Goal: Task Accomplishment & Management: Complete application form

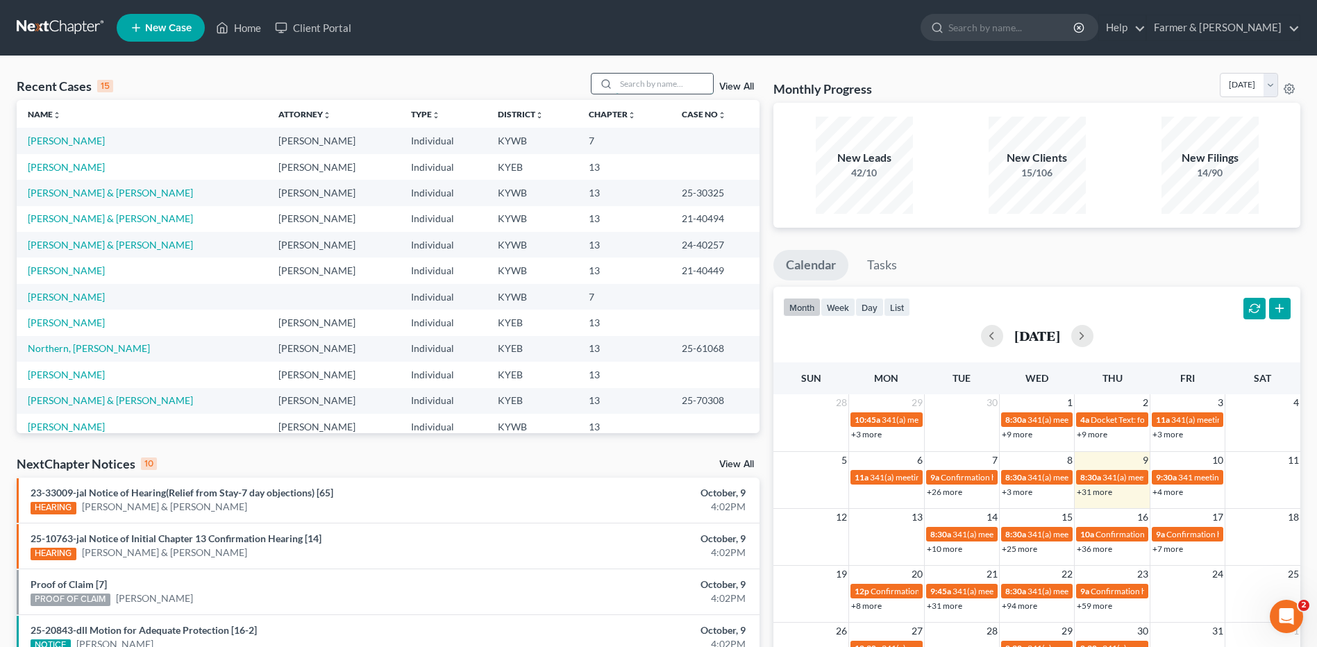
click at [710, 83] on input "search" at bounding box center [664, 84] width 97 height 20
type input "chute"
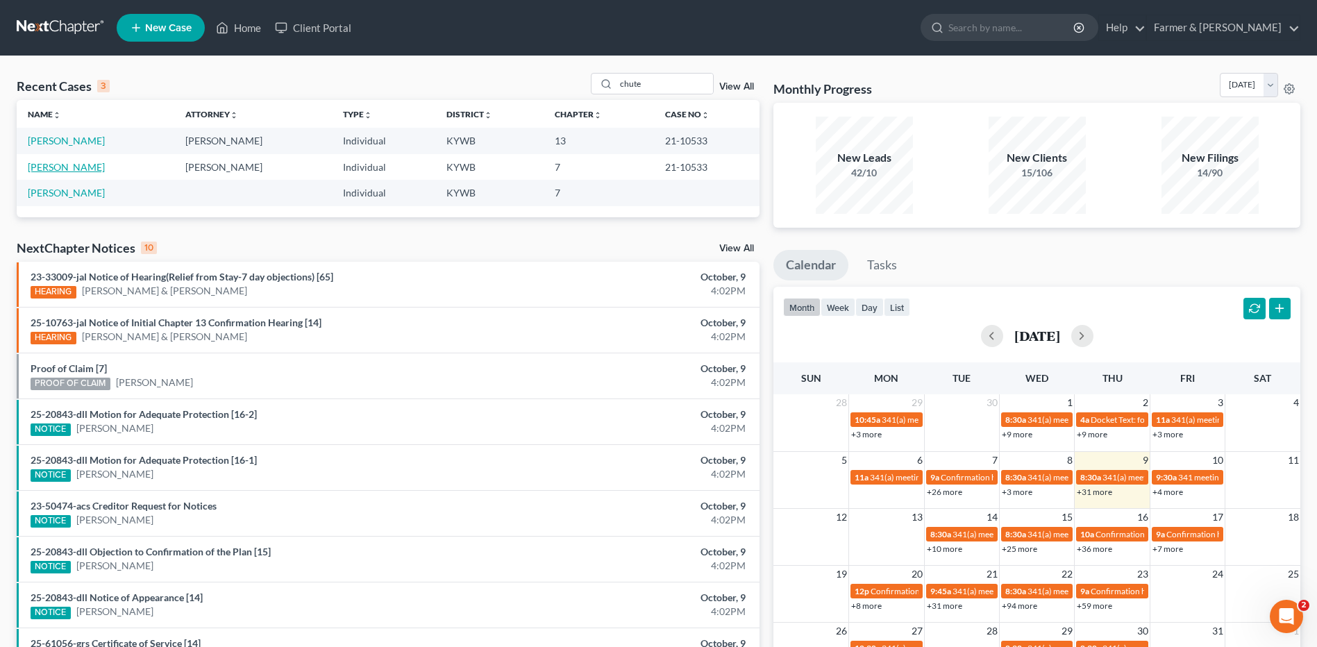
drag, startPoint x: 52, startPoint y: 167, endPoint x: 329, endPoint y: 8, distance: 319.3
click at [52, 167] on link "[PERSON_NAME]" at bounding box center [66, 167] width 77 height 12
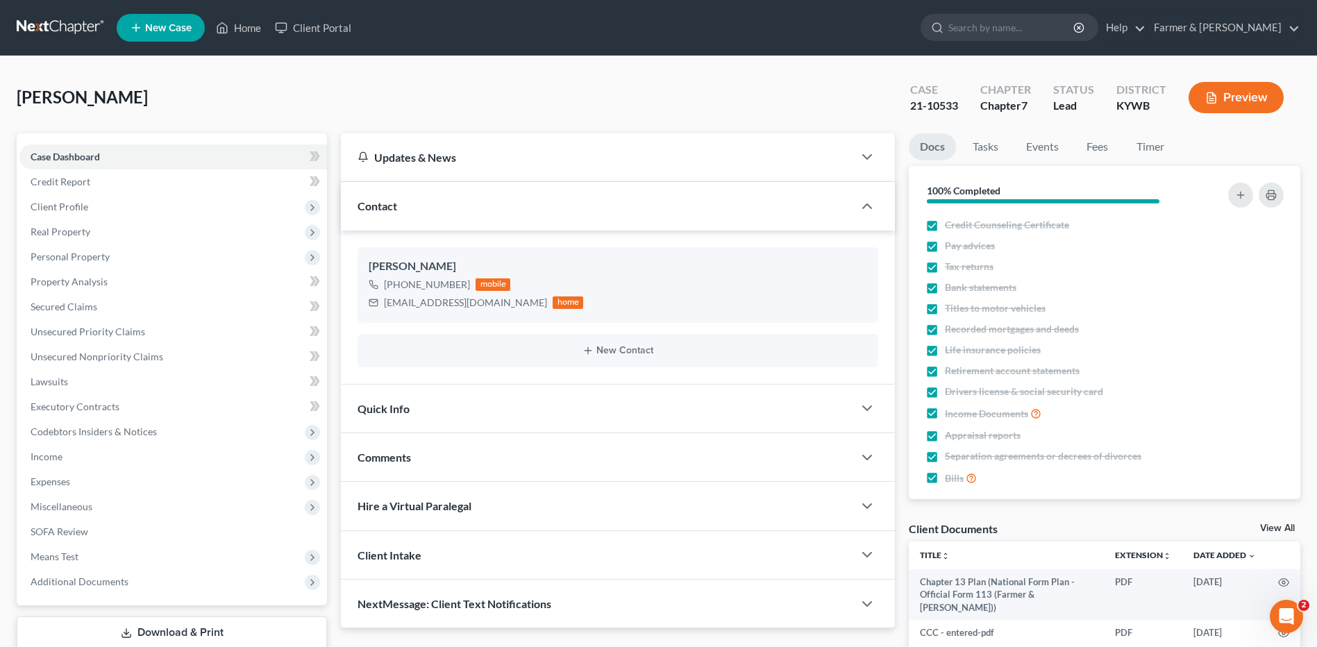
click at [90, 18] on link at bounding box center [61, 27] width 89 height 25
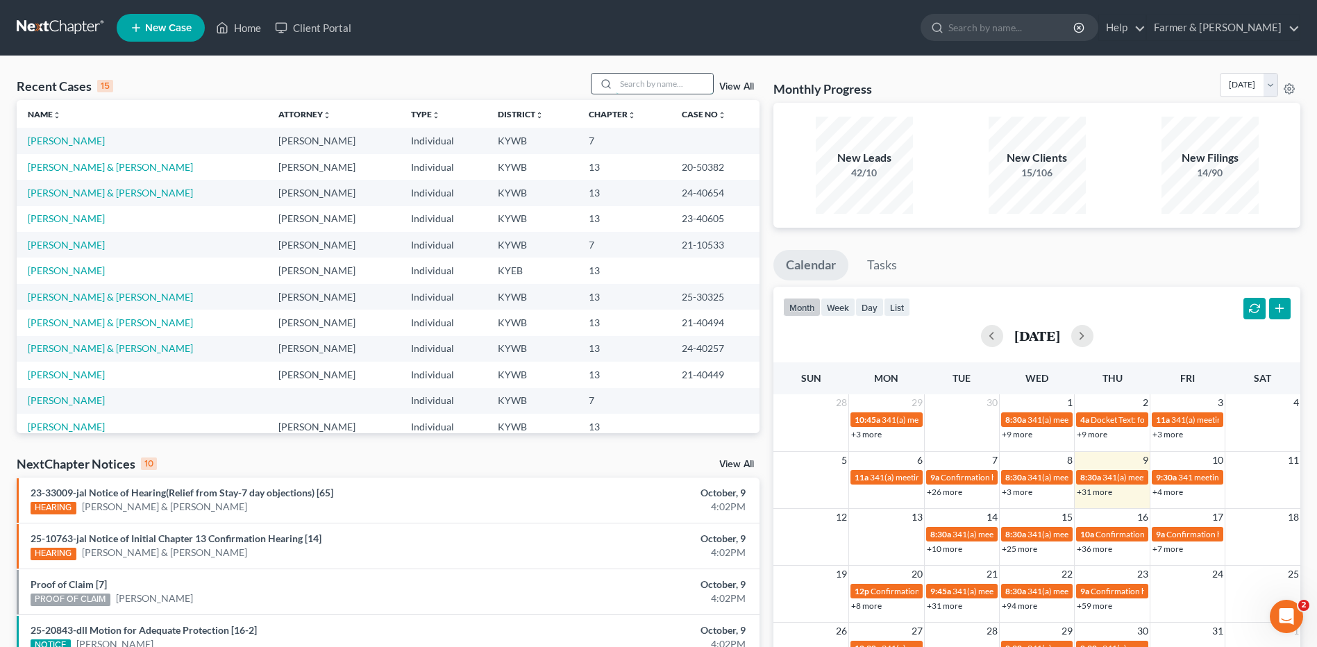
click at [657, 92] on input "search" at bounding box center [664, 84] width 97 height 20
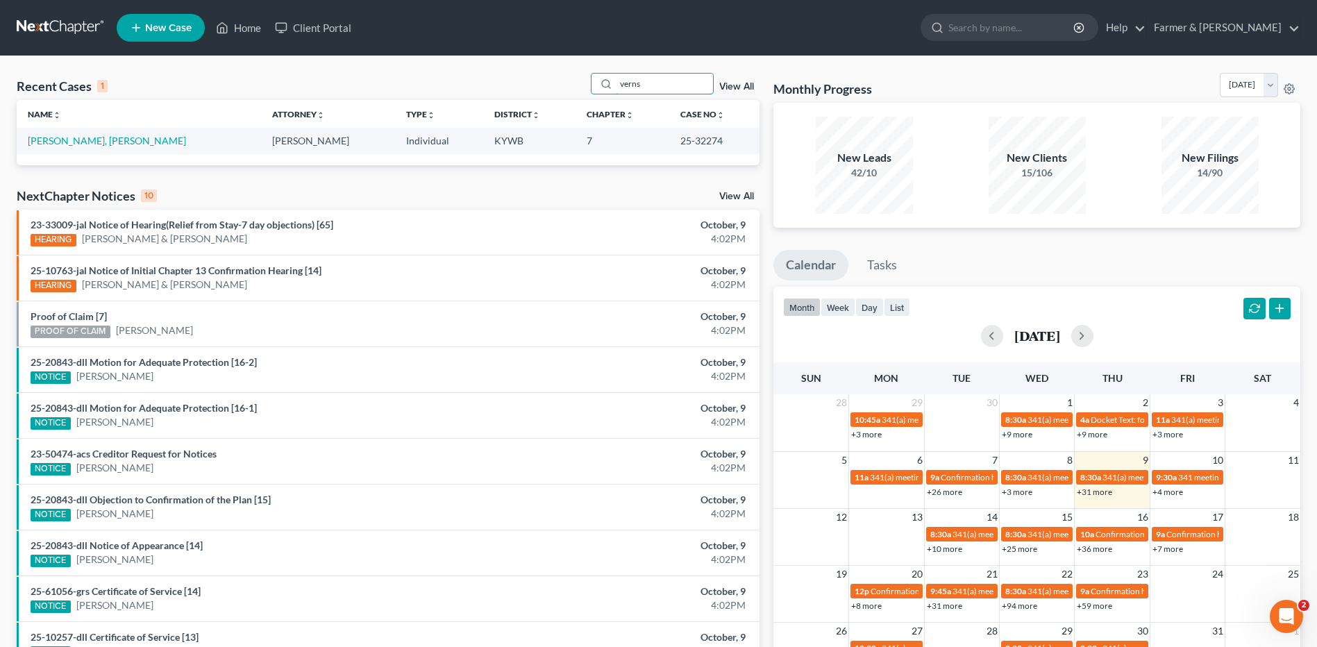
drag, startPoint x: 690, startPoint y: 81, endPoint x: 564, endPoint y: 86, distance: 126.4
click at [564, 86] on div "Recent Cases 1 verns View All" at bounding box center [388, 86] width 743 height 27
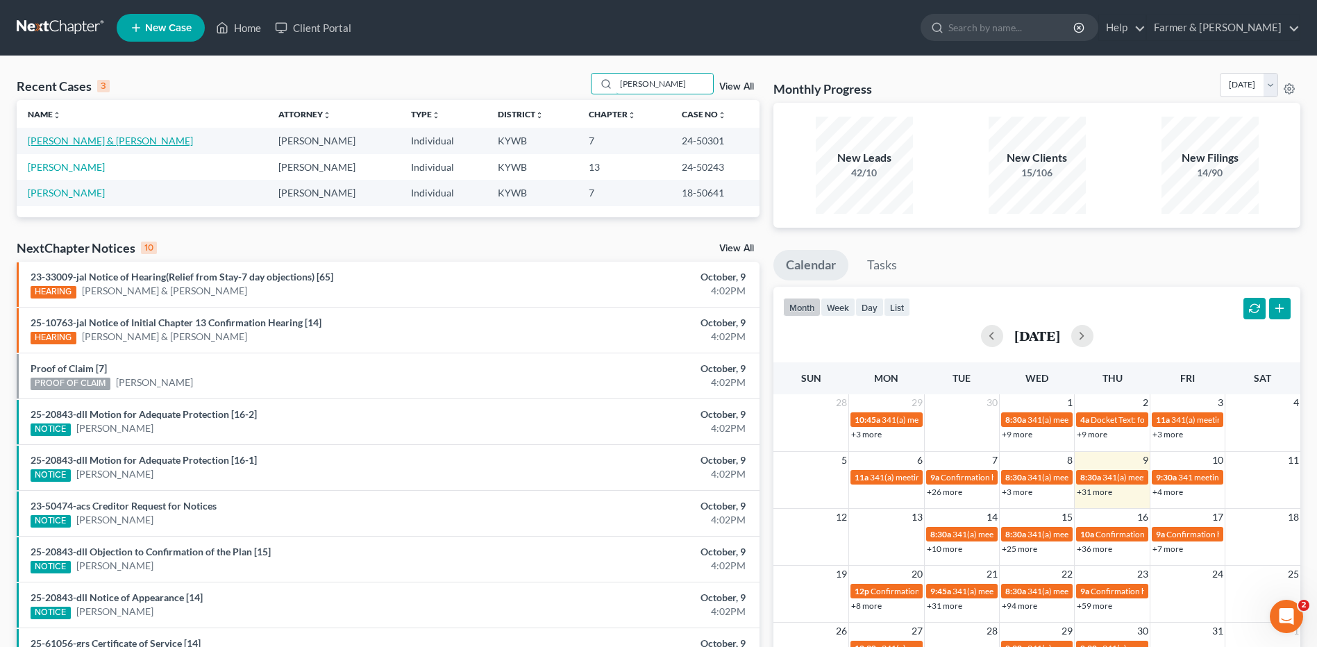
type input "[PERSON_NAME]"
click at [76, 140] on link "[PERSON_NAME] & [PERSON_NAME]" at bounding box center [110, 141] width 165 height 12
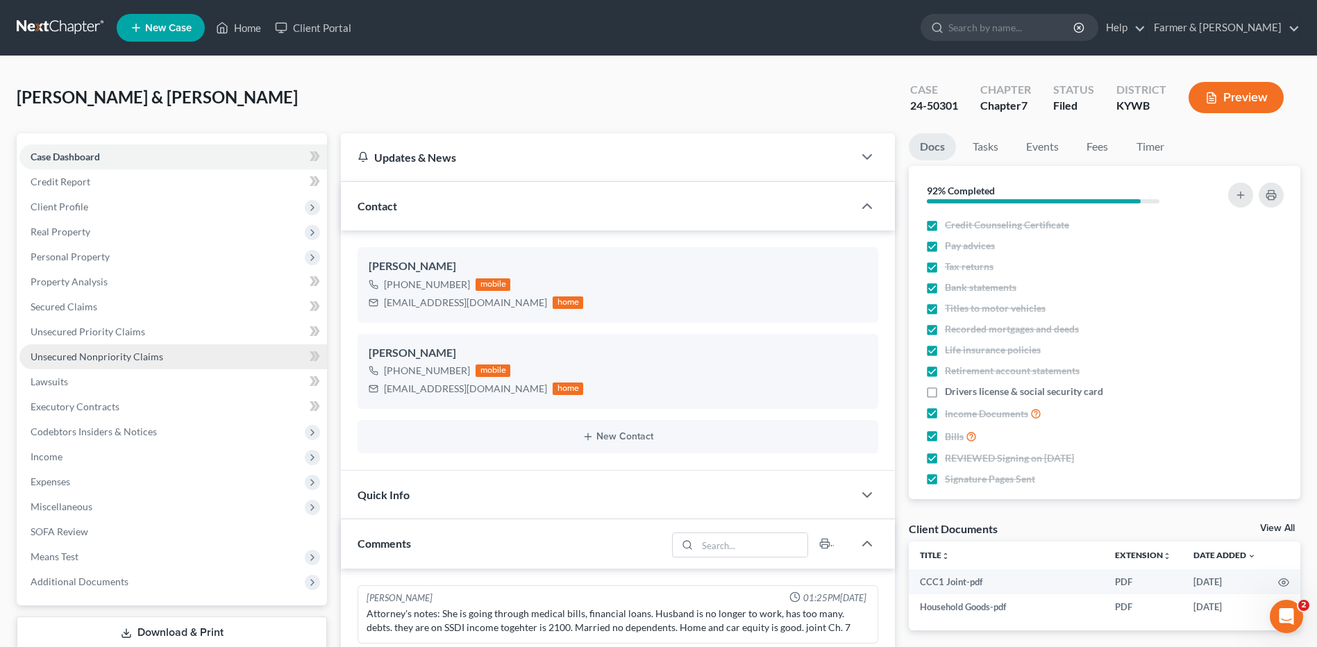
click at [183, 360] on link "Unsecured Nonpriority Claims" at bounding box center [172, 356] width 307 height 25
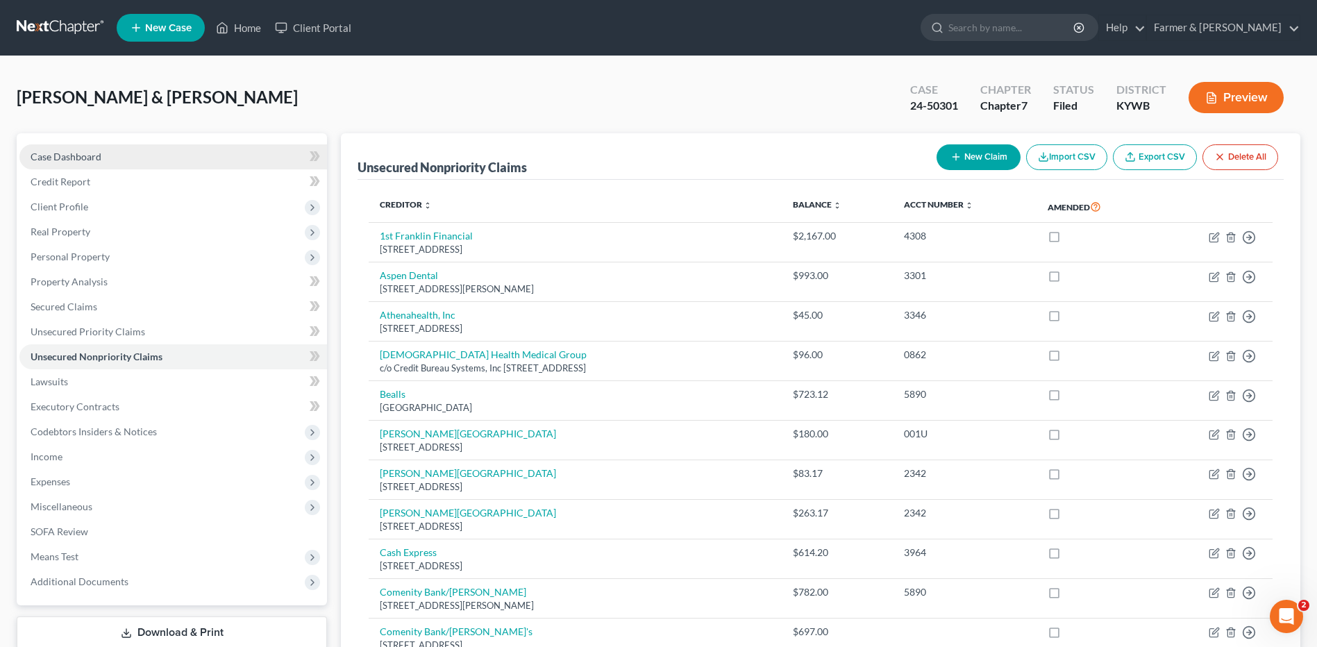
click at [144, 160] on link "Case Dashboard" at bounding box center [172, 156] width 307 height 25
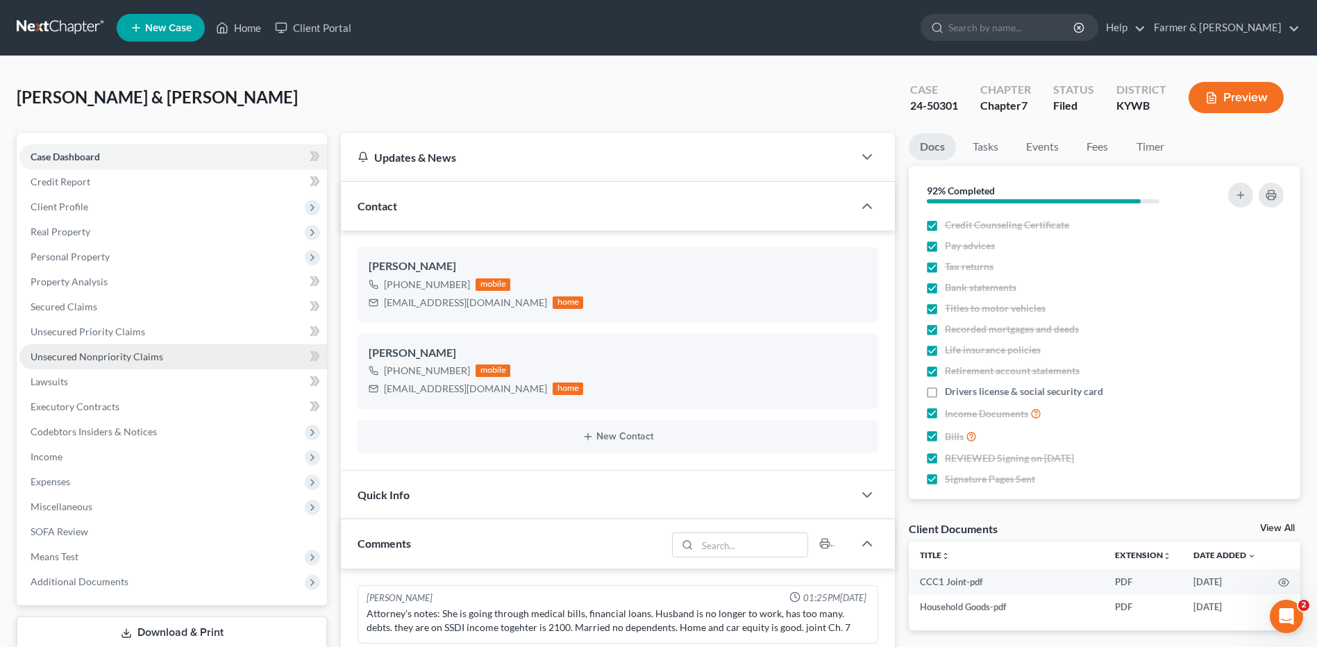
click at [192, 353] on link "Unsecured Nonpriority Claims" at bounding box center [172, 356] width 307 height 25
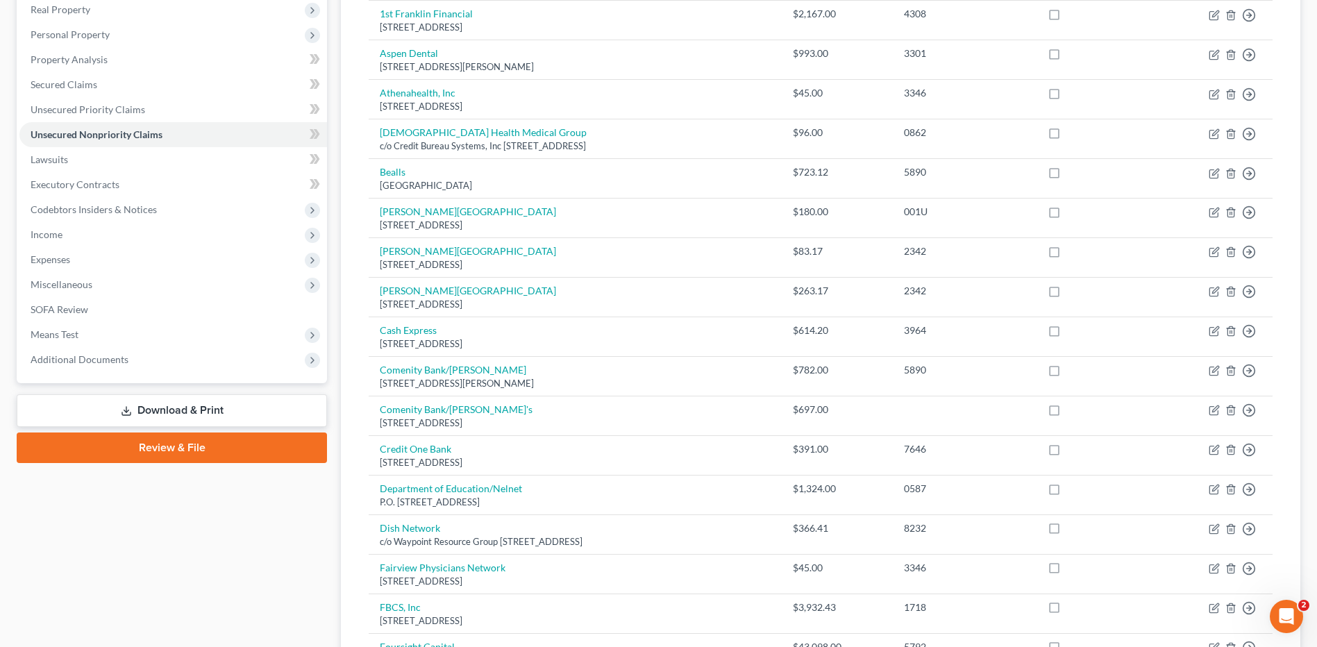
scroll to position [347, 0]
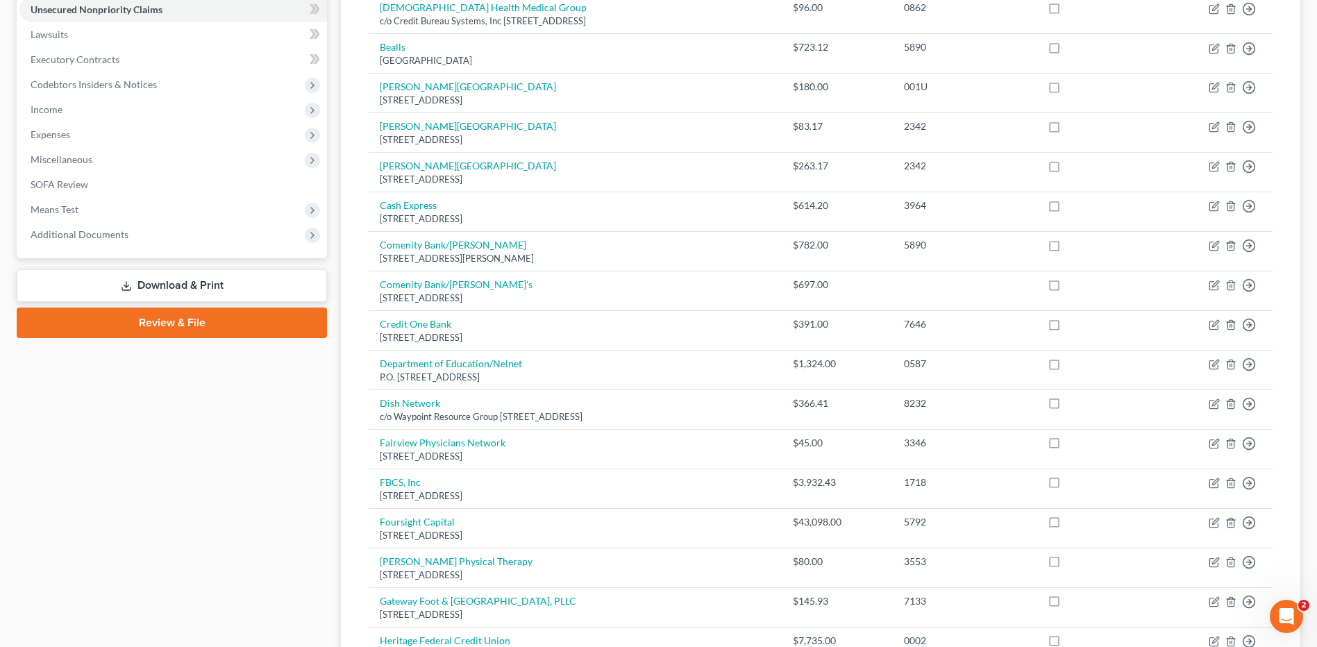
drag, startPoint x: 531, startPoint y: 378, endPoint x: 350, endPoint y: 210, distance: 246.6
click at [350, 214] on div "Unsecured Nonpriority Claims New Claim Import CSV Export CSV Delete All Credito…" at bounding box center [820, 450] width 959 height 1329
drag, startPoint x: 350, startPoint y: 210, endPoint x: 332, endPoint y: 187, distance: 28.7
click at [332, 187] on div "Petition Navigation Case Dashboard Payments Invoices Payments Payments Credit R…" at bounding box center [658, 473] width 1297 height 1374
click at [1306, 279] on div "Unsecured Nonpriority Claims New Claim Import CSV Export CSV Delete All Credito…" at bounding box center [820, 473] width 973 height 1374
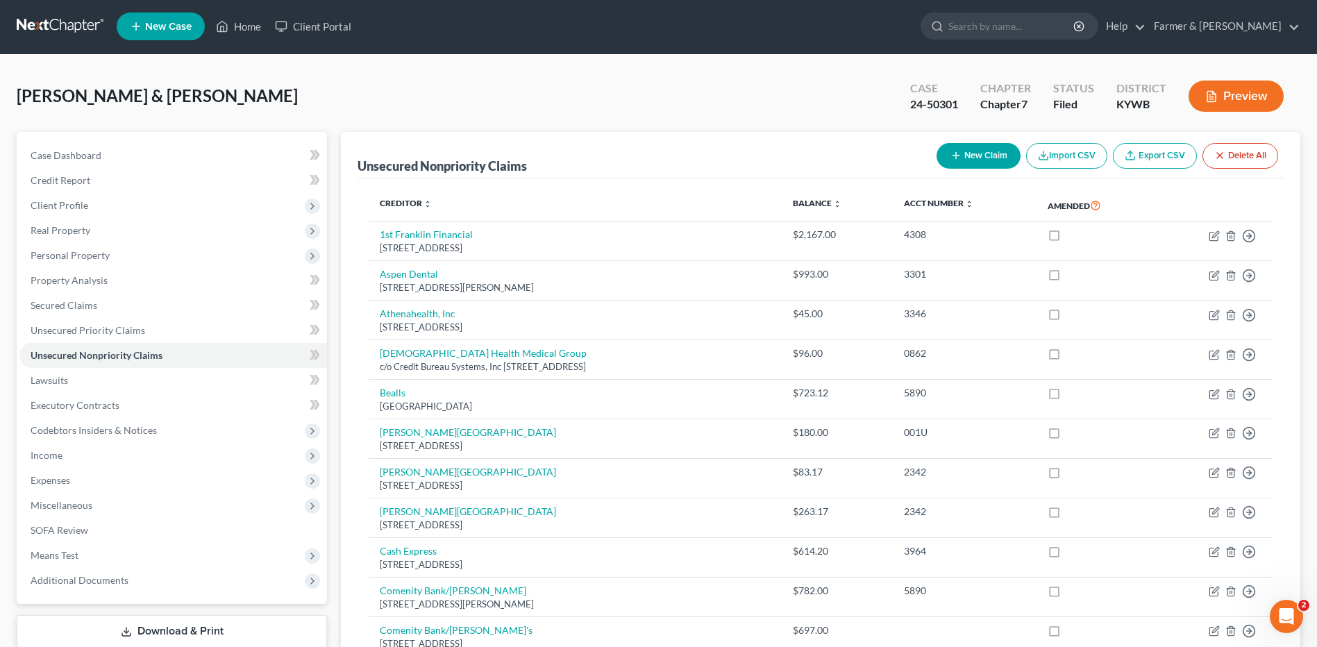
scroll to position [0, 0]
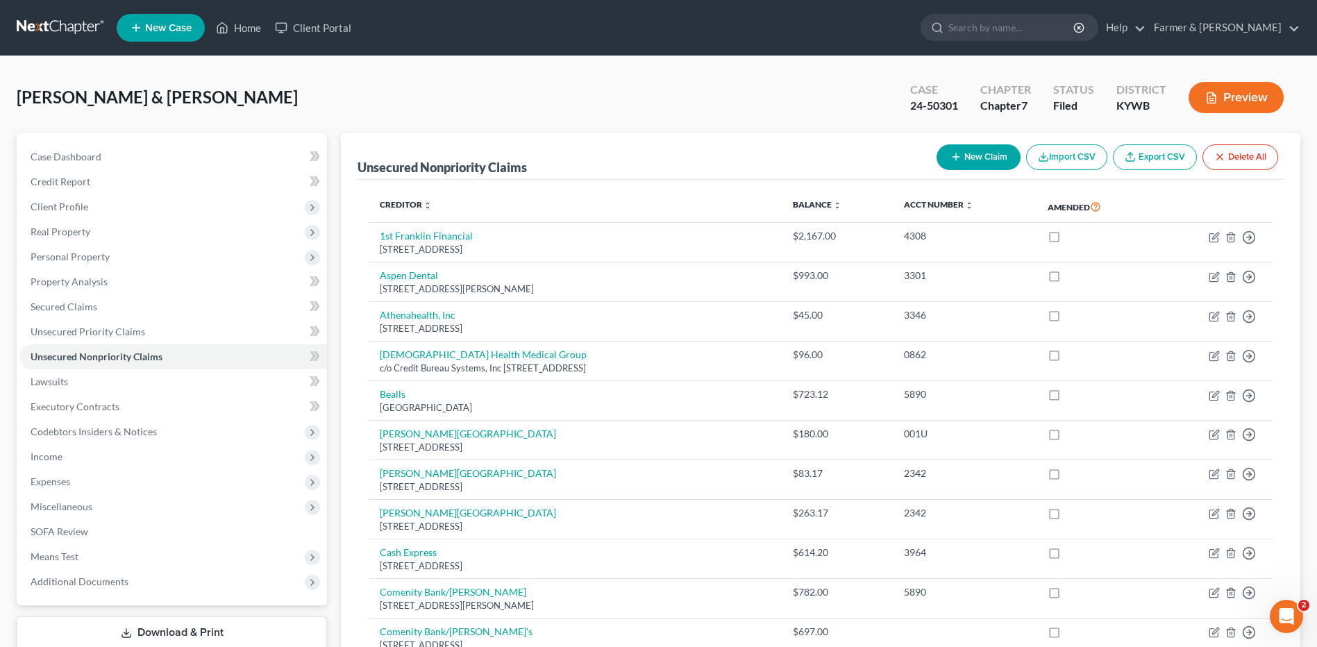
click at [76, 33] on link at bounding box center [61, 27] width 89 height 25
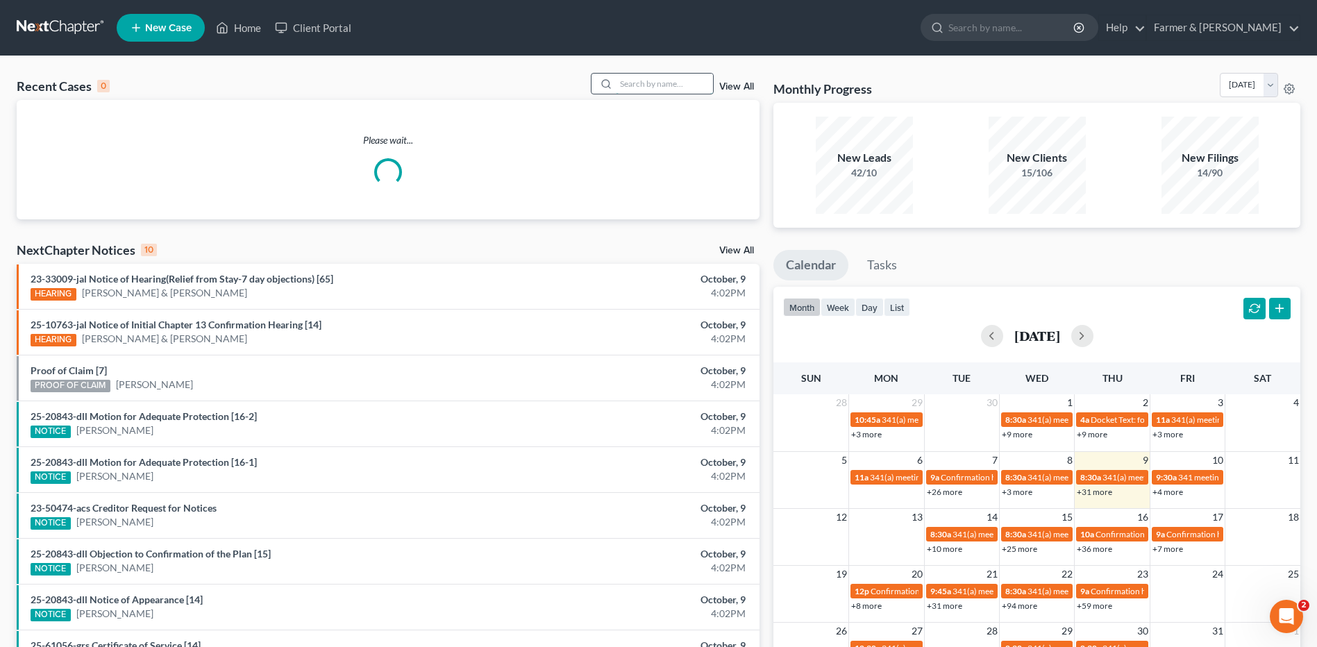
click at [666, 83] on input "search" at bounding box center [664, 84] width 97 height 20
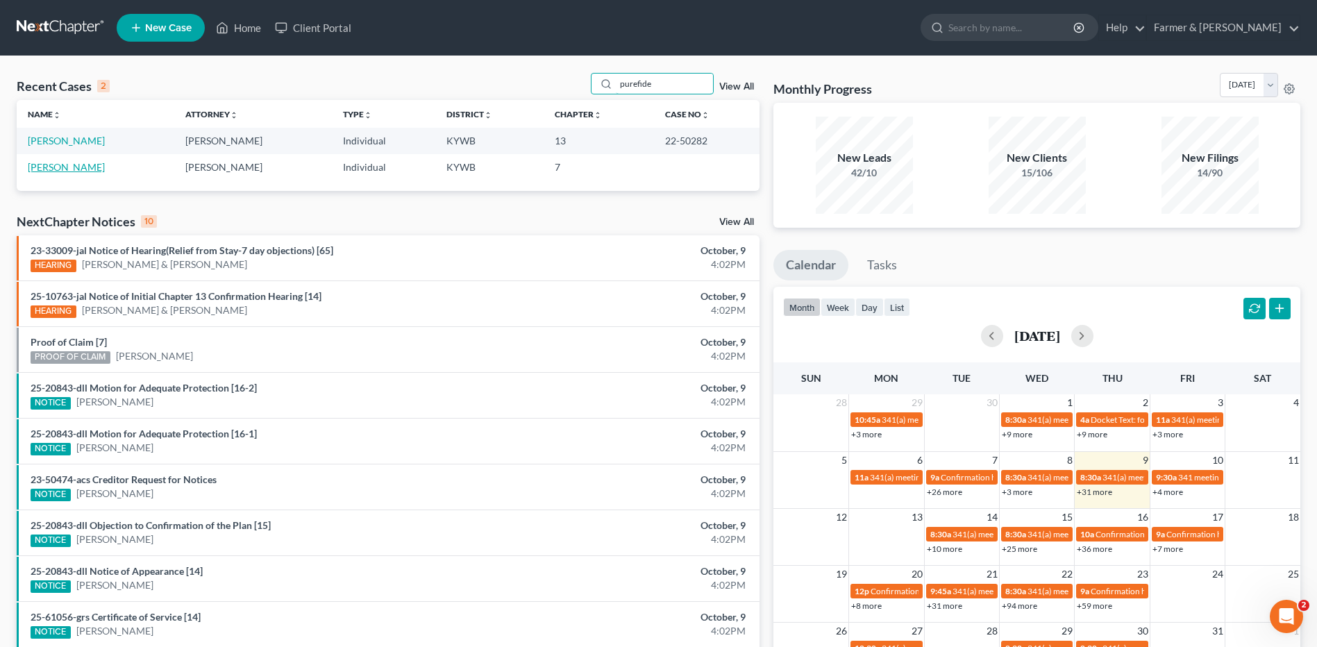
type input "purefide"
click at [81, 162] on link "Purefide, Michelle" at bounding box center [66, 167] width 77 height 12
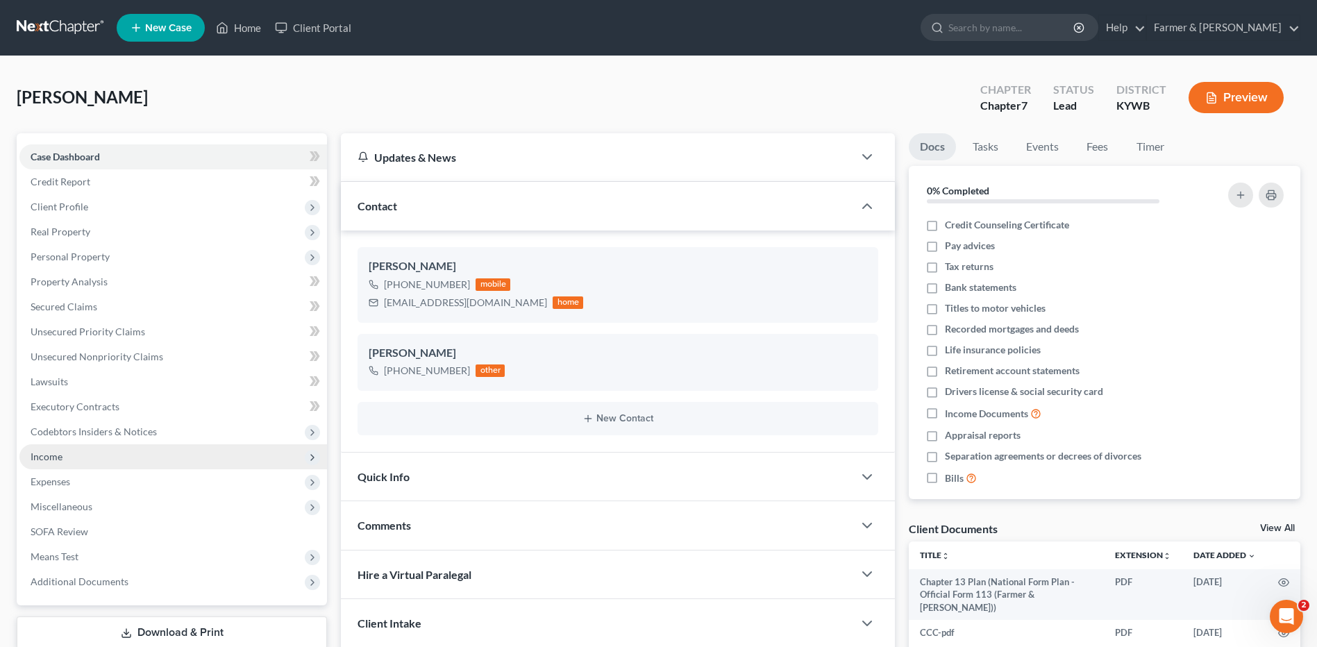
click at [73, 459] on span "Income" at bounding box center [172, 456] width 307 height 25
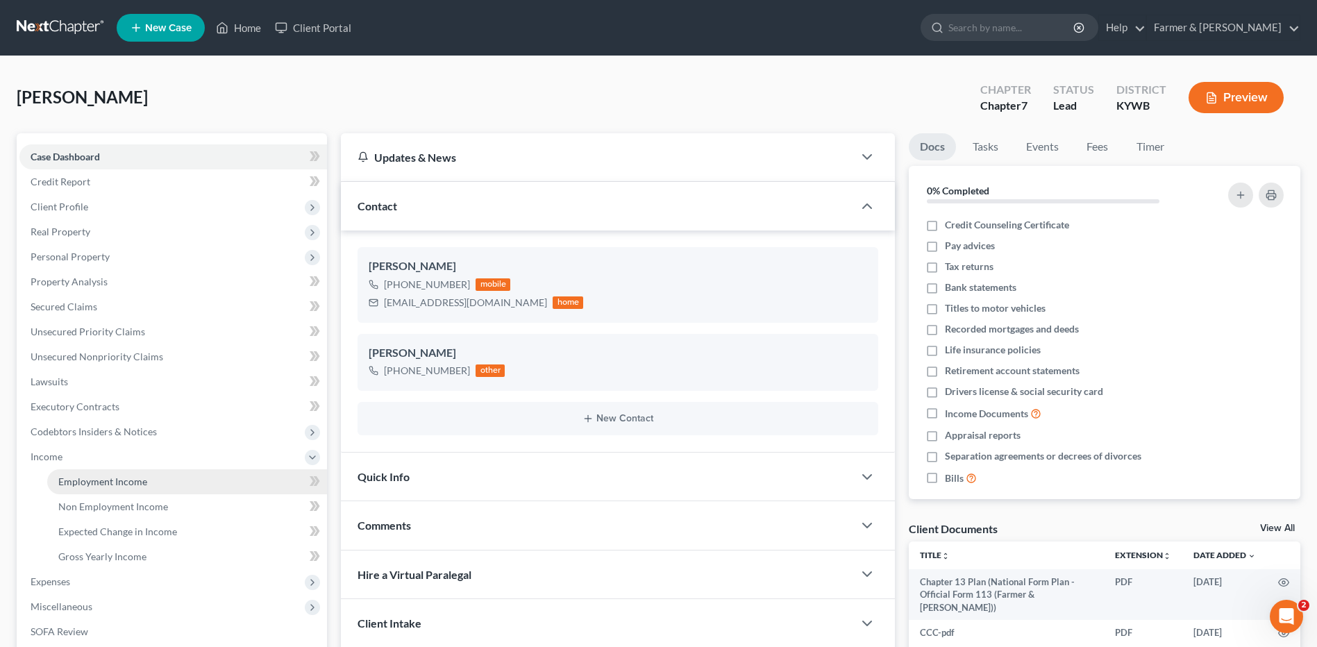
click at [80, 484] on span "Employment Income" at bounding box center [102, 481] width 89 height 12
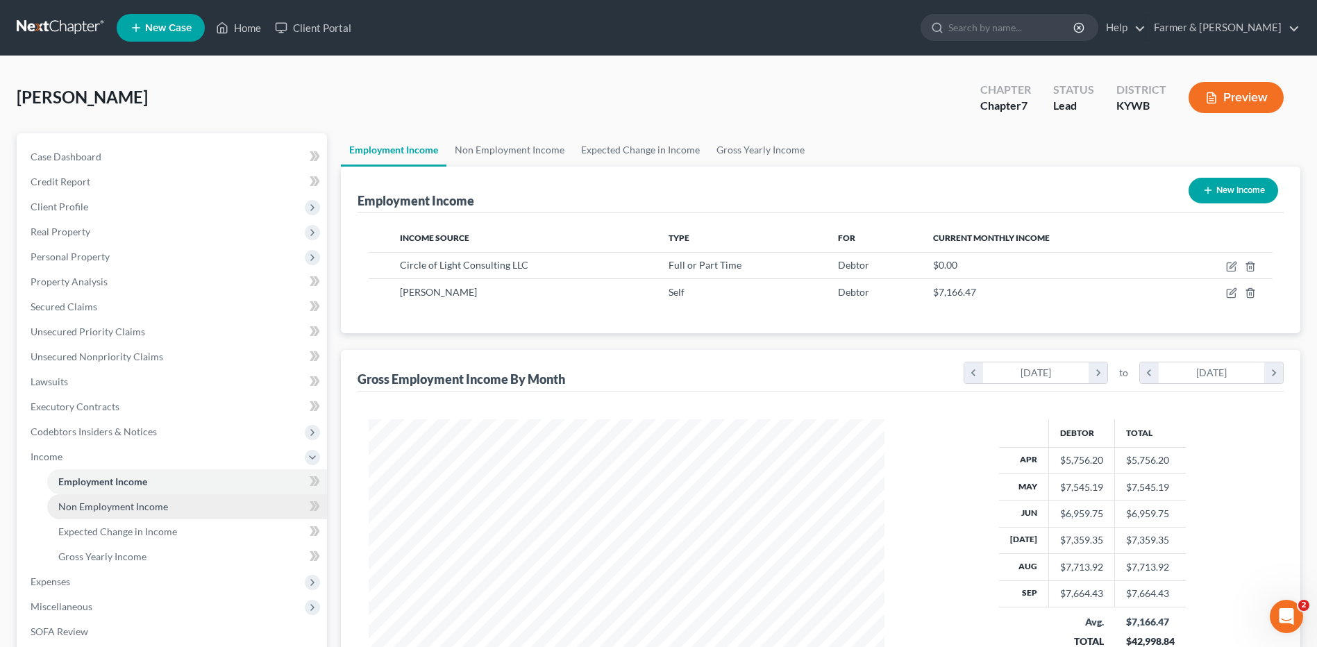
scroll to position [258, 543]
click at [119, 516] on link "Non Employment Income" at bounding box center [187, 506] width 280 height 25
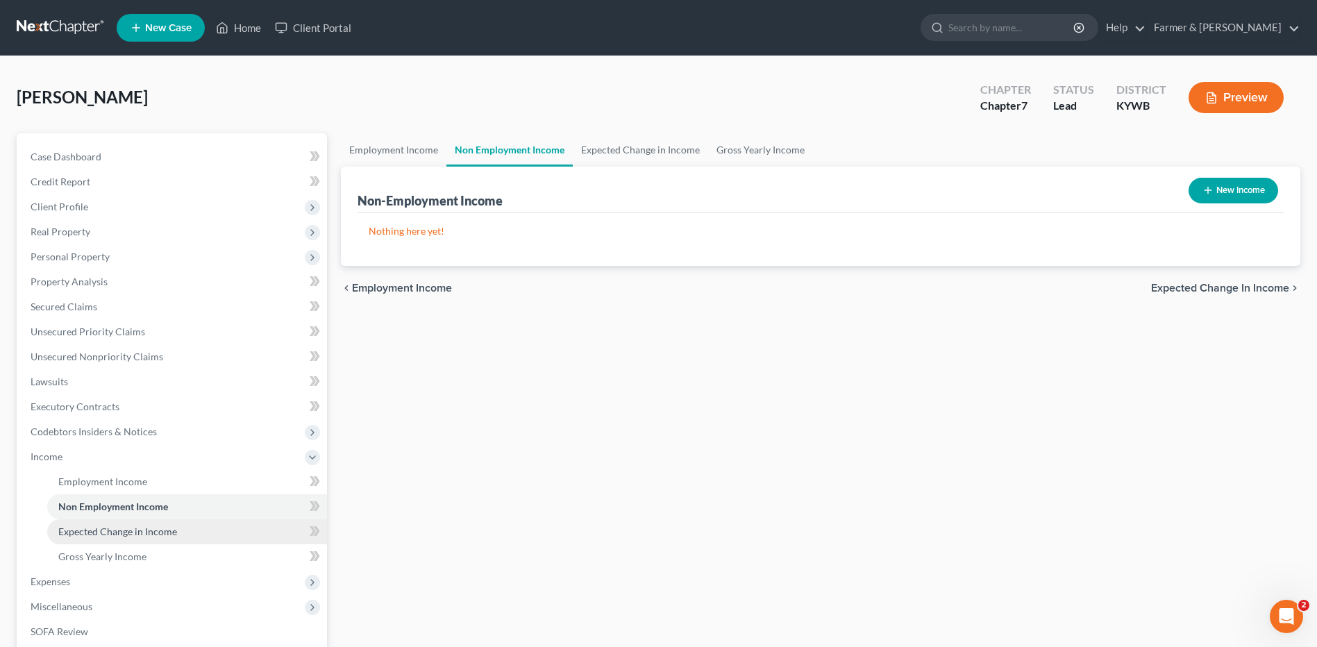
click at [119, 532] on span "Expected Change in Income" at bounding box center [117, 531] width 119 height 12
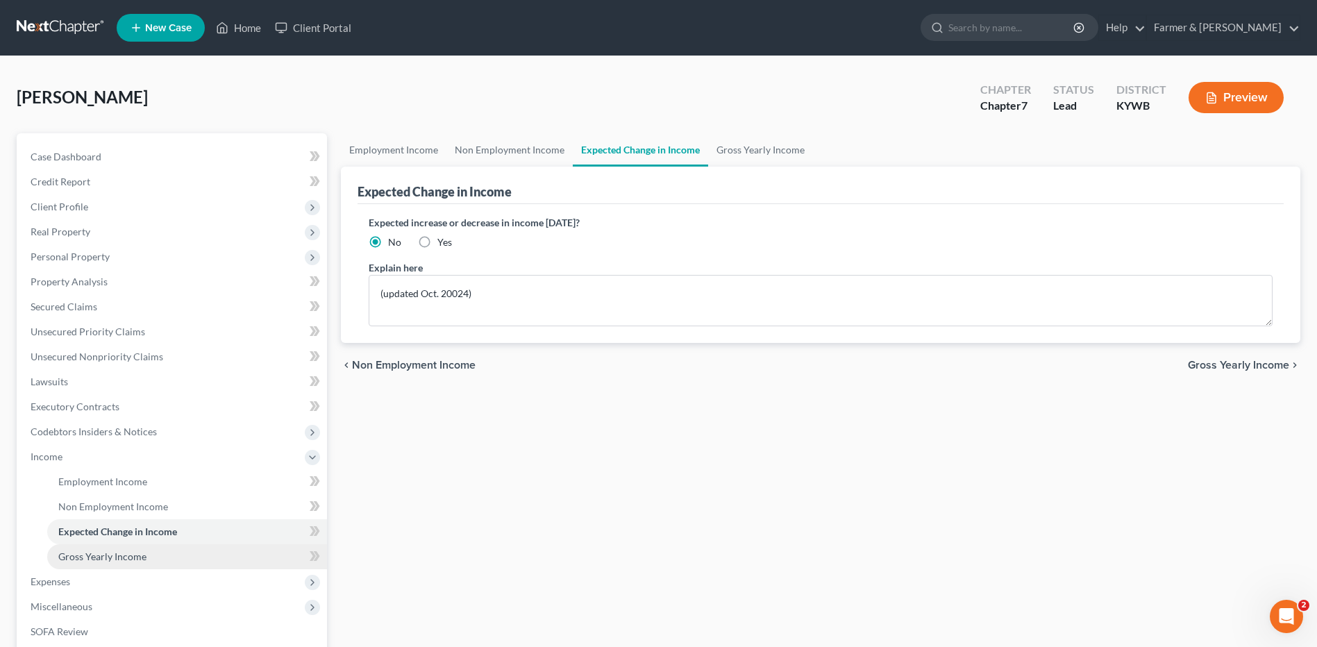
click at [115, 556] on span "Gross Yearly Income" at bounding box center [102, 556] width 88 height 12
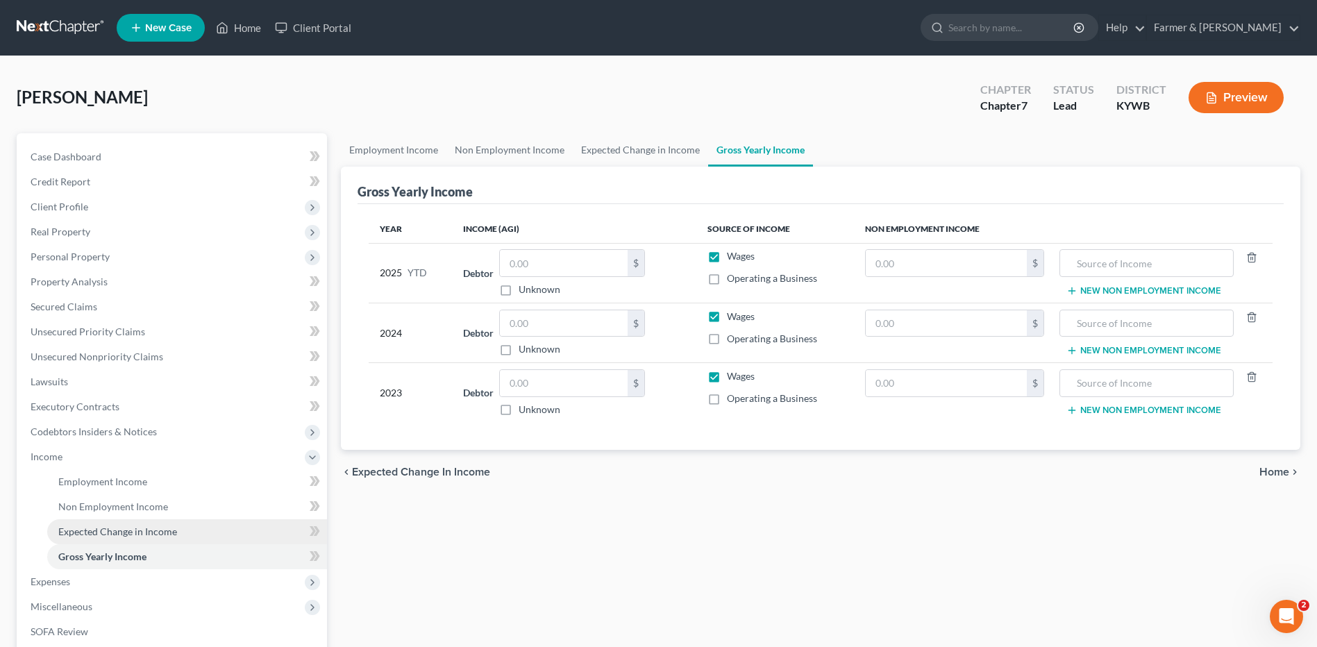
click at [135, 534] on span "Expected Change in Income" at bounding box center [117, 531] width 119 height 12
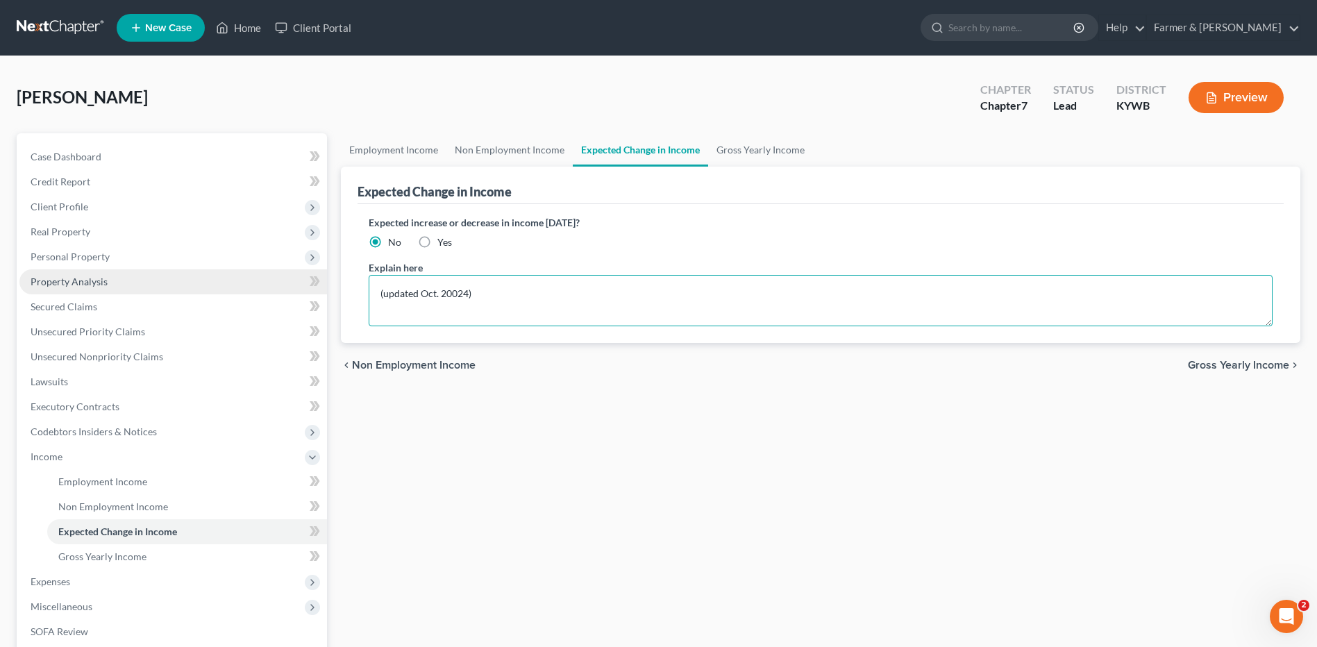
drag, startPoint x: 479, startPoint y: 296, endPoint x: 272, endPoint y: 292, distance: 206.9
click at [273, 293] on div "Petition Navigation Case Dashboard Payments Invoices Payments Payments Credit R…" at bounding box center [658, 459] width 1297 height 652
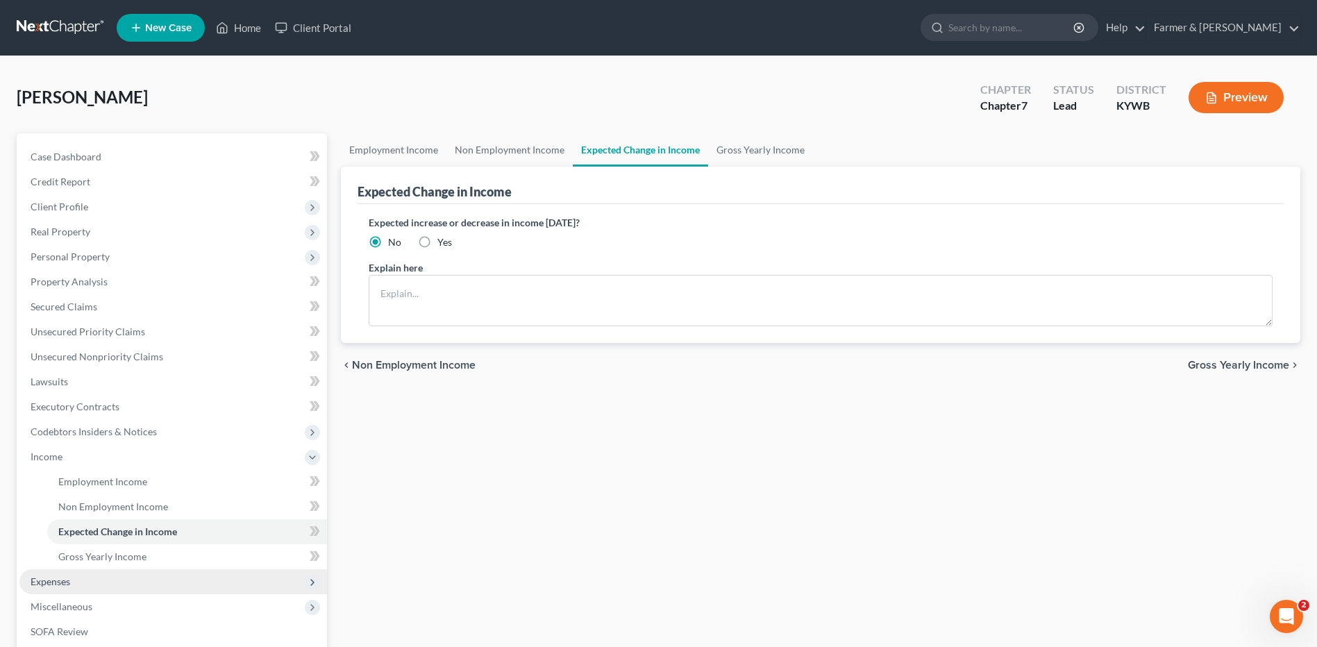
click at [108, 580] on span "Expenses" at bounding box center [172, 581] width 307 height 25
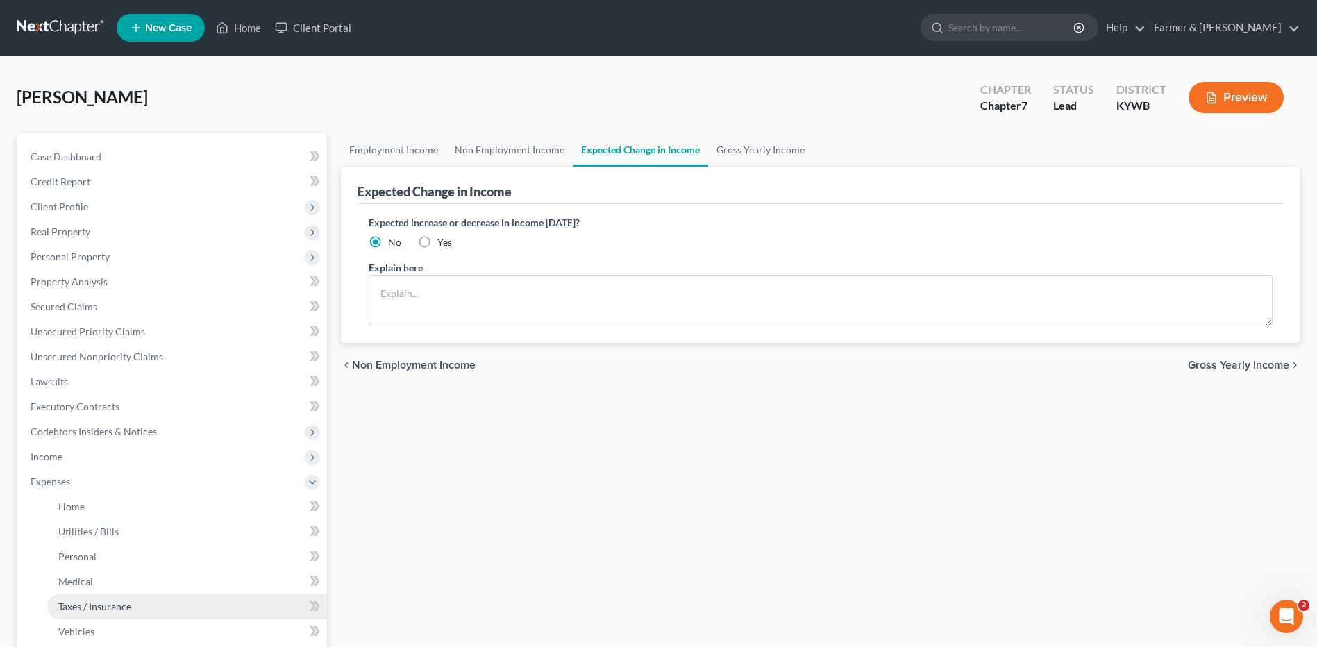
click at [109, 603] on span "Taxes / Insurance" at bounding box center [94, 606] width 73 height 12
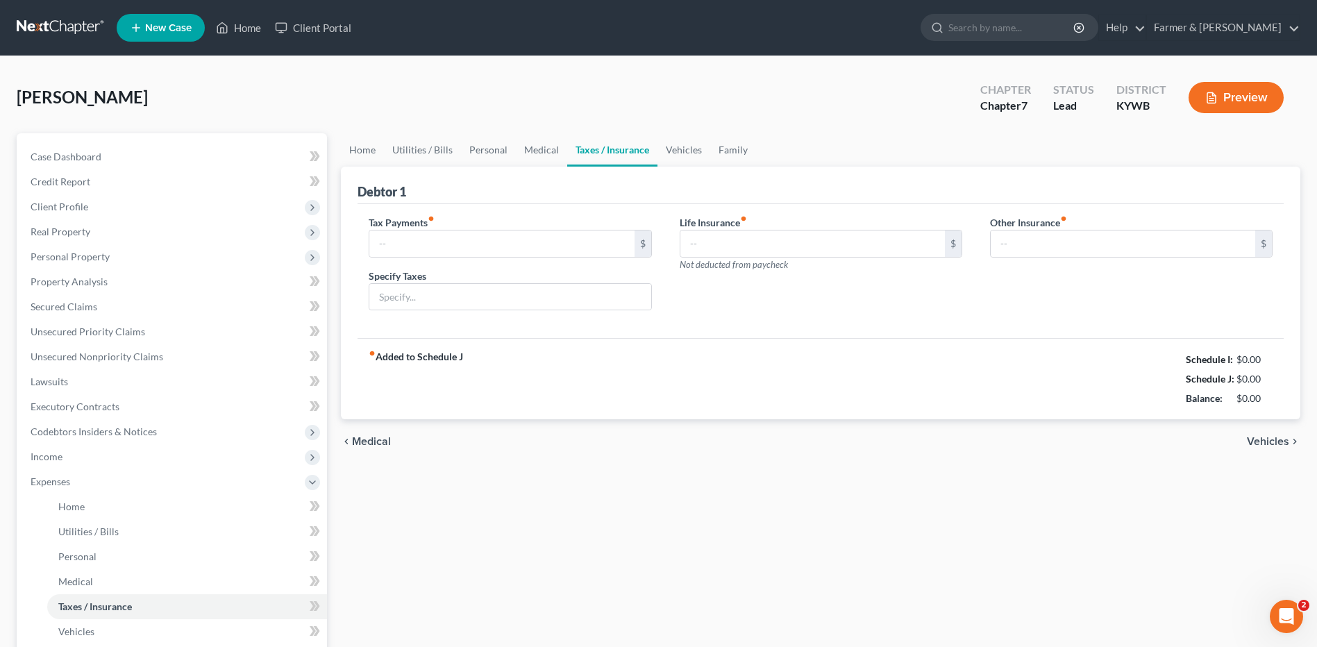
type input "1,400.00"
type input "Taxes not deducted from pay"
type input "110.00"
type input "0.00"
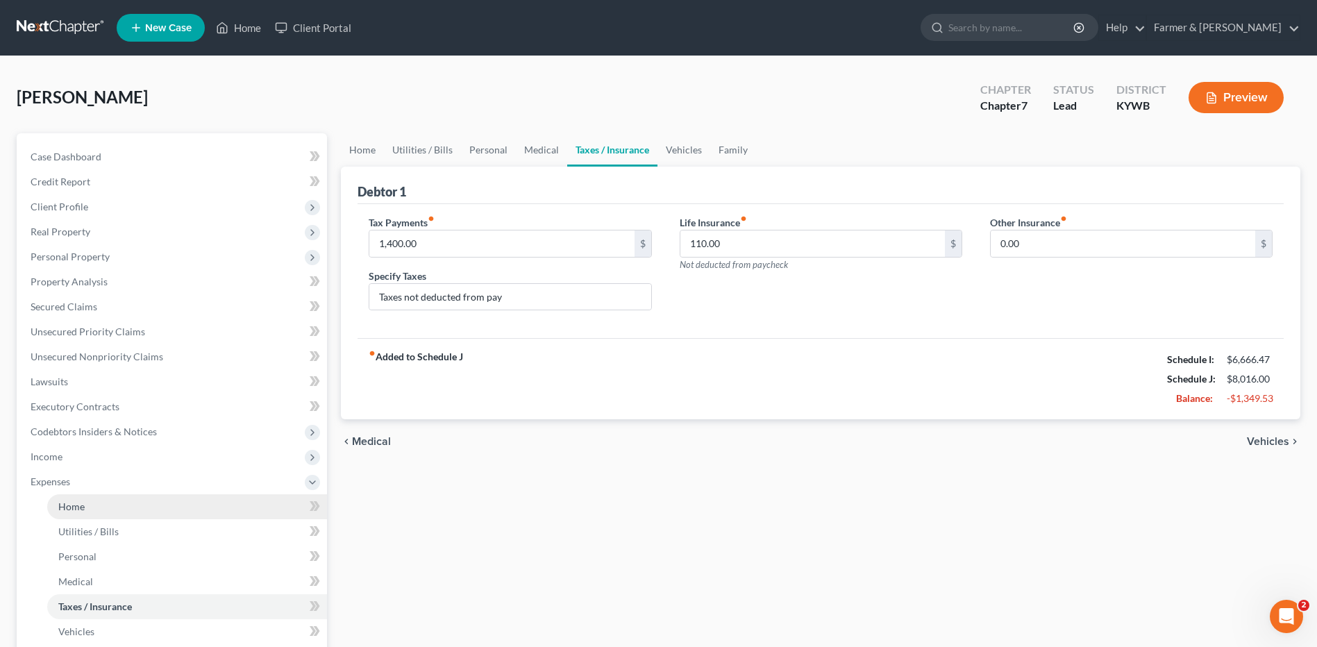
click at [86, 508] on link "Home" at bounding box center [187, 506] width 280 height 25
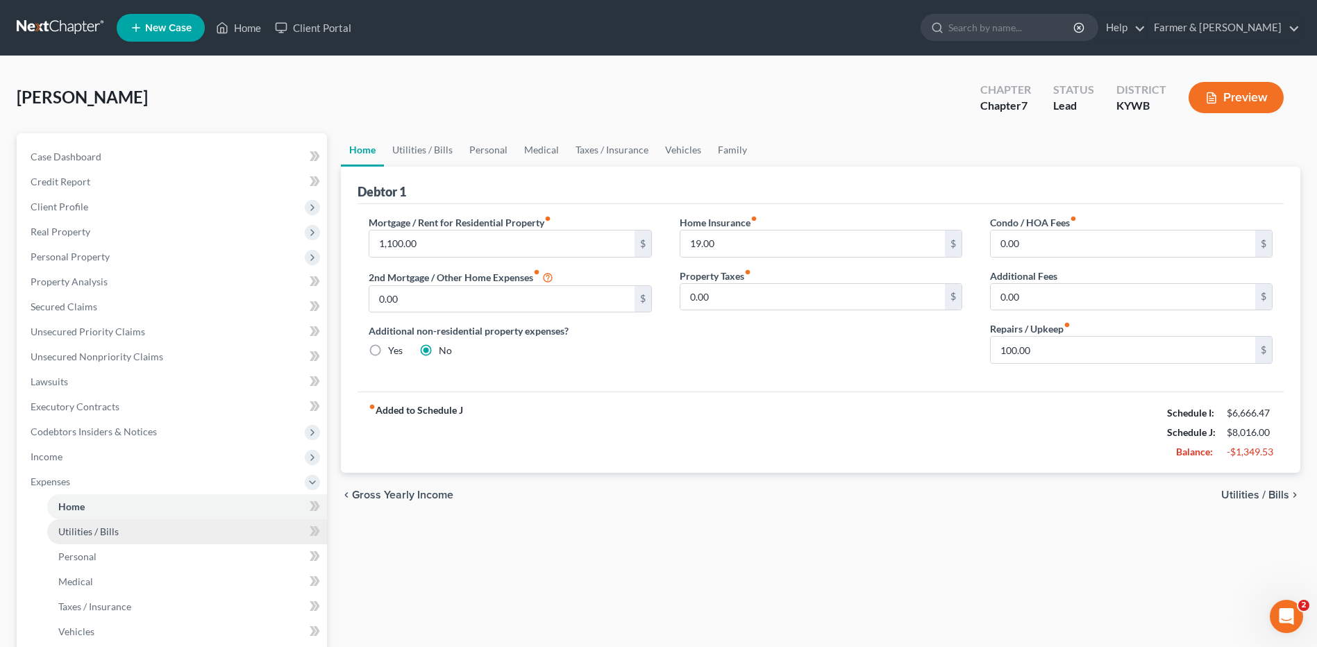
click at [96, 541] on link "Utilities / Bills" at bounding box center [187, 531] width 280 height 25
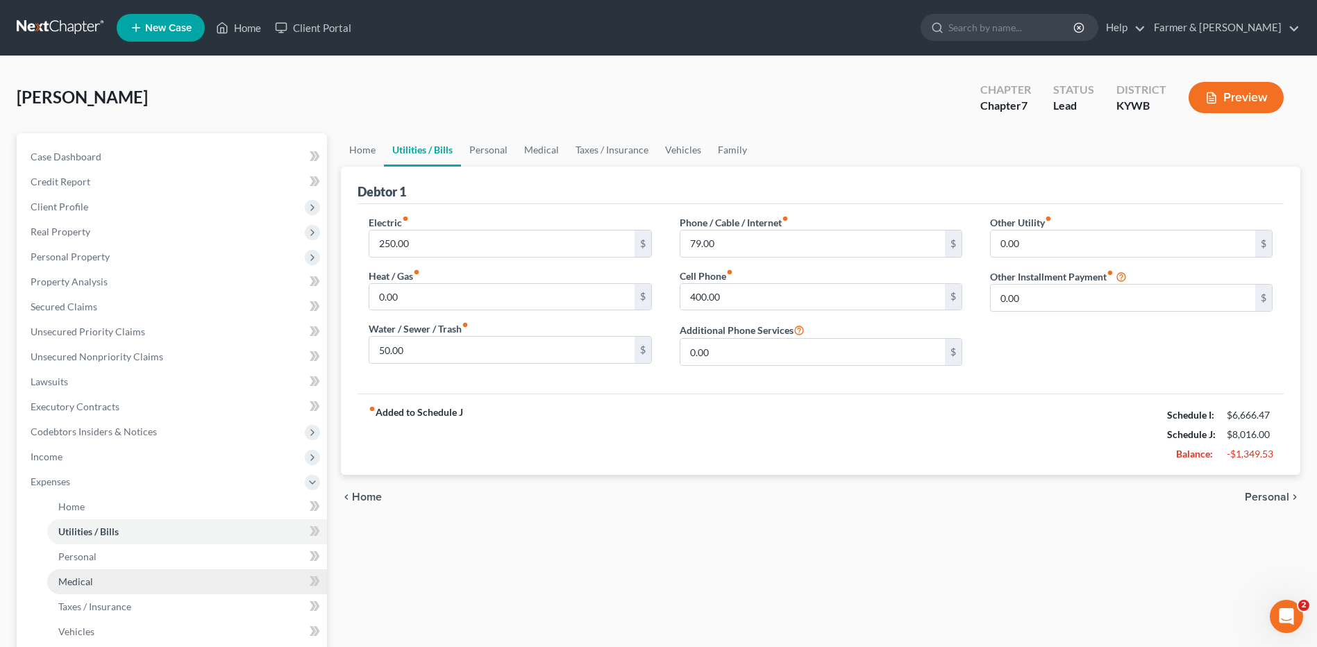
click at [96, 571] on link "Medical" at bounding box center [187, 581] width 280 height 25
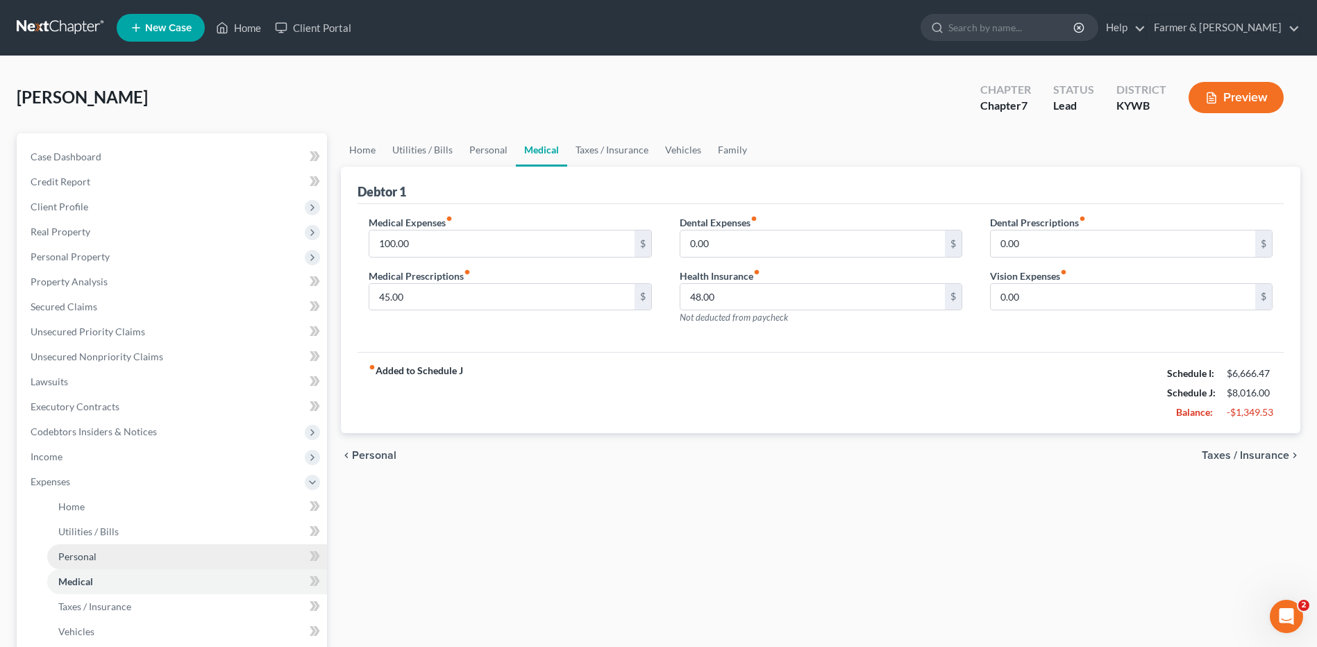
click at [98, 557] on link "Personal" at bounding box center [187, 556] width 280 height 25
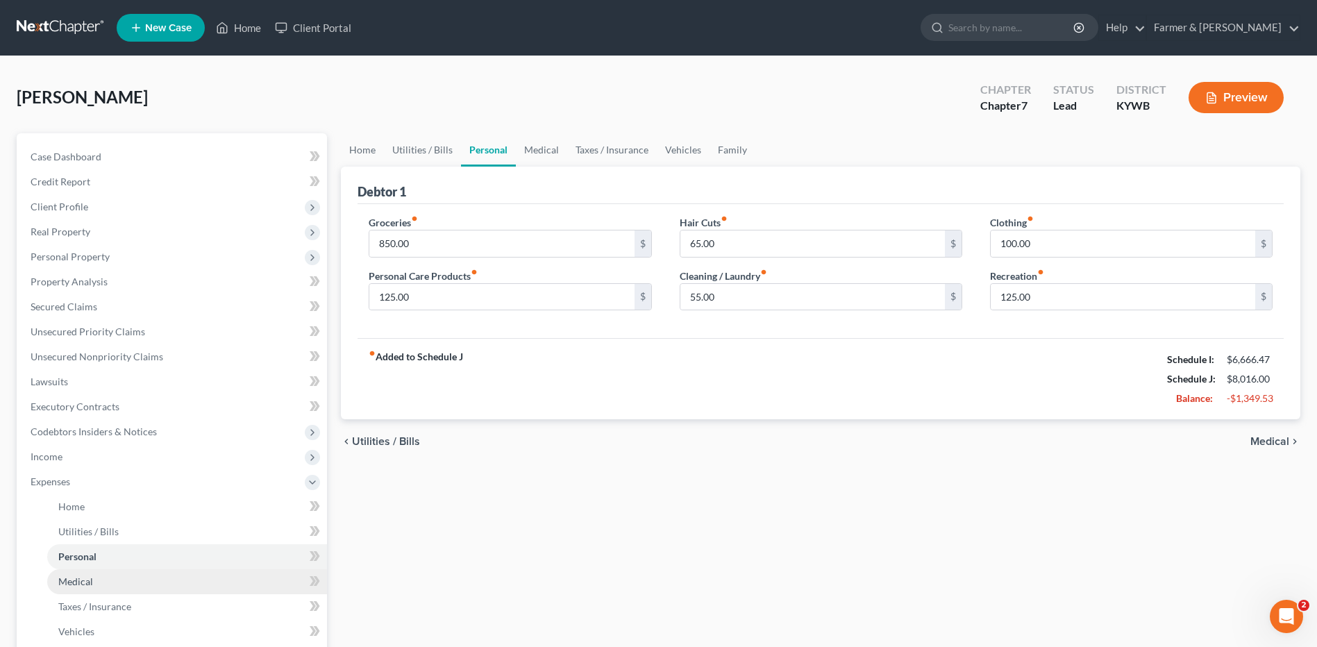
click at [103, 581] on link "Medical" at bounding box center [187, 581] width 280 height 25
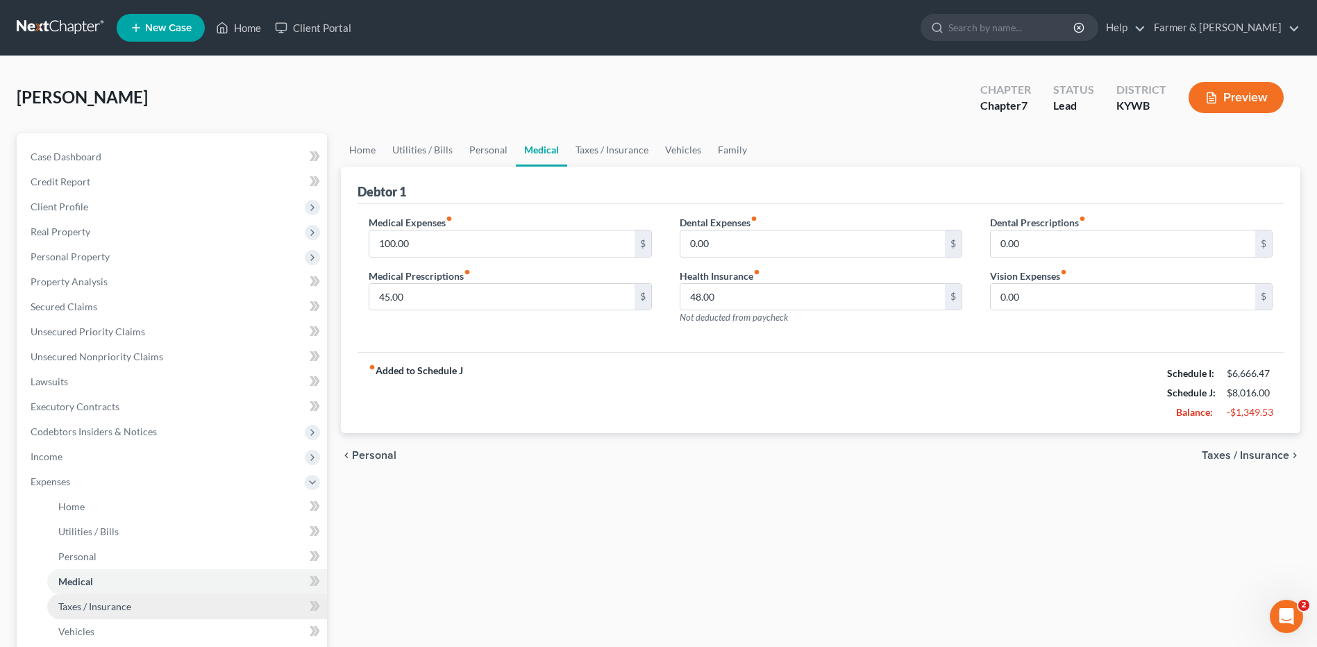
click at [105, 603] on span "Taxes / Insurance" at bounding box center [94, 606] width 73 height 12
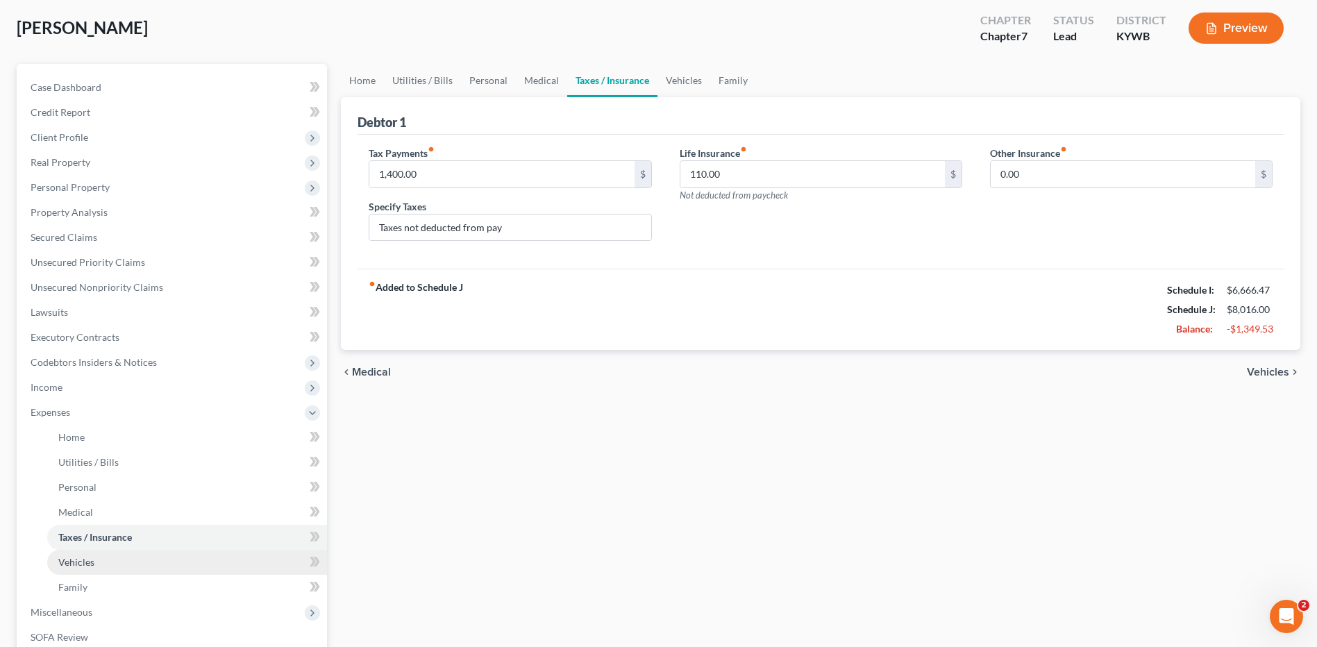
click at [117, 562] on link "Vehicles" at bounding box center [187, 562] width 280 height 25
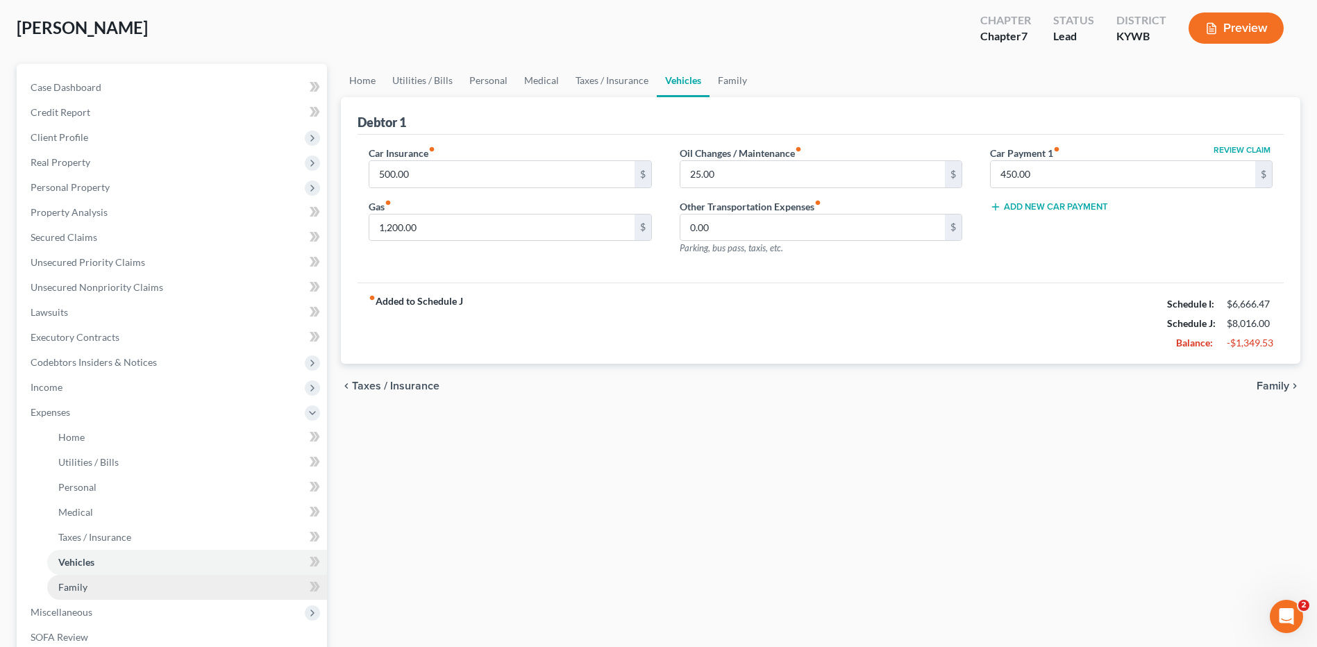
click at [93, 591] on link "Family" at bounding box center [187, 587] width 280 height 25
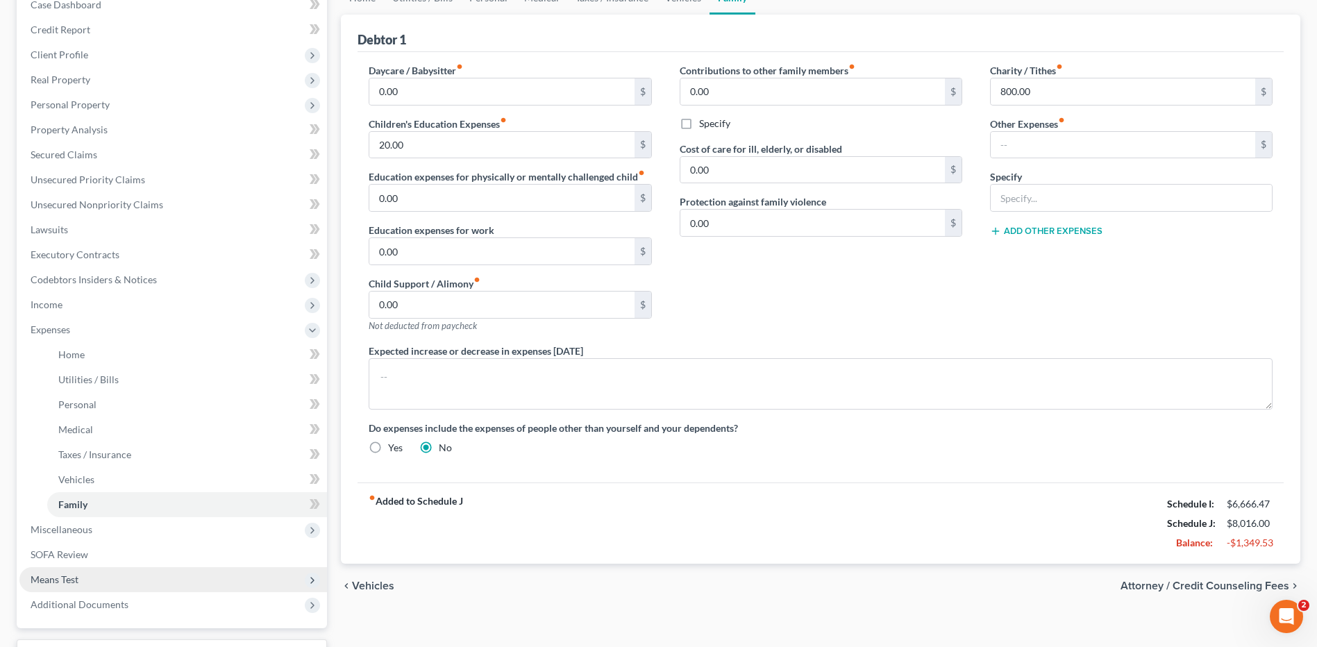
click at [81, 583] on span "Means Test" at bounding box center [172, 579] width 307 height 25
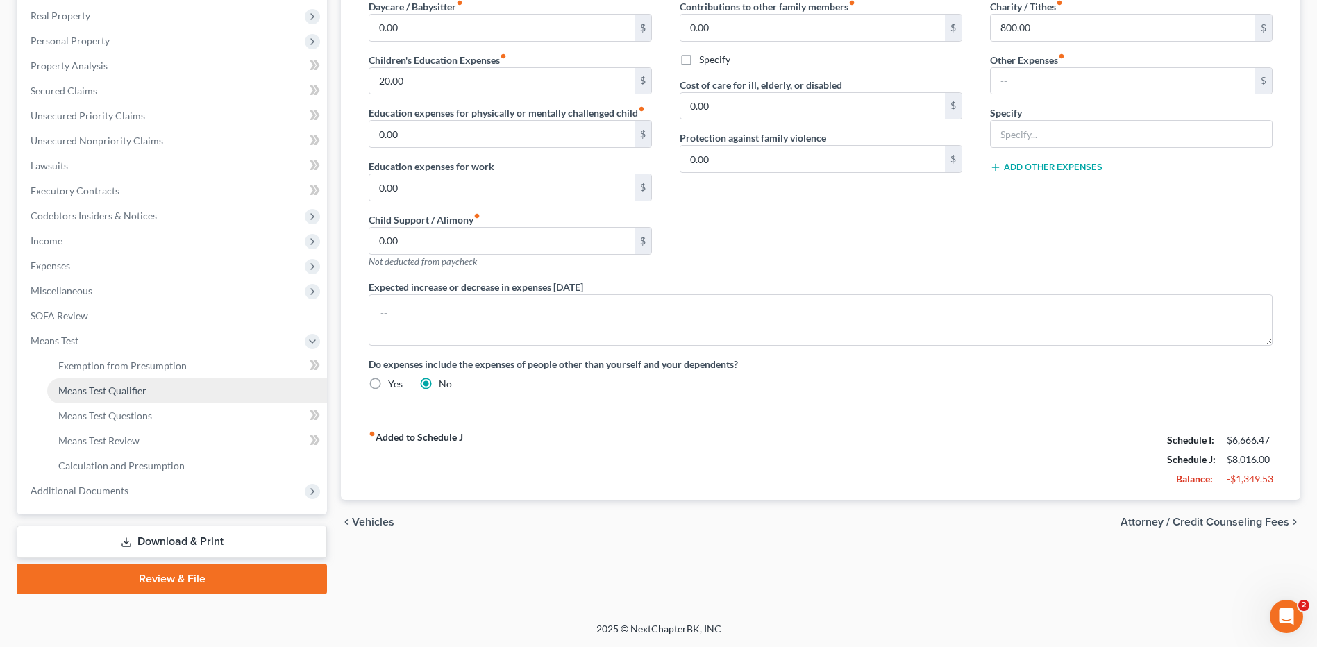
click at [149, 396] on link "Means Test Qualifier" at bounding box center [187, 390] width 280 height 25
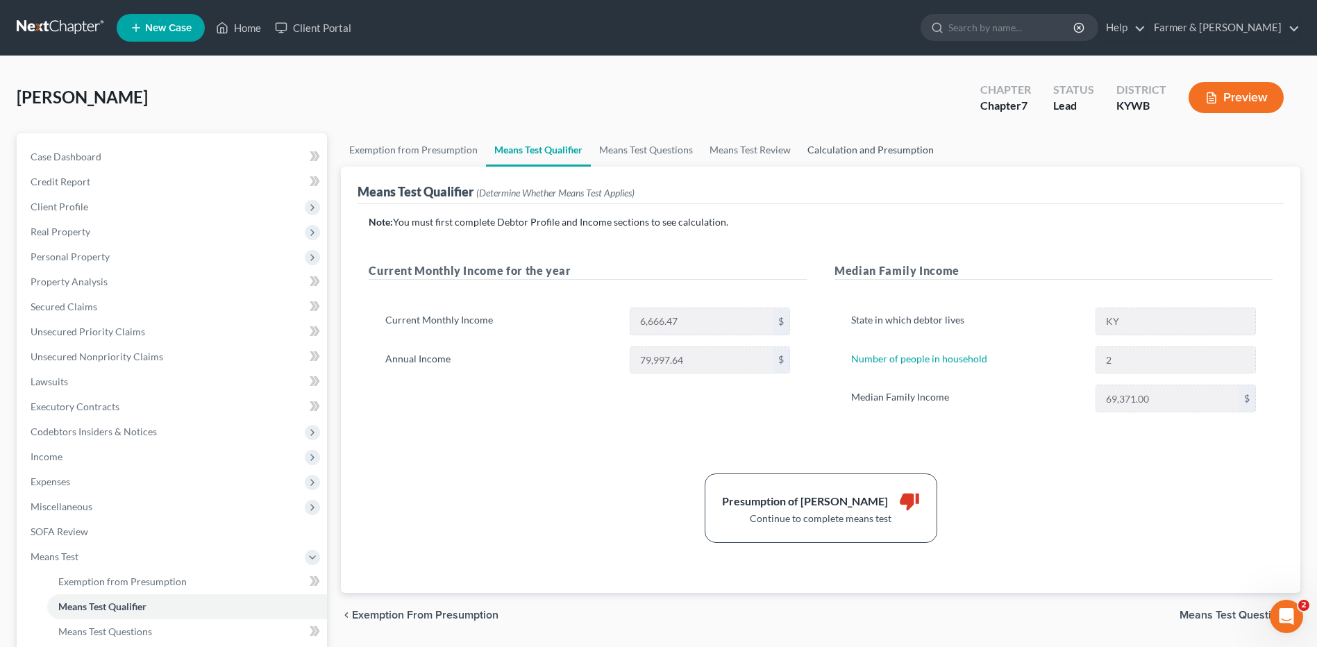
click at [891, 147] on link "Calculation and Presumption" at bounding box center [870, 149] width 143 height 33
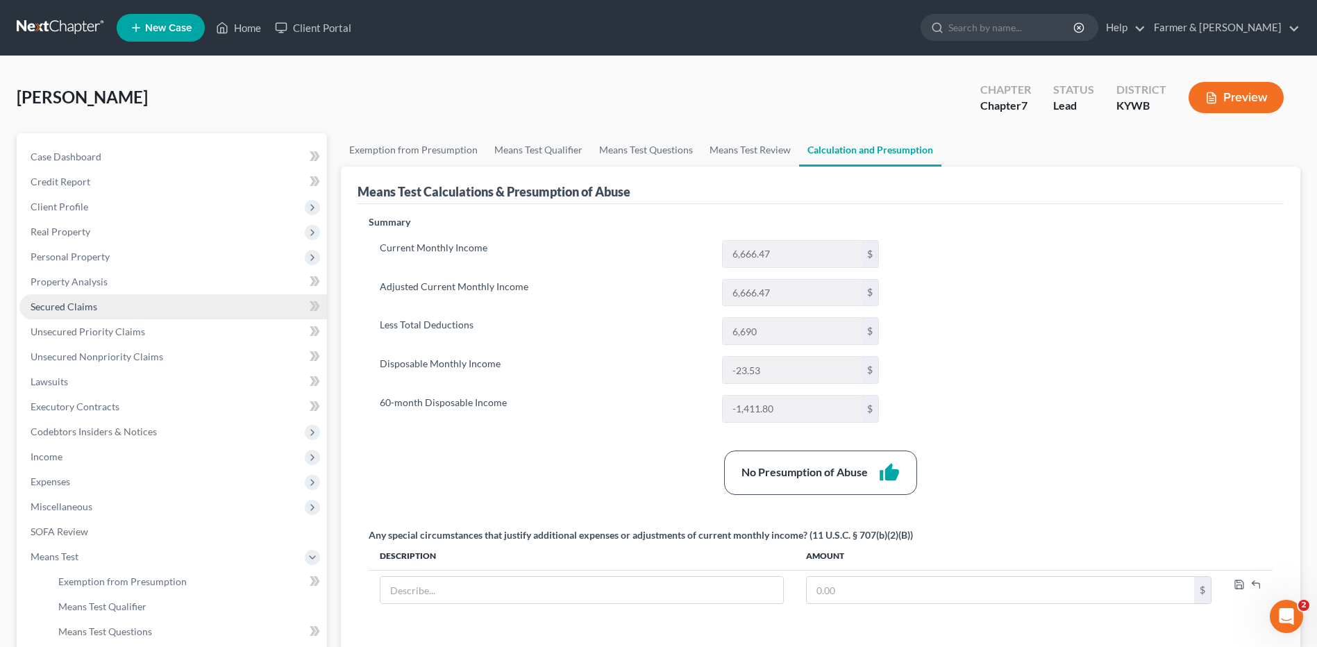
click at [126, 313] on link "Secured Claims" at bounding box center [172, 306] width 307 height 25
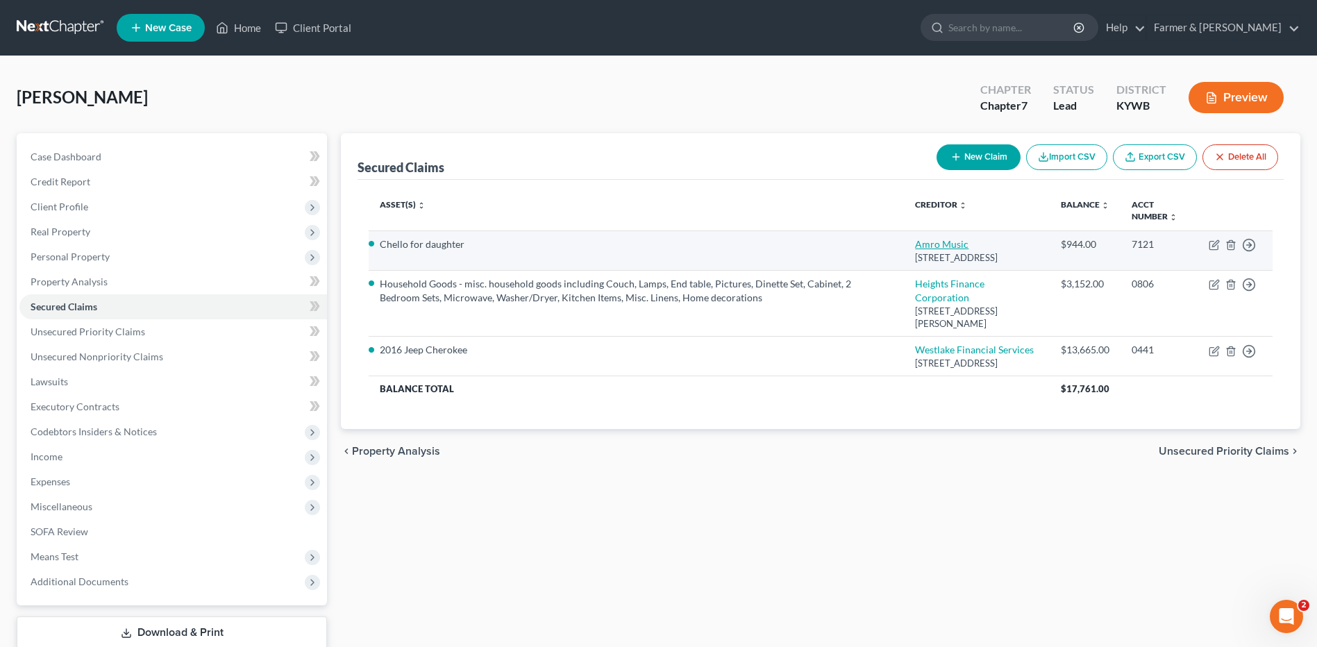
click at [937, 242] on link "Amro Music" at bounding box center [941, 244] width 53 height 12
select select "44"
select select "2"
select select "0"
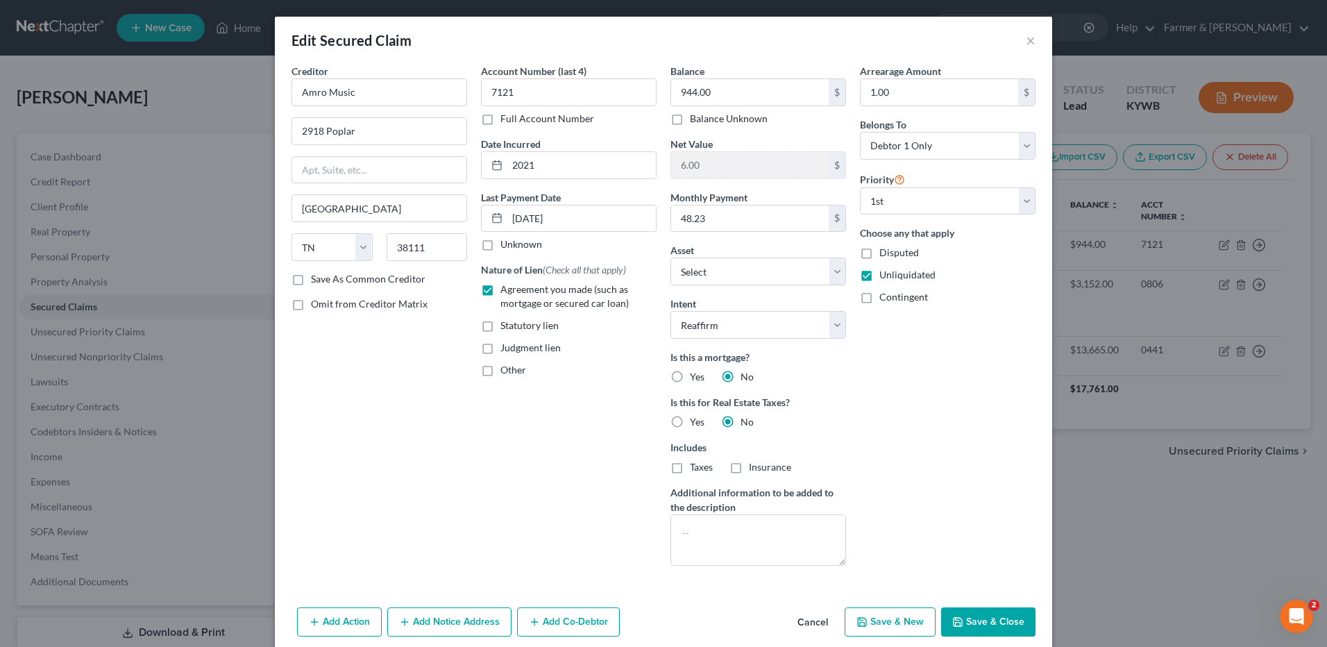
click at [954, 617] on icon "button" at bounding box center [957, 621] width 11 height 11
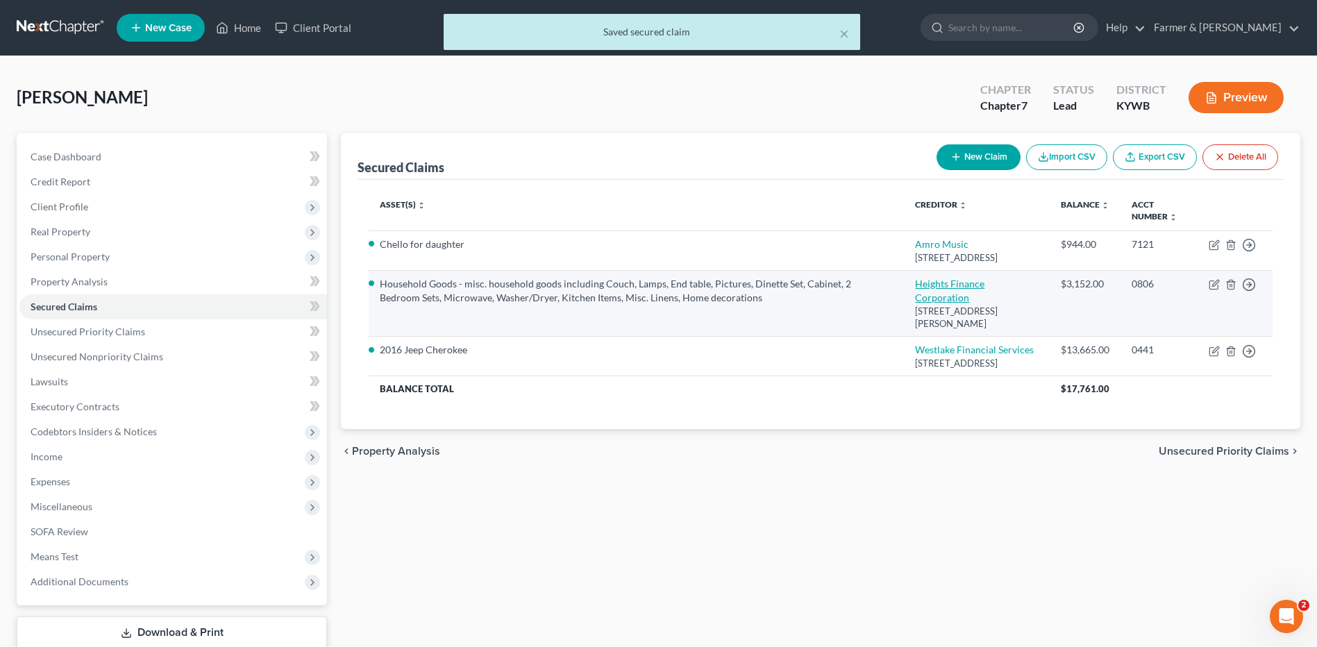
click at [925, 295] on link "Heights Finance Corporation" at bounding box center [949, 291] width 69 height 26
select select "18"
select select "0"
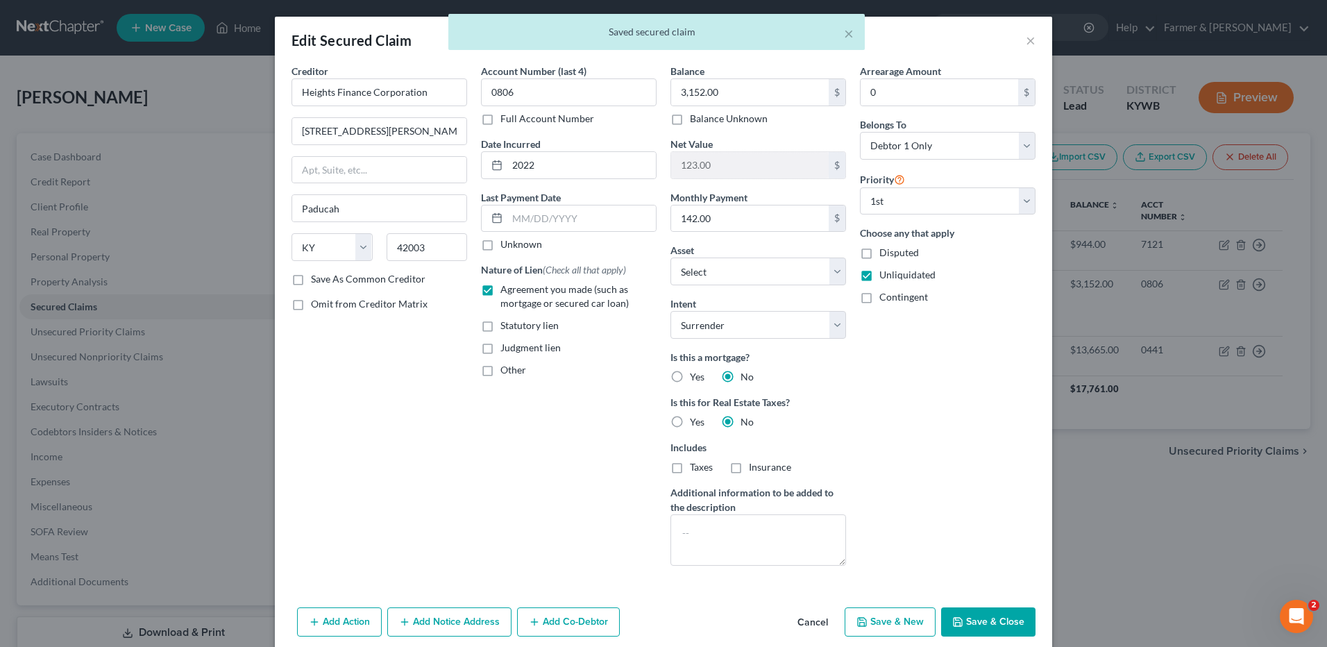
click at [990, 611] on button "Save & Close" at bounding box center [988, 621] width 94 height 29
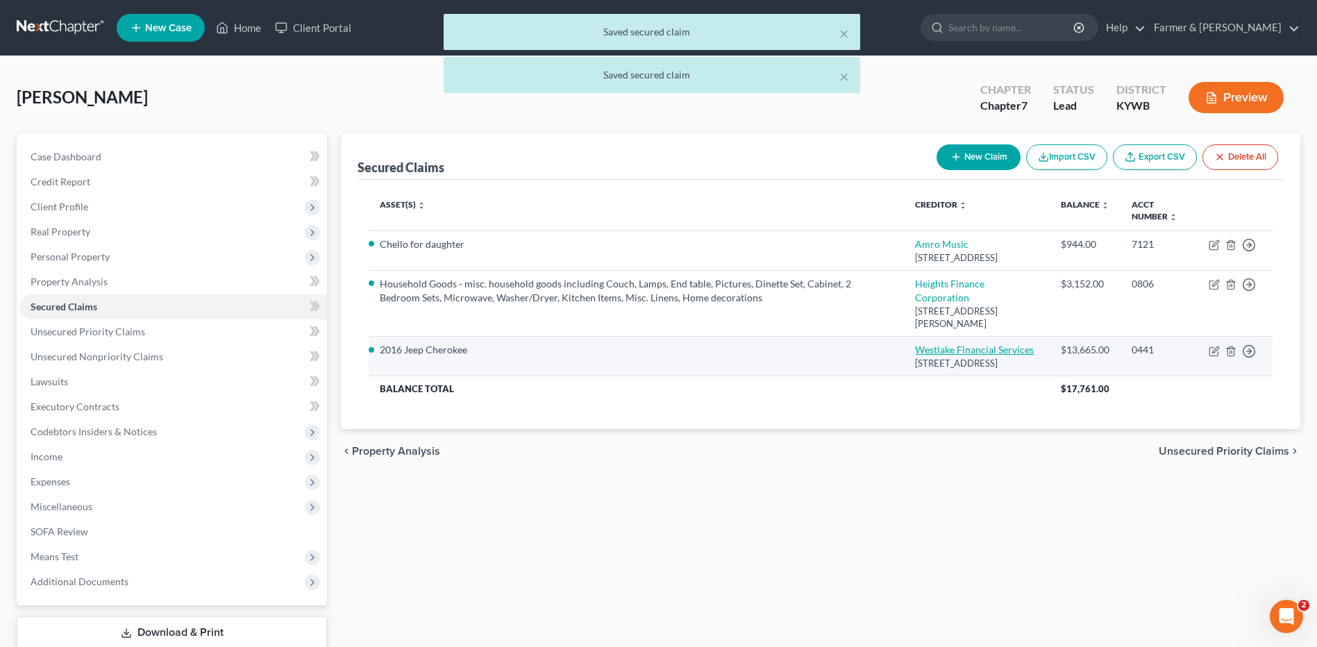
click at [934, 352] on link "Westlake Financial Services" at bounding box center [974, 350] width 119 height 12
select select "4"
select select "2"
select select "0"
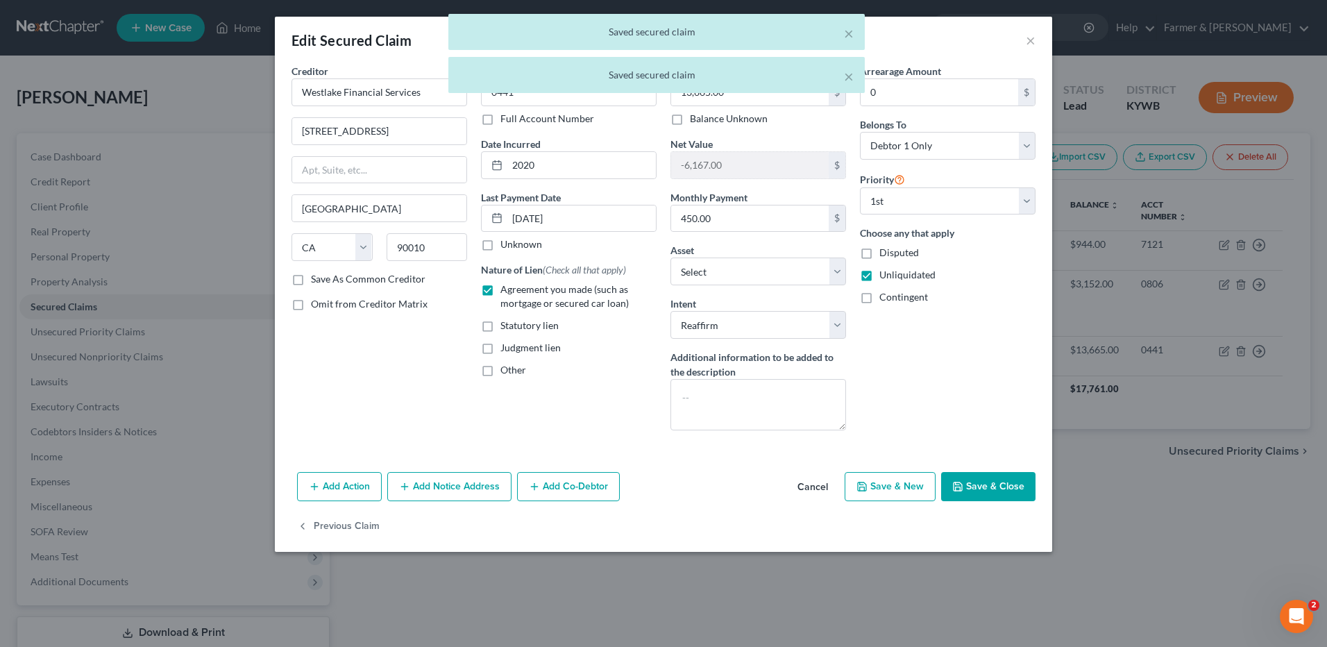
click at [993, 492] on button "Save & Close" at bounding box center [988, 486] width 94 height 29
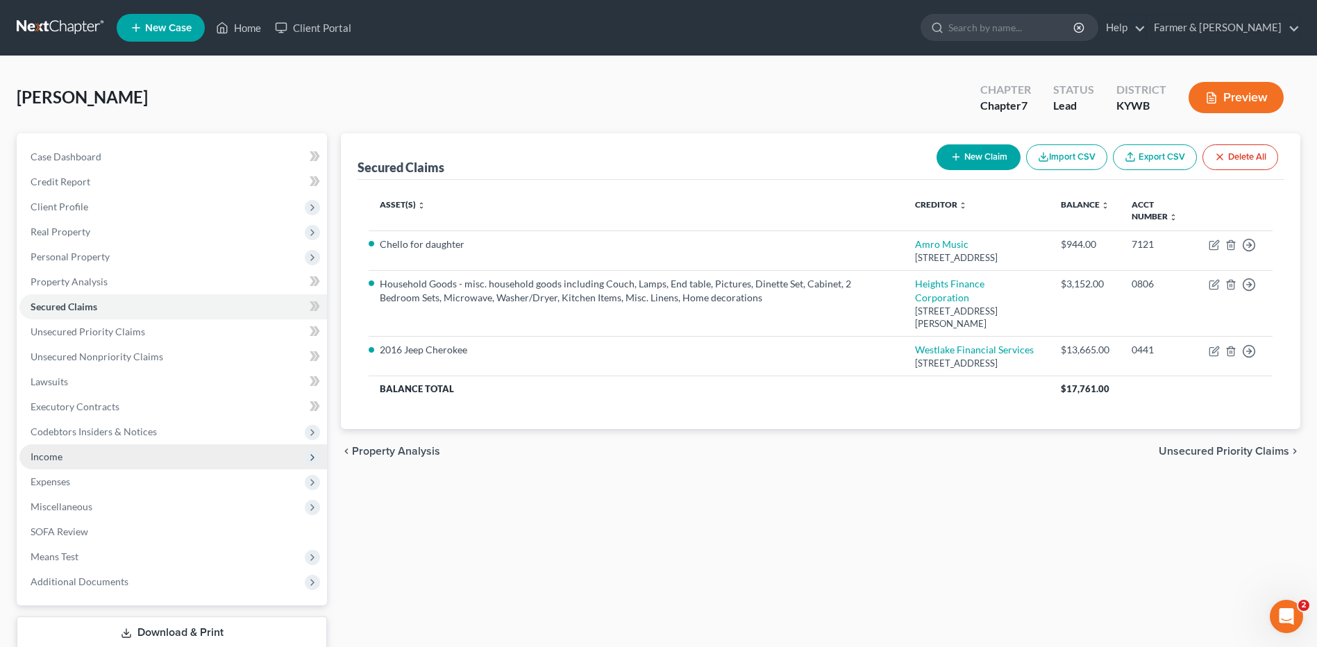
click at [87, 459] on span "Income" at bounding box center [172, 456] width 307 height 25
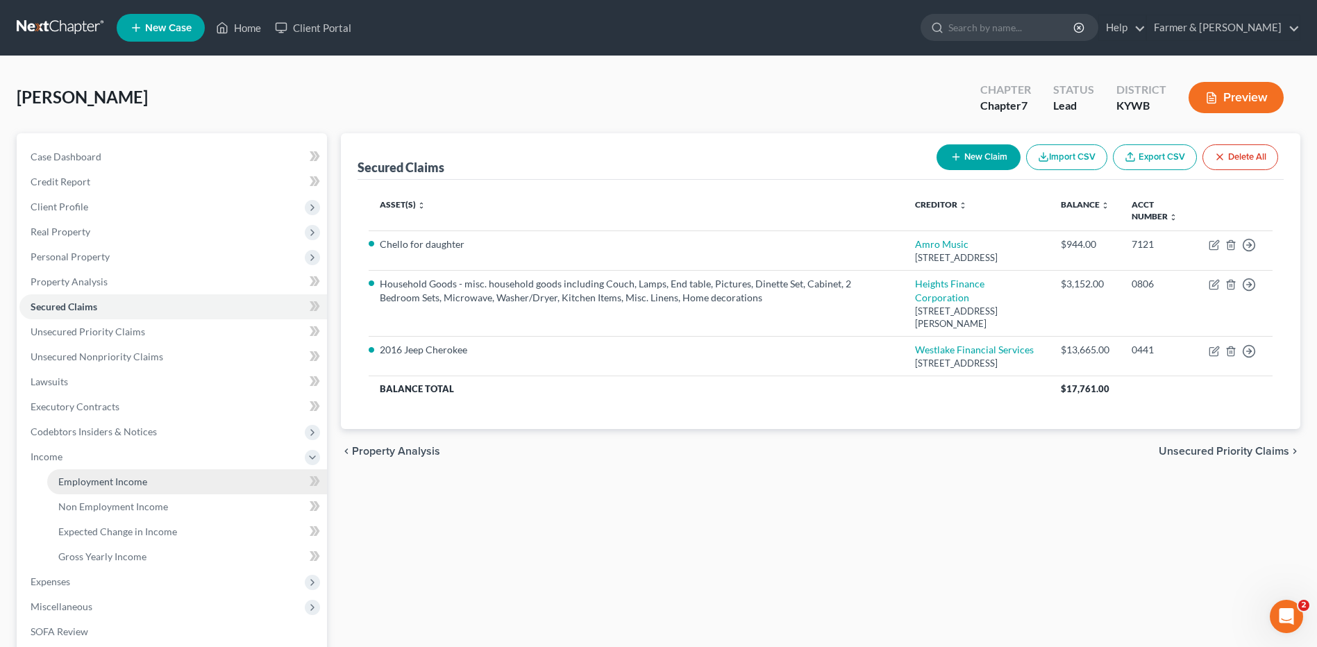
click at [97, 475] on span "Employment Income" at bounding box center [102, 481] width 89 height 12
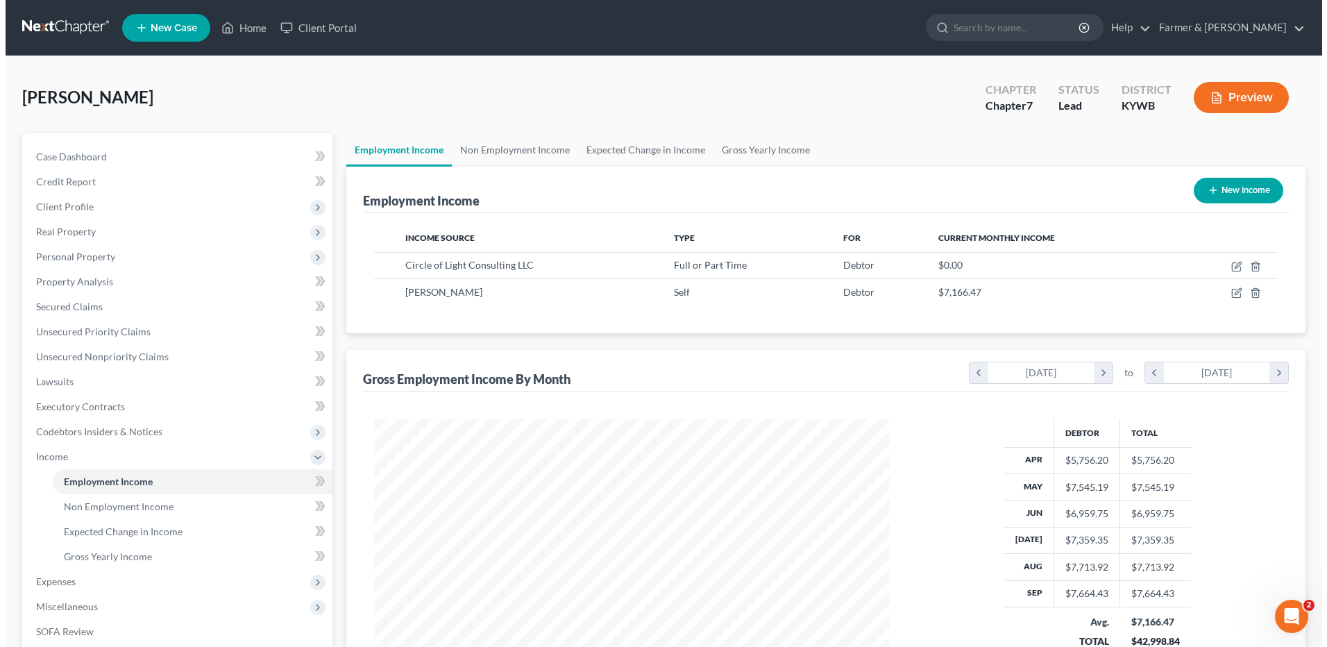
scroll to position [258, 543]
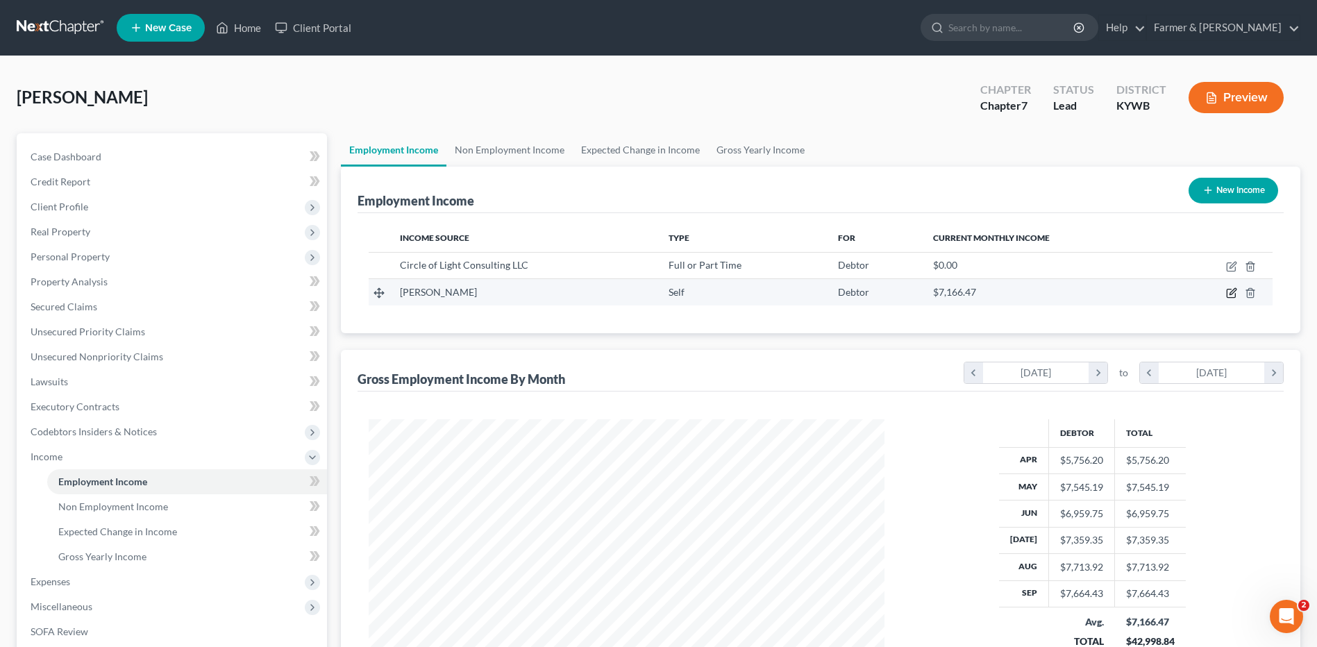
click at [1232, 291] on icon "button" at bounding box center [1232, 292] width 6 height 6
select select "1"
select select "0"
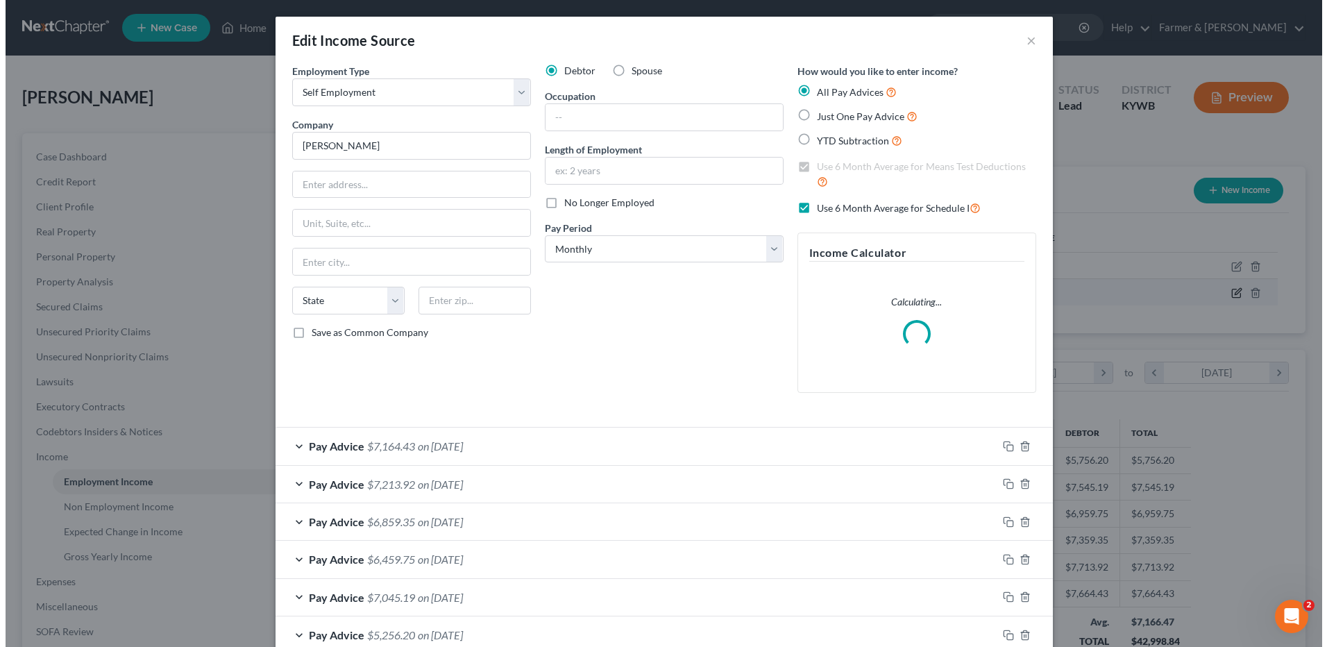
scroll to position [260, 548]
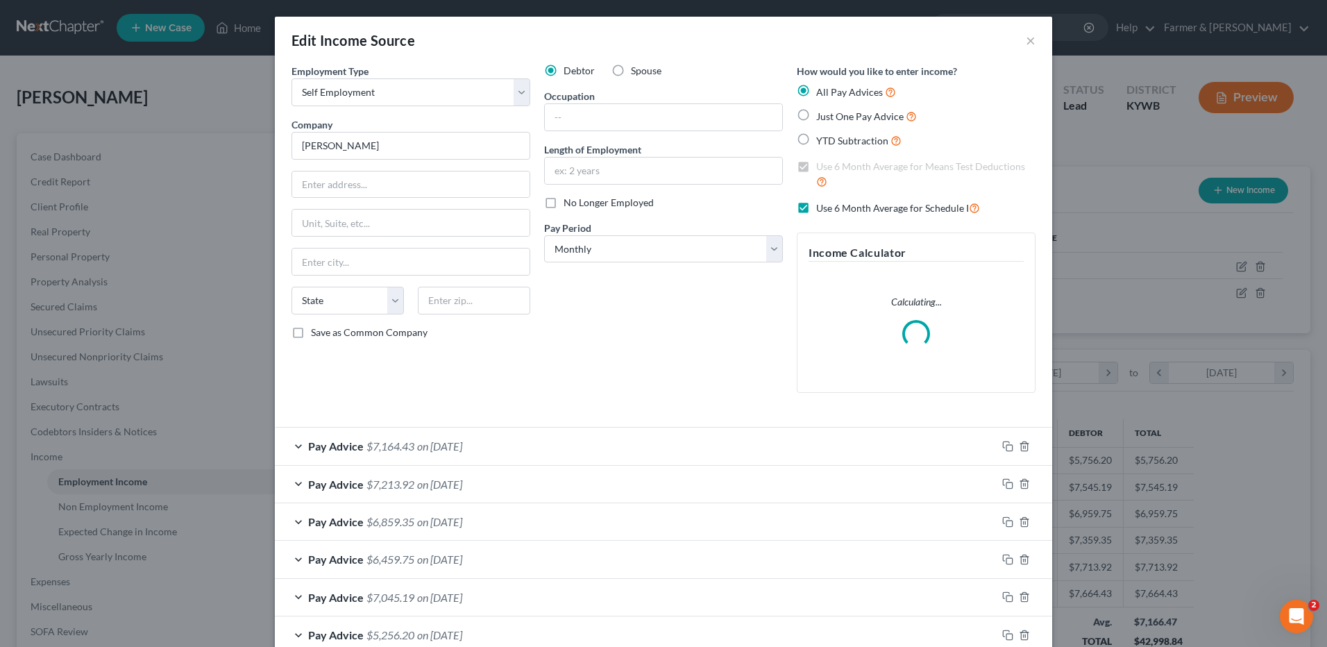
click at [462, 441] on span "on 09/30/2025" at bounding box center [439, 445] width 45 height 13
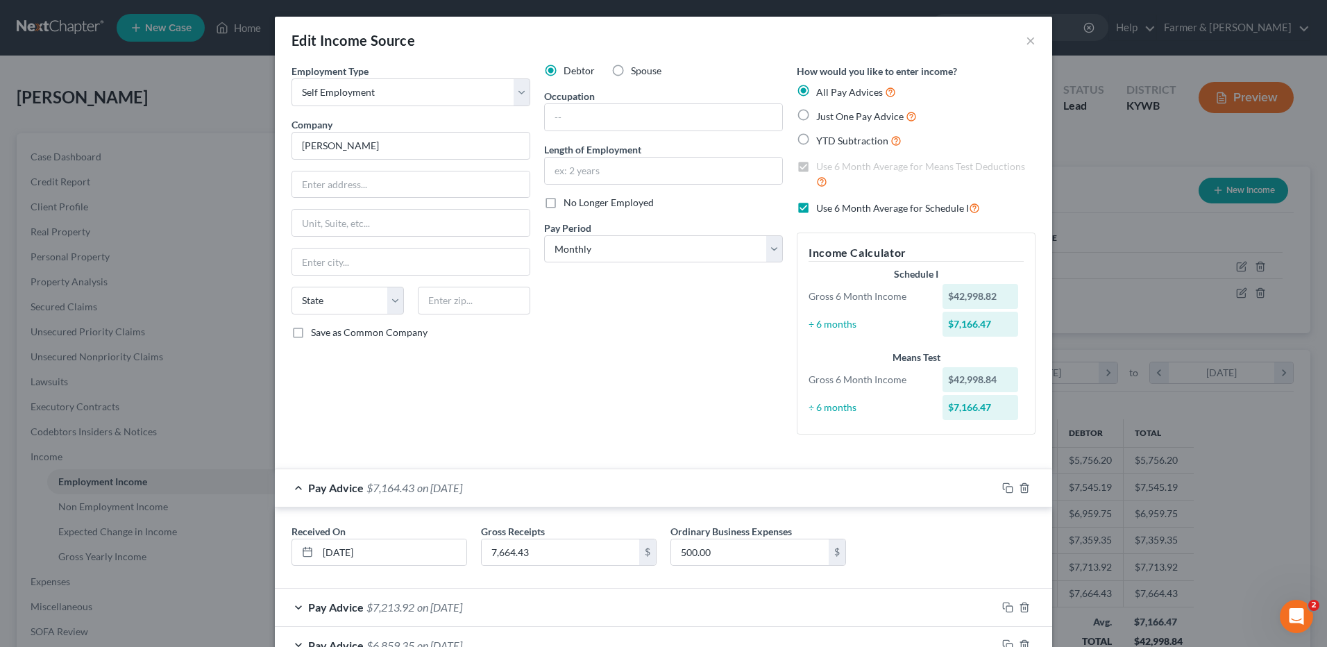
scroll to position [139, 0]
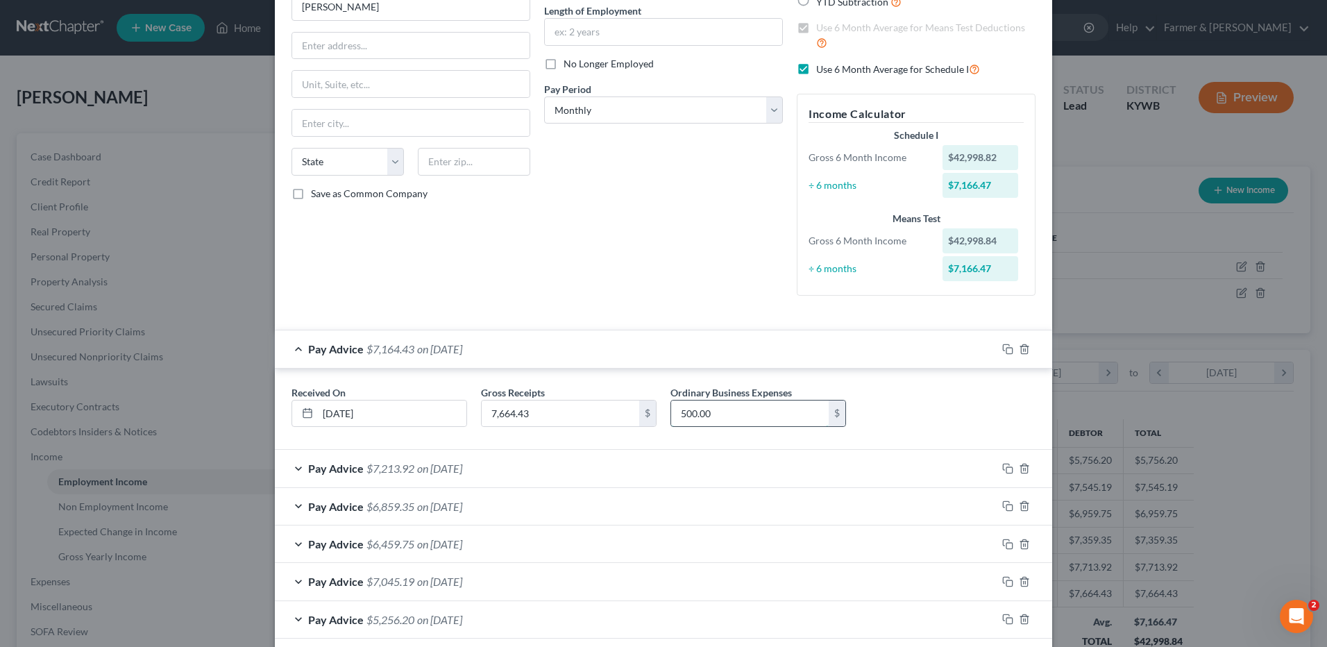
click at [747, 411] on input "500.00" at bounding box center [750, 413] width 158 height 26
click at [718, 423] on input "500.00" at bounding box center [750, 413] width 158 height 26
drag, startPoint x: 735, startPoint y: 417, endPoint x: 680, endPoint y: 409, distance: 55.5
click at [680, 409] on input "500.00" at bounding box center [750, 413] width 158 height 26
type input "5"
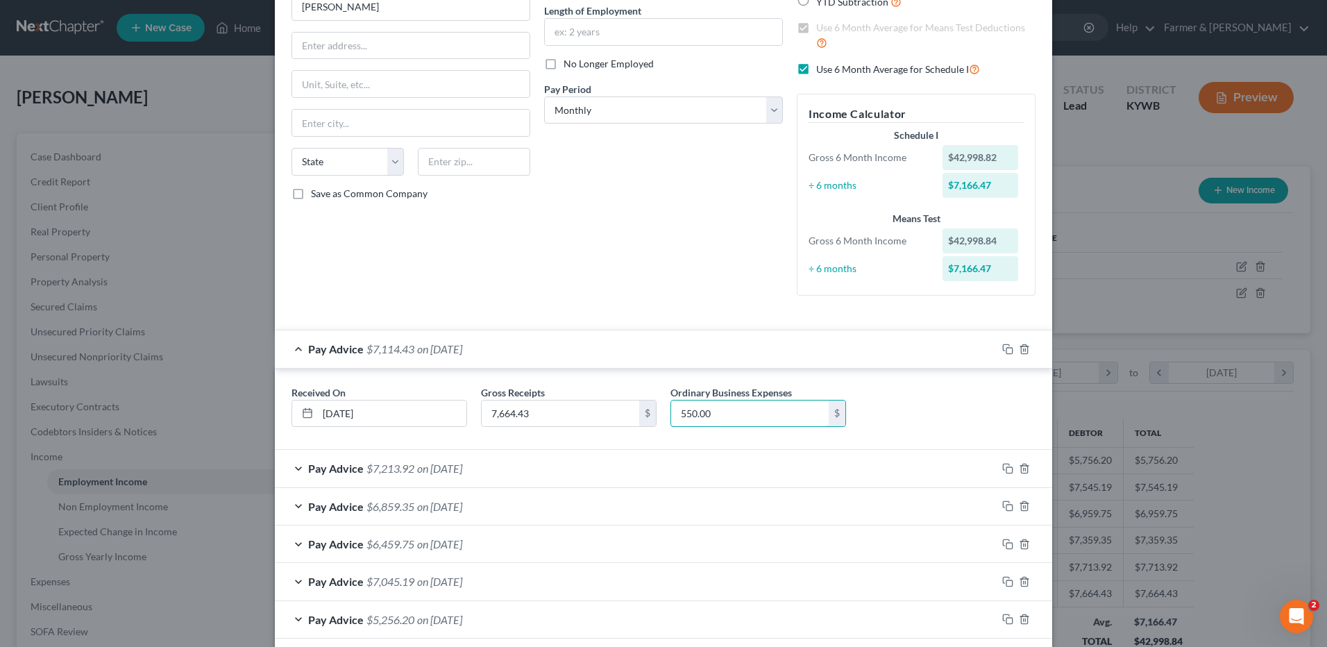
type input "550.00"
click at [516, 466] on div "Pay Advice $7,213.92 on 08/30/2025" at bounding box center [636, 468] width 722 height 37
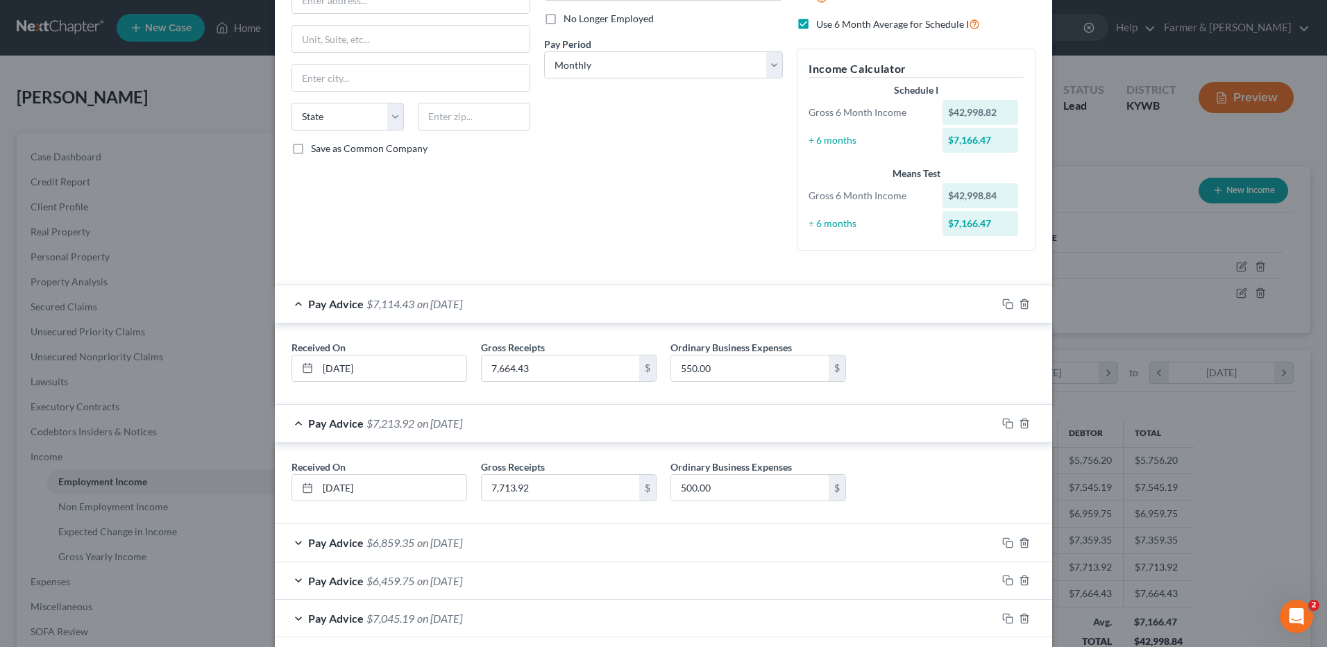
scroll to position [208, 0]
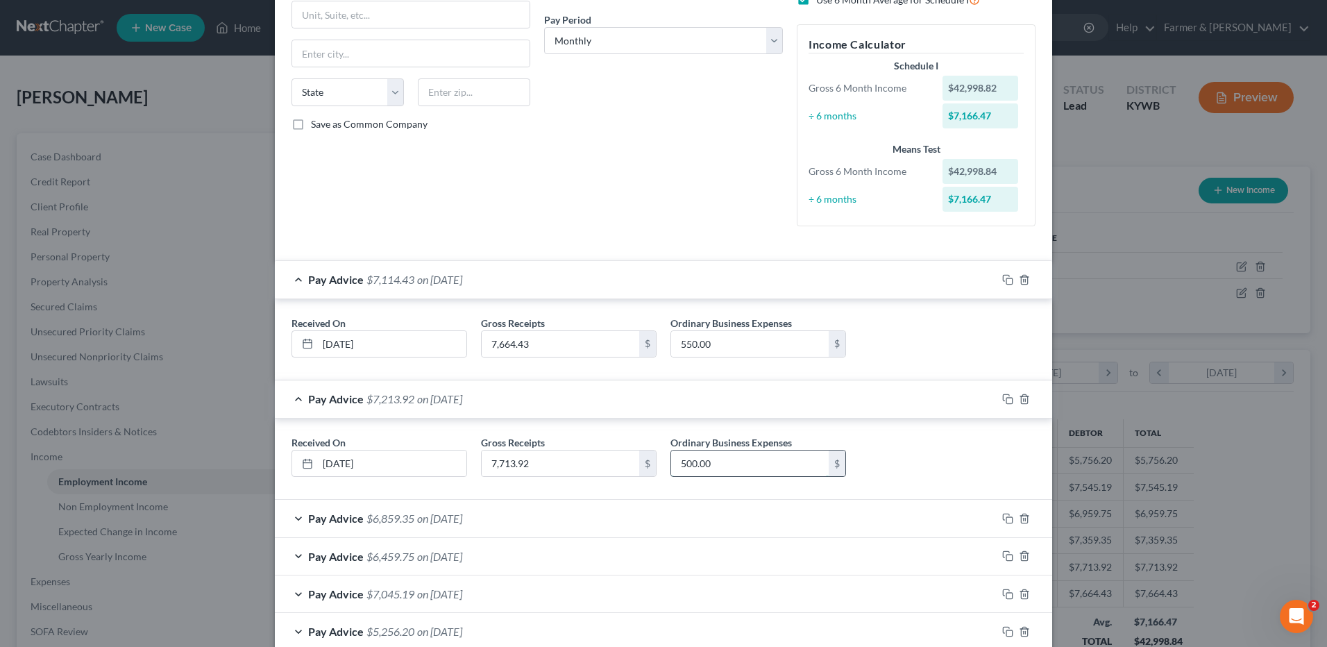
click at [735, 470] on input "500.00" at bounding box center [750, 463] width 158 height 26
type input "5"
type input "550.00"
click at [652, 513] on div "Pay Advice $6,859.35 on 07/30/2025" at bounding box center [636, 518] width 722 height 37
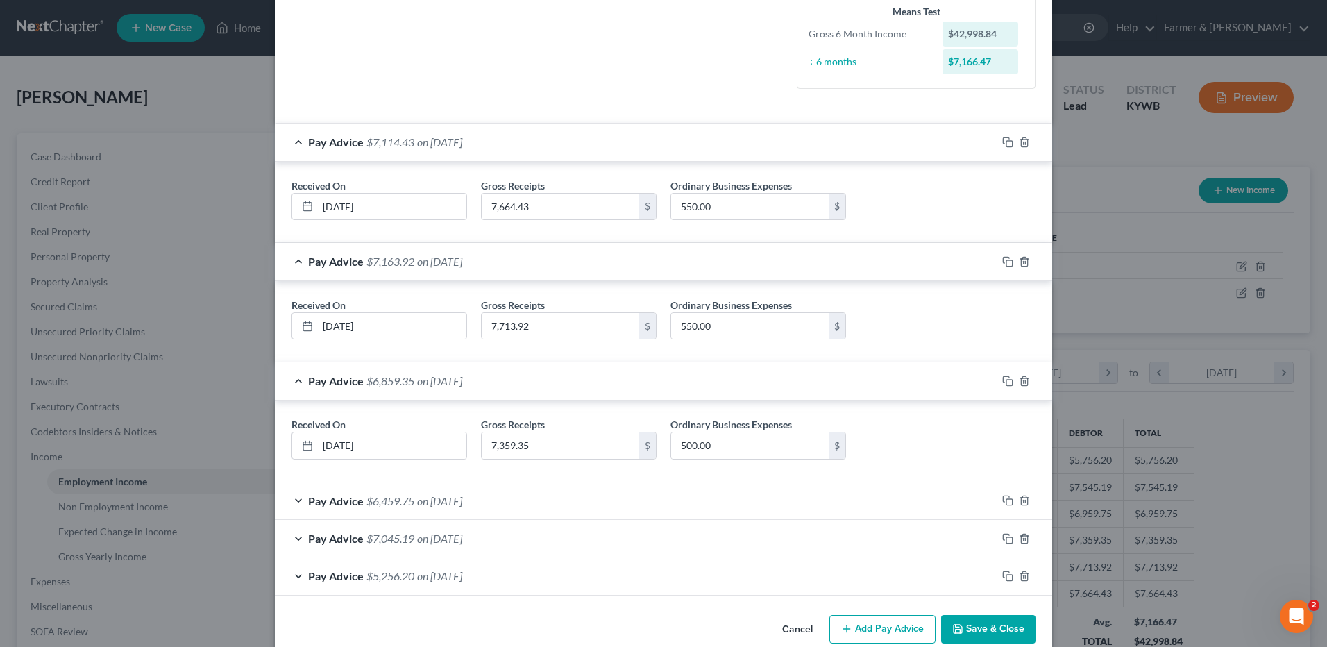
scroll to position [347, 0]
click at [725, 444] on input "500.00" at bounding box center [750, 444] width 158 height 26
type input "550.00"
drag, startPoint x: 587, startPoint y: 496, endPoint x: 609, endPoint y: 512, distance: 27.8
click at [586, 495] on div "Pay Advice $6,459.75 on 06/30/2025" at bounding box center [636, 499] width 722 height 37
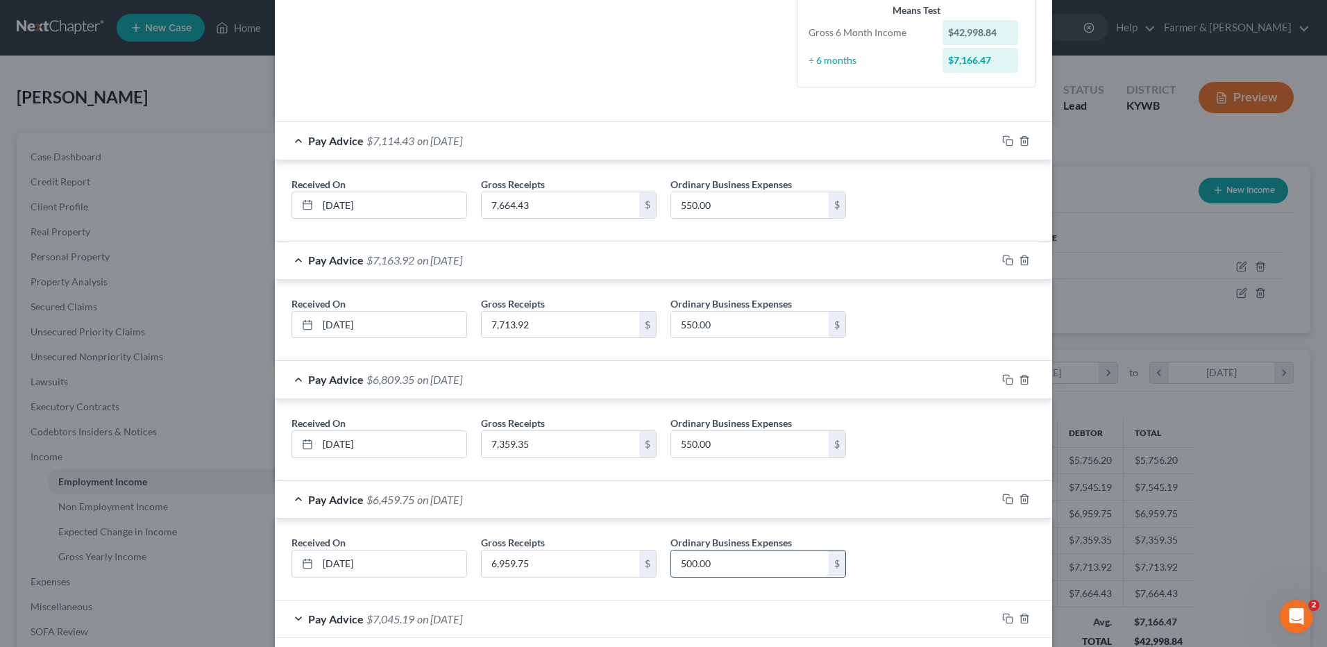
click at [718, 561] on input "500.00" at bounding box center [750, 563] width 158 height 26
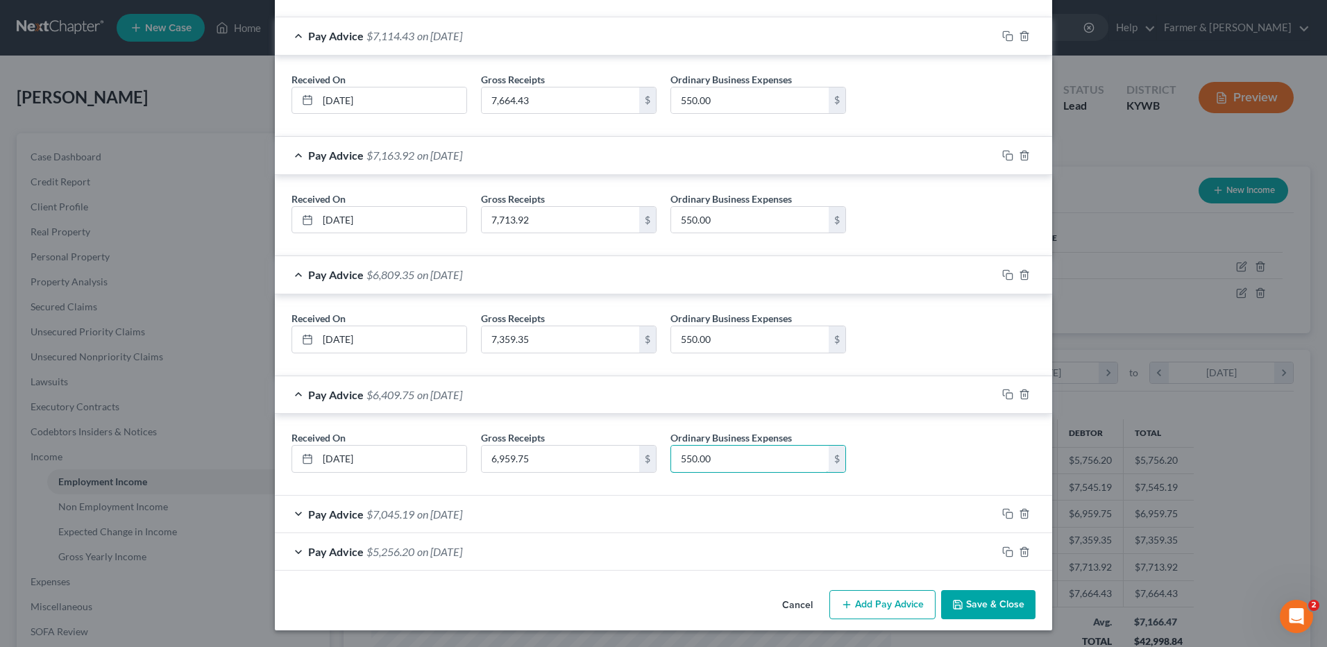
type input "550.00"
click at [612, 525] on div "Pay Advice $7,045.19 on 05/30/2025" at bounding box center [636, 514] width 722 height 37
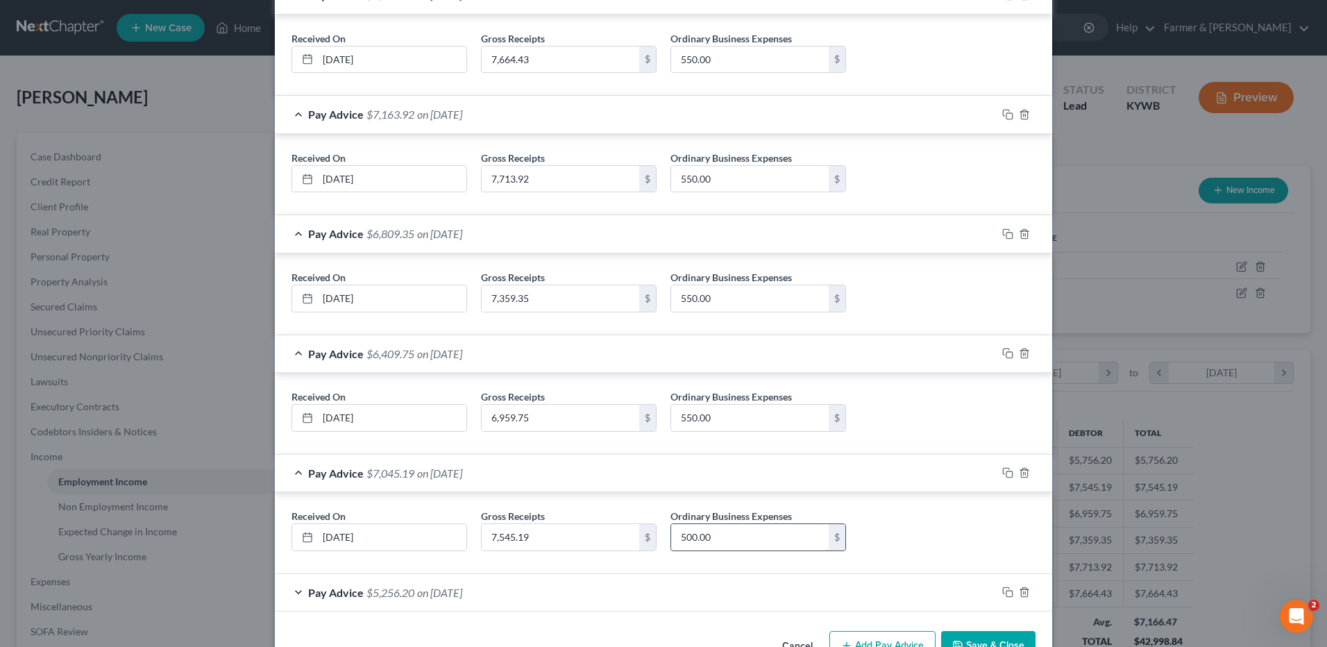
scroll to position [534, 0]
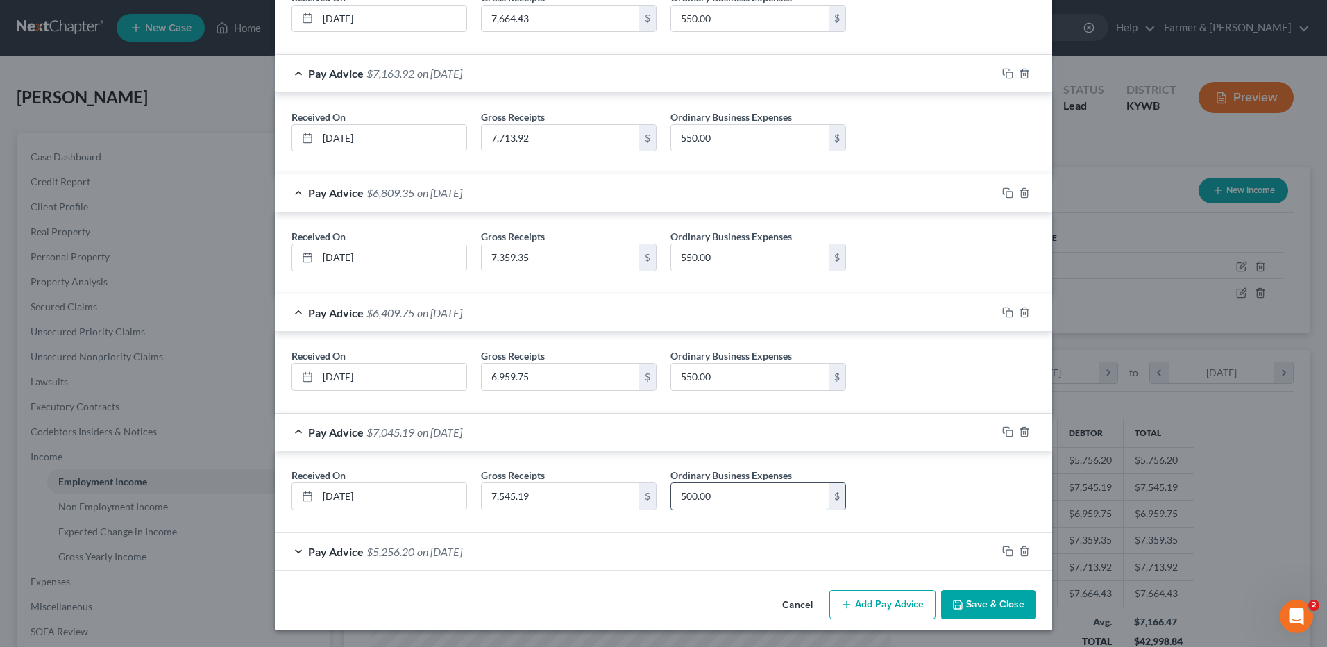
click at [720, 495] on input "500.00" at bounding box center [750, 496] width 158 height 26
type input "550.00"
click at [715, 575] on div "Employment Type * Select Full or Part Time Employment Self Employment Company *…" at bounding box center [663, 57] width 777 height 1054
drag, startPoint x: 727, startPoint y: 555, endPoint x: 752, endPoint y: 521, distance: 41.6
click at [727, 554] on div "Pay Advice $5,256.20 on 04/30/2025" at bounding box center [636, 551] width 722 height 37
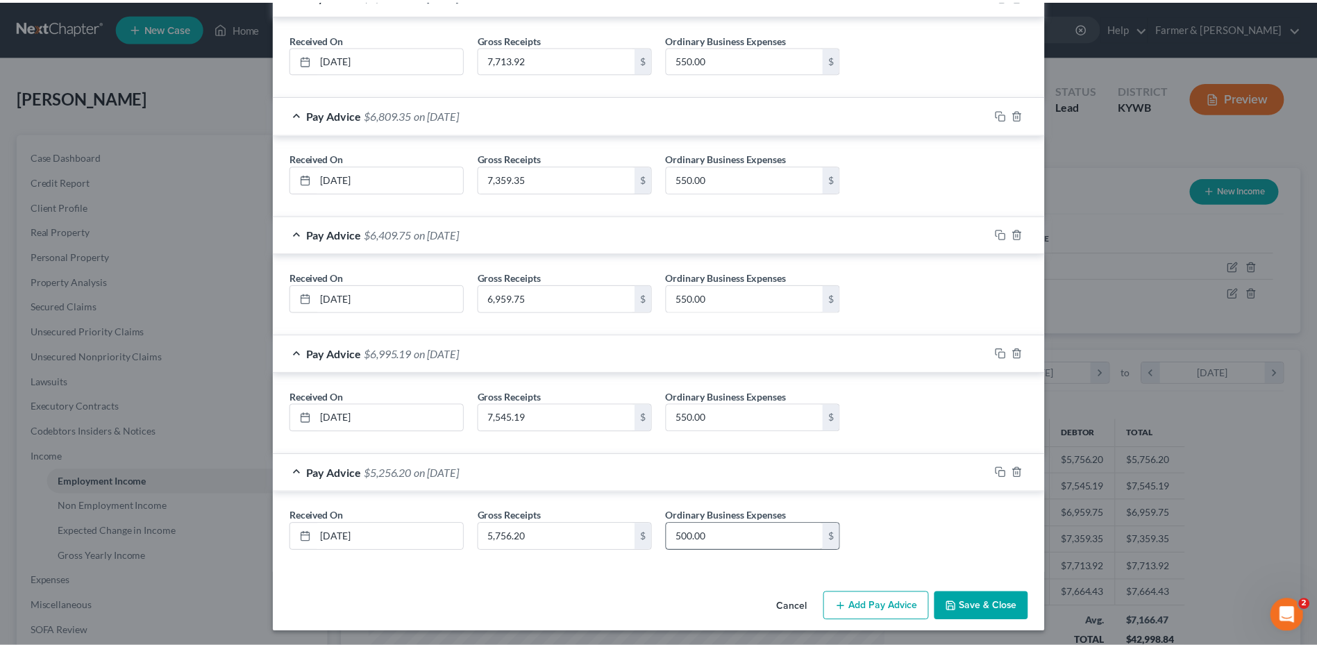
scroll to position [614, 0]
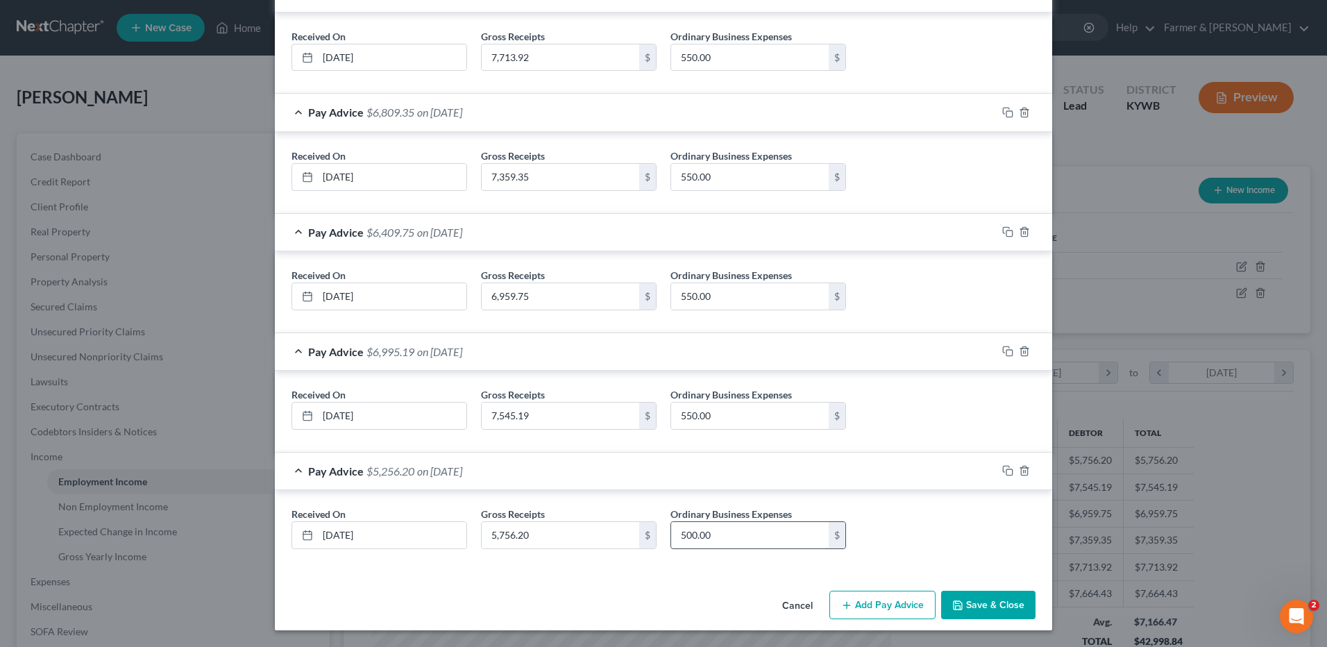
click at [740, 531] on input "500.00" at bounding box center [750, 535] width 158 height 26
type input "550.00"
click at [999, 588] on div "Cancel Add Pay Advice Save & Close" at bounding box center [663, 608] width 777 height 46
click at [1000, 602] on button "Save & Close" at bounding box center [988, 605] width 94 height 29
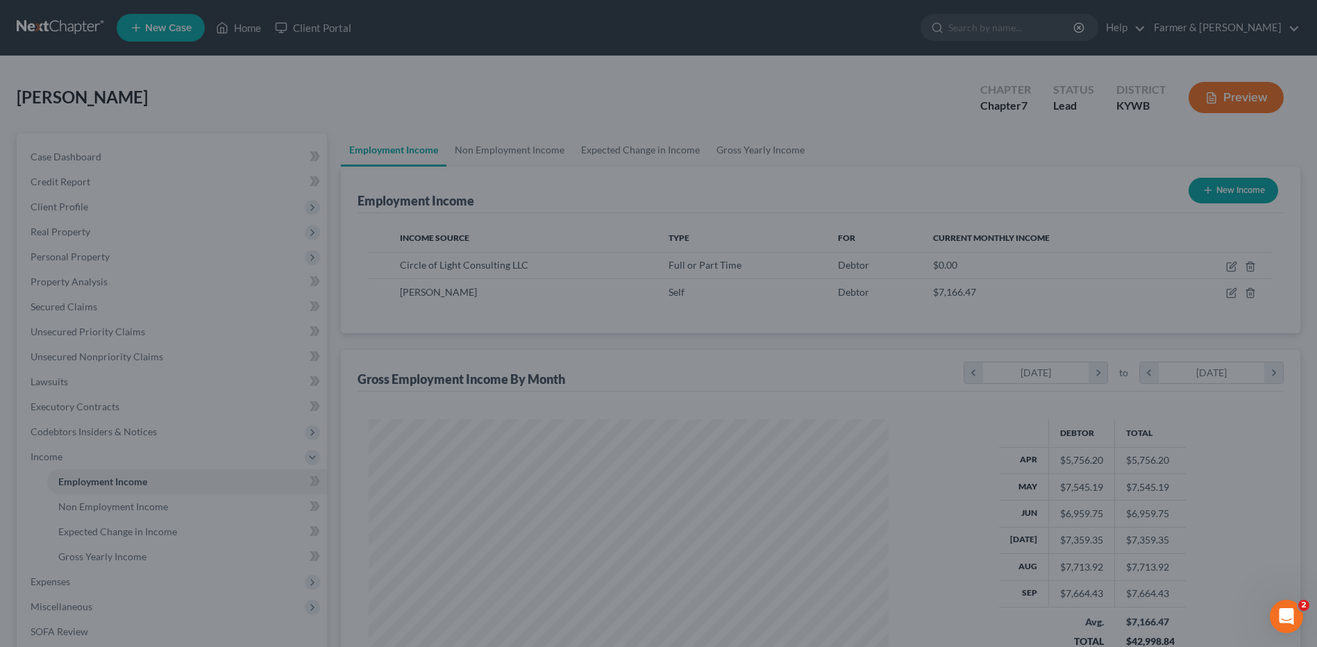
scroll to position [693824, 693538]
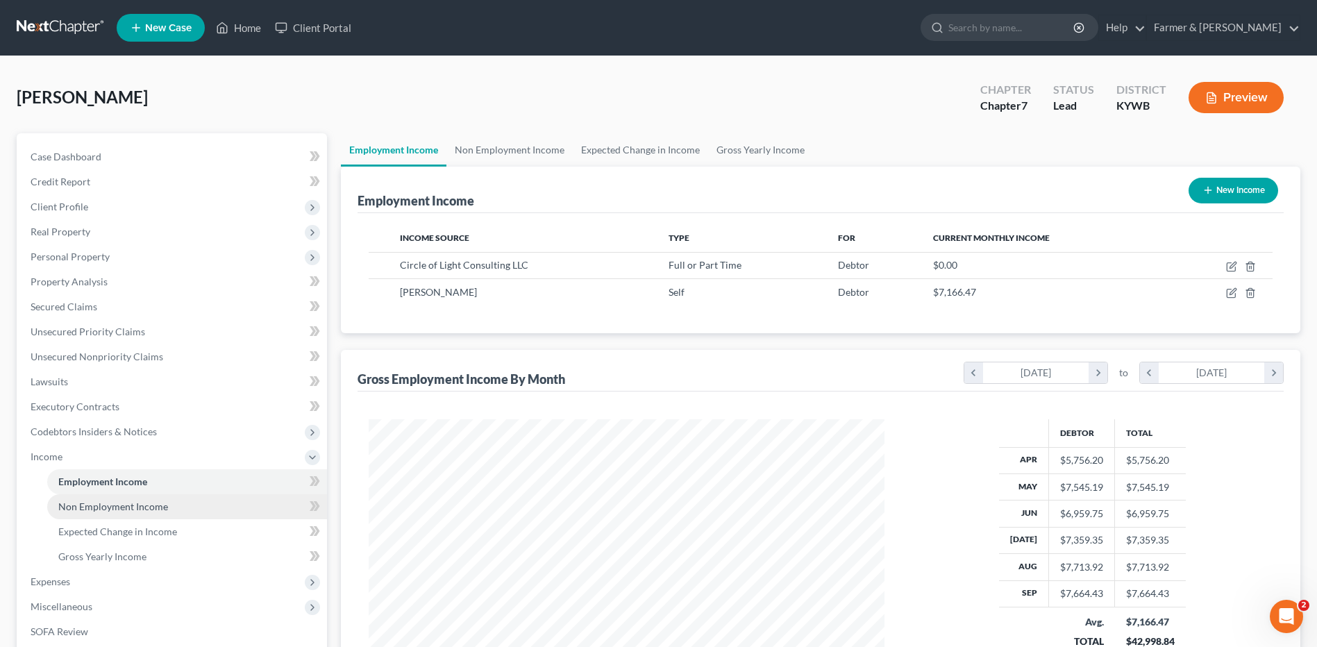
click at [212, 505] on link "Non Employment Income" at bounding box center [187, 506] width 280 height 25
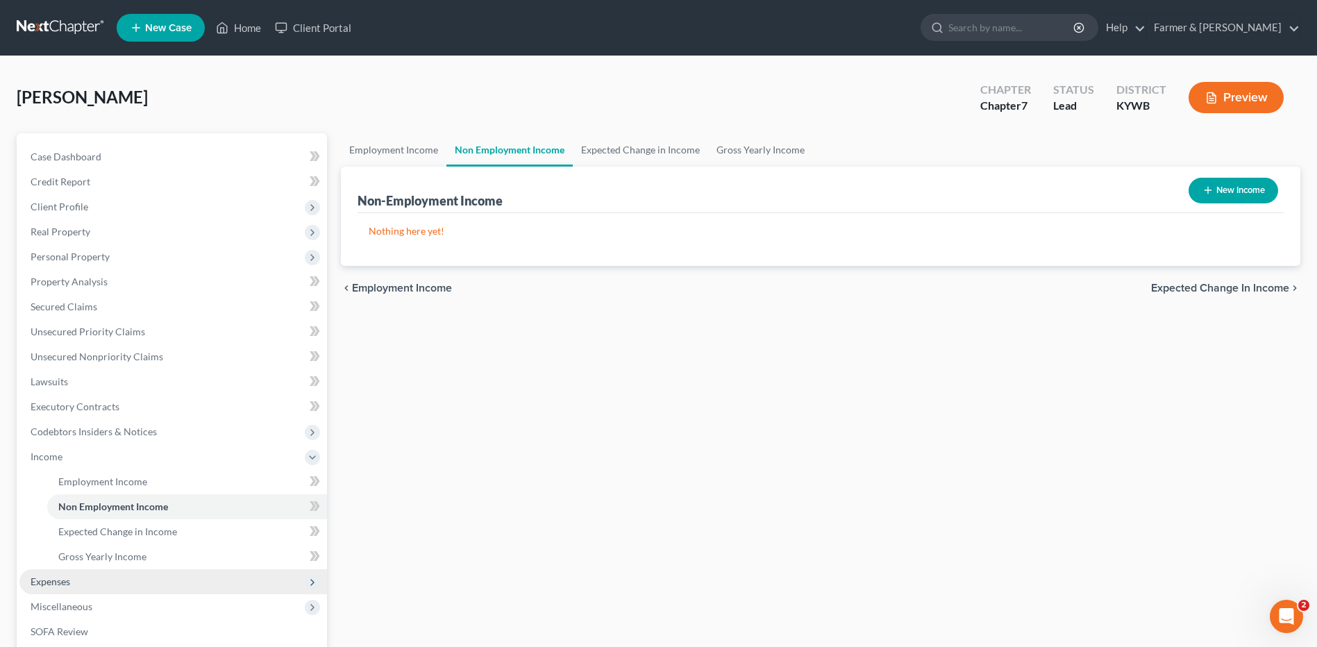
click at [98, 582] on span "Expenses" at bounding box center [172, 581] width 307 height 25
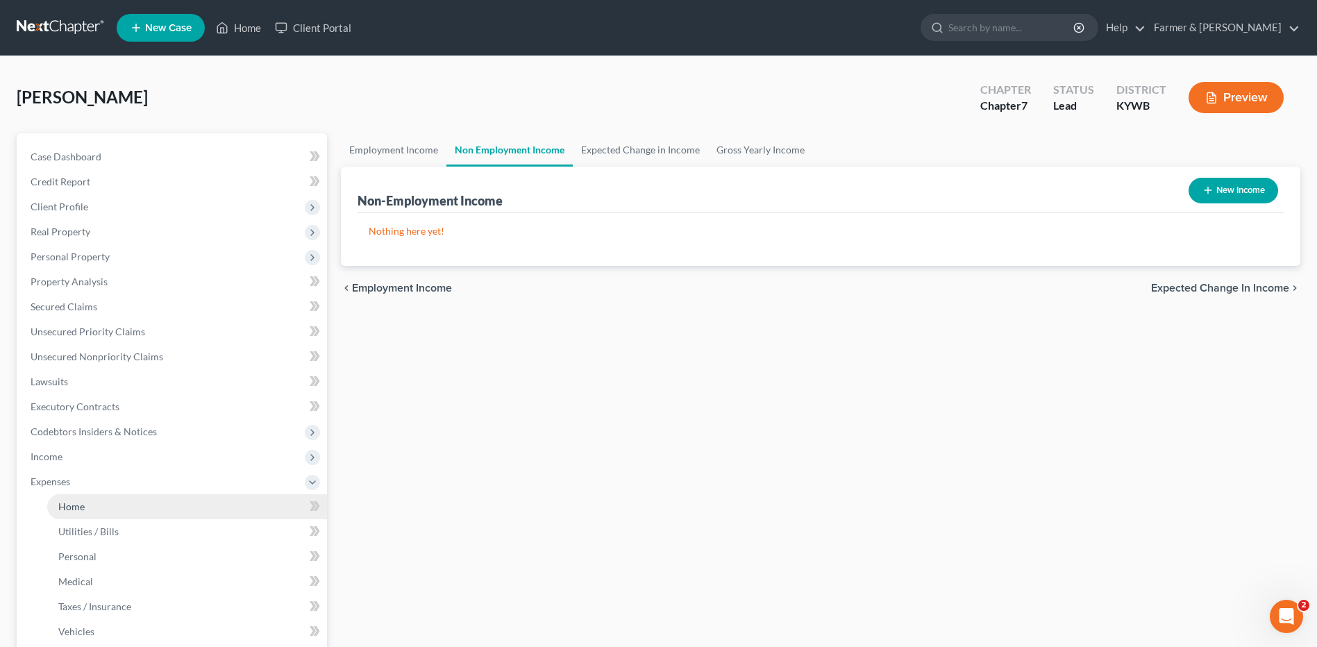
click at [97, 514] on link "Home" at bounding box center [187, 506] width 280 height 25
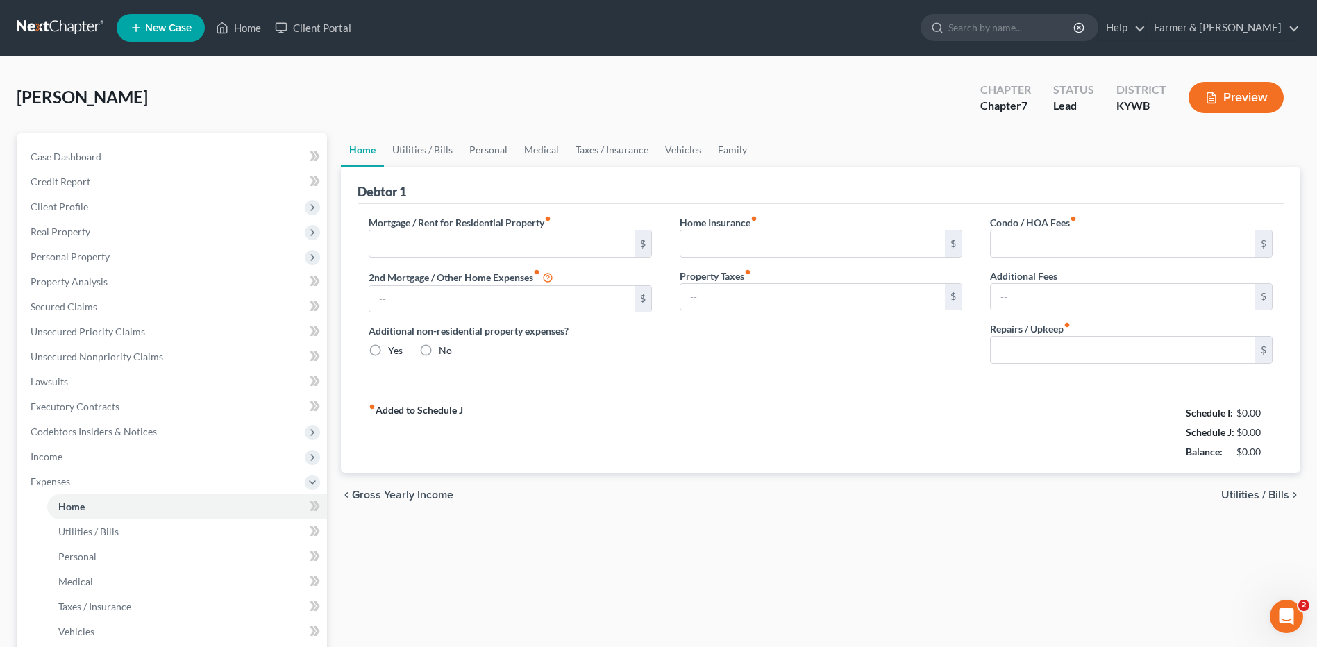
type input "1,100.00"
type input "0.00"
radio input "true"
type input "19.00"
type input "0.00"
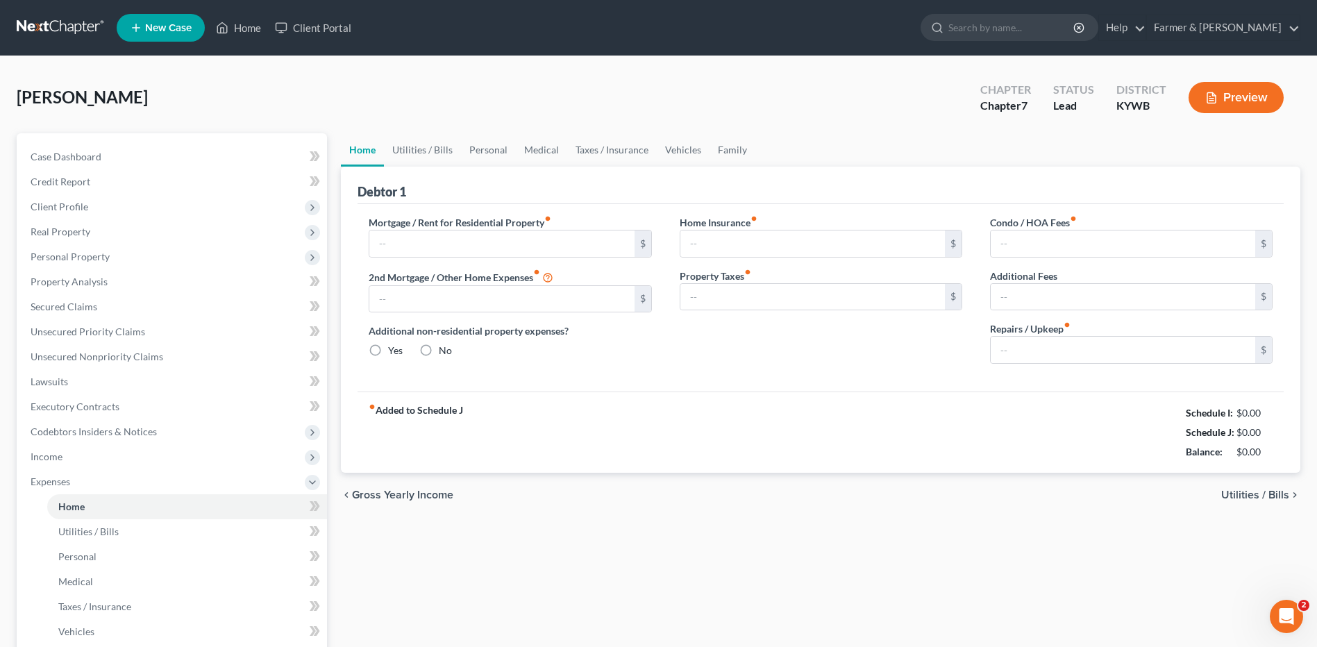
type input "0.00"
type input "100.00"
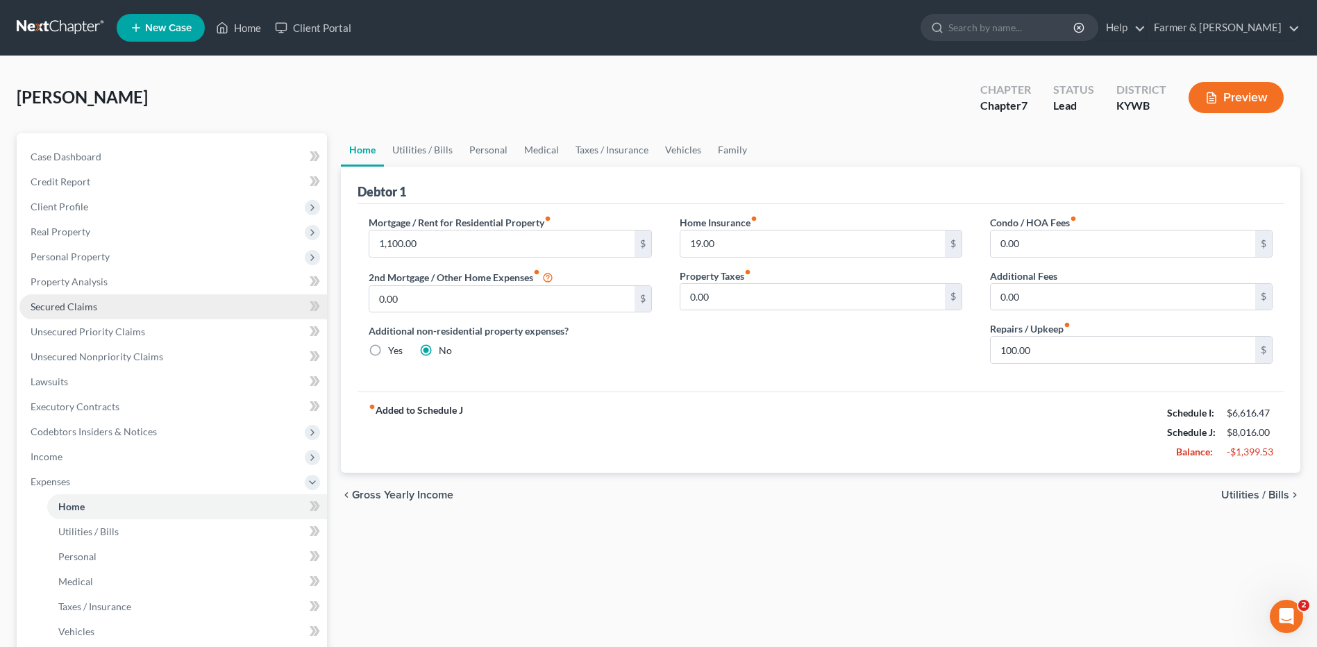
click at [99, 302] on link "Secured Claims" at bounding box center [172, 306] width 307 height 25
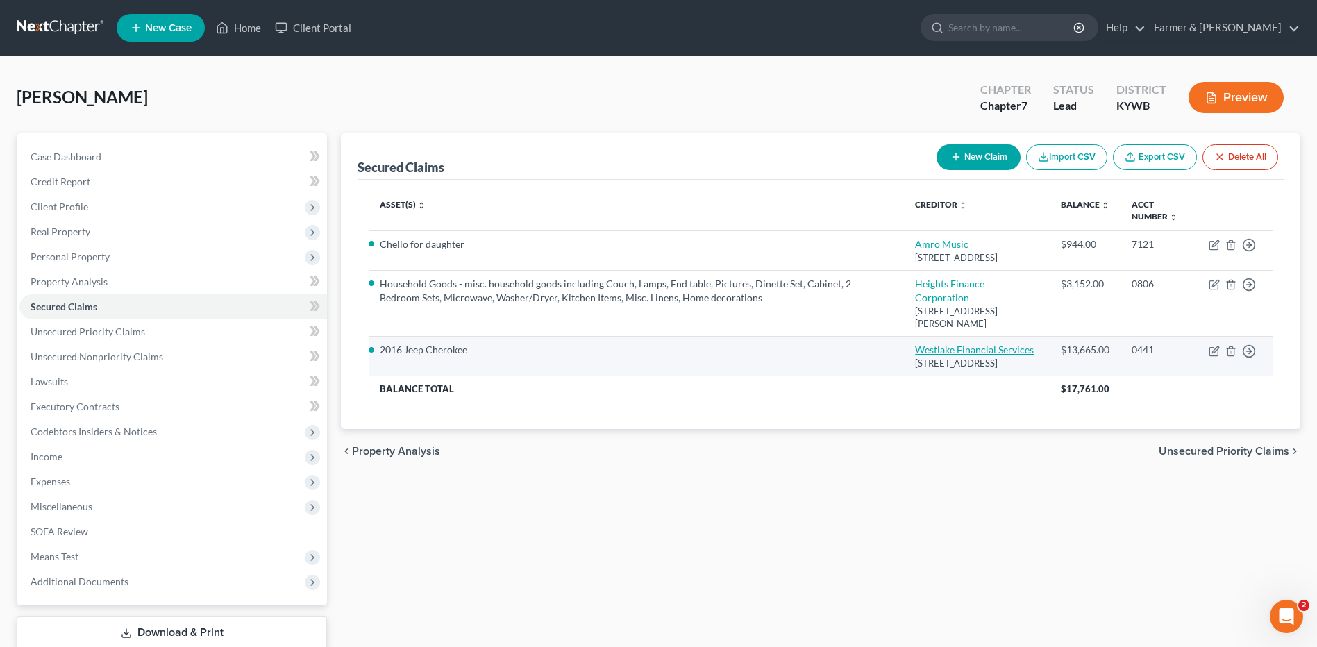
click at [953, 353] on link "Westlake Financial Services" at bounding box center [974, 350] width 119 height 12
select select "4"
select select "2"
select select "0"
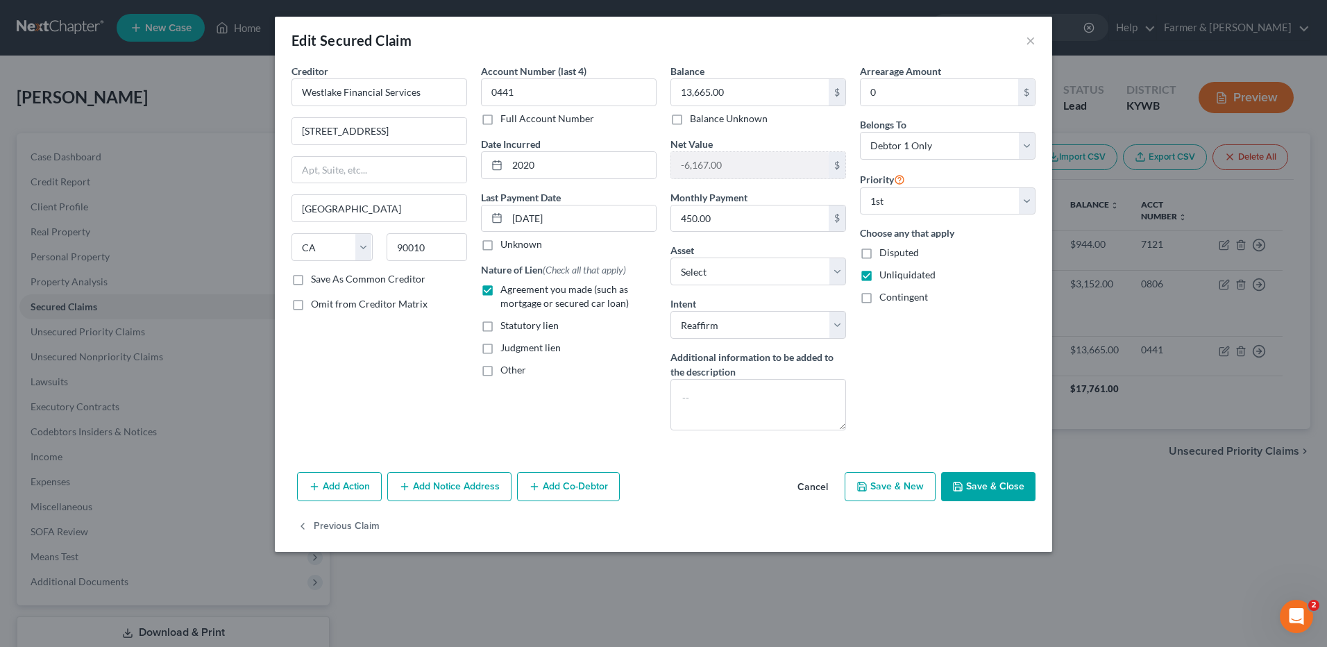
click at [974, 485] on button "Save & Close" at bounding box center [988, 486] width 94 height 29
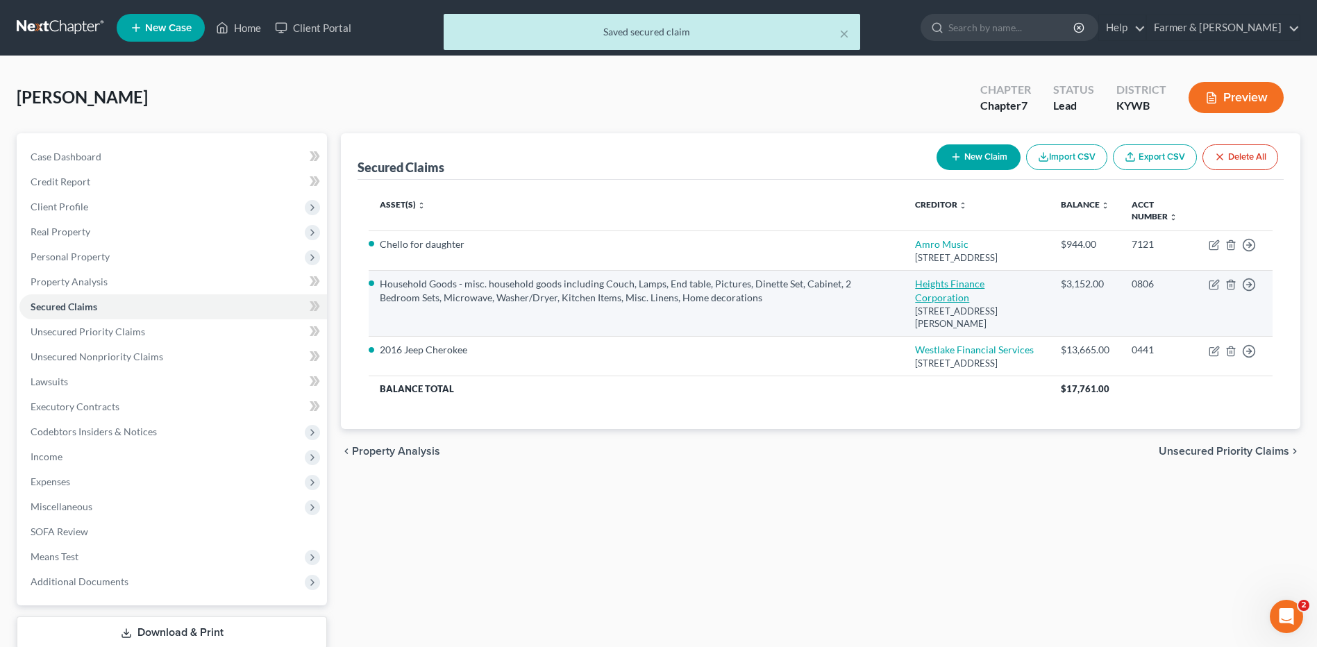
click at [939, 296] on link "Heights Finance Corporation" at bounding box center [949, 291] width 69 height 26
select select "18"
select select "0"
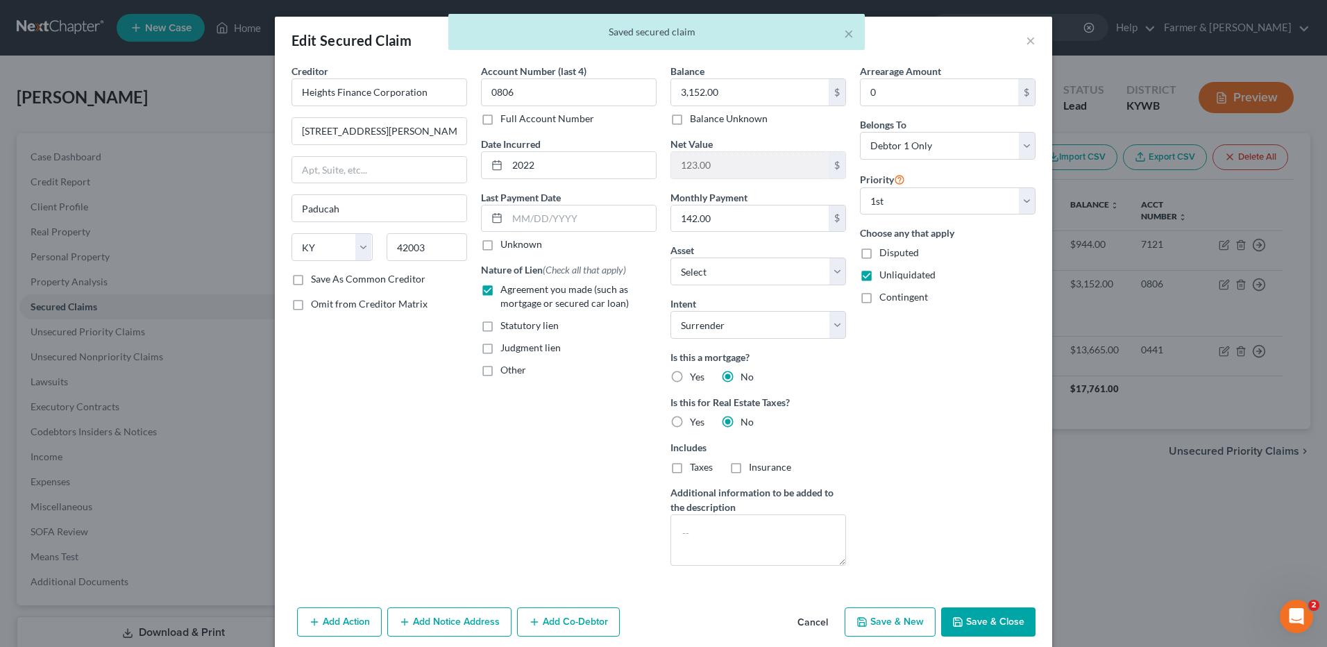
click at [976, 615] on button "Save & Close" at bounding box center [988, 621] width 94 height 29
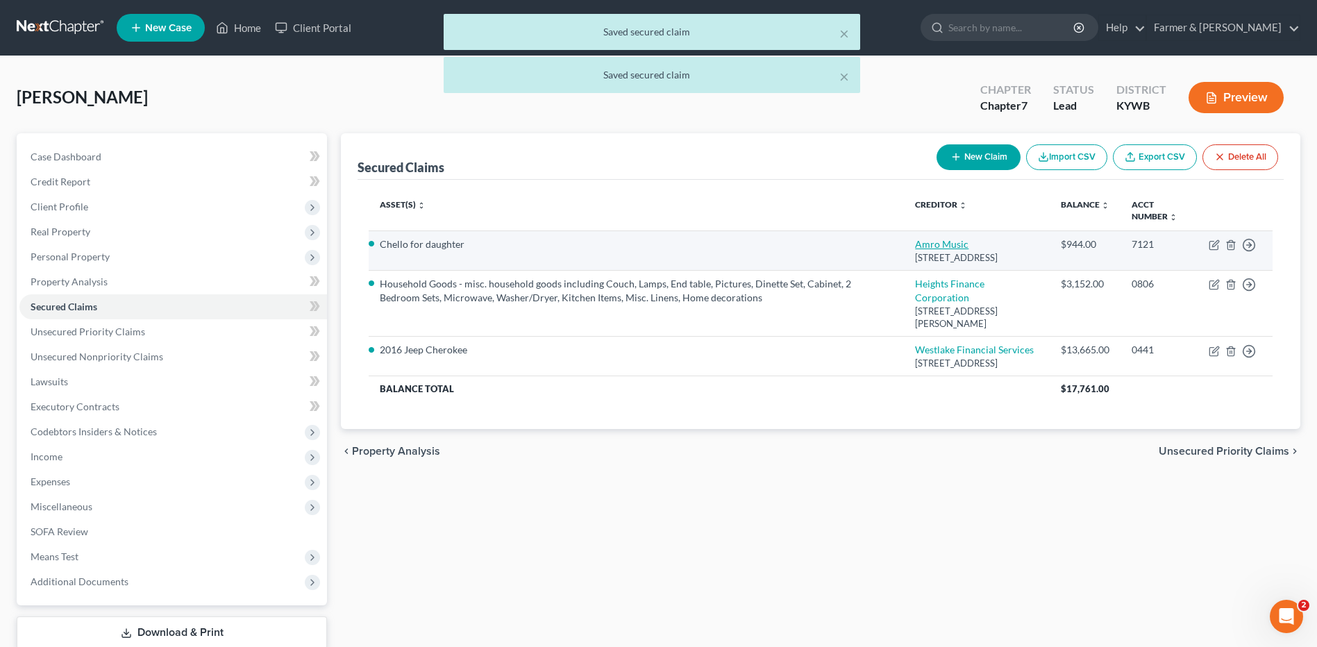
click at [936, 243] on link "Amro Music" at bounding box center [941, 244] width 53 height 12
select select "44"
select select "2"
select select "0"
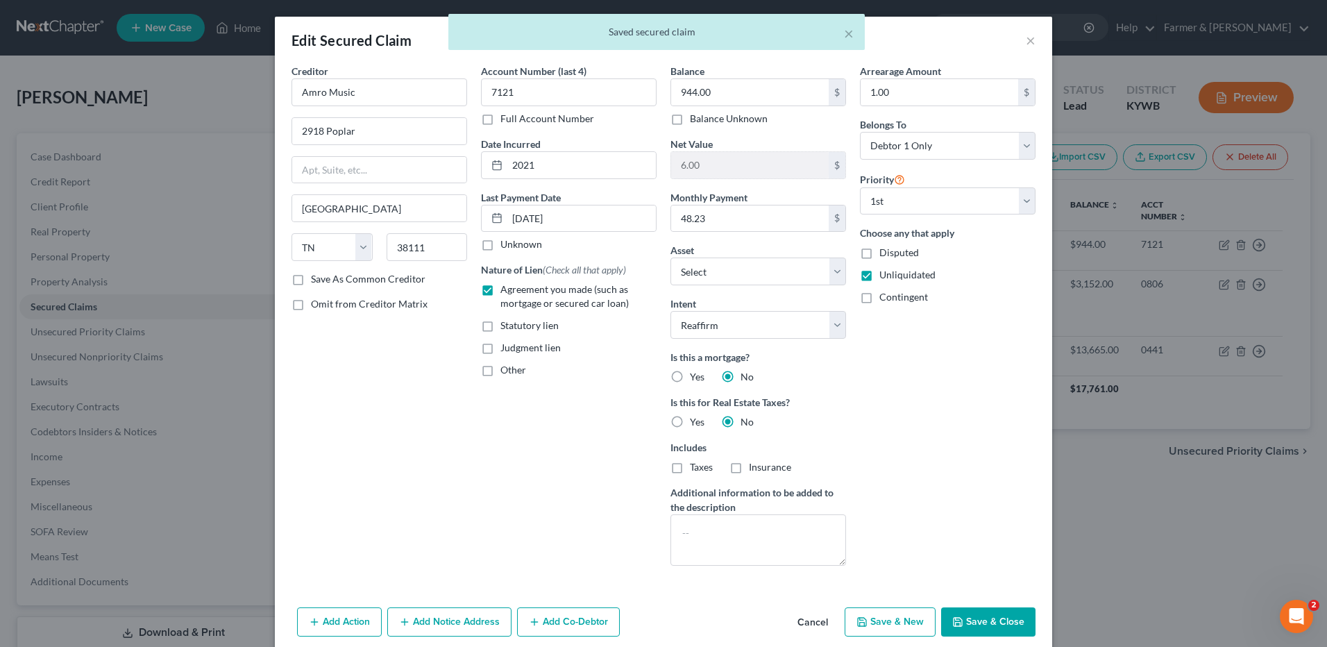
click at [977, 619] on button "Save & Close" at bounding box center [988, 621] width 94 height 29
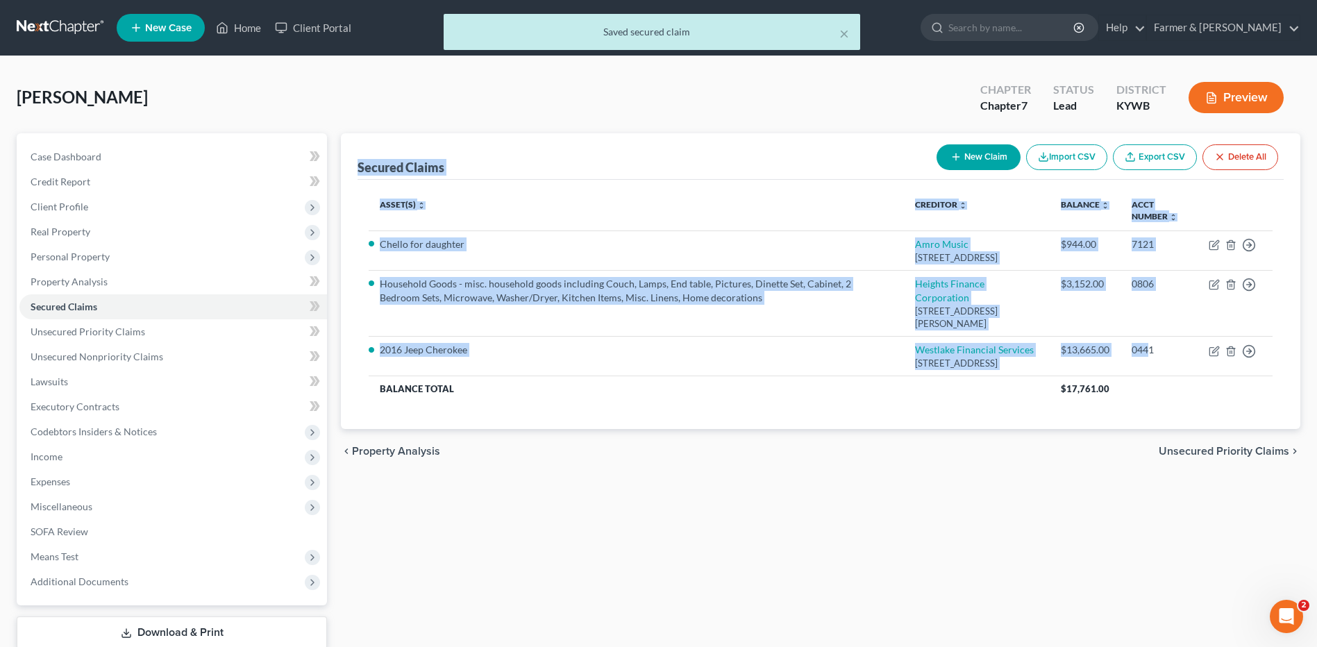
drag, startPoint x: 1146, startPoint y: 386, endPoint x: 387, endPoint y: 128, distance: 802.0
click at [353, 153] on div "Secured Claims New Claim Import CSV Export CSV Delete All Asset(s) expand_more …" at bounding box center [820, 281] width 959 height 296
drag, startPoint x: 387, startPoint y: 128, endPoint x: 439, endPoint y: 106, distance: 57.2
click at [439, 106] on div "Purefide, Michelle Upgraded Chapter Chapter 7 Status Lead District KYWB Preview" at bounding box center [658, 103] width 1283 height 60
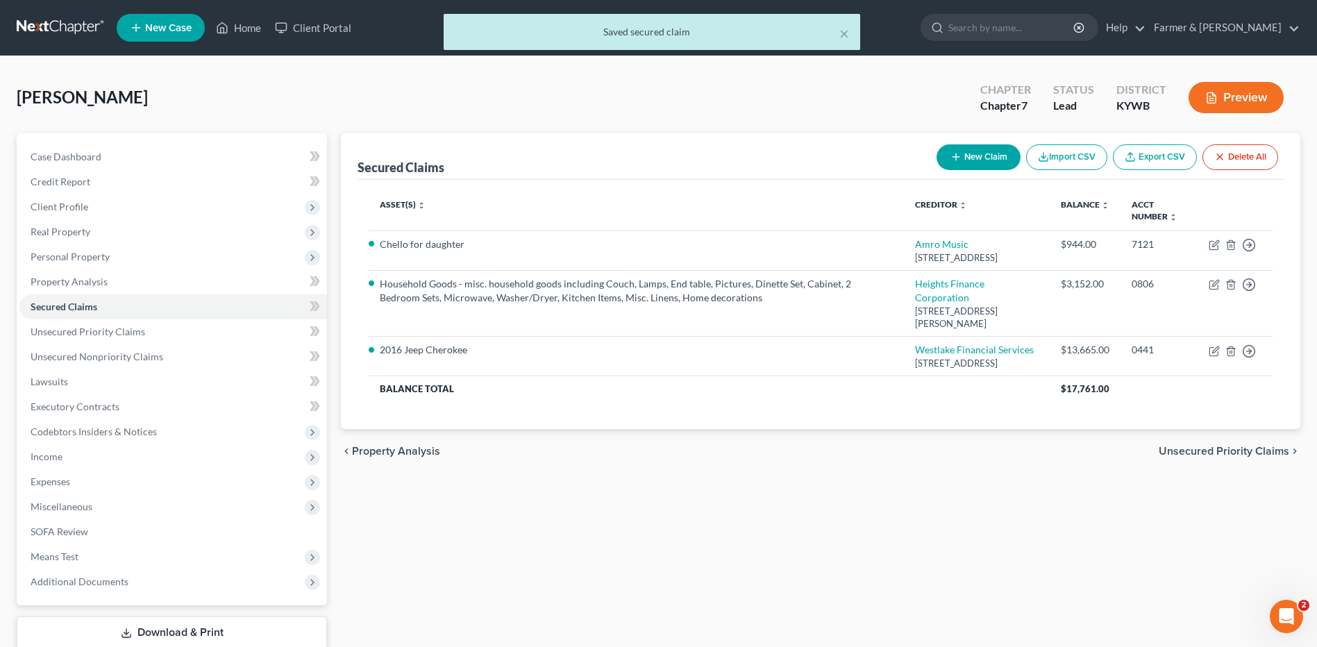
click at [788, 473] on div "chevron_left Property Analysis Unsecured Priority Claims chevron_right" at bounding box center [820, 451] width 959 height 44
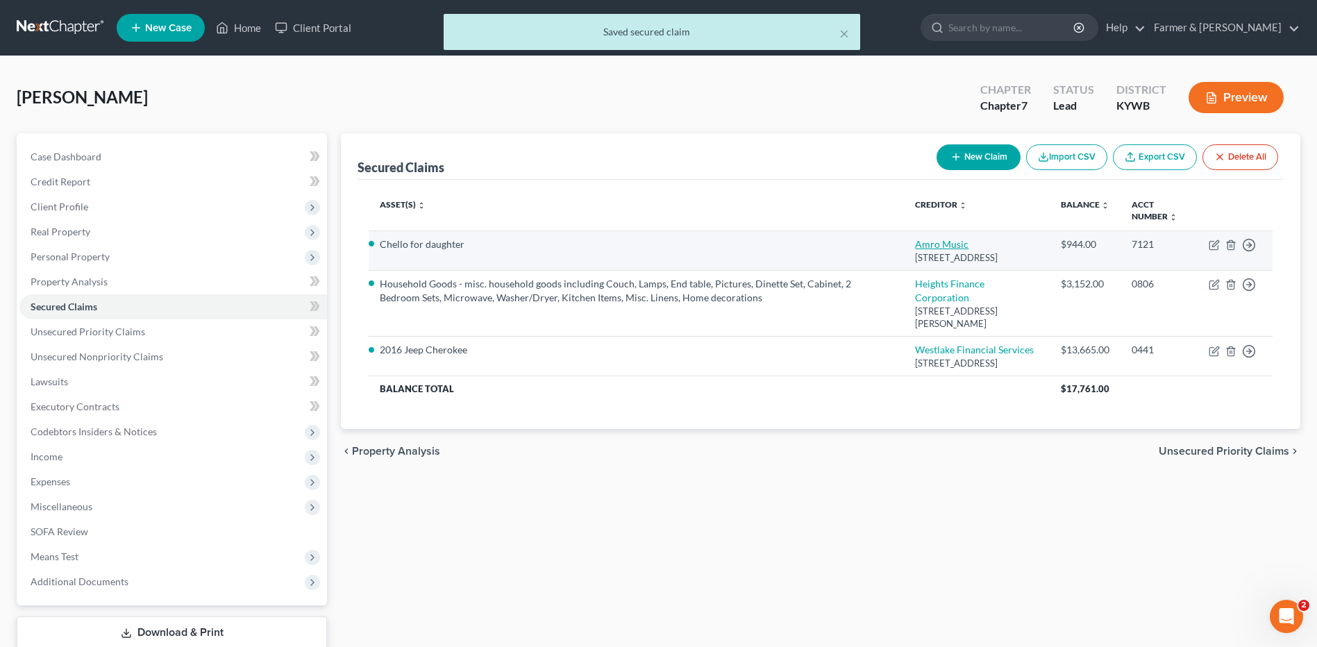
click at [929, 248] on link "Amro Music" at bounding box center [941, 244] width 53 height 12
select select "44"
select select "2"
select select "0"
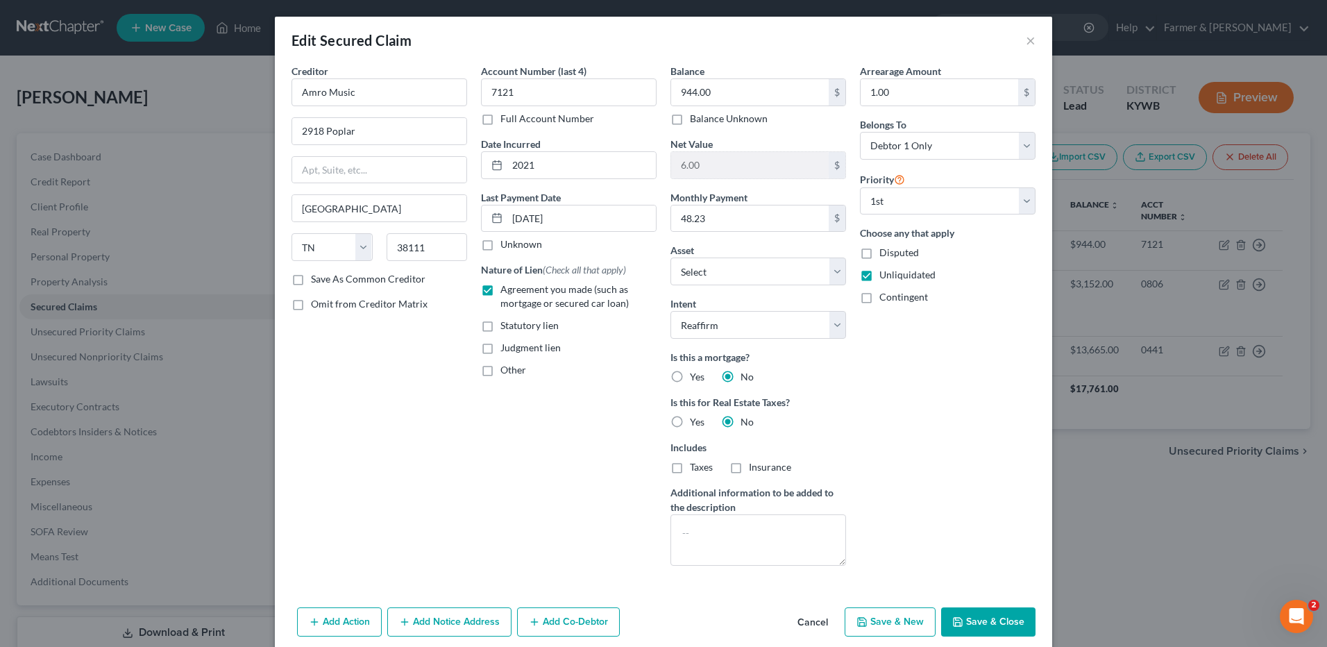
click at [813, 626] on button "Cancel" at bounding box center [812, 623] width 53 height 28
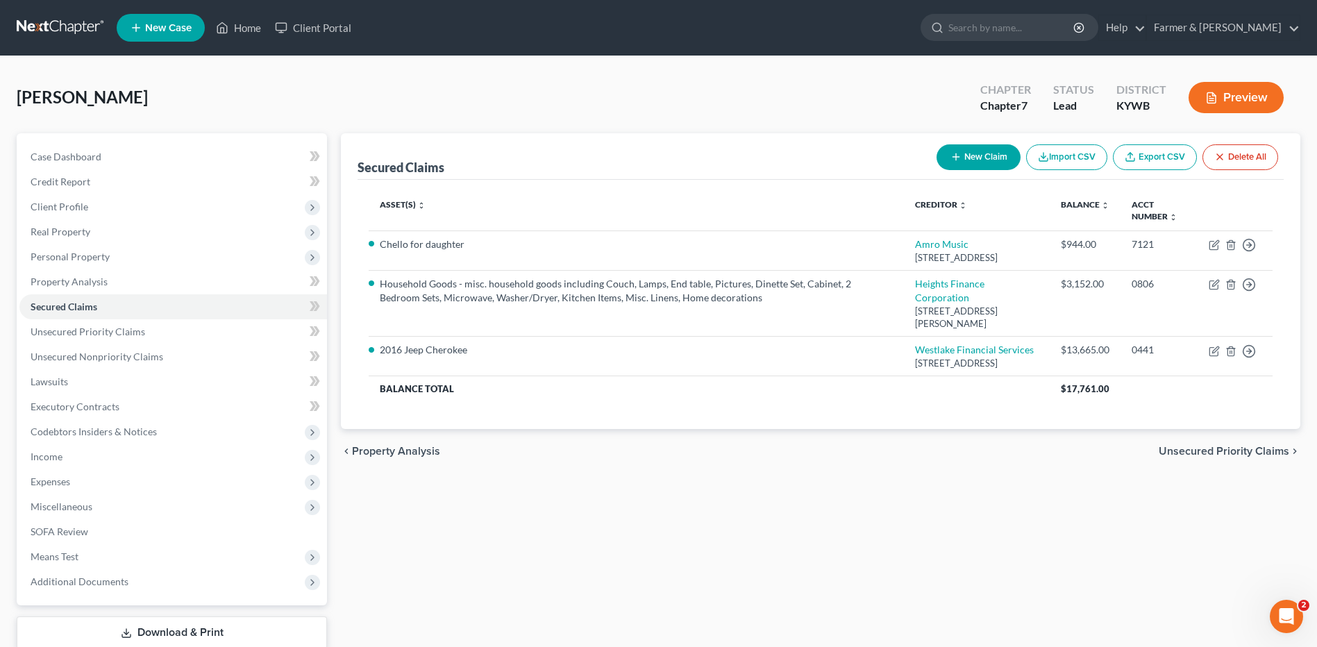
click at [961, 512] on div "Secured Claims New Claim Import CSV Export CSV Delete All Asset(s) expand_more …" at bounding box center [820, 409] width 973 height 552
click at [92, 471] on span "Expenses" at bounding box center [172, 481] width 307 height 25
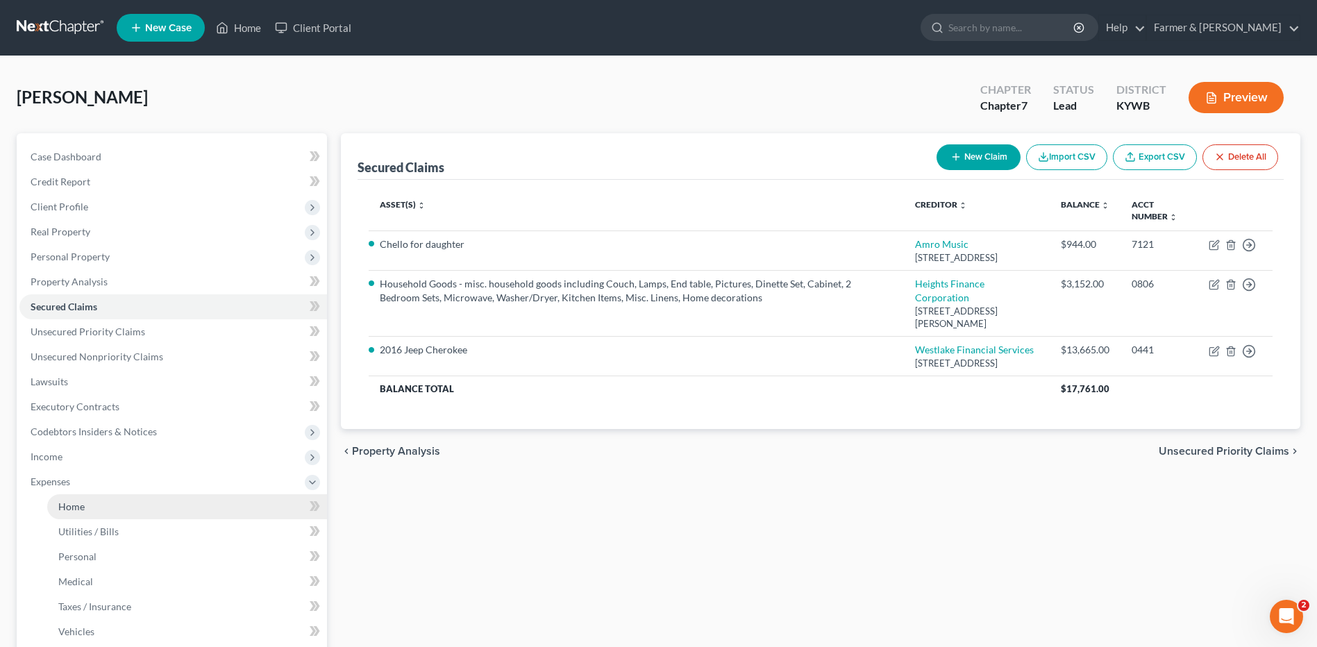
click at [92, 502] on link "Home" at bounding box center [187, 506] width 280 height 25
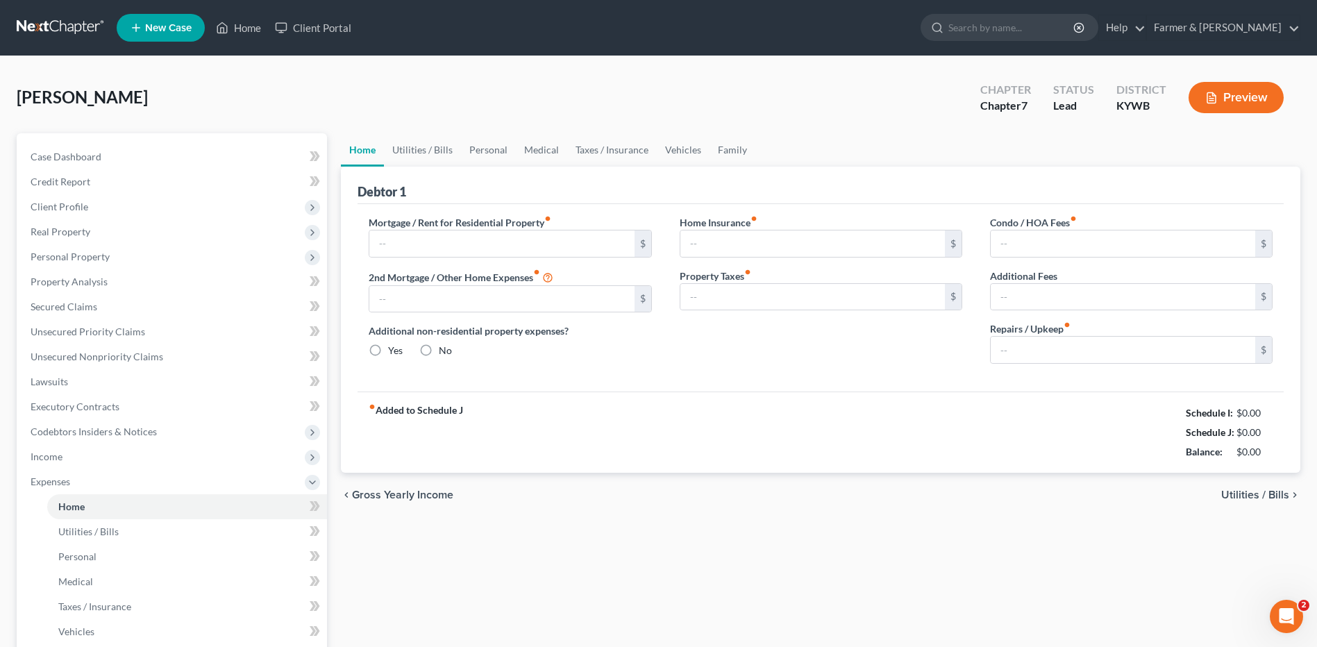
type input "1,100.00"
type input "0.00"
radio input "true"
type input "19.00"
type input "0.00"
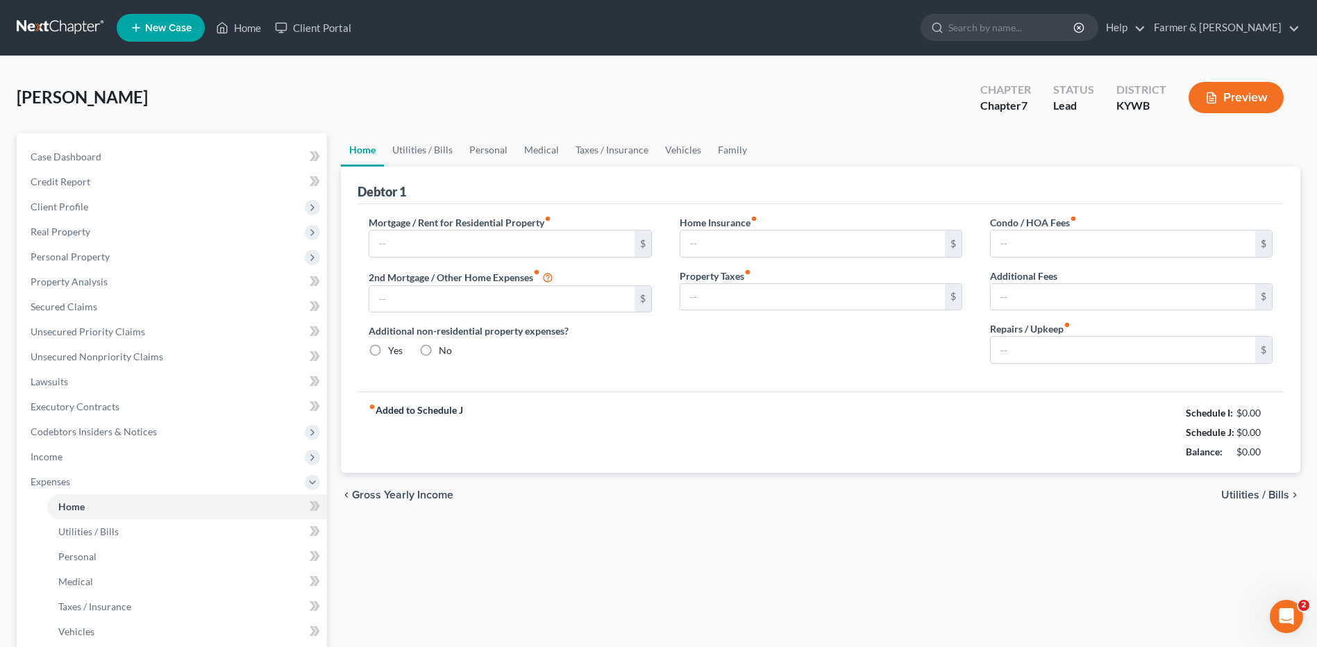
type input "0.00"
type input "100.00"
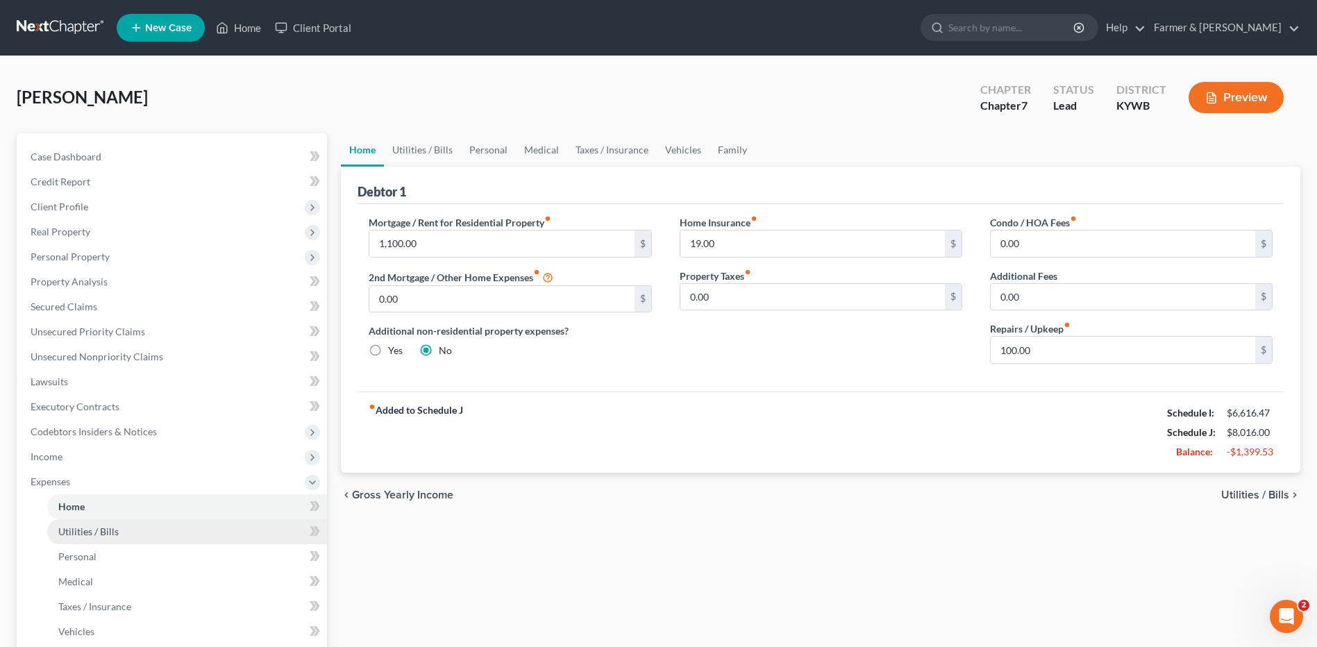
click at [71, 536] on span "Utilities / Bills" at bounding box center [88, 531] width 60 height 12
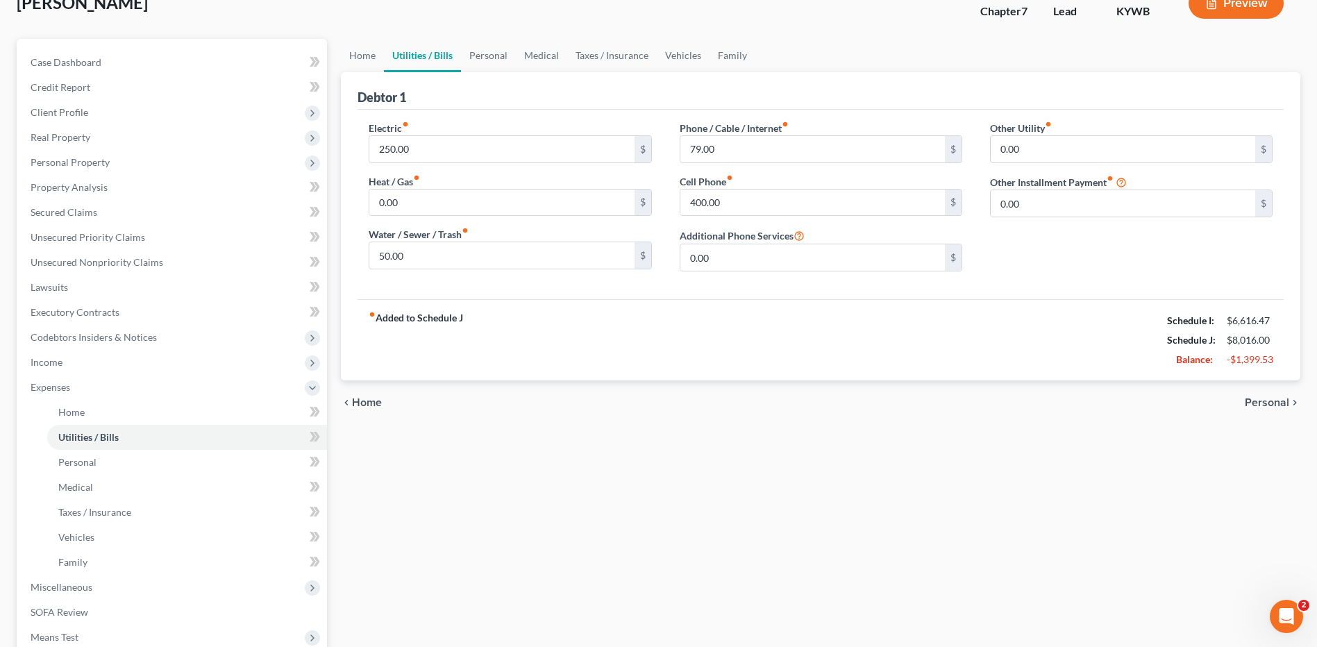
scroll to position [266, 0]
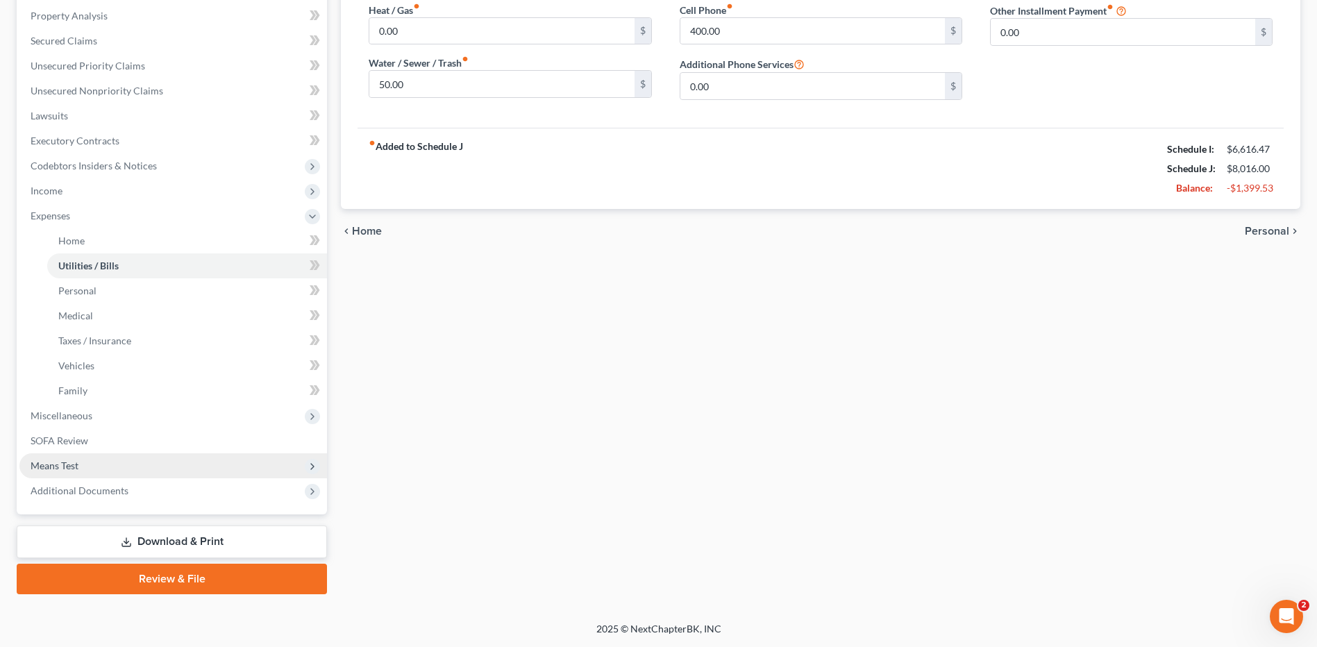
click at [83, 473] on span "Means Test" at bounding box center [172, 465] width 307 height 25
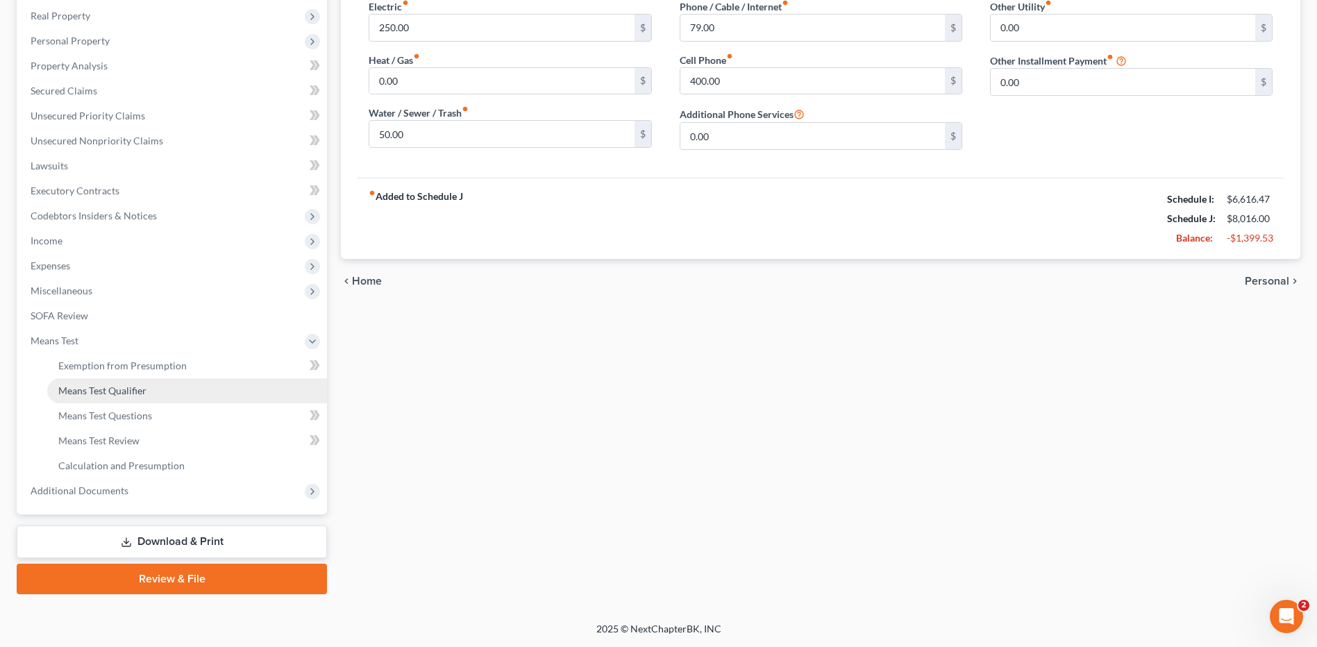
click at [112, 399] on link "Means Test Qualifier" at bounding box center [187, 390] width 280 height 25
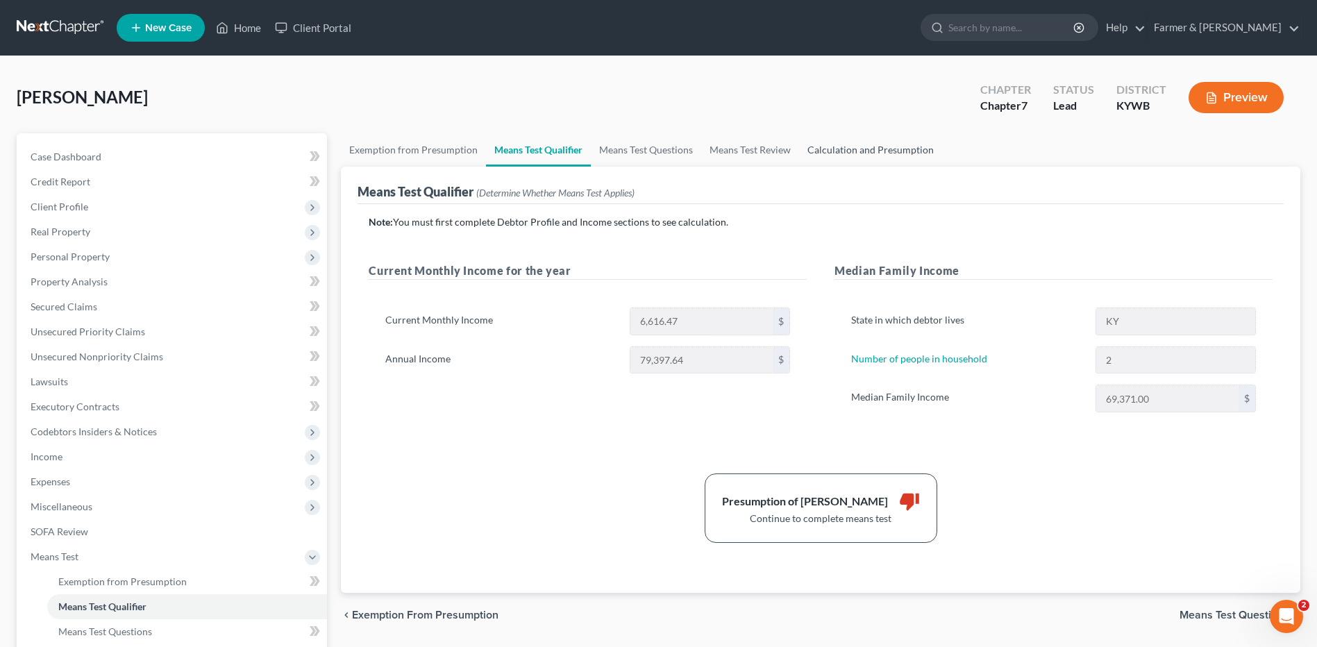
click at [884, 153] on link "Calculation and Presumption" at bounding box center [870, 149] width 143 height 33
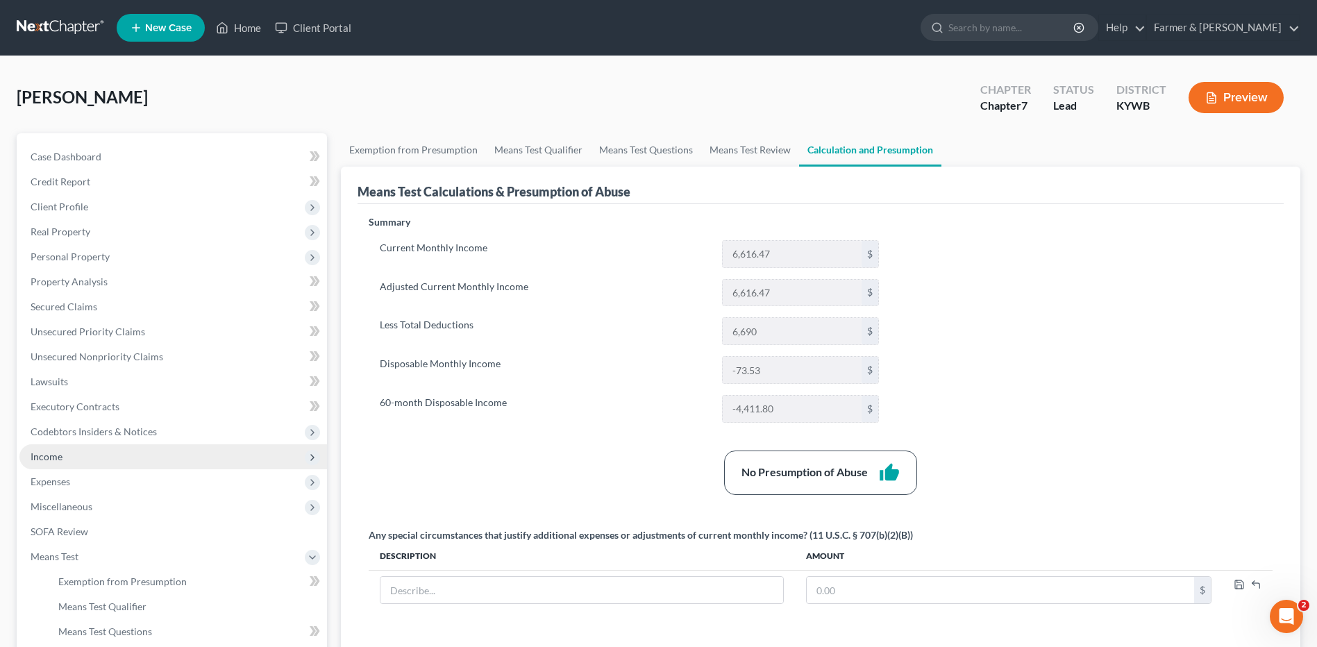
click at [153, 467] on span "Income" at bounding box center [172, 456] width 307 height 25
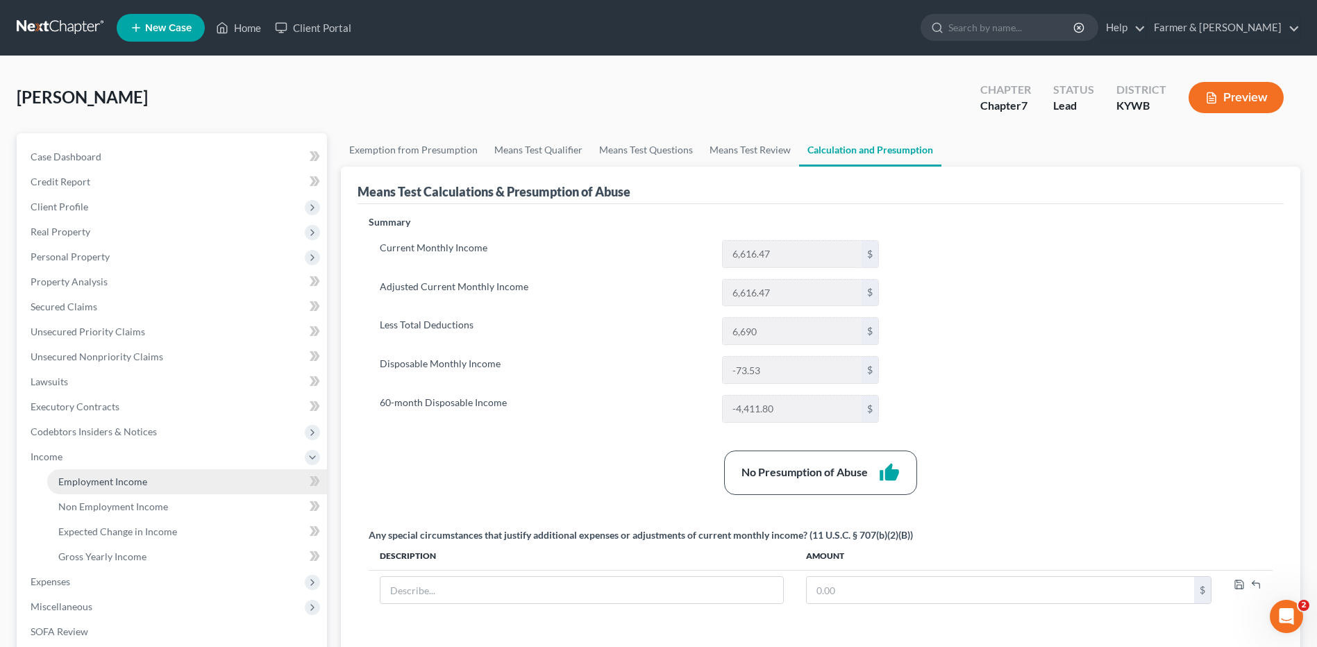
click at [155, 483] on link "Employment Income" at bounding box center [187, 481] width 280 height 25
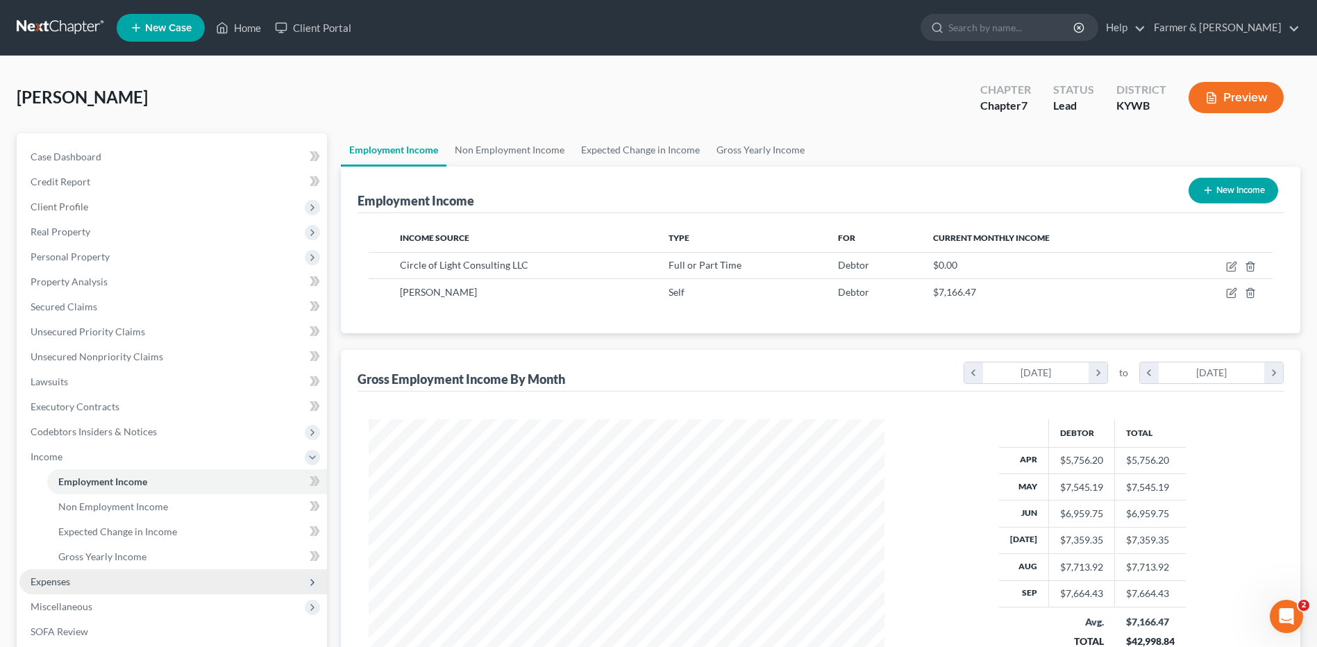
click at [70, 582] on span "Expenses" at bounding box center [51, 581] width 40 height 12
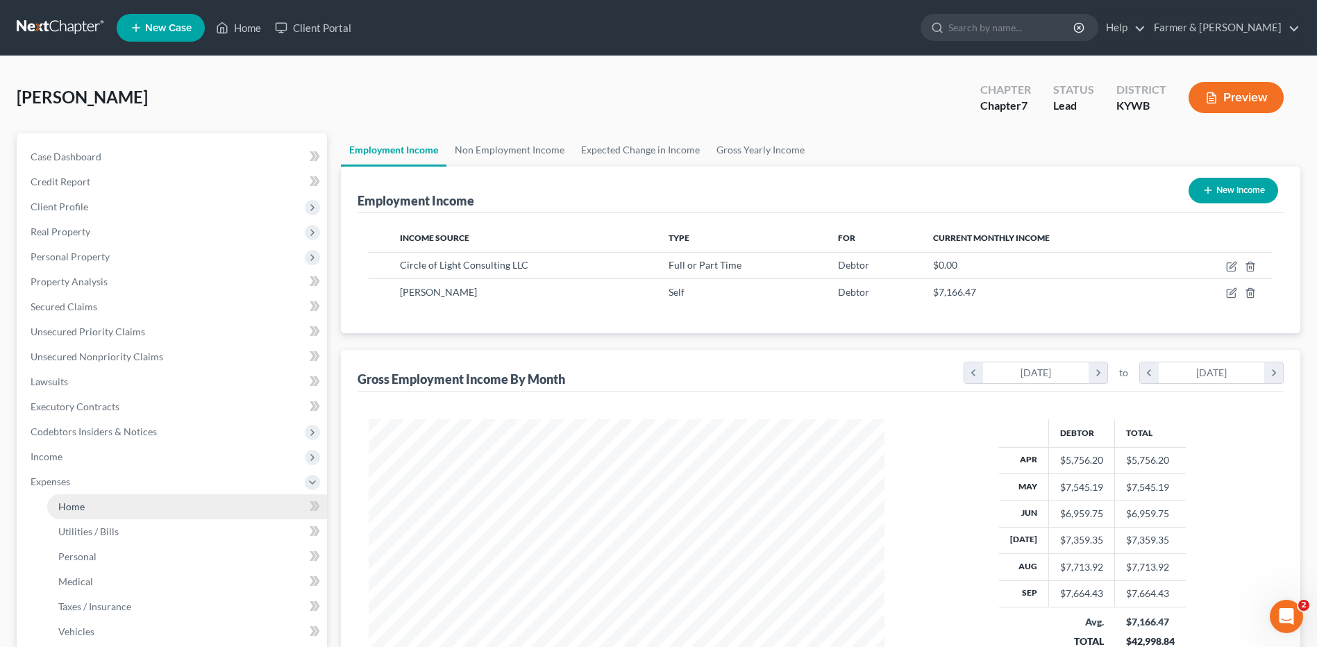
click at [96, 512] on link "Home" at bounding box center [187, 506] width 280 height 25
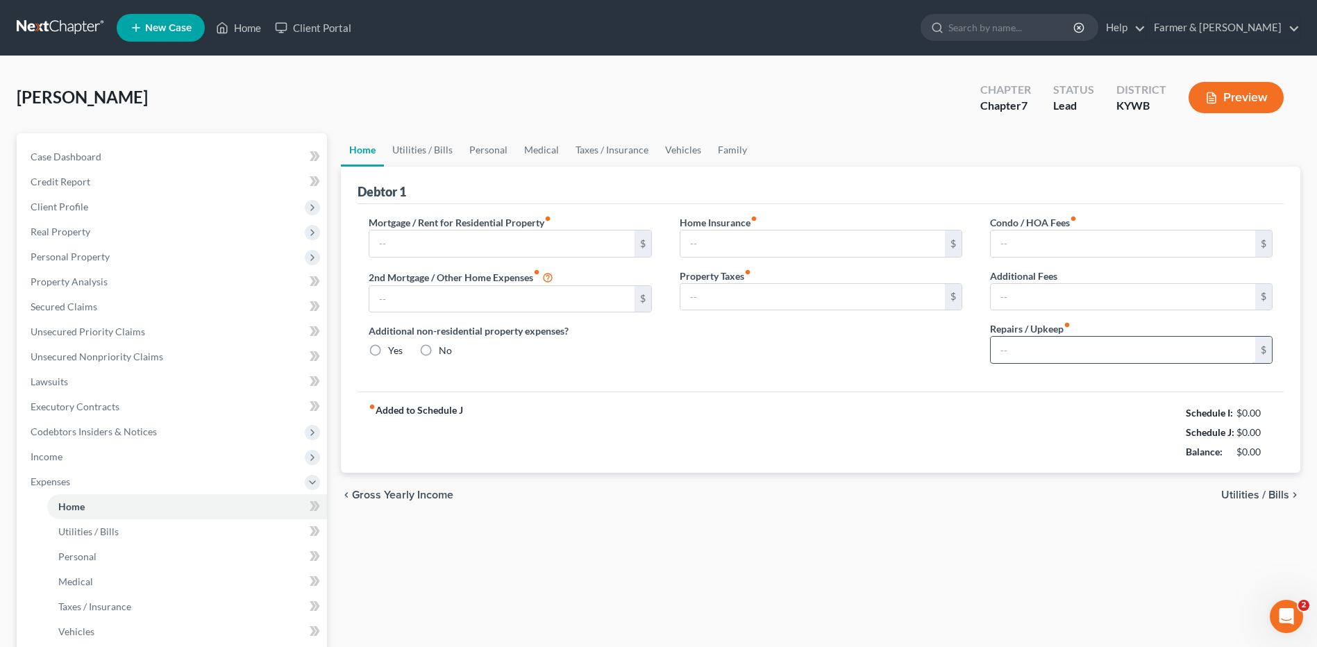
type input "1,100.00"
type input "0.00"
radio input "true"
type input "19.00"
type input "0.00"
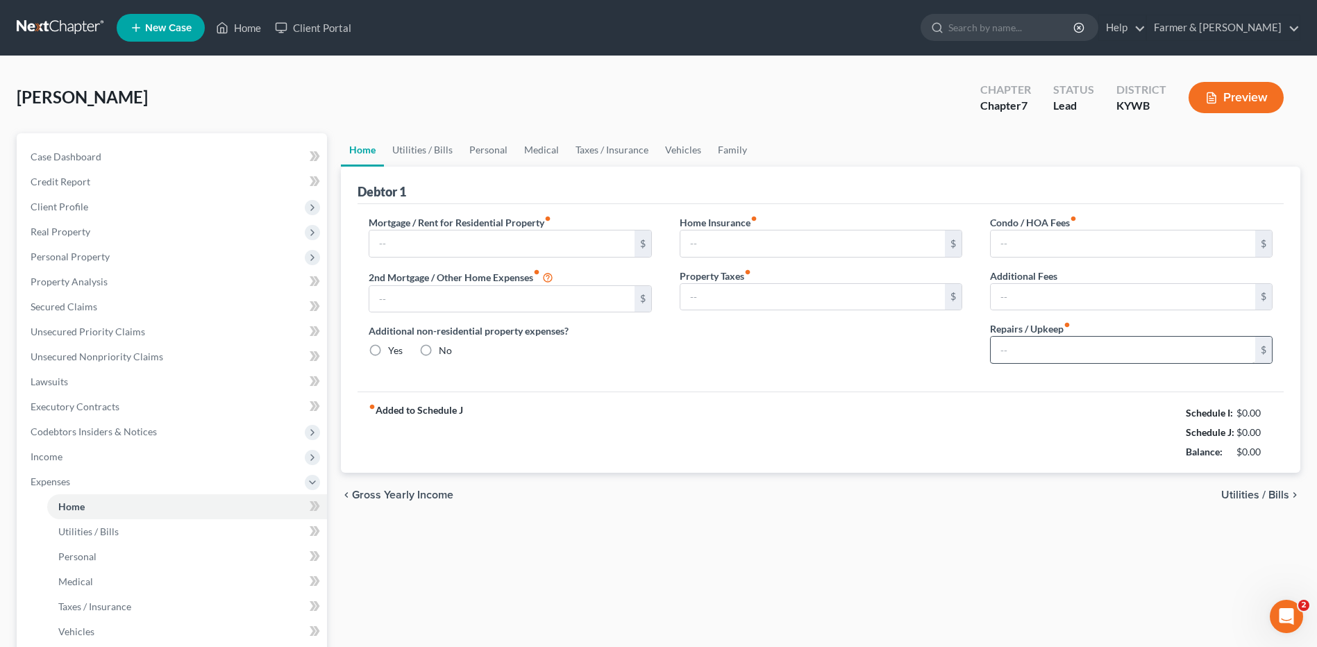
type input "0.00"
type input "100.00"
click at [1063, 347] on input "100.00" at bounding box center [1122, 350] width 264 height 26
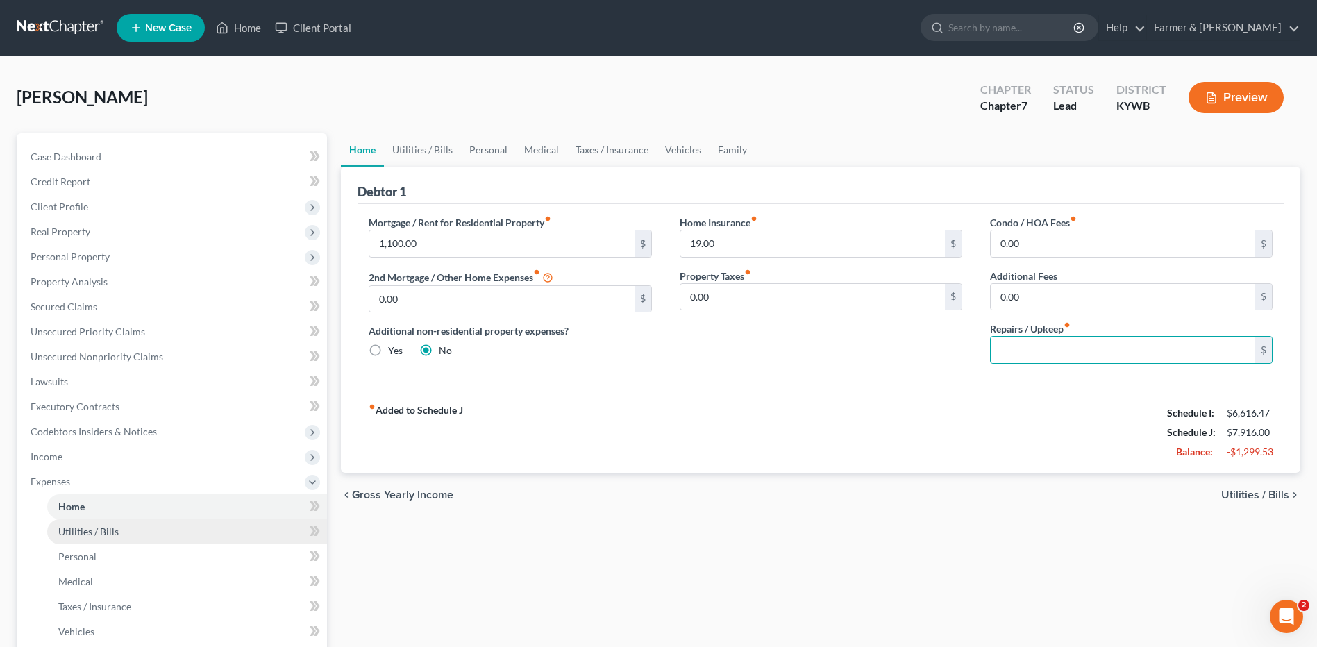
click at [160, 530] on link "Utilities / Bills" at bounding box center [187, 531] width 280 height 25
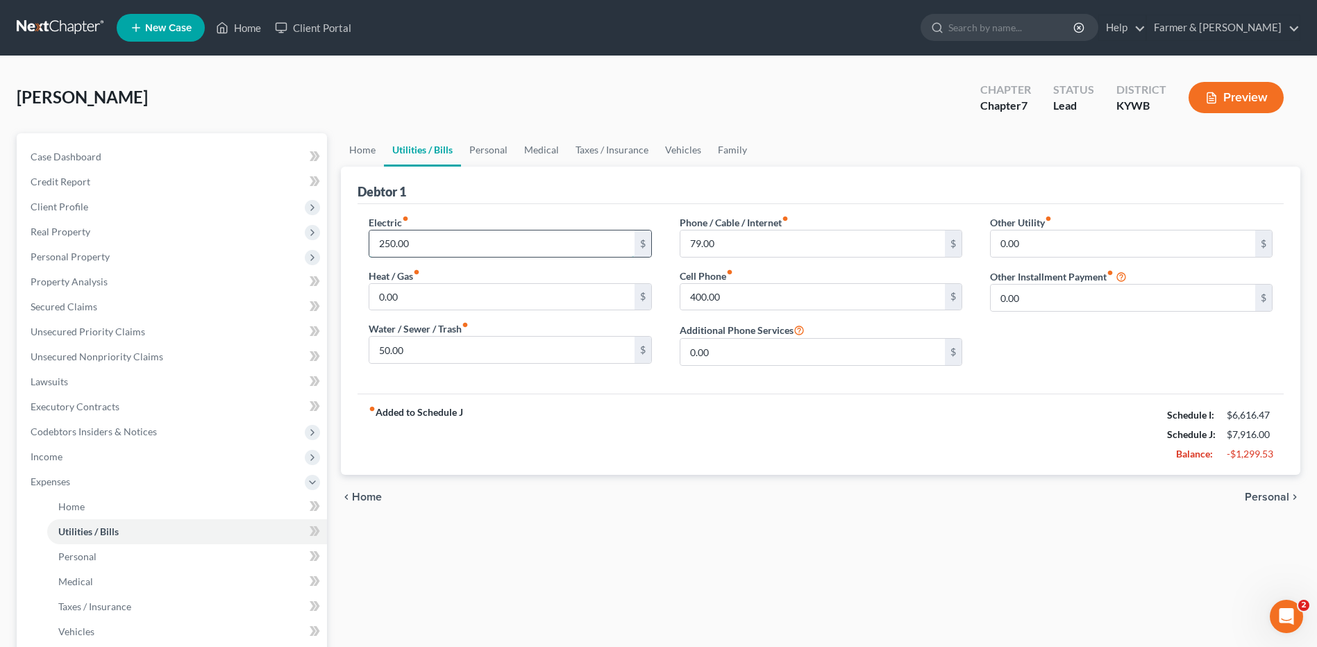
click at [432, 242] on input "250.00" at bounding box center [501, 243] width 264 height 26
type input "200.00"
type input "25.00"
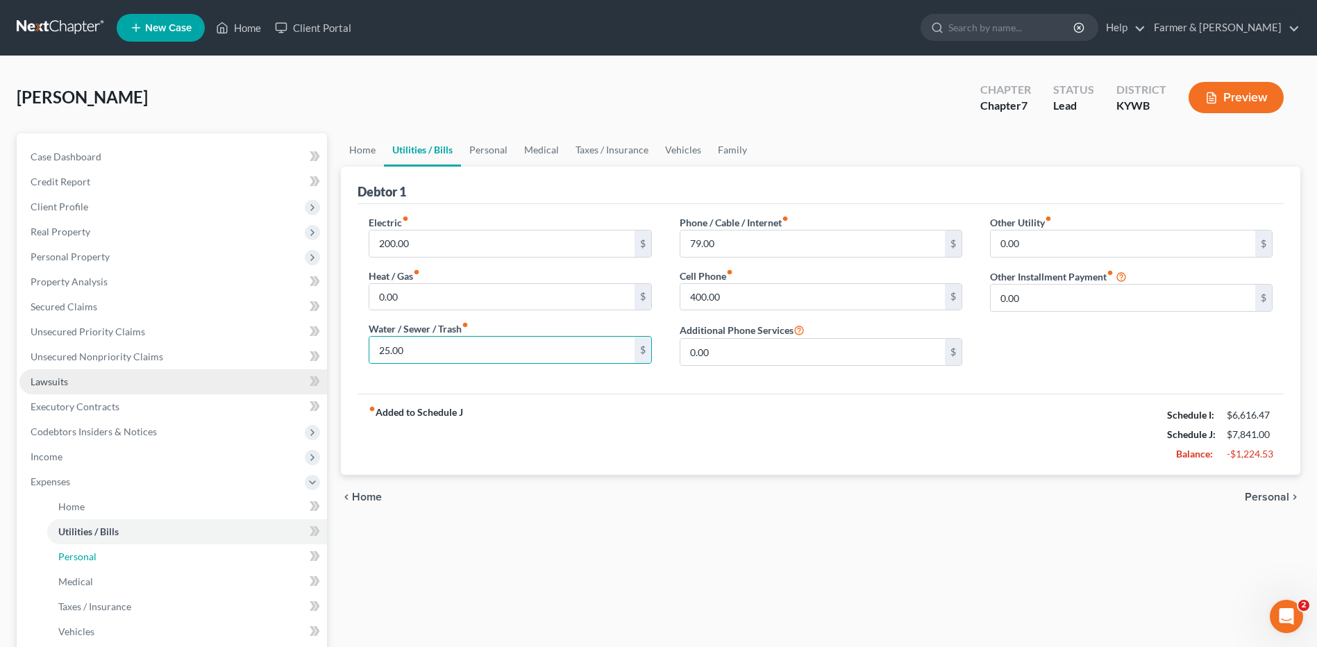
drag, startPoint x: 97, startPoint y: 547, endPoint x: 321, endPoint y: 369, distance: 285.5
click at [98, 547] on link "Personal" at bounding box center [187, 556] width 280 height 25
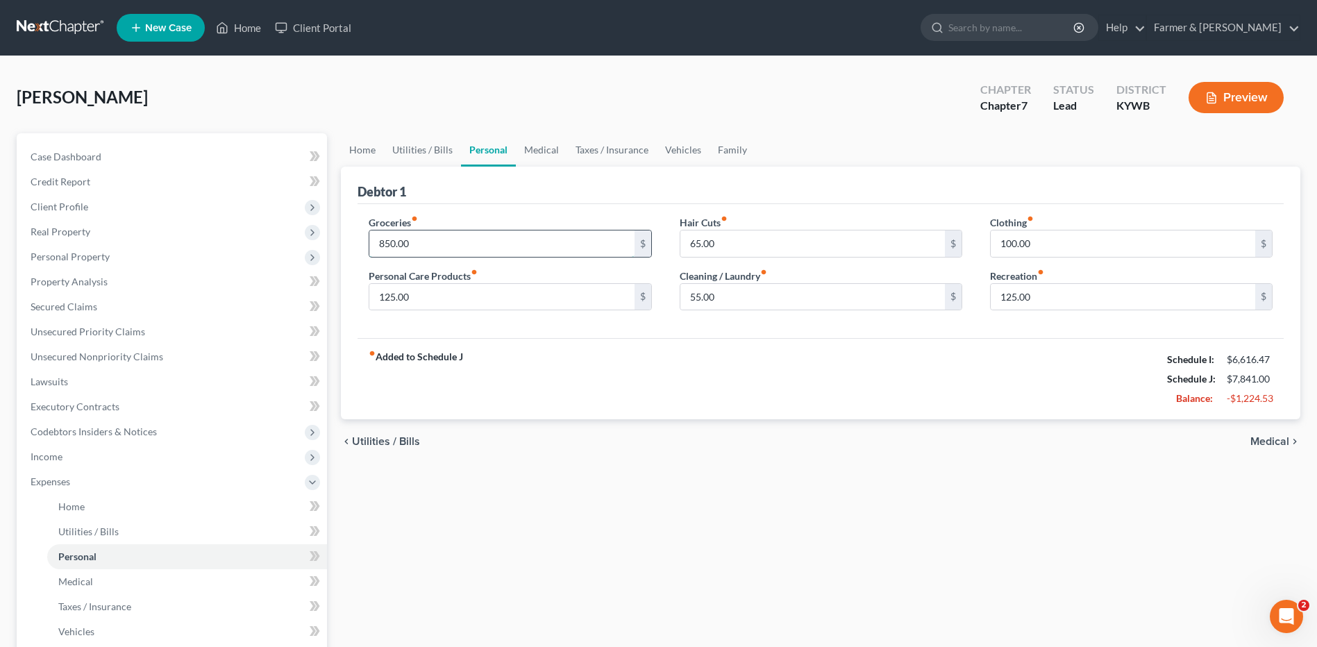
click at [437, 251] on input "850.00" at bounding box center [501, 243] width 264 height 26
type input "550.00"
type input "50.00"
type input "35.00"
type input "25.00"
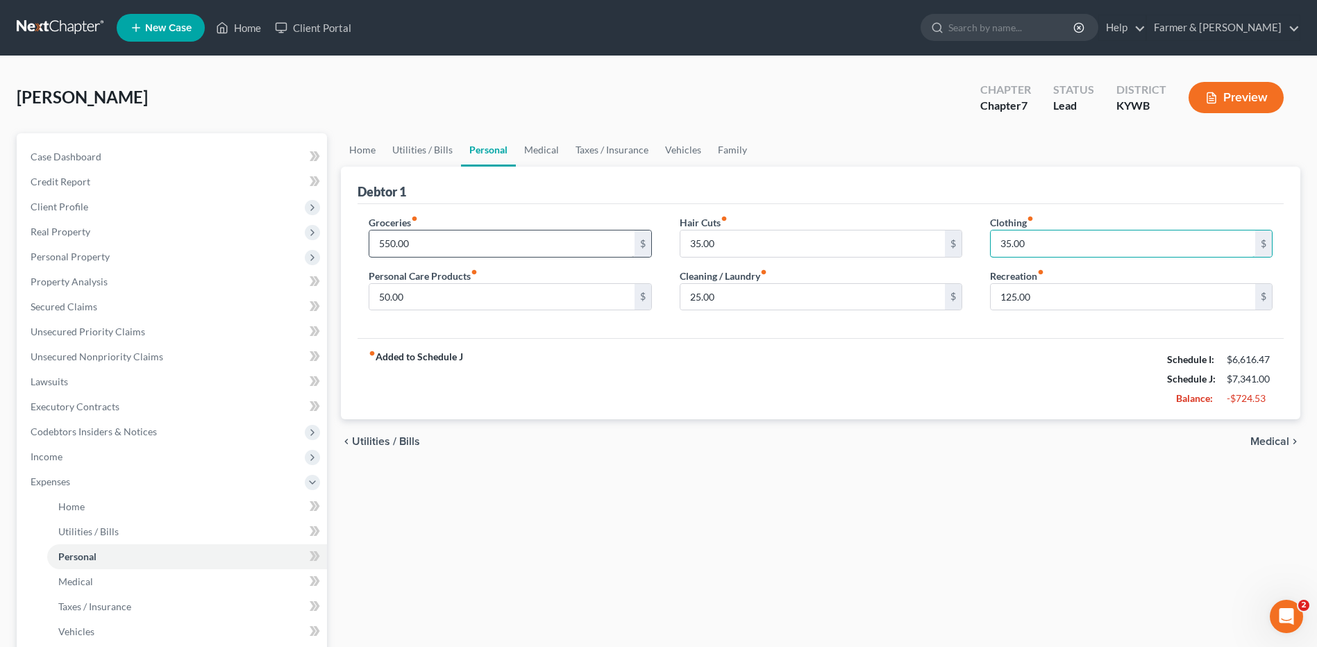
type input "35.00"
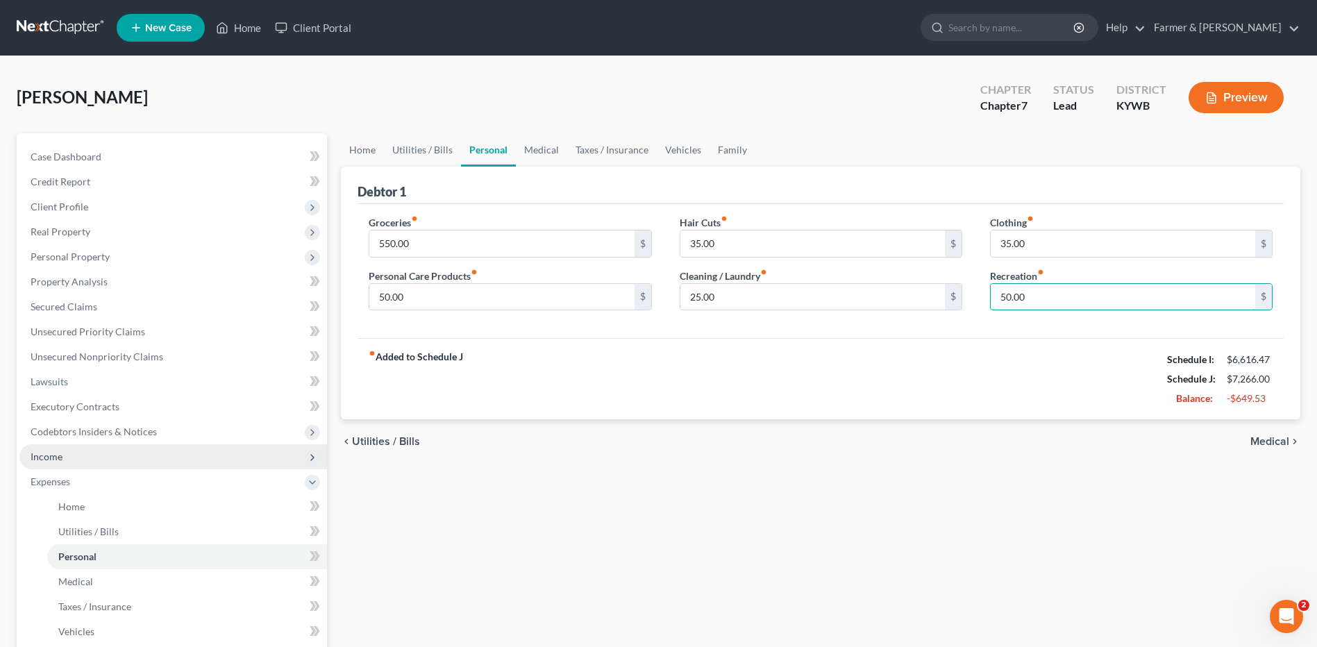
type input "50.00"
click at [90, 584] on span "Medical" at bounding box center [75, 581] width 35 height 12
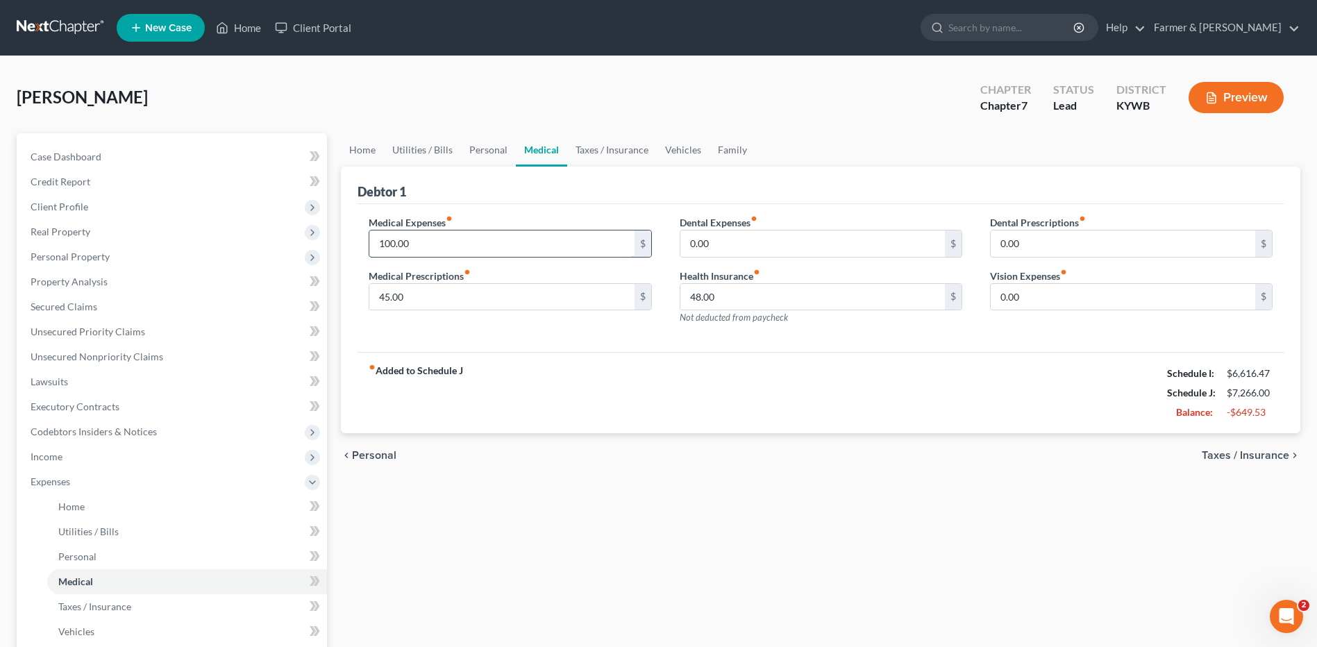
click at [453, 238] on input "100.00" at bounding box center [501, 243] width 264 height 26
type input "50.00"
type input "4"
click at [159, 611] on link "Taxes / Insurance" at bounding box center [187, 606] width 280 height 25
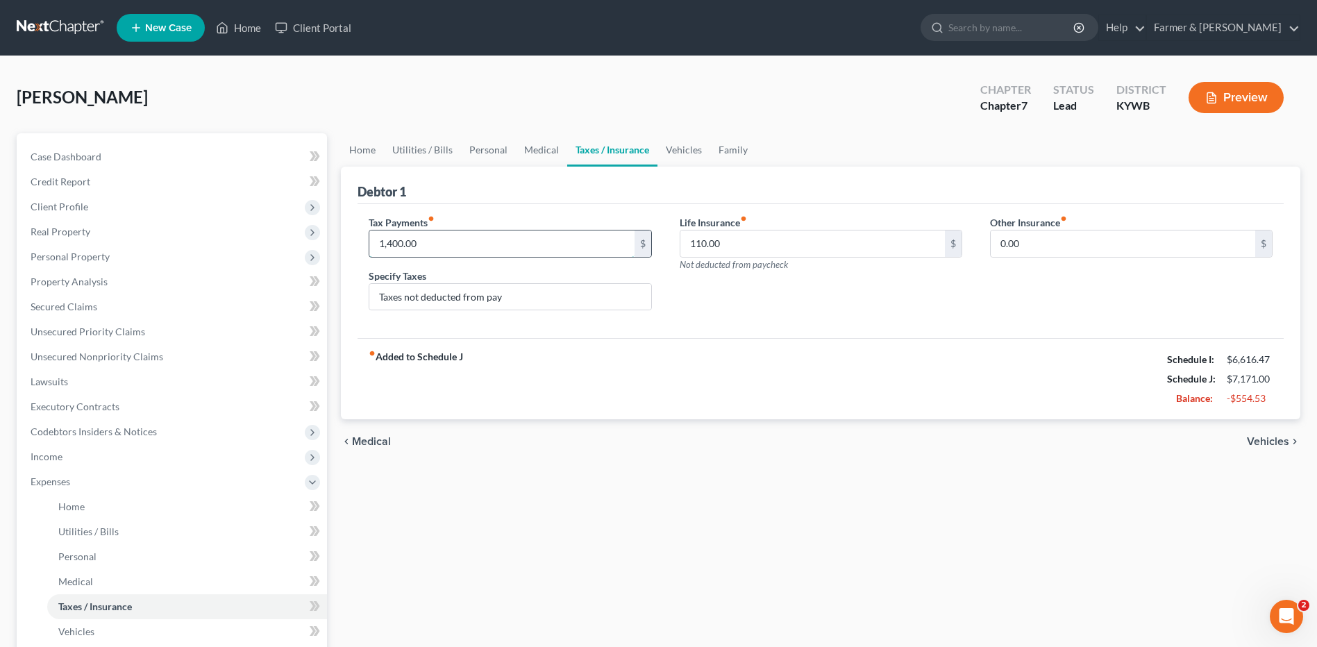
click at [456, 244] on input "1,400.00" at bounding box center [501, 243] width 264 height 26
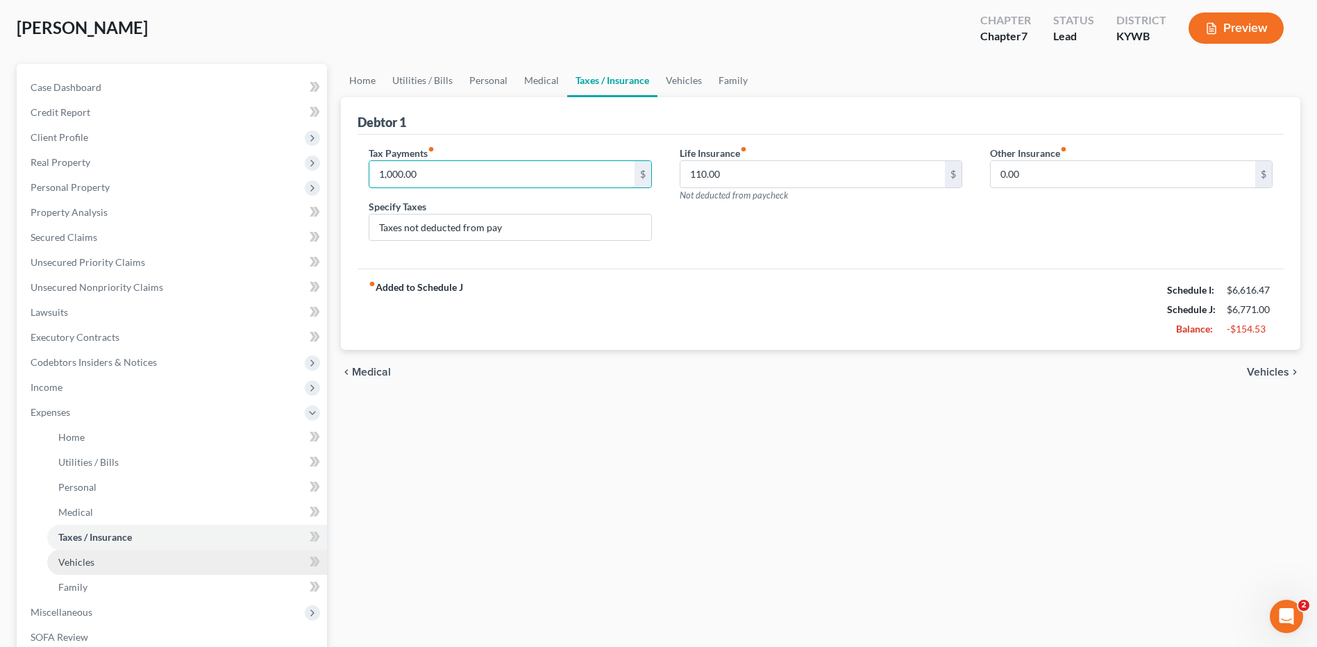
type input "1,000.00"
click at [96, 556] on link "Vehicles" at bounding box center [187, 562] width 280 height 25
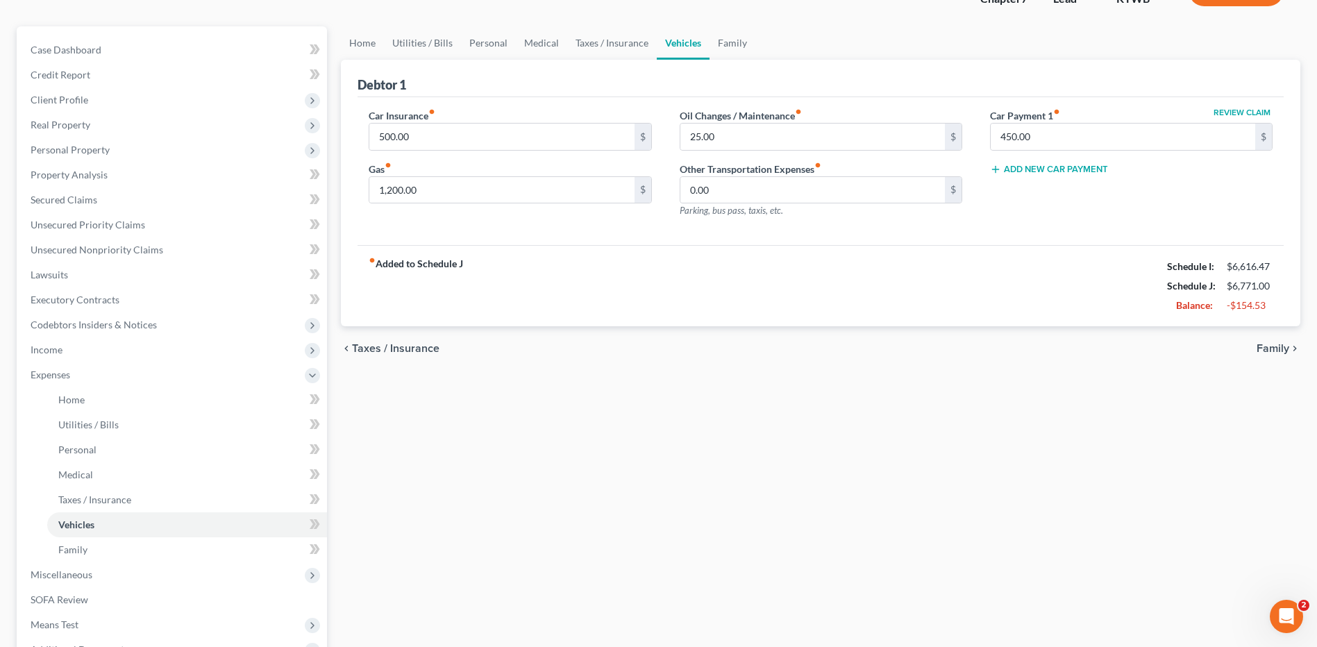
scroll to position [139, 0]
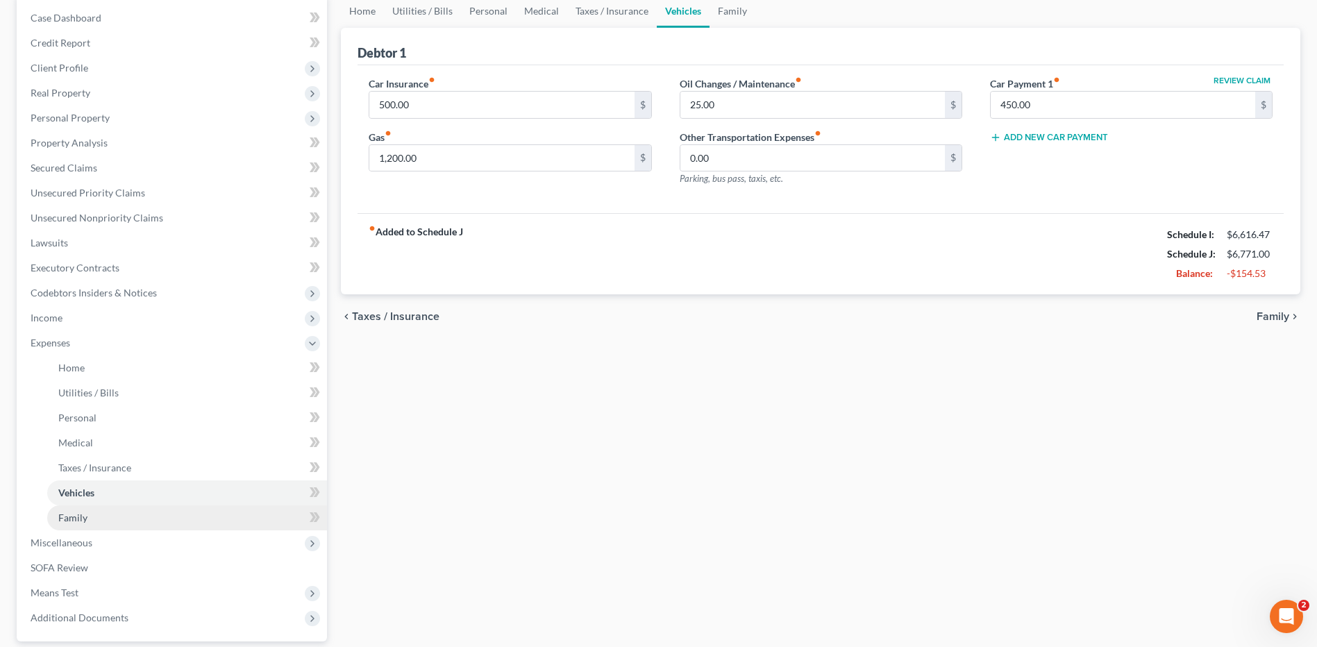
click at [146, 523] on link "Family" at bounding box center [187, 517] width 280 height 25
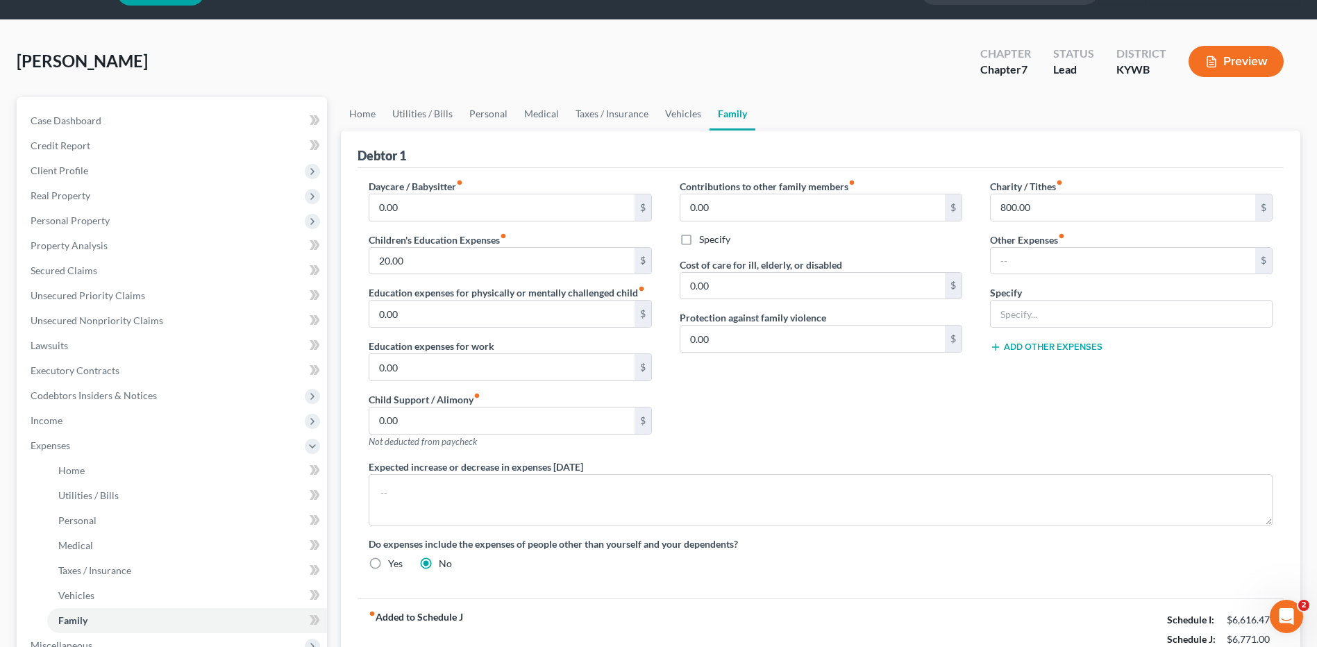
scroll to position [69, 0]
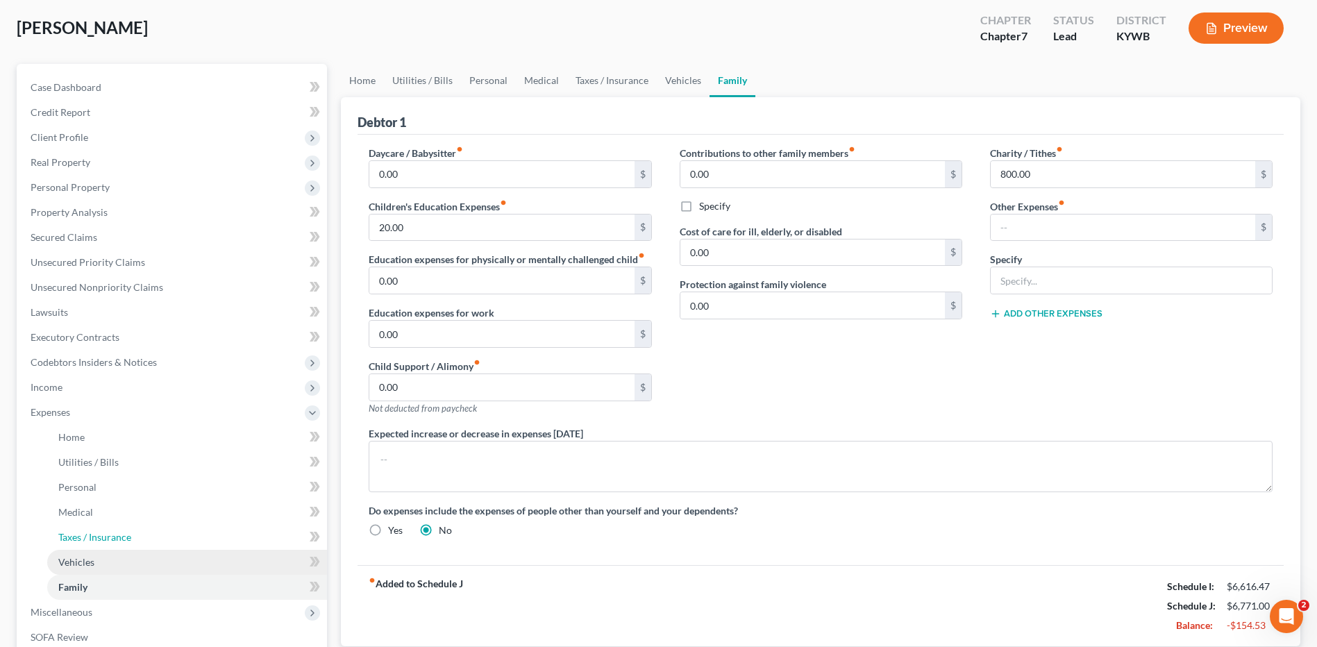
click at [112, 548] on link "Taxes / Insurance" at bounding box center [187, 537] width 280 height 25
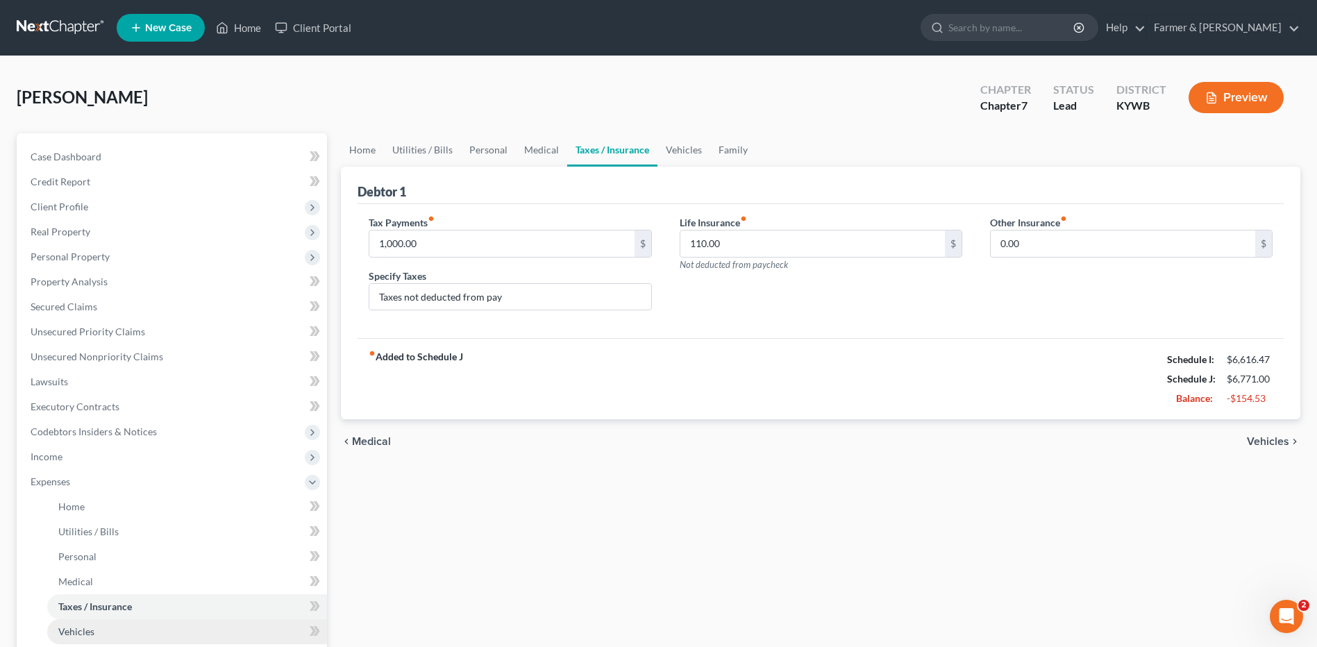
click at [78, 625] on span "Vehicles" at bounding box center [76, 631] width 36 height 12
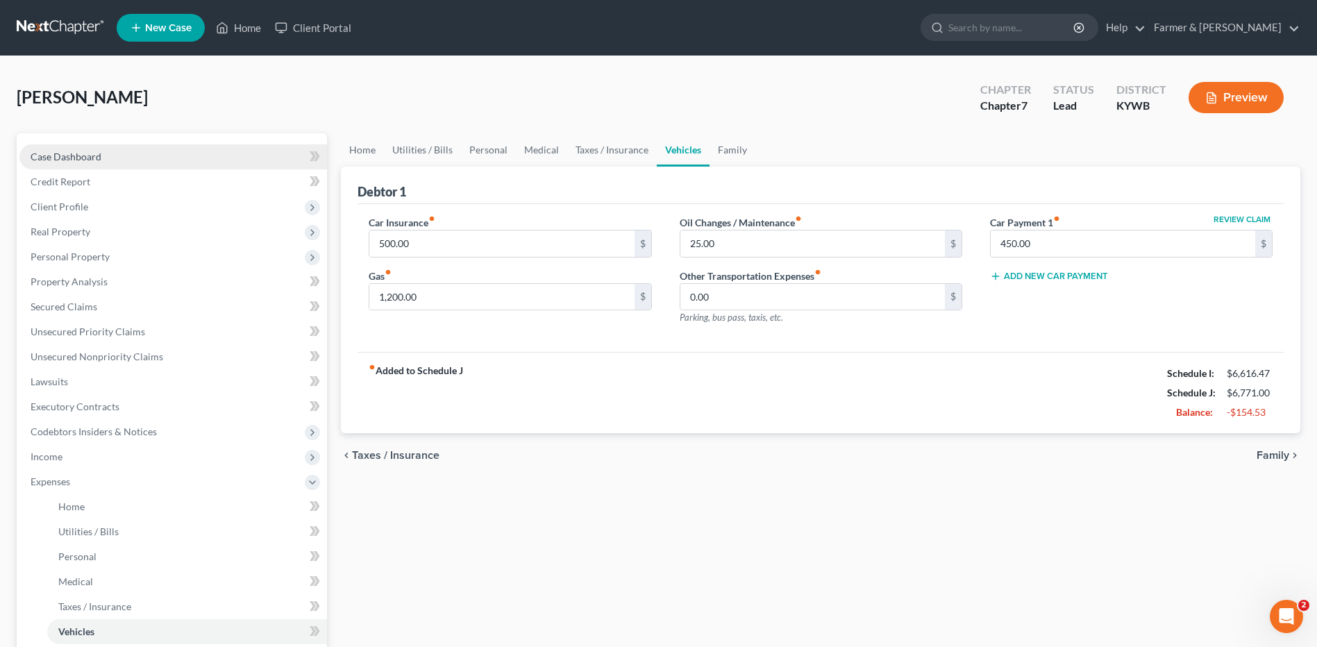
click at [143, 165] on link "Case Dashboard" at bounding box center [172, 156] width 307 height 25
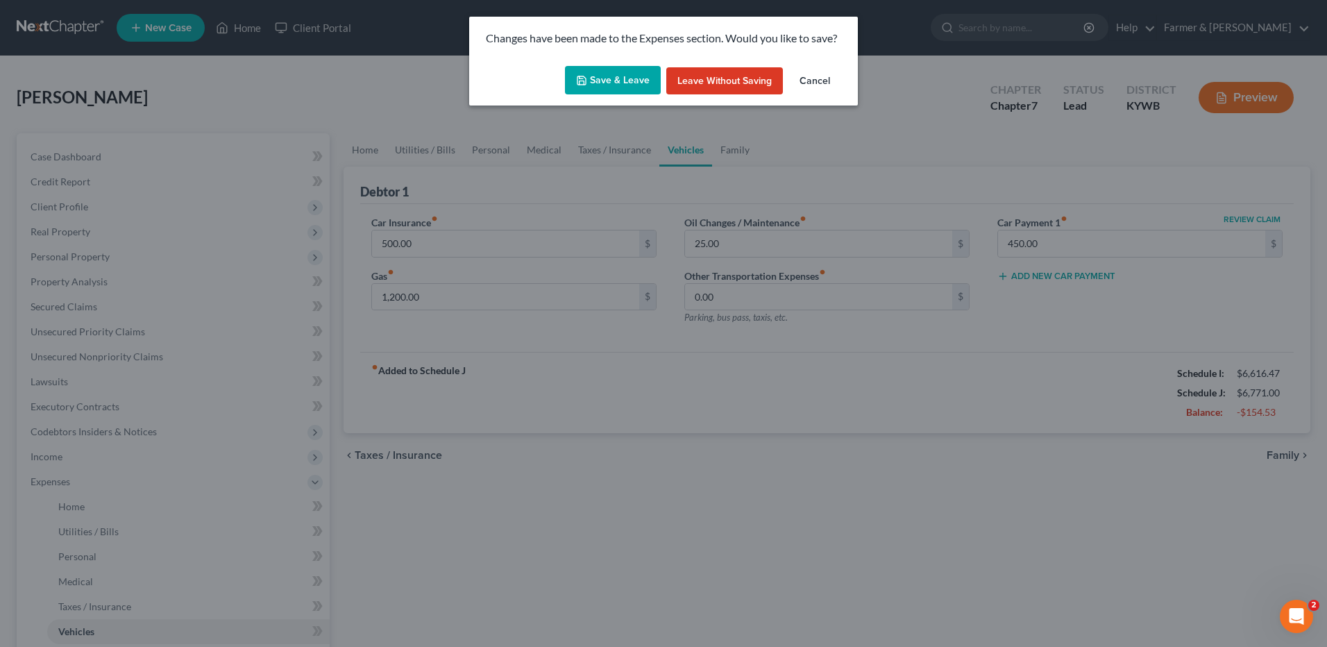
click at [632, 79] on button "Save & Leave" at bounding box center [613, 80] width 96 height 29
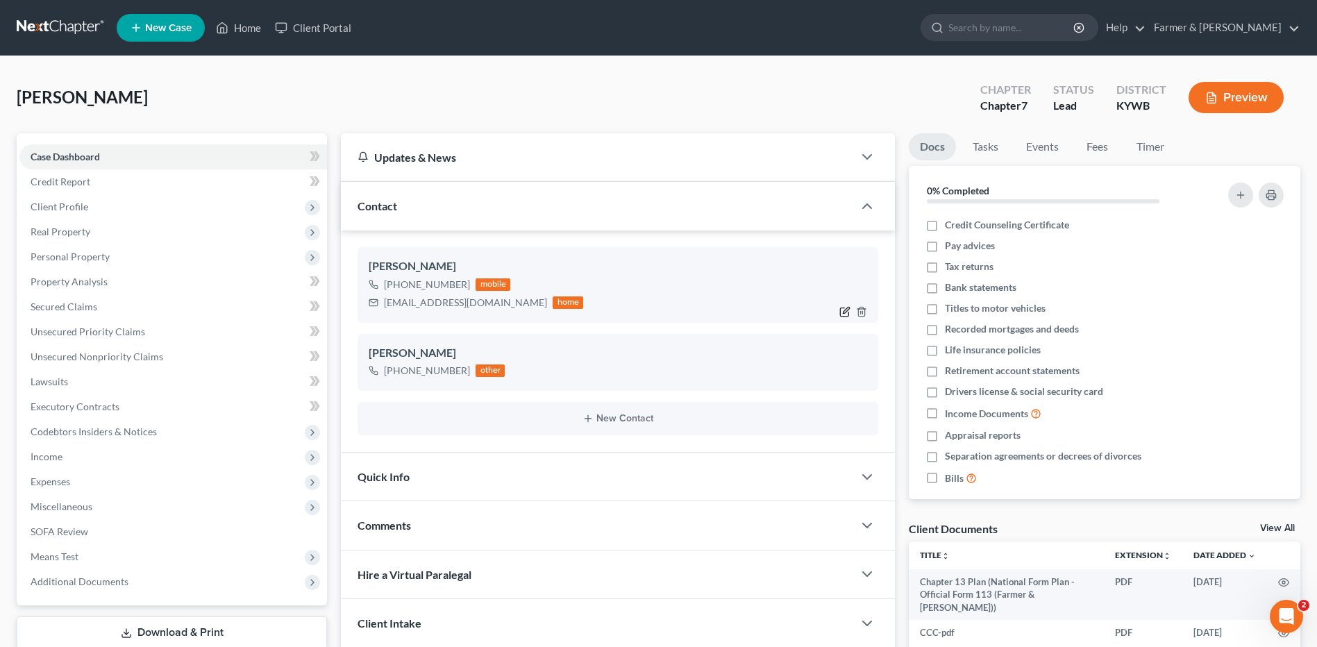
click at [840, 310] on icon "button" at bounding box center [844, 311] width 8 height 8
select select "0"
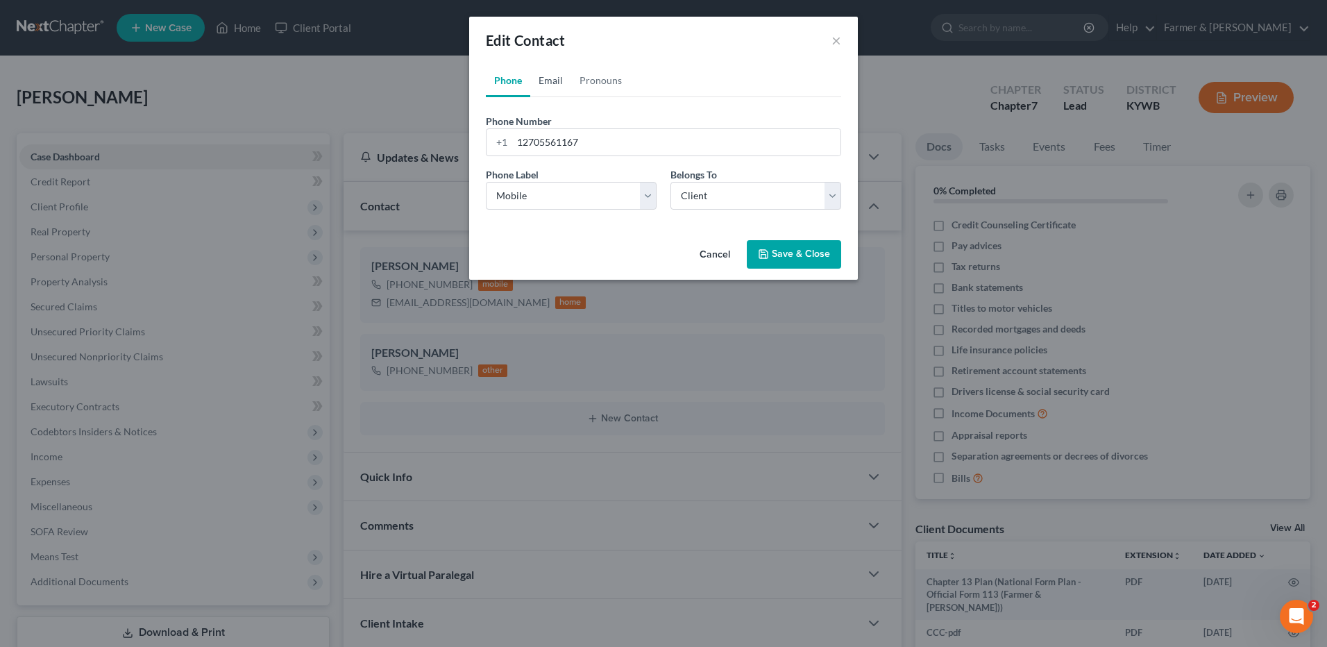
click at [560, 79] on link "Email" at bounding box center [550, 80] width 41 height 33
drag, startPoint x: 636, startPoint y: 152, endPoint x: 383, endPoint y: 167, distance: 253.1
click at [383, 167] on div "Edit Contact × Phone Email Pronouns Phone Number * +1 12705561167 Ext. Phone La…" at bounding box center [663, 323] width 1327 height 647
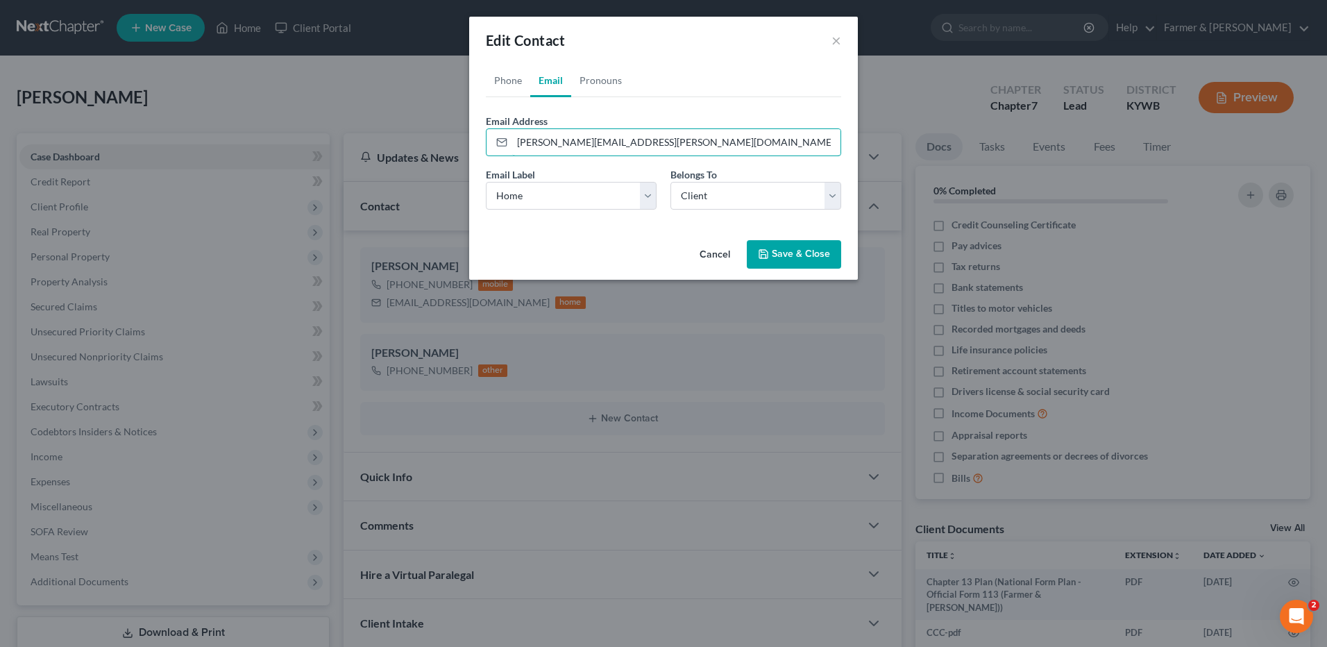
type input "michelle.devoe@circleoflightconsulting.com"
click at [770, 263] on button "Save & Close" at bounding box center [794, 254] width 94 height 29
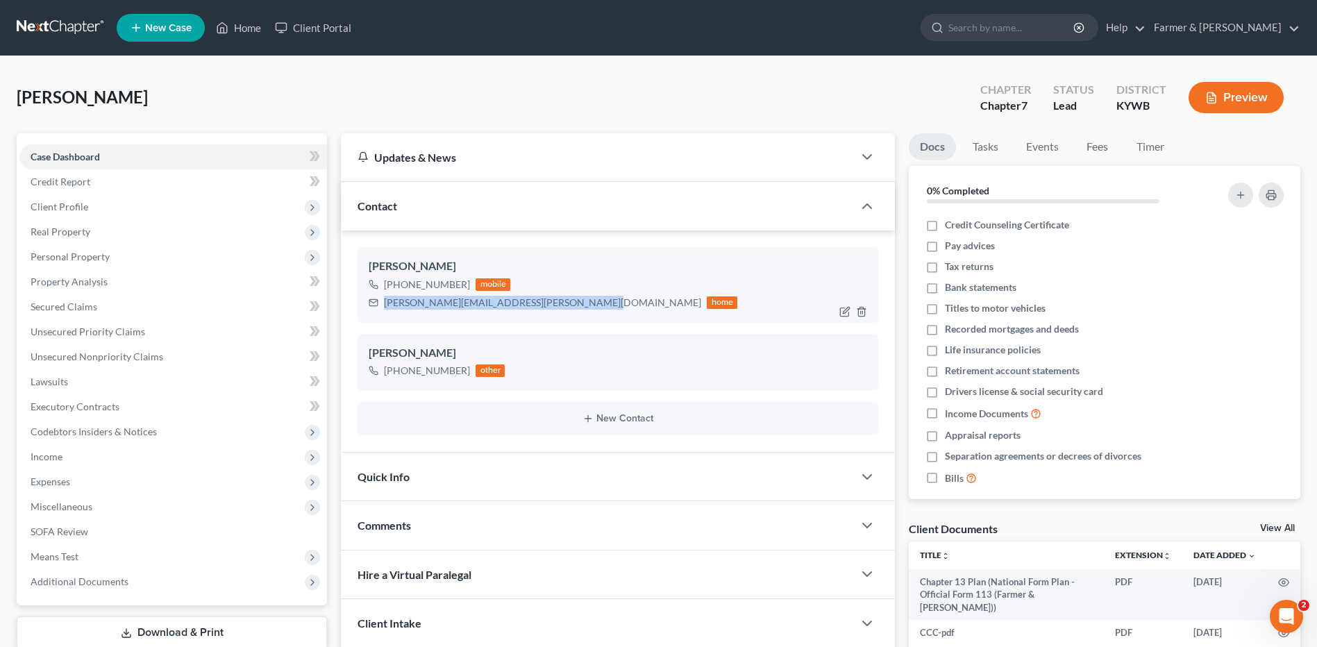
drag, startPoint x: 571, startPoint y: 302, endPoint x: 383, endPoint y: 312, distance: 187.7
click at [383, 312] on div "Michelle Purefide +1 (270) 556-1167 mobile michelle.devoe@circleoflightconsulti…" at bounding box center [617, 284] width 521 height 75
copy div "michelle.devoe@circleoflightconsulting.com"
click at [82, 30] on link at bounding box center [61, 27] width 89 height 25
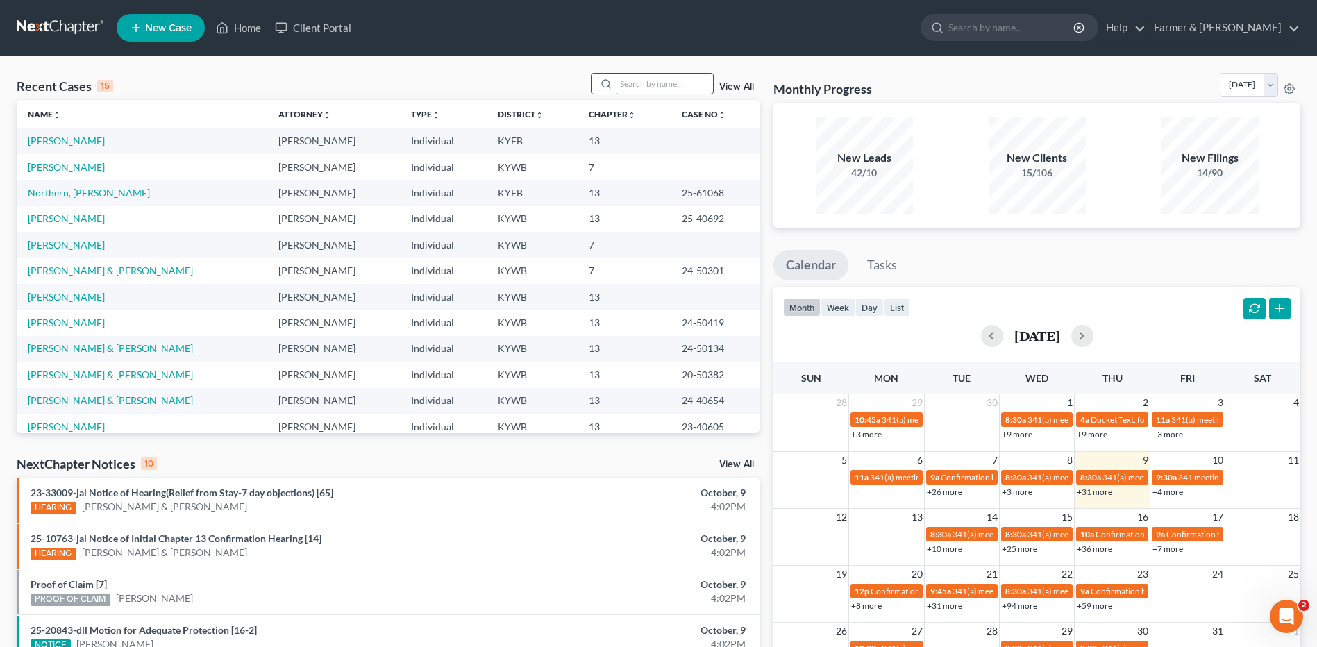
click at [656, 85] on input "search" at bounding box center [664, 84] width 97 height 20
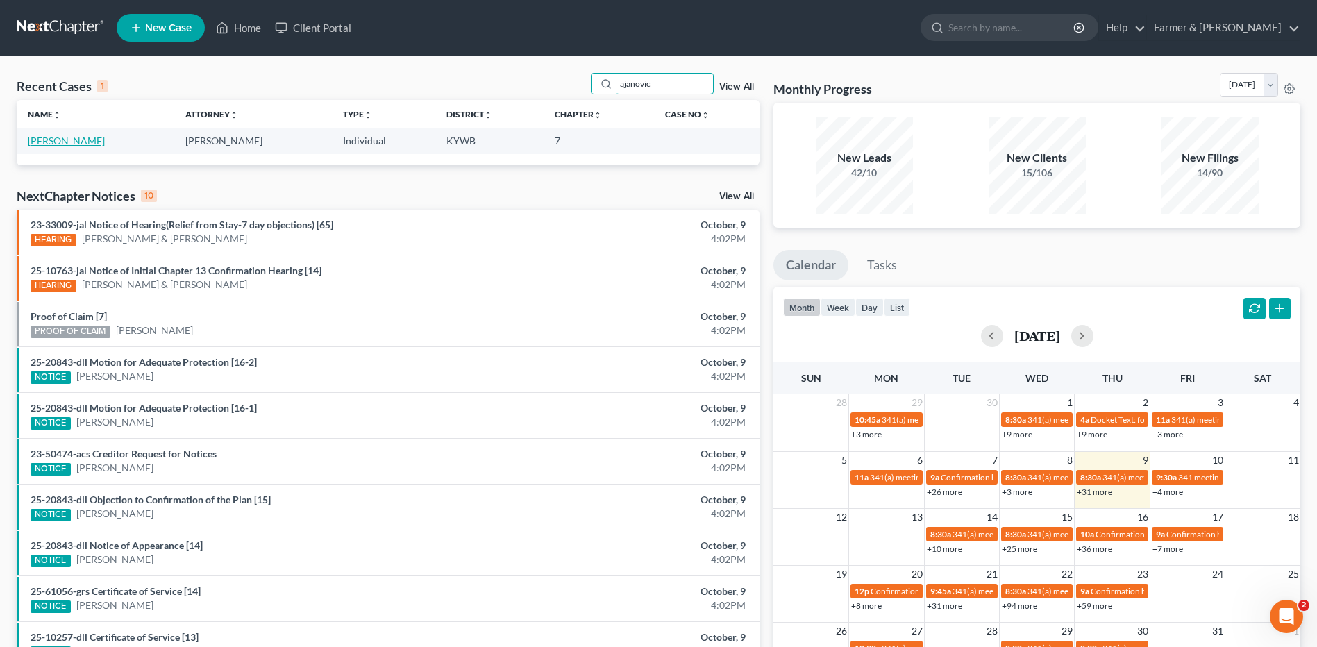
type input "ajanovic"
click at [92, 143] on link "Ajanovic, Mahira" at bounding box center [66, 141] width 77 height 12
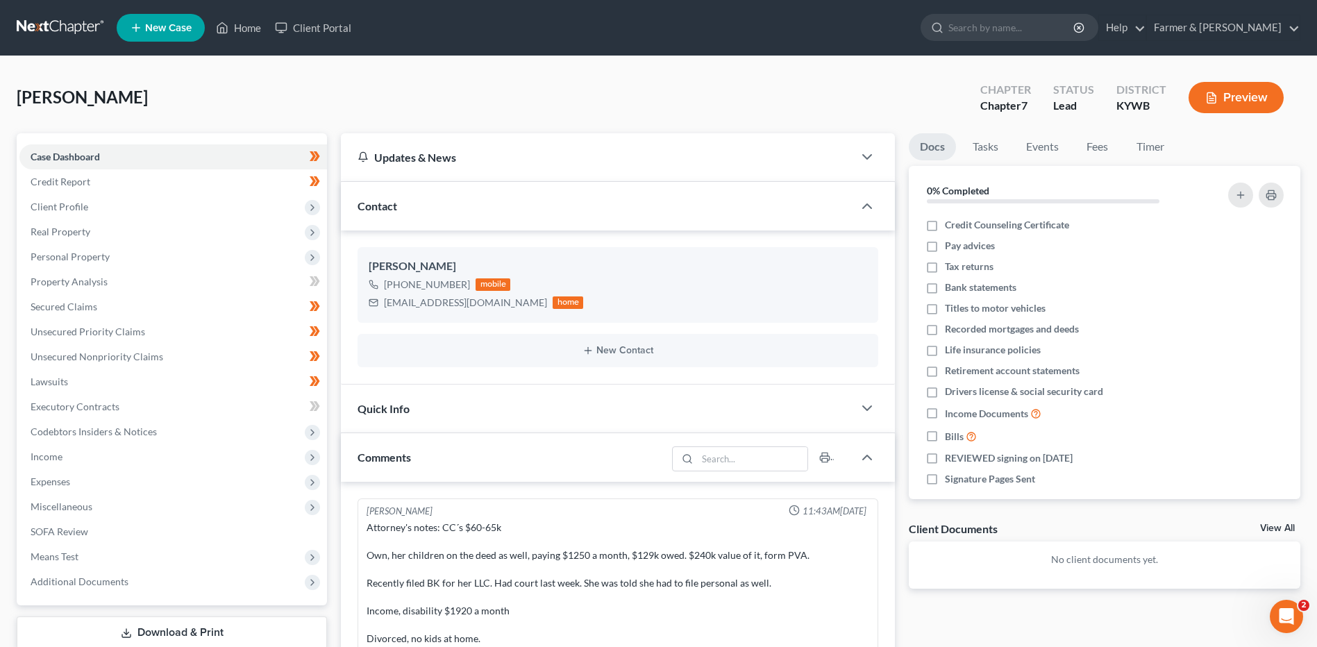
scroll to position [276, 0]
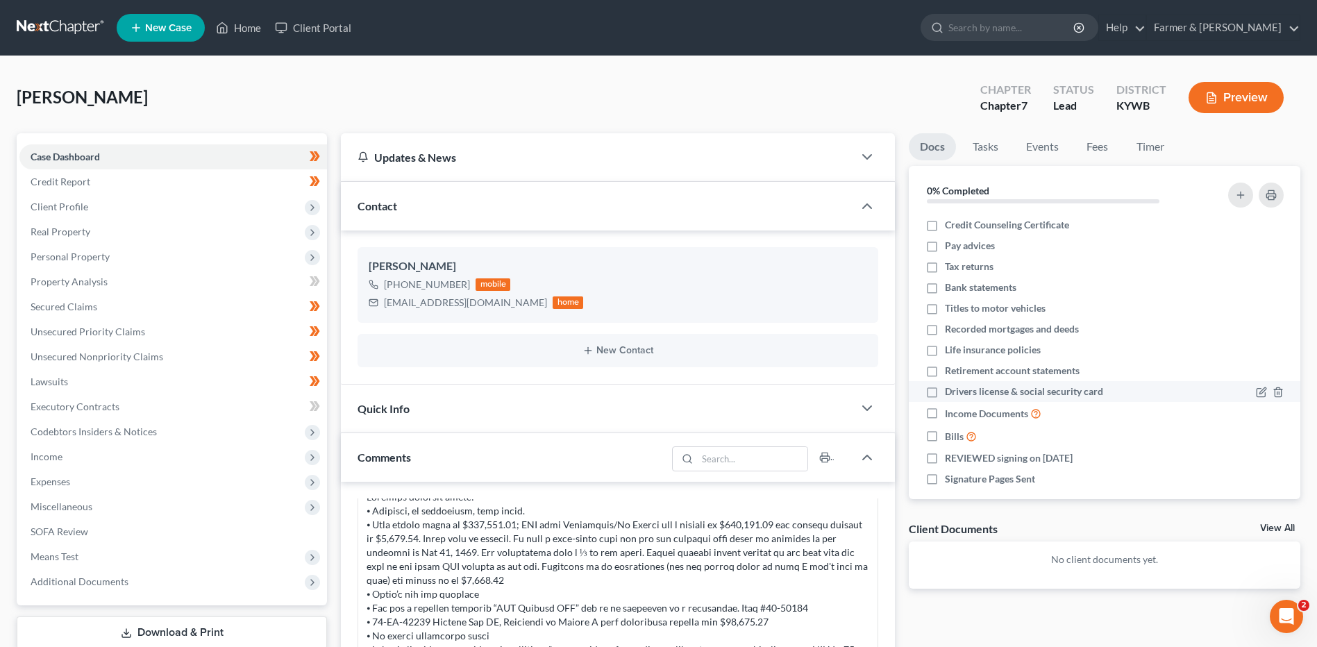
click at [945, 396] on label "Drivers license & social security card" at bounding box center [1024, 392] width 158 height 14
click at [950, 394] on input "Drivers license & social security card" at bounding box center [954, 389] width 9 height 9
checkbox input "true"
drag, startPoint x: 70, startPoint y: 539, endPoint x: 521, endPoint y: 518, distance: 451.0
click at [70, 539] on link "SOFA Review" at bounding box center [172, 531] width 307 height 25
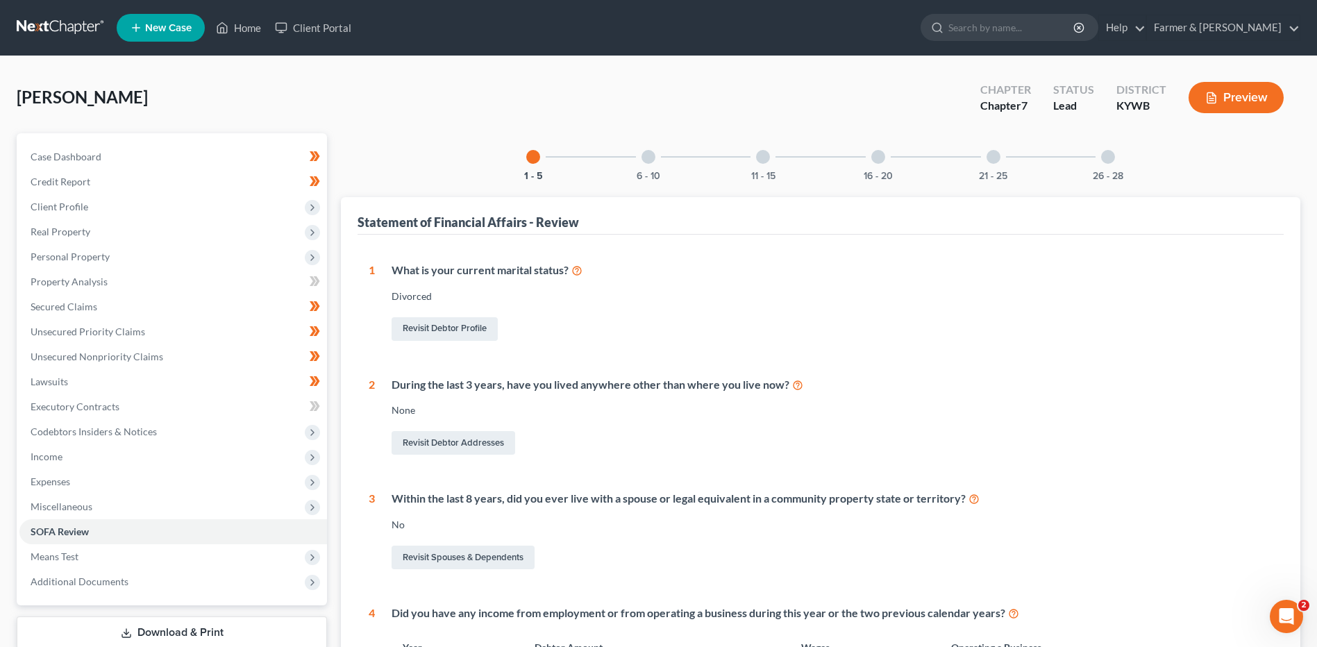
click at [1101, 167] on div "26 - 28" at bounding box center [1107, 156] width 47 height 47
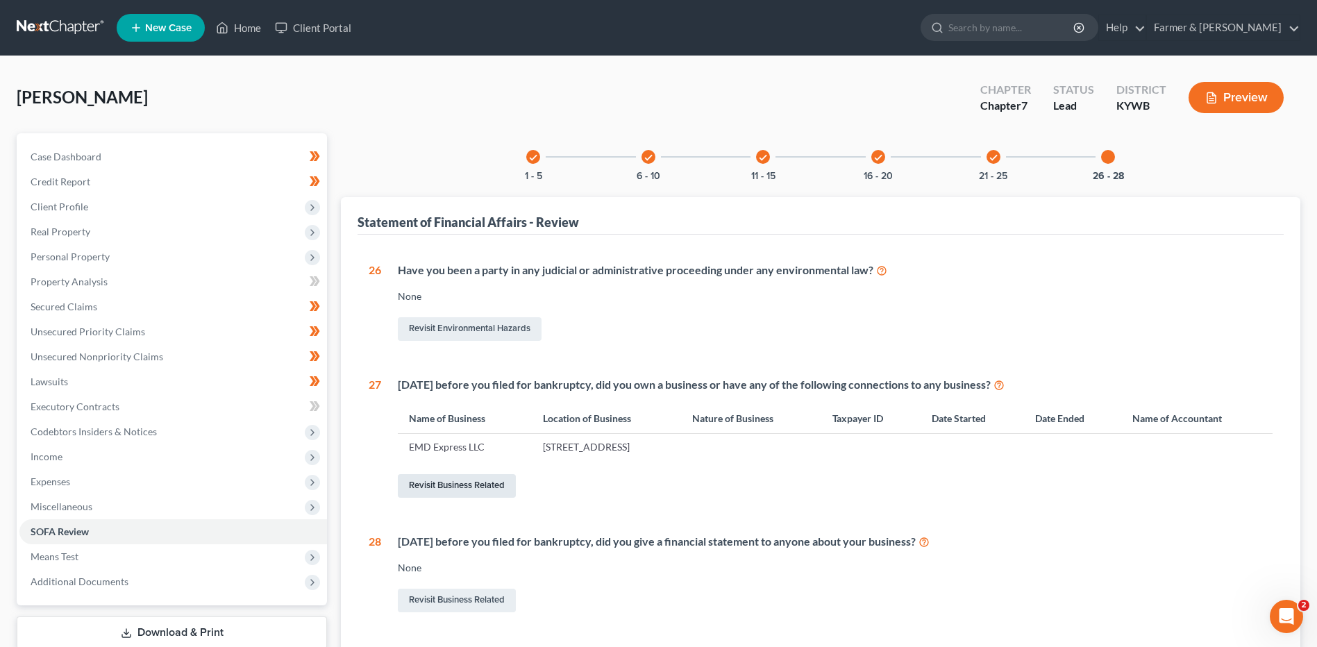
click at [475, 486] on link "Revisit Business Related" at bounding box center [457, 486] width 118 height 24
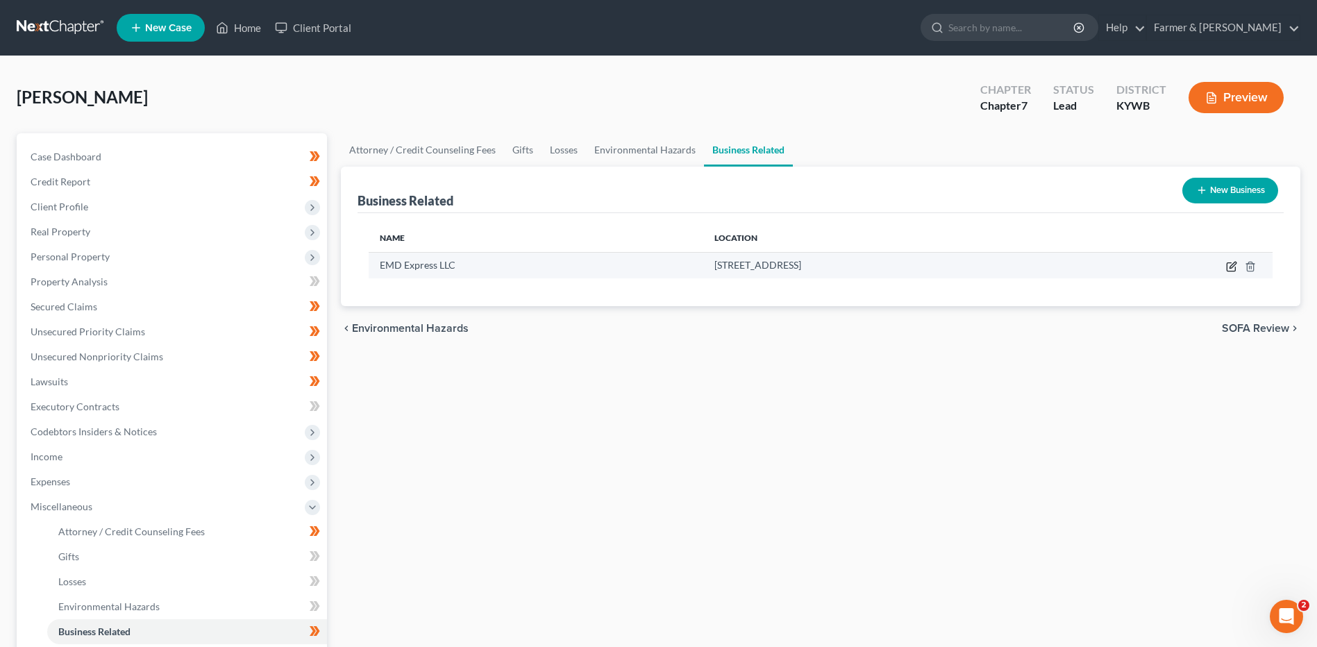
click at [1233, 265] on icon "button" at bounding box center [1231, 266] width 11 height 11
select select "sole_proprietor"
select select "18"
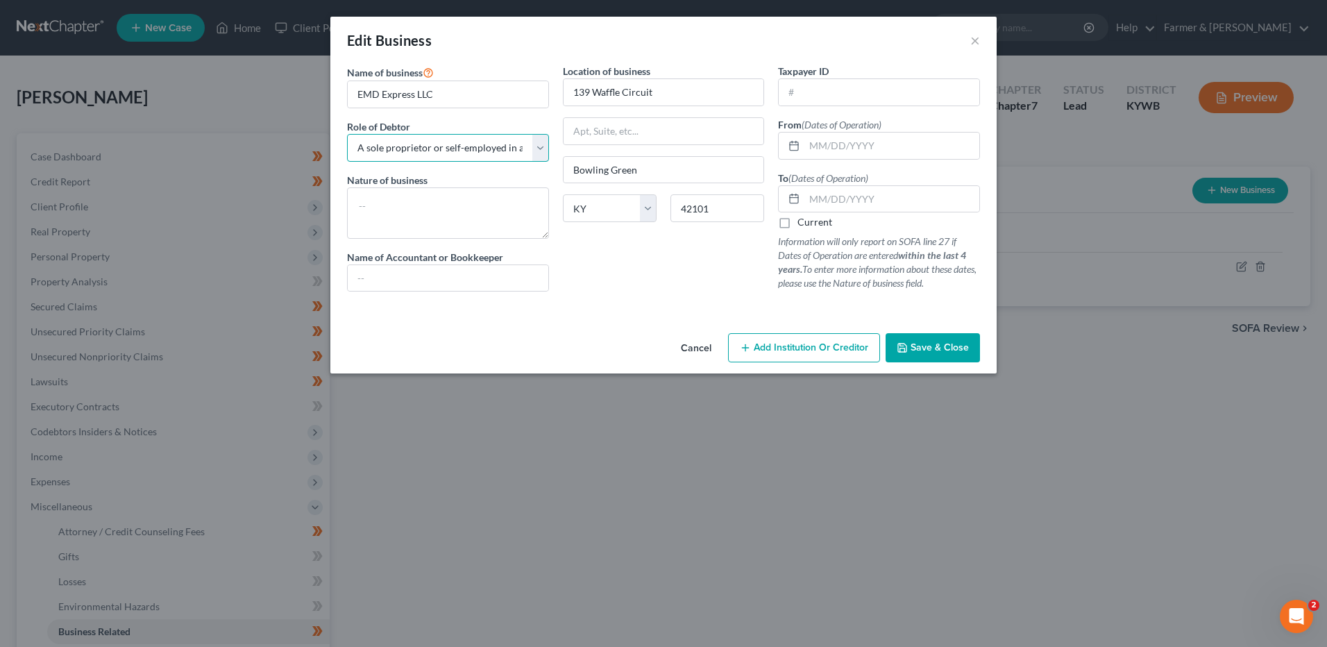
click at [488, 146] on select "Select A member of a limited liability company (LLC) or limited liability partn…" at bounding box center [448, 148] width 202 height 28
select select "member"
click at [347, 134] on select "Select A member of a limited liability company (LLC) or limited liability partn…" at bounding box center [448, 148] width 202 height 28
click at [955, 342] on span "Save & Close" at bounding box center [940, 347] width 58 height 12
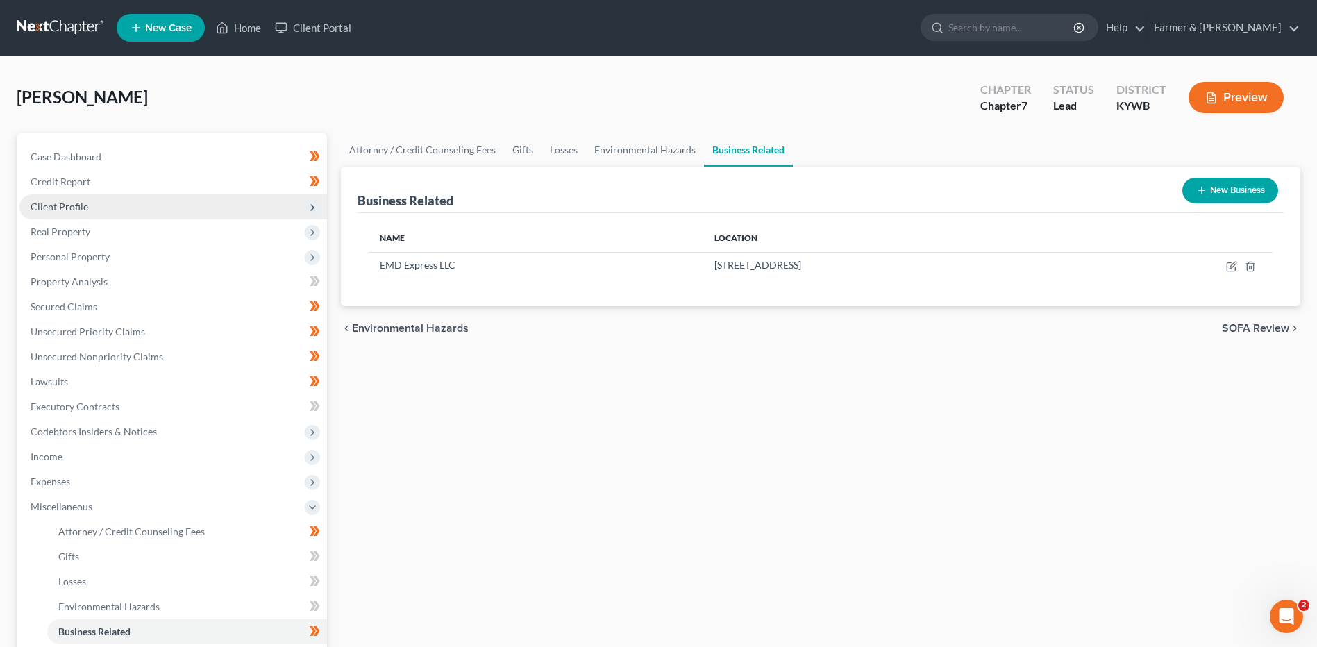
click at [95, 201] on span "Client Profile" at bounding box center [172, 206] width 307 height 25
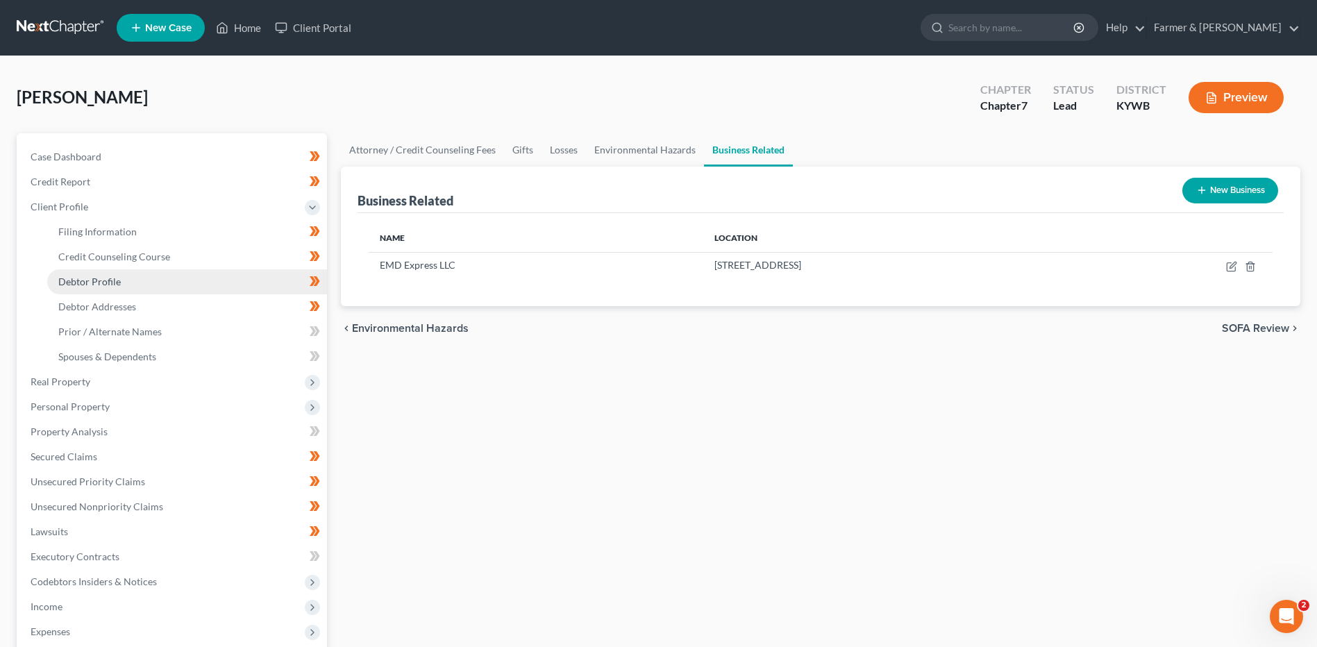
click at [94, 282] on span "Debtor Profile" at bounding box center [89, 282] width 62 height 12
select select "3"
select select "0"
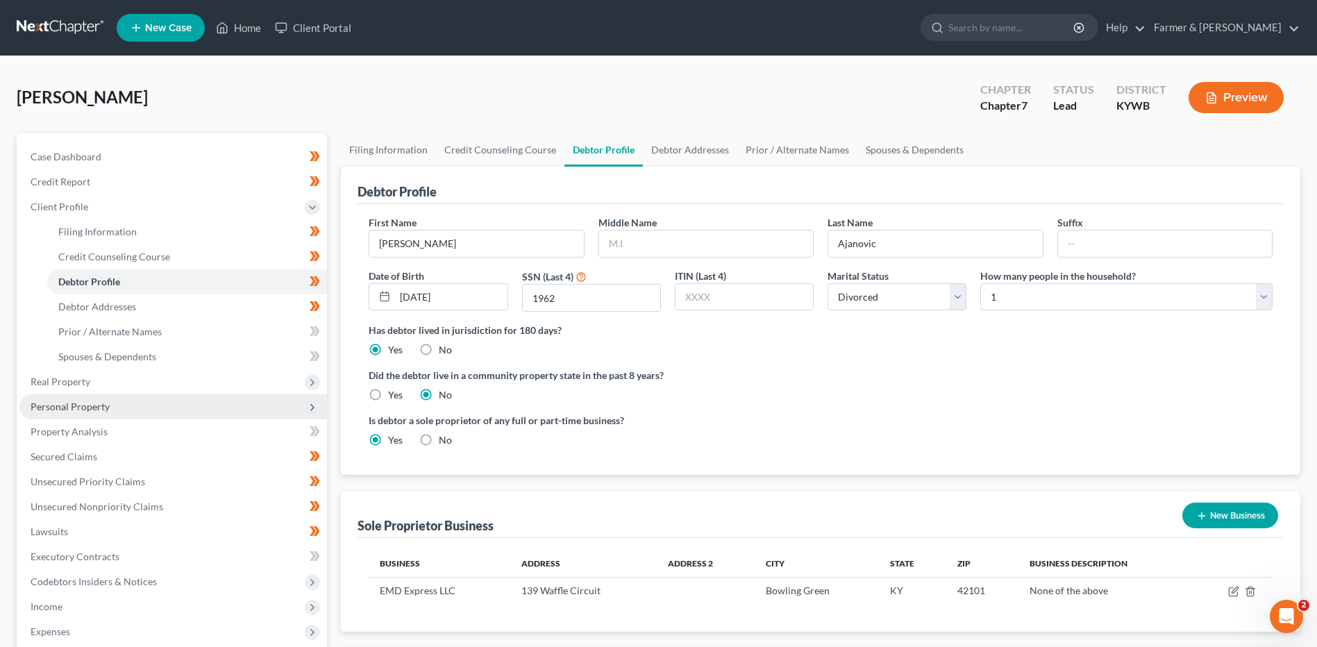
click at [97, 406] on span "Personal Property" at bounding box center [70, 406] width 79 height 12
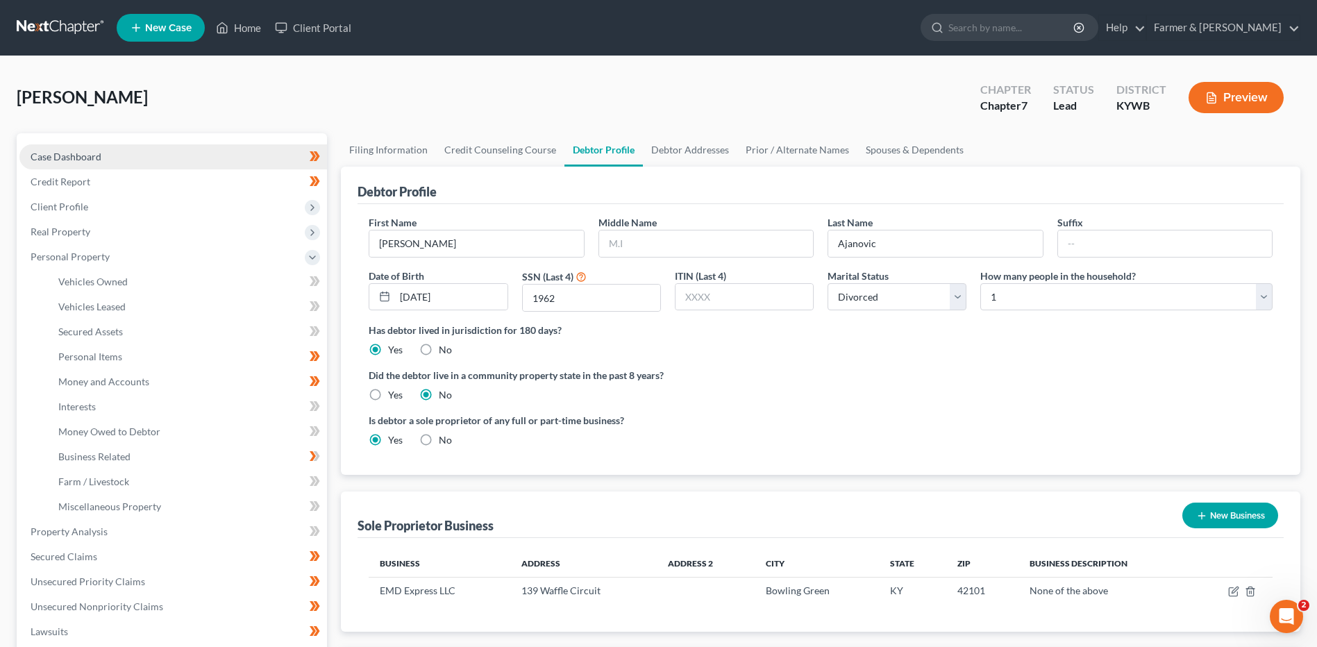
click at [126, 151] on link "Case Dashboard" at bounding box center [172, 156] width 307 height 25
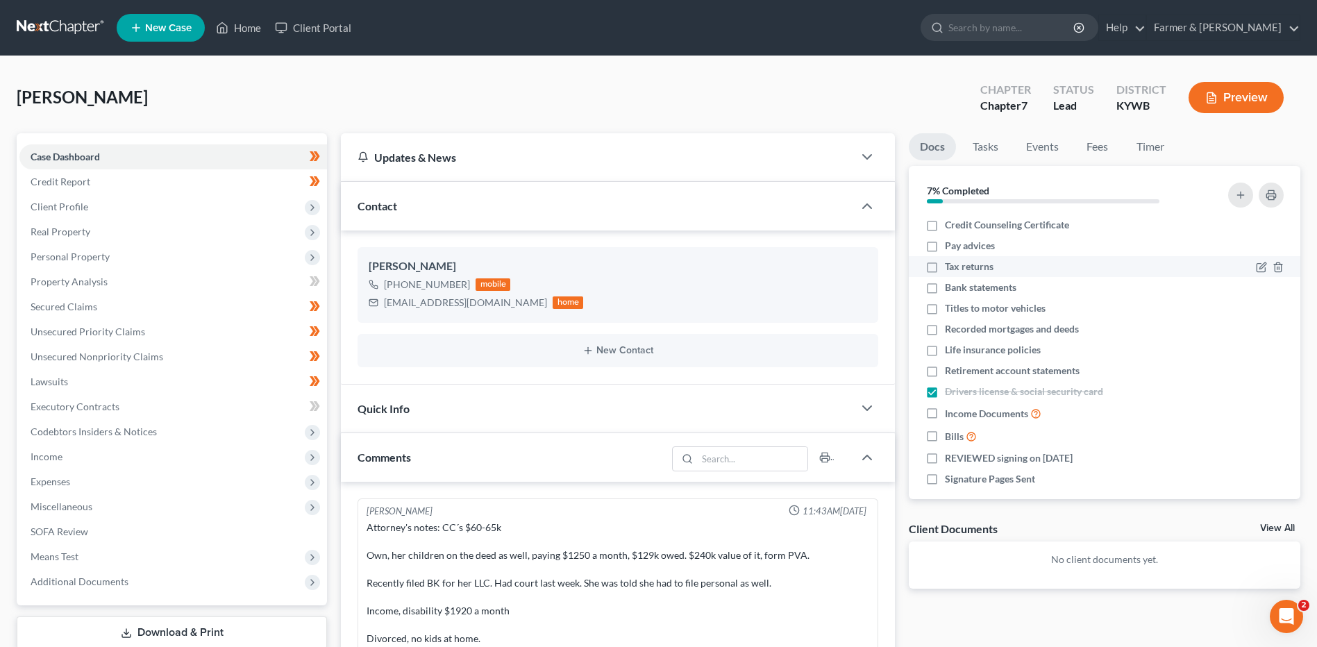
scroll to position [276, 0]
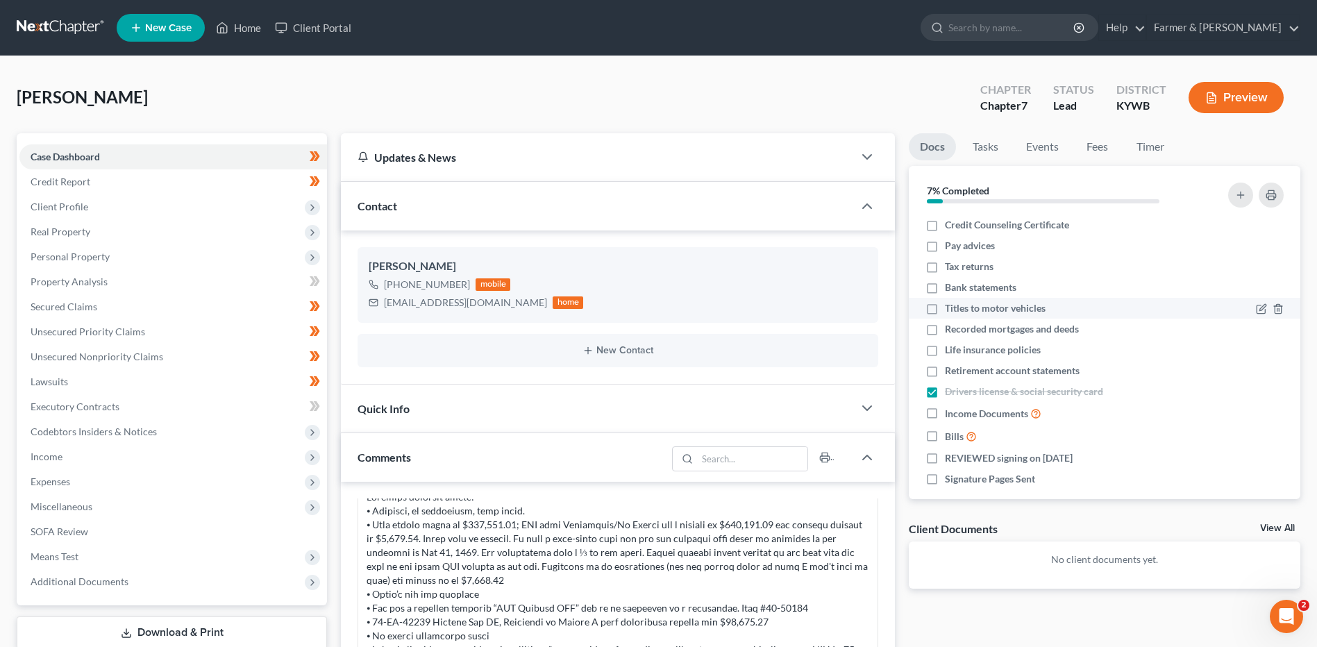
click at [945, 310] on label "Titles to motor vehicles" at bounding box center [995, 308] width 101 height 14
click at [950, 310] on input "Titles to motor vehicles" at bounding box center [954, 305] width 9 height 9
checkbox input "true"
click at [945, 227] on label "Credit Counseling Certificate" at bounding box center [1007, 225] width 124 height 14
click at [950, 227] on input "Credit Counseling Certificate" at bounding box center [954, 222] width 9 height 9
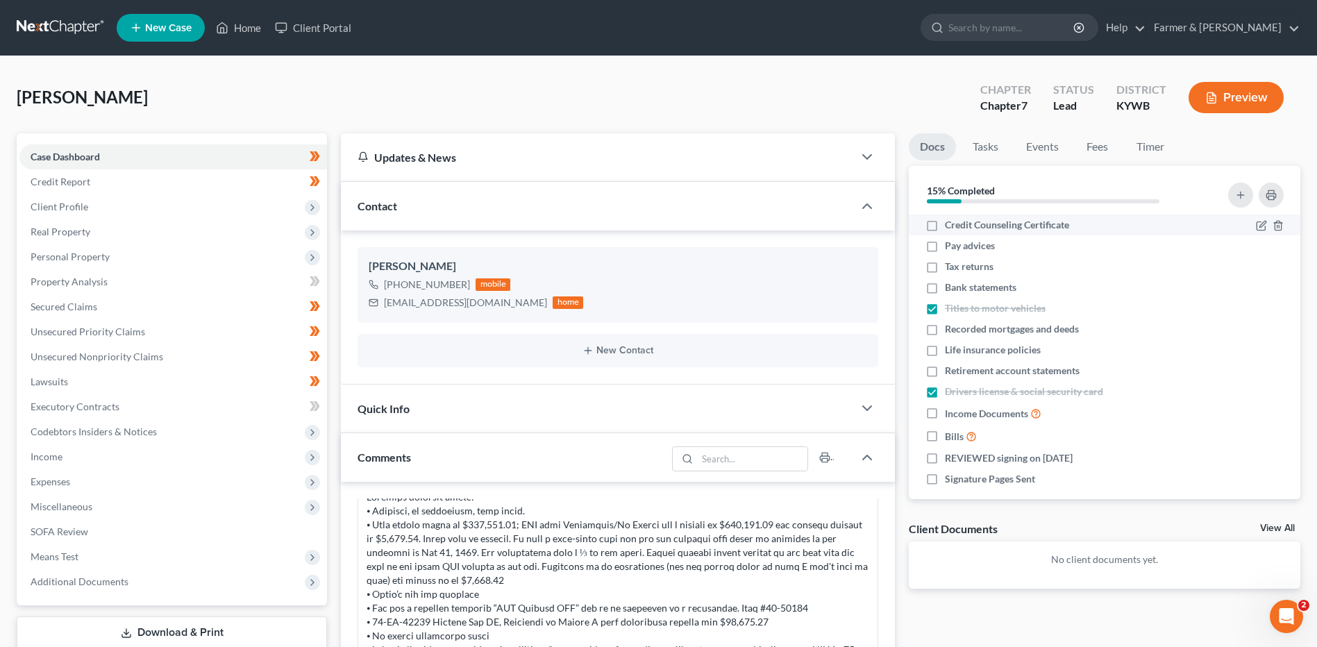
checkbox input "true"
click at [945, 348] on label "Life insurance policies" at bounding box center [993, 350] width 96 height 14
click at [950, 348] on input "Life insurance policies" at bounding box center [954, 347] width 9 height 9
checkbox input "true"
click at [945, 371] on label "Retirement account statements" at bounding box center [1012, 371] width 135 height 14
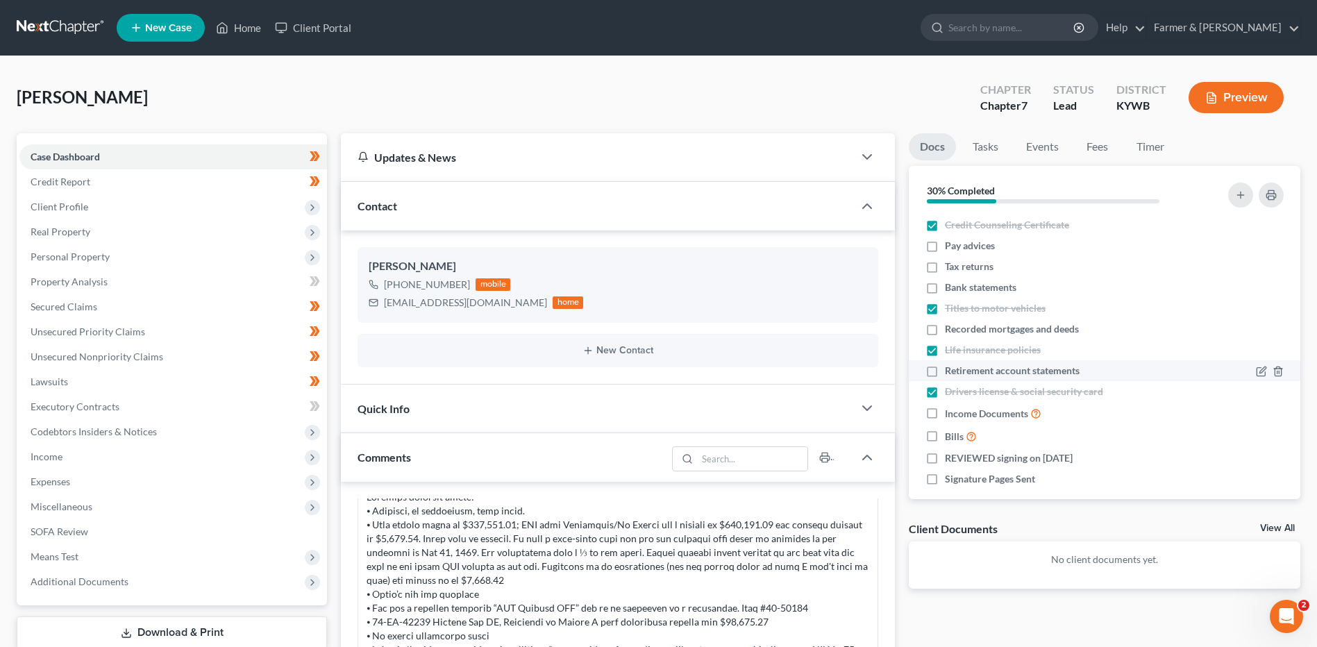
click at [950, 371] on input "Retirement account statements" at bounding box center [954, 368] width 9 height 9
checkbox input "true"
click at [945, 416] on label "Income Documents" at bounding box center [993, 413] width 96 height 16
click at [950, 414] on input "Income Documents" at bounding box center [954, 409] width 9 height 9
checkbox input "true"
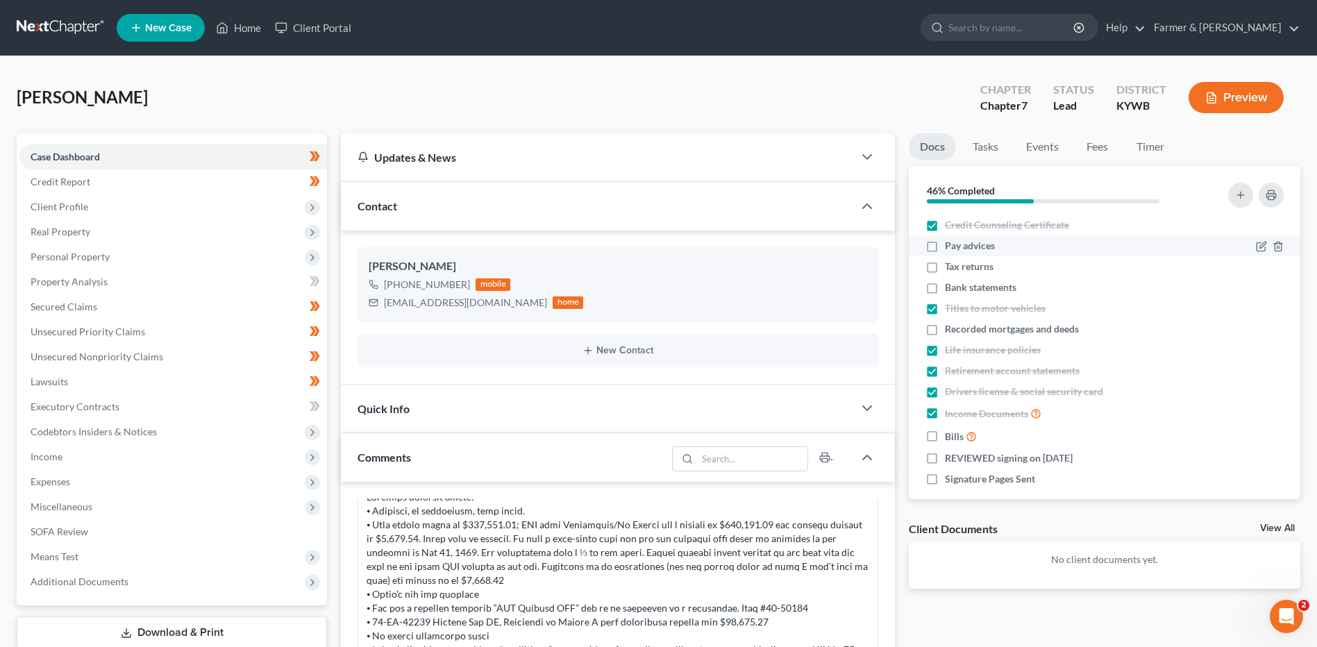
click at [945, 242] on label "Pay advices" at bounding box center [970, 246] width 50 height 14
click at [950, 242] on input "Pay advices" at bounding box center [954, 243] width 9 height 9
checkbox input "true"
click at [945, 440] on label "Bills" at bounding box center [961, 436] width 32 height 16
click at [950, 437] on input "Bills" at bounding box center [954, 432] width 9 height 9
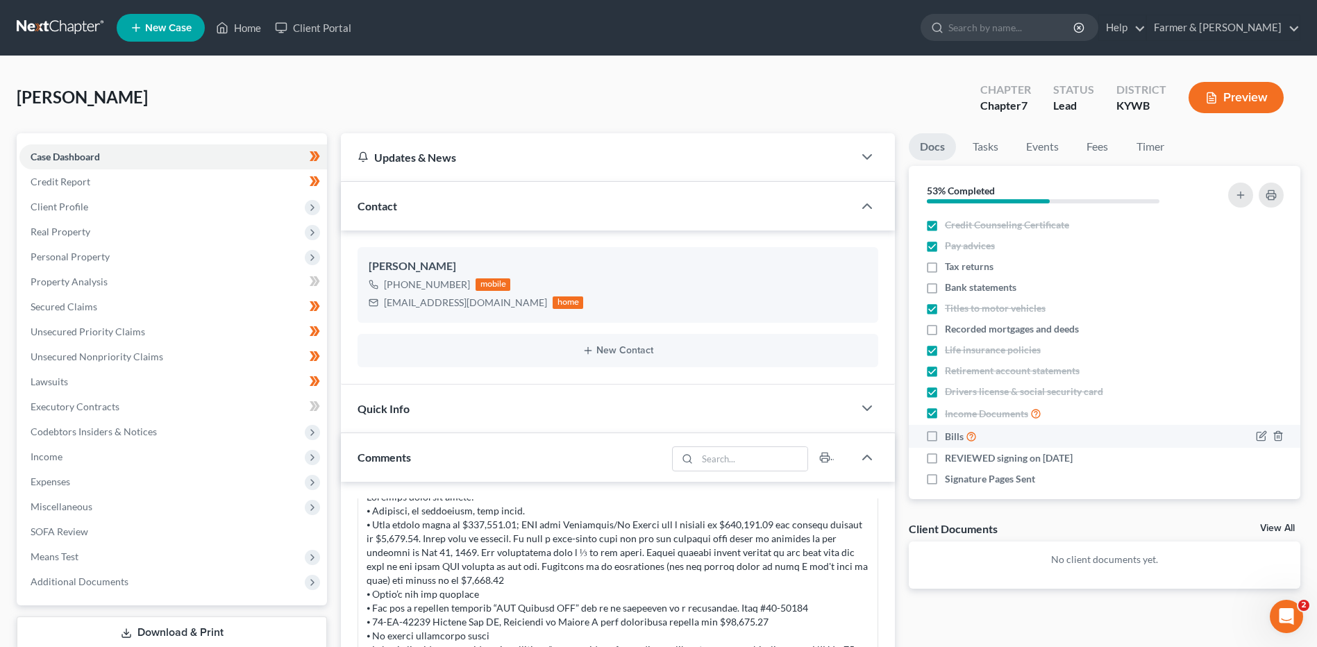
checkbox input "true"
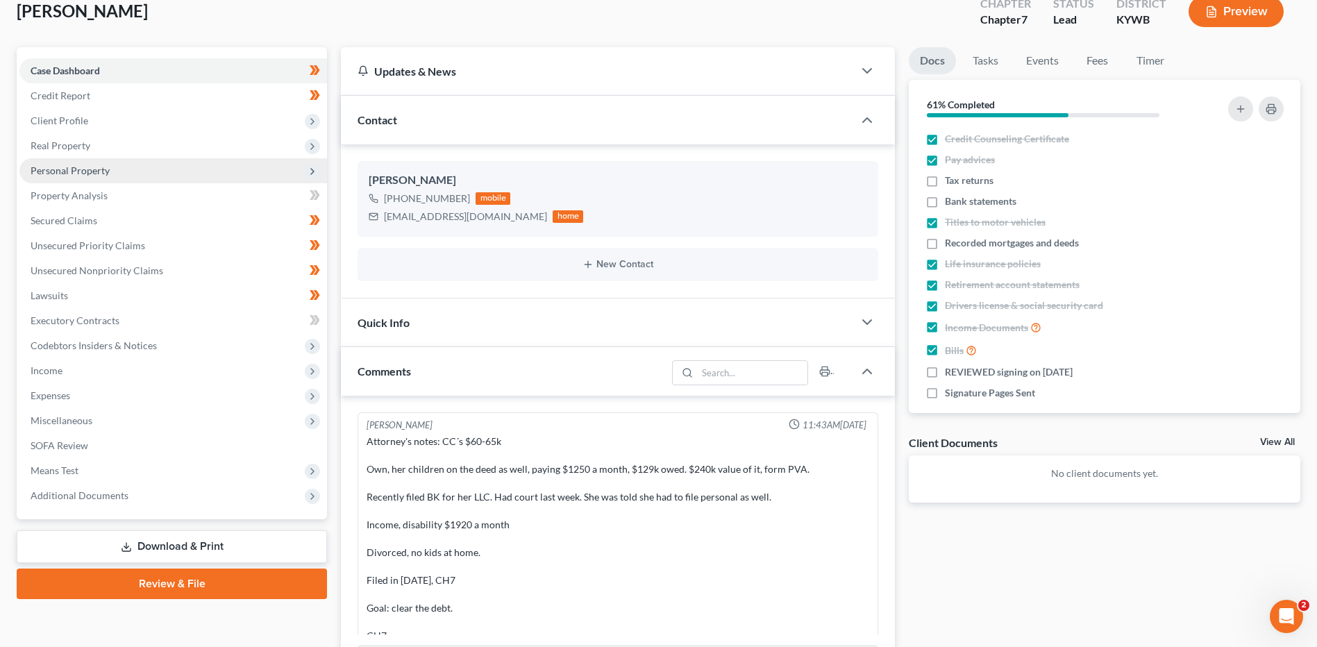
scroll to position [0, 0]
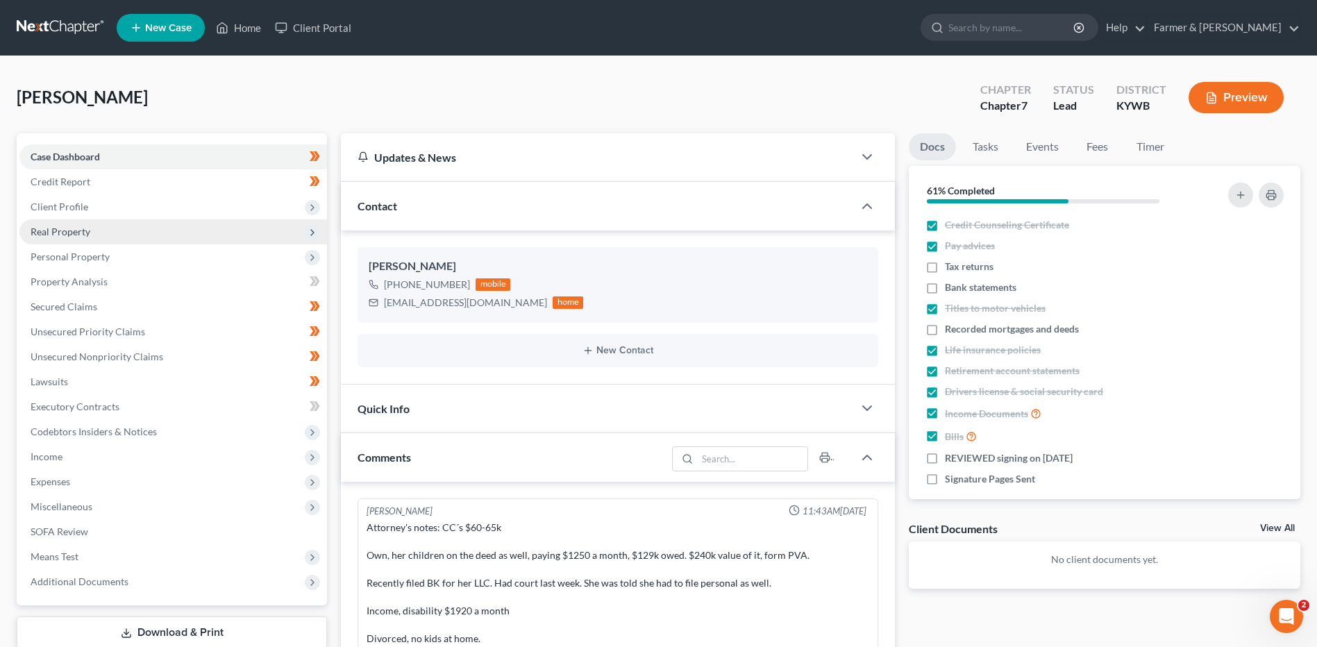
click at [112, 231] on span "Real Property" at bounding box center [172, 231] width 307 height 25
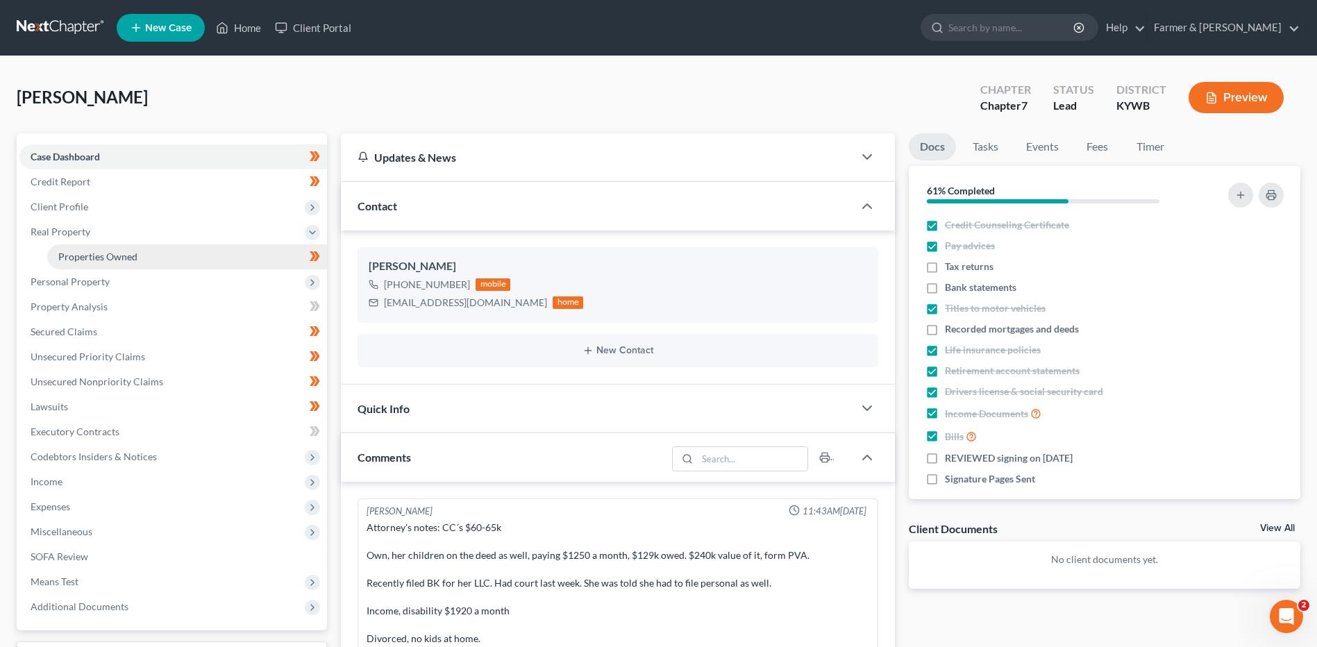
click at [119, 261] on span "Properties Owned" at bounding box center [97, 257] width 79 height 12
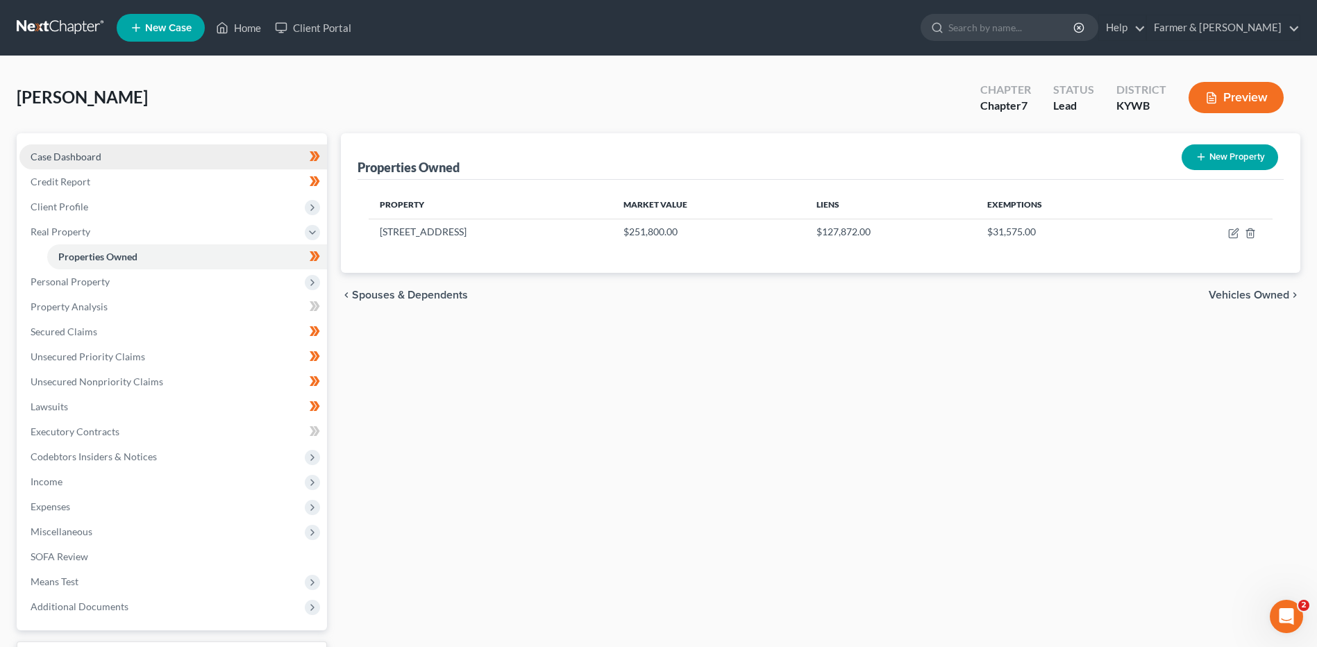
click at [208, 160] on link "Case Dashboard" at bounding box center [172, 156] width 307 height 25
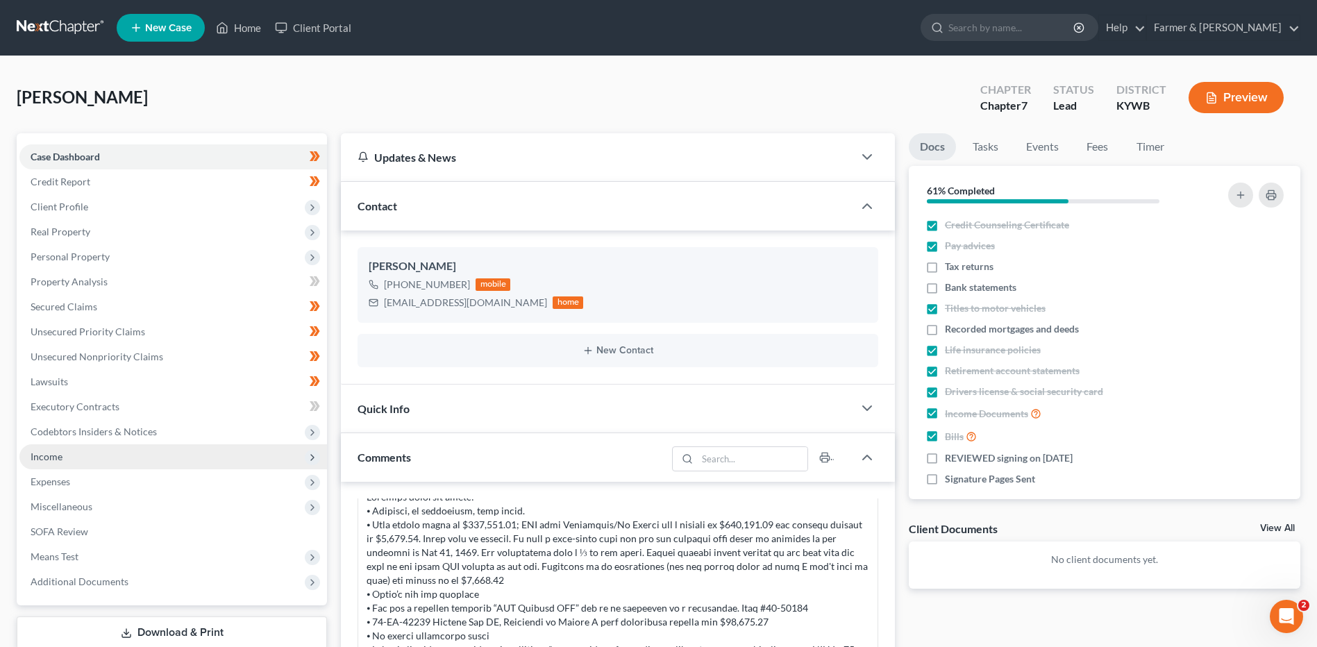
click at [116, 455] on span "Income" at bounding box center [172, 456] width 307 height 25
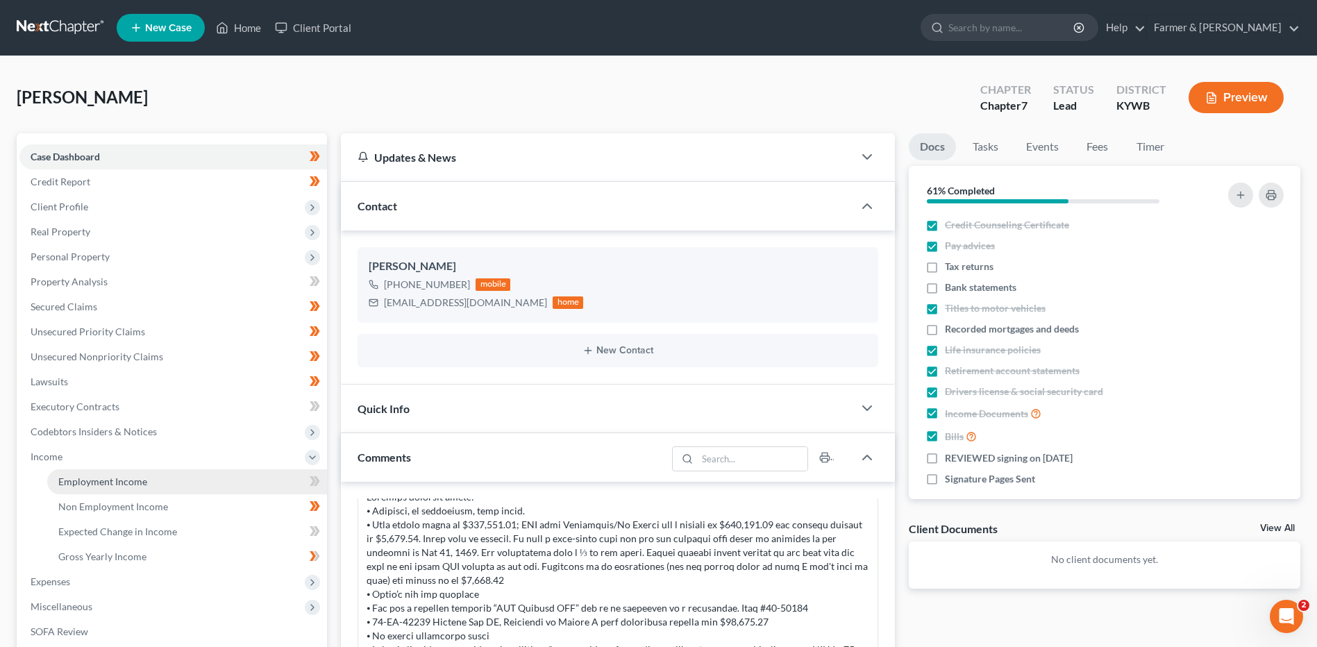
click at [117, 482] on span "Employment Income" at bounding box center [102, 481] width 89 height 12
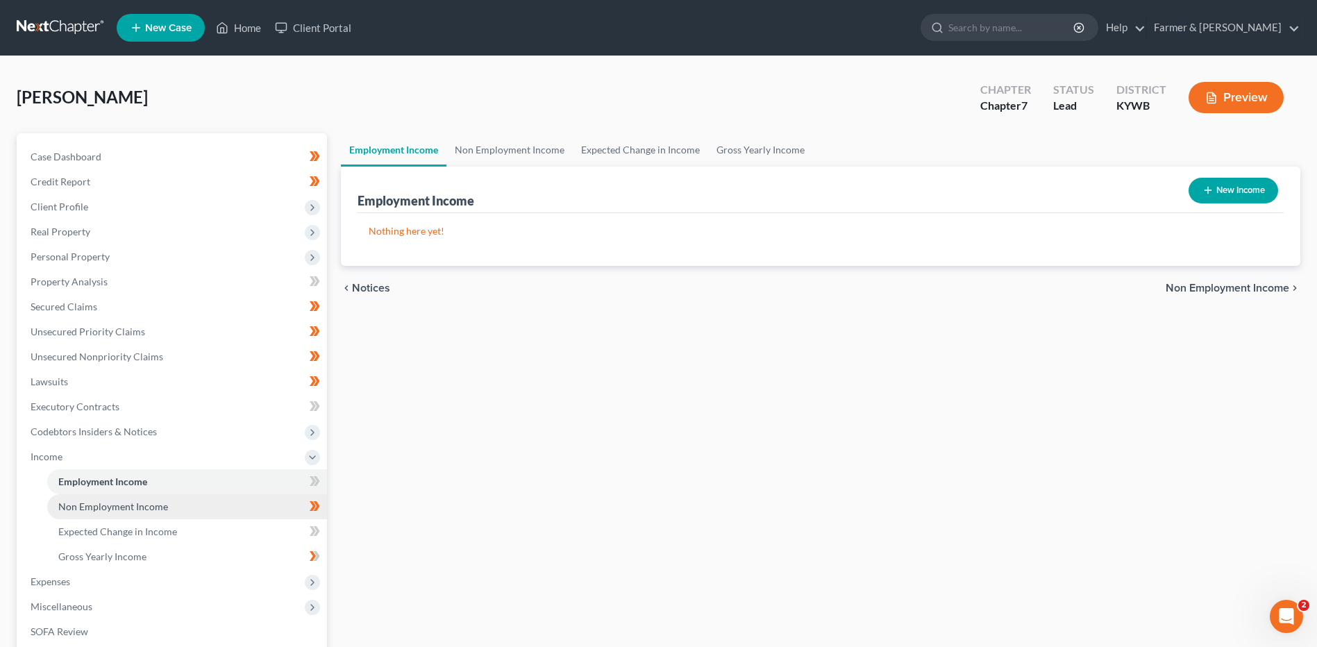
click at [155, 512] on link "Non Employment Income" at bounding box center [187, 506] width 280 height 25
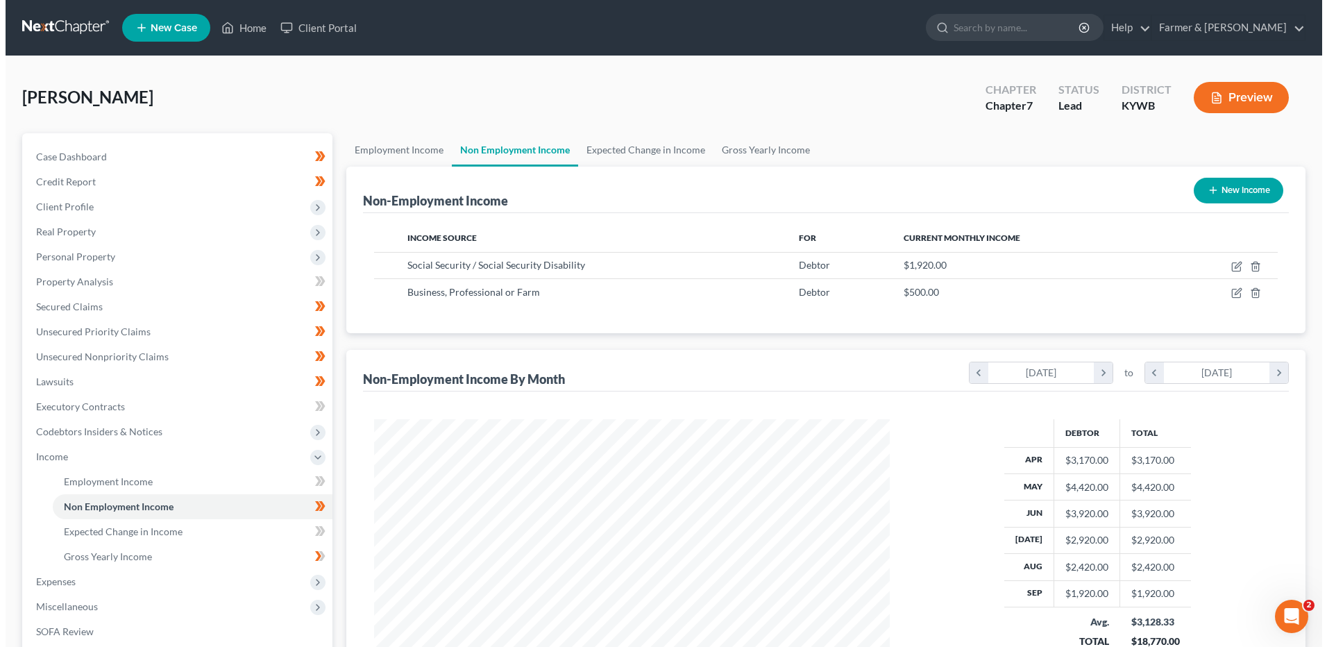
scroll to position [258, 543]
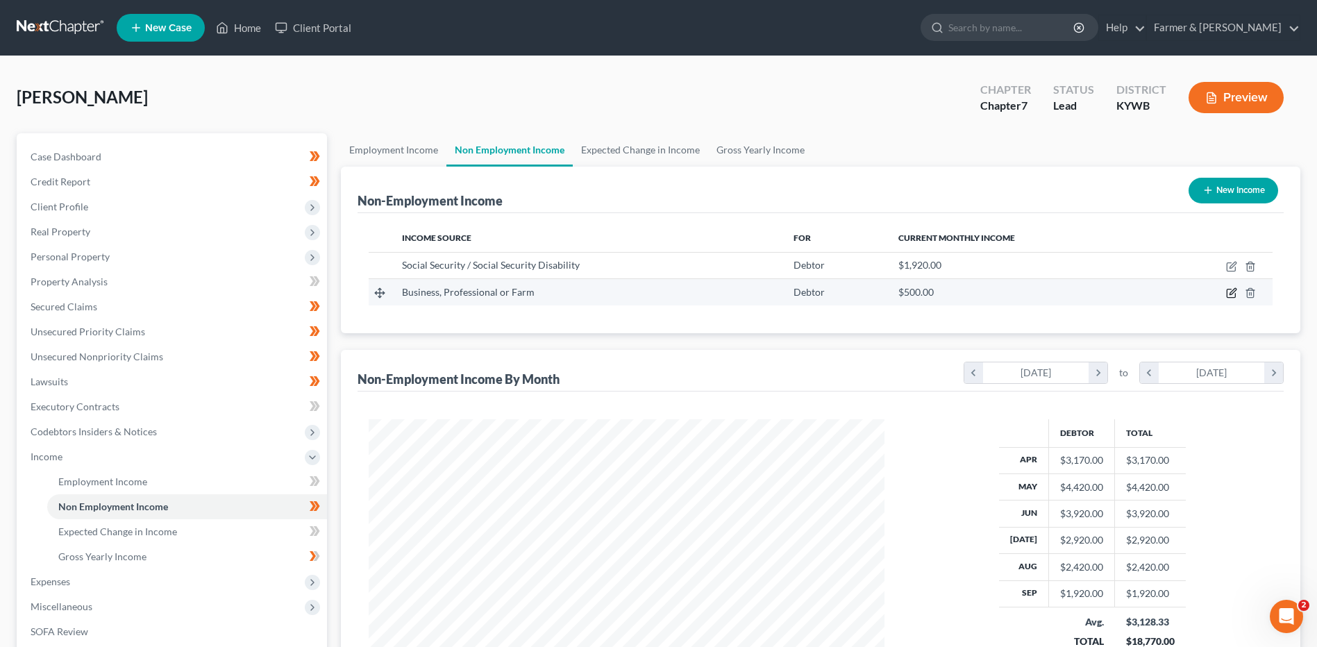
click at [1233, 294] on icon "button" at bounding box center [1231, 292] width 11 height 11
select select "10"
select select "0"
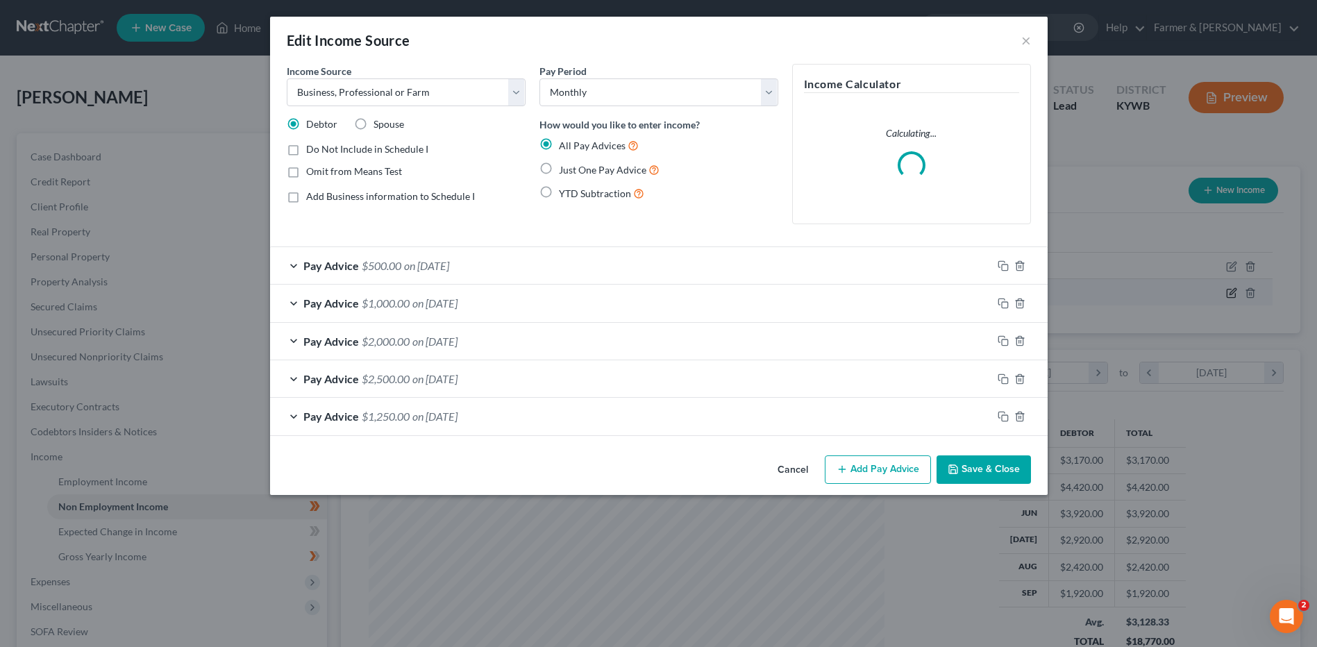
scroll to position [260, 548]
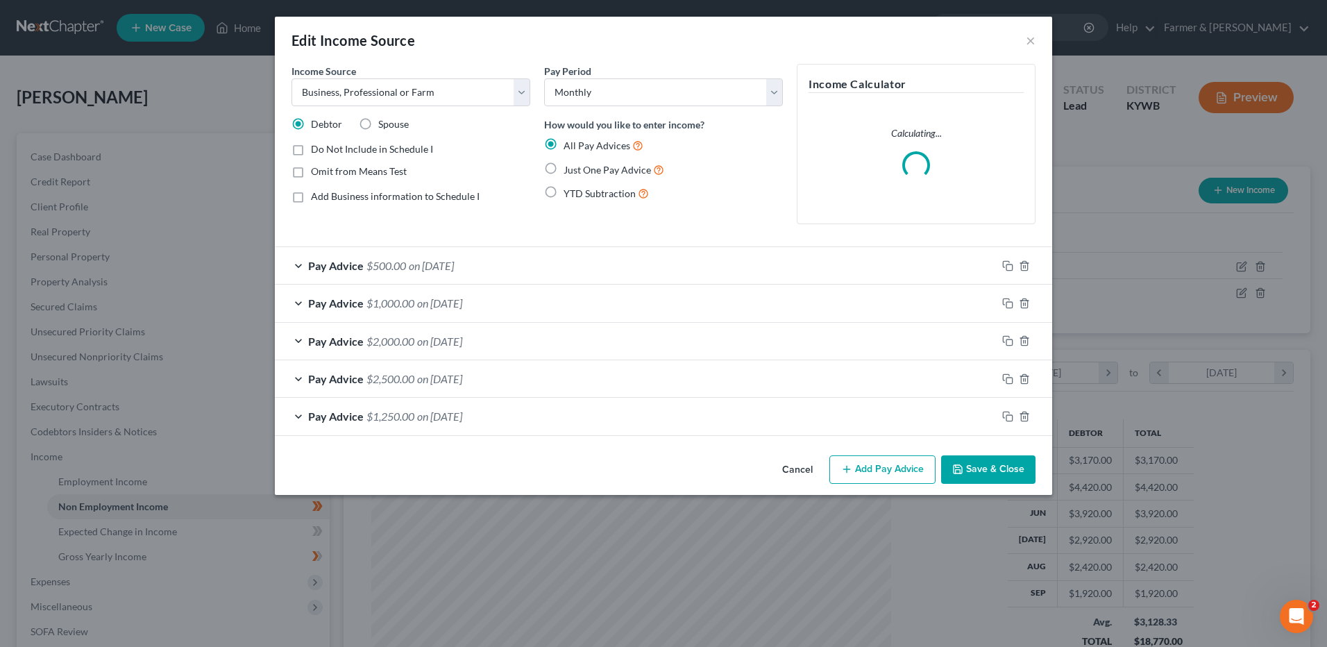
click at [436, 267] on span "on 08/01/2025" at bounding box center [431, 265] width 45 height 13
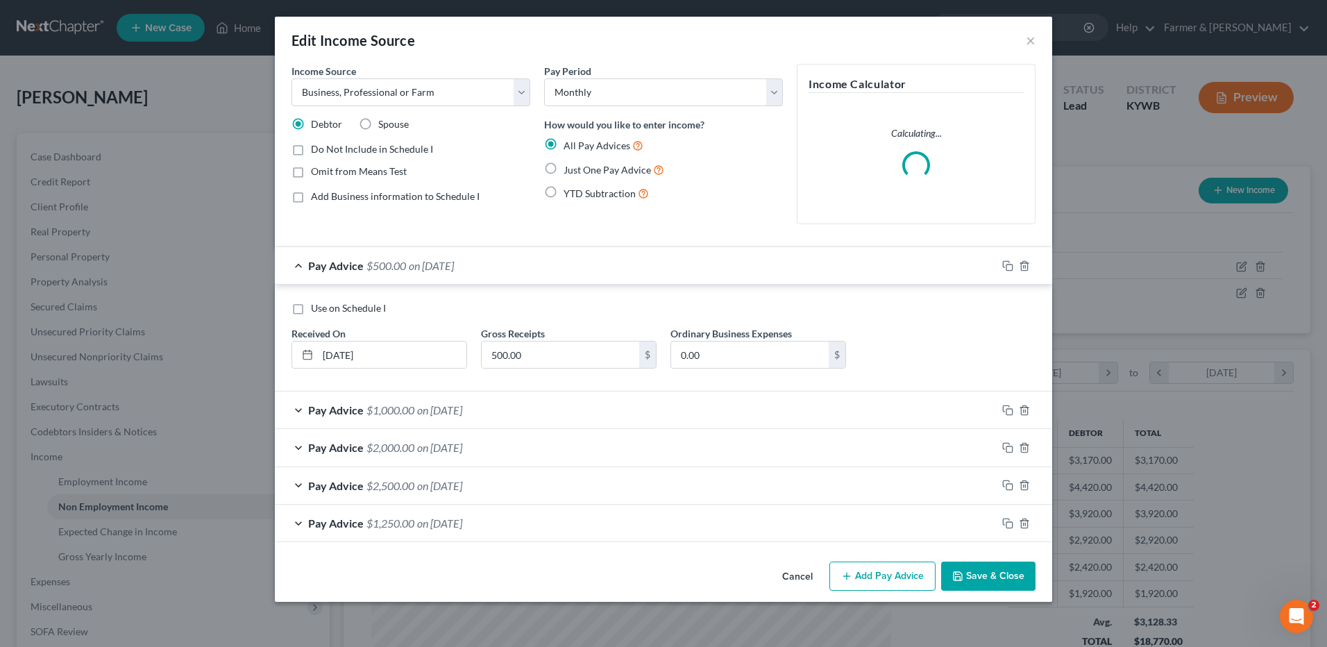
click at [454, 267] on span "on 08/01/2025" at bounding box center [431, 265] width 45 height 13
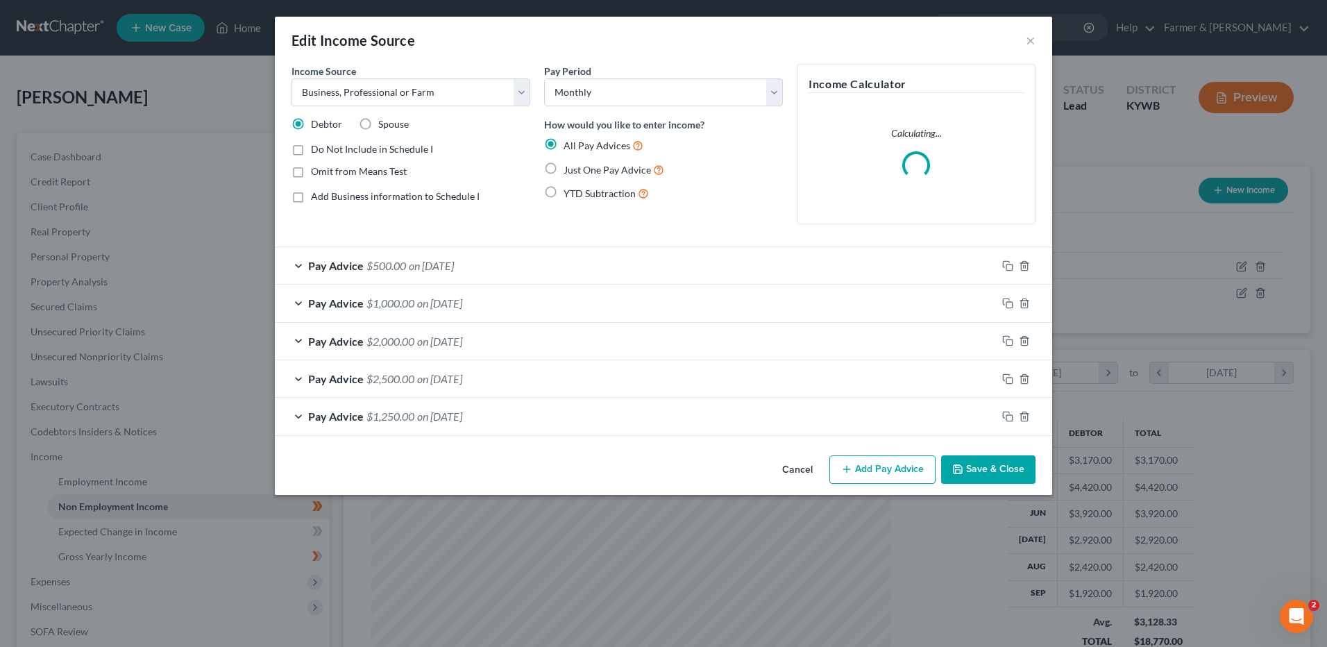
click at [793, 466] on button "Cancel" at bounding box center [797, 471] width 53 height 28
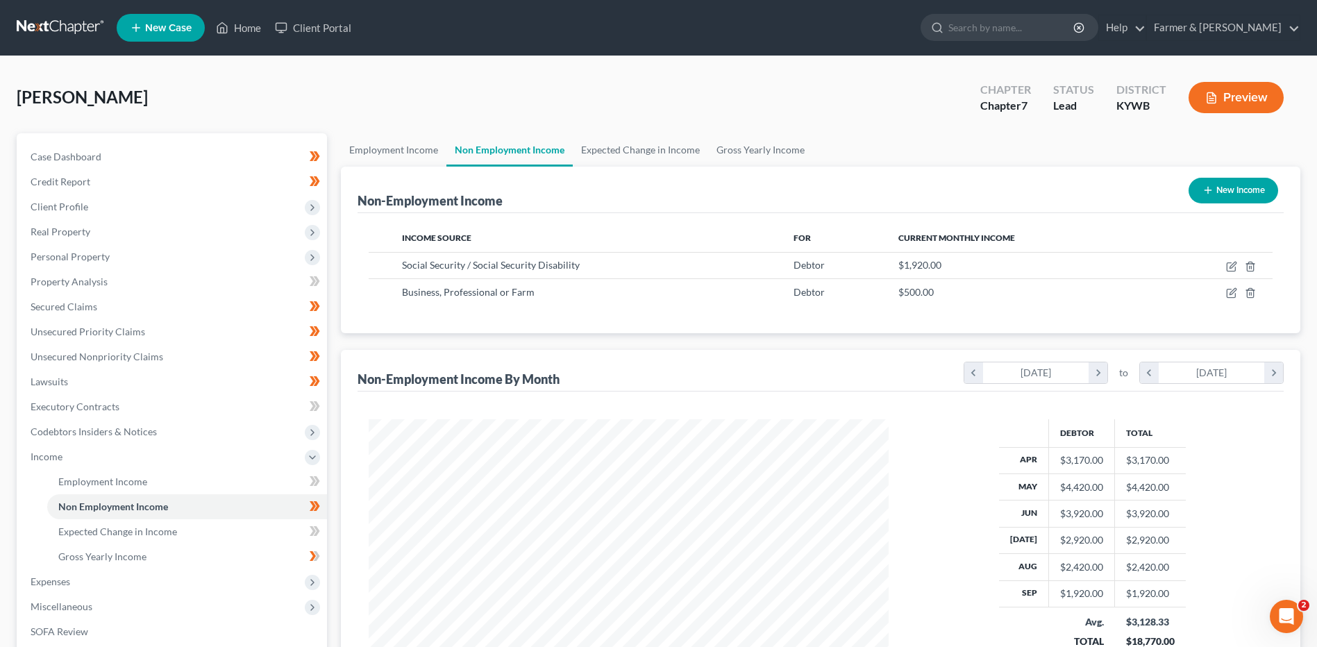
scroll to position [693824, 693538]
click at [121, 250] on span "Personal Property" at bounding box center [172, 256] width 307 height 25
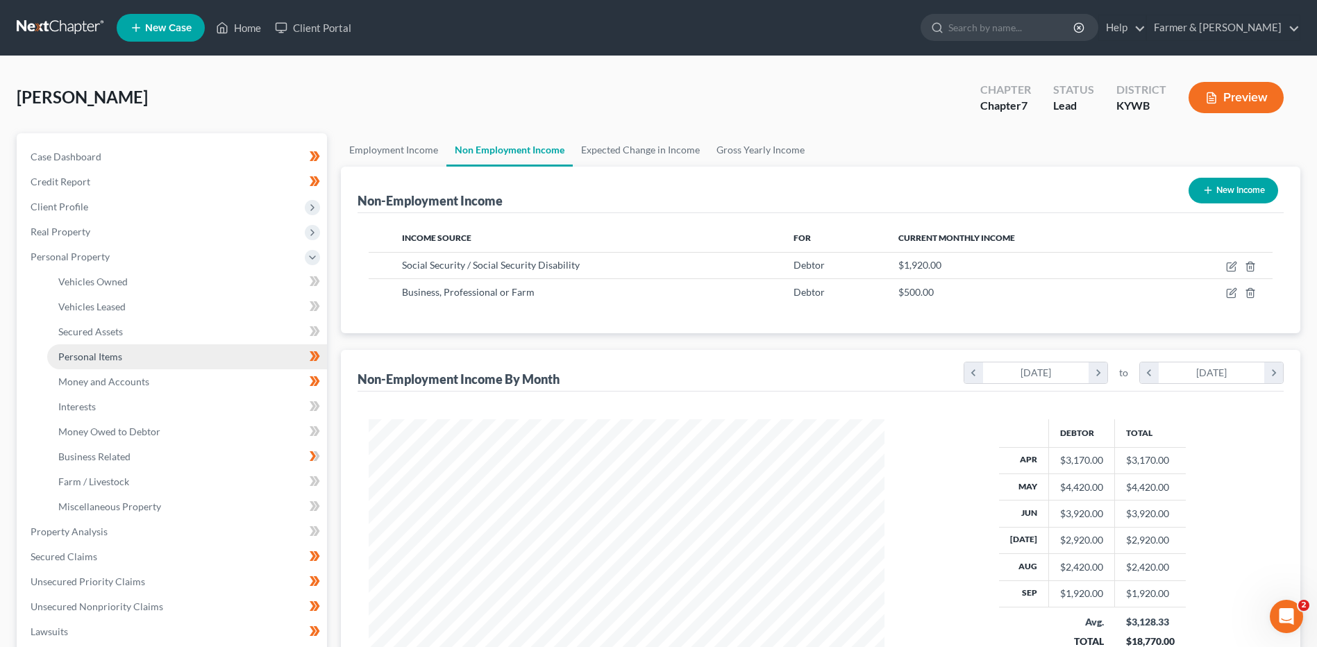
click at [127, 357] on link "Personal Items" at bounding box center [187, 356] width 280 height 25
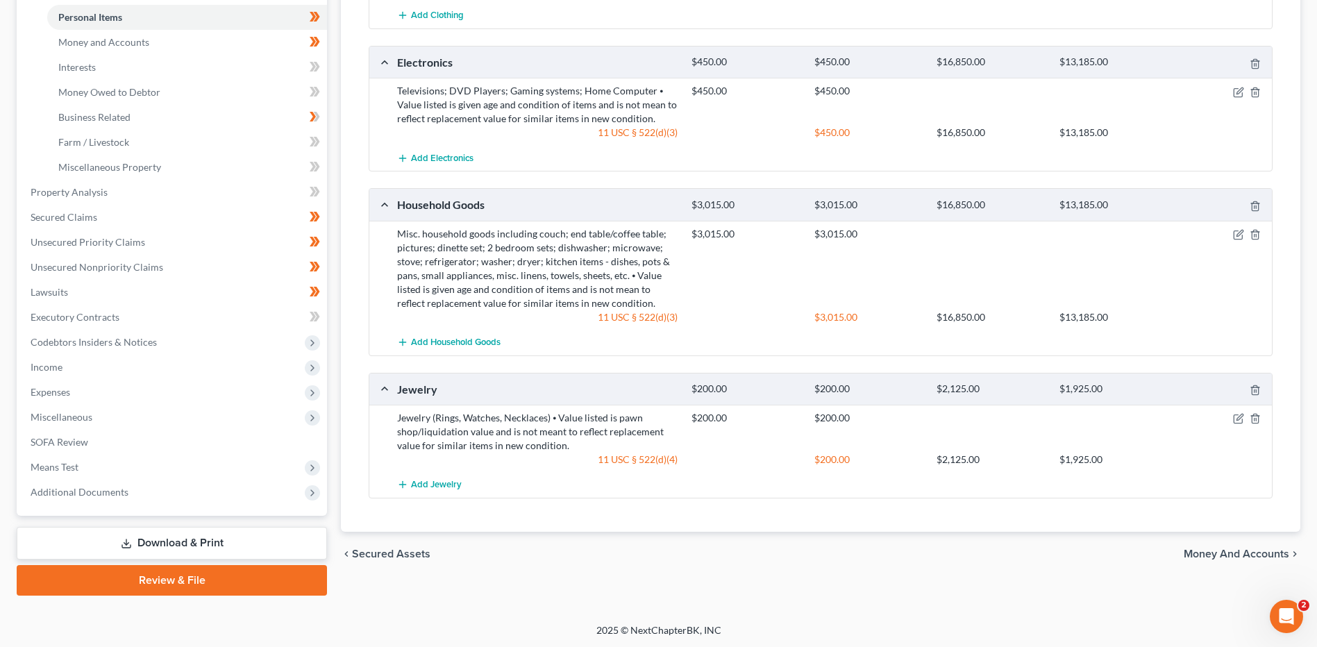
scroll to position [341, 0]
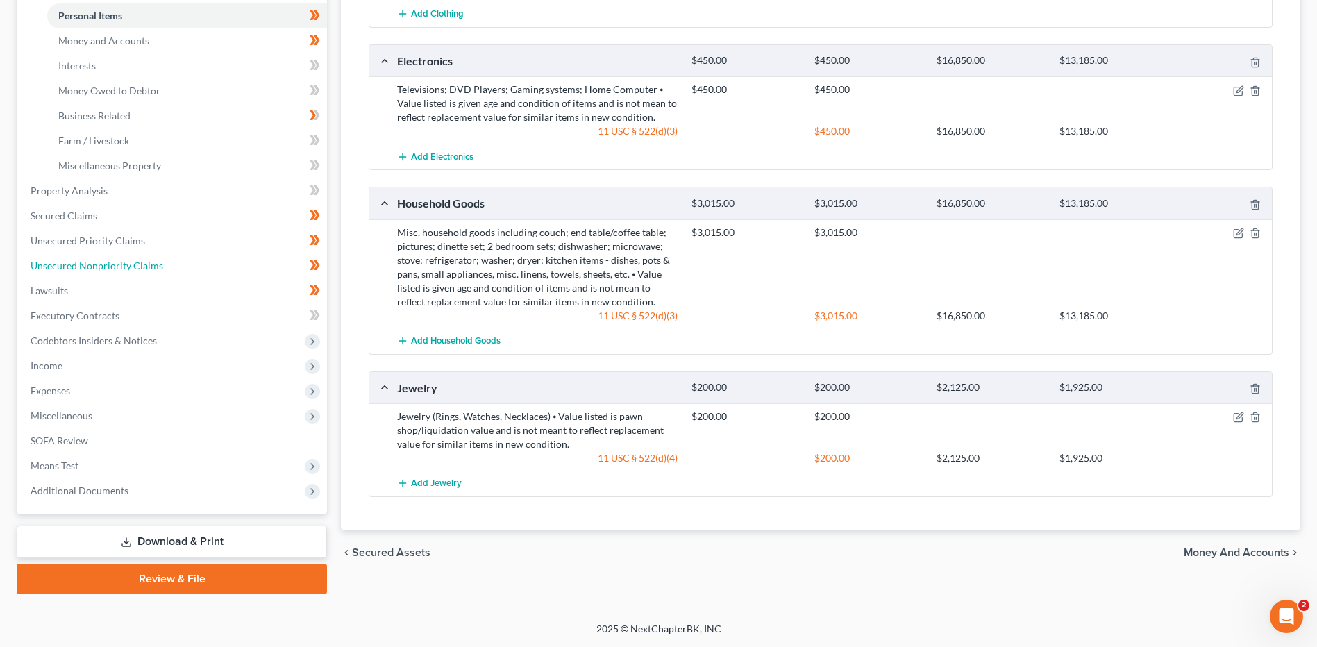
drag, startPoint x: 112, startPoint y: 266, endPoint x: 436, endPoint y: 350, distance: 334.8
click at [112, 266] on span "Unsecured Nonpriority Claims" at bounding box center [97, 266] width 133 height 12
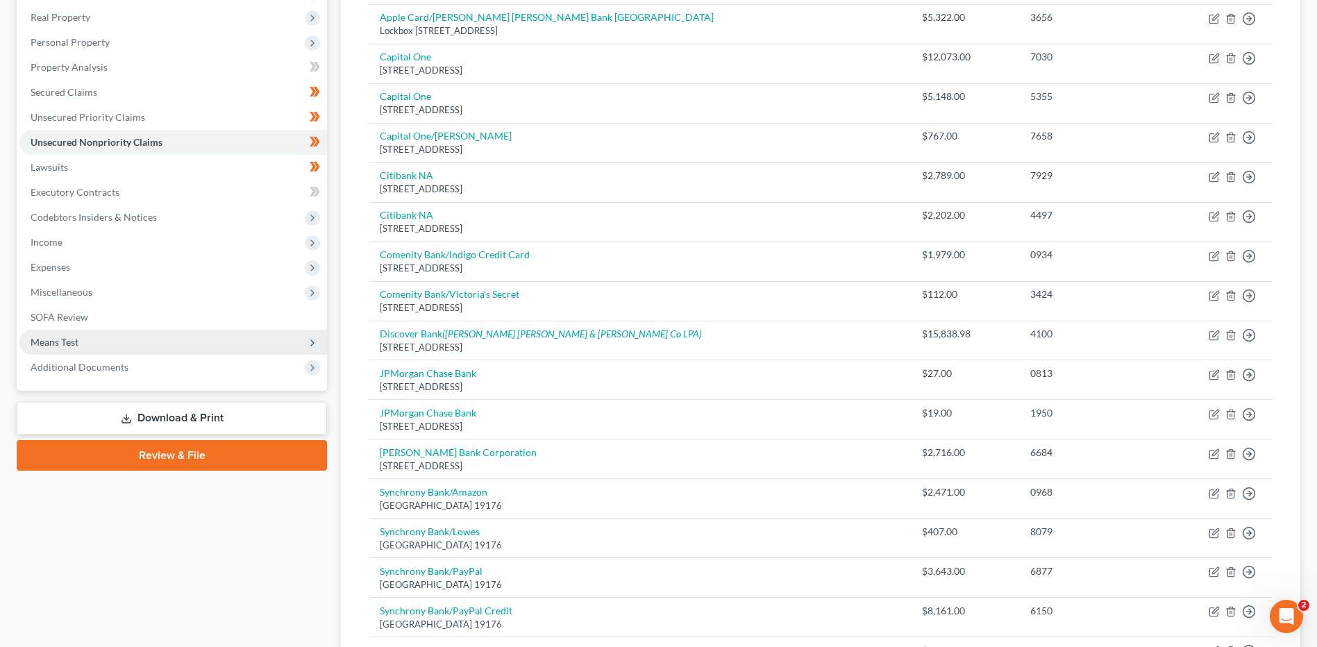
scroll to position [208, 0]
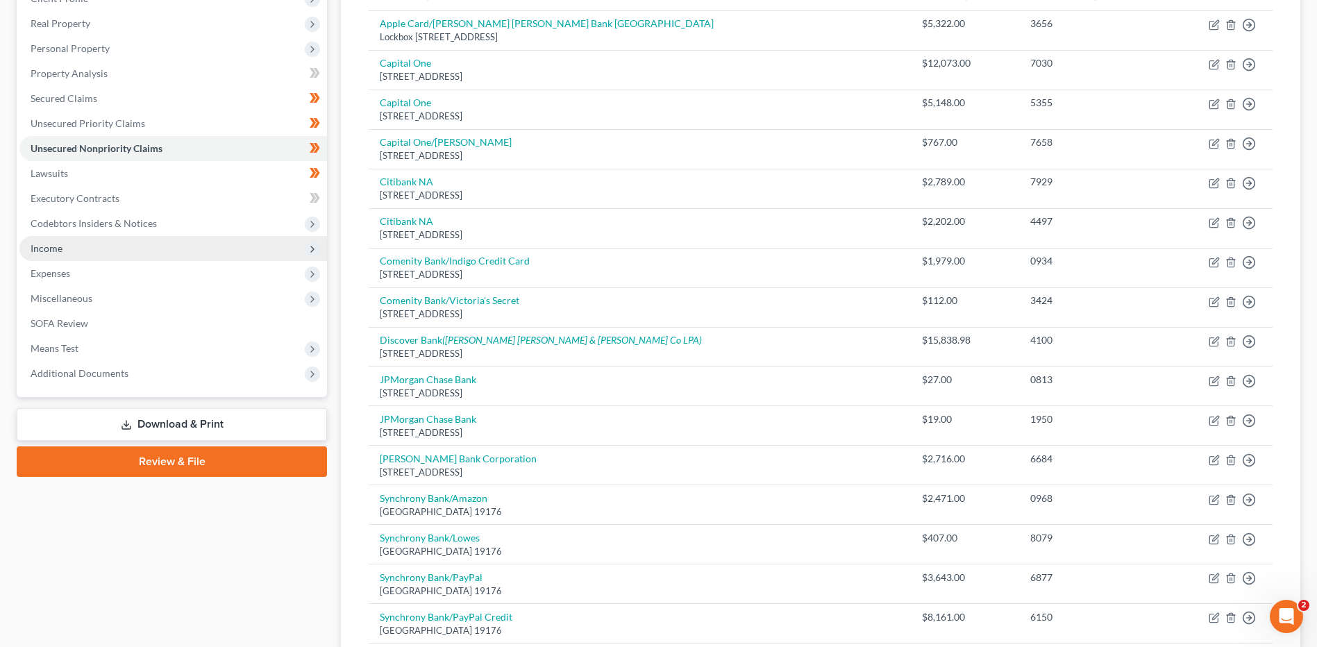
click at [70, 260] on ul "Case Dashboard Payments Invoices Payments Payments Credit Report Client Profile" at bounding box center [172, 161] width 307 height 450
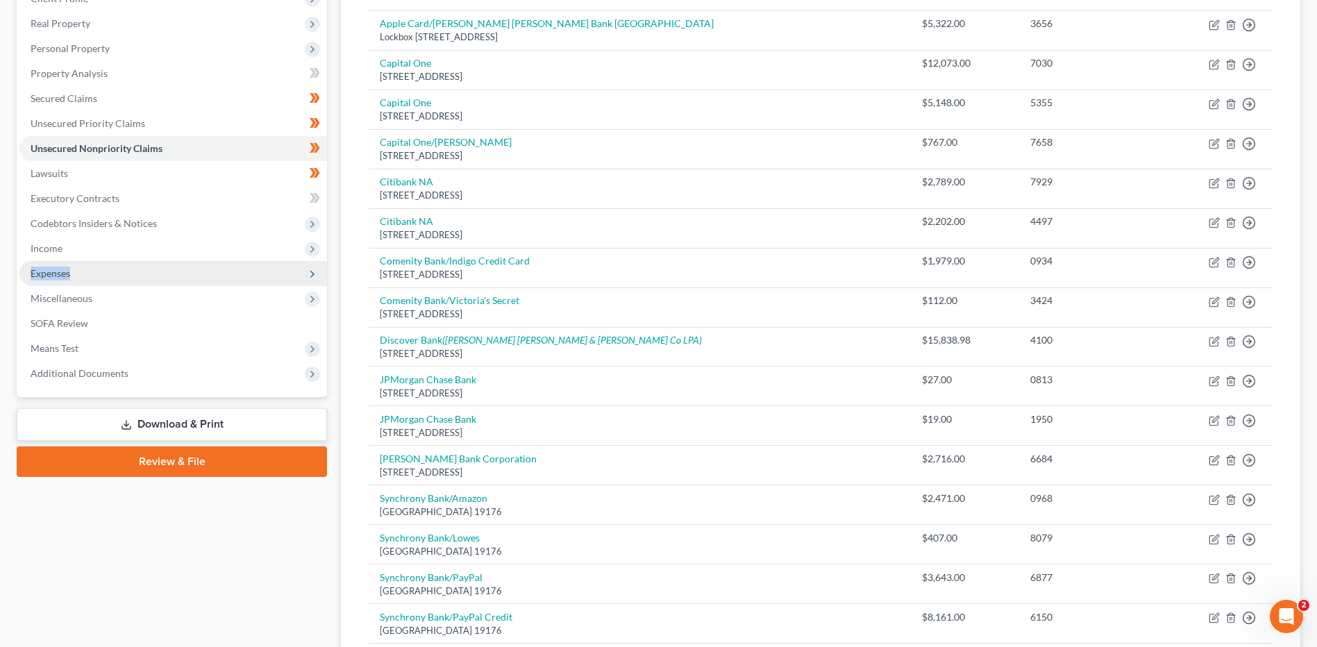
drag, startPoint x: 70, startPoint y: 260, endPoint x: 89, endPoint y: 278, distance: 26.0
click at [89, 278] on span "Expenses" at bounding box center [172, 273] width 307 height 25
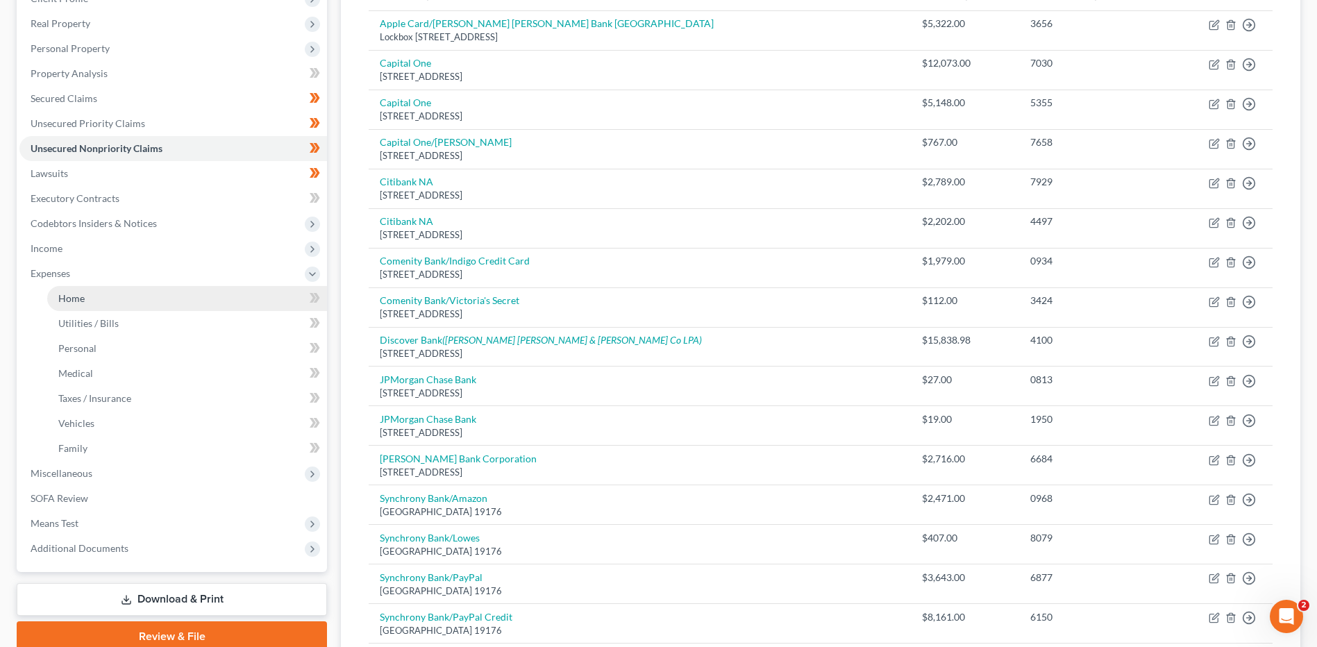
click at [102, 289] on link "Home" at bounding box center [187, 298] width 280 height 25
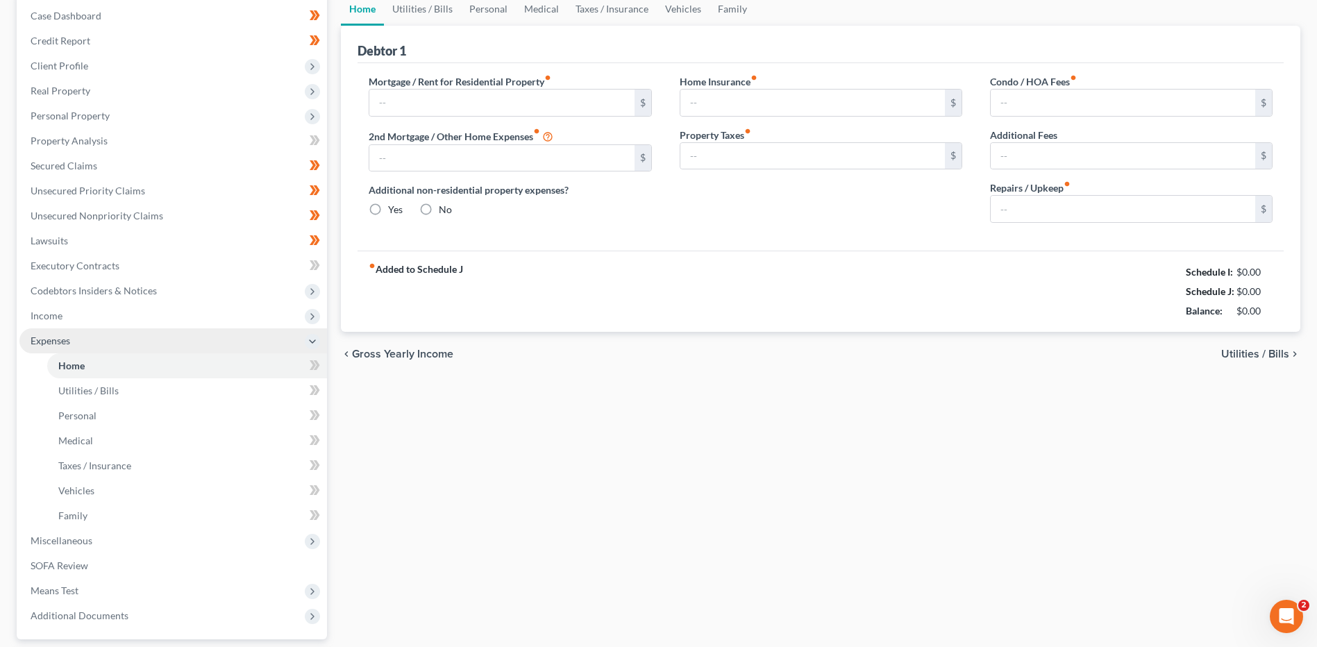
type input "0.00"
radio input "true"
type input "0.00"
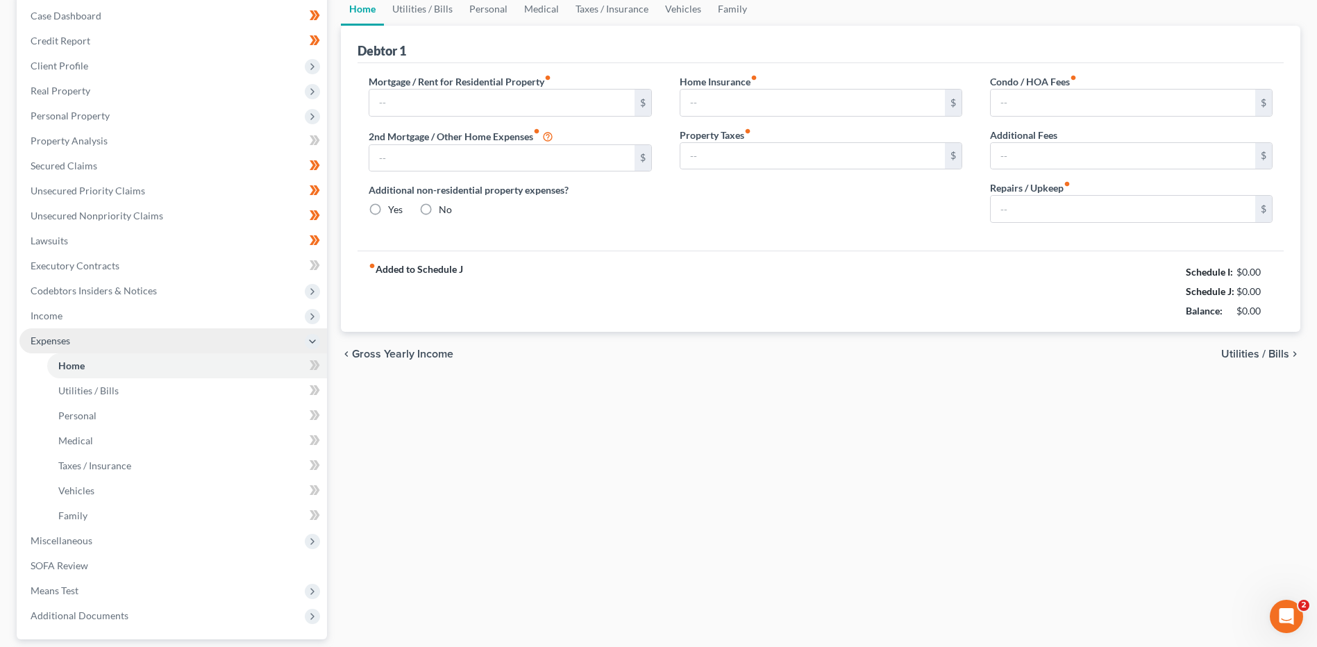
type input "0.00"
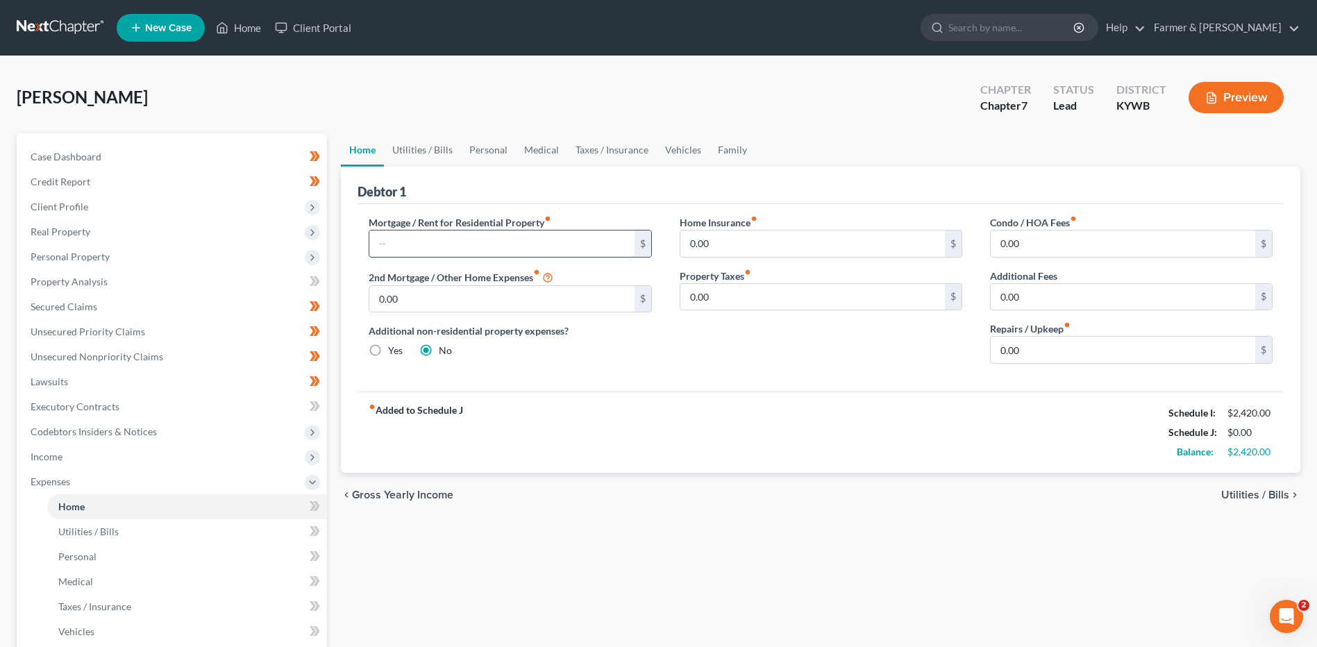
click at [439, 242] on input "text" at bounding box center [501, 243] width 264 height 26
type input "1,244.71"
click at [104, 530] on span "Utilities / Bills" at bounding box center [88, 531] width 60 height 12
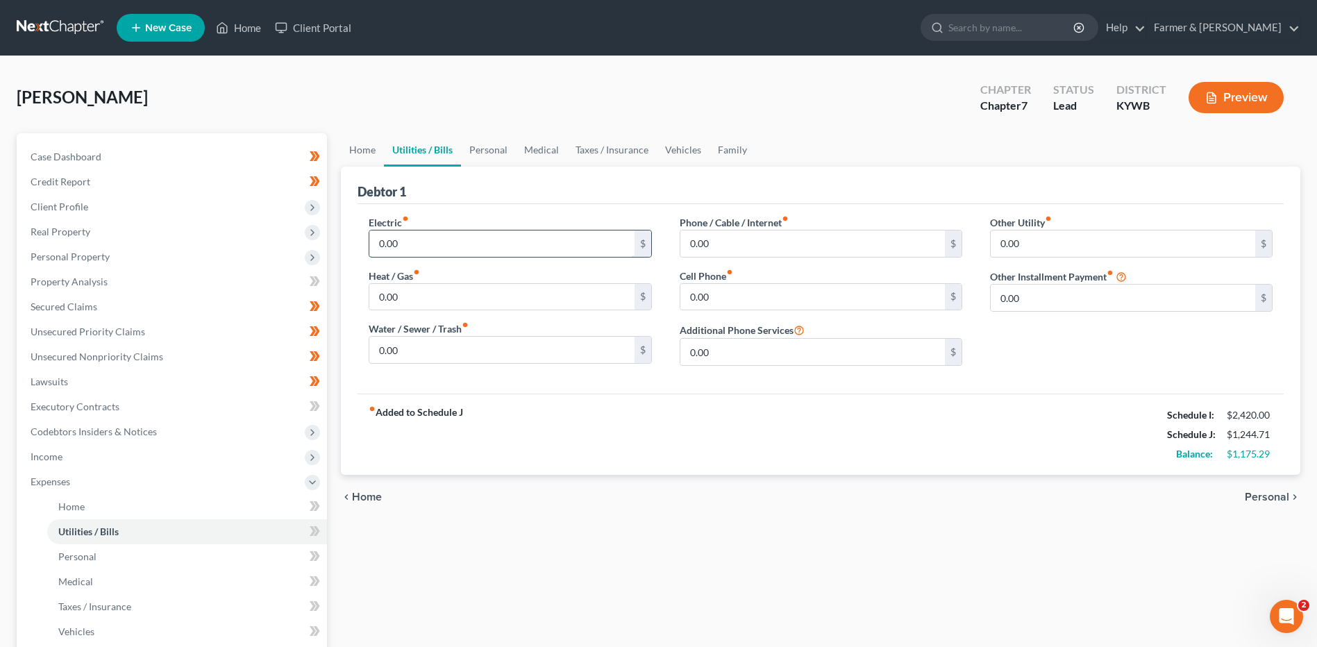
click at [451, 244] on input "0.00" at bounding box center [501, 243] width 264 height 26
type input "260.00"
type input "55.00"
click at [760, 249] on input "0.00" at bounding box center [812, 243] width 264 height 26
type input "90.00"
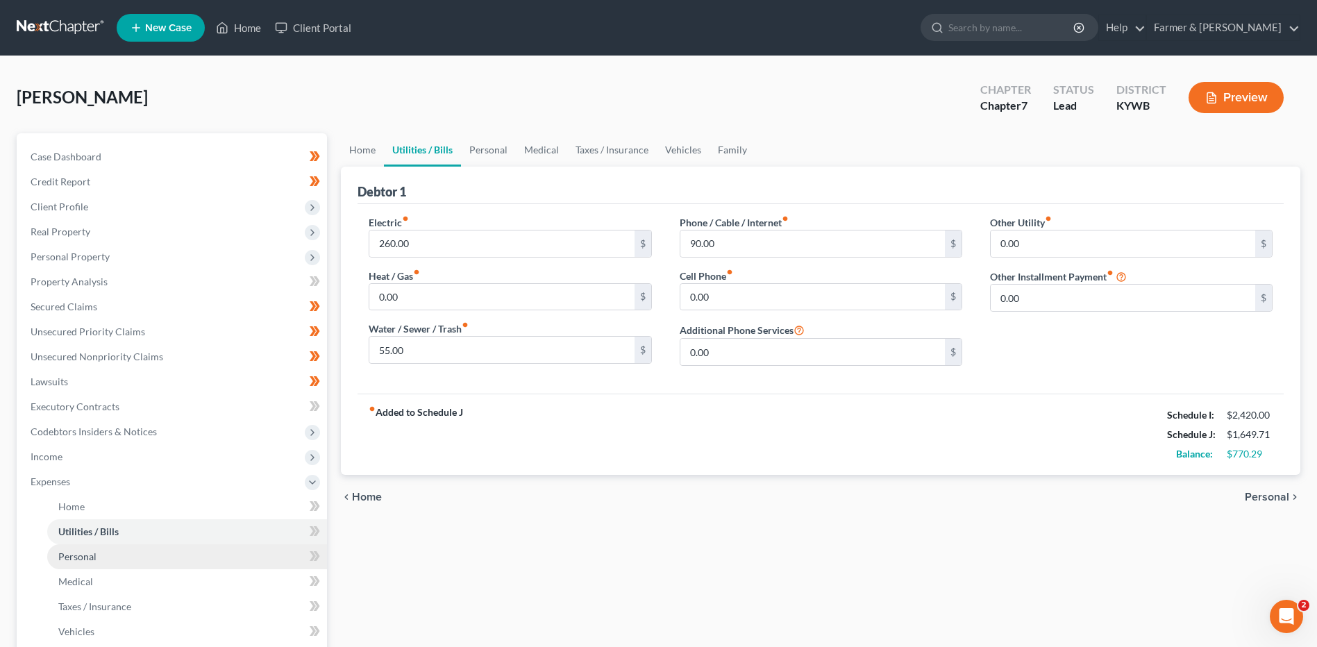
click at [98, 554] on link "Personal" at bounding box center [187, 556] width 280 height 25
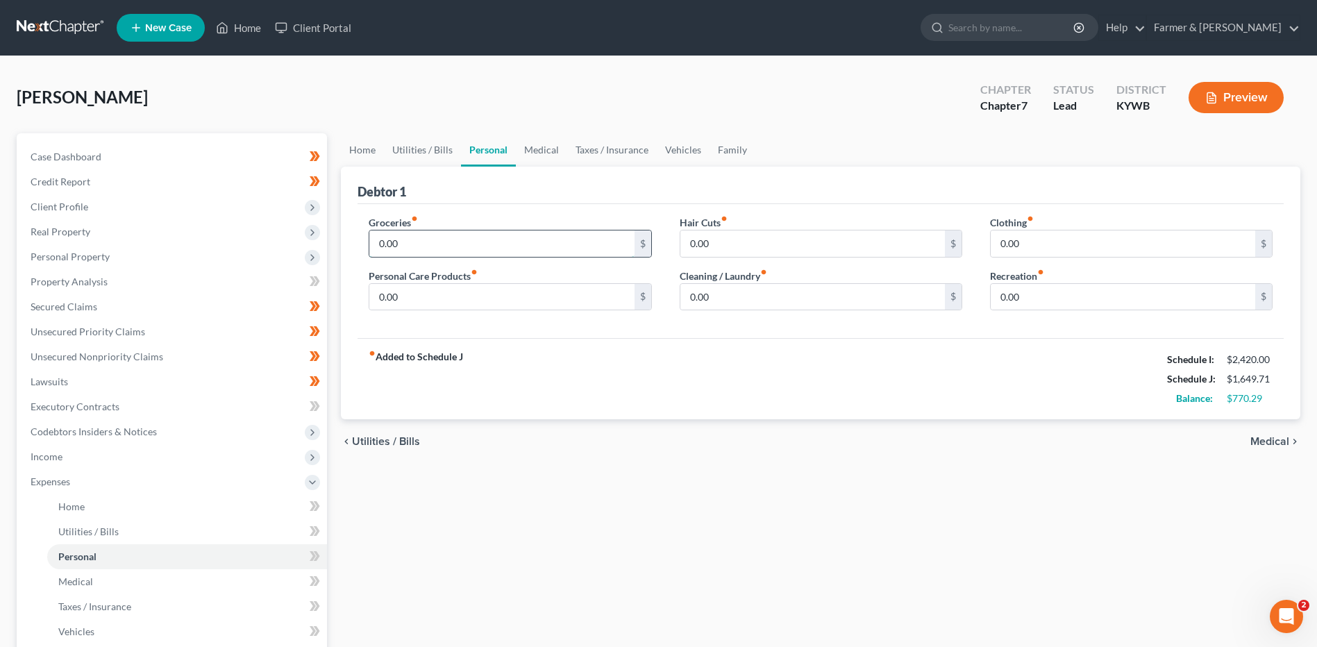
click at [436, 246] on input "0.00" at bounding box center [501, 243] width 264 height 26
type input "450.00"
type input "50.00"
type input "35.00"
type input "25.00"
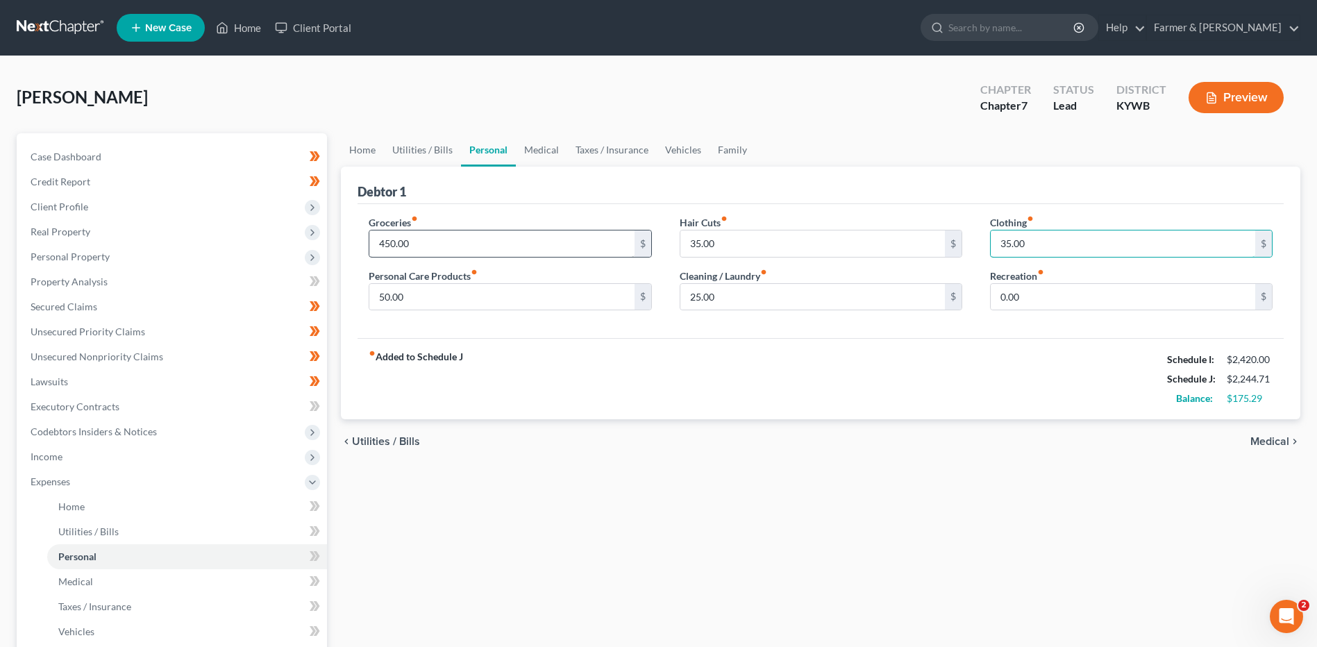
type input "35.00"
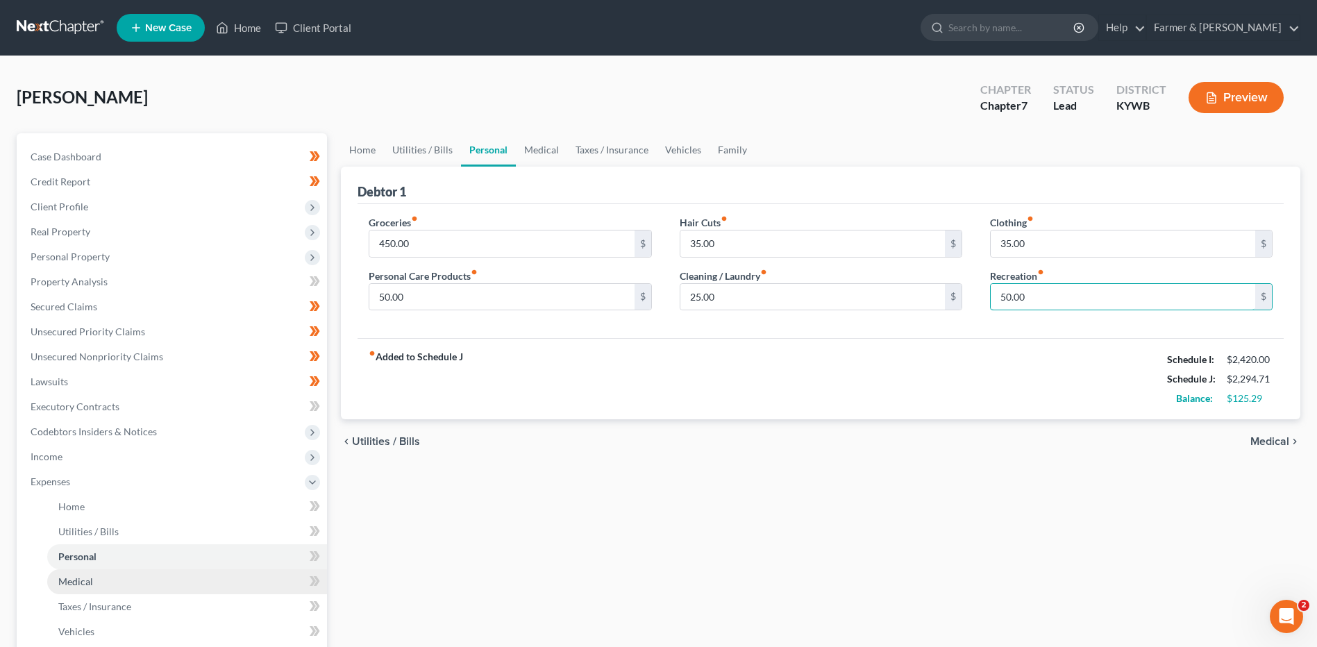
type input "50.00"
click at [84, 578] on span "Medical" at bounding box center [75, 581] width 35 height 12
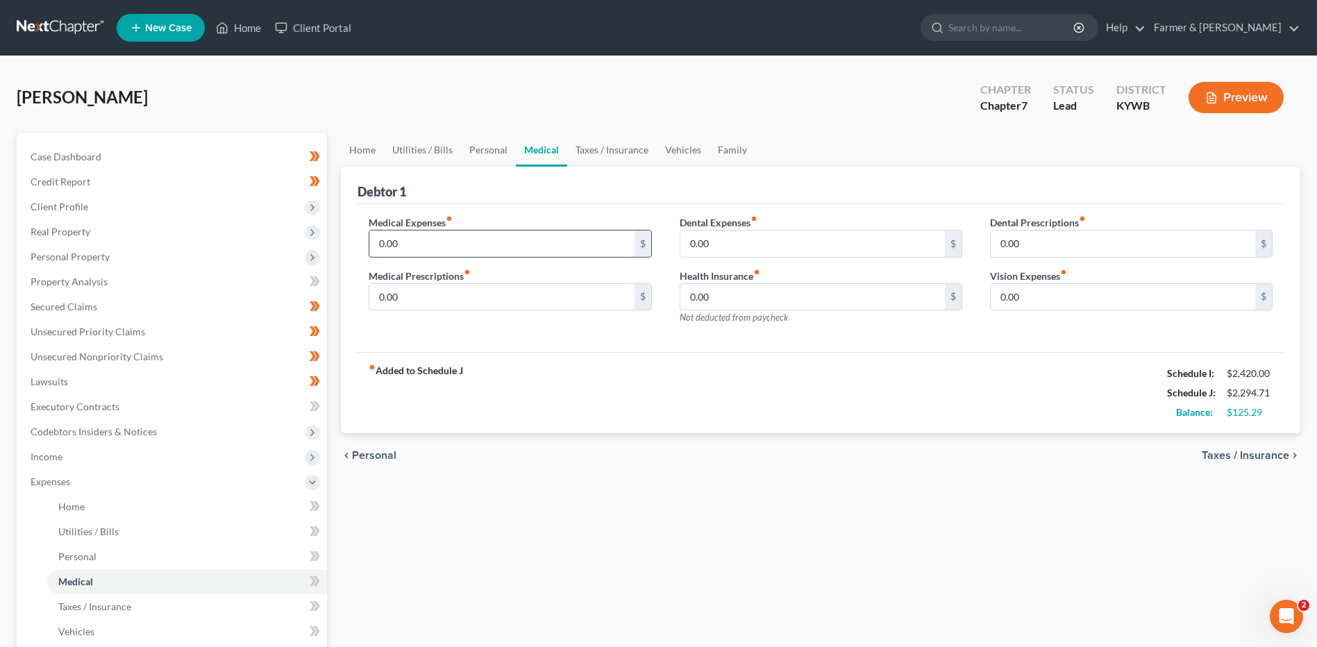
click at [421, 248] on input "0.00" at bounding box center [501, 243] width 264 height 26
type input "200.00"
click at [94, 609] on span "Taxes / Insurance" at bounding box center [94, 606] width 73 height 12
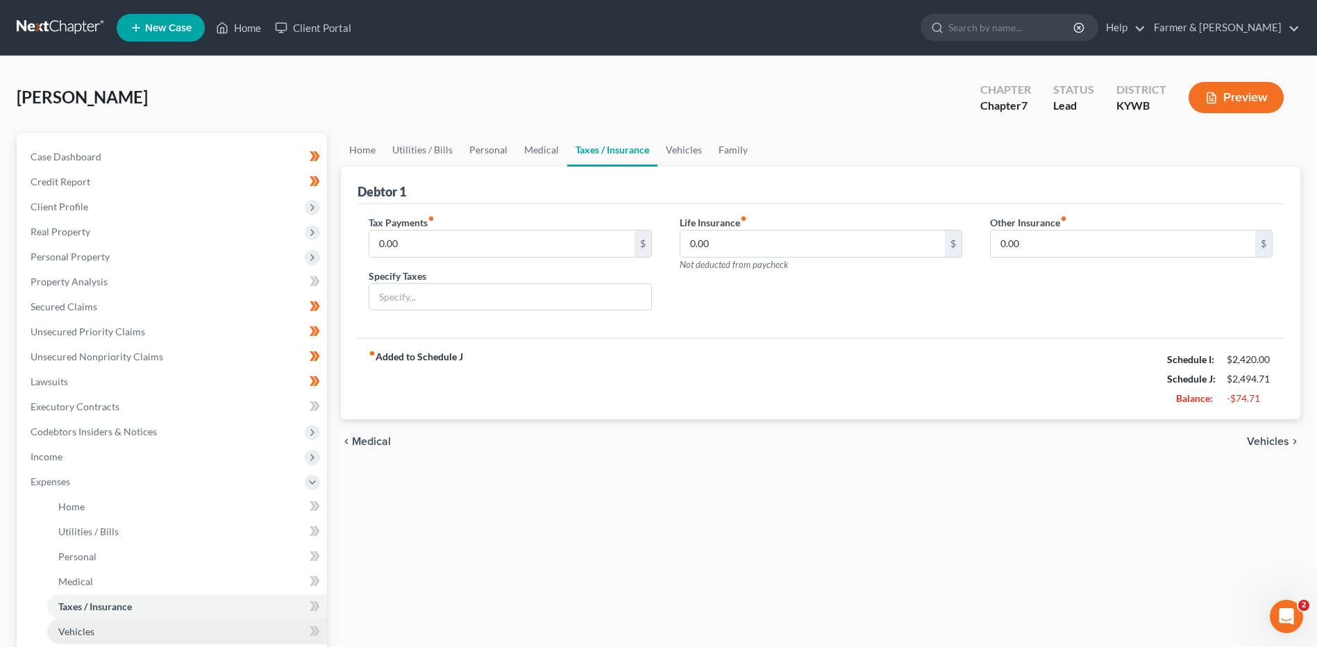
click at [100, 628] on link "Vehicles" at bounding box center [187, 631] width 280 height 25
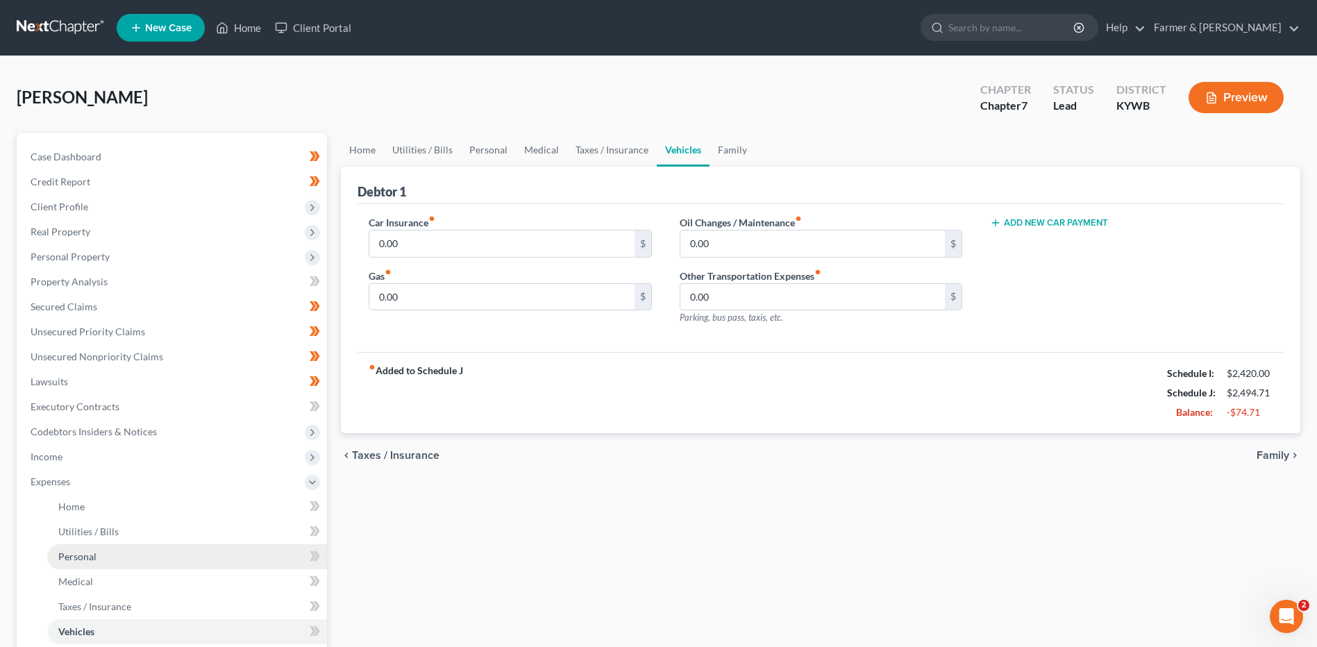
click at [85, 562] on link "Personal" at bounding box center [187, 556] width 280 height 25
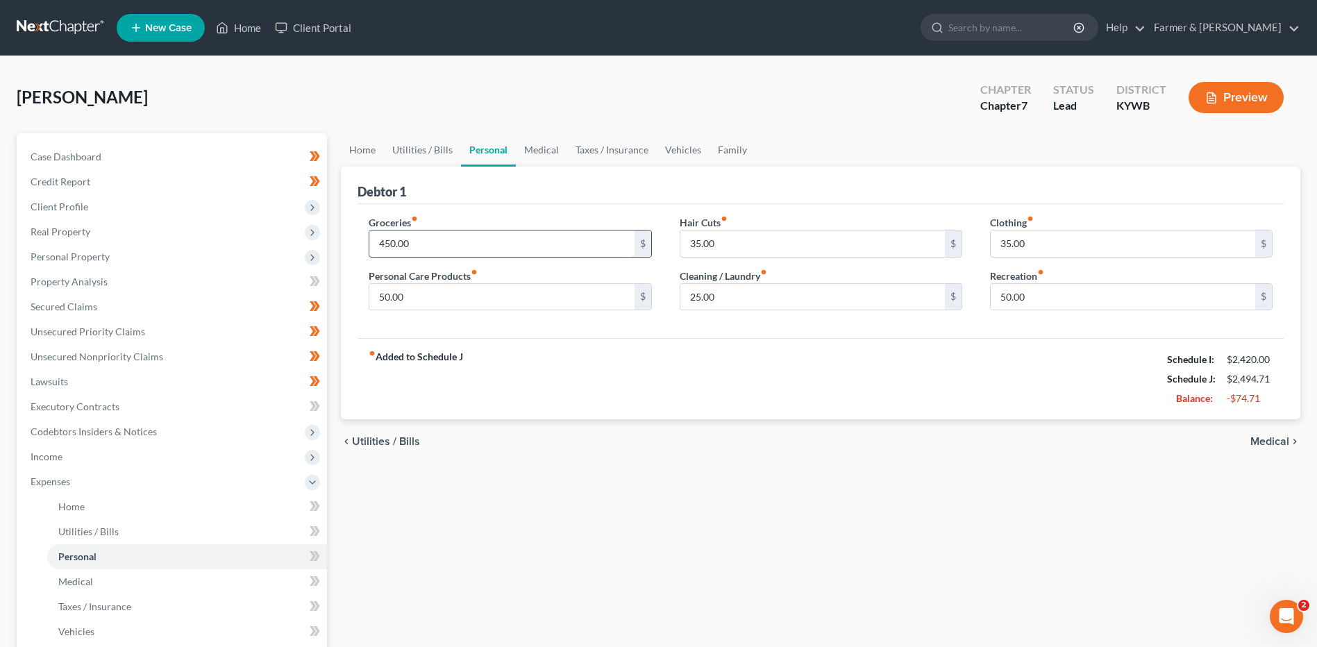
click at [472, 242] on input "450.00" at bounding box center [501, 243] width 264 height 26
type input "350.00"
click at [103, 160] on link "Case Dashboard" at bounding box center [172, 156] width 307 height 25
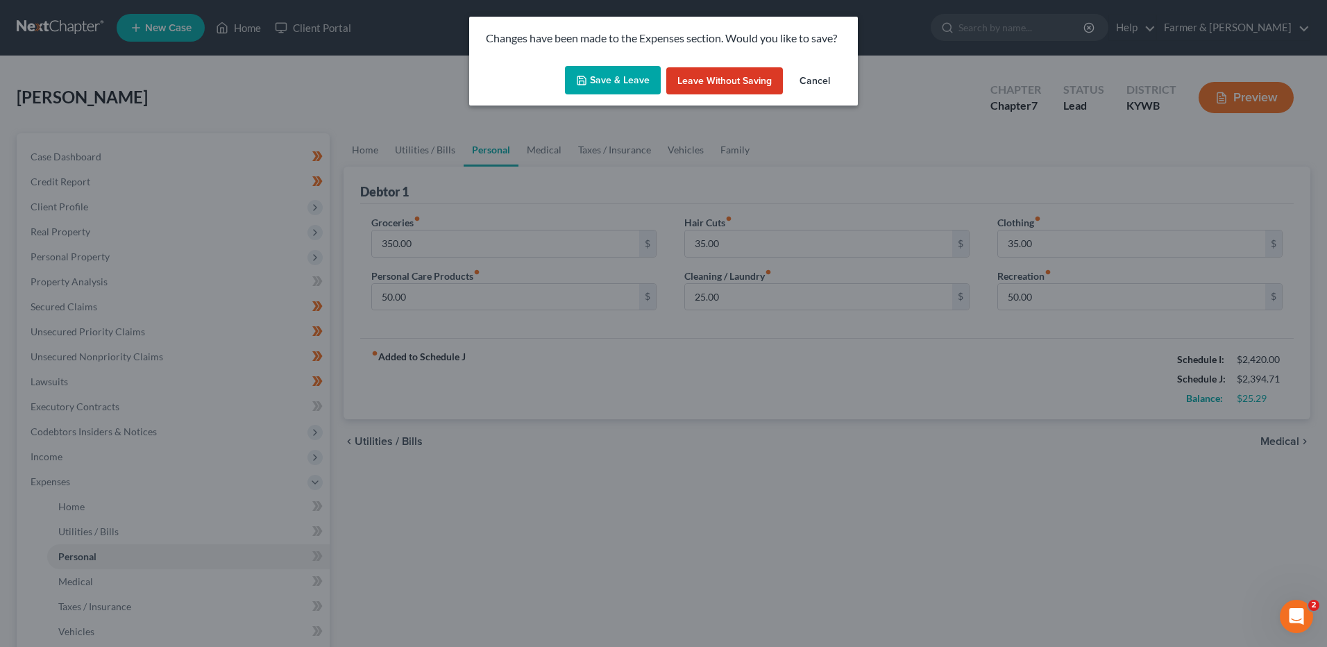
click at [602, 76] on button "Save & Leave" at bounding box center [613, 80] width 96 height 29
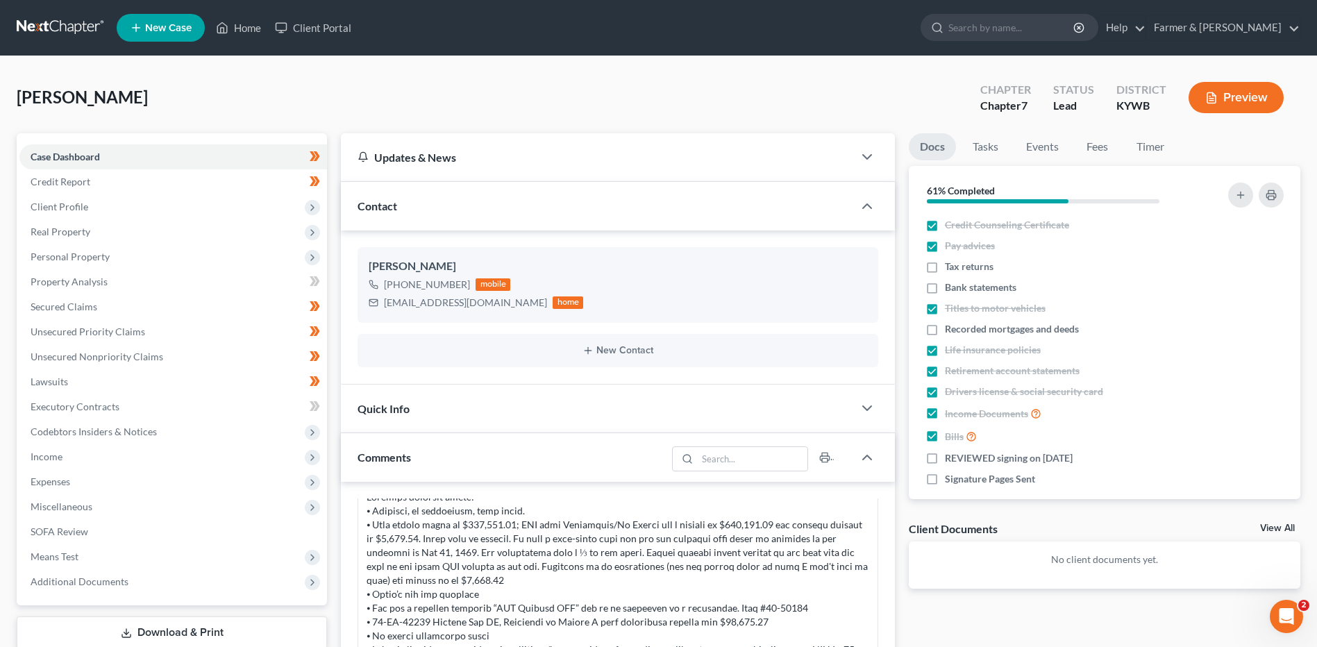
click at [52, 25] on link at bounding box center [61, 27] width 89 height 25
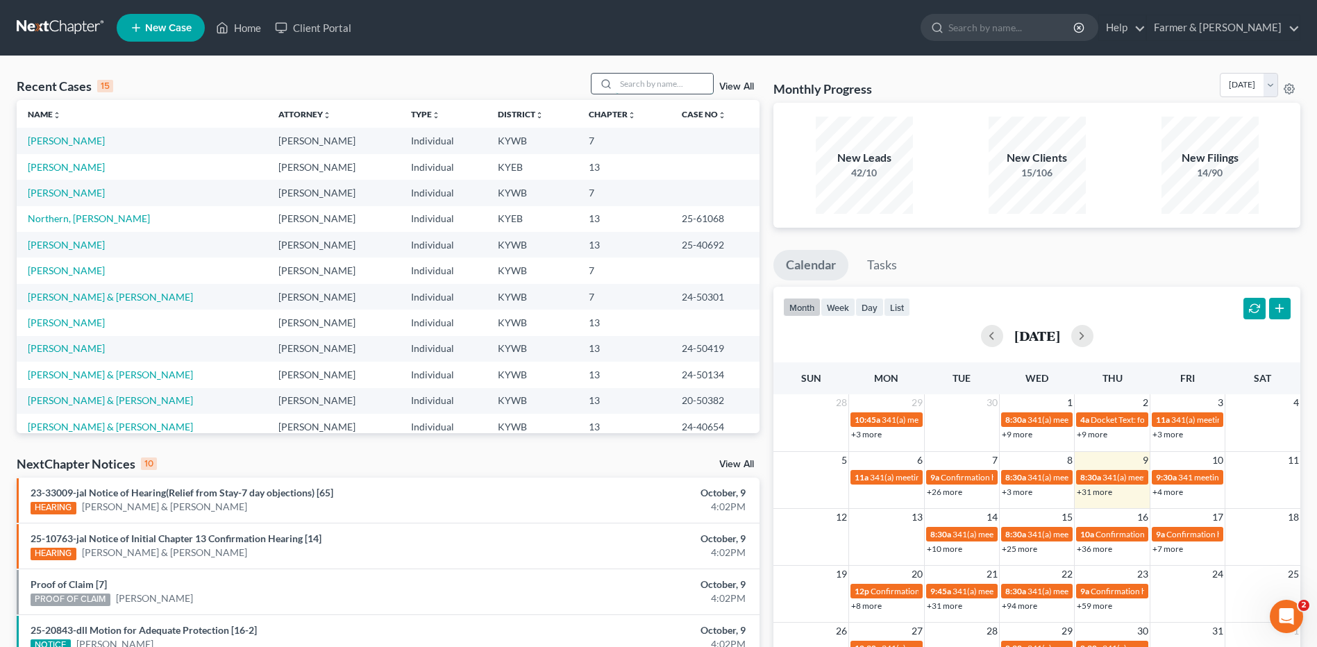
click at [690, 87] on input "search" at bounding box center [664, 84] width 97 height 20
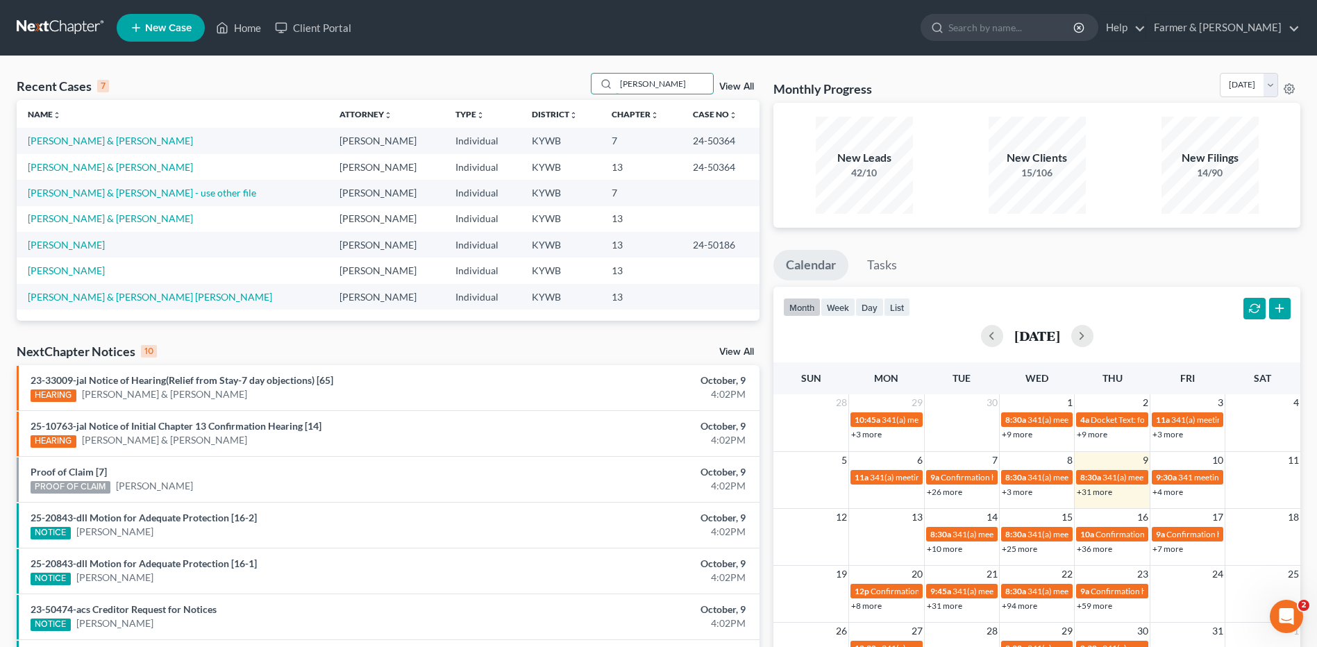
type input "[PERSON_NAME]"
click at [71, 171] on link "[PERSON_NAME] & [PERSON_NAME]" at bounding box center [110, 167] width 165 height 12
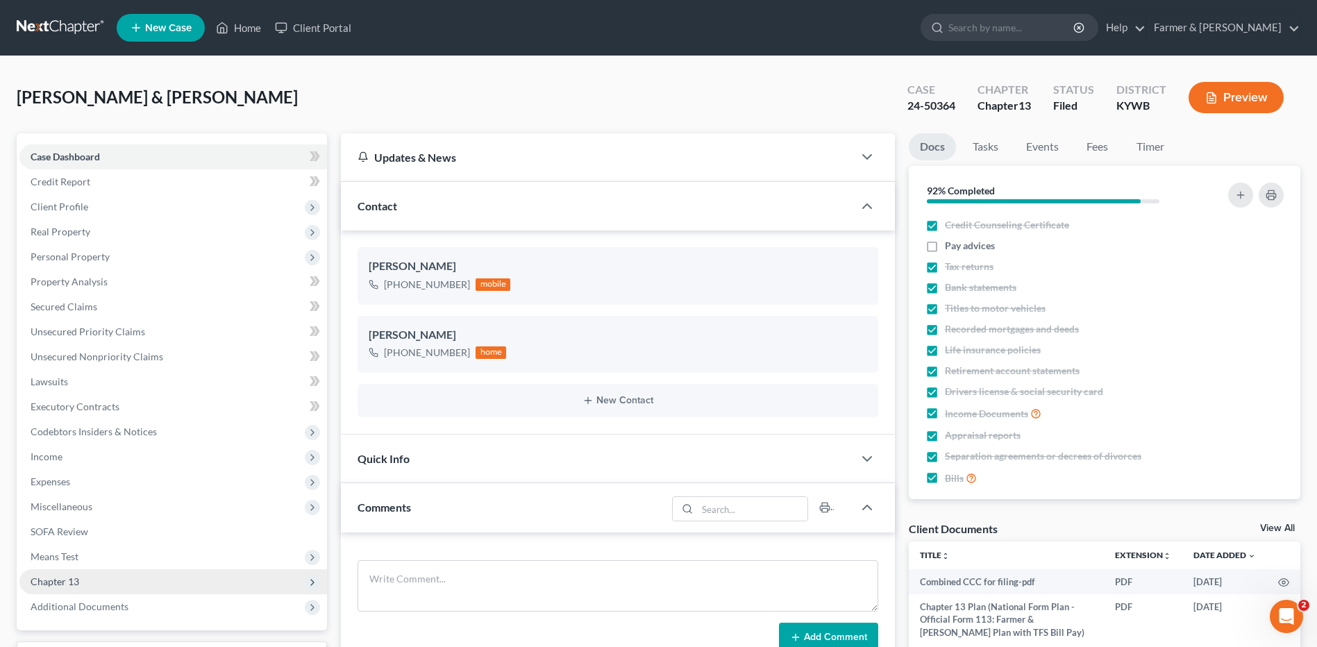
drag, startPoint x: 53, startPoint y: 616, endPoint x: 137, endPoint y: 586, distance: 88.2
click at [53, 616] on span "Additional Documents" at bounding box center [172, 606] width 307 height 25
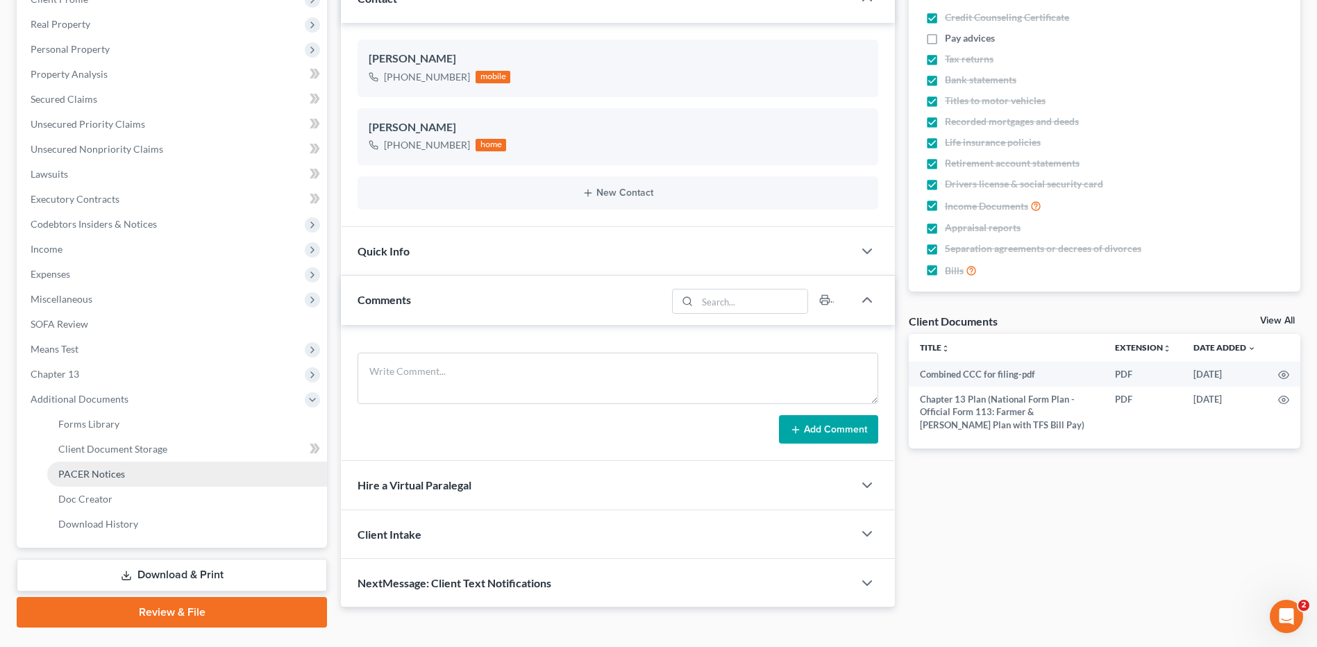
scroll to position [208, 0]
click at [107, 468] on span "PACER Notices" at bounding box center [91, 473] width 67 height 12
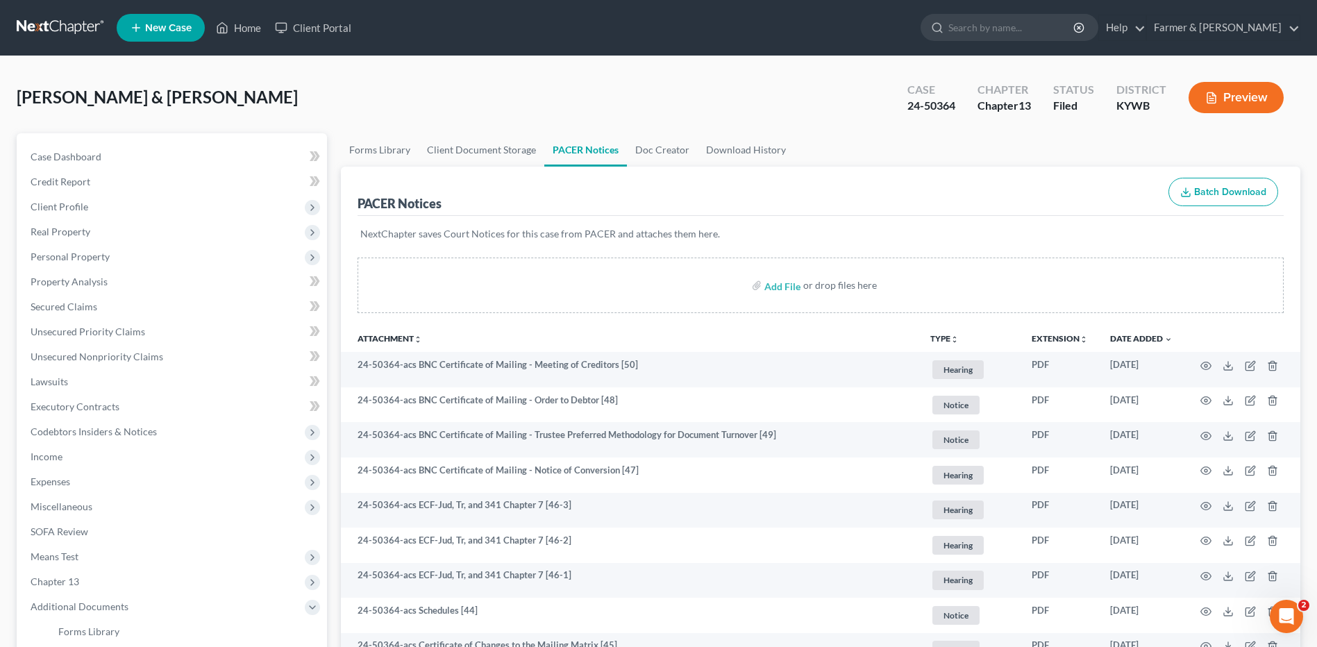
click at [1124, 333] on sort-link "Date Added unfold_more expand_more expand_less" at bounding box center [1141, 338] width 62 height 10
click at [1130, 336] on link "Date Added unfold_more expand_more expand_less" at bounding box center [1141, 338] width 62 height 10
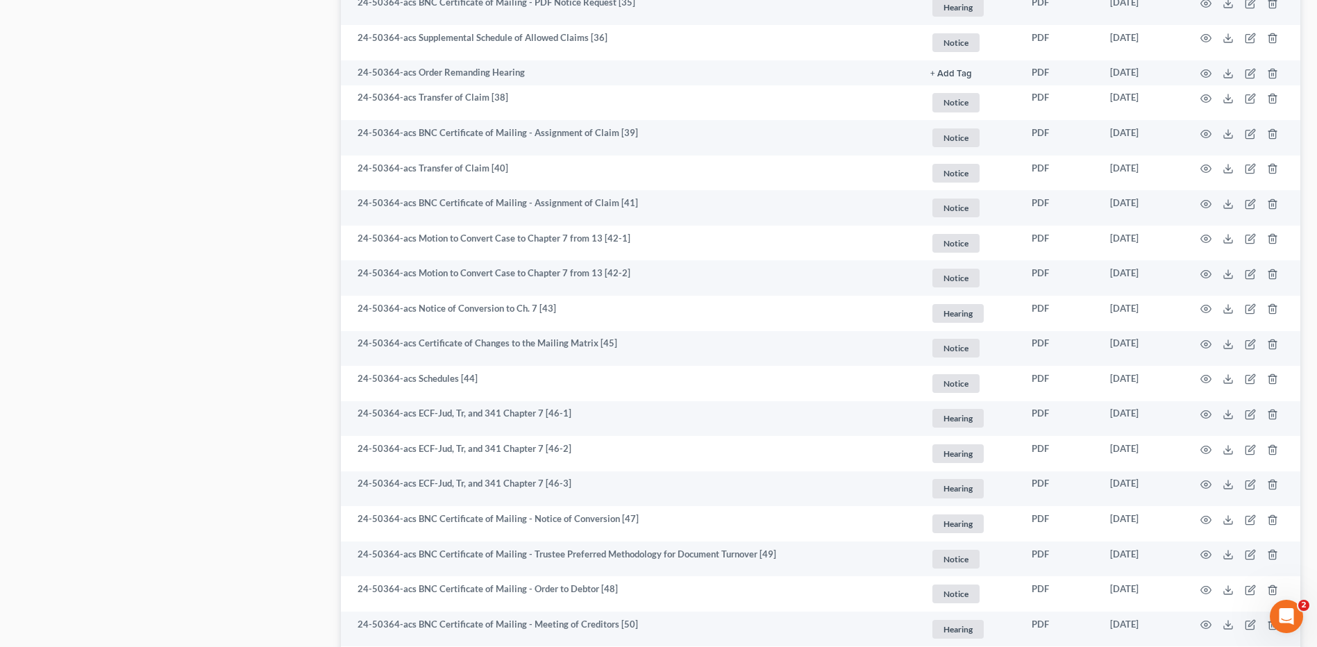
scroll to position [2472, 0]
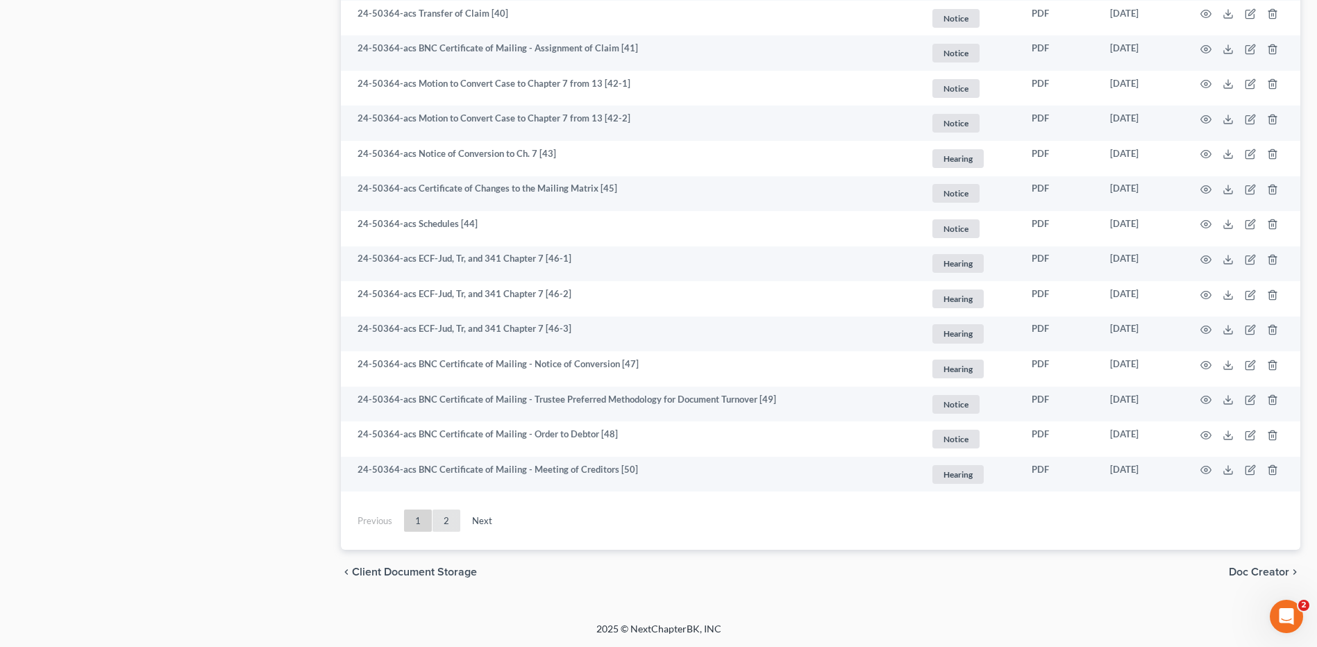
click at [447, 520] on link "2" at bounding box center [446, 520] width 28 height 22
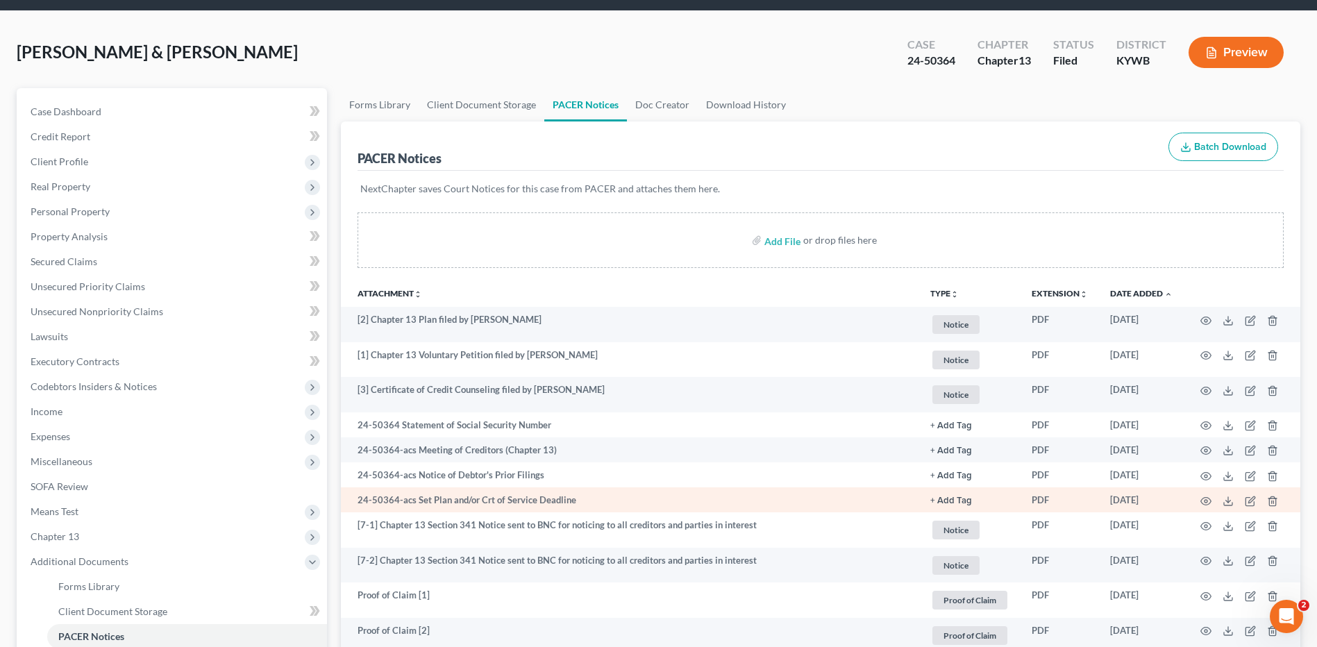
scroll to position [0, 0]
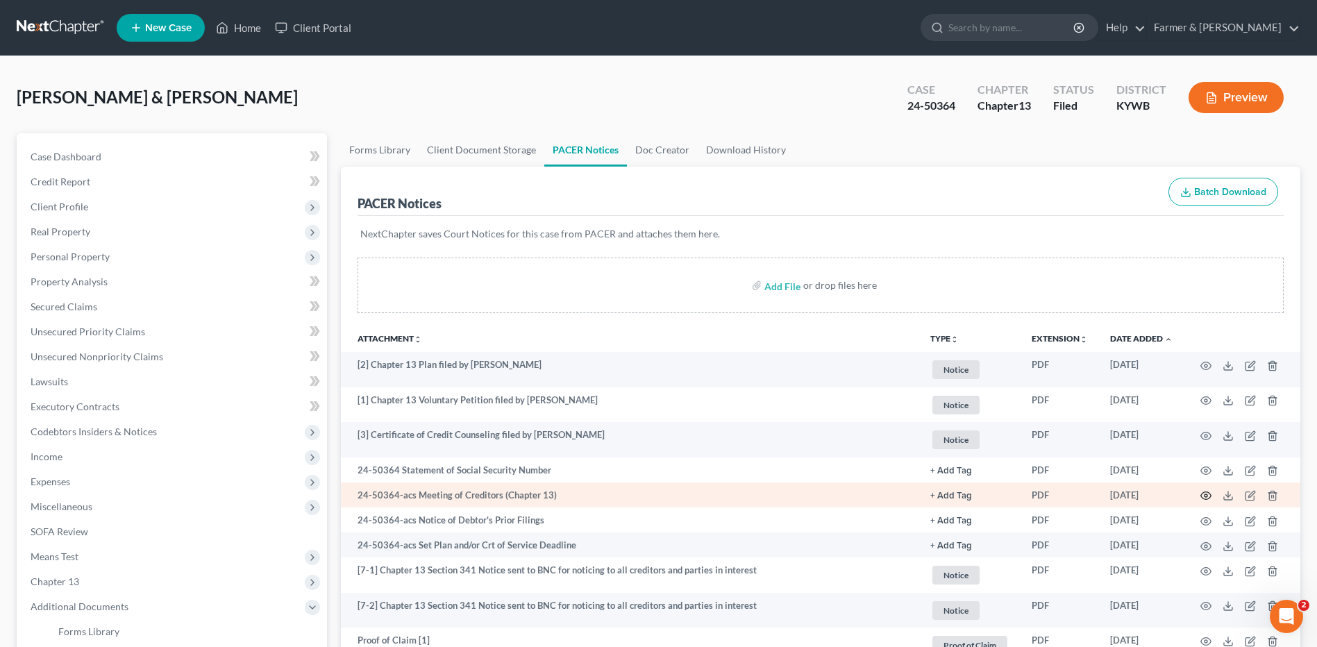
click at [1206, 495] on circle "button" at bounding box center [1205, 495] width 3 height 3
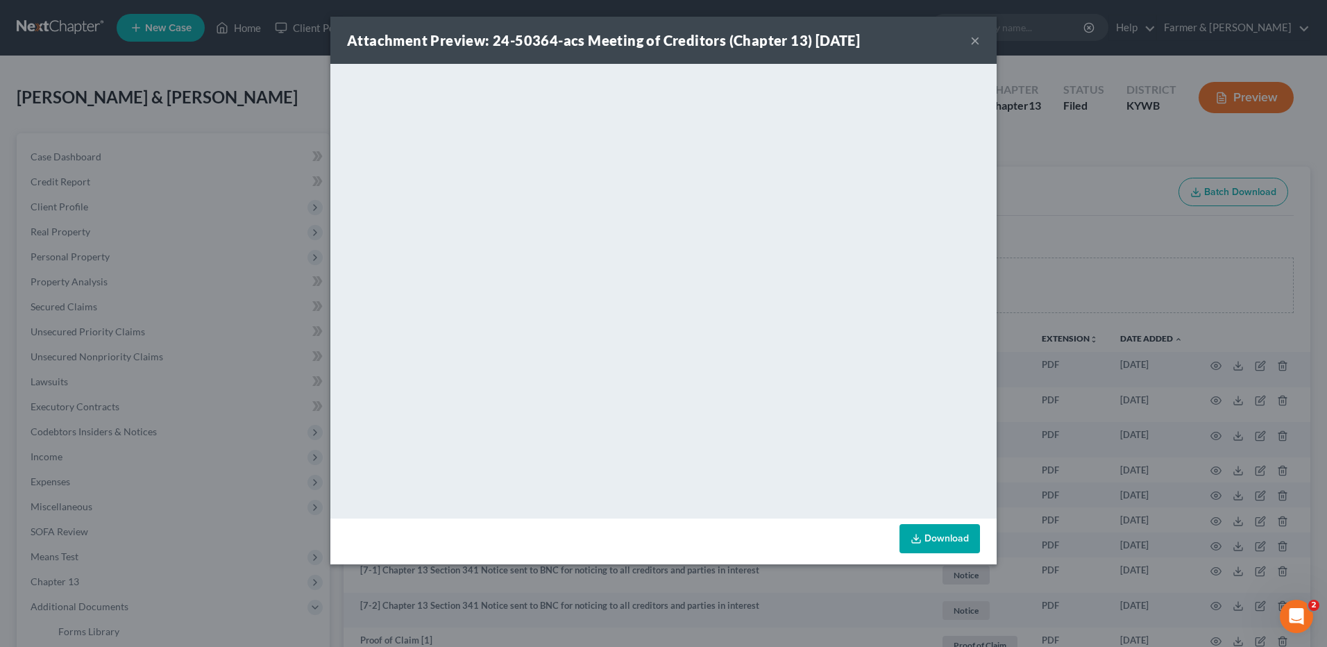
drag, startPoint x: 976, startPoint y: 39, endPoint x: 760, endPoint y: 65, distance: 217.4
click at [976, 39] on button "×" at bounding box center [975, 40] width 10 height 17
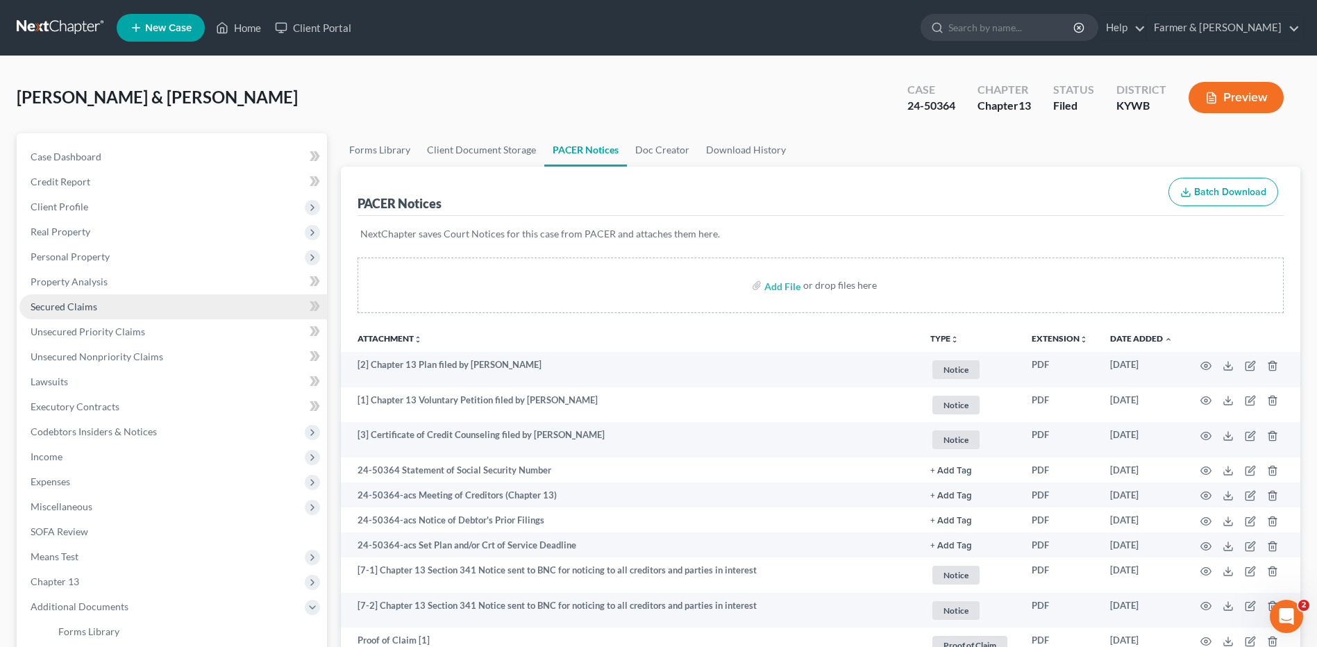
click at [85, 307] on span "Secured Claims" at bounding box center [64, 307] width 67 height 12
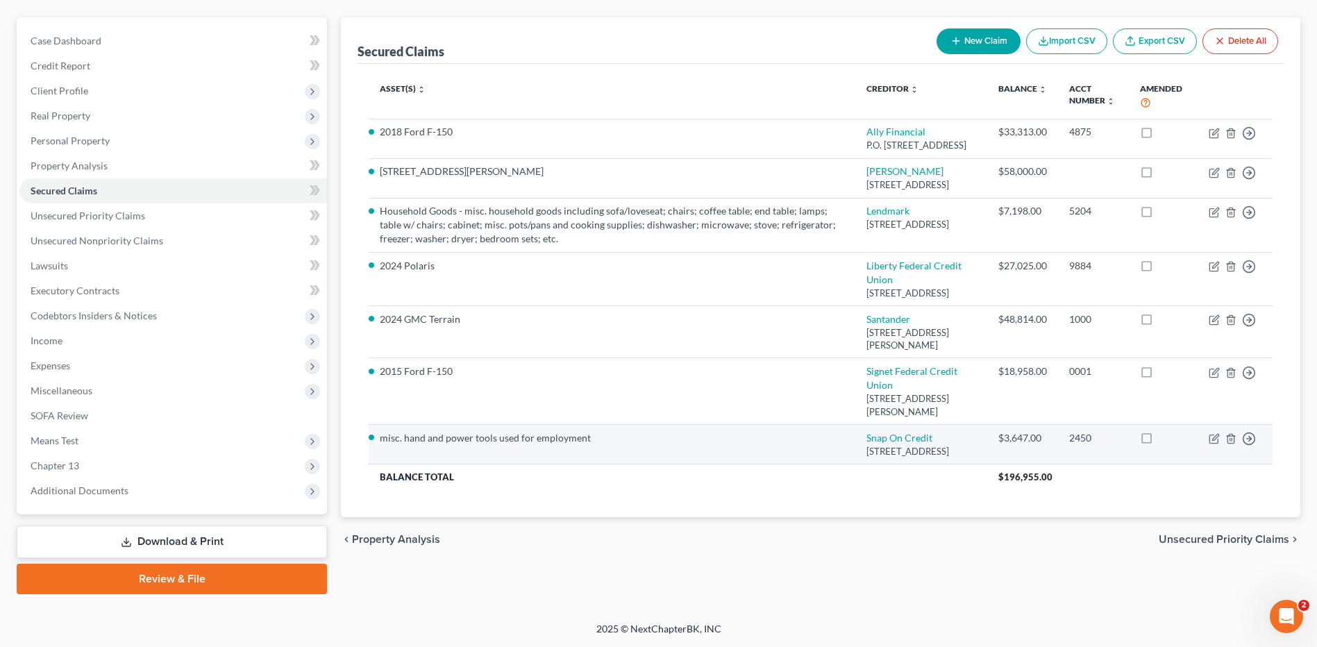
scroll to position [135, 0]
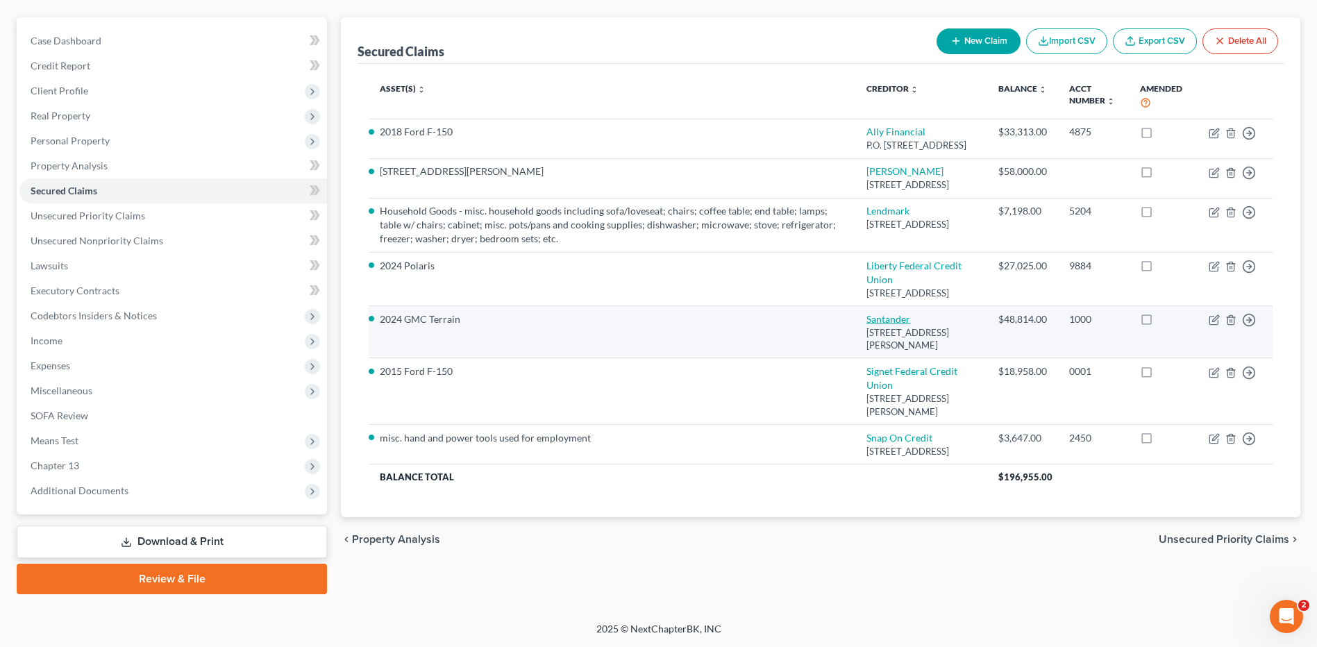
click at [903, 325] on link "Santander" at bounding box center [888, 319] width 44 height 12
select select "45"
select select "0"
select select "4"
select select "2"
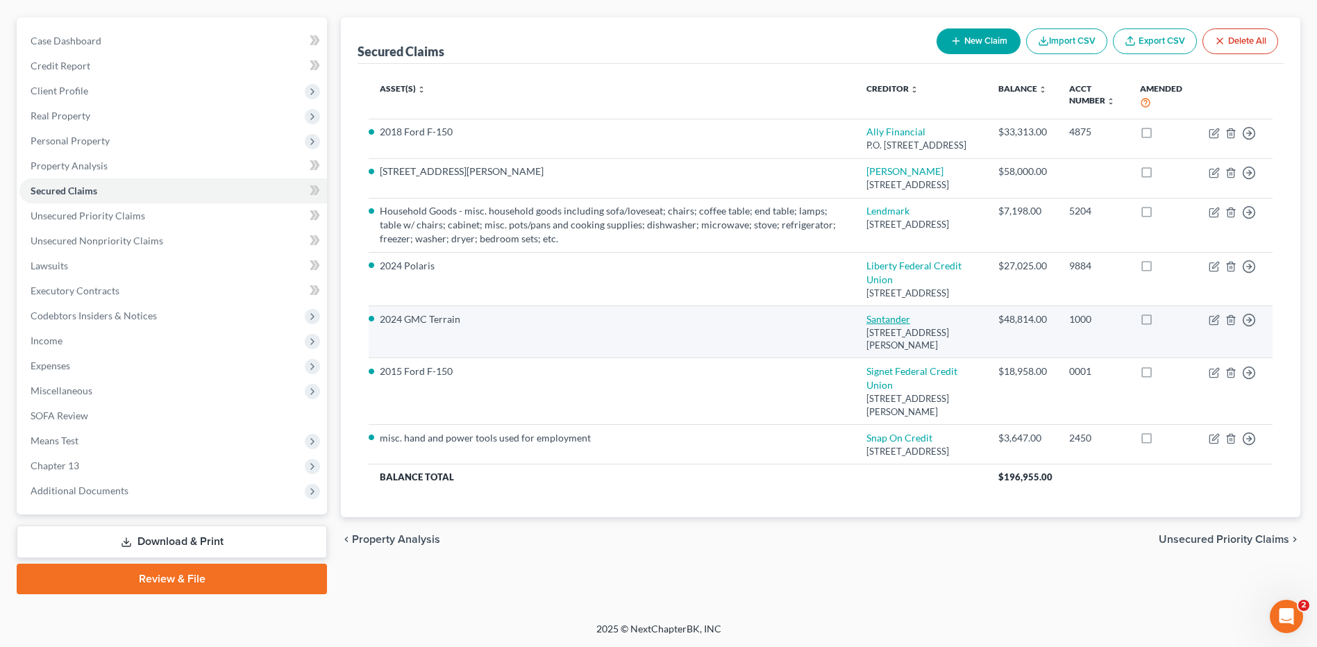
select select "0"
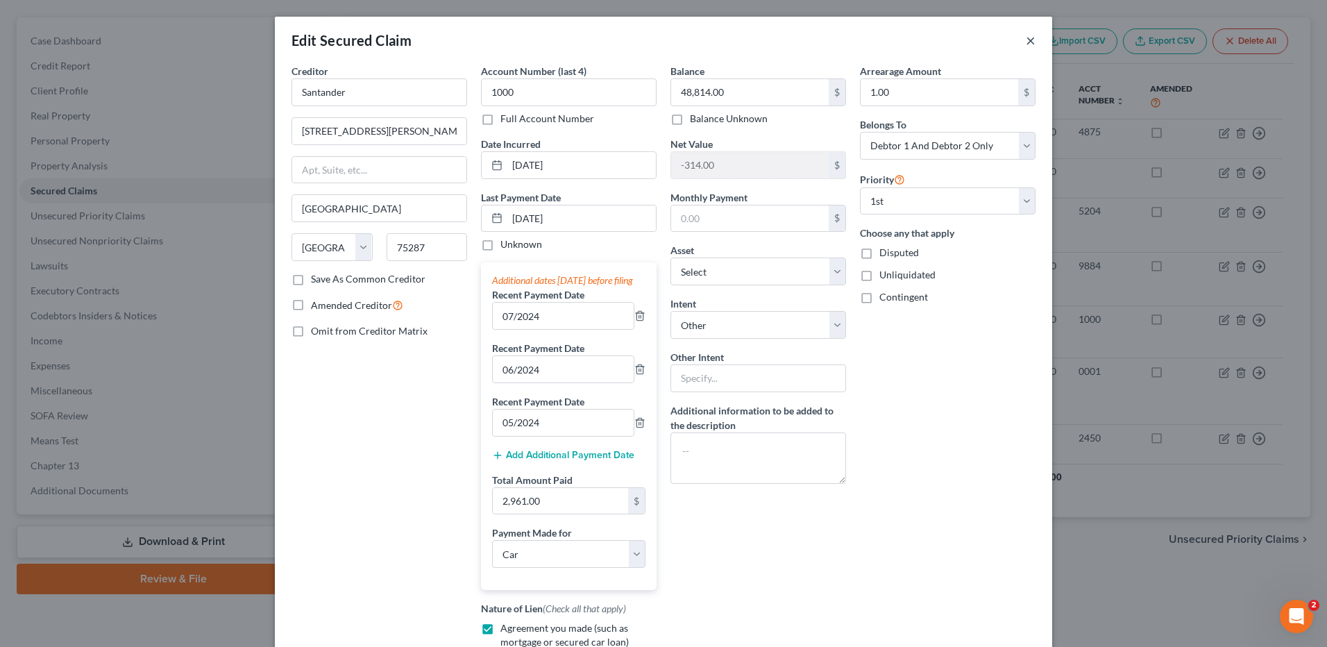
click at [1026, 40] on button "×" at bounding box center [1031, 40] width 10 height 17
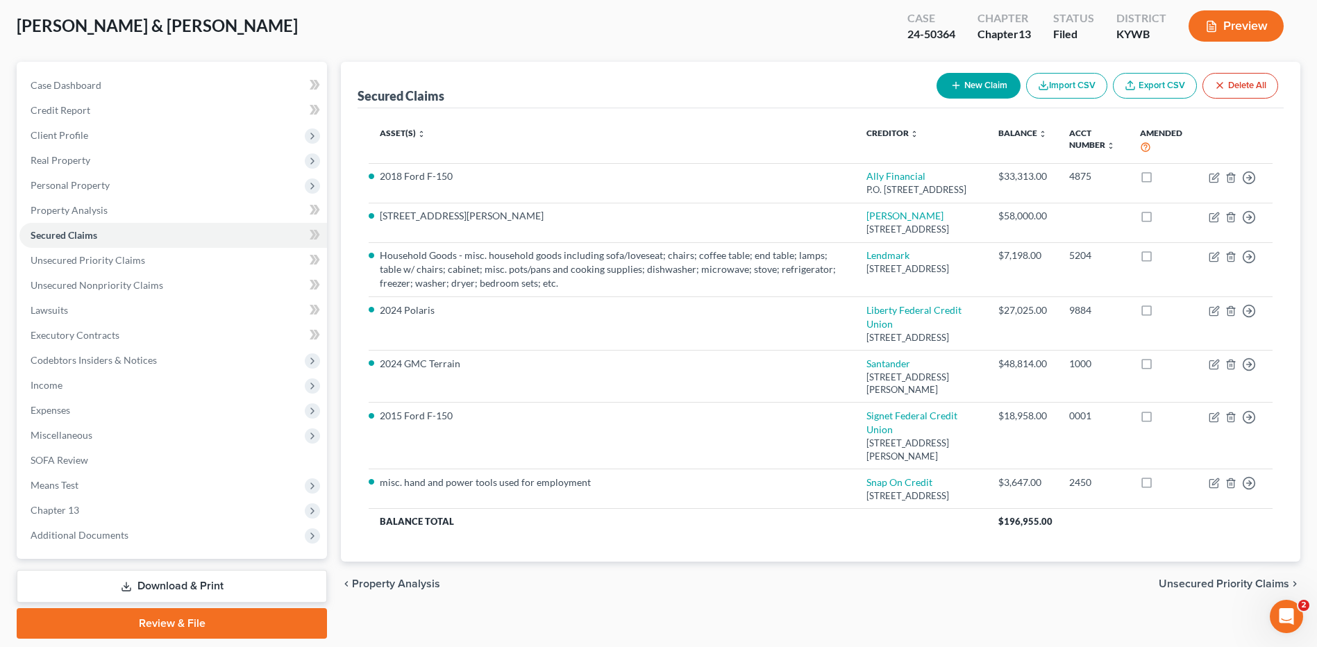
scroll to position [0, 0]
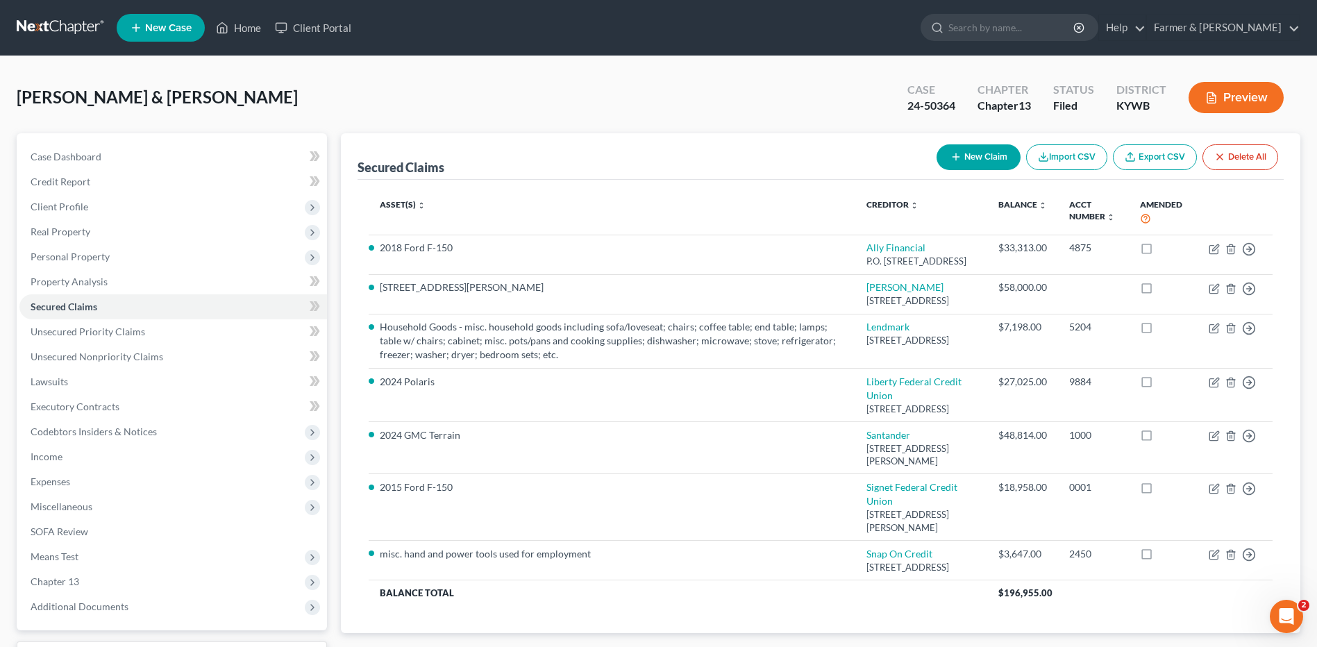
click at [33, 29] on link at bounding box center [61, 27] width 89 height 25
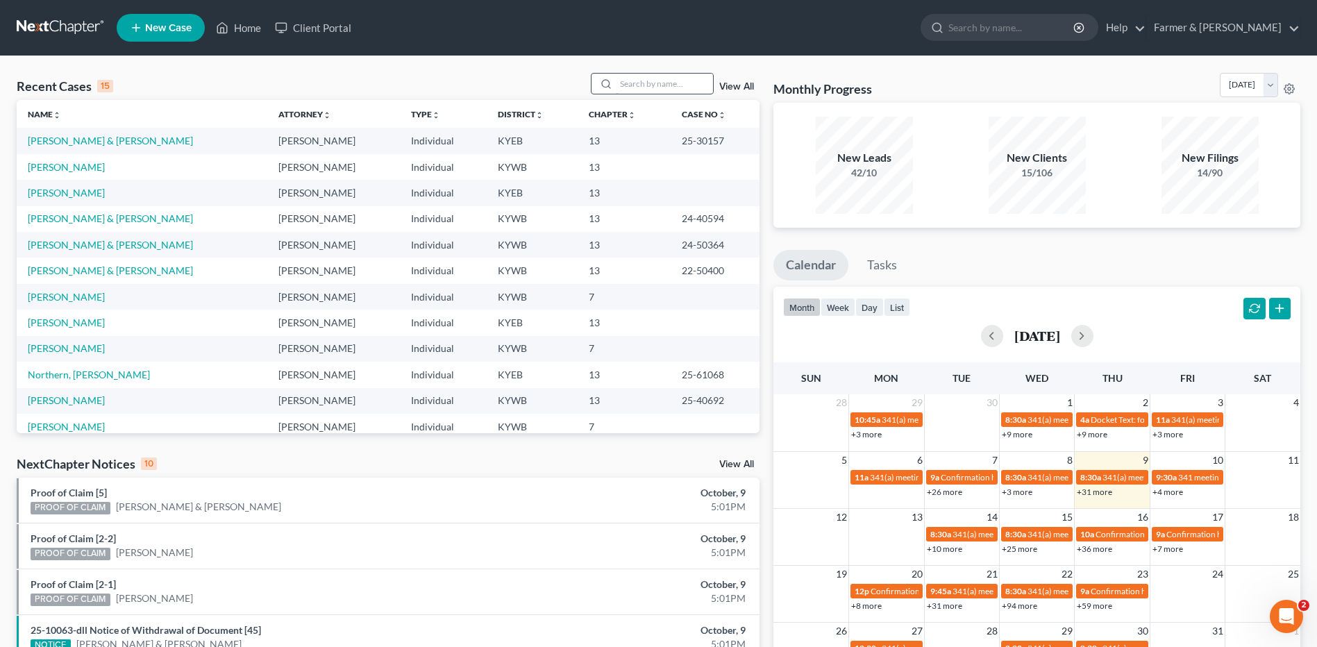
click at [649, 83] on input "search" at bounding box center [664, 84] width 97 height 20
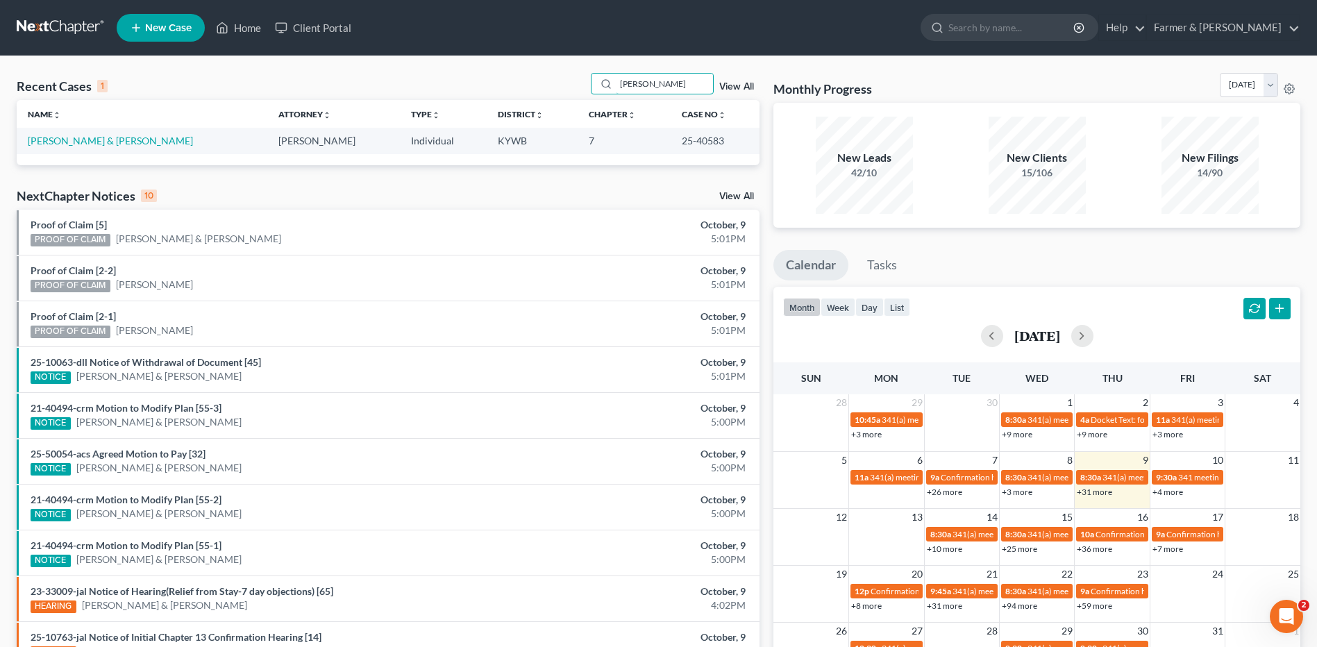
type input "[PERSON_NAME]"
click at [40, 39] on link at bounding box center [61, 27] width 89 height 25
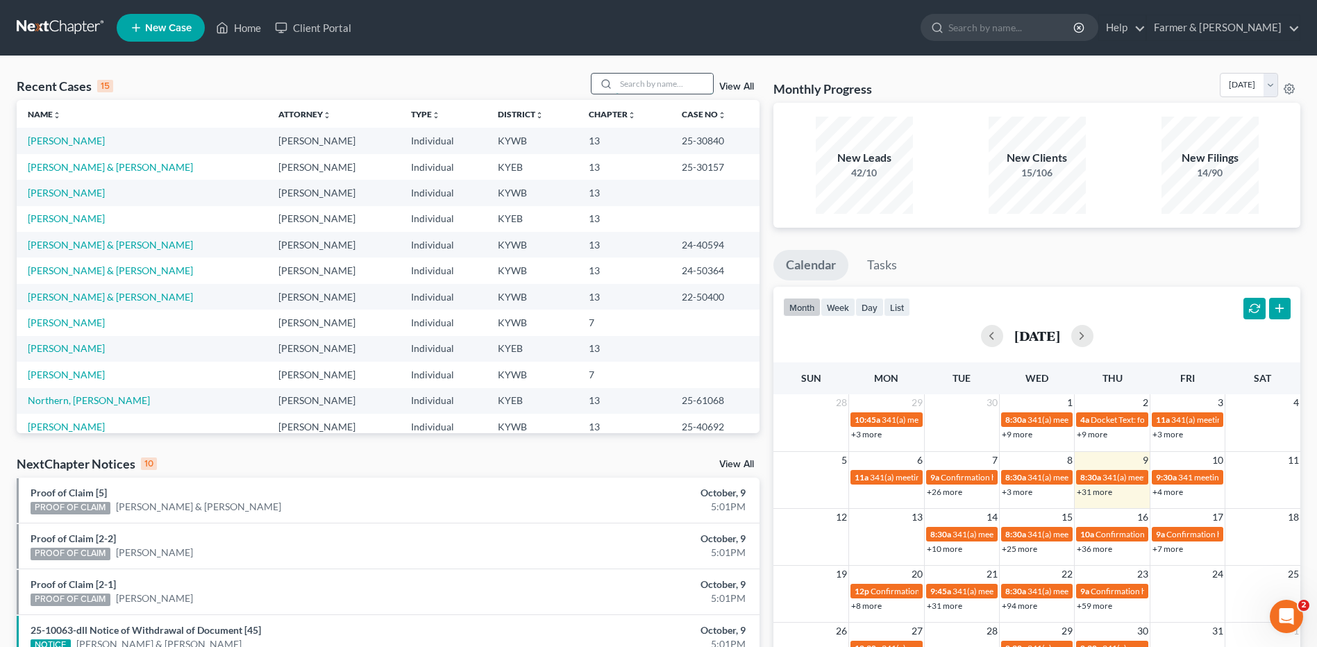
click at [669, 81] on input "search" at bounding box center [664, 84] width 97 height 20
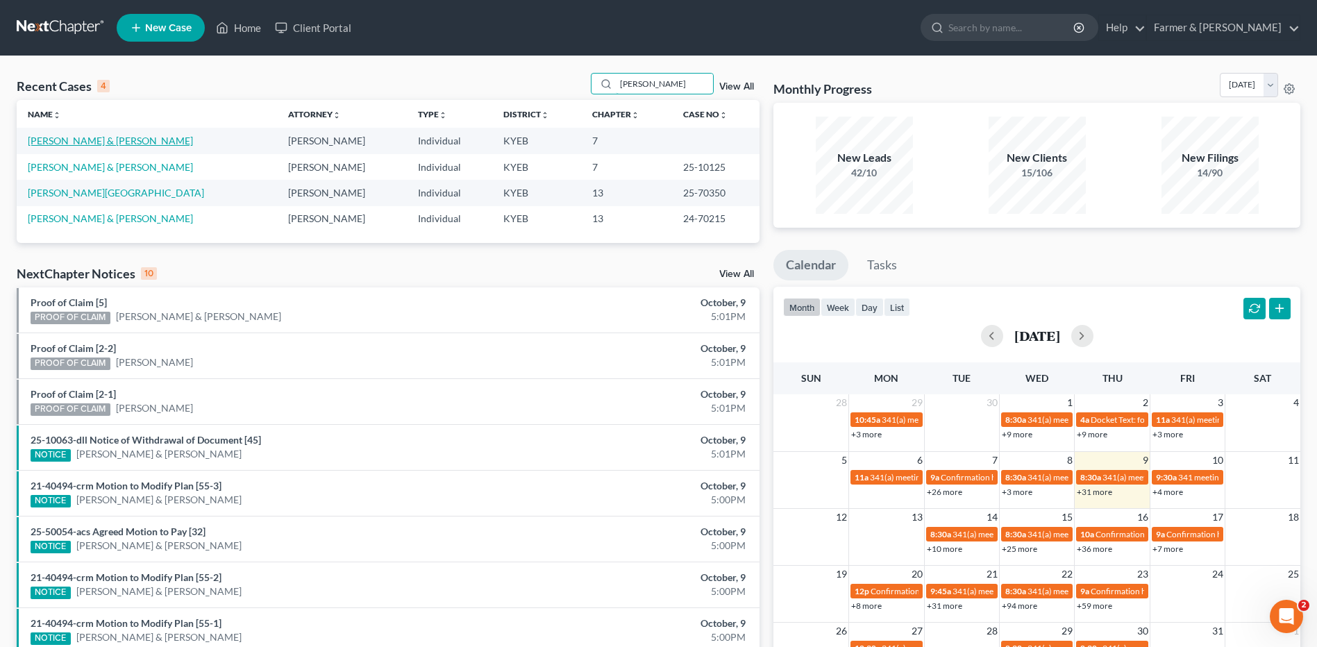
type input "[PERSON_NAME]"
click at [103, 143] on link "[PERSON_NAME] & [PERSON_NAME]" at bounding box center [110, 141] width 165 height 12
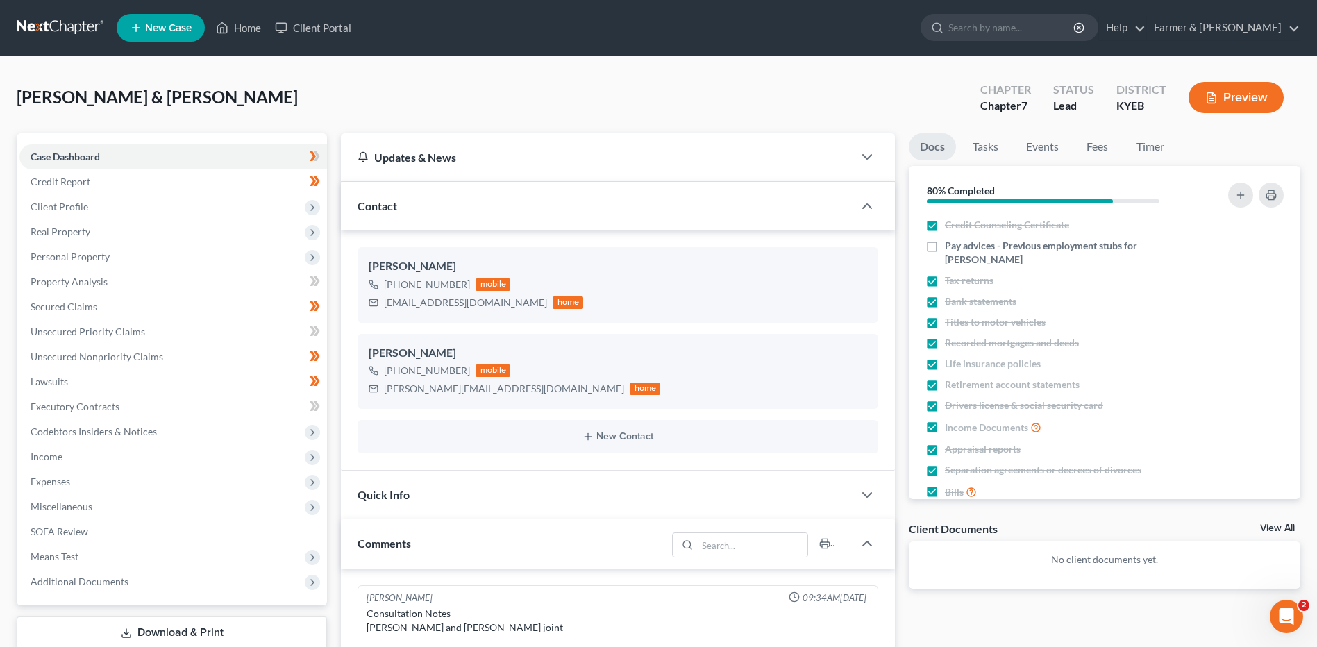
scroll to position [539, 0]
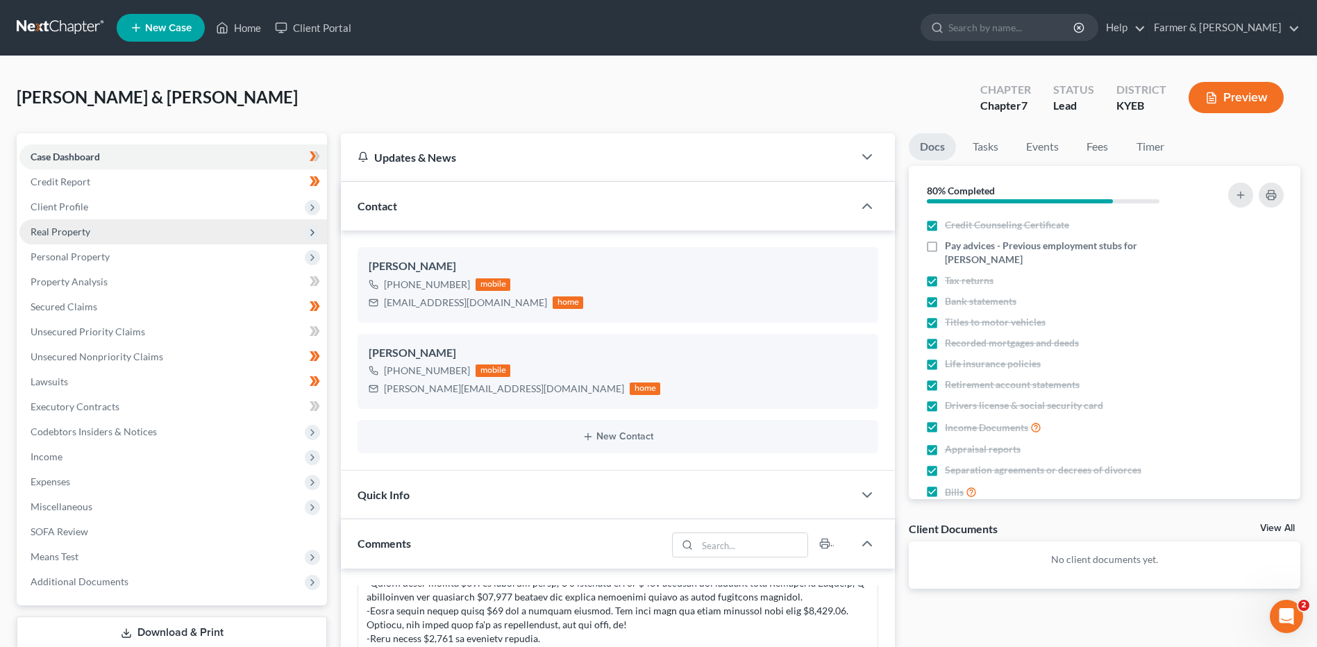
click at [94, 229] on span "Real Property" at bounding box center [172, 231] width 307 height 25
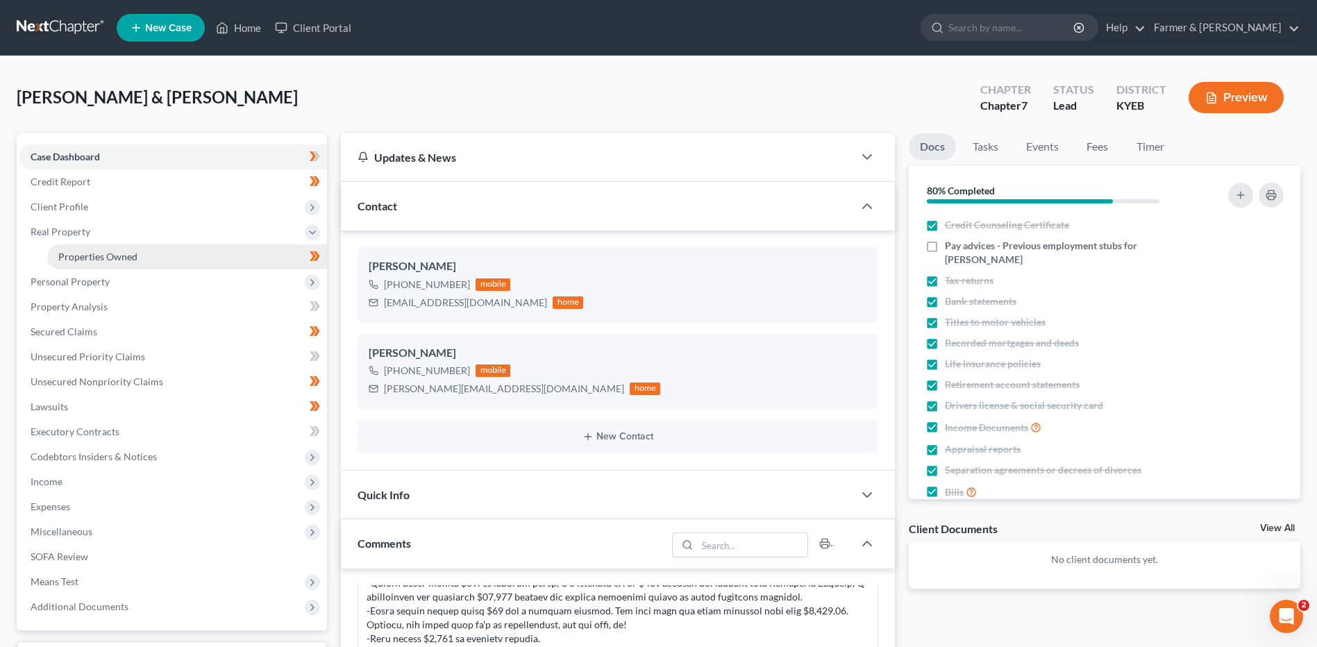
click at [101, 258] on span "Properties Owned" at bounding box center [97, 257] width 79 height 12
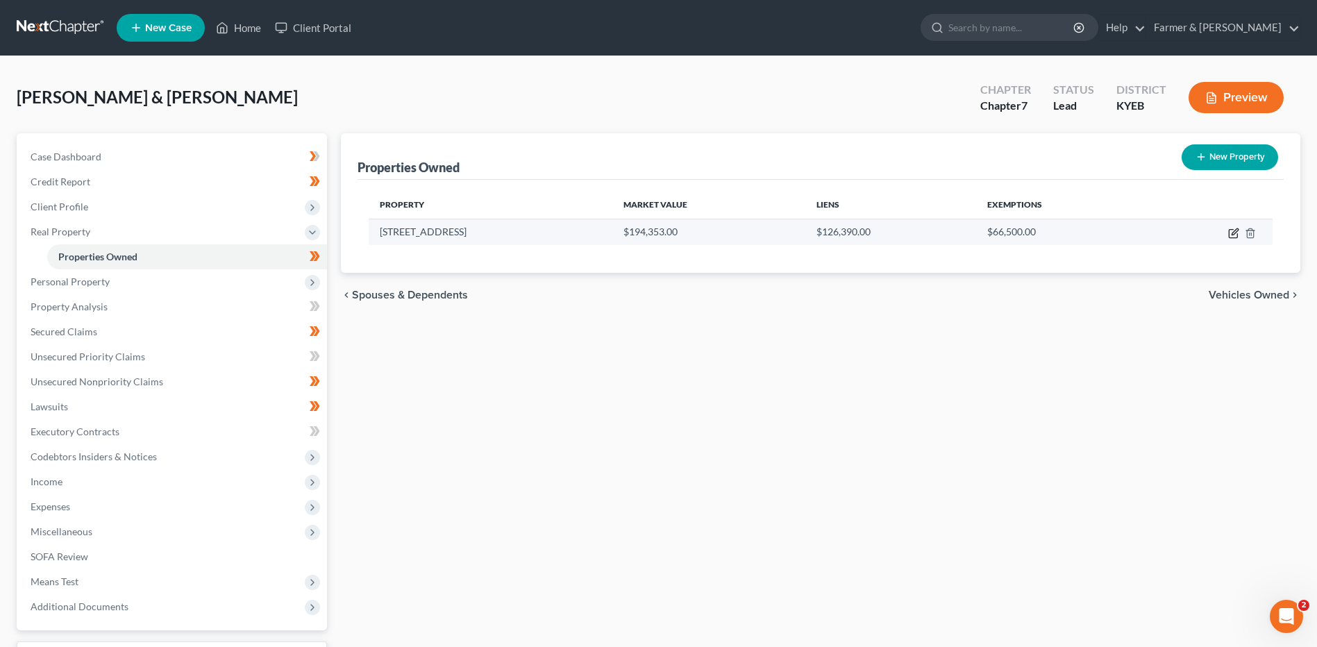
click at [1231, 236] on icon "button" at bounding box center [1233, 233] width 11 height 11
select select "18"
select select "2"
select select "1"
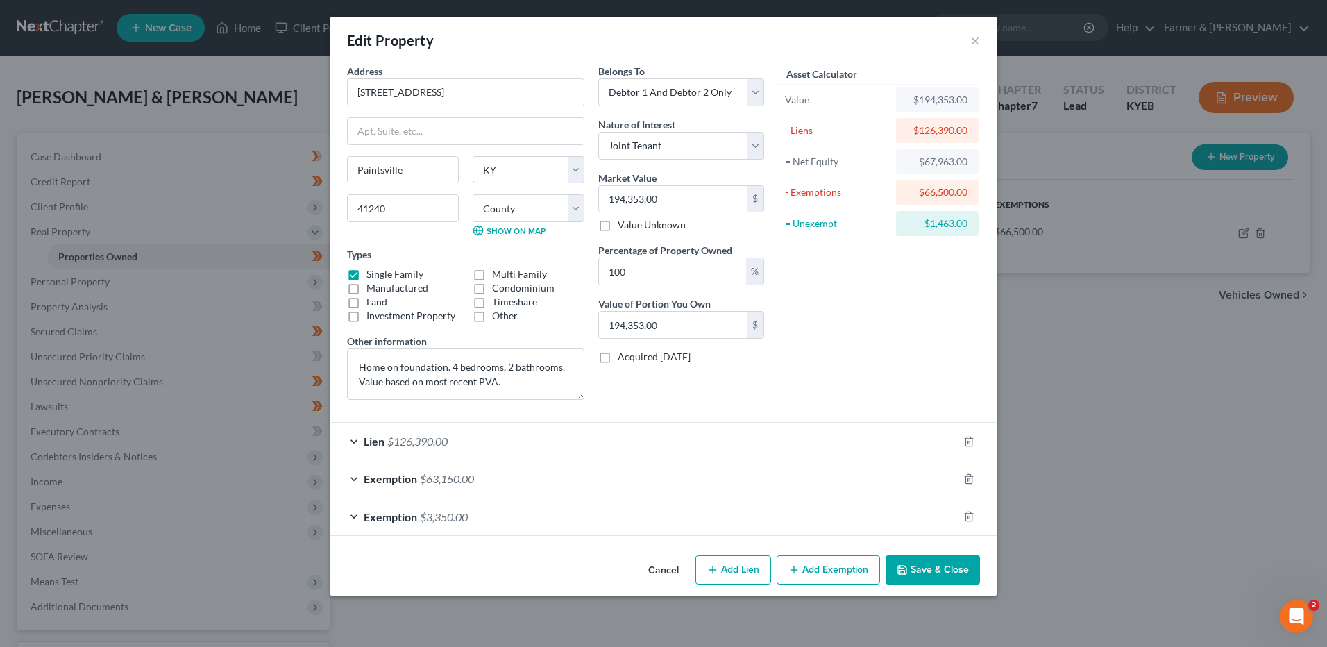
click at [670, 571] on button "Cancel" at bounding box center [663, 571] width 53 height 28
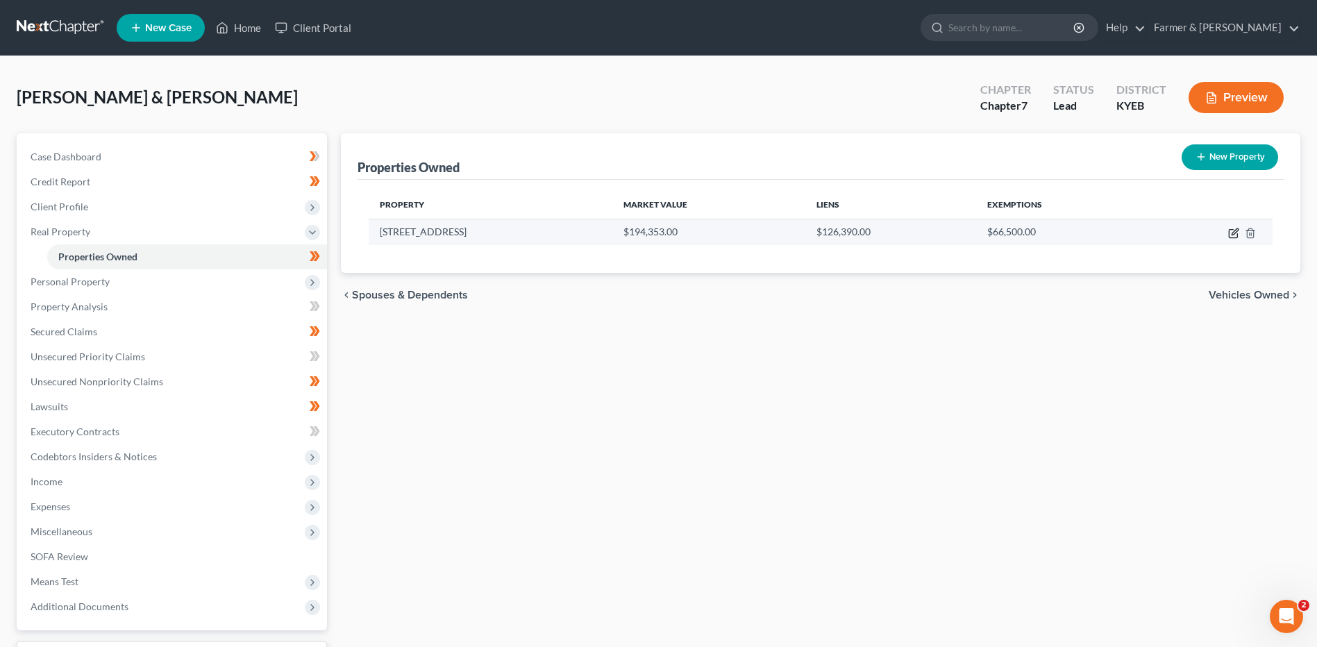
click at [1229, 234] on icon "button" at bounding box center [1233, 234] width 8 height 8
select select "18"
select select "57"
select select "2"
select select "1"
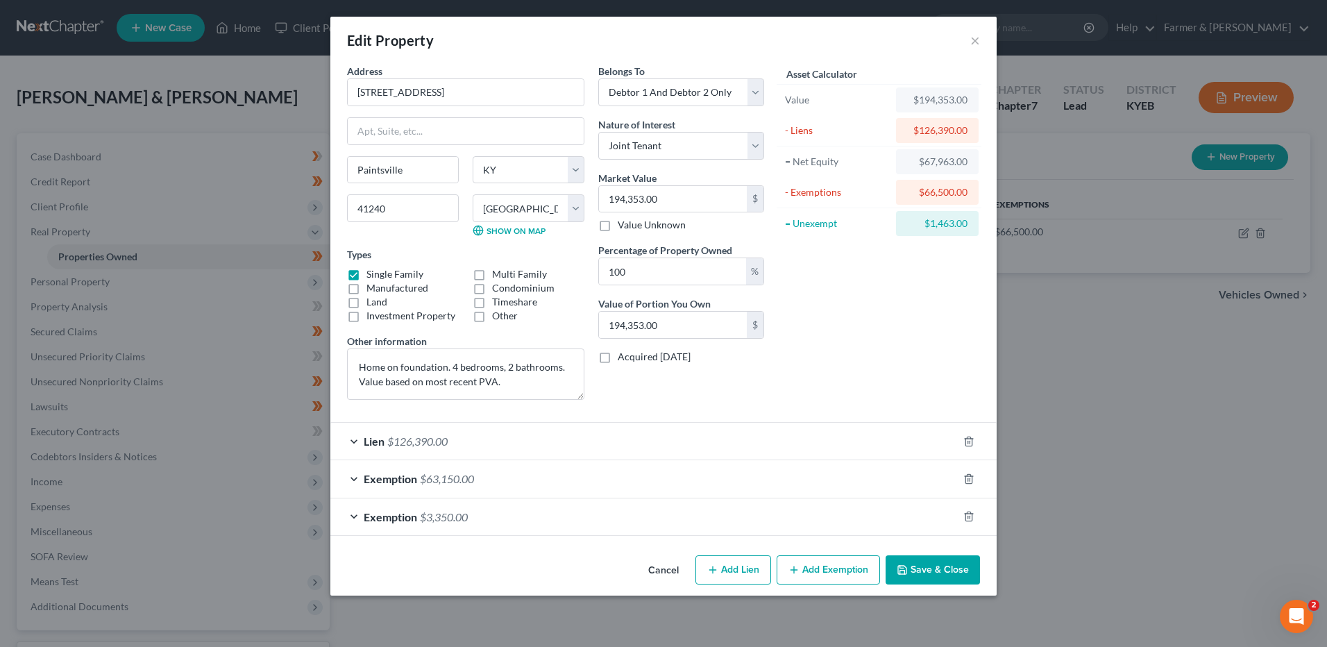
click at [667, 574] on button "Cancel" at bounding box center [663, 571] width 53 height 28
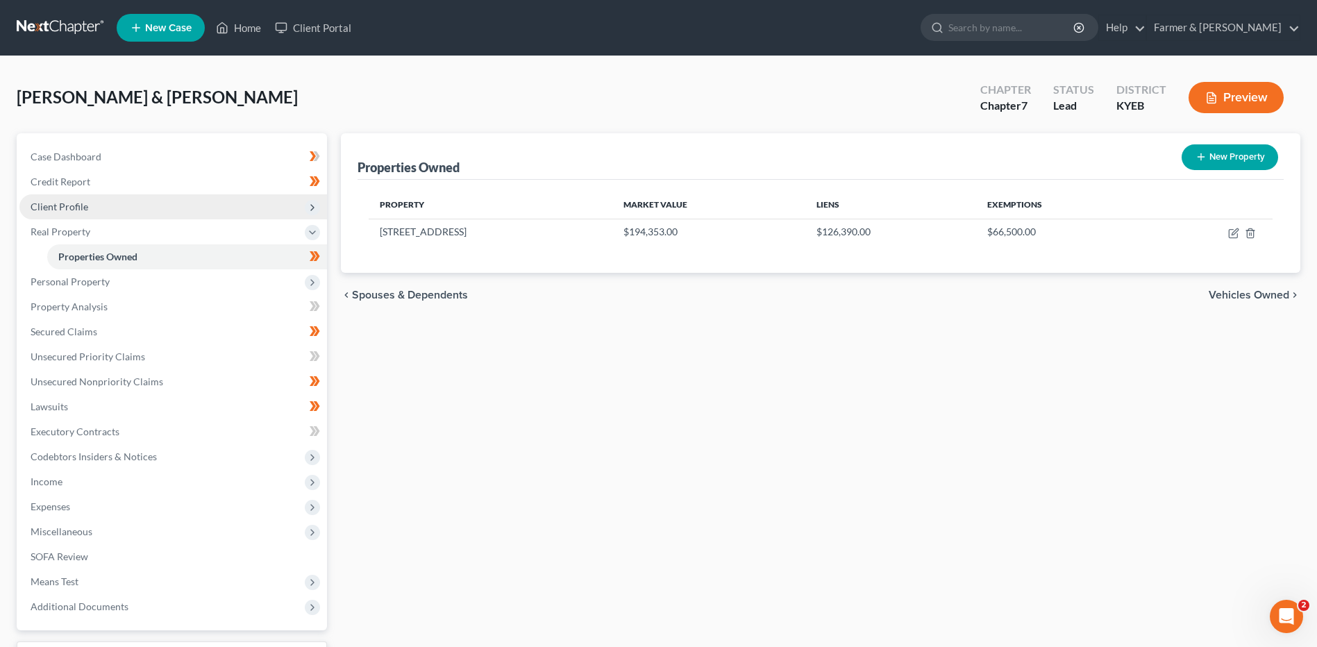
click at [124, 213] on span "Client Profile" at bounding box center [172, 206] width 307 height 25
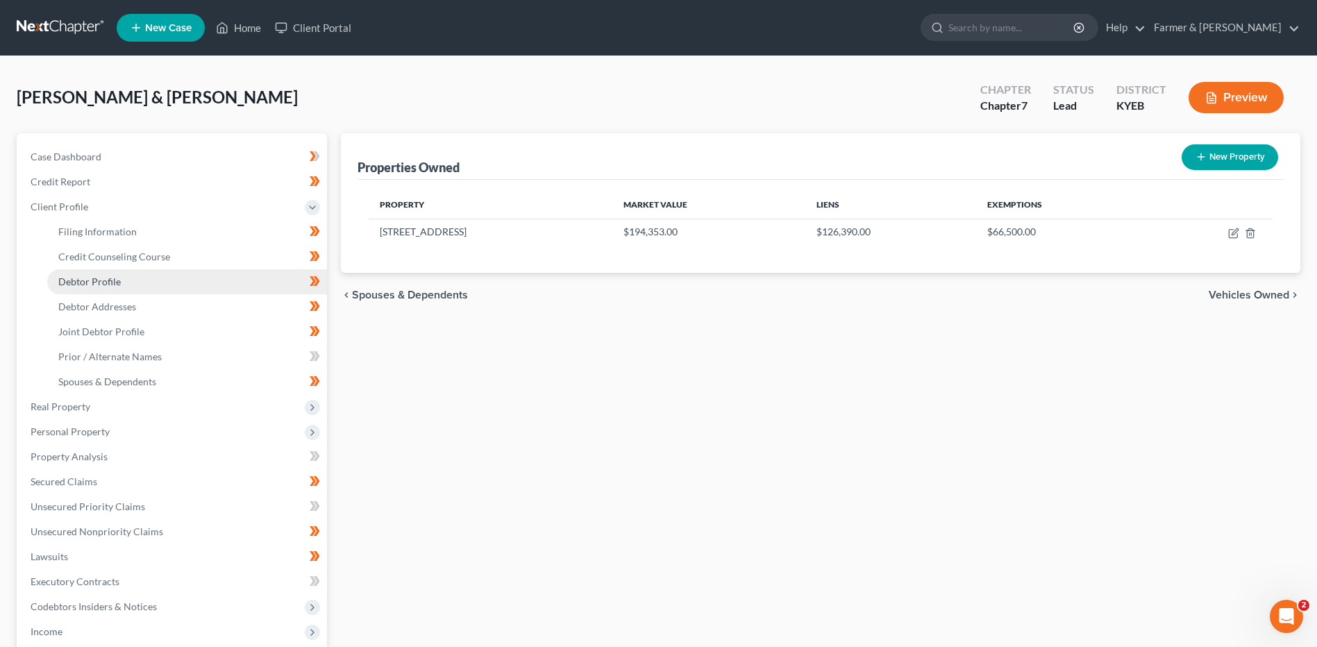
click at [122, 280] on link "Debtor Profile" at bounding box center [187, 281] width 280 height 25
select select "1"
select select "4"
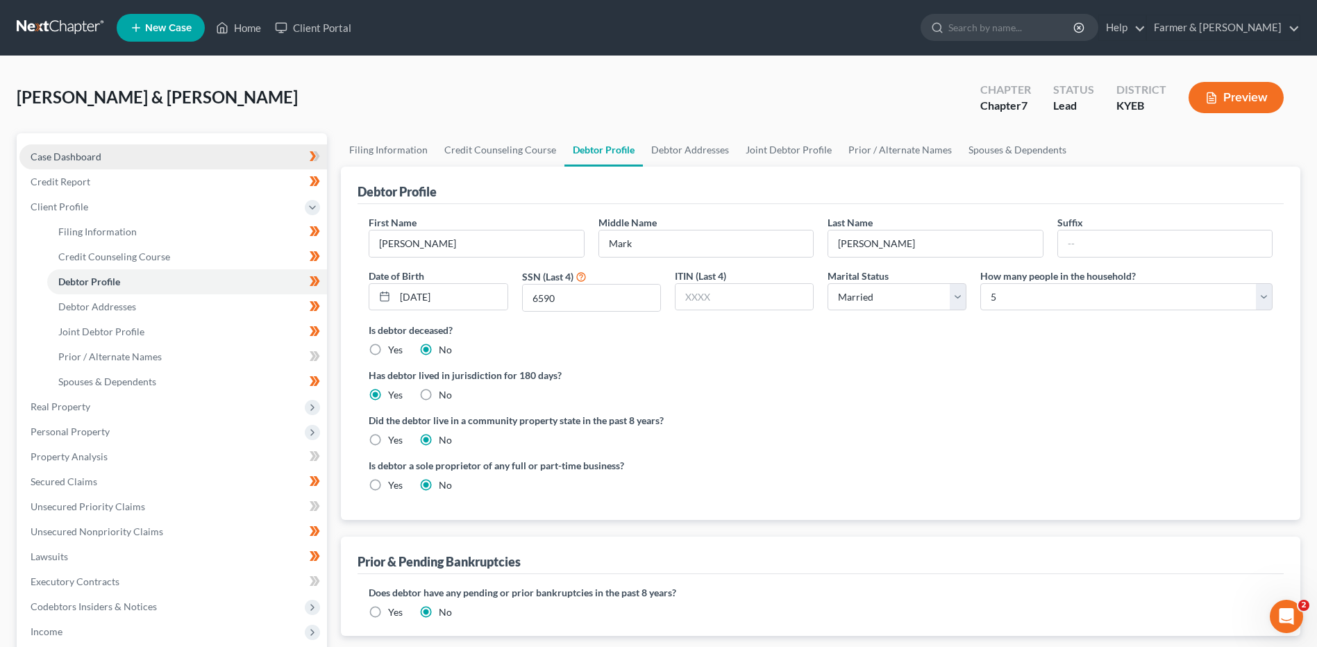
click at [143, 147] on link "Case Dashboard" at bounding box center [172, 156] width 307 height 25
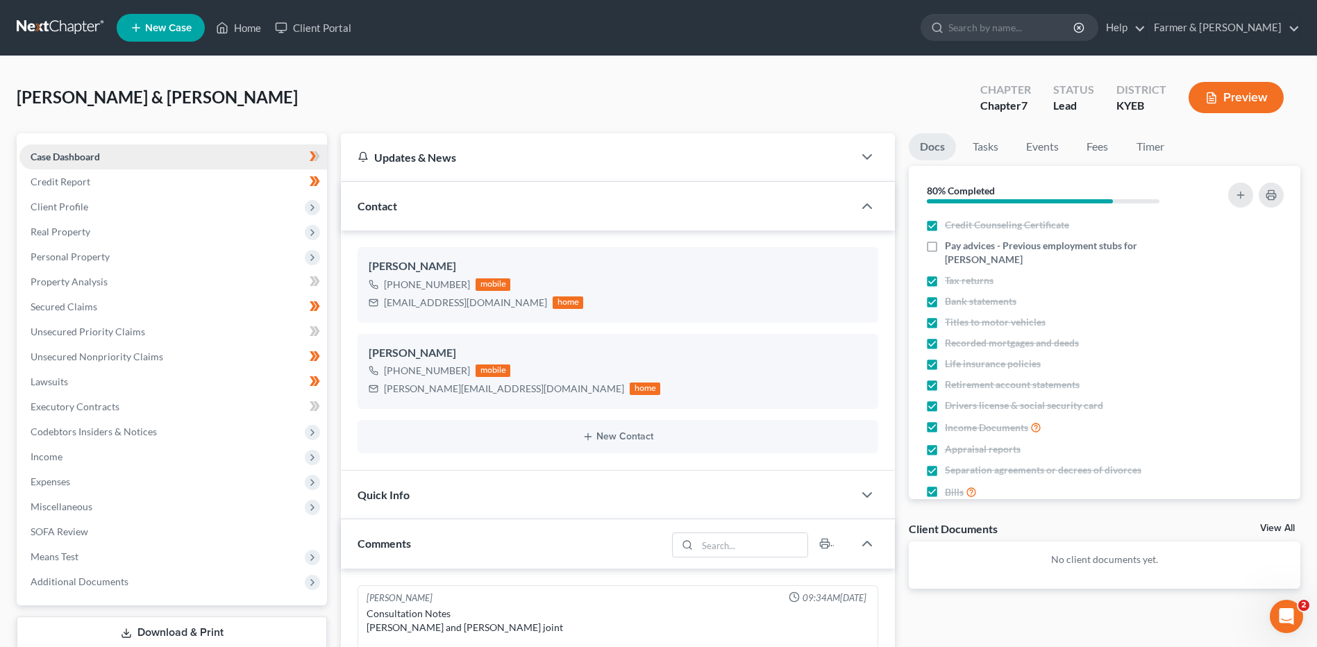
scroll to position [539, 0]
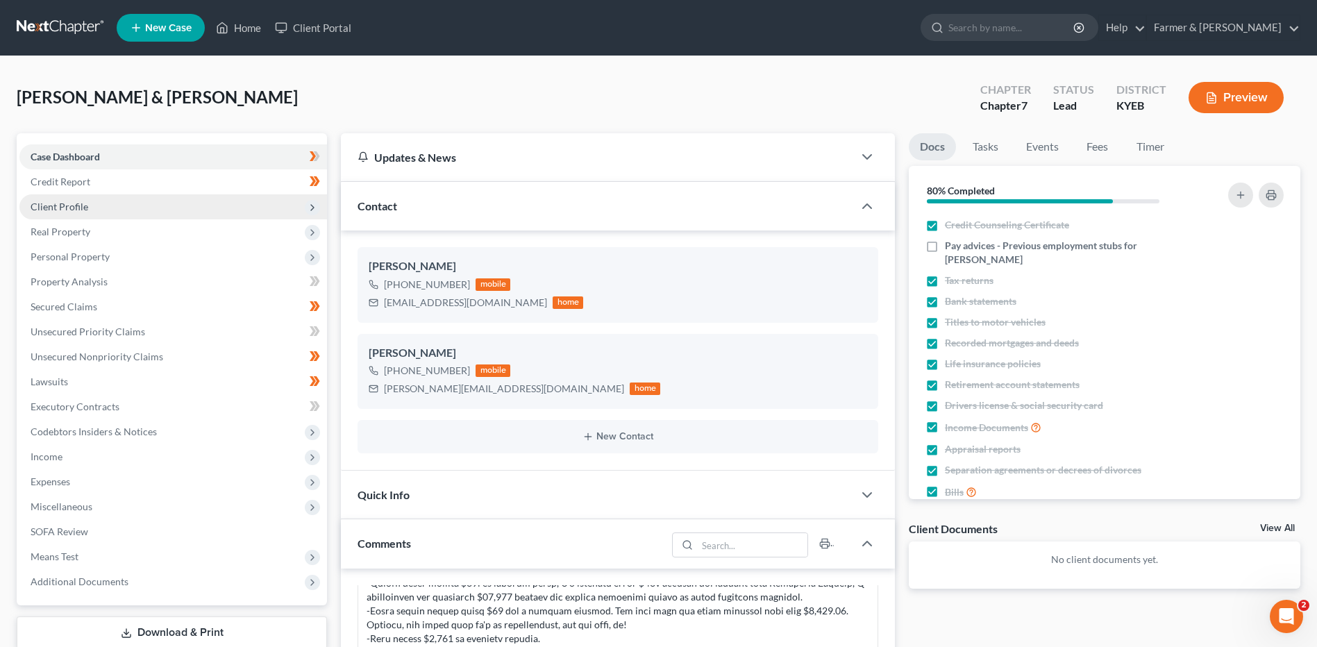
click at [154, 216] on span "Client Profile" at bounding box center [172, 206] width 307 height 25
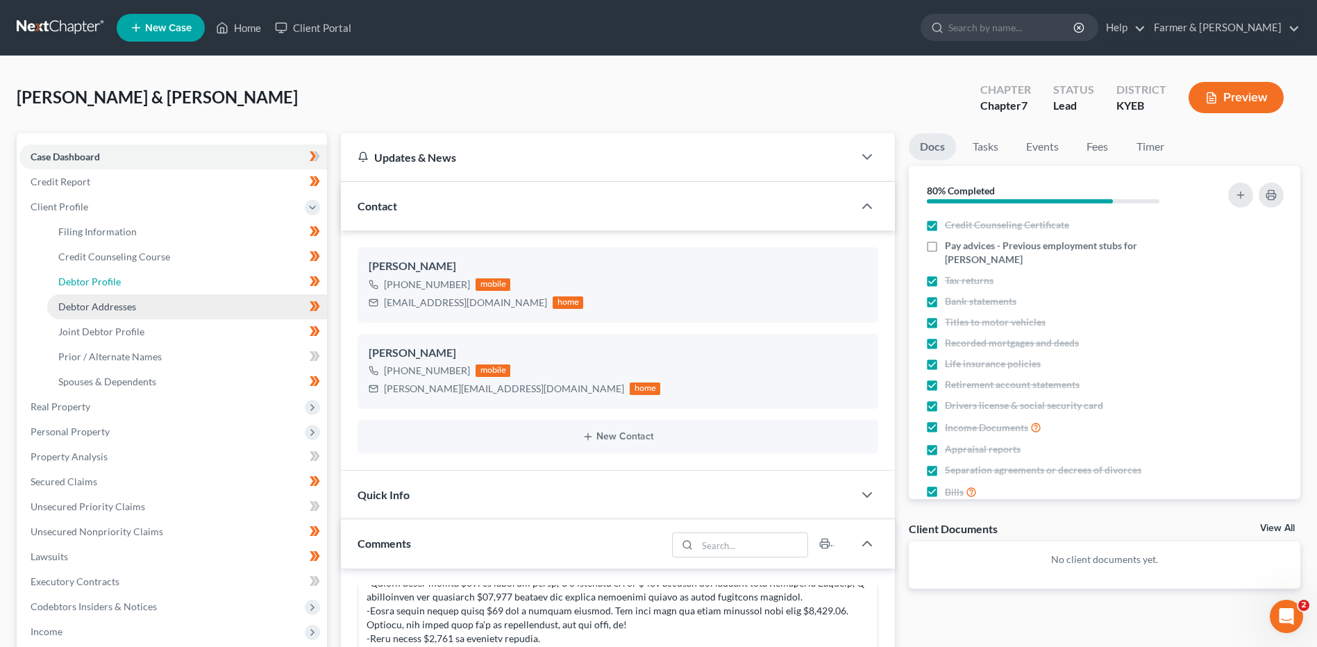
drag, startPoint x: 153, startPoint y: 276, endPoint x: 287, endPoint y: 306, distance: 137.2
click at [153, 276] on link "Debtor Profile" at bounding box center [187, 281] width 280 height 25
select select "1"
select select "4"
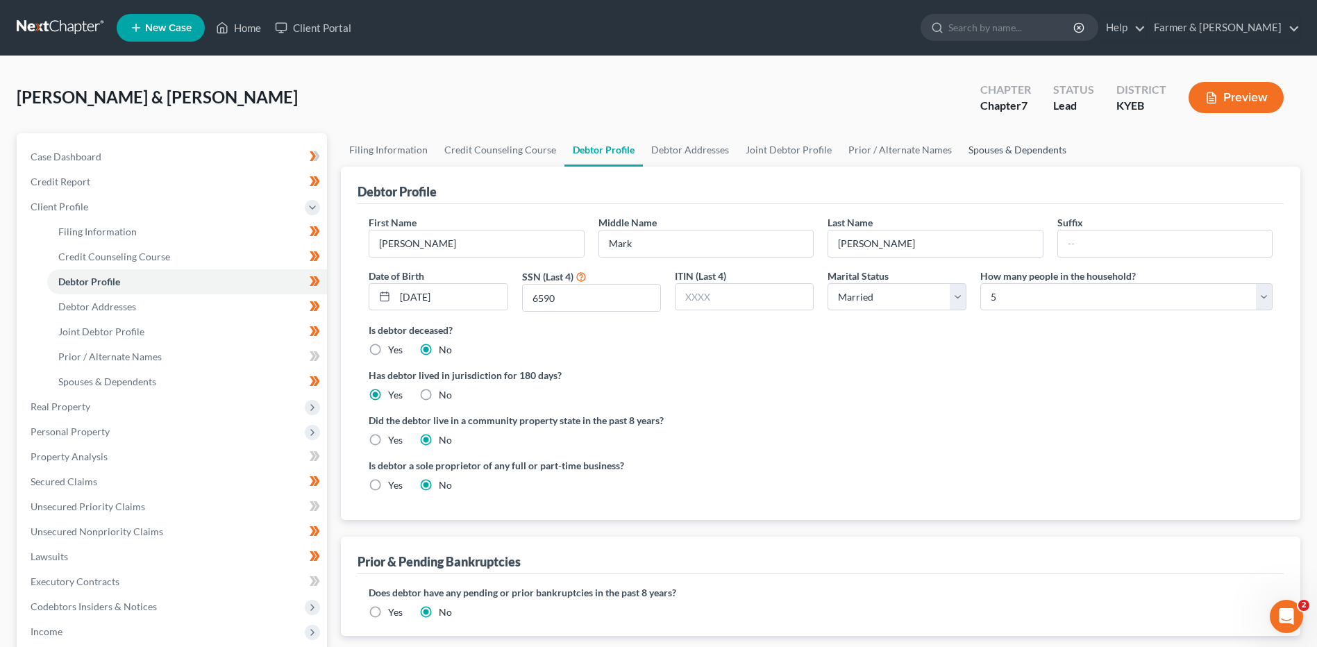
click at [1022, 138] on link "Spouses & Dependents" at bounding box center [1017, 149] width 115 height 33
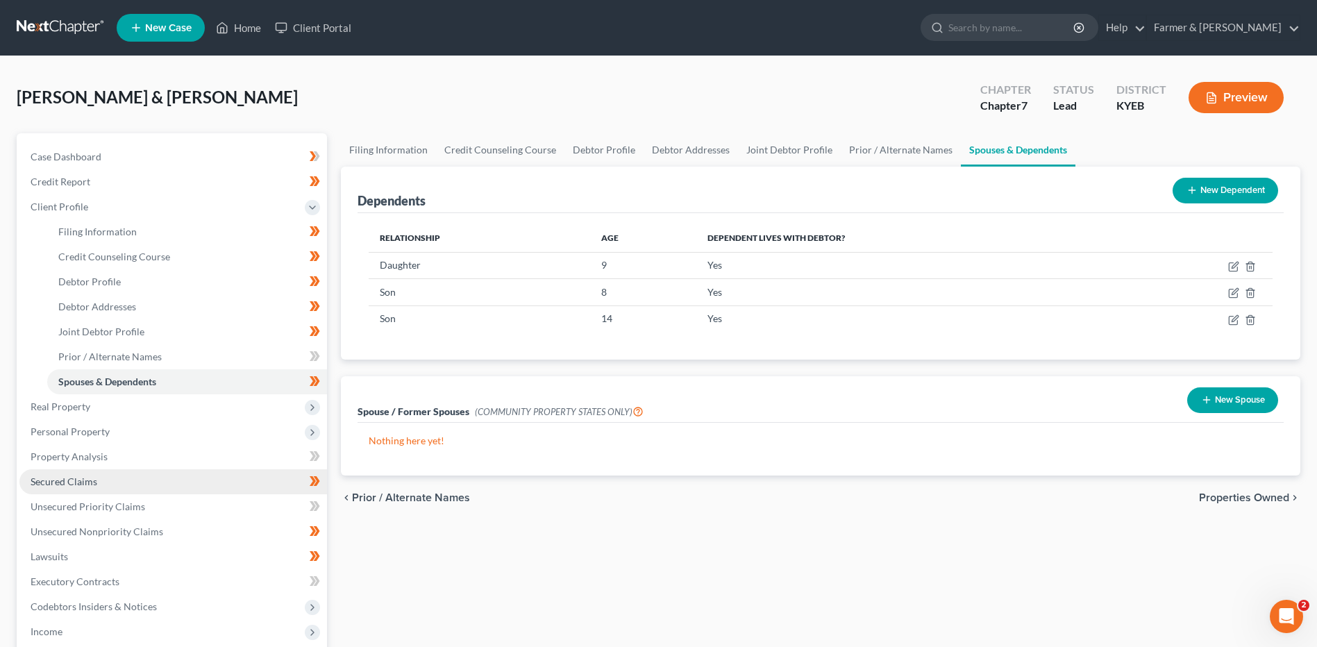
click at [93, 474] on link "Secured Claims" at bounding box center [172, 481] width 307 height 25
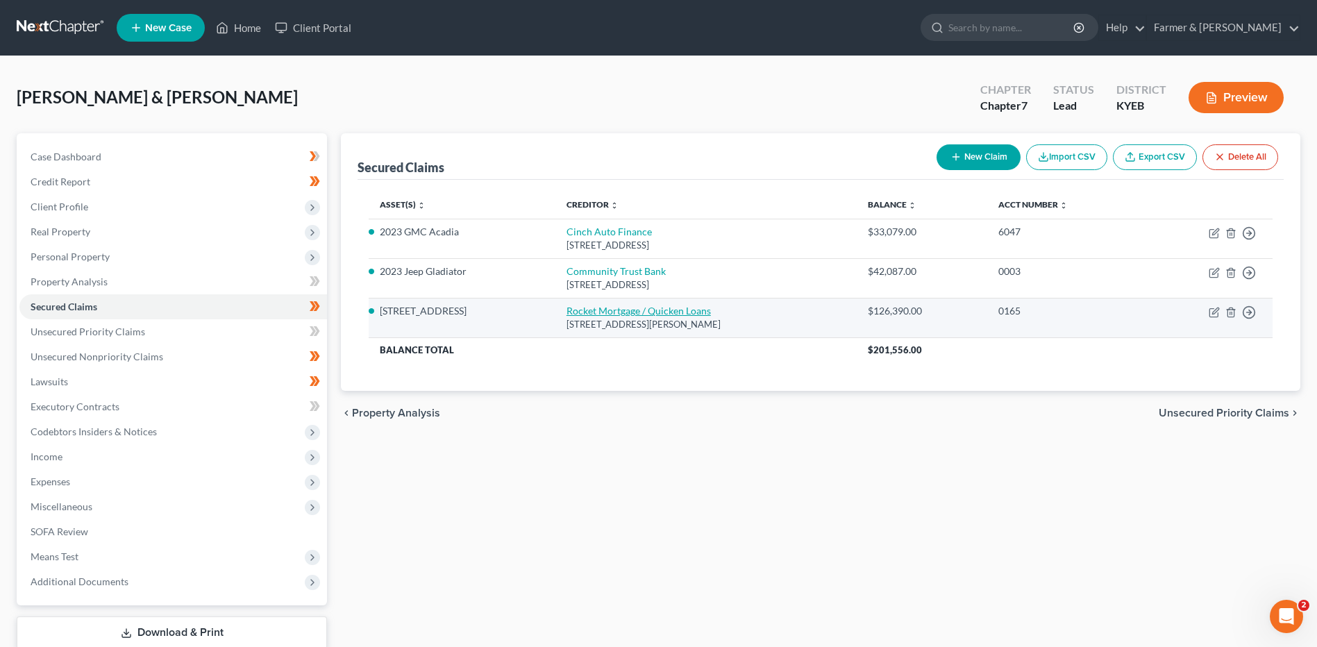
click at [604, 315] on link "Rocket Mortgage / Quicken Loans" at bounding box center [638, 311] width 144 height 12
select select "23"
select select "4"
select select "2"
select select "0"
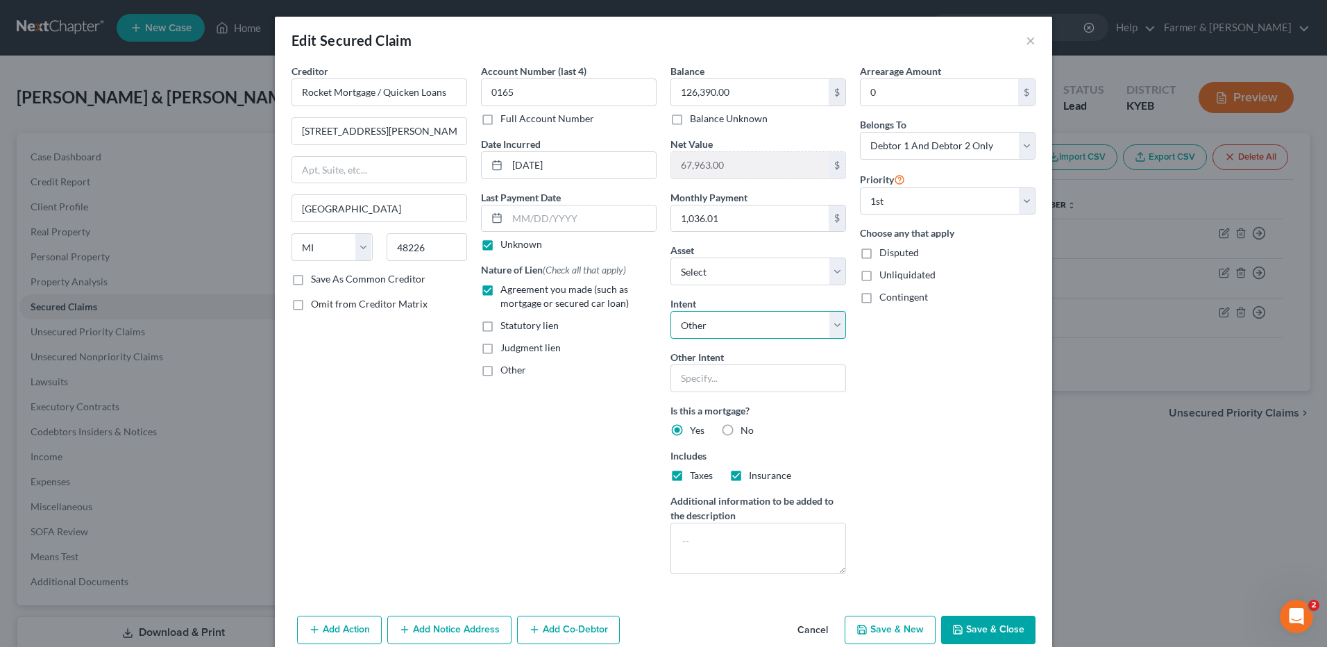
click at [761, 326] on select "Select Surrender Redeem Reaffirm Avoid Other" at bounding box center [758, 325] width 176 height 28
select select "2"
click at [670, 311] on select "Select Surrender Redeem Reaffirm Avoid Other" at bounding box center [758, 325] width 176 height 28
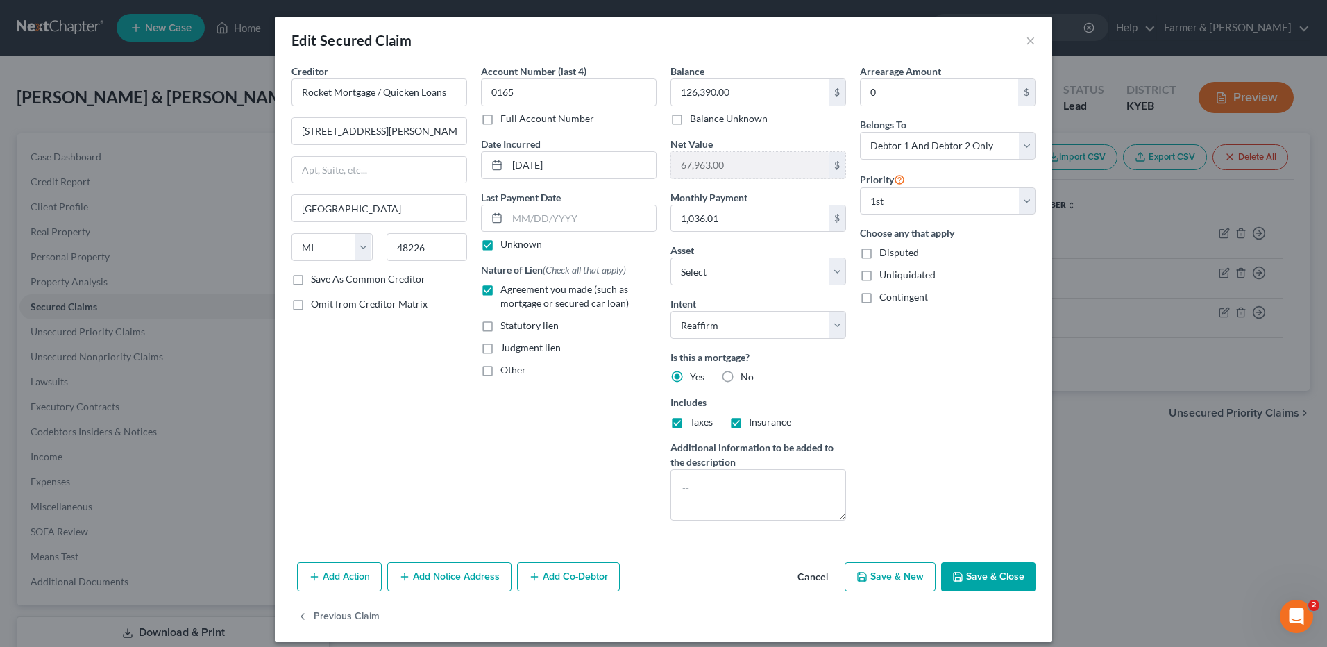
click at [963, 568] on button "Save & Close" at bounding box center [988, 576] width 94 height 29
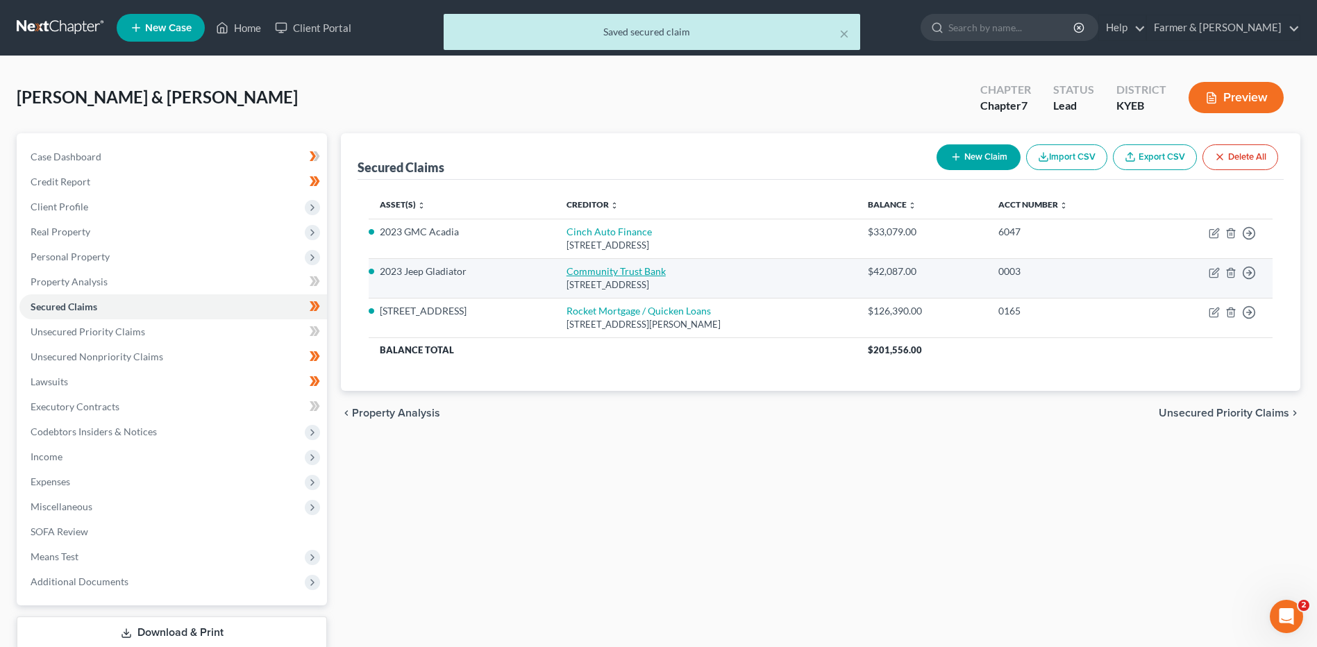
click at [626, 275] on link "Community Trust Bank" at bounding box center [615, 271] width 99 height 12
select select "18"
select select "4"
select select "2"
select select "0"
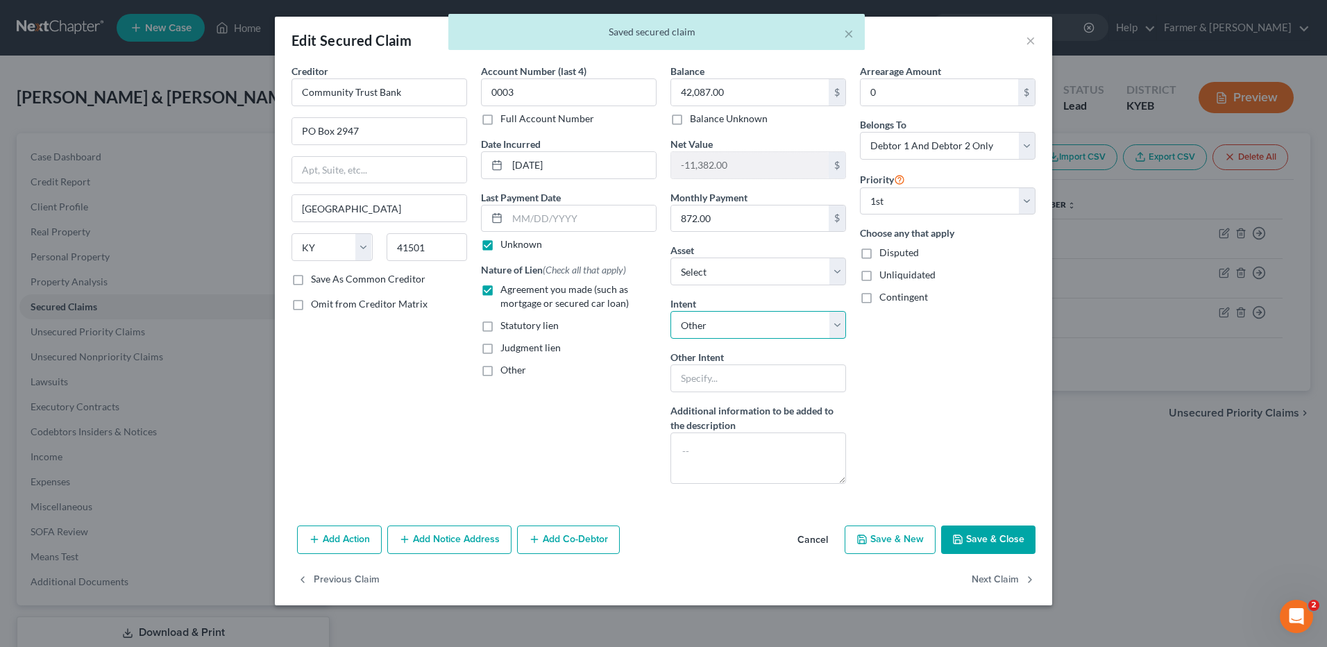
click at [755, 332] on select "Select Surrender Redeem Reaffirm Avoid Other" at bounding box center [758, 325] width 176 height 28
select select "2"
click at [670, 311] on select "Select Surrender Redeem Reaffirm Avoid Other" at bounding box center [758, 325] width 176 height 28
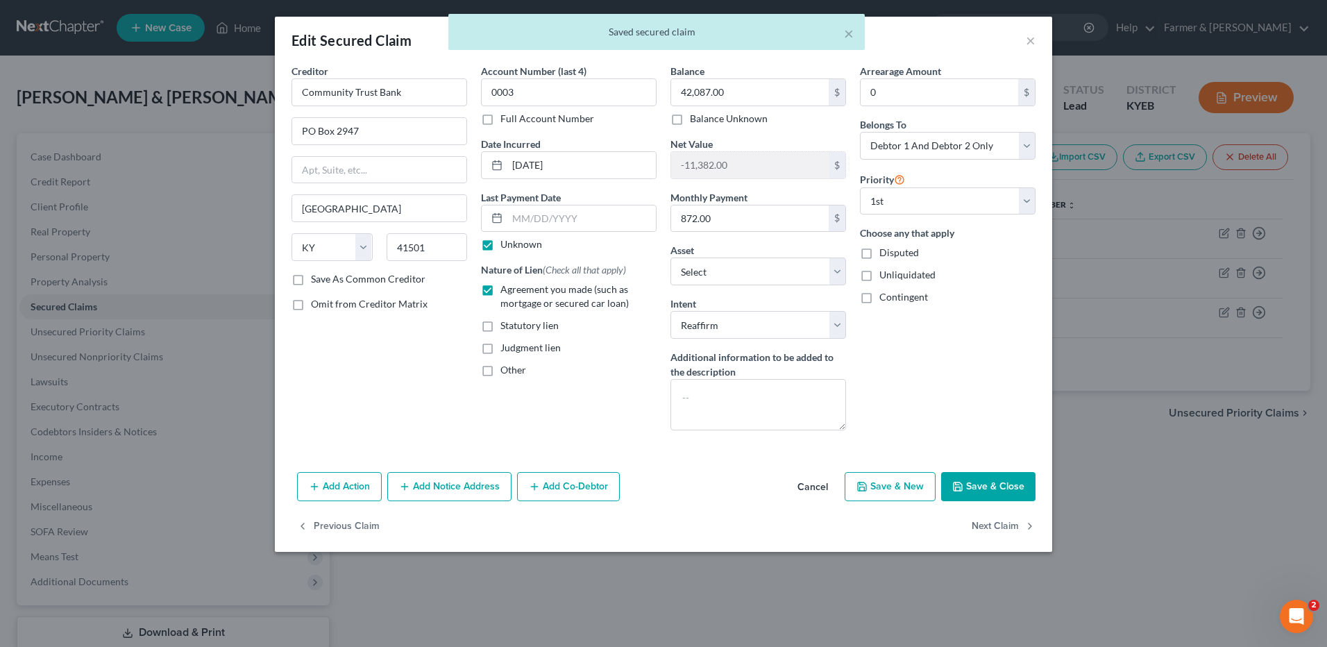
click at [977, 497] on button "Save & Close" at bounding box center [988, 486] width 94 height 29
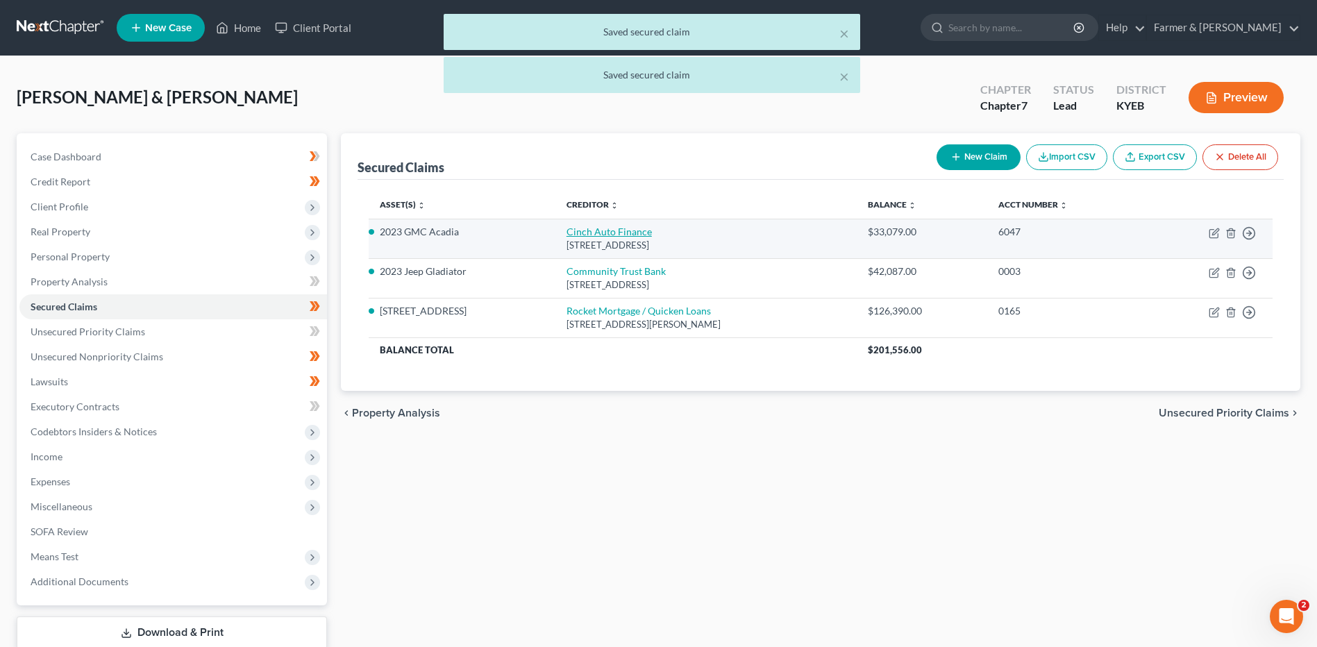
click at [620, 234] on link "Cinch Auto Finance" at bounding box center [608, 232] width 85 height 12
select select "36"
select select "4"
select select "2"
select select "0"
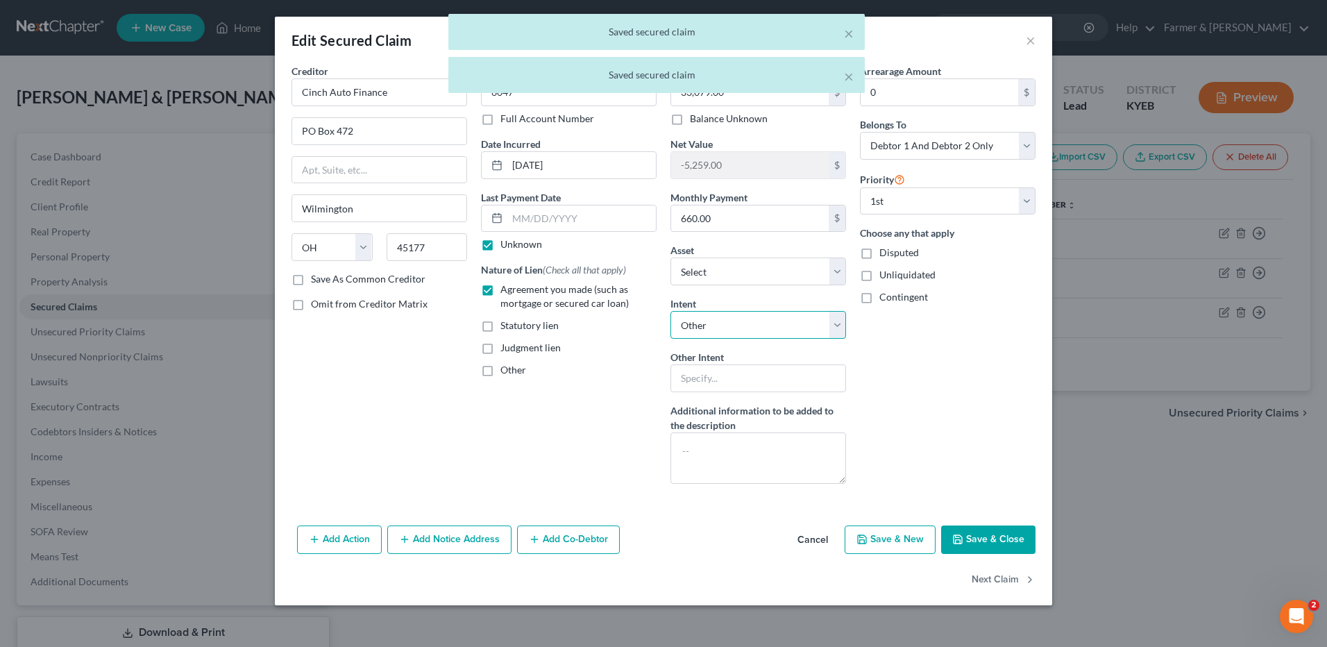
click at [718, 326] on select "Select Surrender Redeem Reaffirm Avoid Other" at bounding box center [758, 325] width 176 height 28
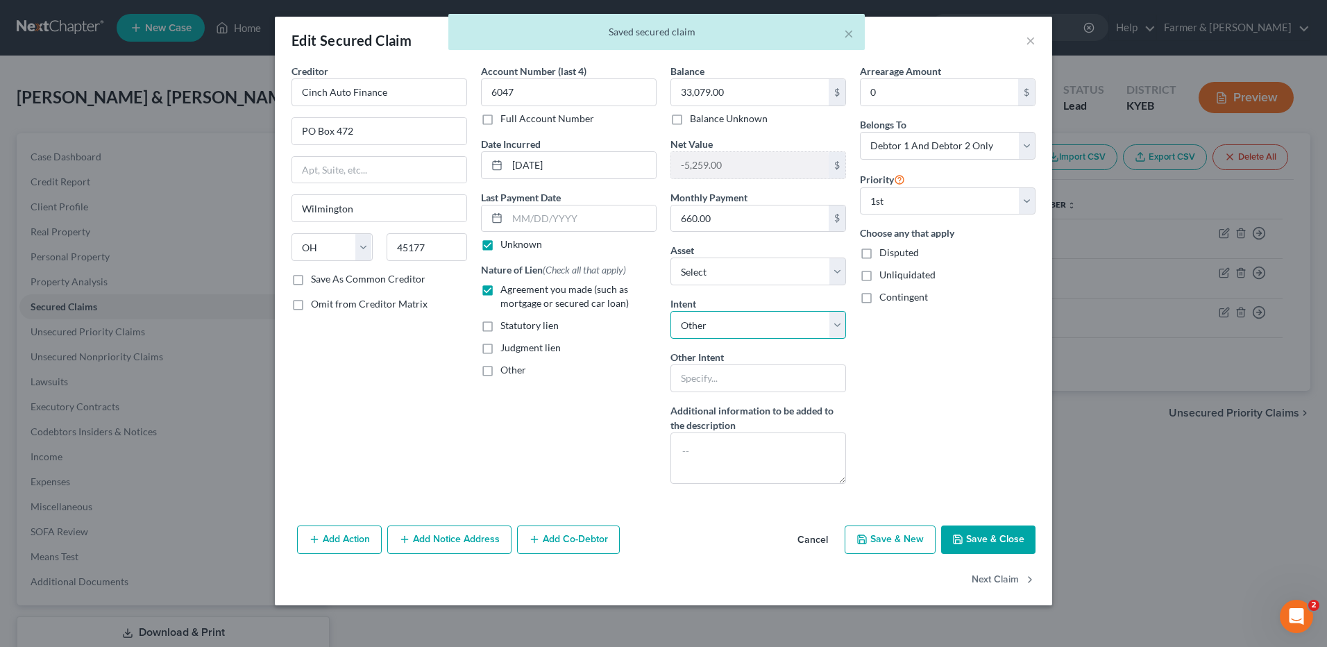
select select "2"
click at [670, 311] on select "Select Surrender Redeem Reaffirm Avoid Other" at bounding box center [758, 325] width 176 height 28
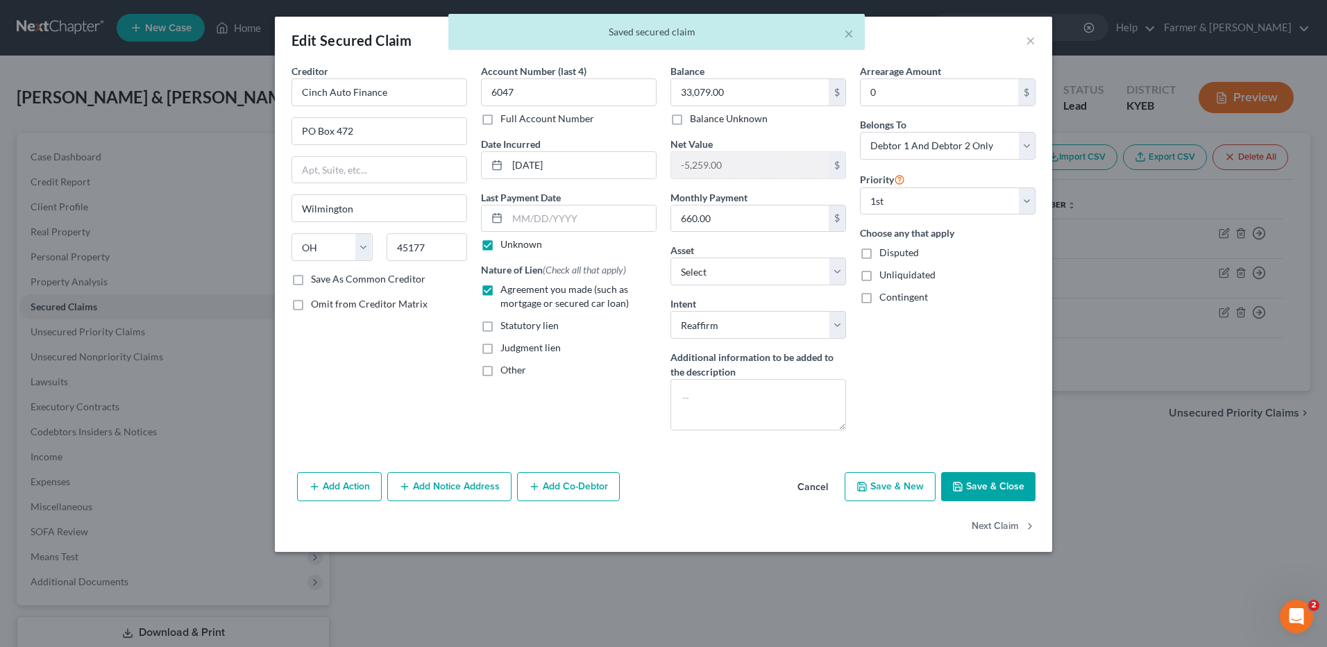
click at [992, 496] on button "Save & Close" at bounding box center [988, 486] width 94 height 29
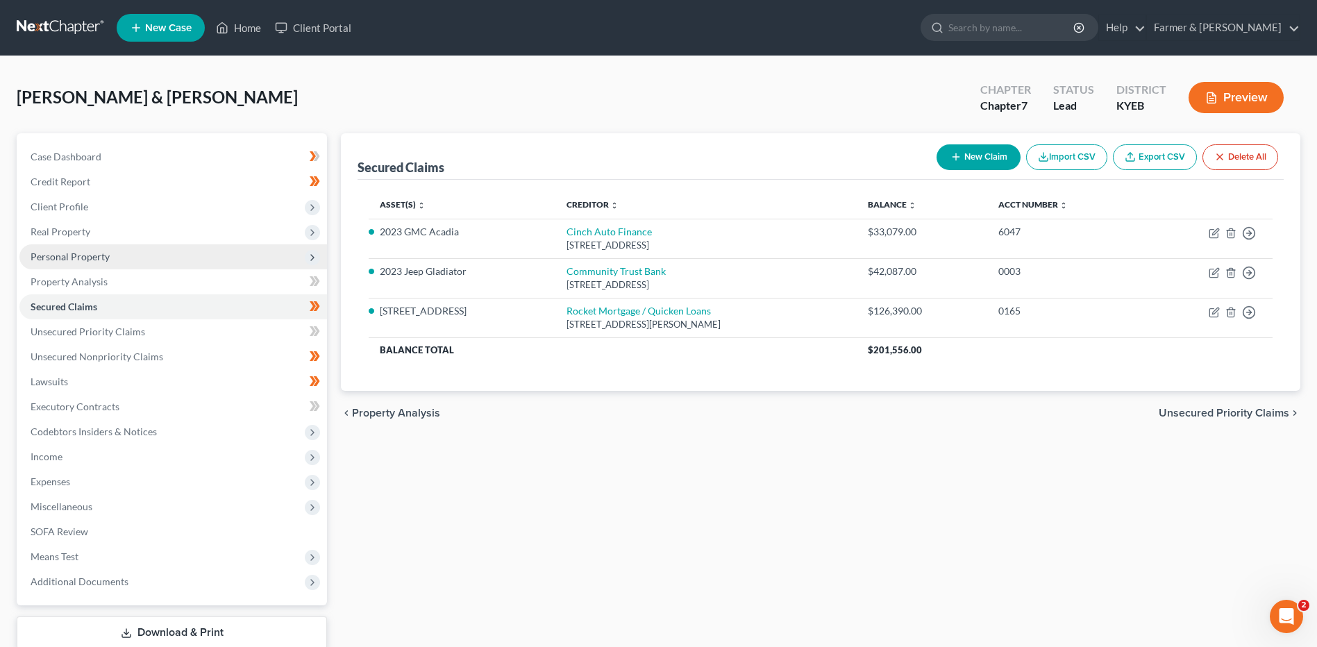
click at [152, 260] on span "Personal Property" at bounding box center [172, 256] width 307 height 25
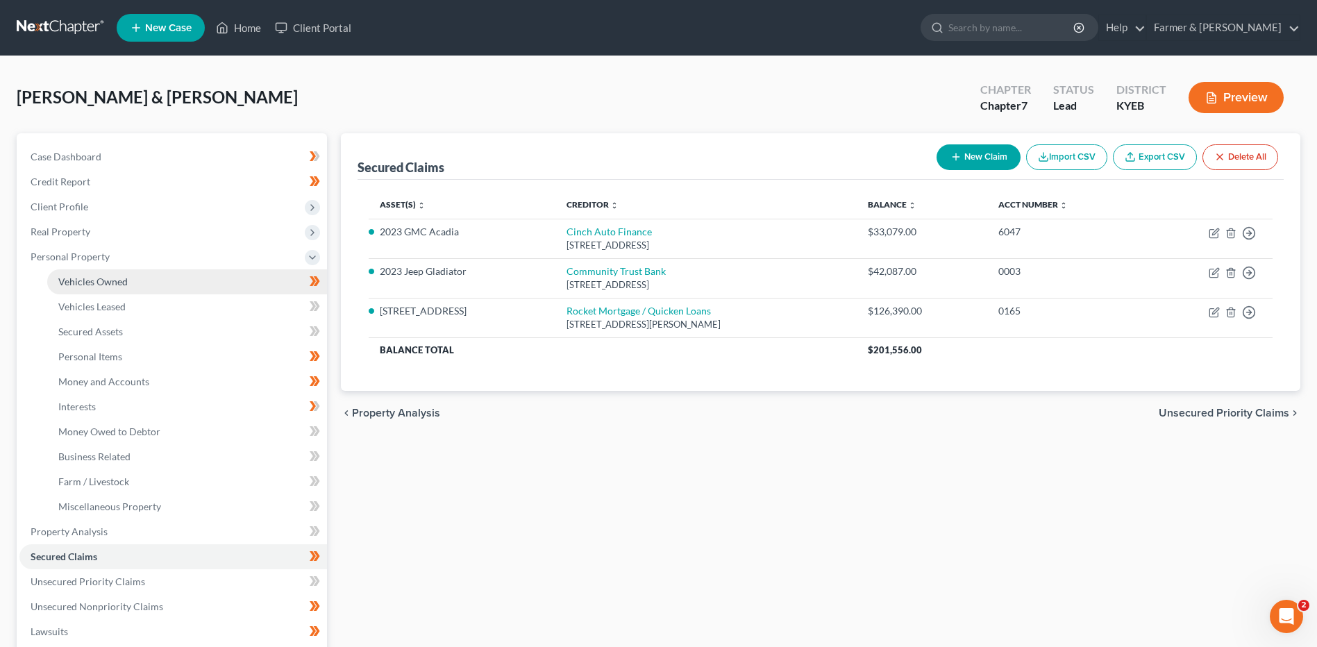
click at [159, 279] on link "Vehicles Owned" at bounding box center [187, 281] width 280 height 25
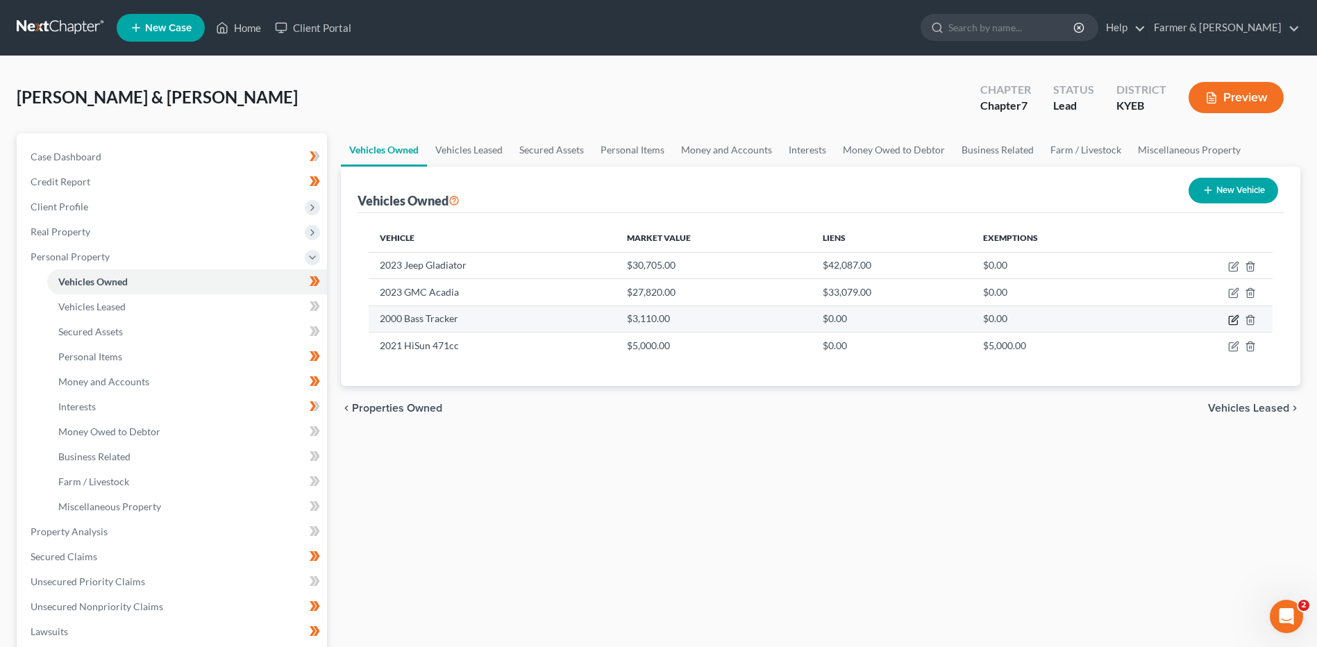
click at [1229, 319] on icon "button" at bounding box center [1233, 320] width 8 height 8
select select "3"
select select "26"
select select "2"
select select "0"
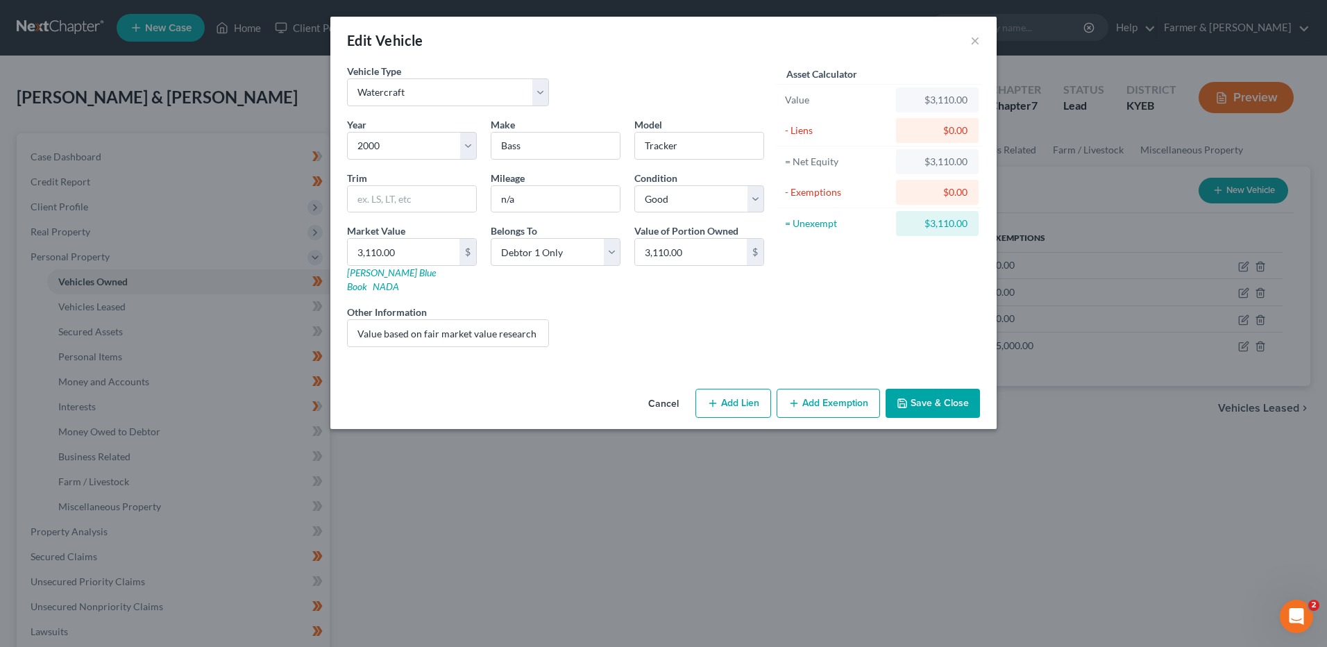
click at [666, 390] on button "Cancel" at bounding box center [663, 404] width 53 height 28
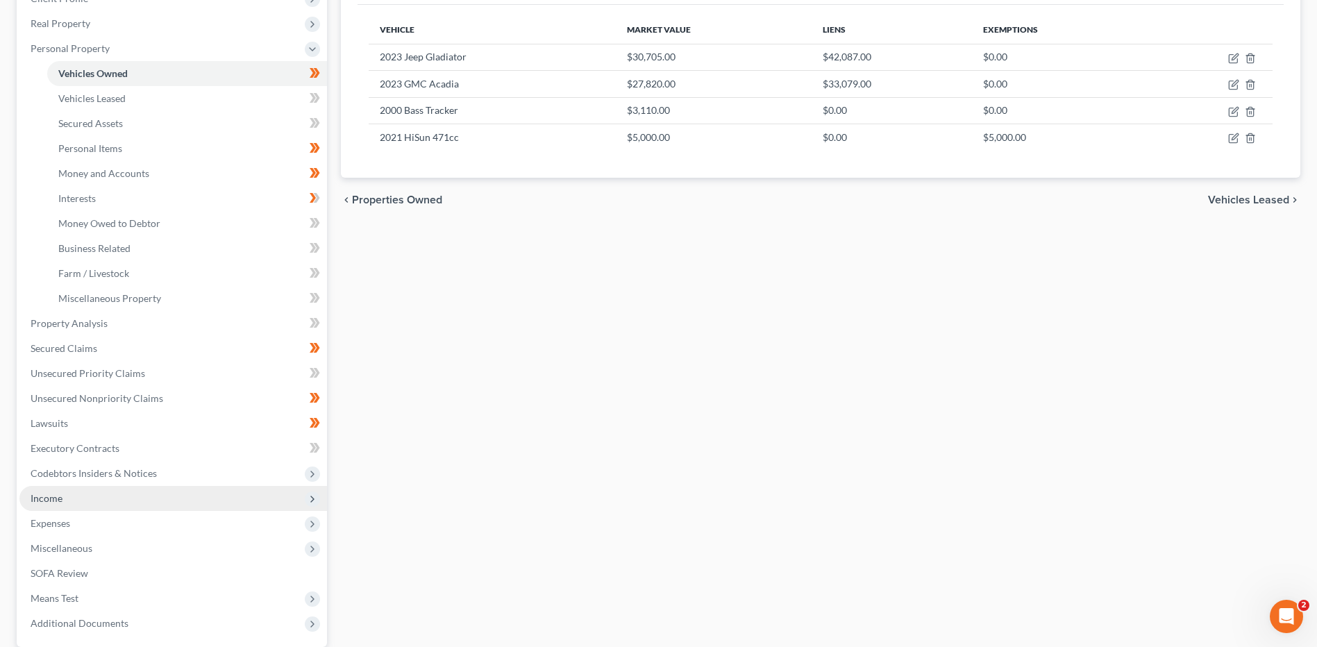
click at [96, 500] on span "Income" at bounding box center [172, 498] width 307 height 25
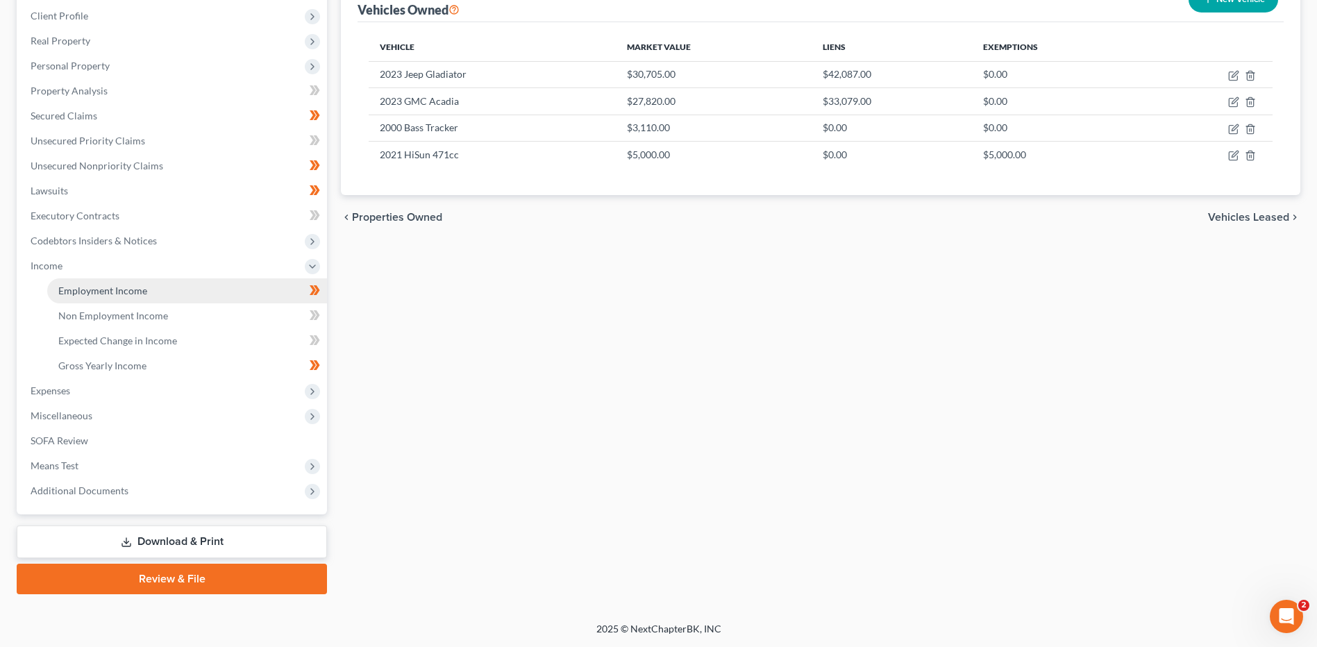
click at [165, 284] on link "Employment Income" at bounding box center [187, 290] width 280 height 25
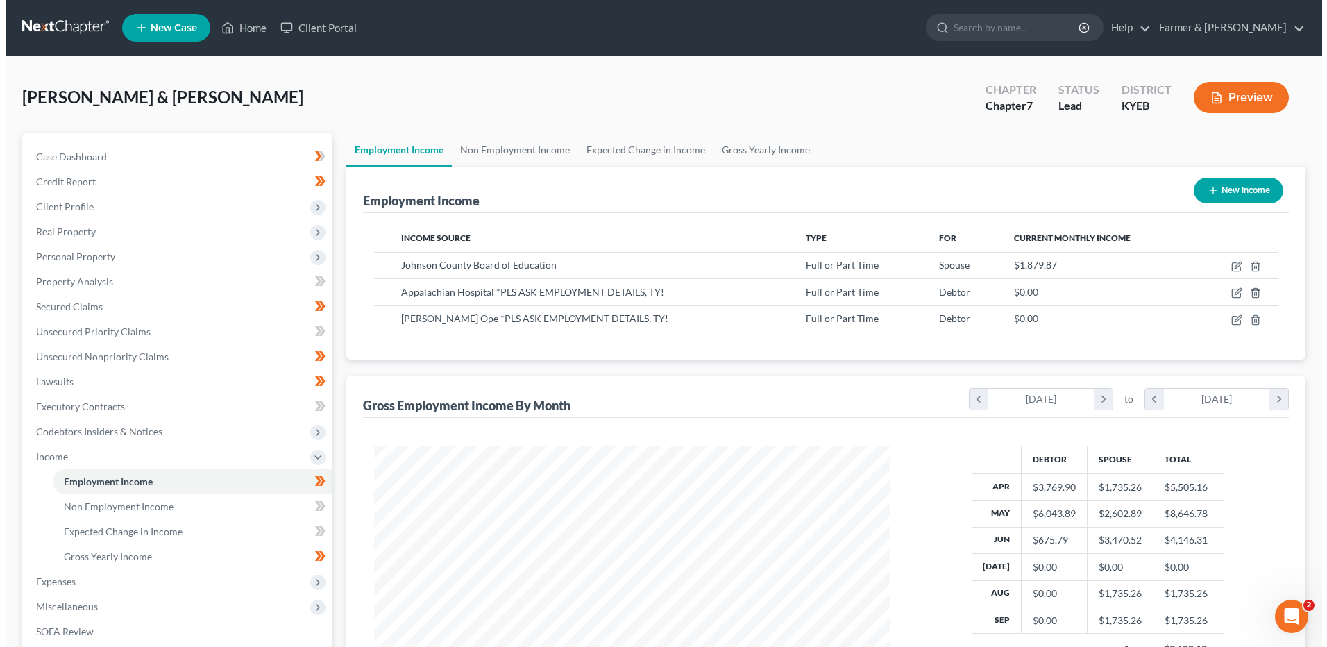
scroll to position [258, 543]
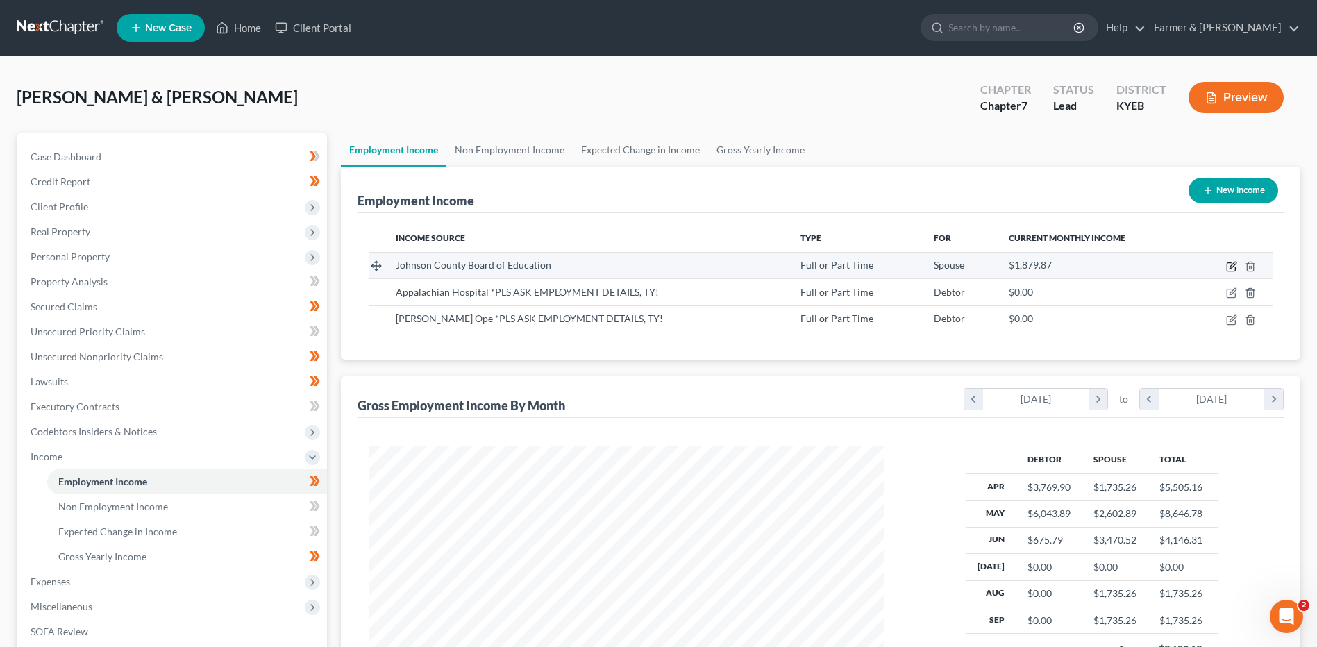
click at [1231, 261] on icon "button" at bounding box center [1231, 266] width 11 height 11
select select "0"
select select "18"
select select "2"
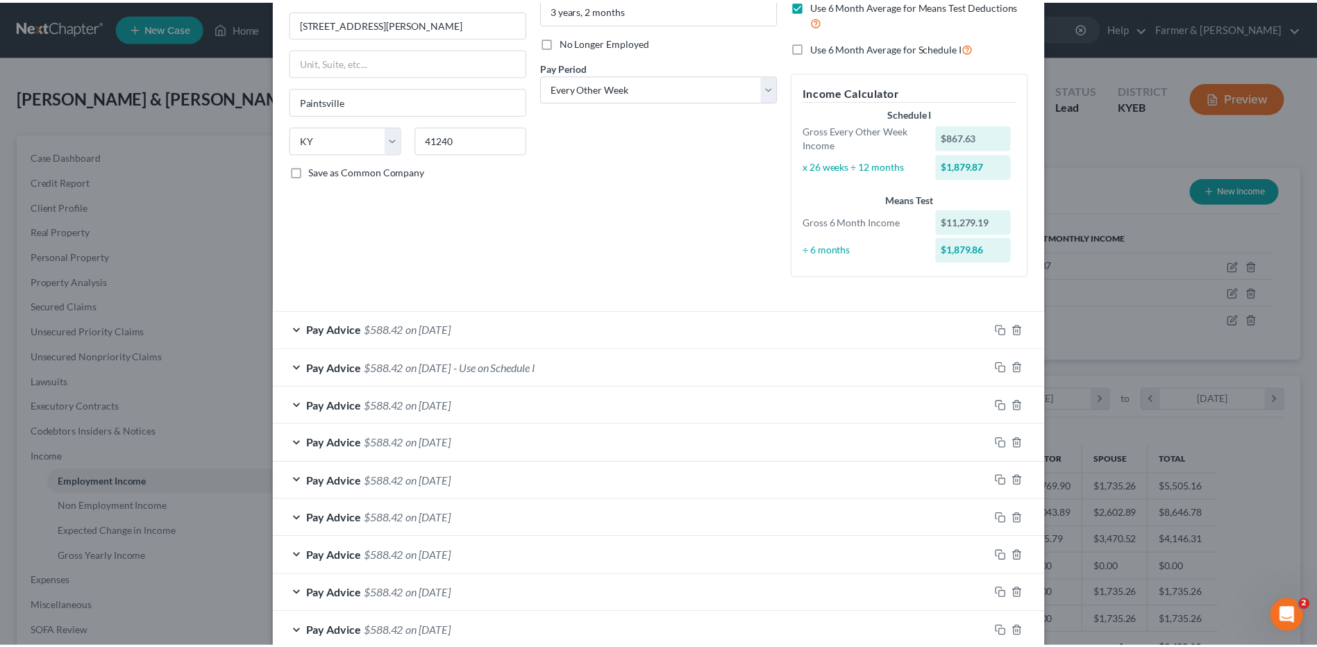
scroll to position [429, 0]
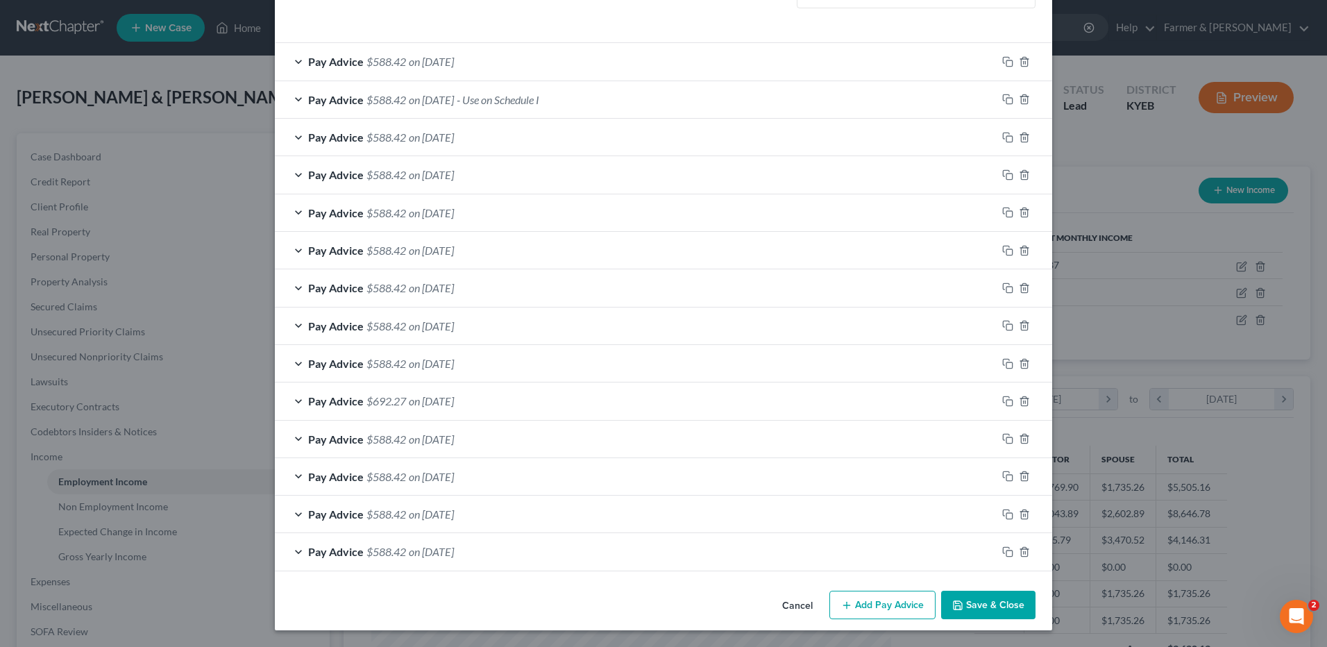
click at [975, 598] on button "Save & Close" at bounding box center [988, 605] width 94 height 29
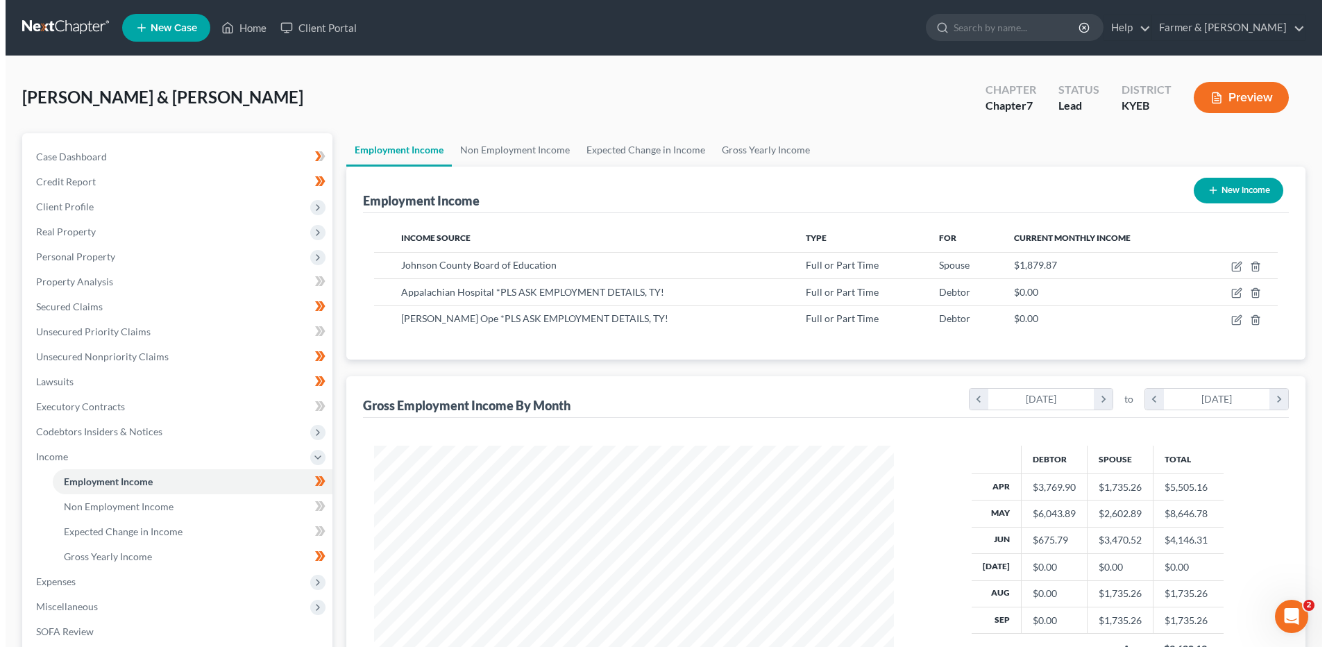
scroll to position [693824, 693538]
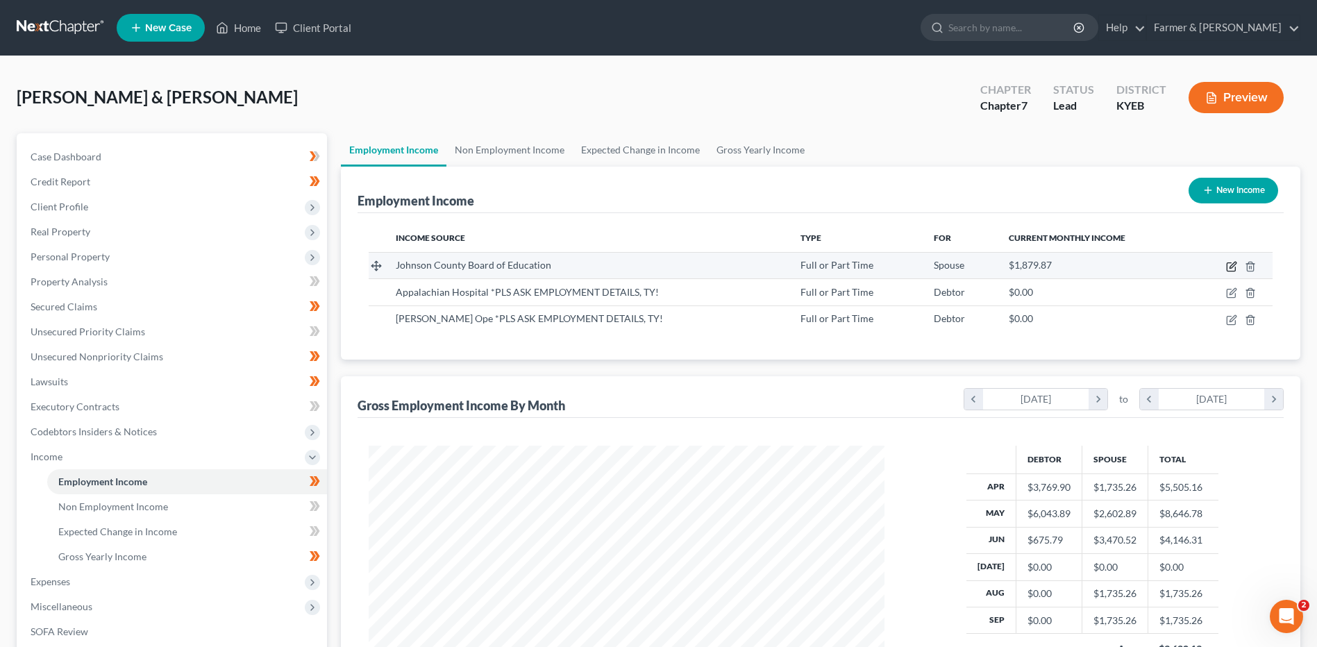
click at [1235, 265] on icon "button" at bounding box center [1231, 266] width 11 height 11
select select "0"
select select "18"
select select "2"
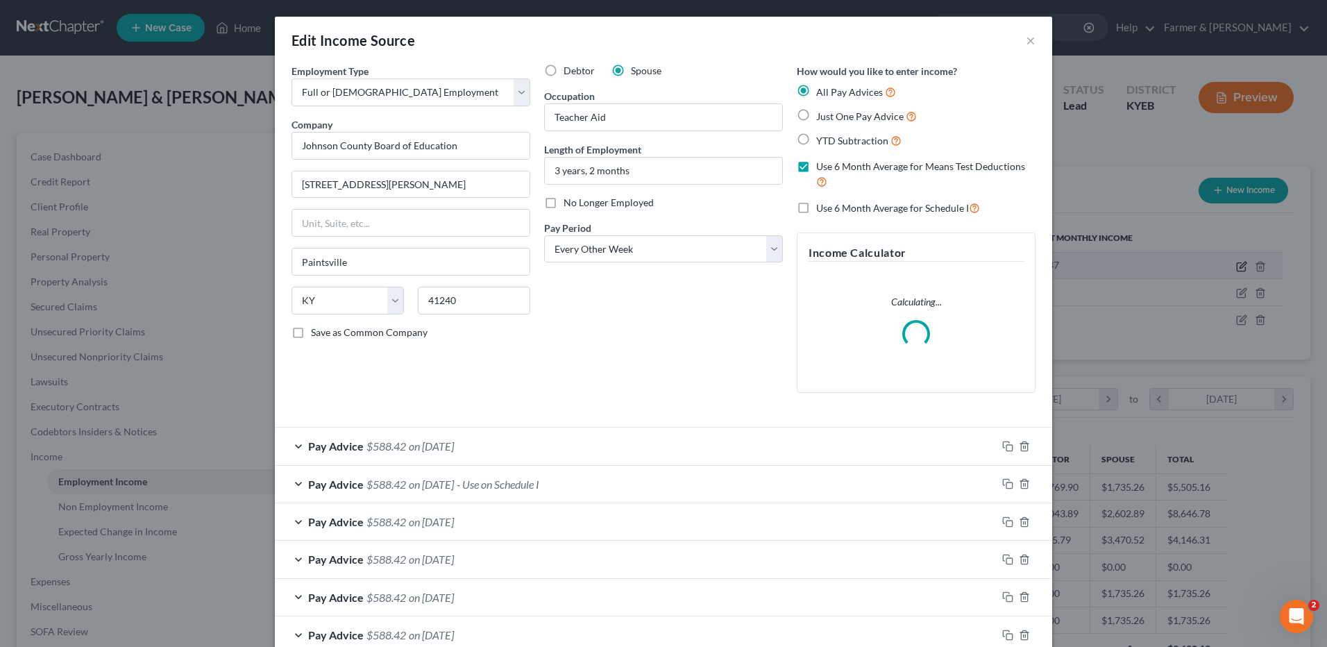
scroll to position [260, 548]
click at [453, 484] on span "on 09/19/2025" at bounding box center [431, 484] width 45 height 13
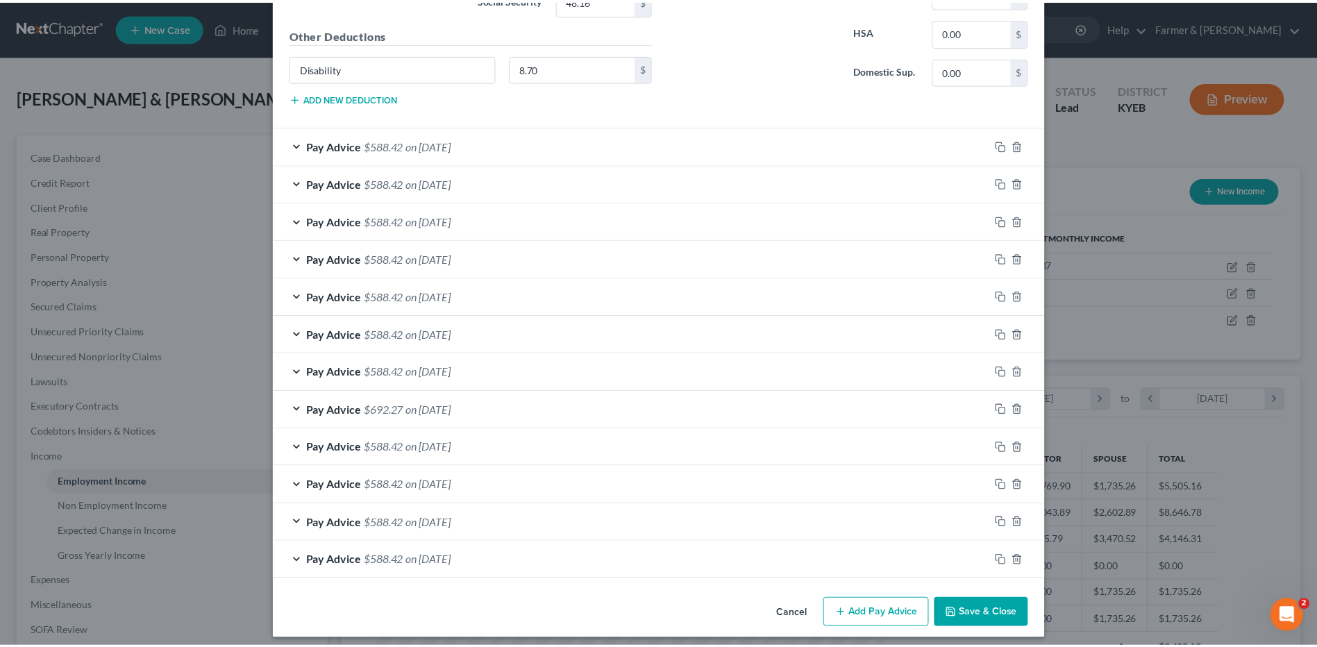
scroll to position [847, 0]
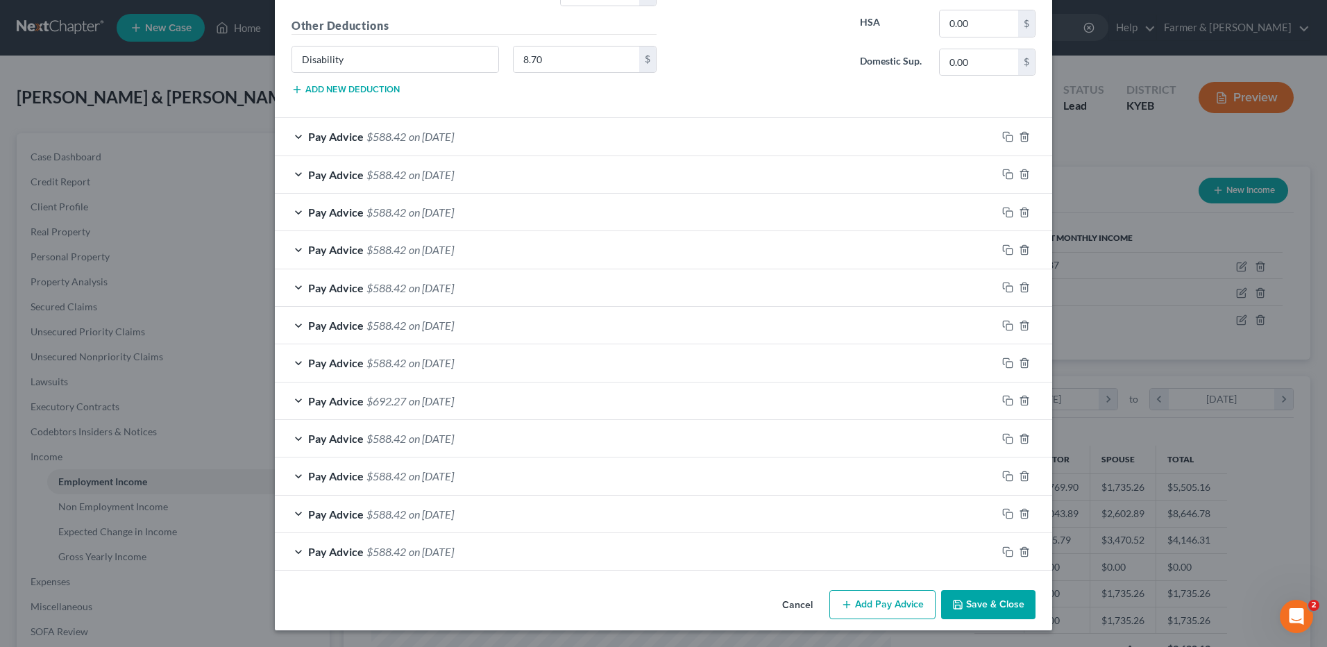
click at [782, 598] on button "Cancel" at bounding box center [797, 605] width 53 height 28
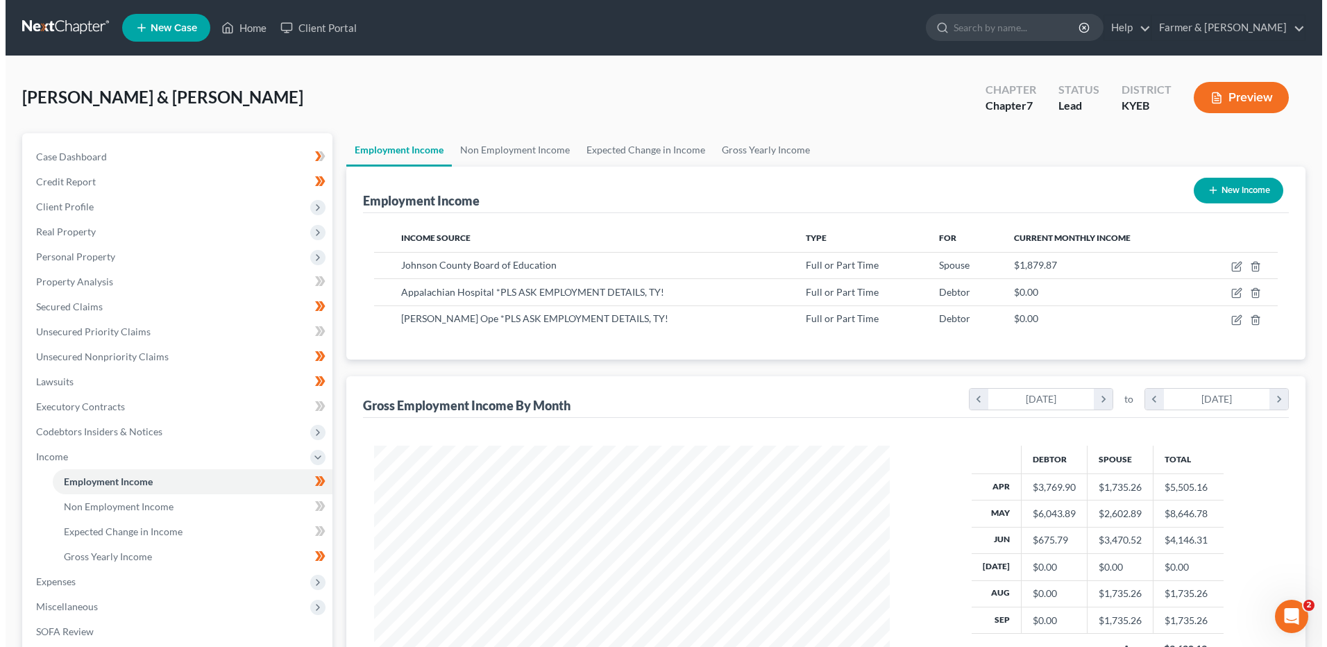
scroll to position [693824, 693538]
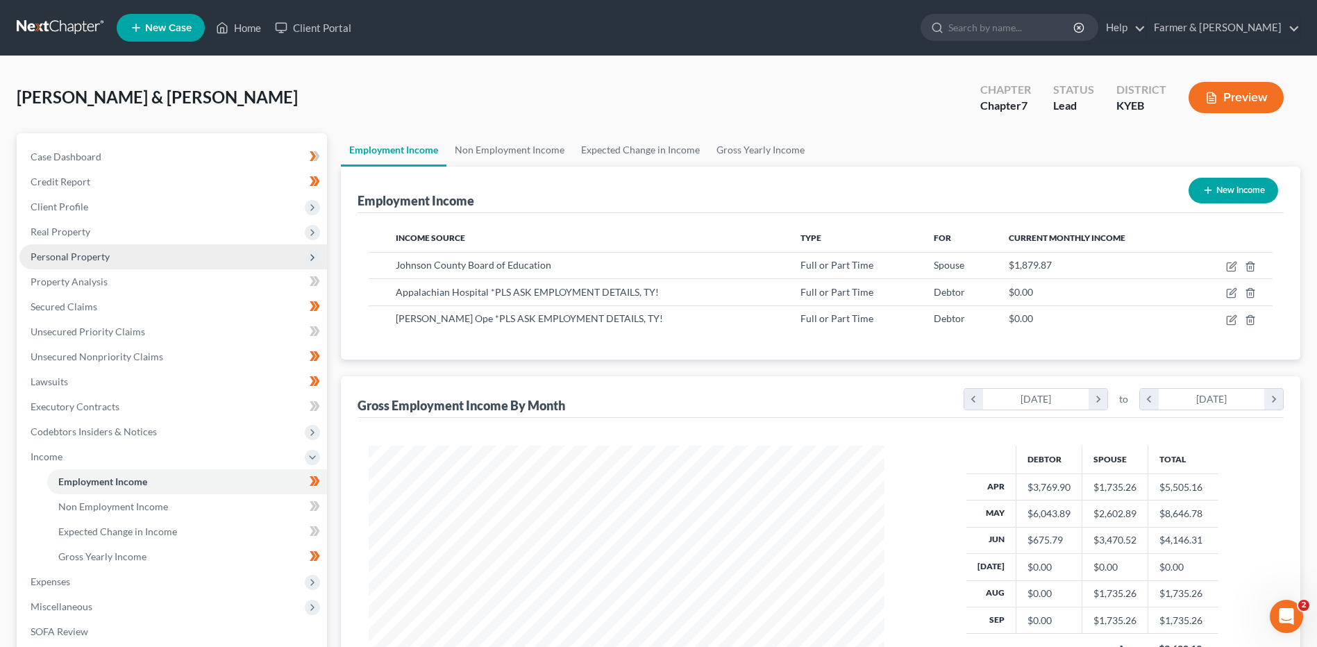
click at [189, 257] on span "Personal Property" at bounding box center [172, 256] width 307 height 25
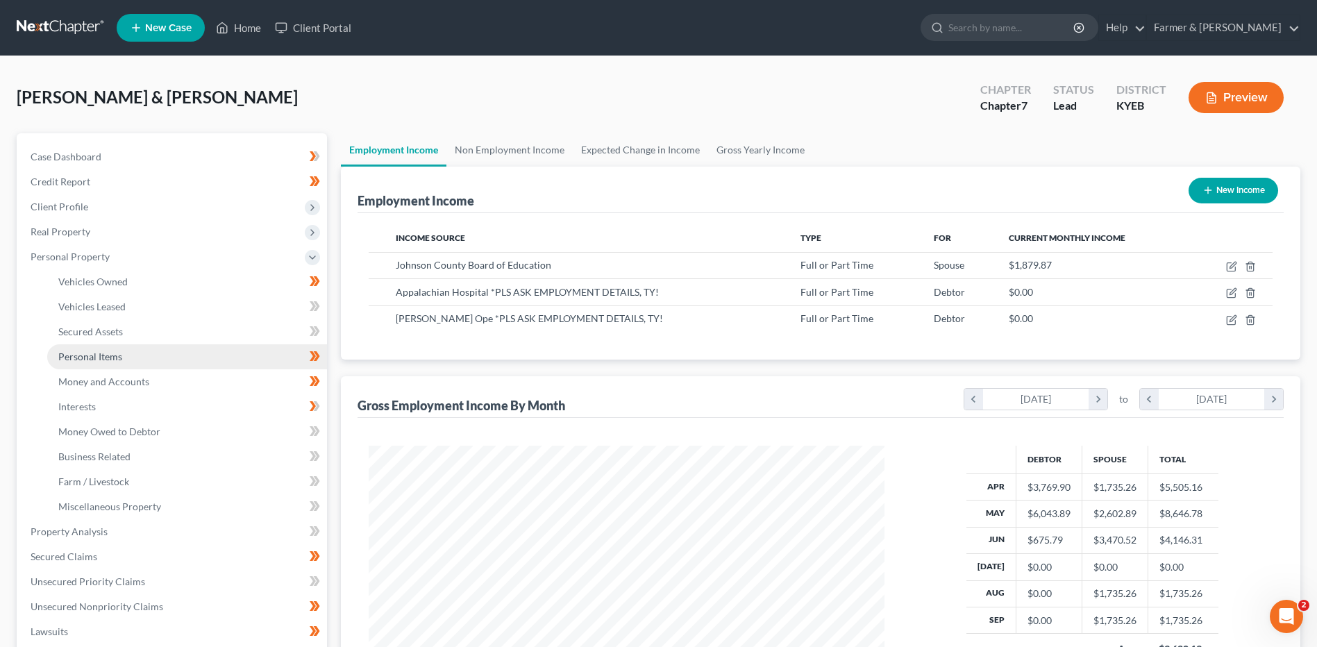
click at [169, 365] on link "Personal Items" at bounding box center [187, 356] width 280 height 25
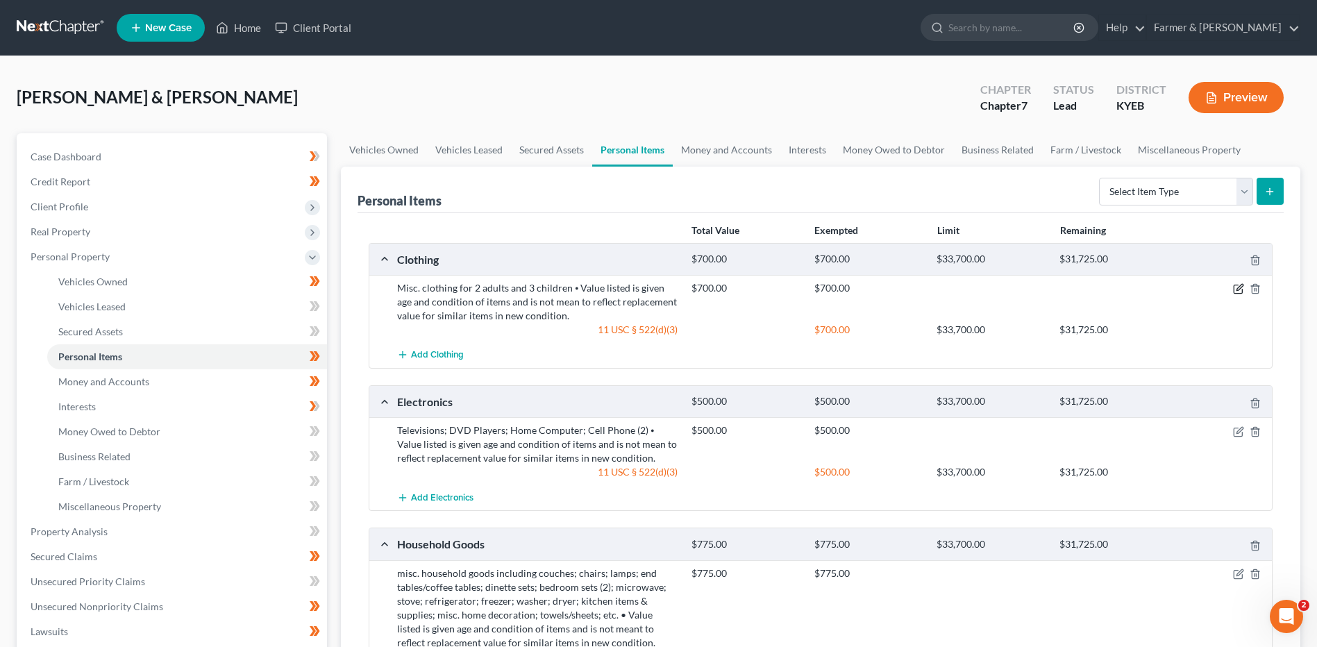
click at [1239, 289] on icon "button" at bounding box center [1239, 288] width 6 height 6
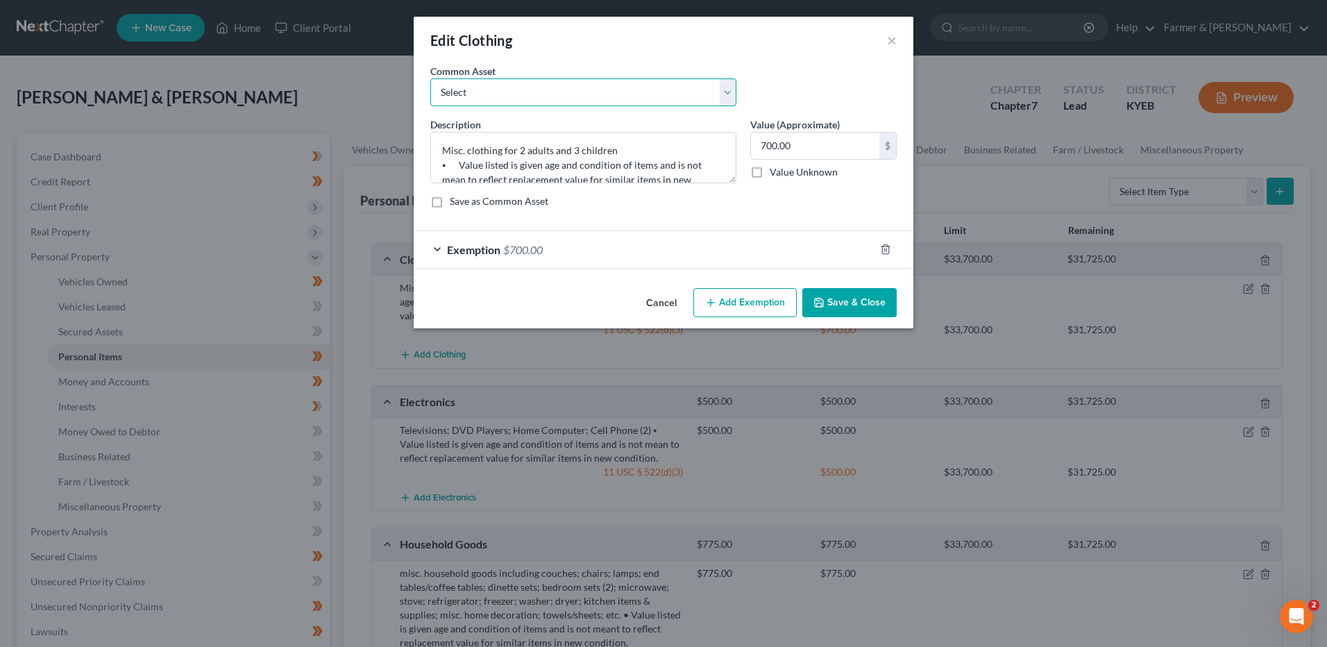
click at [574, 88] on select "Select misc. clothing for 1 adult misc. clothing for 2 adults and 2 children mi…" at bounding box center [583, 92] width 306 height 28
select select "3"
click at [430, 78] on select "Select misc. clothing for 1 adult misc. clothing for 2 adults and 2 children mi…" at bounding box center [583, 92] width 306 height 28
type textarea "misc. clothing for 2 adults"
type input "400.00"
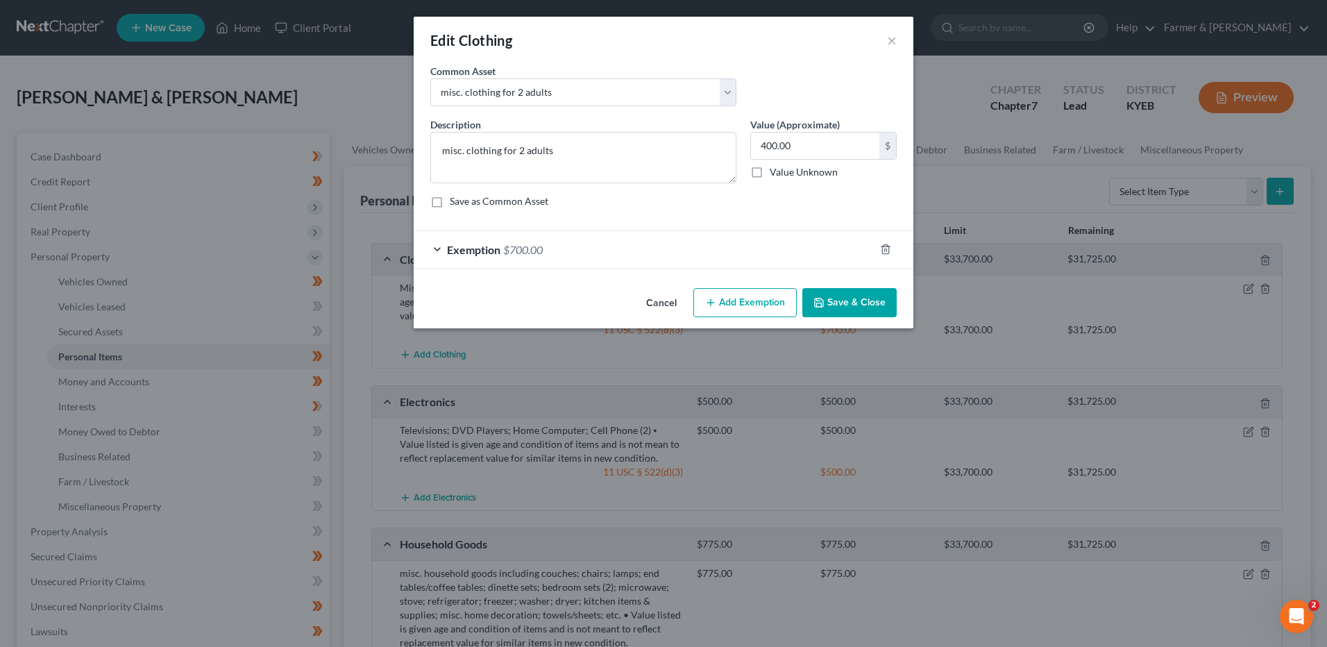
click at [557, 248] on div "Exemption $700.00" at bounding box center [644, 249] width 461 height 37
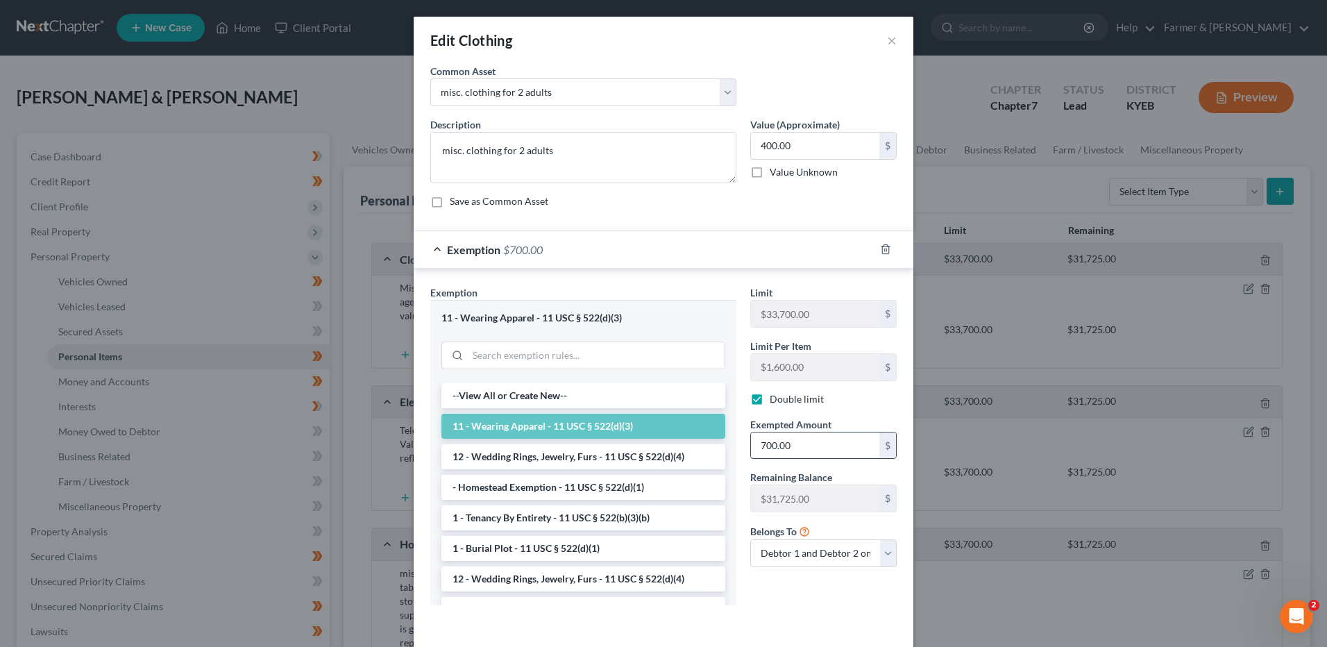
click at [809, 448] on input "700.00" at bounding box center [815, 445] width 128 height 26
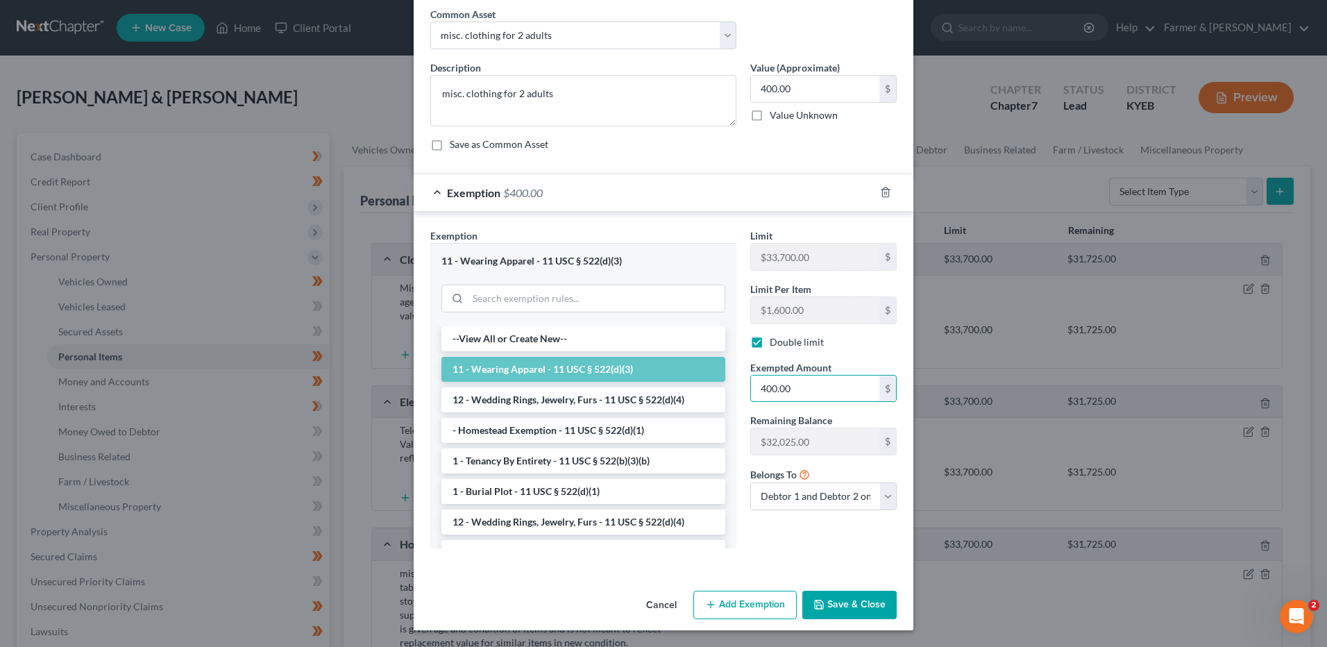
type input "400.00"
click at [861, 621] on div "Cancel Add Exemption Save & Close" at bounding box center [664, 608] width 500 height 46
click at [863, 607] on button "Save & Close" at bounding box center [849, 605] width 94 height 29
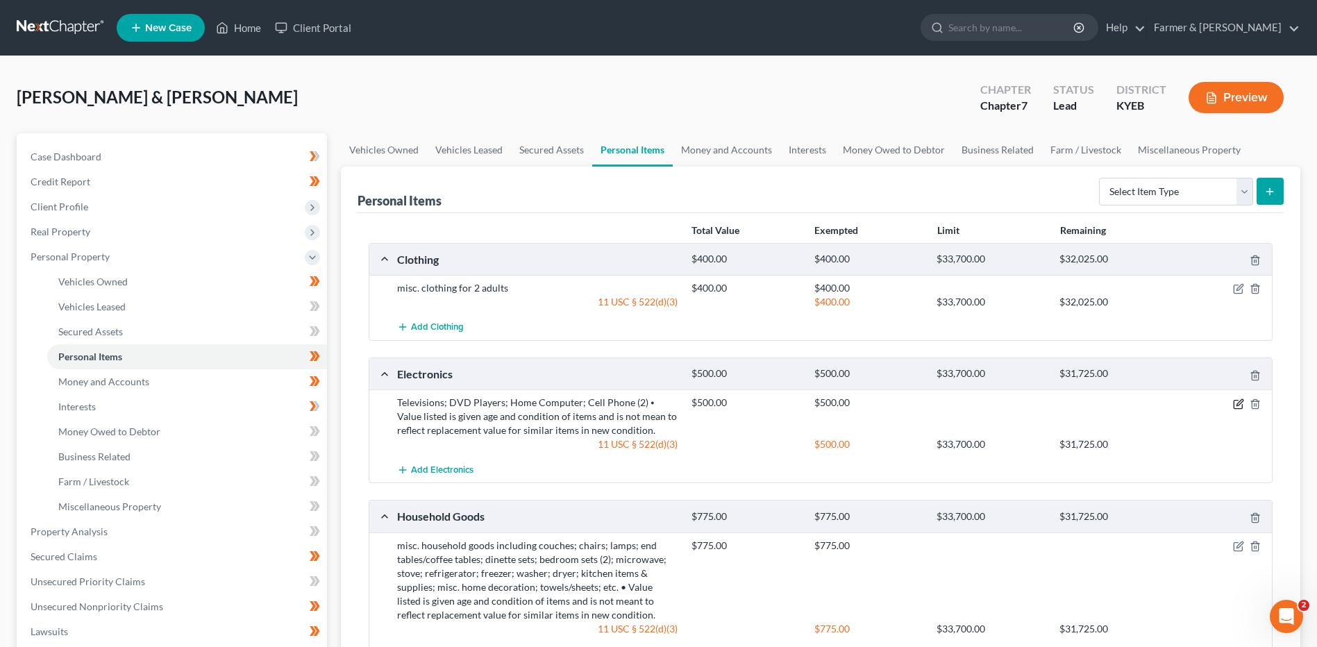
drag, startPoint x: 1235, startPoint y: 405, endPoint x: 994, endPoint y: 344, distance: 248.3
click at [1235, 404] on icon "button" at bounding box center [1238, 403] width 11 height 11
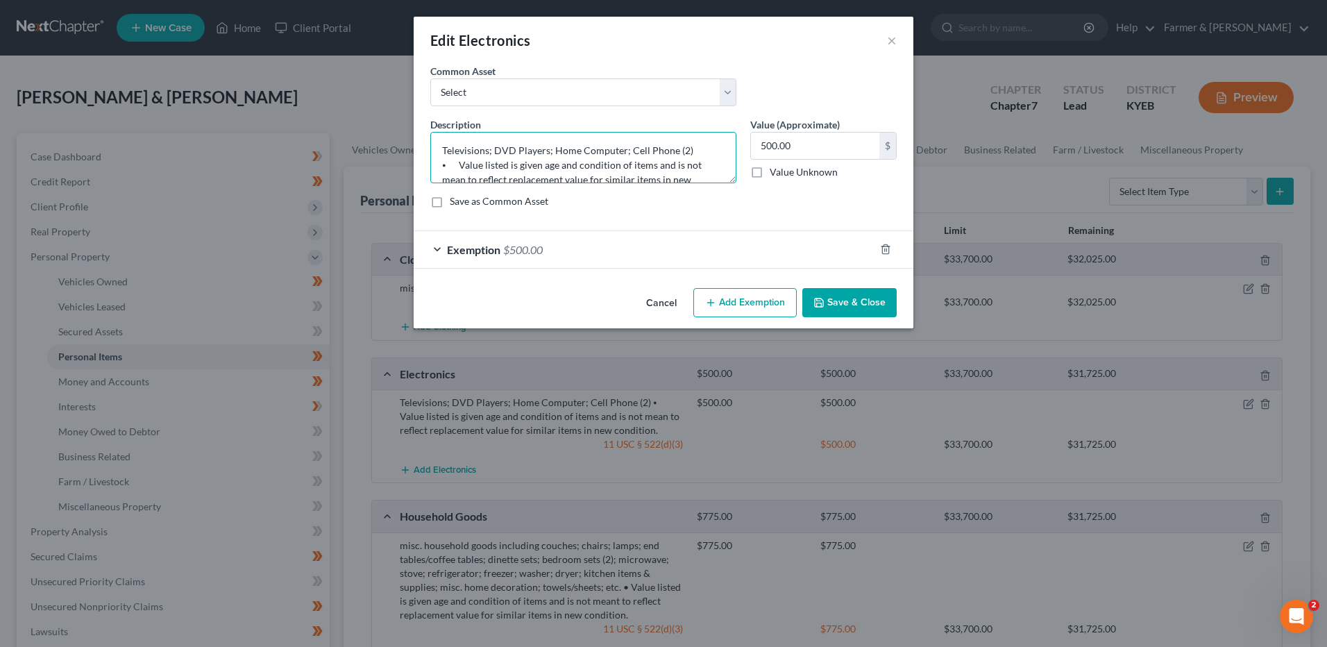
scroll to position [29, 0]
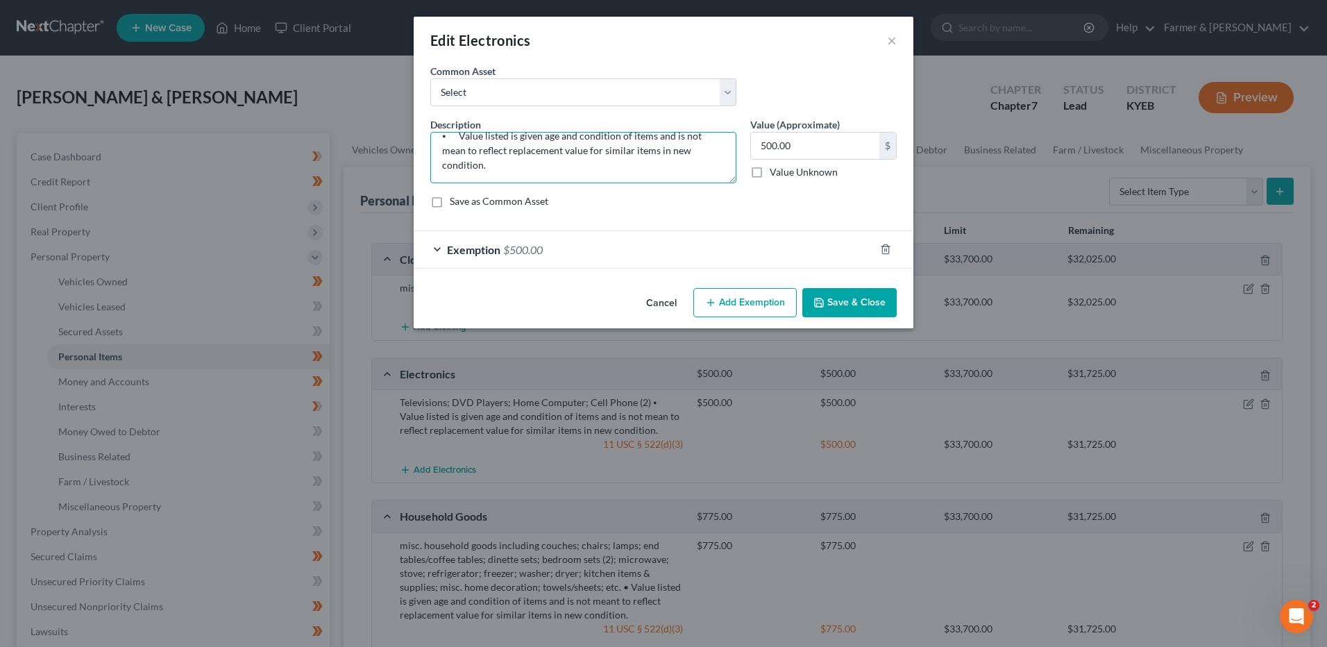
drag, startPoint x: 623, startPoint y: 150, endPoint x: 938, endPoint y: 233, distance: 325.9
click at [940, 235] on div "Edit Electronics × An exemption set must first be selected from the Filing Info…" at bounding box center [663, 323] width 1327 height 647
type textarea "Televisions; DVD Players; Home Computer"
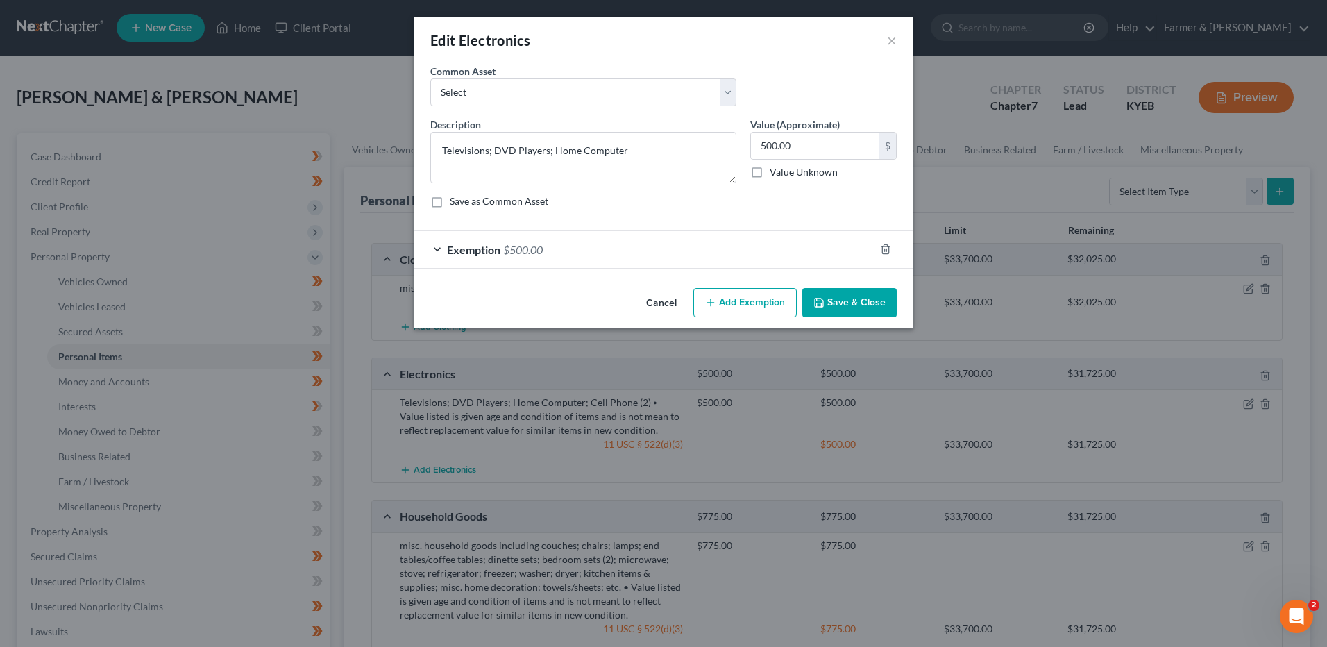
click at [850, 303] on button "Save & Close" at bounding box center [849, 302] width 94 height 29
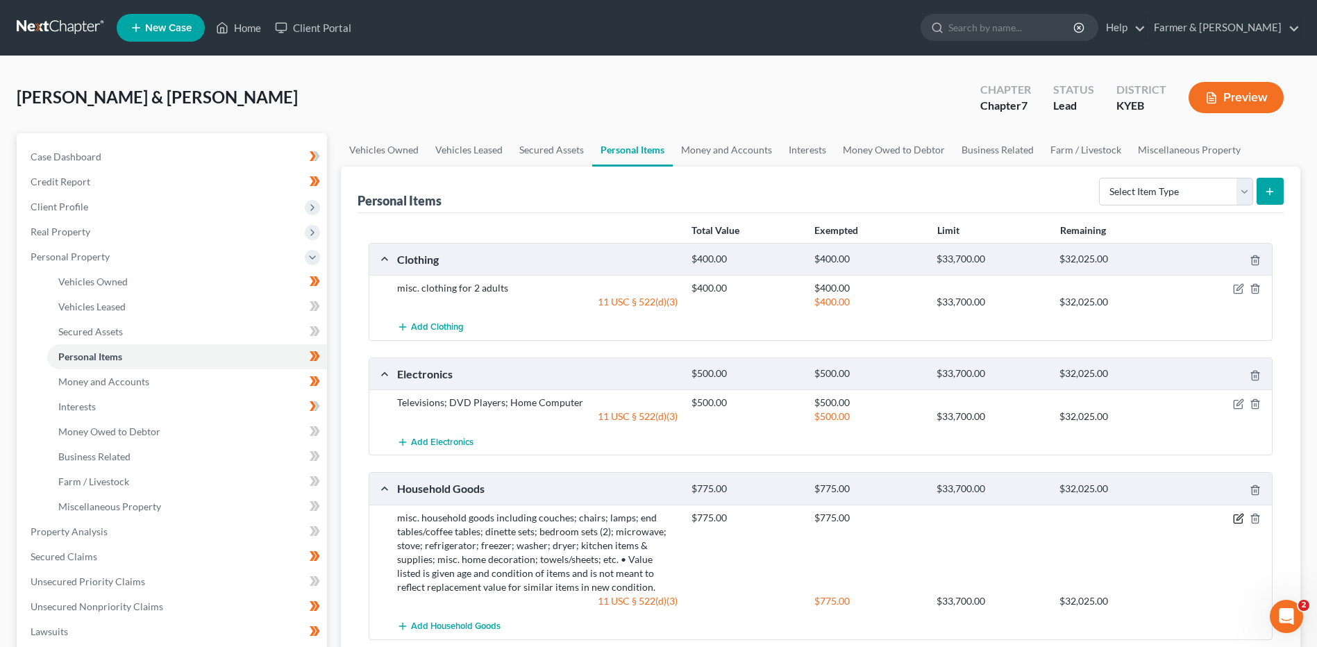
click at [1236, 516] on icon "button" at bounding box center [1238, 518] width 11 height 11
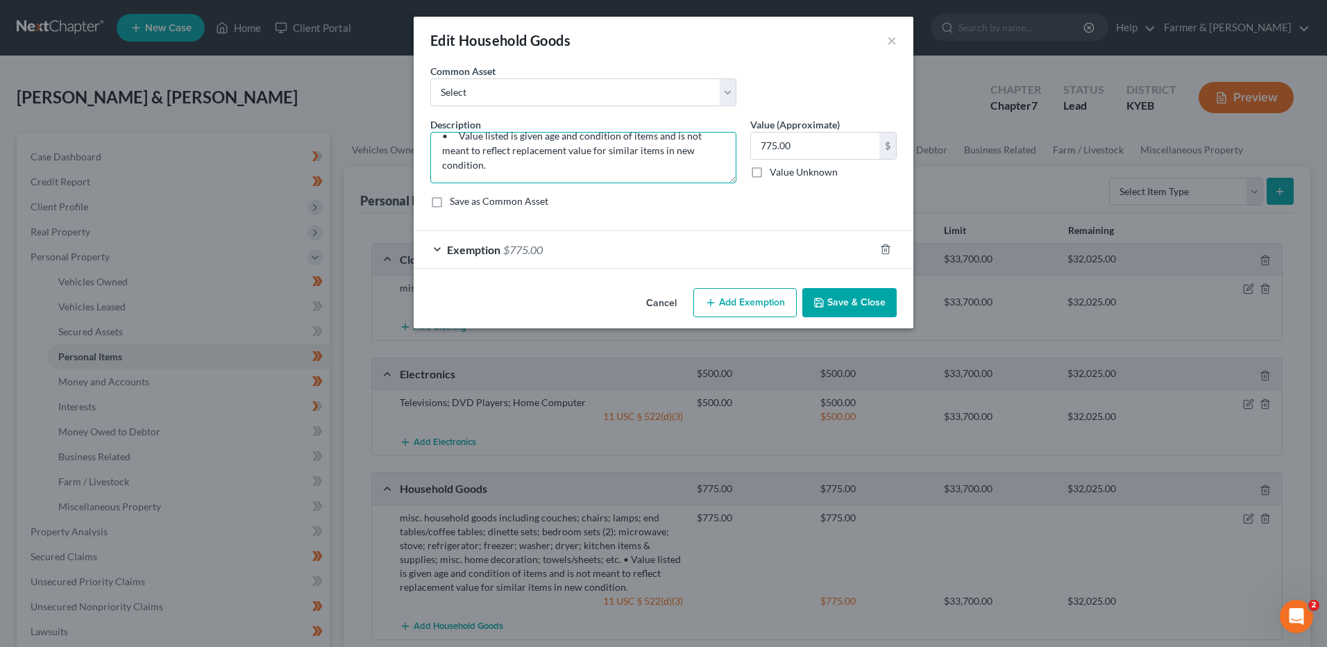
drag, startPoint x: 441, startPoint y: 141, endPoint x: 1025, endPoint y: 264, distance: 596.5
click at [1052, 265] on div "Edit Household Goods × An exemption set must first be selected from the Filing …" at bounding box center [663, 323] width 1327 height 647
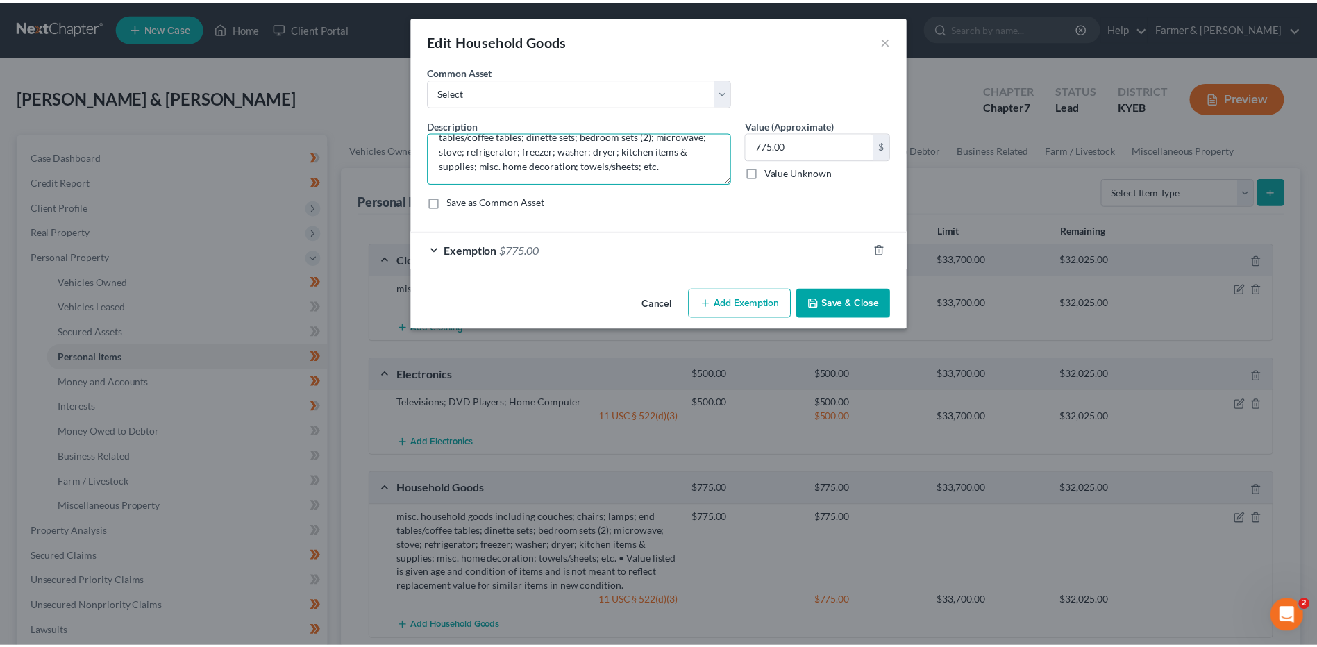
scroll to position [29, 0]
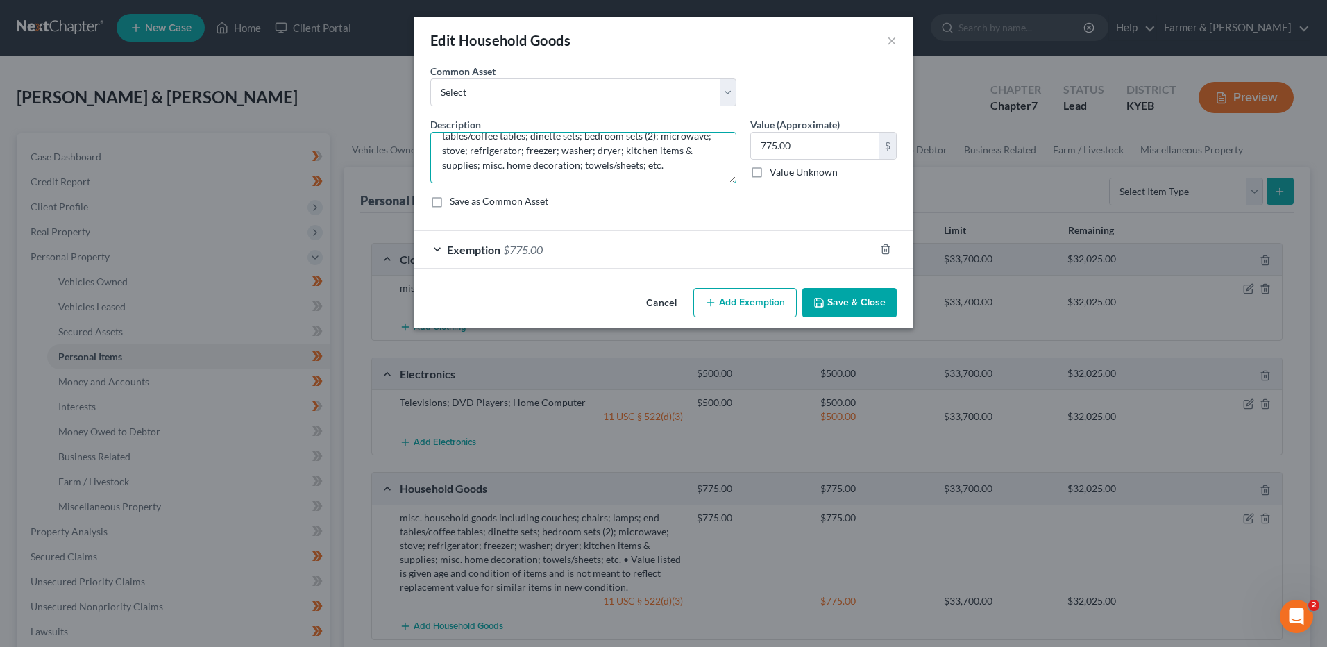
type textarea "misc. household goods including couches; chairs; lamps; end tables/coffee table…"
click at [879, 292] on button "Save & Close" at bounding box center [849, 302] width 94 height 29
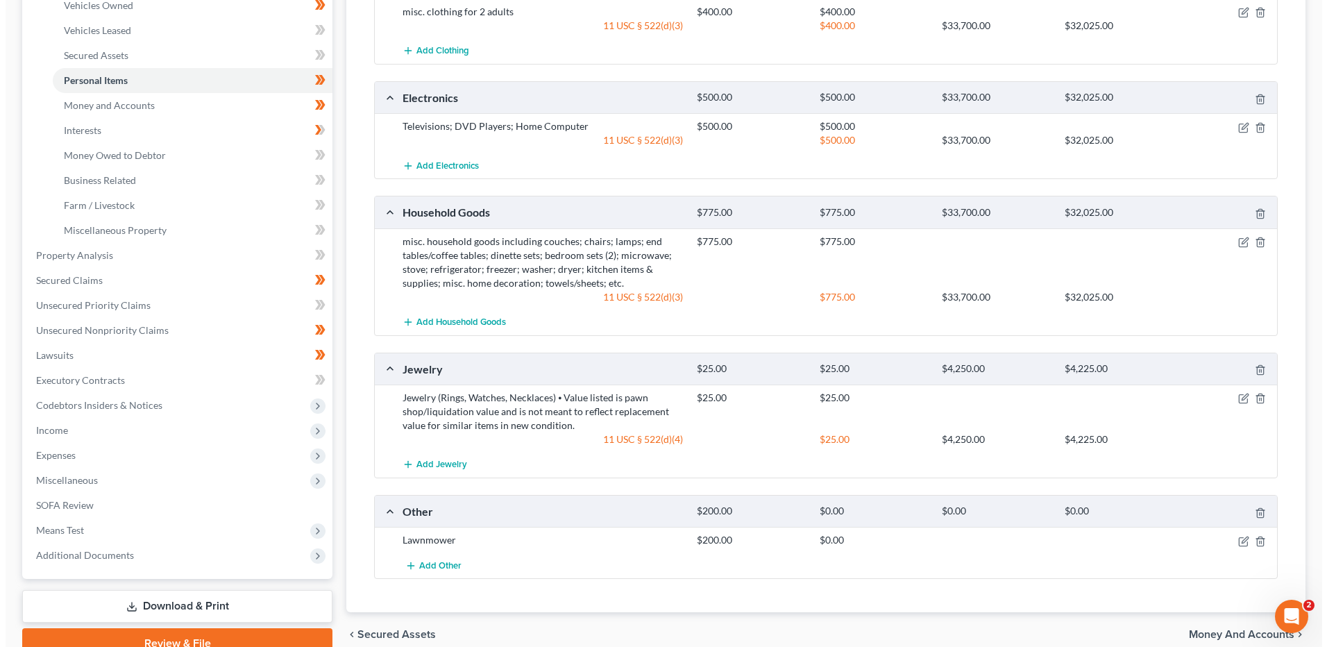
scroll to position [278, 0]
click at [1235, 393] on icon "button" at bounding box center [1238, 396] width 11 height 11
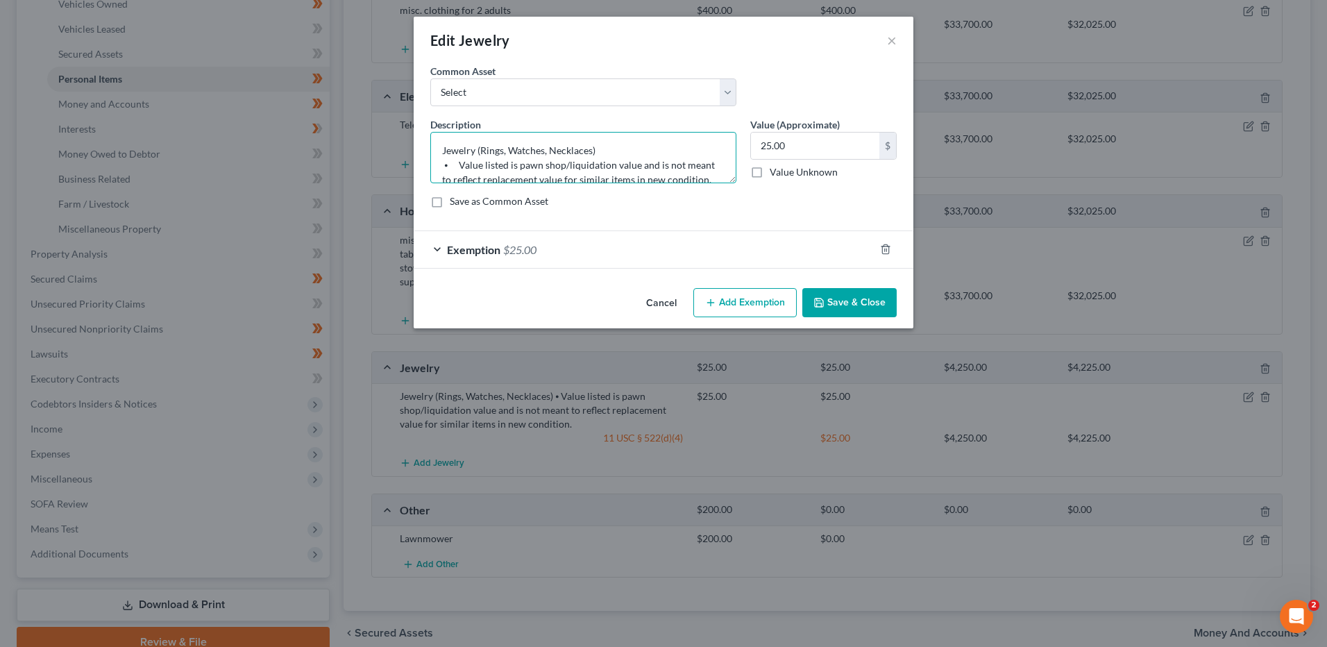
scroll to position [15, 0]
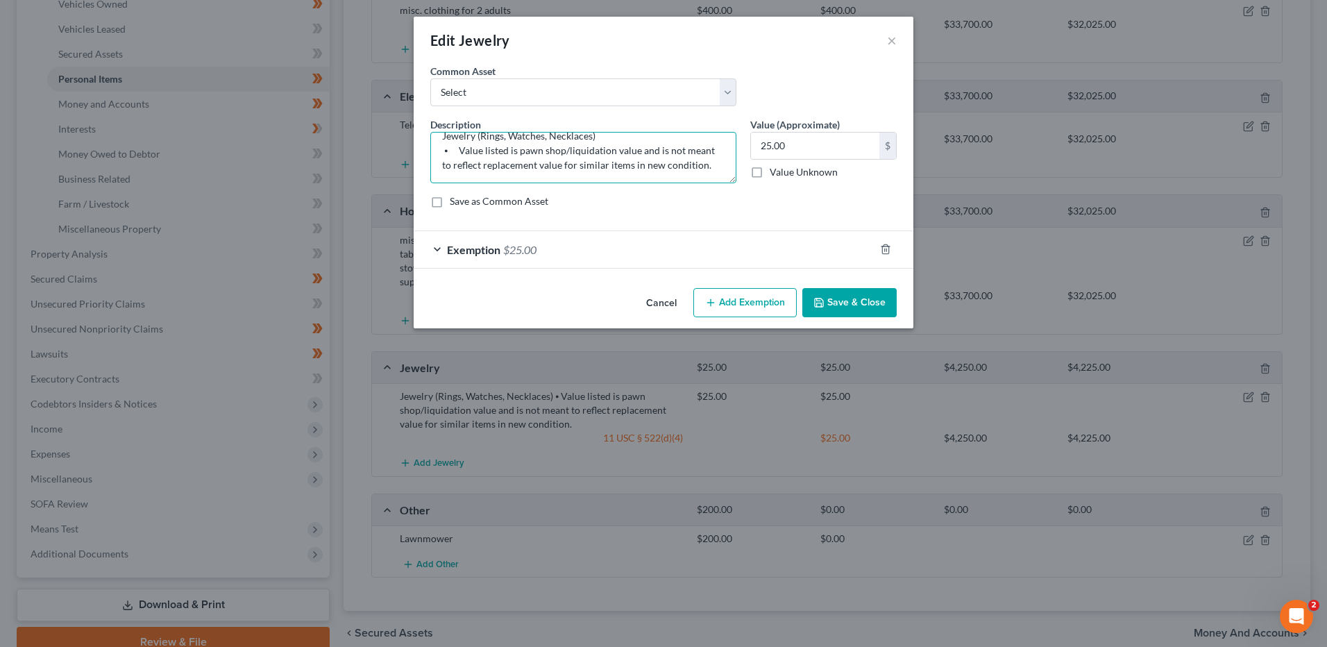
drag, startPoint x: 440, startPoint y: 158, endPoint x: 1091, endPoint y: 251, distance: 657.8
click at [1099, 251] on div "Edit Jewelry × An exemption set must first be selected from the Filing Informat…" at bounding box center [663, 323] width 1327 height 647
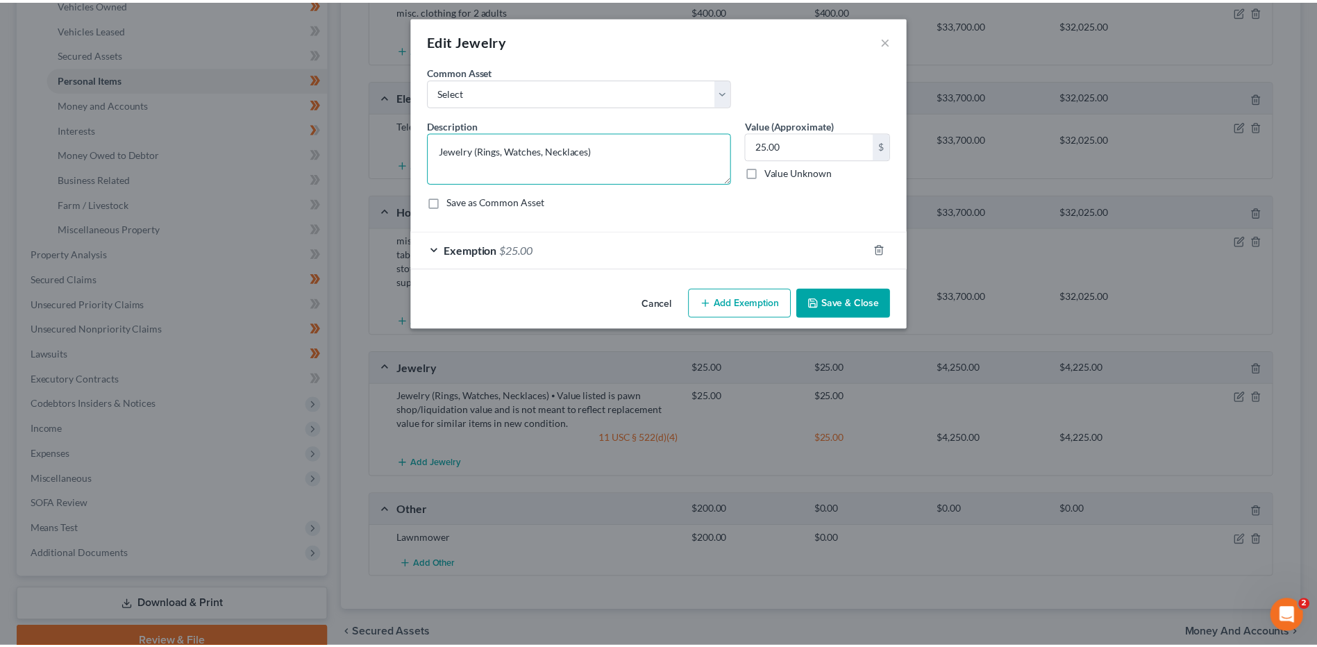
scroll to position [0, 0]
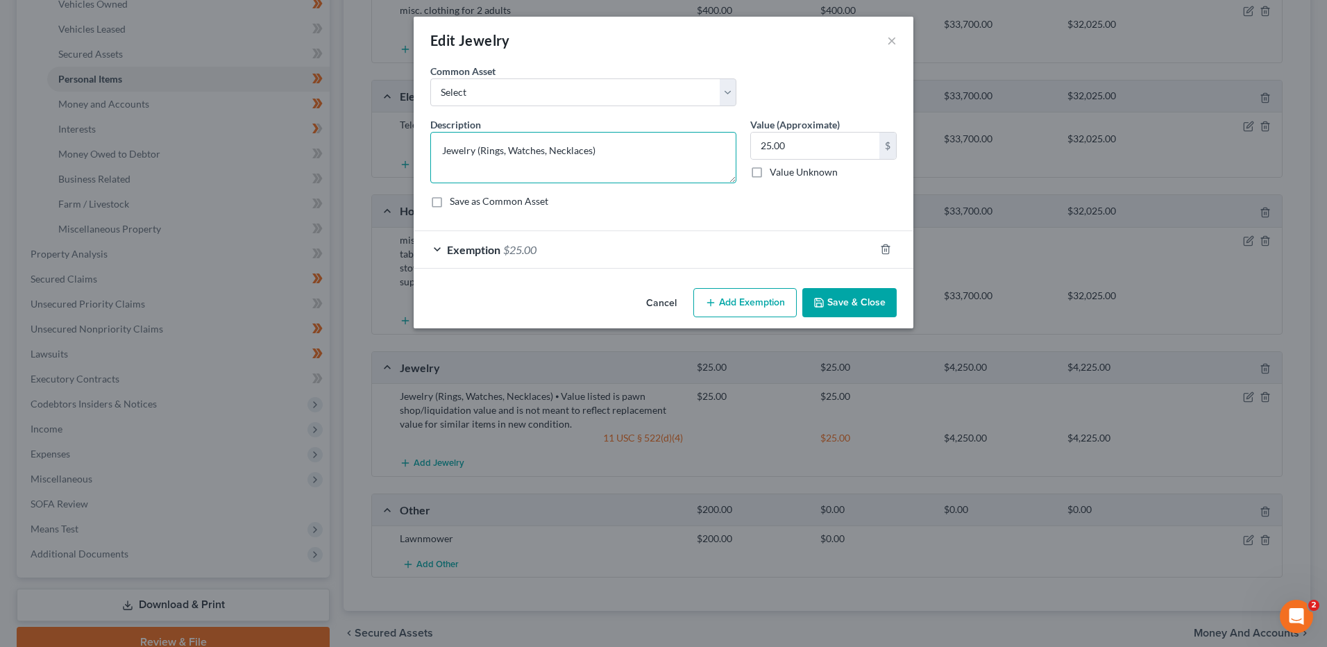
type textarea "Jewelry (Rings, Watches, Necklaces)"
click at [874, 308] on button "Save & Close" at bounding box center [849, 302] width 94 height 29
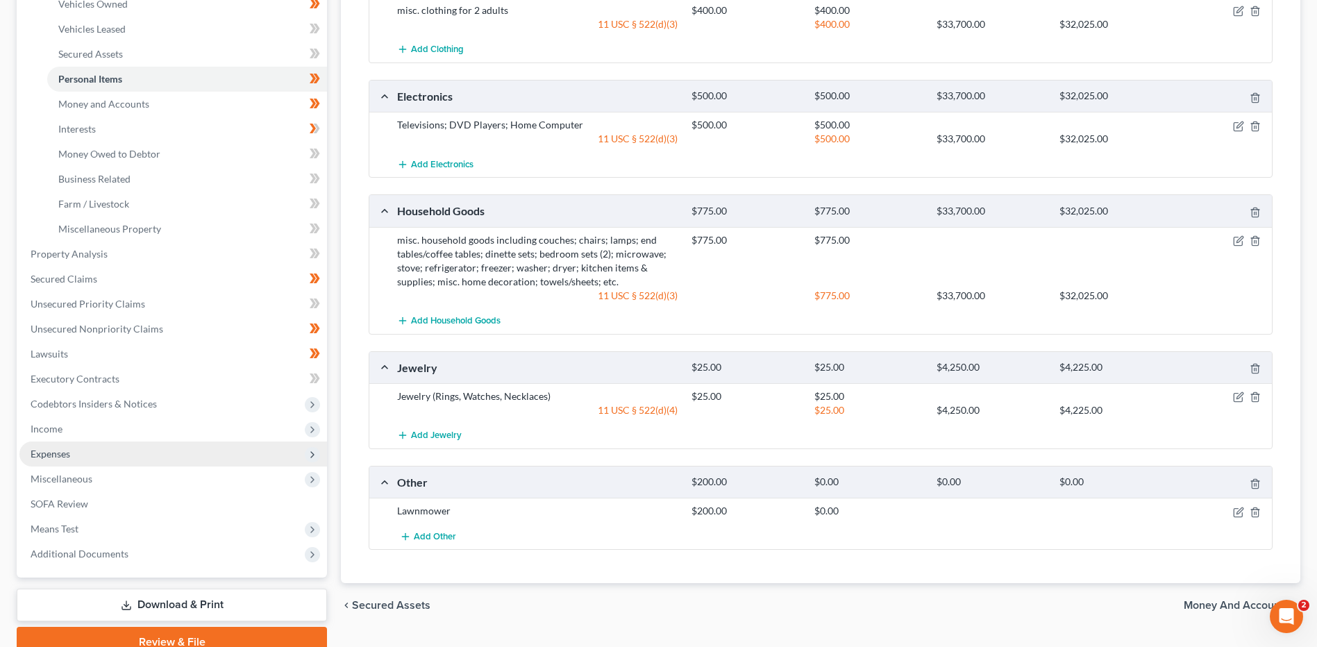
click at [67, 461] on span "Expenses" at bounding box center [172, 453] width 307 height 25
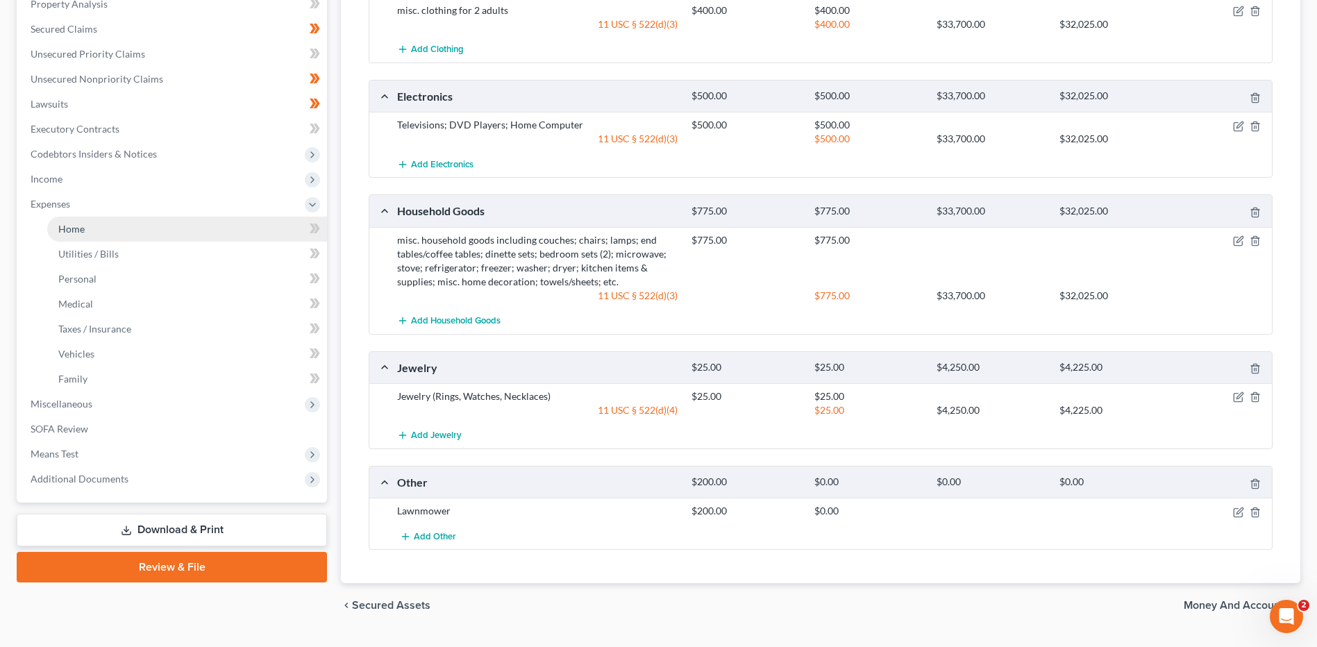
click at [113, 237] on link "Home" at bounding box center [187, 229] width 280 height 25
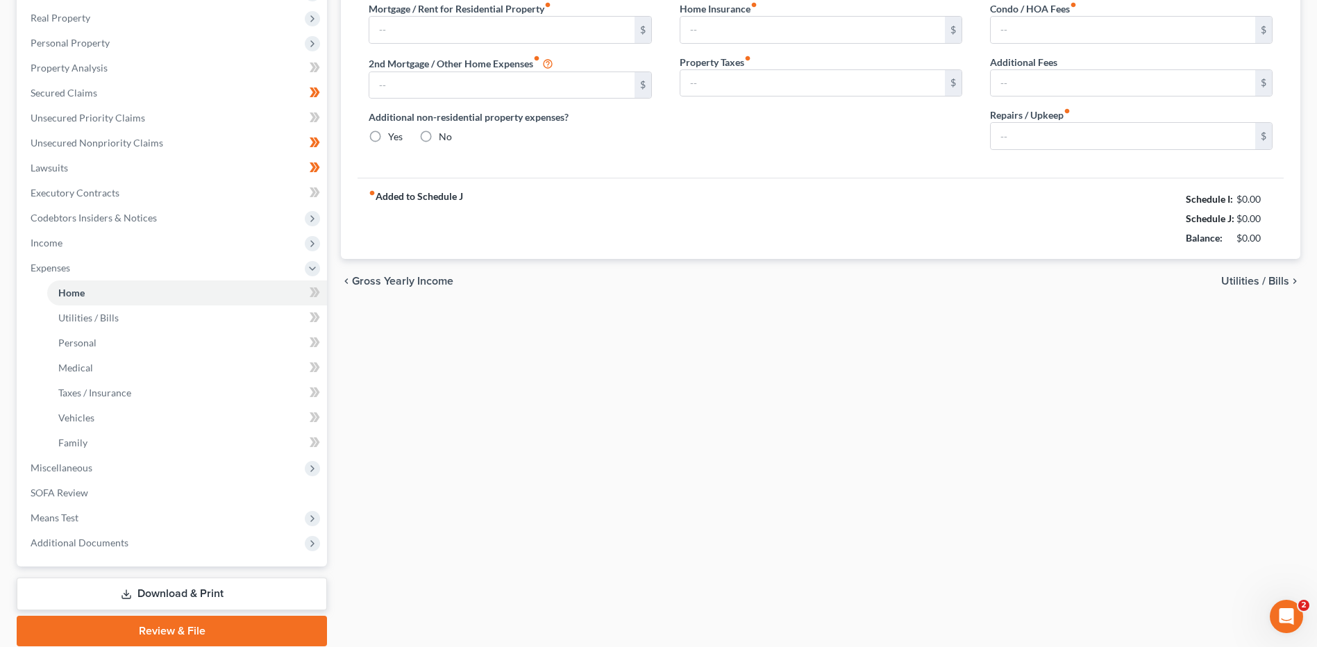
type input "1,200.00"
type input "0.00"
radio input "true"
type input "0.00"
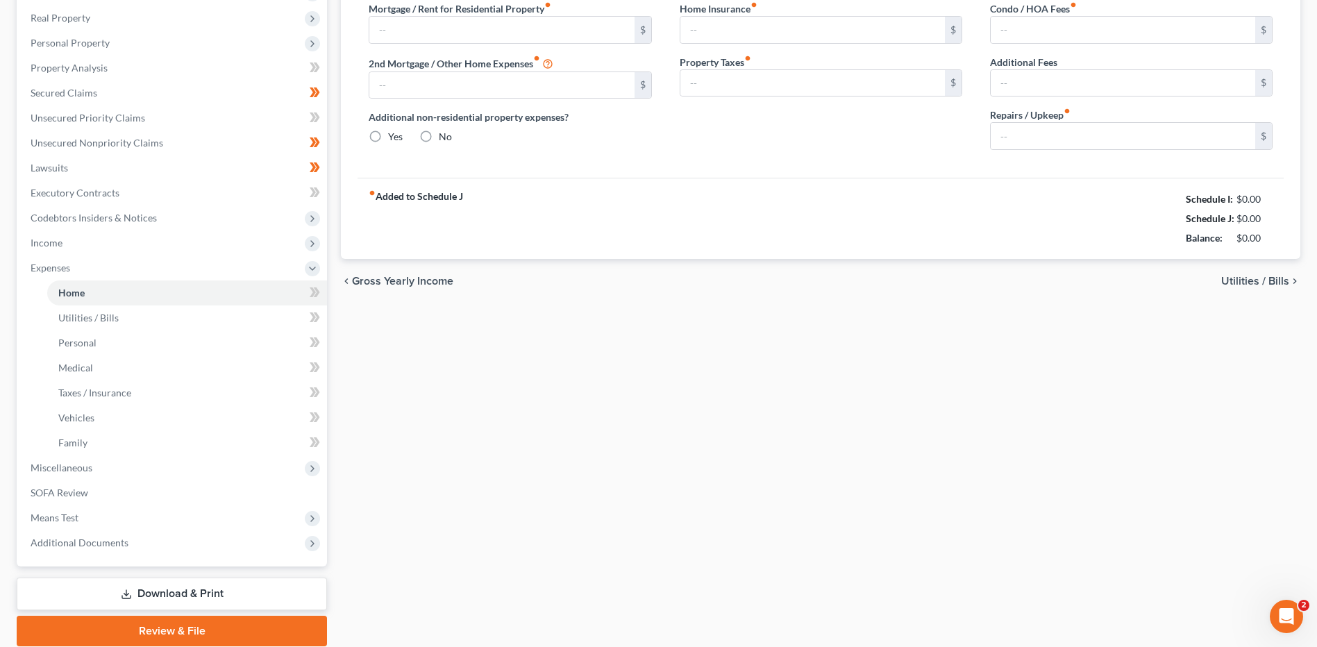
type input "0.00"
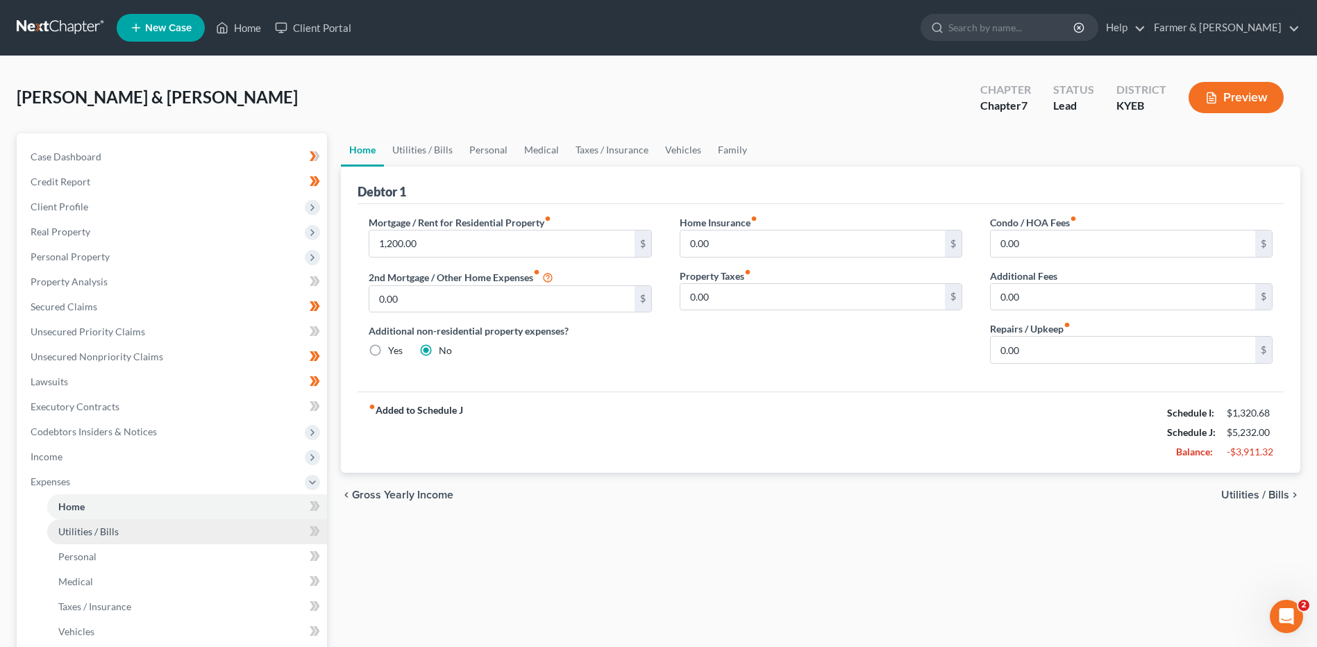
click at [75, 531] on span "Utilities / Bills" at bounding box center [88, 531] width 60 height 12
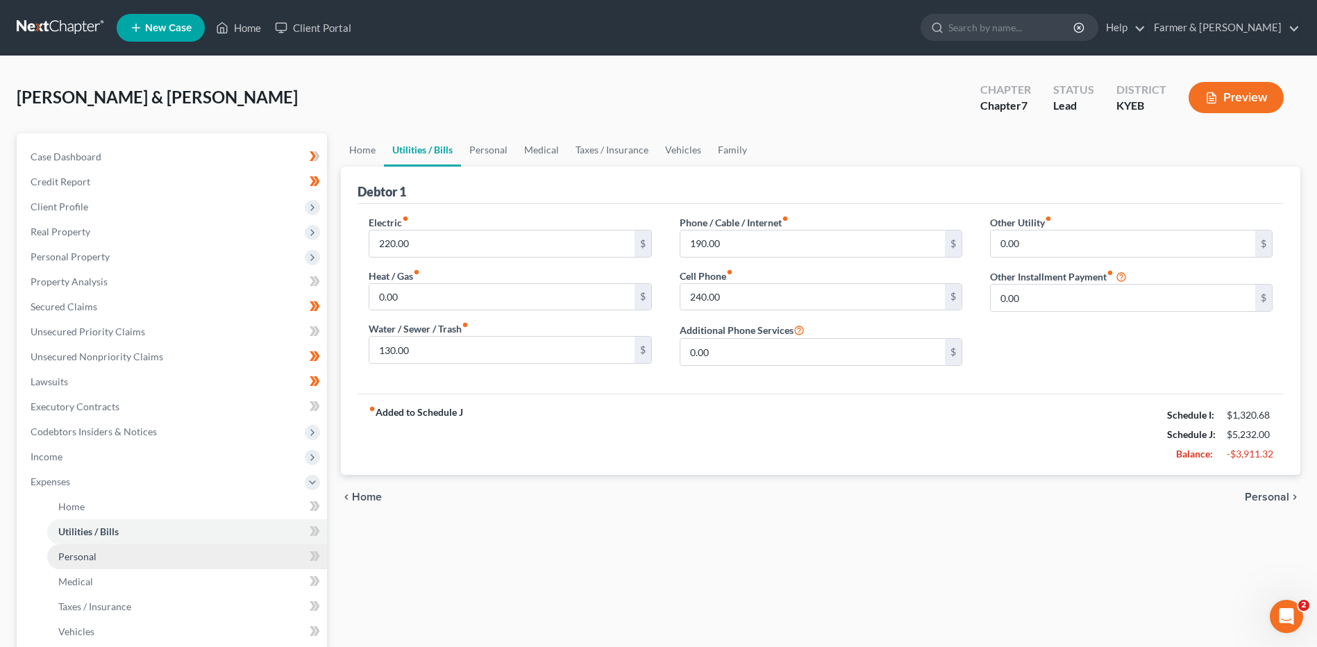
click at [89, 557] on span "Personal" at bounding box center [77, 556] width 38 height 12
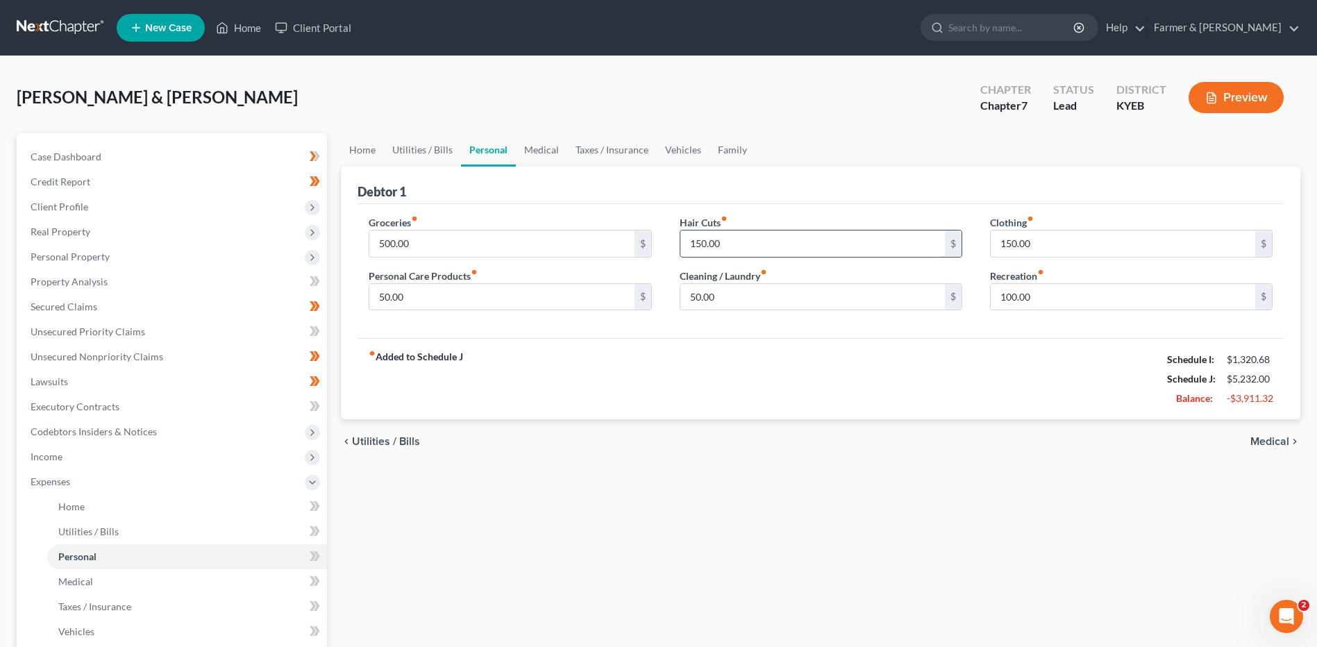
click at [756, 247] on input "150.00" at bounding box center [812, 243] width 264 height 26
type input "35.00"
type input "25.00"
type input "35.00"
type input "50.00"
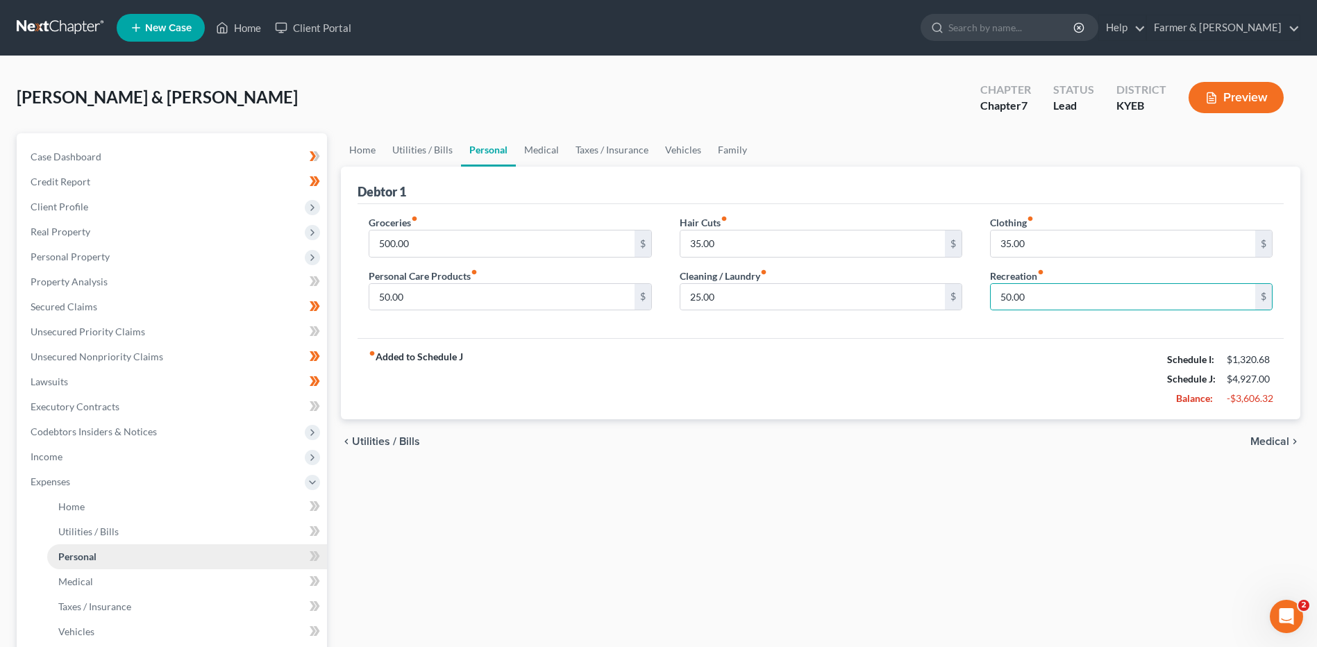
click at [145, 568] on link "Personal" at bounding box center [187, 556] width 280 height 25
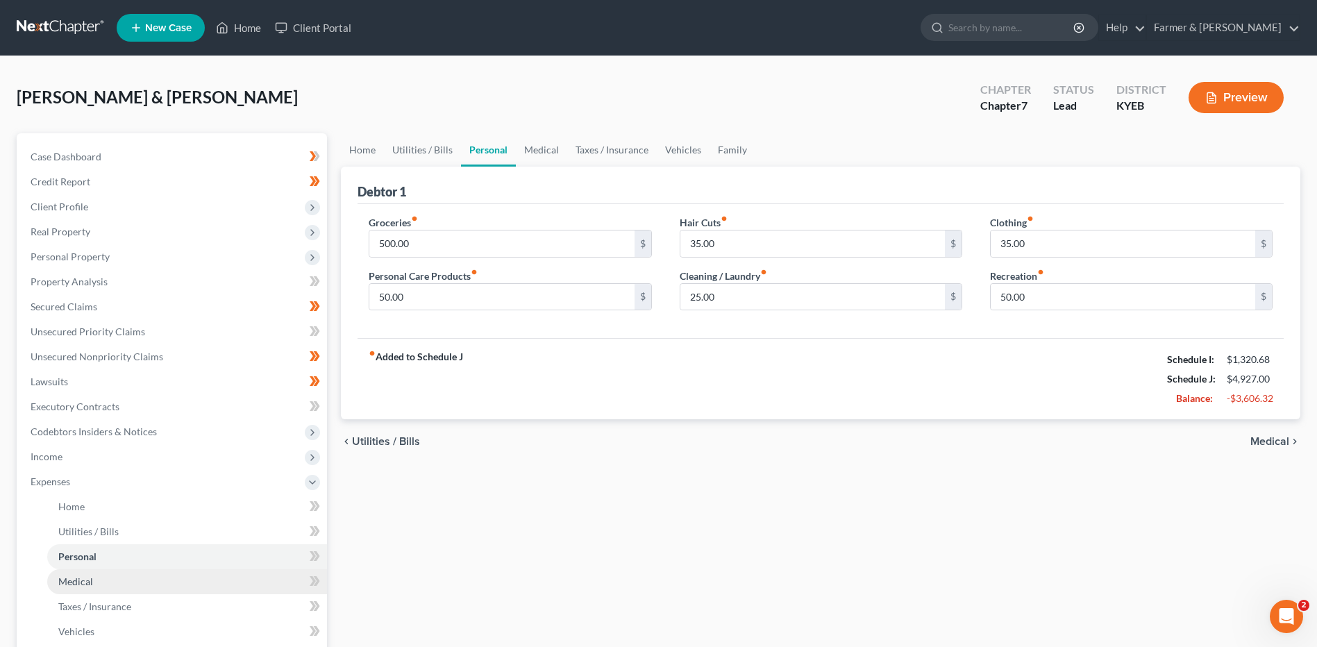
click at [133, 578] on link "Medical" at bounding box center [187, 581] width 280 height 25
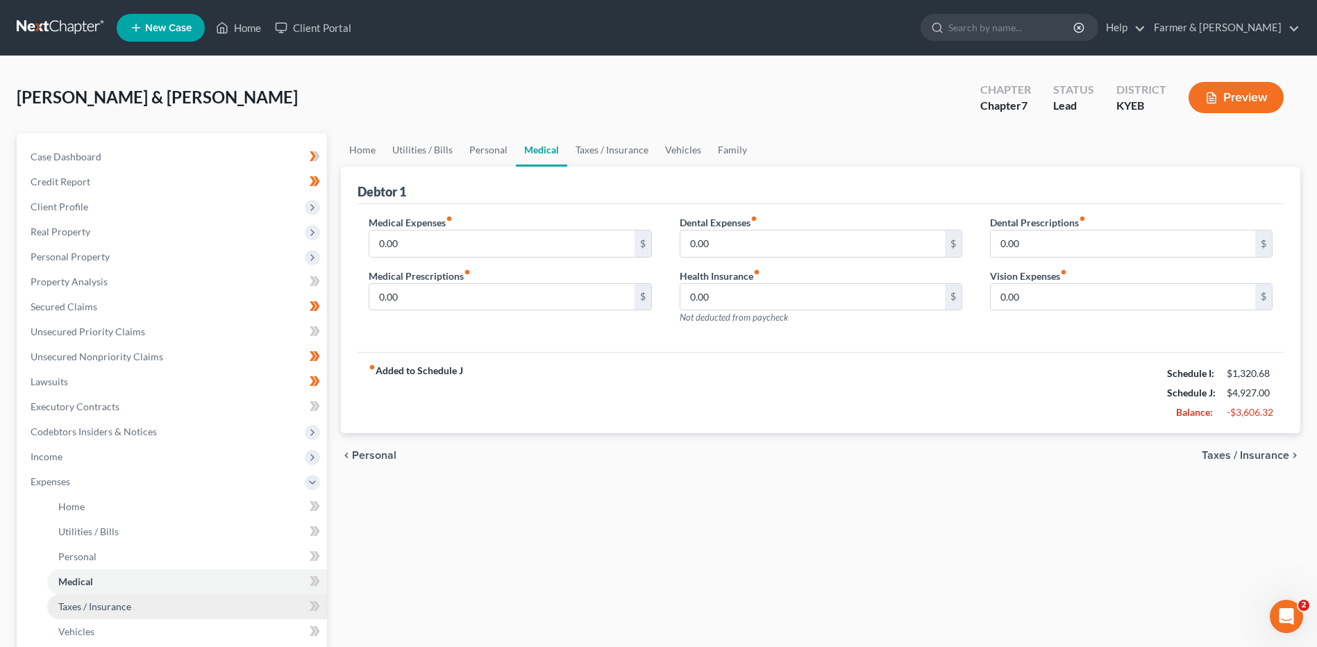
click at [132, 614] on link "Taxes / Insurance" at bounding box center [187, 606] width 280 height 25
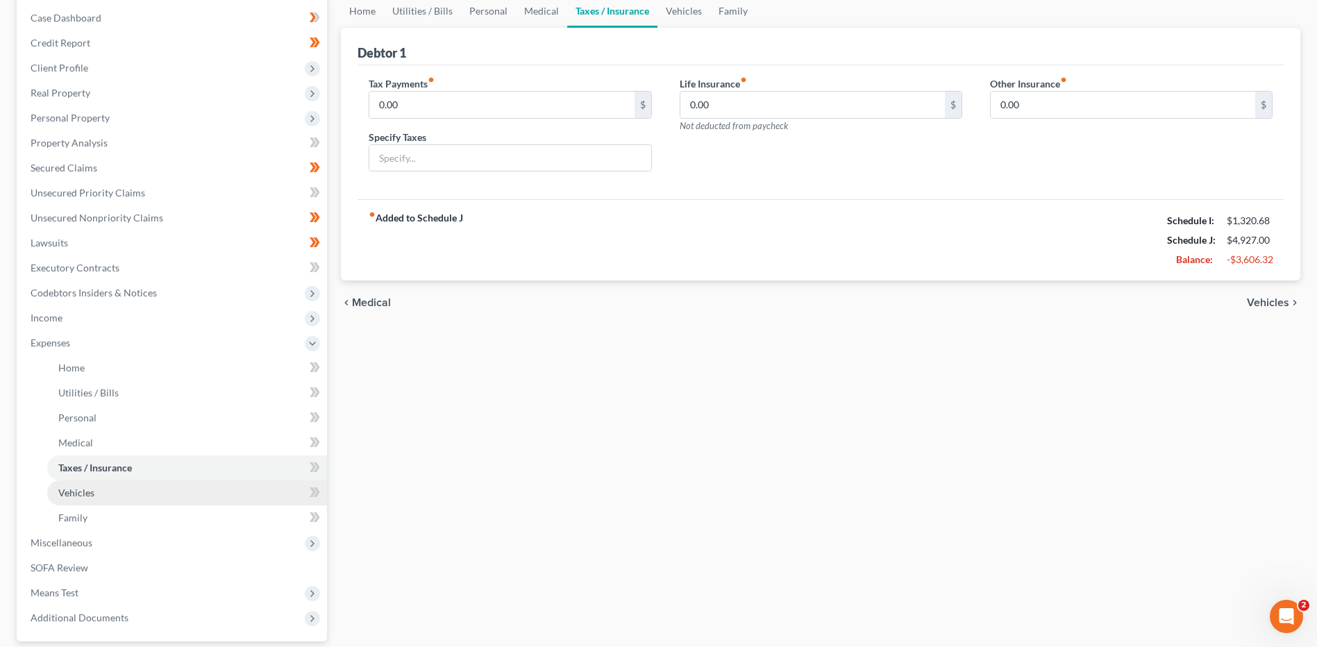
drag, startPoint x: 102, startPoint y: 484, endPoint x: 183, endPoint y: 493, distance: 81.0
click at [103, 484] on link "Vehicles" at bounding box center [187, 492] width 280 height 25
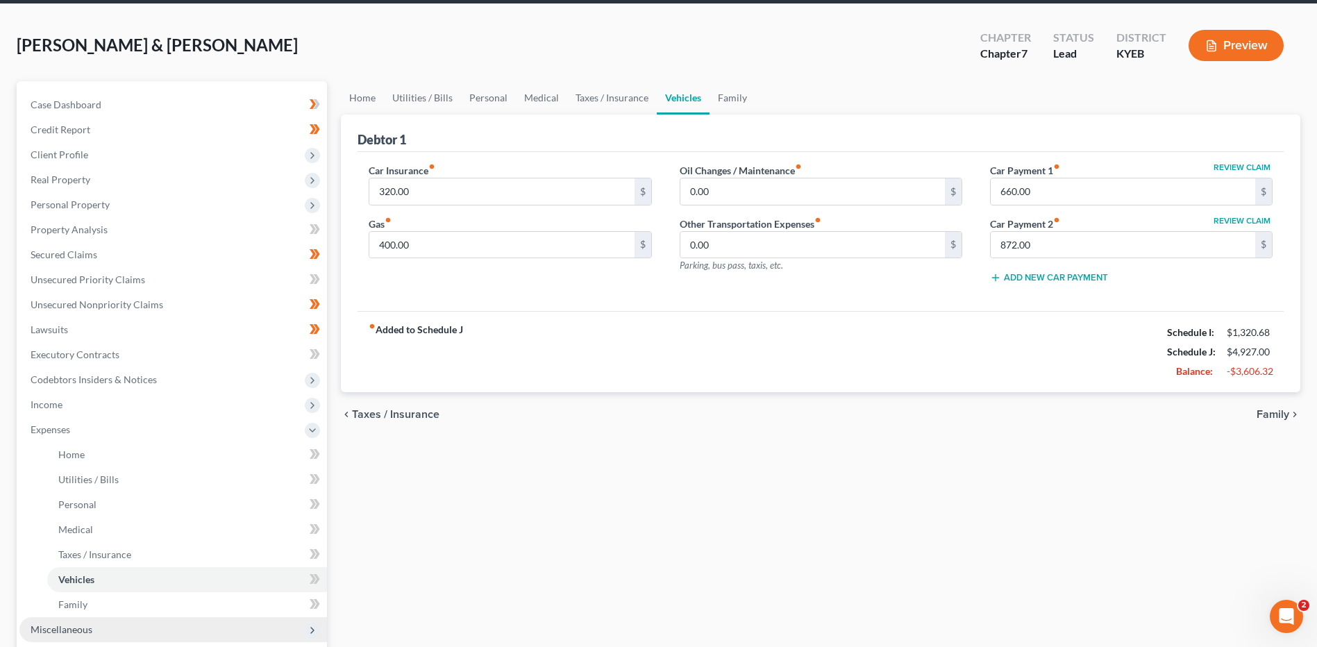
scroll to position [139, 0]
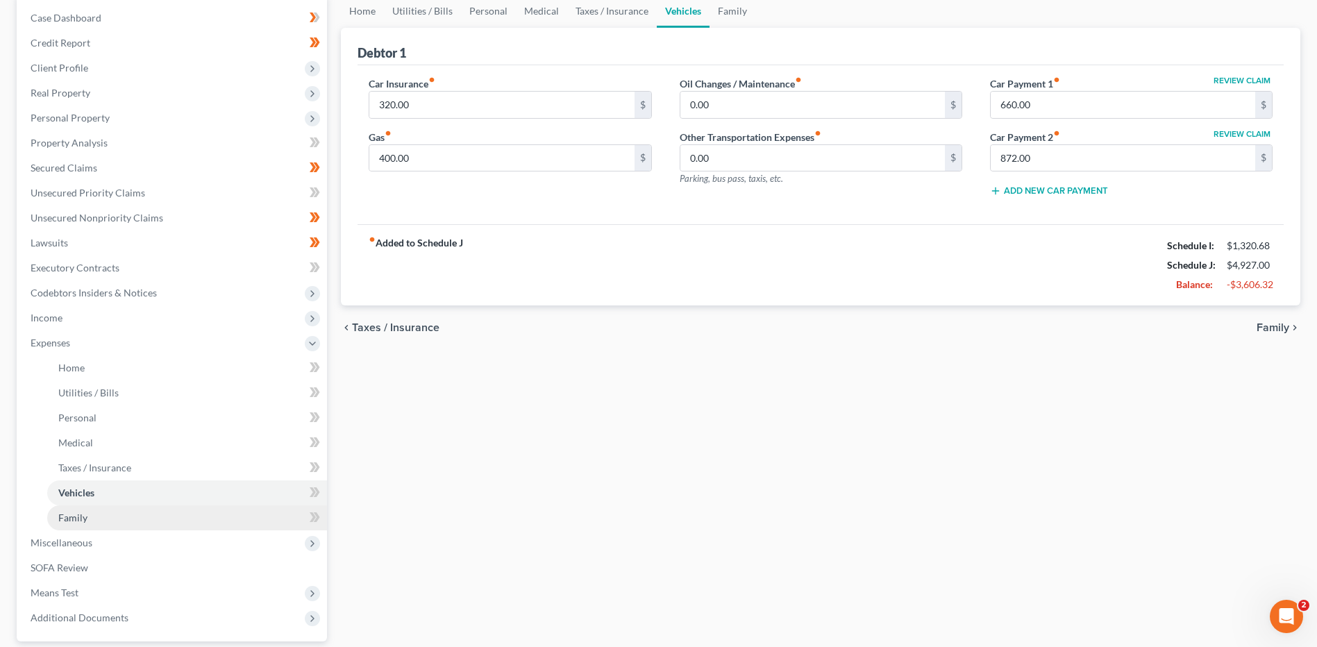
click at [99, 525] on link "Family" at bounding box center [187, 517] width 280 height 25
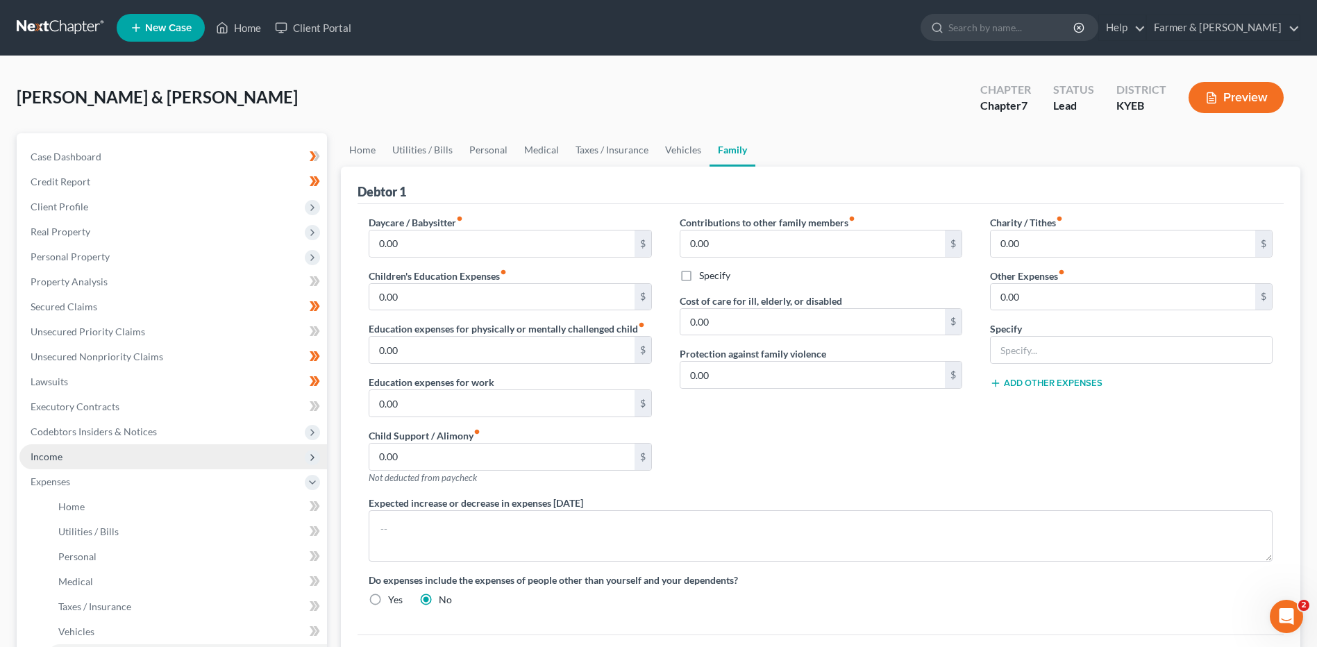
click at [101, 446] on span "Income" at bounding box center [172, 456] width 307 height 25
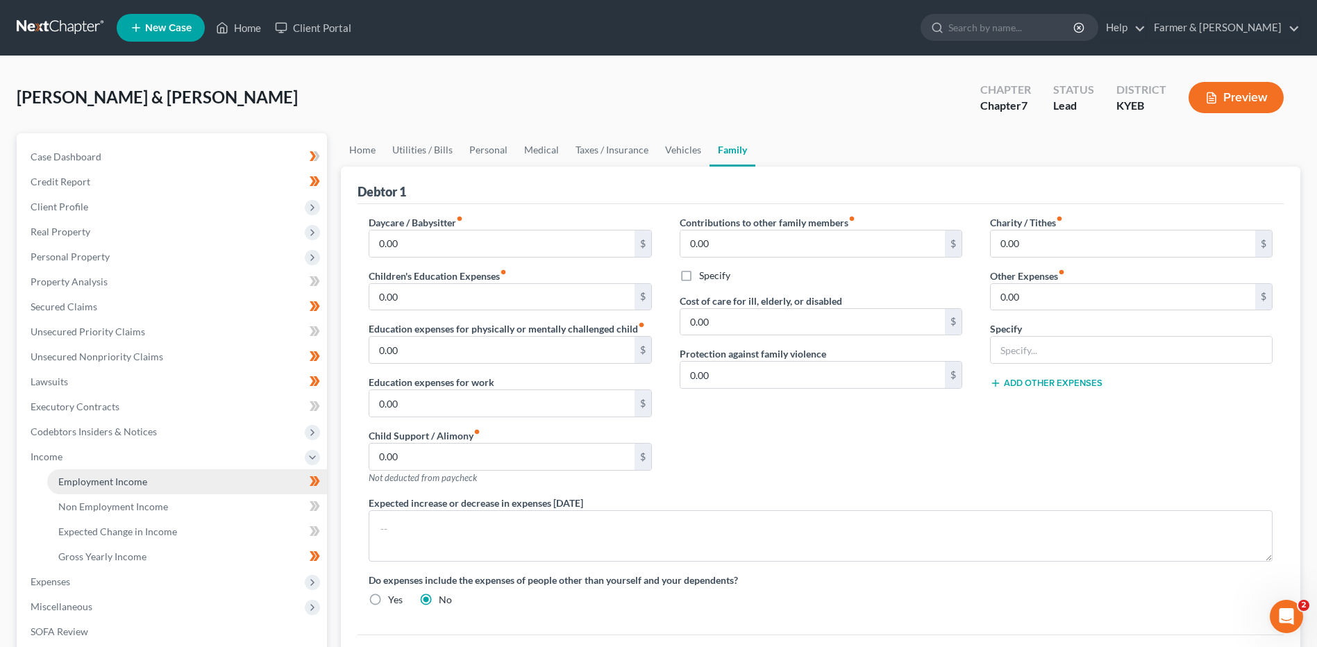
click at [103, 476] on span "Employment Income" at bounding box center [102, 481] width 89 height 12
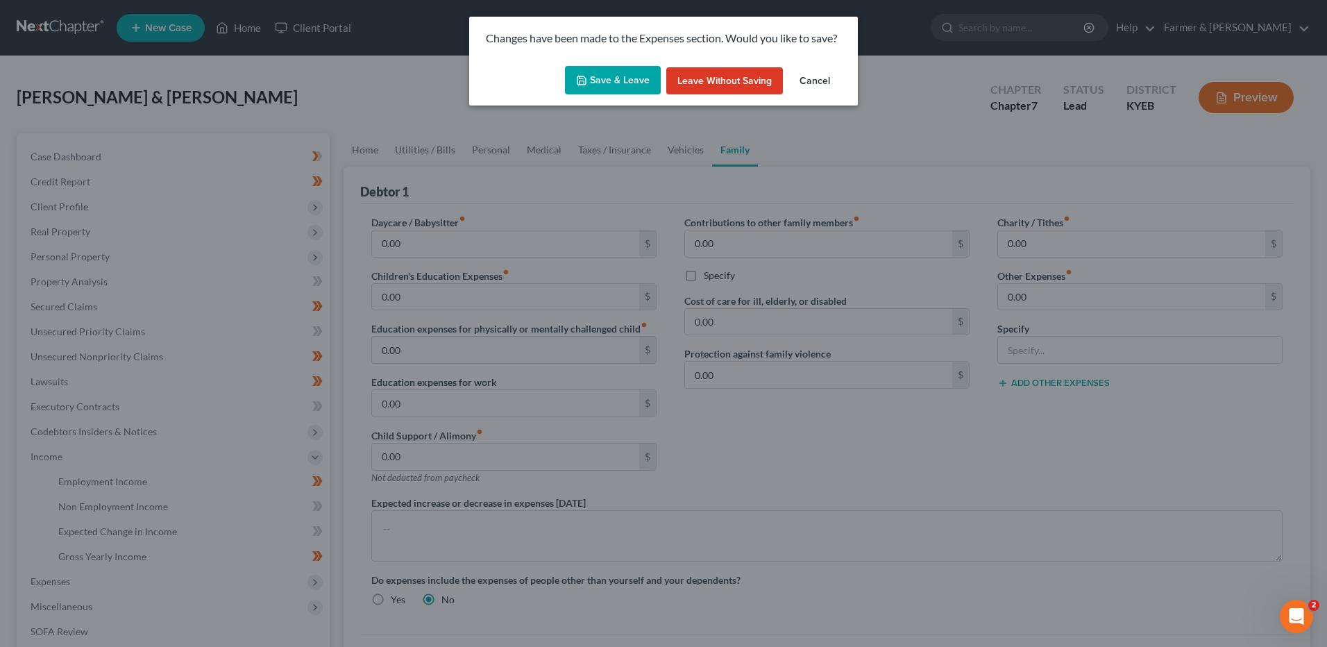
click at [608, 83] on button "Save & Leave" at bounding box center [613, 80] width 96 height 29
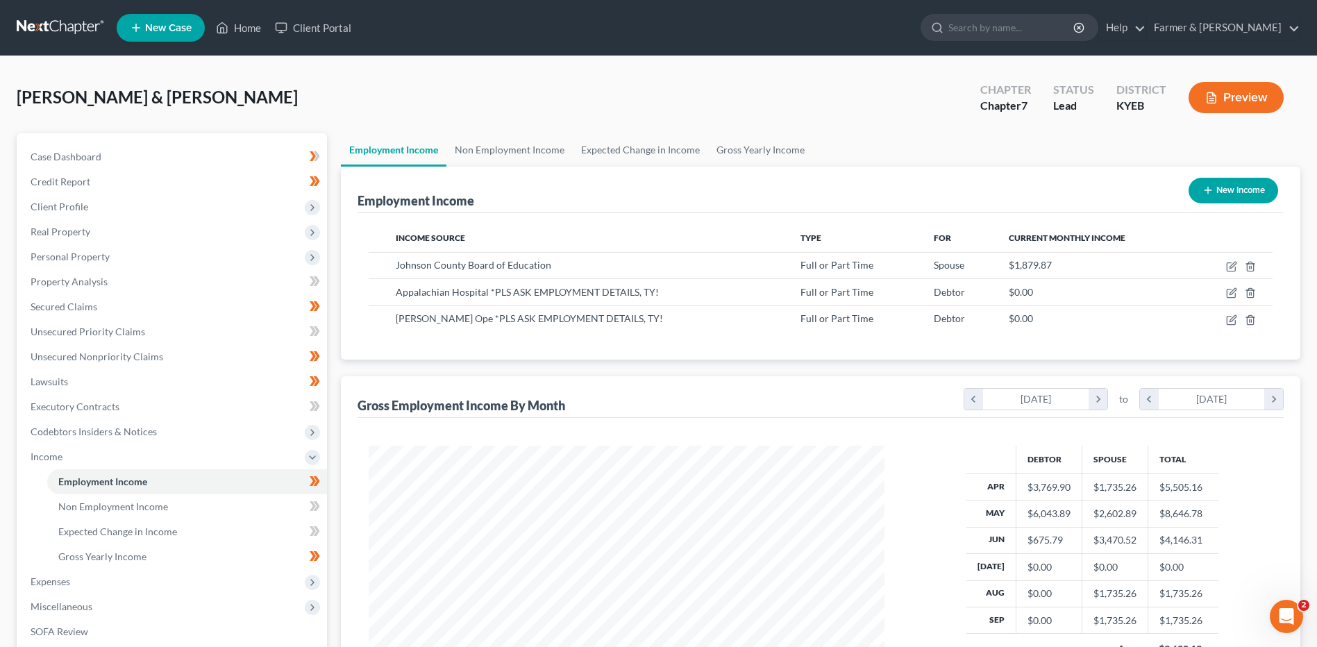
scroll to position [258, 543]
click at [98, 505] on span "Non Employment Income" at bounding box center [113, 506] width 110 height 12
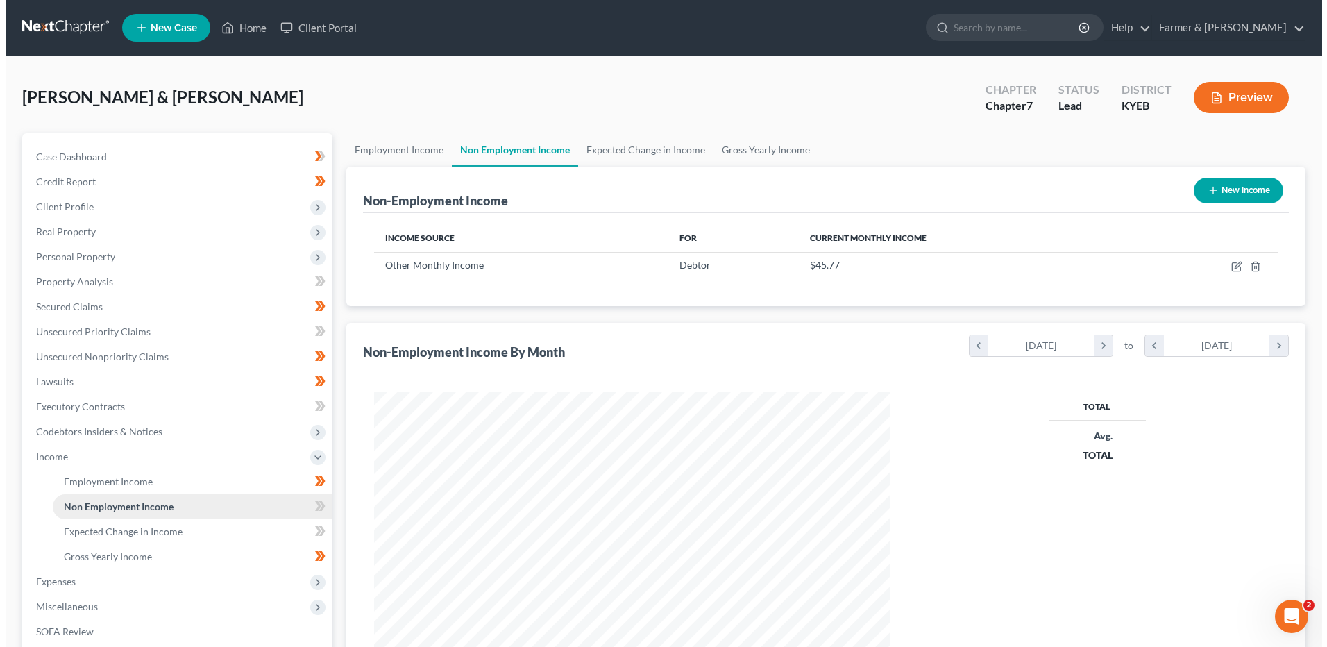
scroll to position [258, 543]
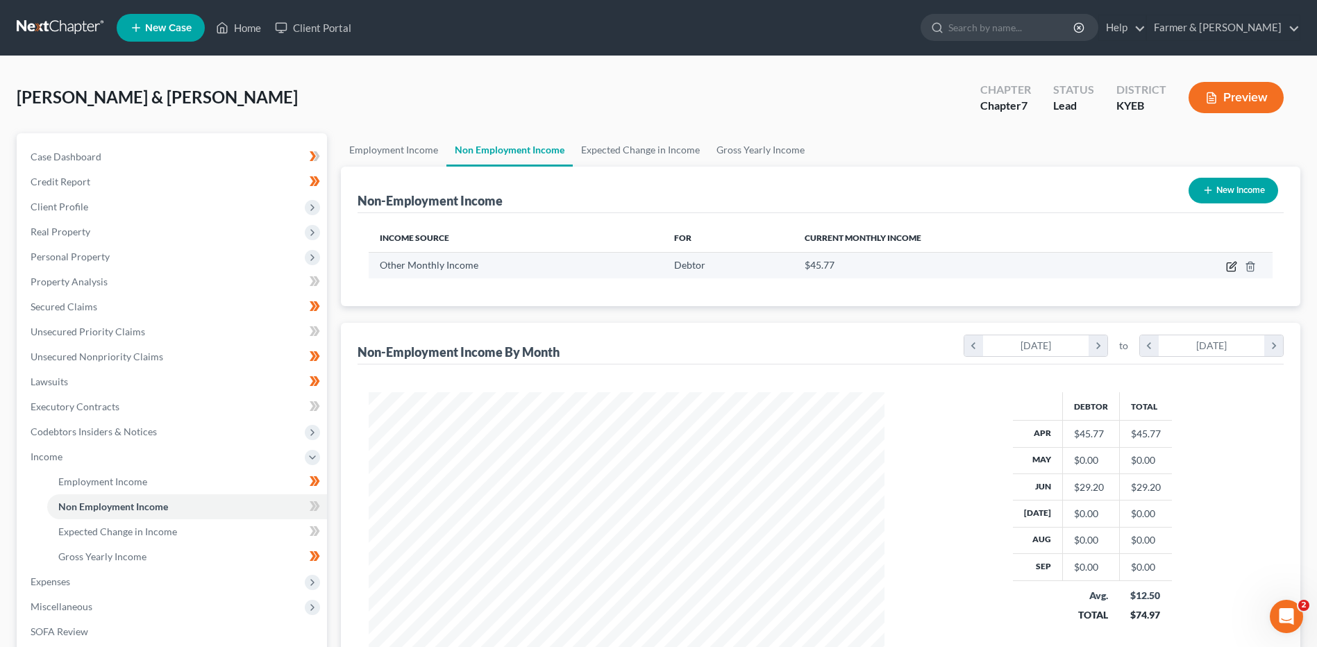
click at [1230, 267] on icon "button" at bounding box center [1232, 265] width 6 height 6
select select "13"
select select "0"
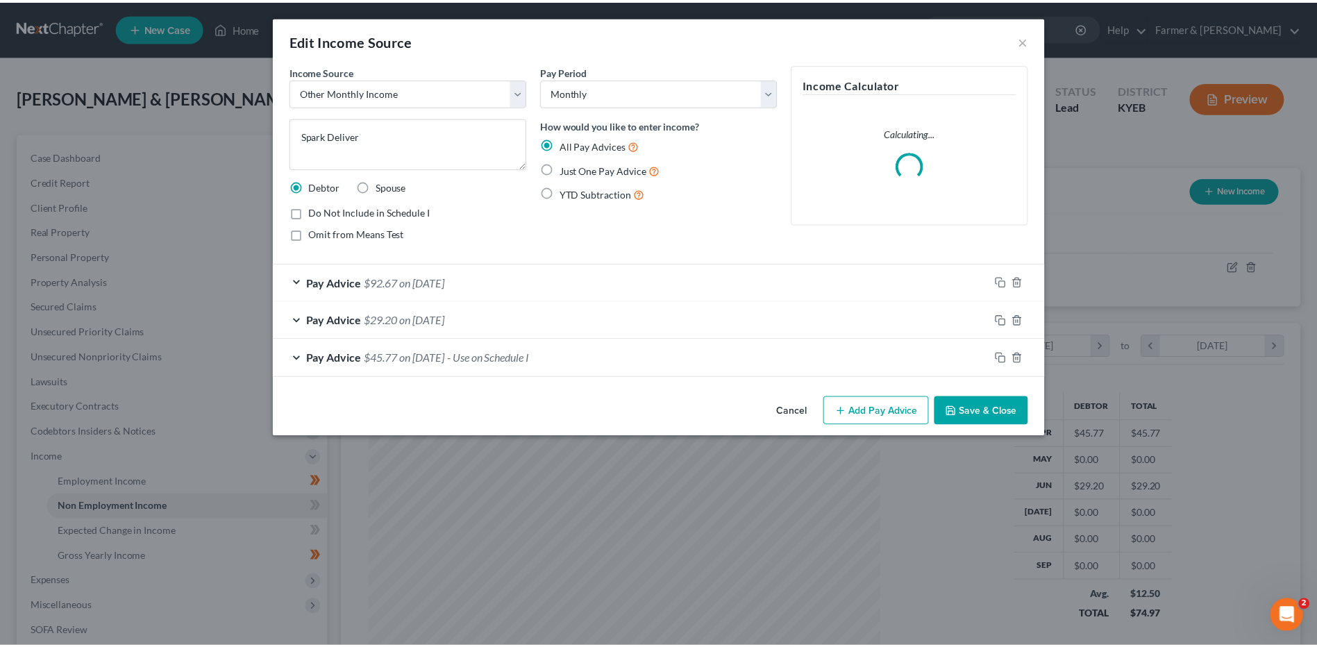
scroll to position [260, 548]
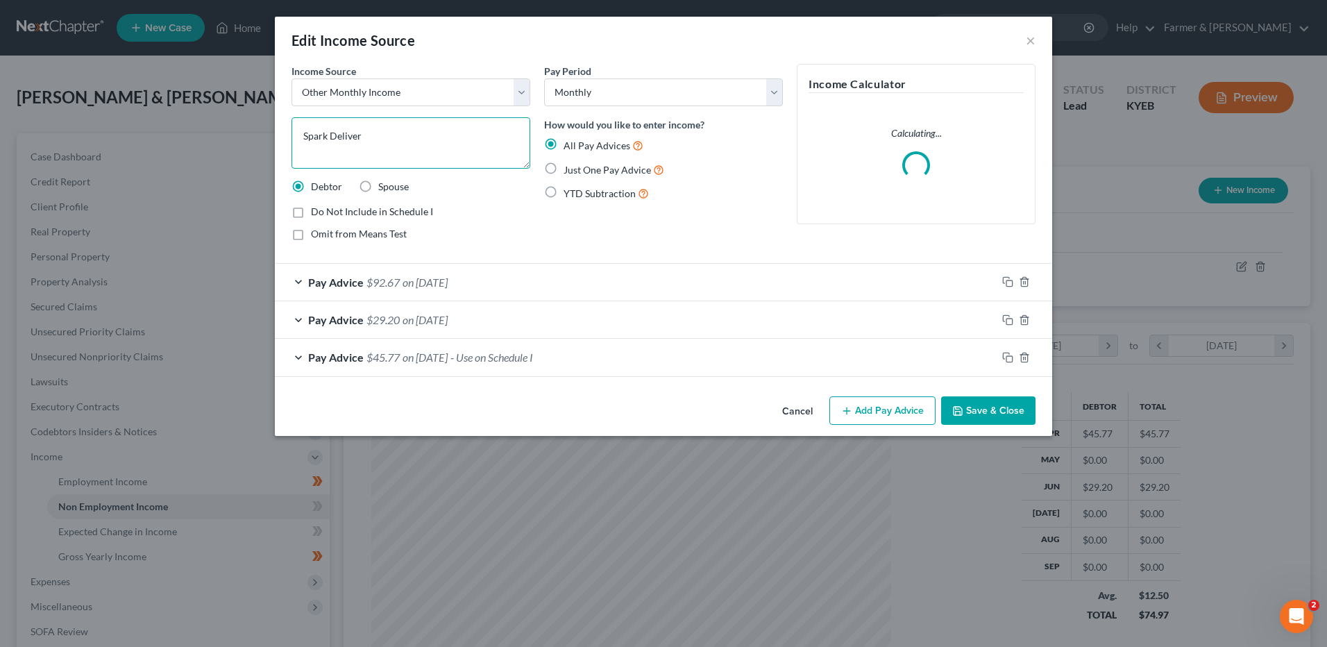
click at [423, 142] on textarea "Spark Deliver" at bounding box center [411, 142] width 239 height 51
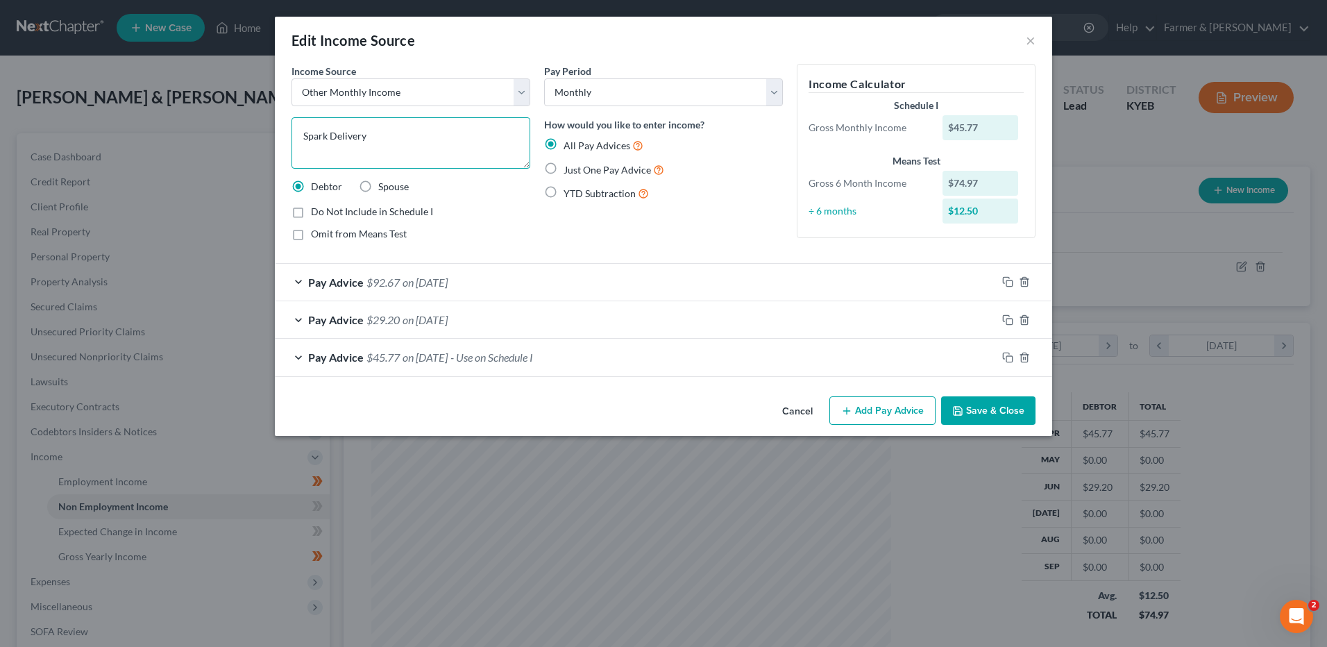
type textarea "Spark Delivery"
click at [963, 414] on icon "button" at bounding box center [957, 410] width 11 height 11
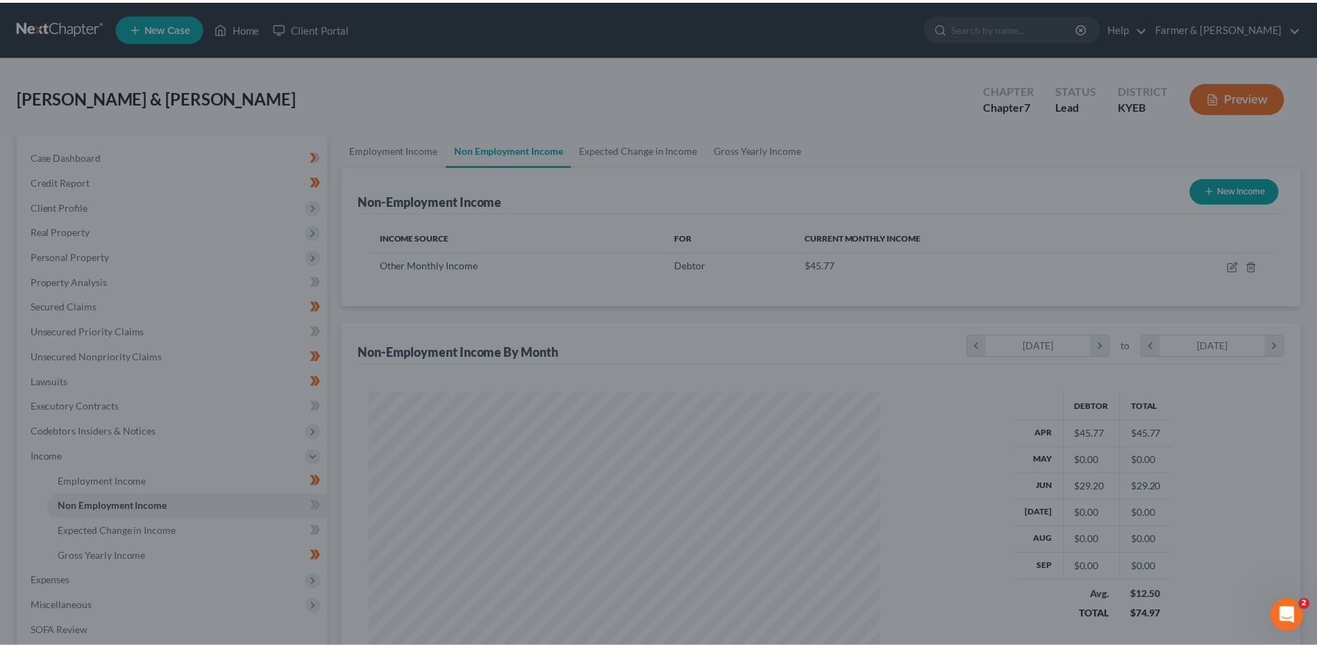
scroll to position [693824, 693538]
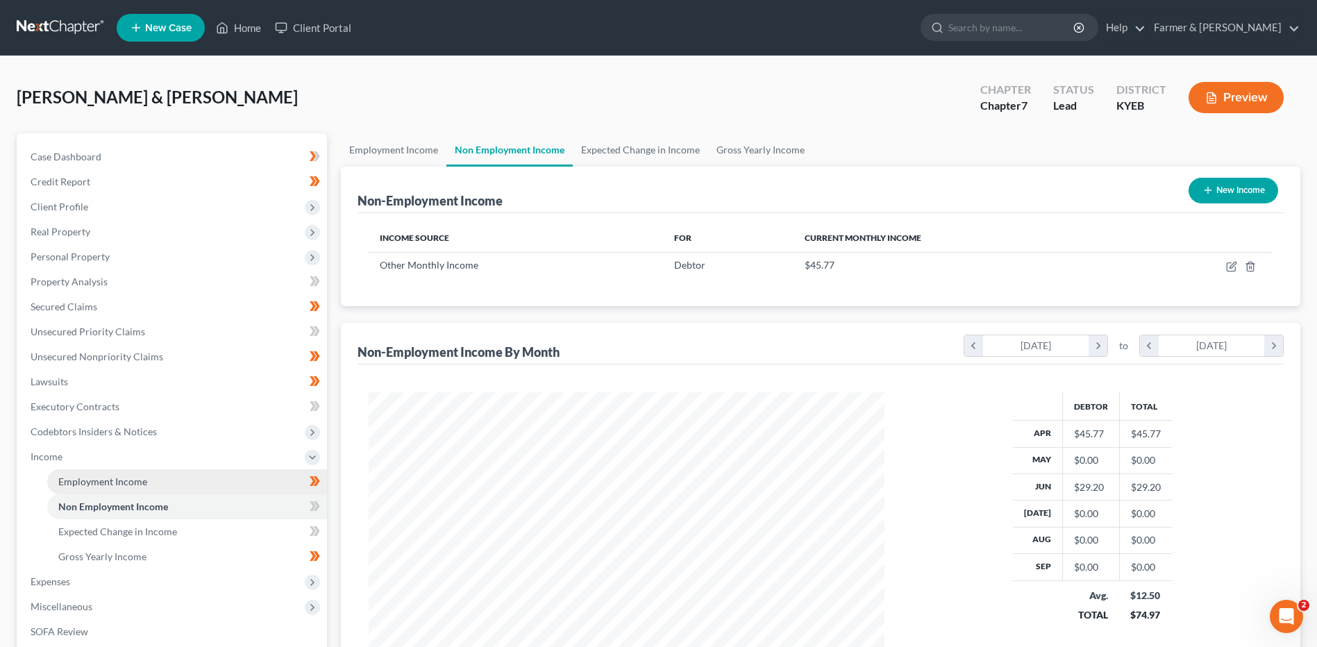
click at [99, 469] on link "Employment Income" at bounding box center [187, 481] width 280 height 25
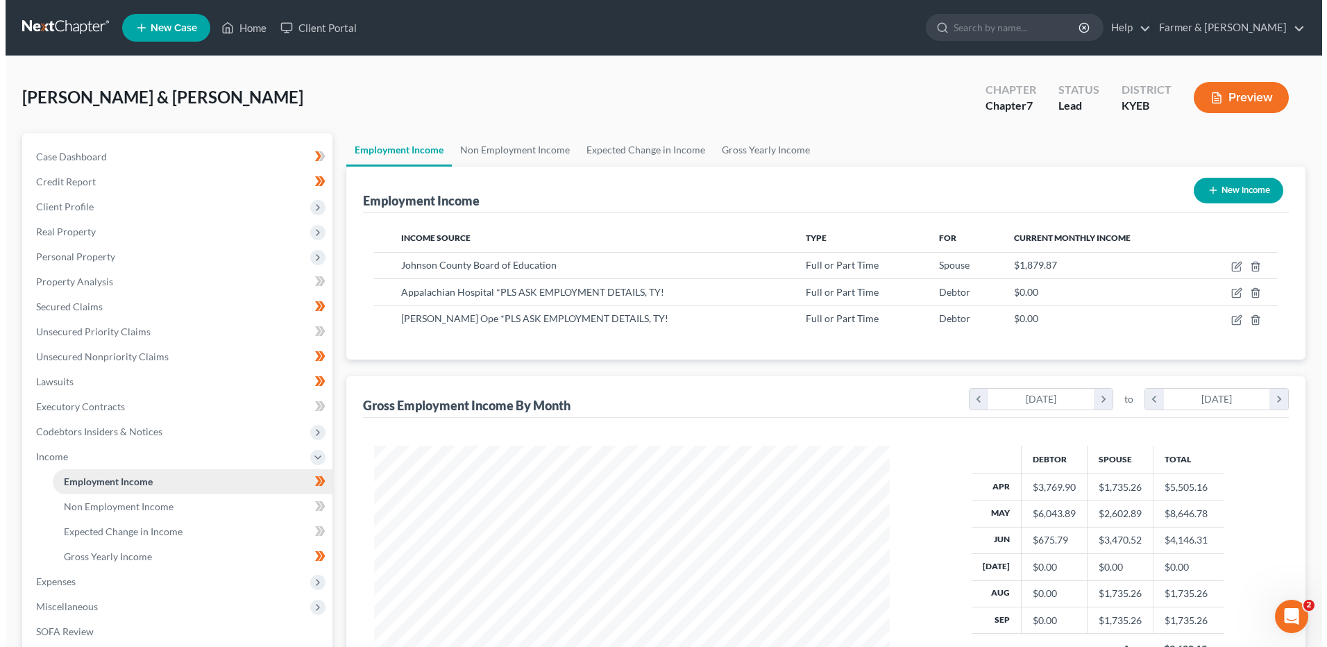
scroll to position [258, 543]
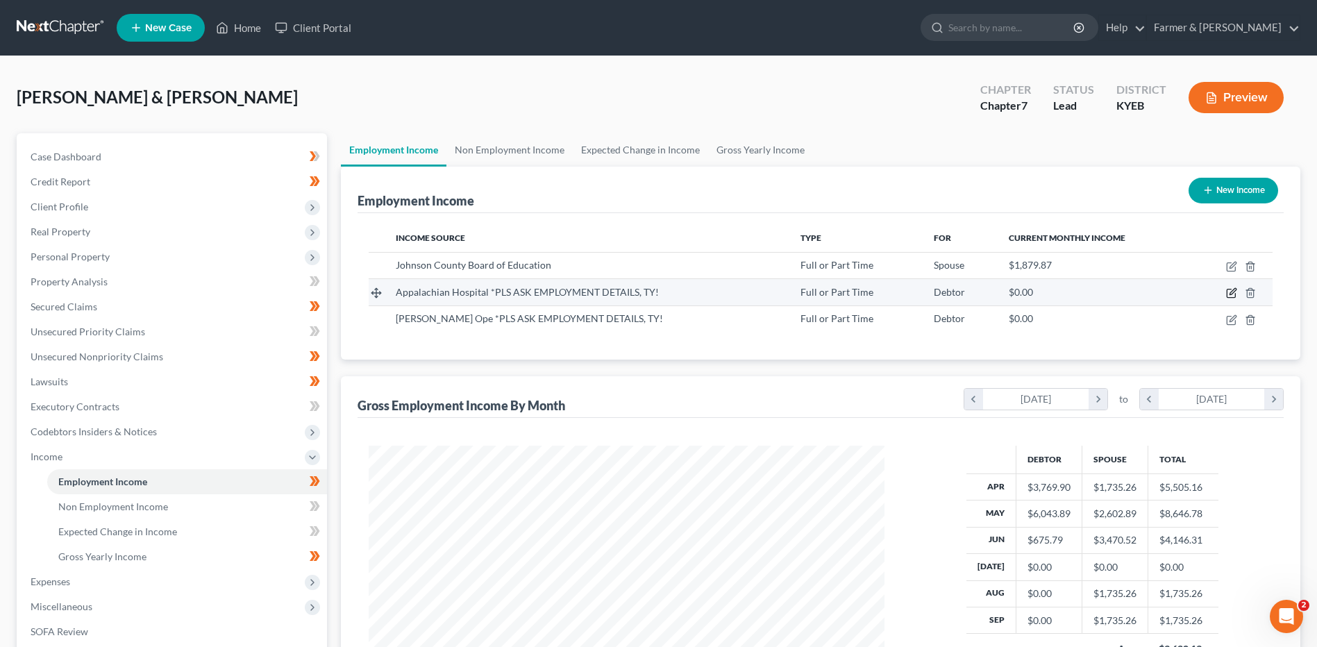
click at [1227, 294] on icon "button" at bounding box center [1230, 293] width 8 height 8
select select "0"
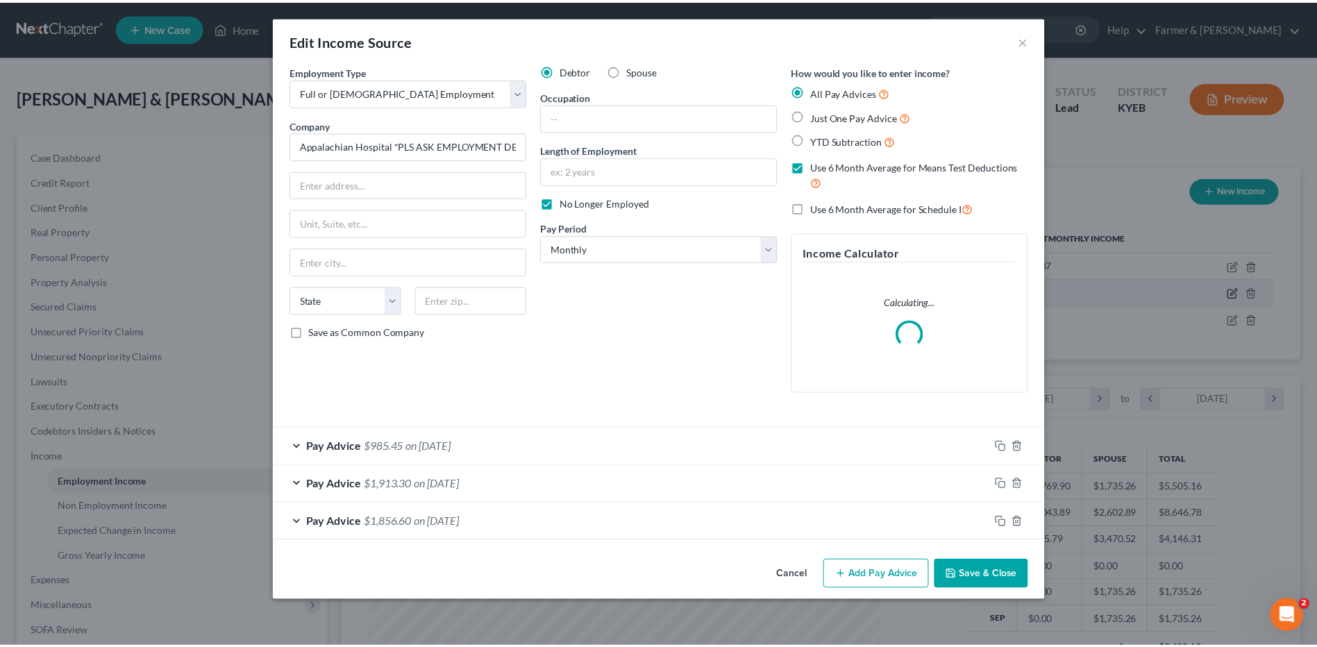
scroll to position [260, 548]
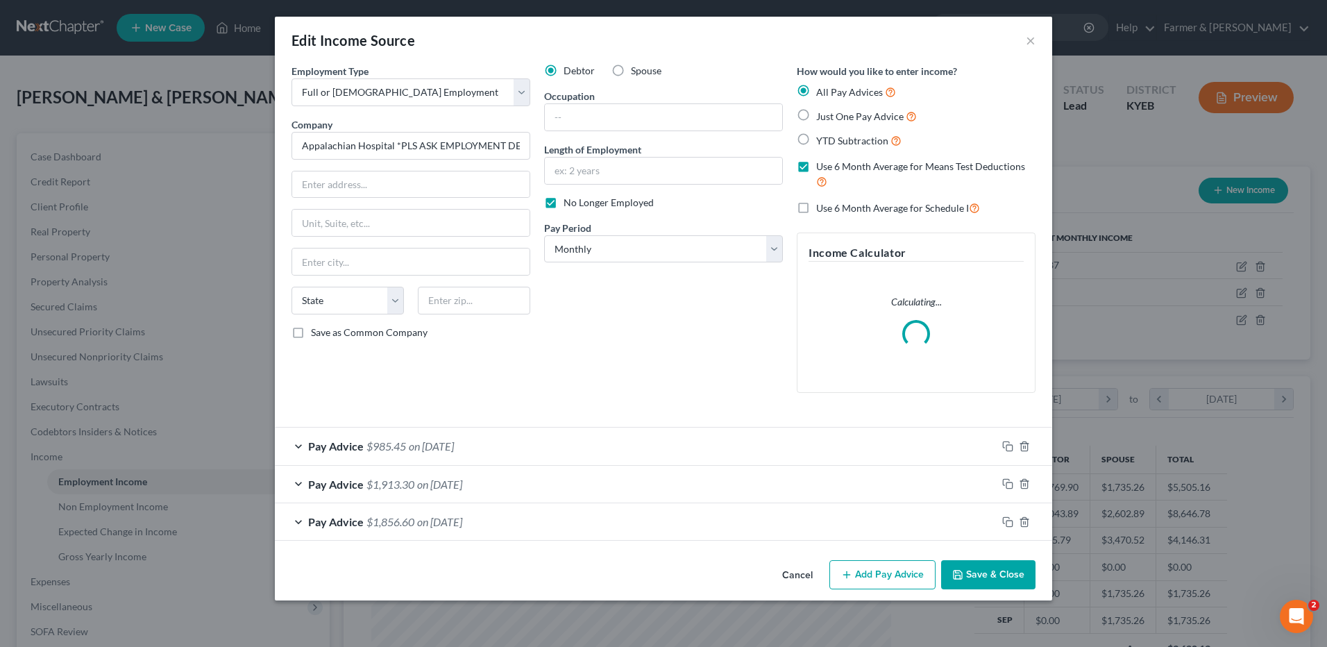
click at [792, 575] on button "Cancel" at bounding box center [797, 576] width 53 height 28
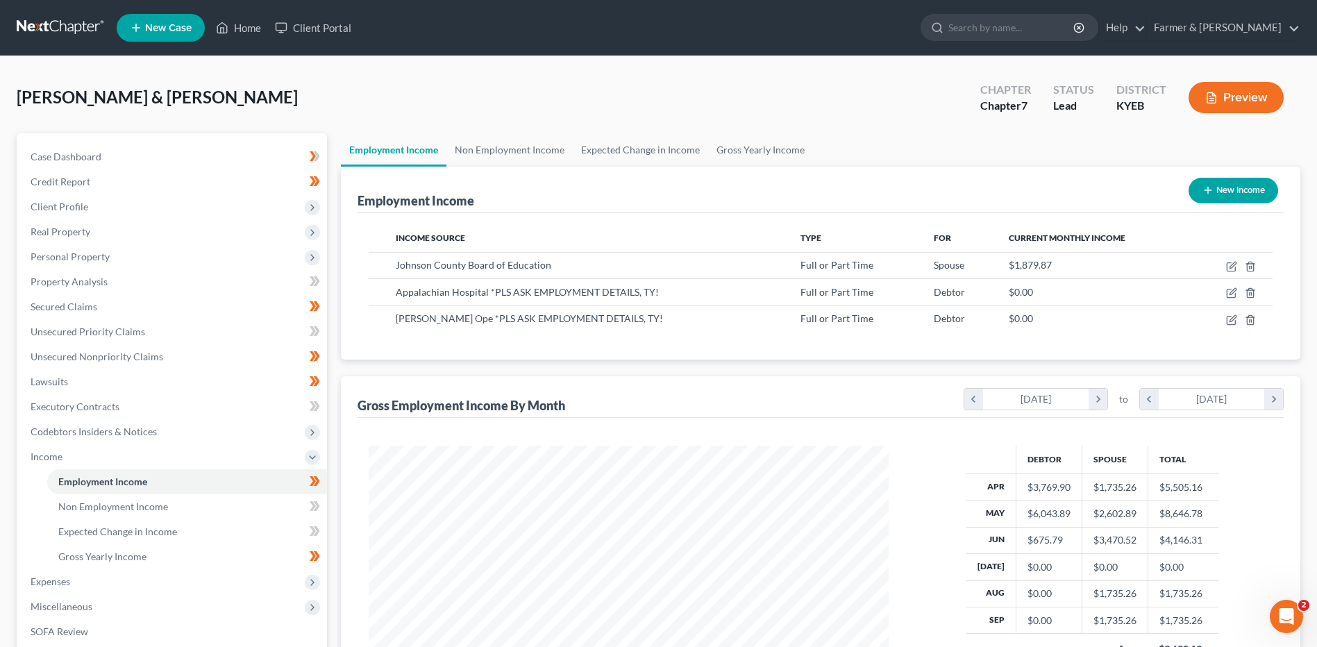
scroll to position [693824, 693538]
click at [108, 504] on span "Non Employment Income" at bounding box center [113, 506] width 110 height 12
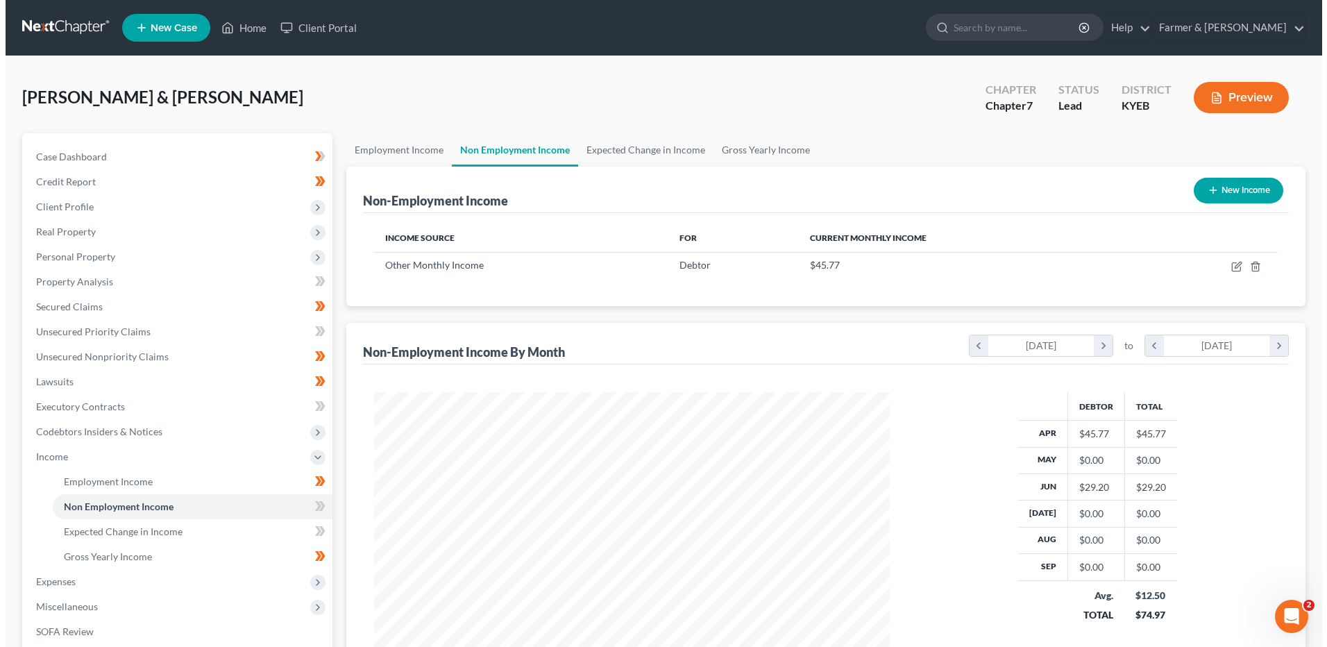
scroll to position [258, 543]
click at [1240, 187] on button "New Income" at bounding box center [1233, 191] width 90 height 26
select select "0"
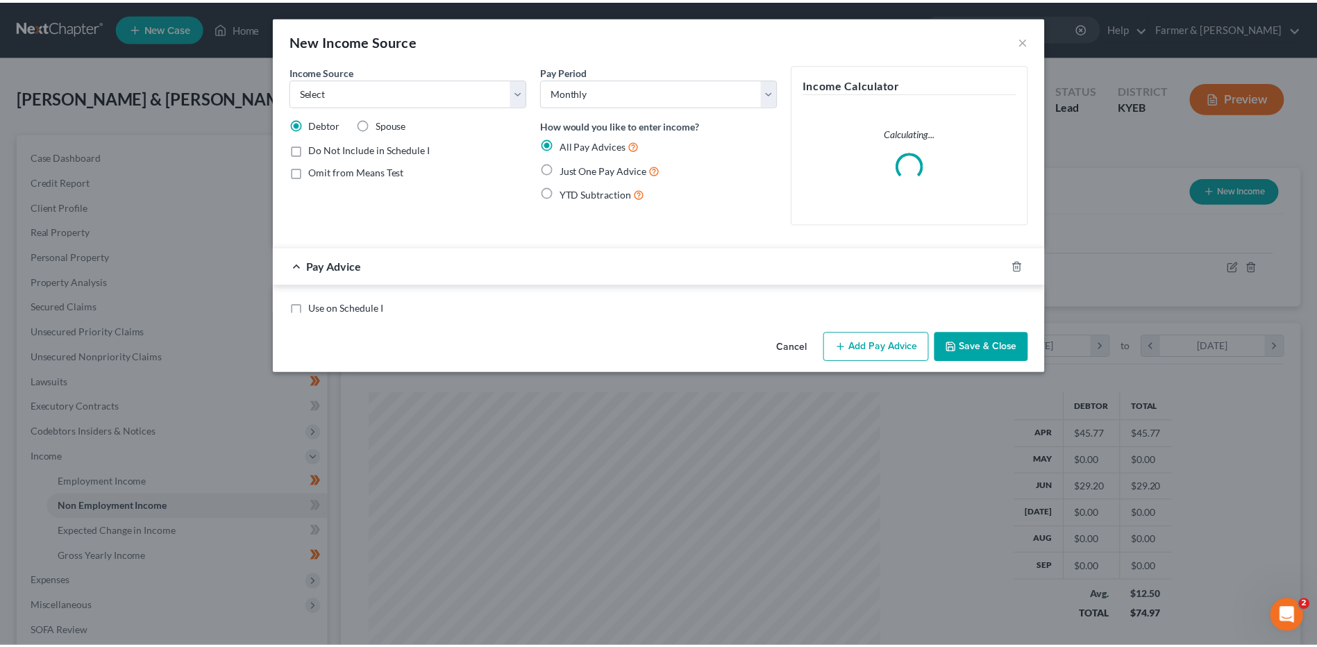
scroll to position [260, 548]
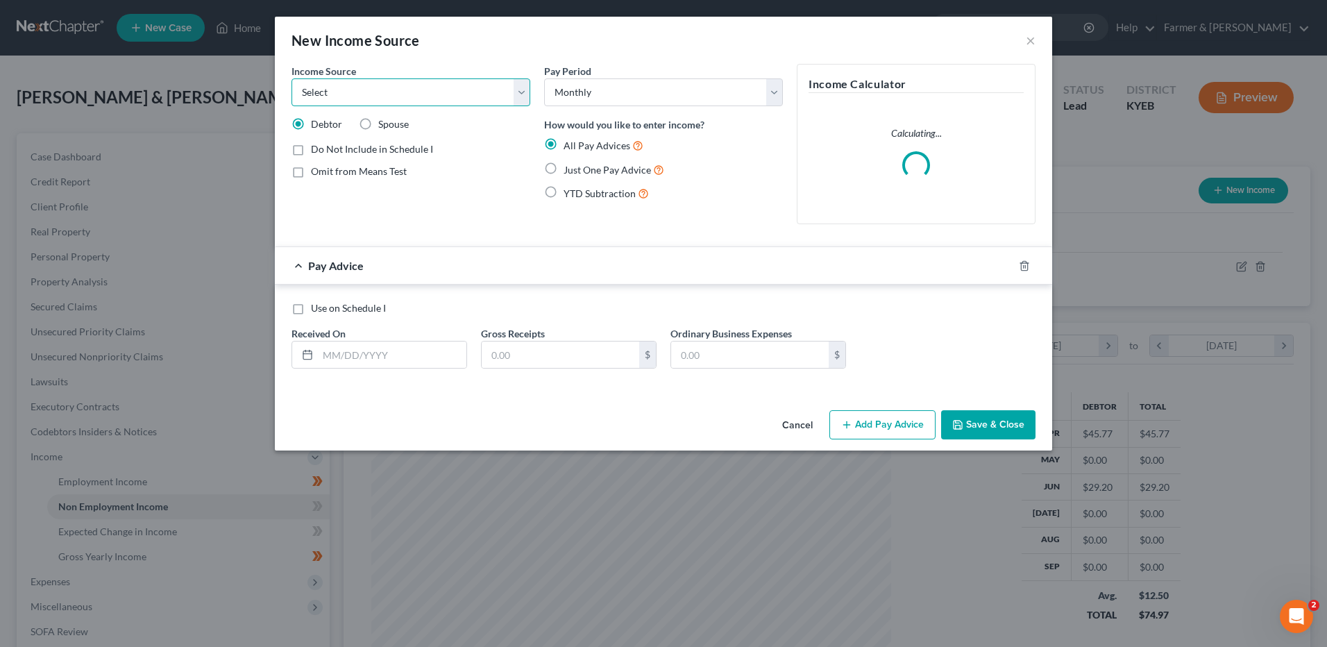
click at [379, 87] on select "Select Unemployment Disability (from employer) Pension Retirement Social Securi…" at bounding box center [411, 92] width 239 height 28
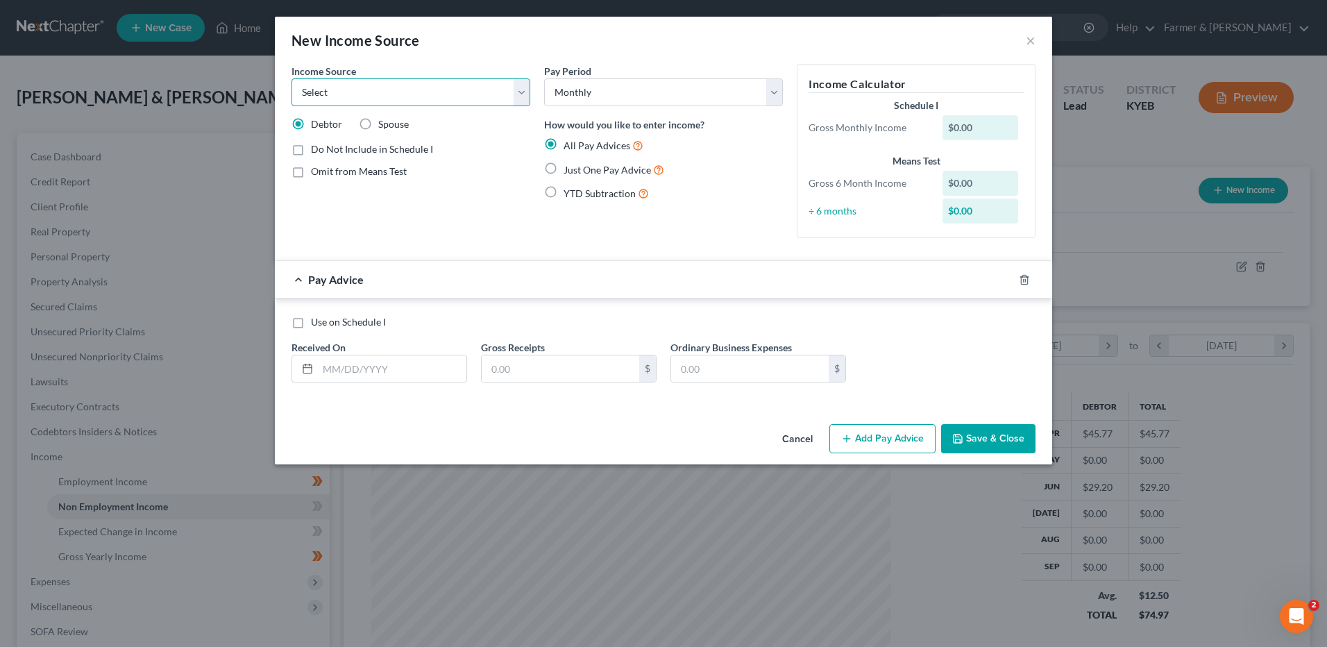
select select "1"
click at [292, 78] on select "Select Unemployment Disability (from employer) Pension Retirement Social Securi…" at bounding box center [411, 92] width 239 height 28
click at [429, 366] on input "text" at bounding box center [392, 368] width 149 height 26
type input "09/02/2025"
type input "2,725.00"
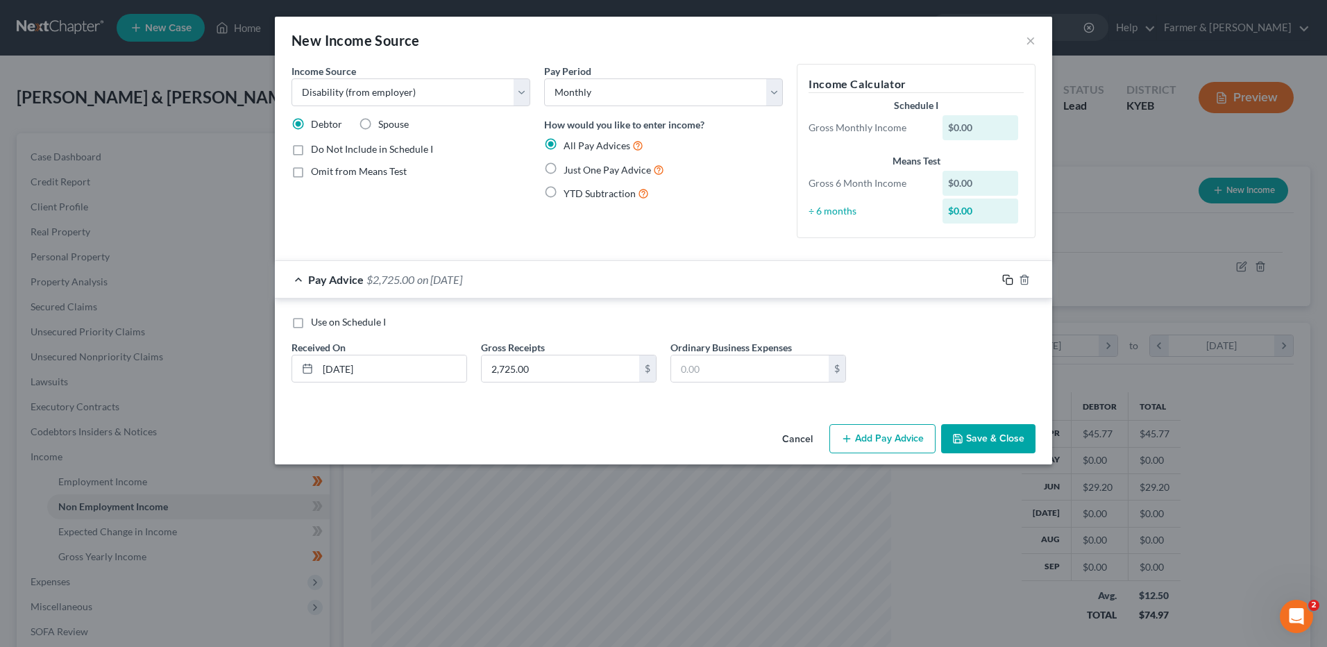
drag, startPoint x: 1008, startPoint y: 278, endPoint x: 417, endPoint y: 325, distance: 592.5
click at [1008, 278] on rect "button" at bounding box center [1009, 281] width 6 height 6
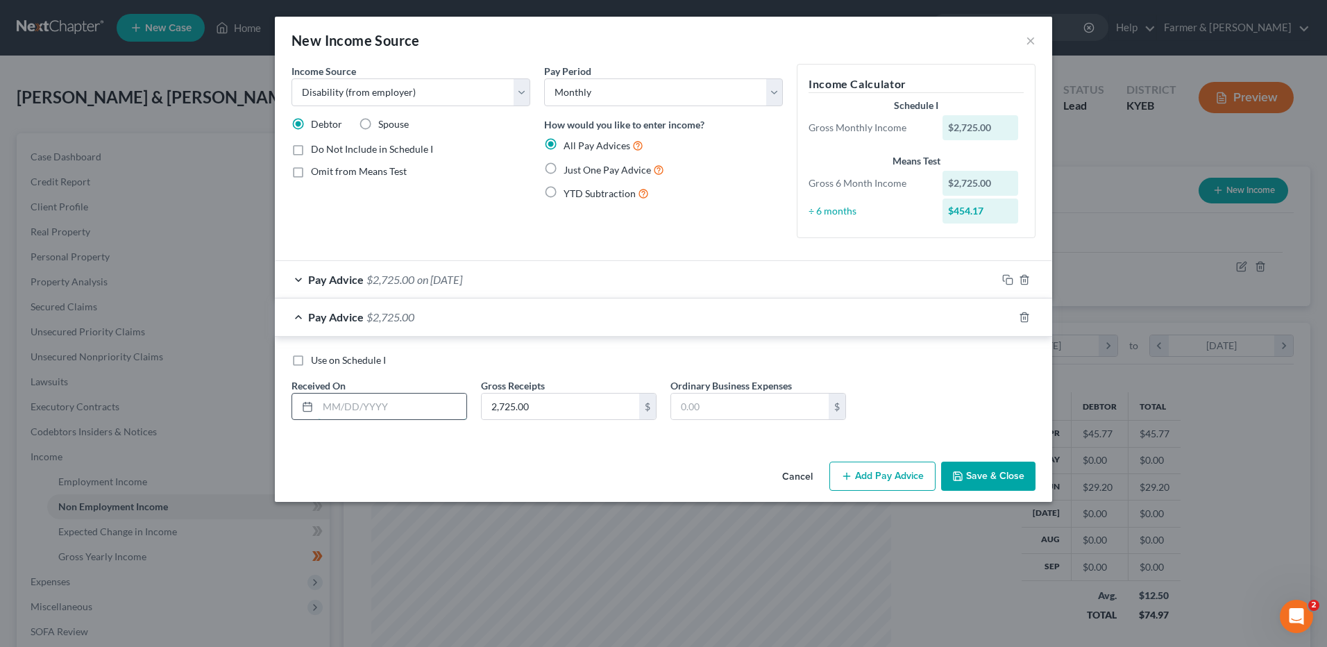
click at [407, 408] on input "text" at bounding box center [392, 407] width 149 height 26
type input "07/28/2025"
type input "3,050.00"
click at [1008, 315] on icon "button" at bounding box center [1007, 317] width 11 height 11
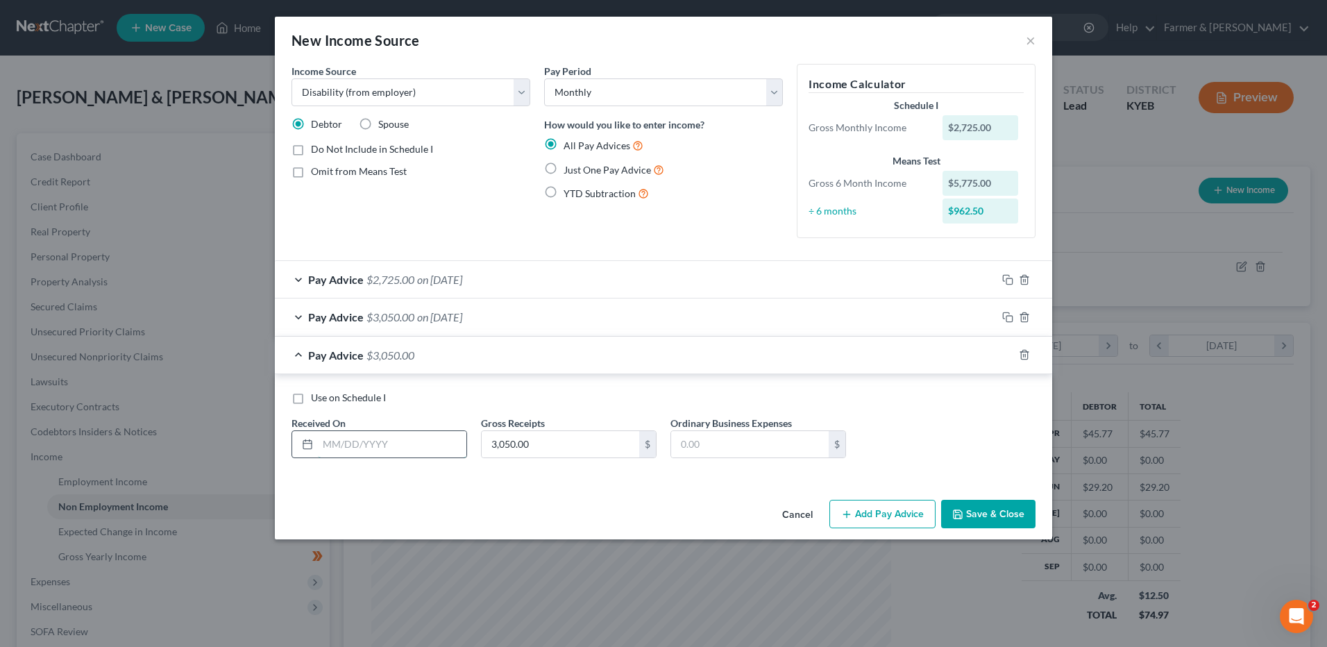
click at [439, 444] on input "text" at bounding box center [392, 444] width 149 height 26
type input "06/27/2025"
type input "3,300.00"
click at [1014, 516] on button "Save & Close" at bounding box center [988, 514] width 94 height 29
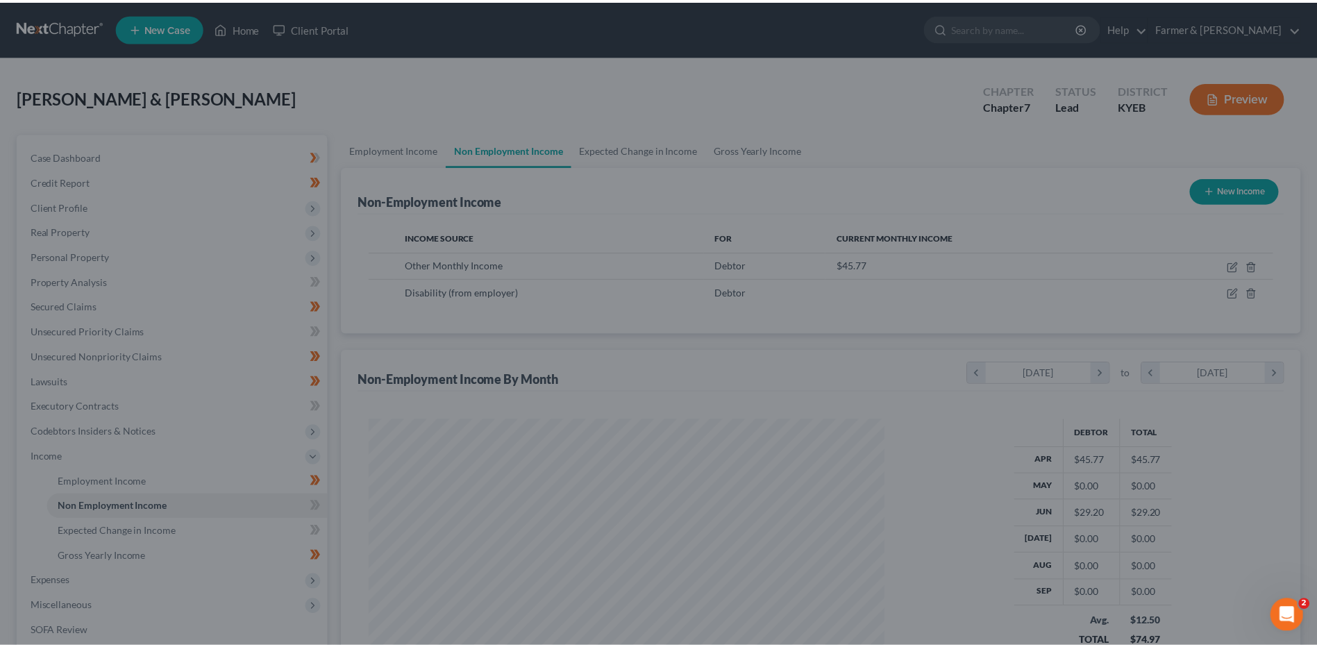
scroll to position [693824, 693538]
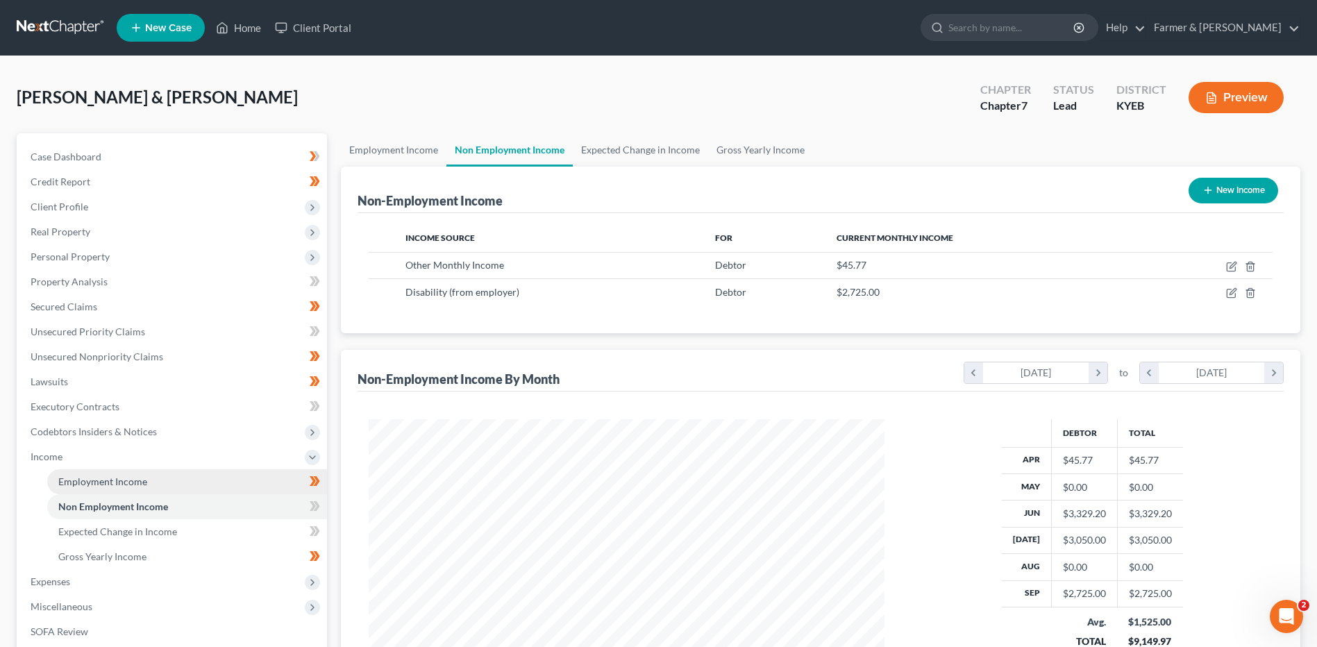
click at [196, 478] on link "Employment Income" at bounding box center [187, 481] width 280 height 25
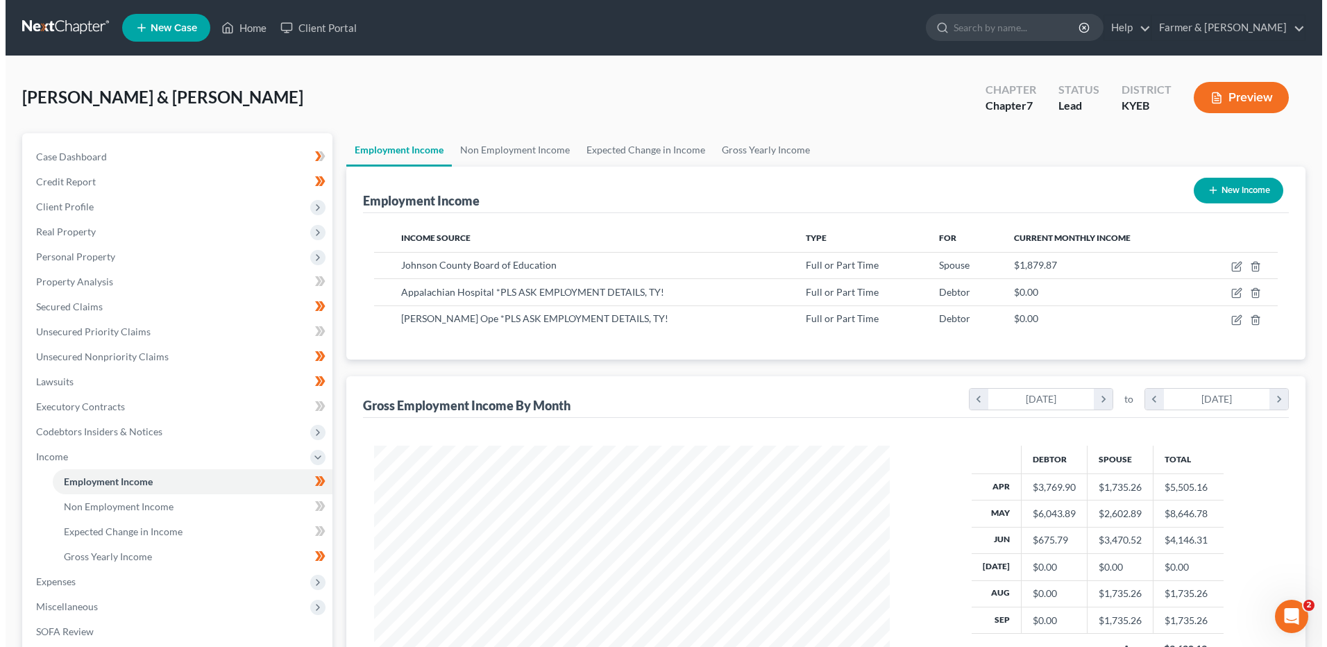
scroll to position [258, 543]
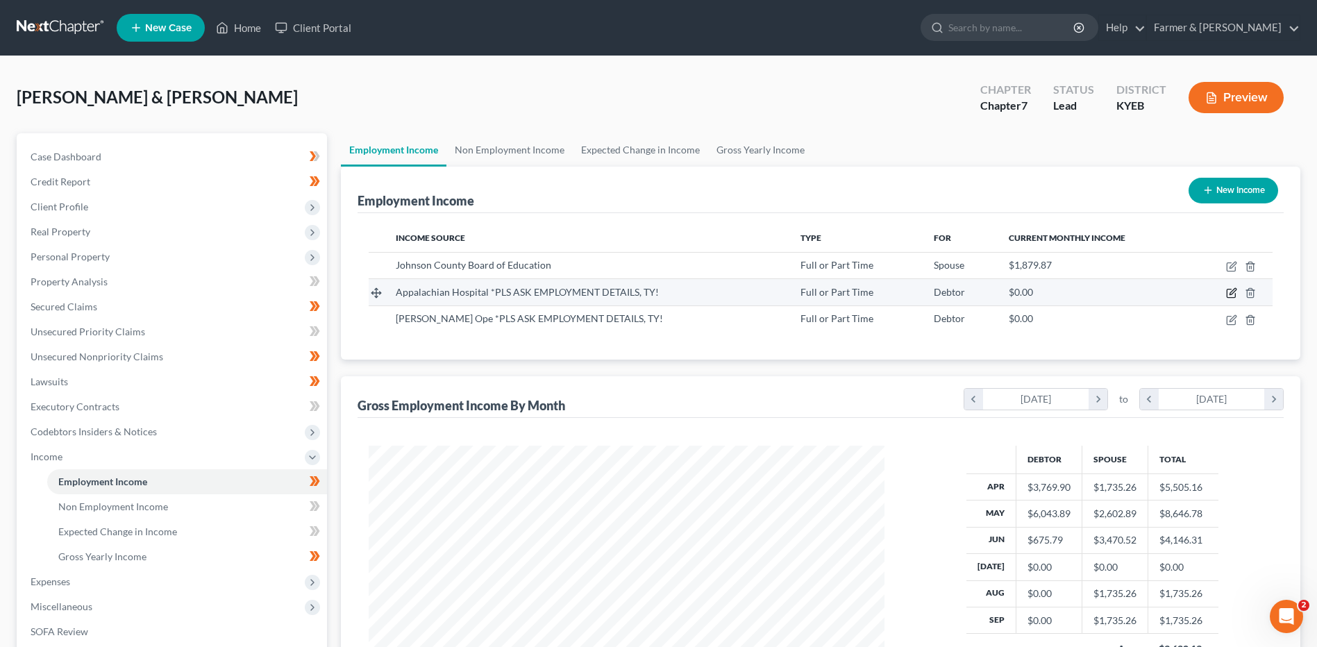
click at [1232, 296] on icon "button" at bounding box center [1231, 292] width 11 height 11
select select "0"
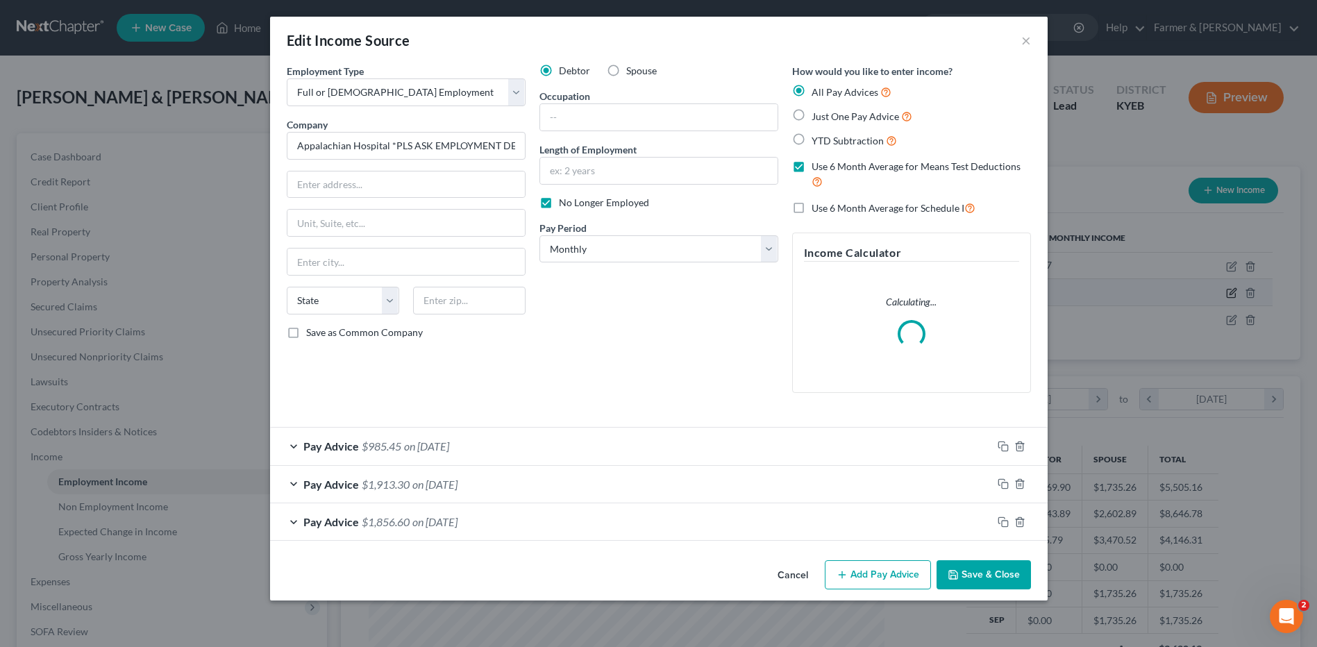
scroll to position [260, 548]
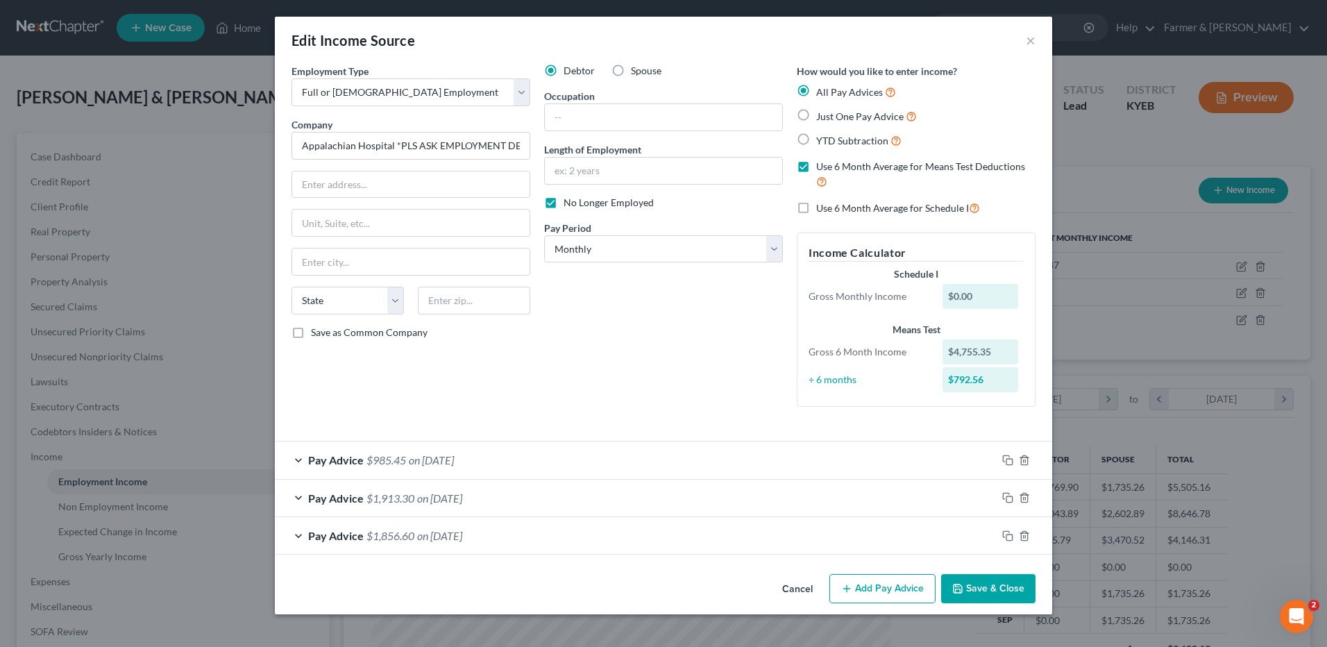
drag, startPoint x: 800, startPoint y: 583, endPoint x: 873, endPoint y: 567, distance: 75.3
click at [800, 583] on button "Cancel" at bounding box center [797, 589] width 53 height 28
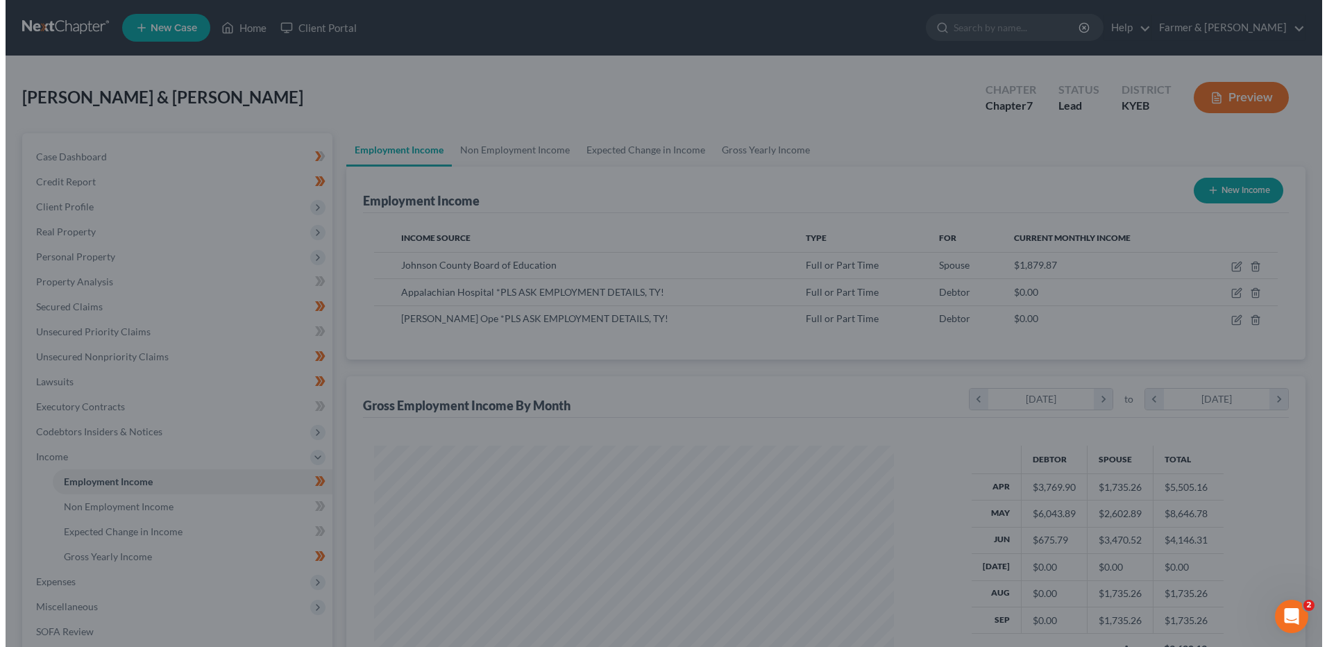
scroll to position [693824, 693538]
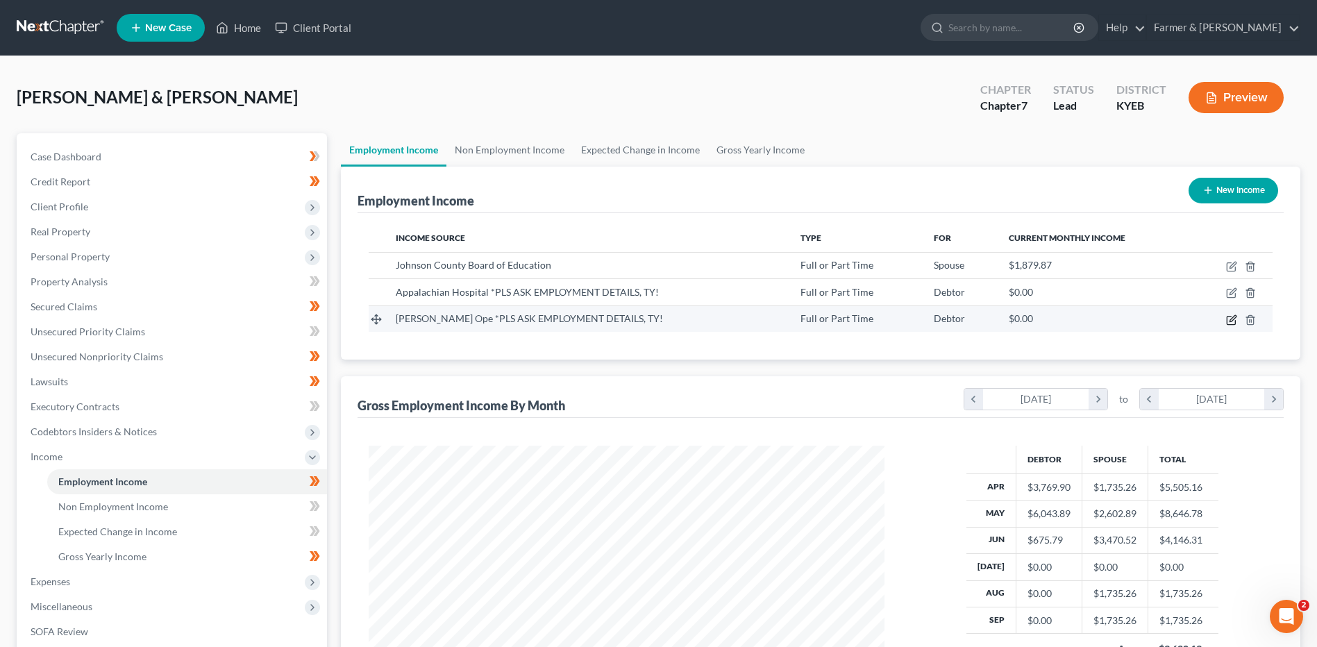
click at [1234, 315] on icon "button" at bounding box center [1231, 319] width 11 height 11
select select "0"
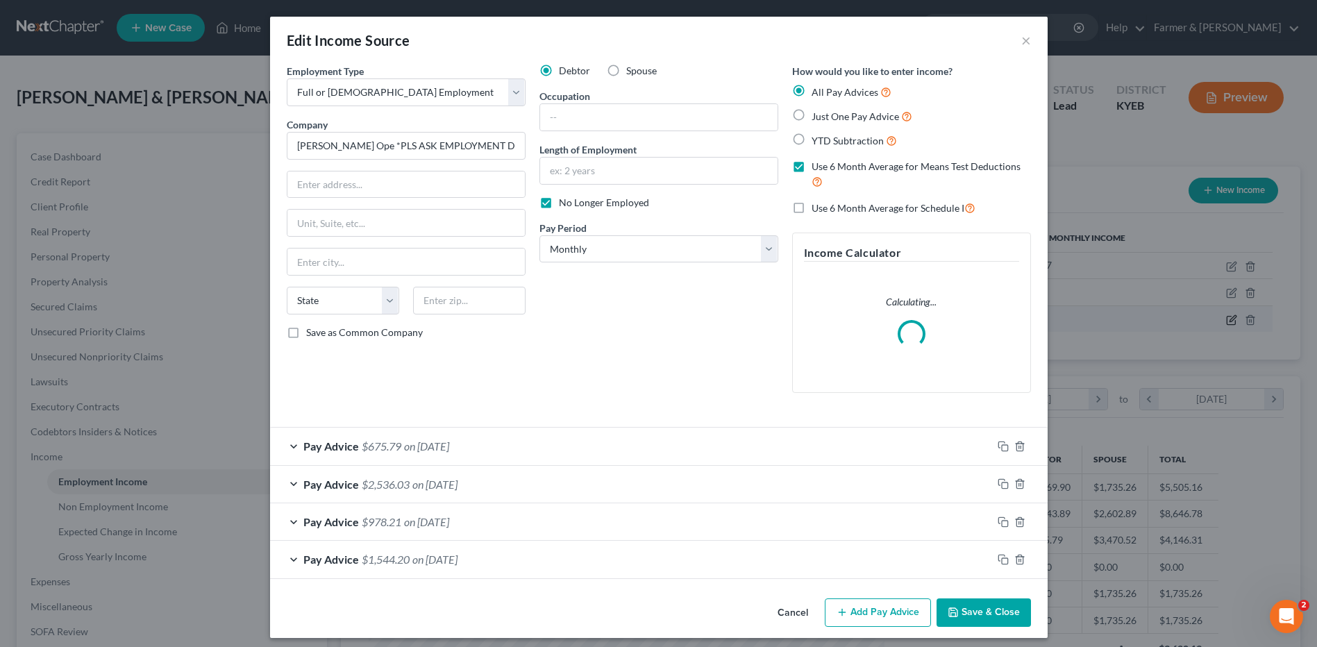
scroll to position [260, 548]
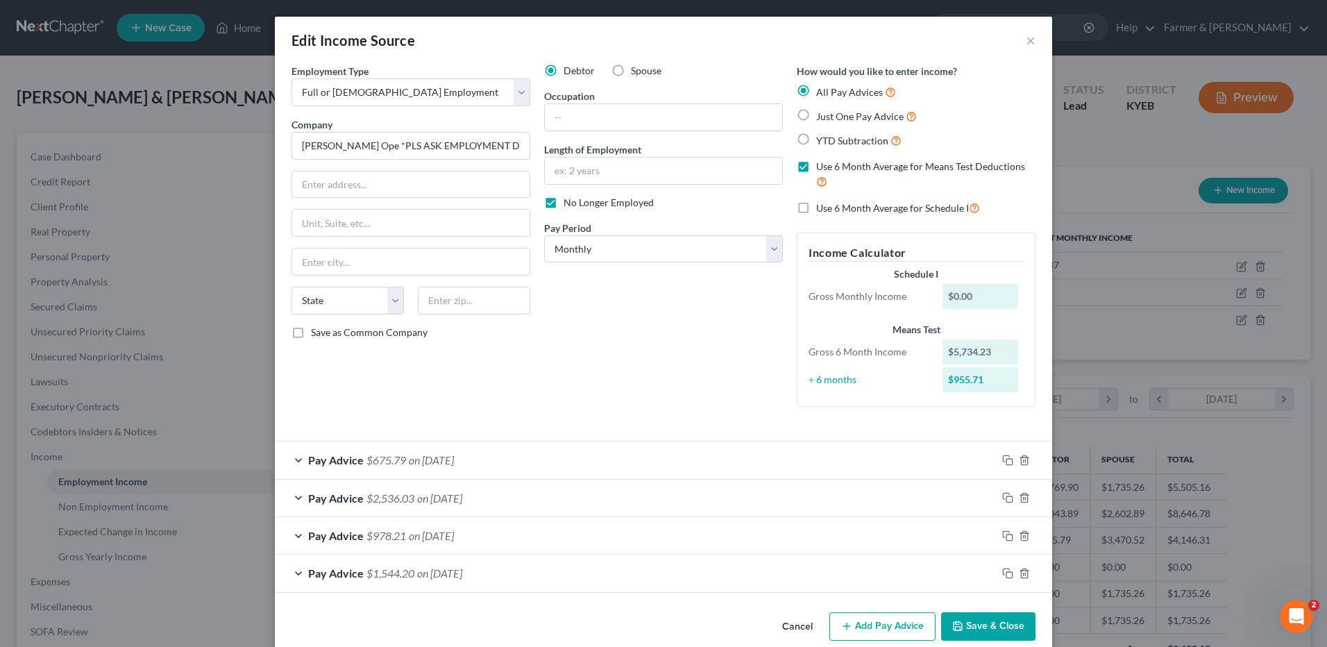
drag, startPoint x: 781, startPoint y: 625, endPoint x: 786, endPoint y: 619, distance: 7.9
click at [781, 625] on button "Cancel" at bounding box center [797, 628] width 53 height 28
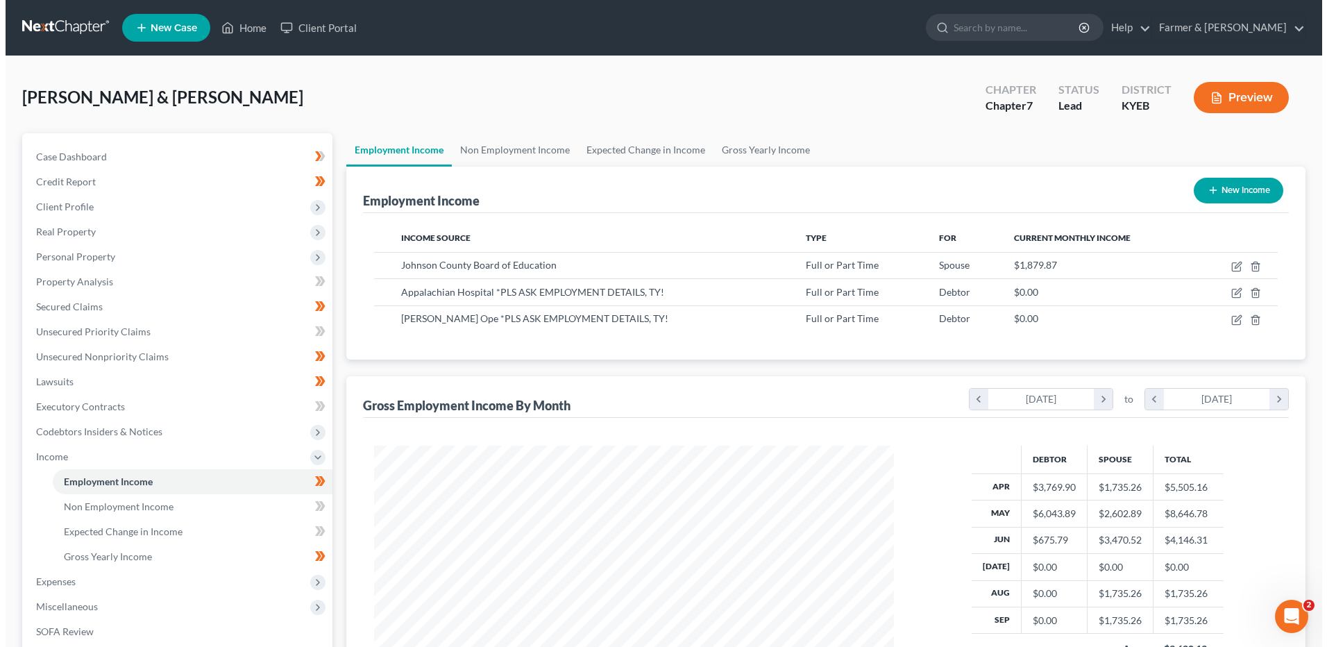
scroll to position [693824, 693538]
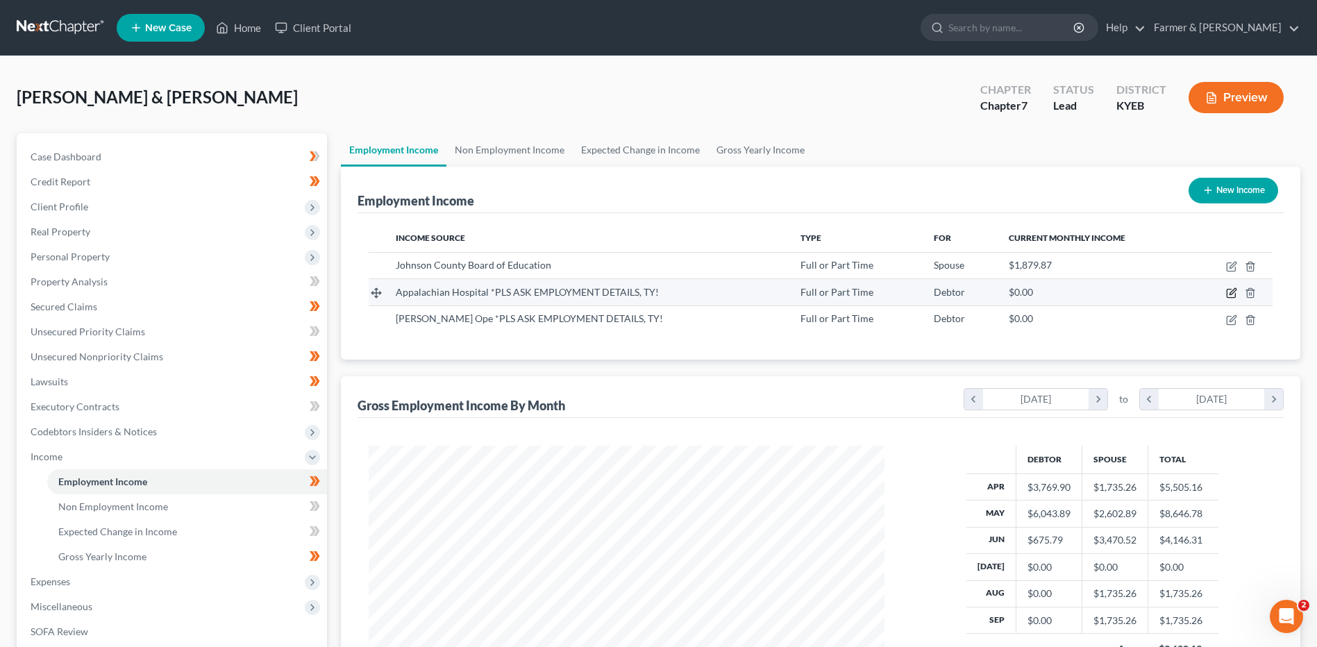
click at [1233, 294] on icon "button" at bounding box center [1231, 292] width 11 height 11
select select "0"
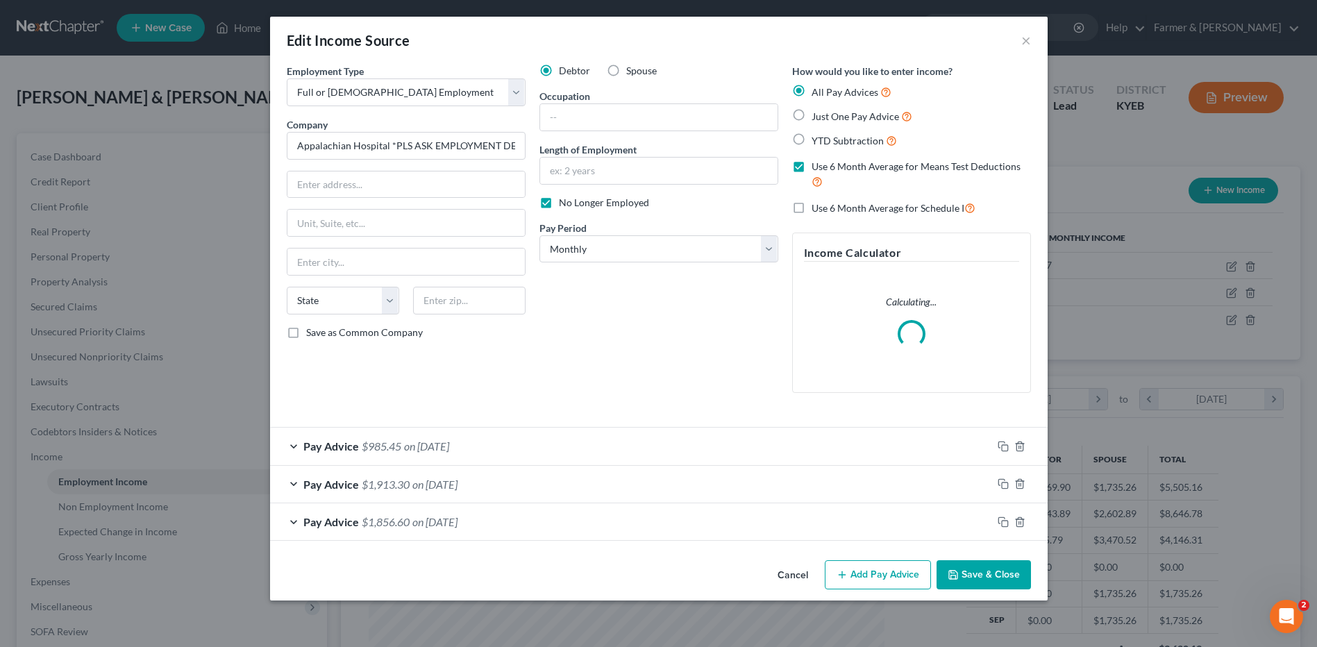
scroll to position [260, 548]
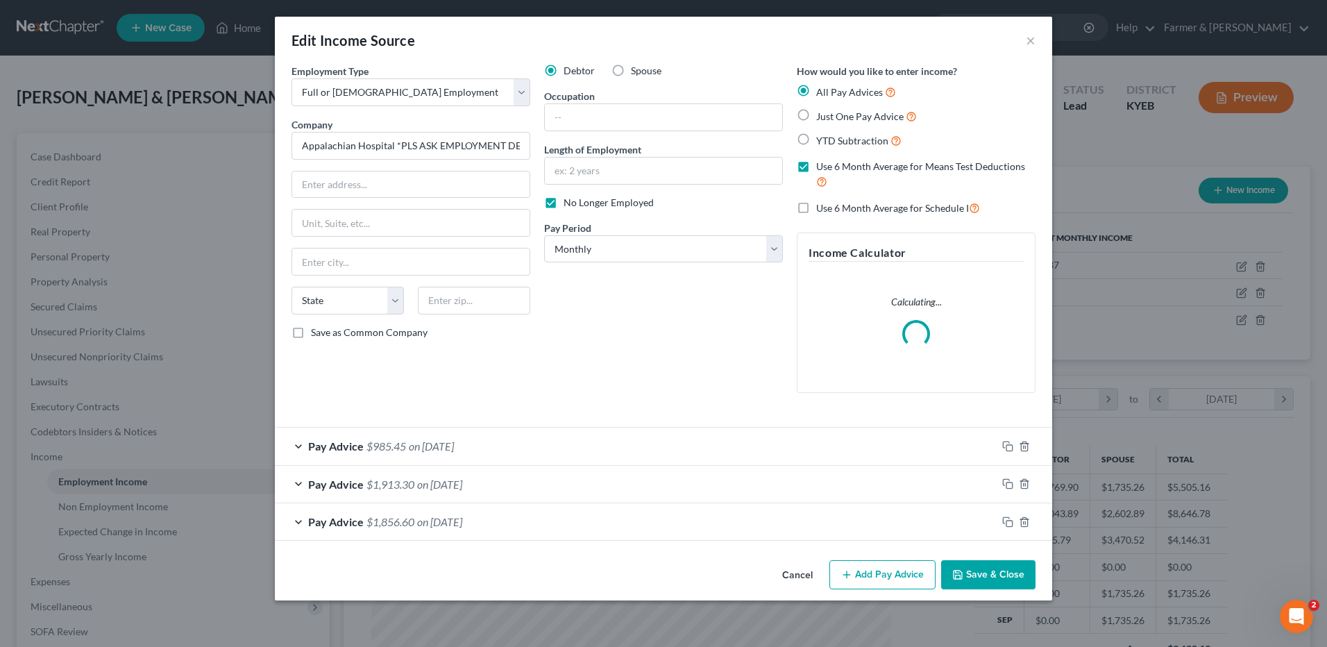
click at [624, 266] on div "Debtor Spouse Occupation Length of Employment No Longer Employed Pay Period * S…" at bounding box center [663, 234] width 253 height 340
click at [625, 249] on select "Select Monthly Twice Monthly Every Other Week Weekly" at bounding box center [663, 249] width 239 height 28
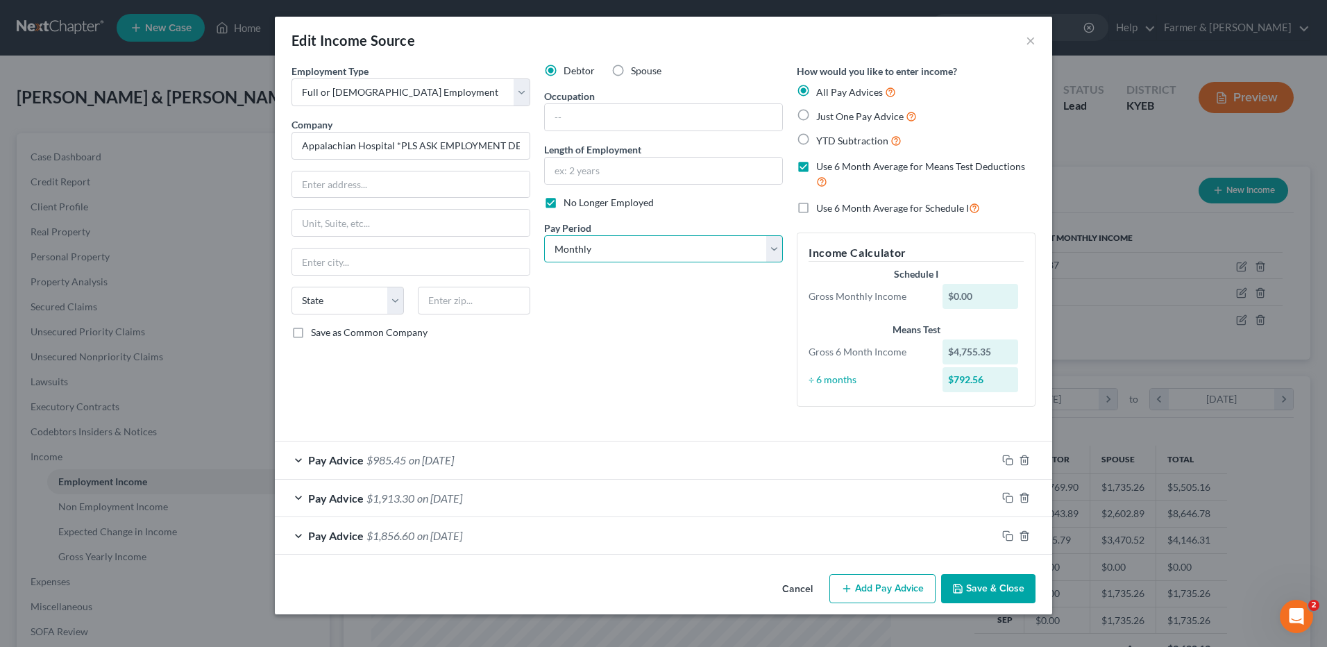
select select "2"
click at [544, 235] on select "Select Monthly Twice Monthly Every Other Week Weekly" at bounding box center [663, 249] width 239 height 28
click at [973, 588] on button "Save & Close" at bounding box center [988, 588] width 94 height 29
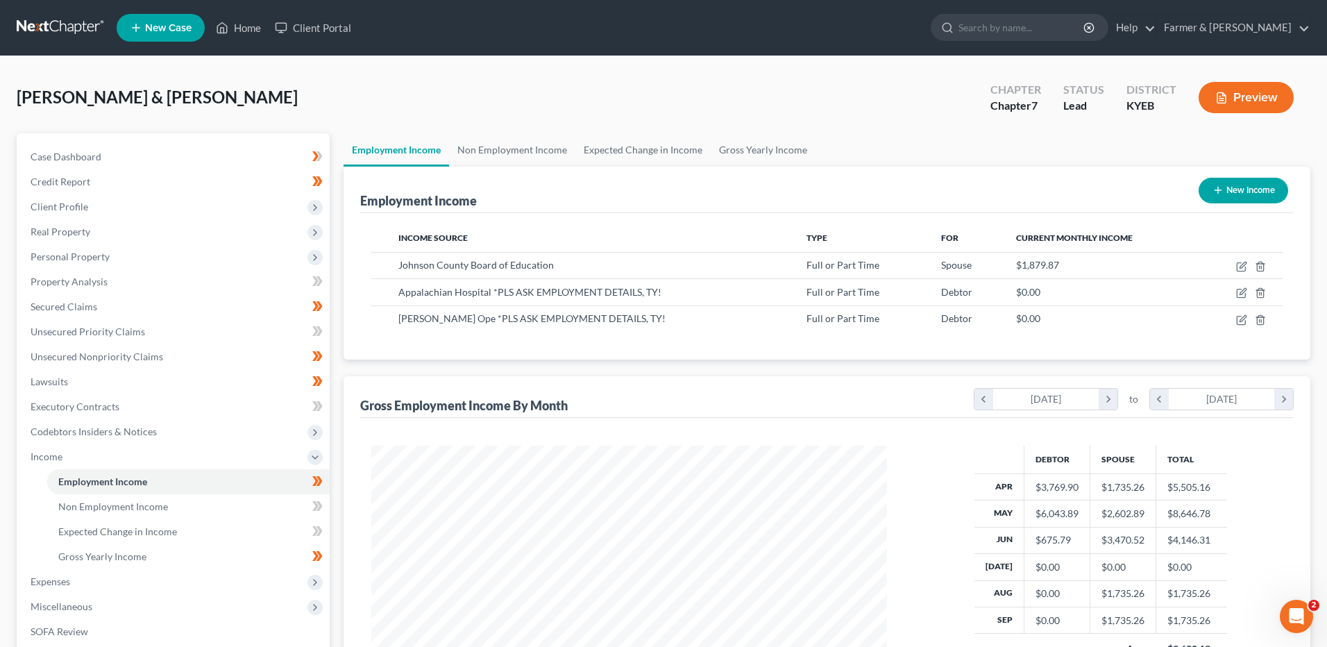
scroll to position [693824, 693538]
click at [1230, 292] on icon "button" at bounding box center [1231, 292] width 11 height 11
select select "0"
select select "2"
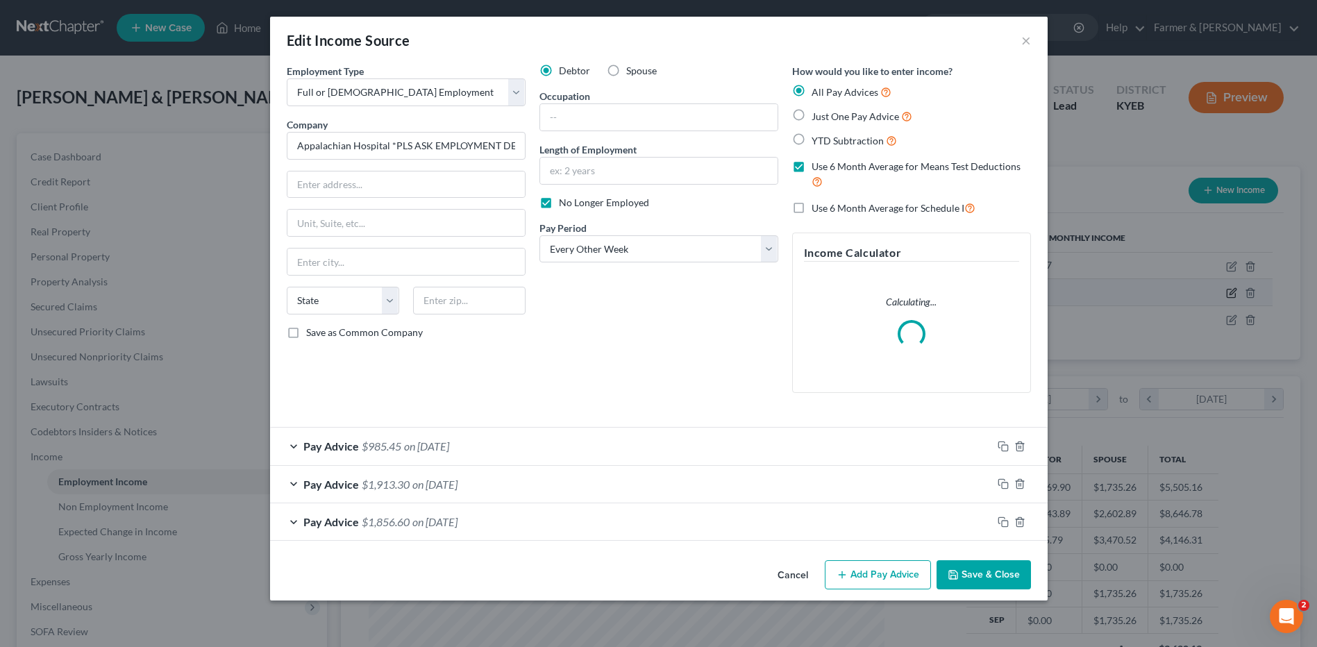
scroll to position [260, 548]
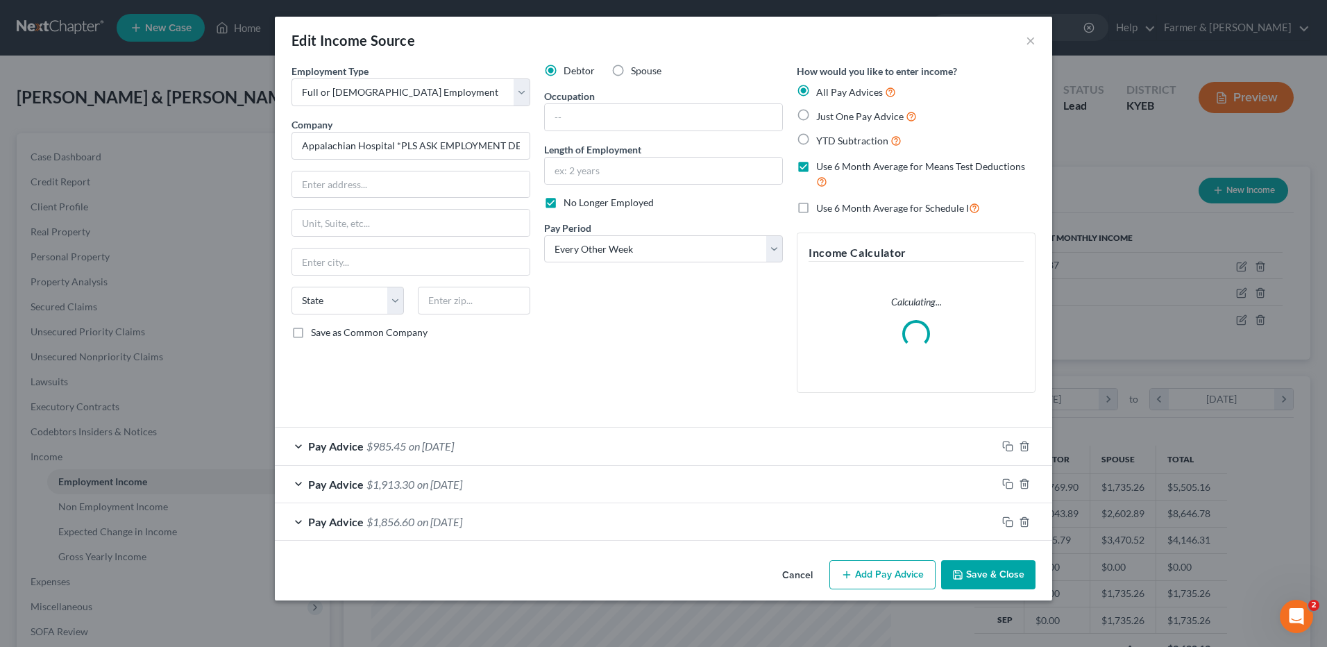
click at [962, 568] on button "Save & Close" at bounding box center [988, 574] width 94 height 29
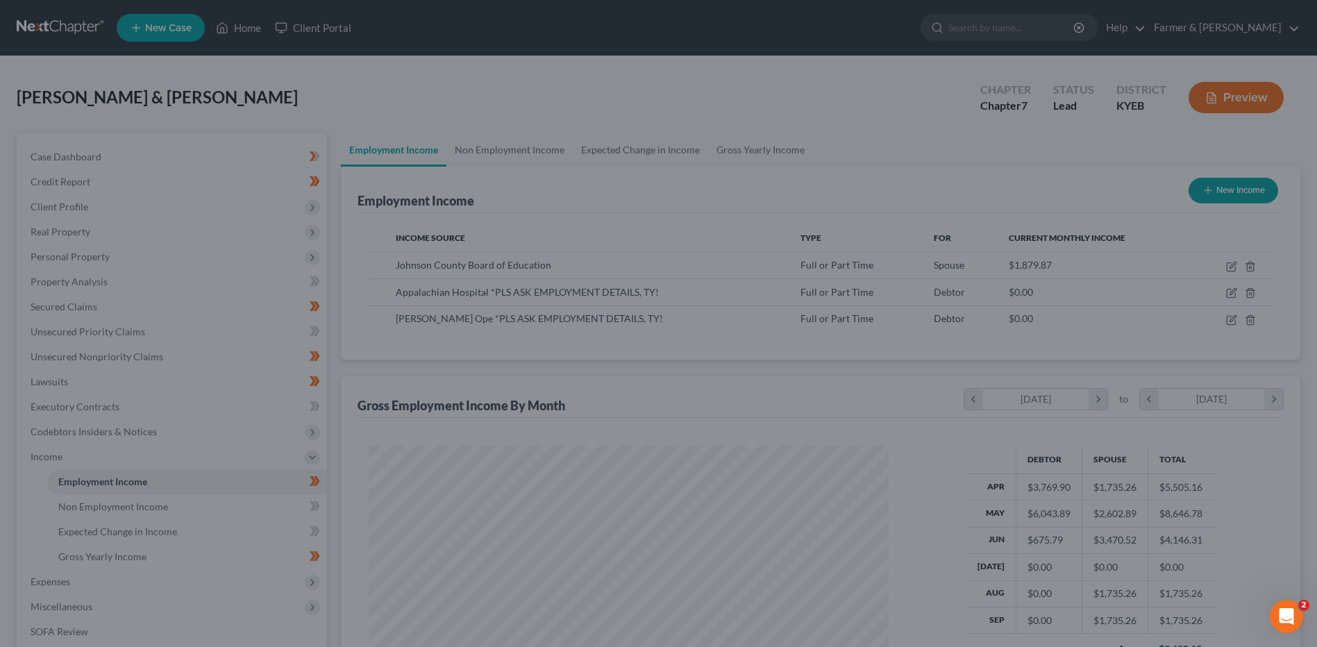
scroll to position [258, 543]
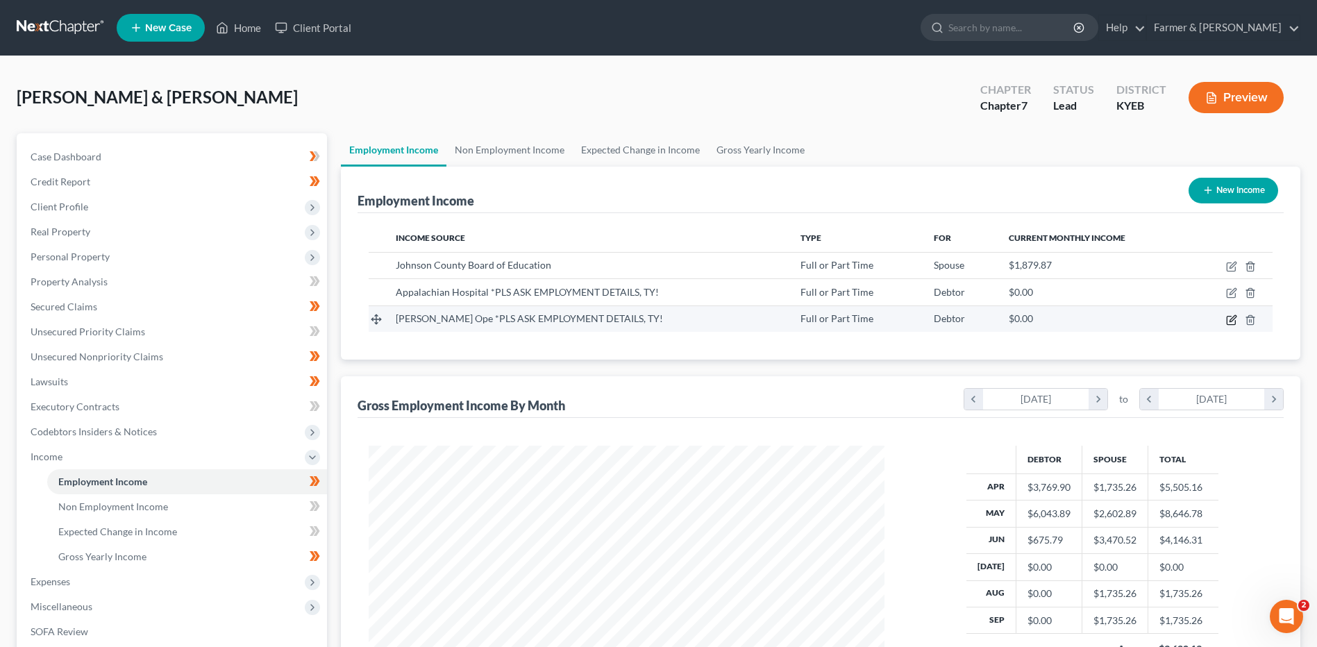
click at [1233, 324] on icon "button" at bounding box center [1230, 320] width 8 height 8
select select "0"
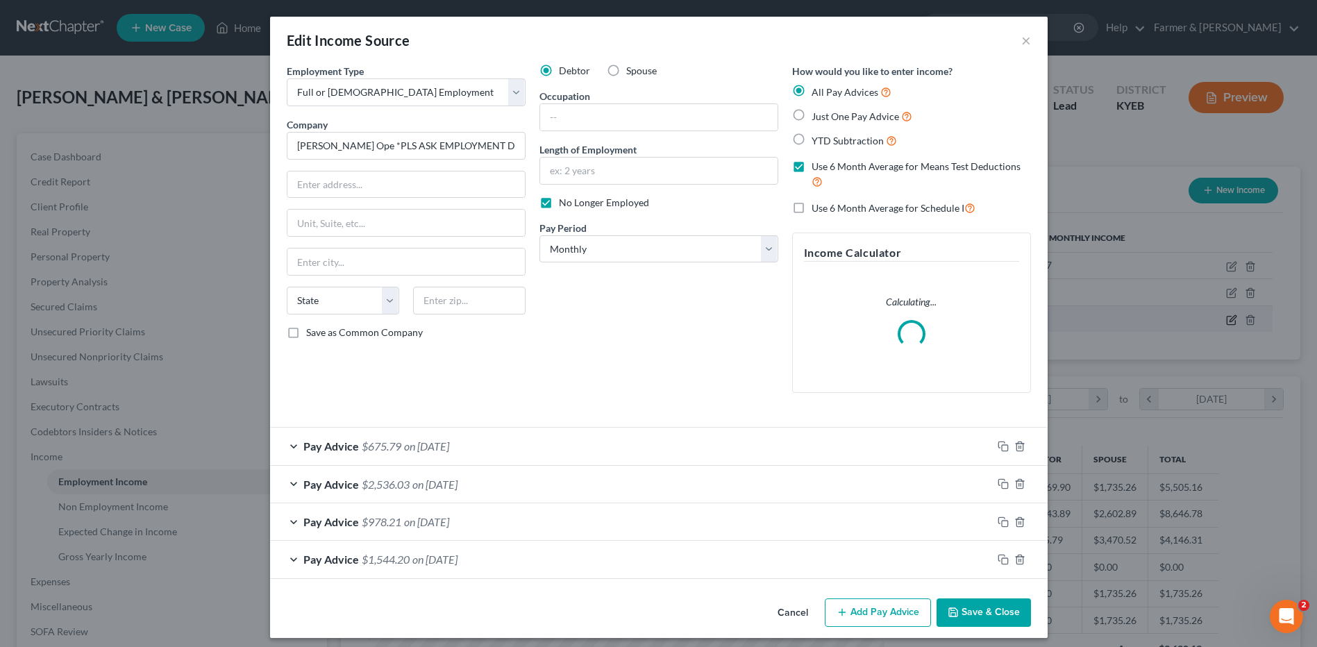
scroll to position [260, 548]
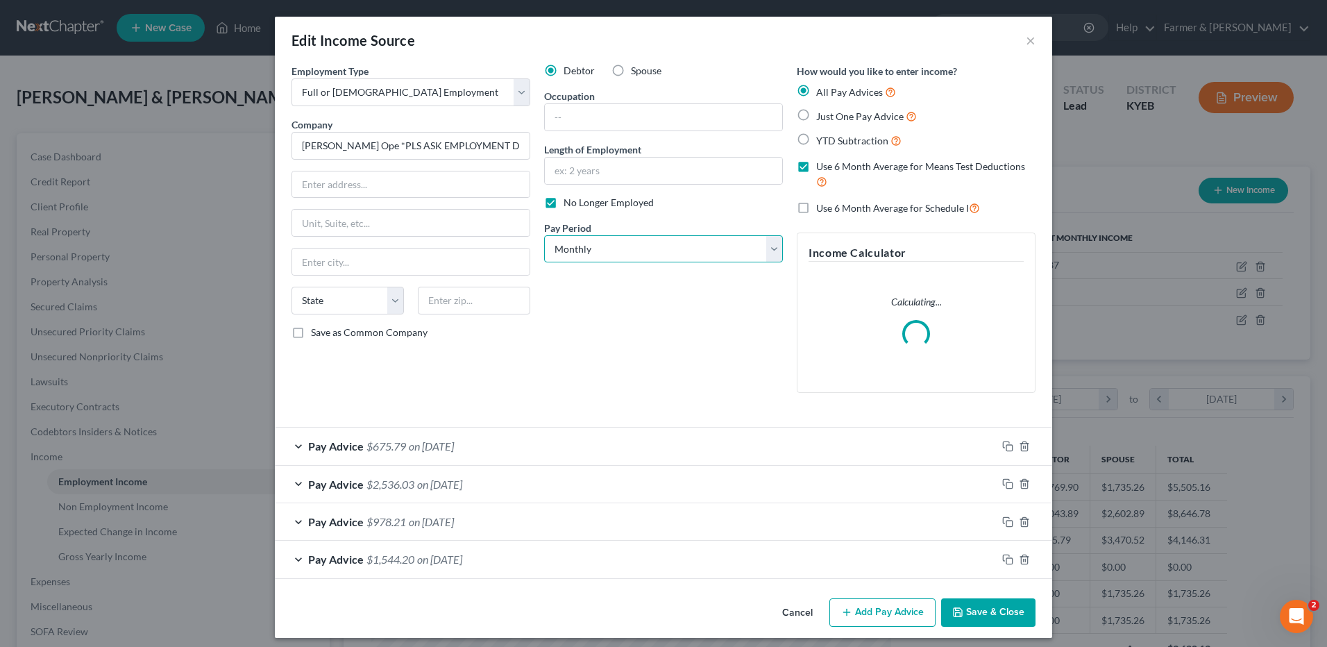
click at [621, 248] on select "Select Monthly Twice Monthly Every Other Week Weekly" at bounding box center [663, 249] width 239 height 28
select select "2"
click at [544, 235] on select "Select Monthly Twice Monthly Every Other Week Weekly" at bounding box center [663, 249] width 239 height 28
click at [965, 615] on button "Save & Close" at bounding box center [988, 612] width 94 height 29
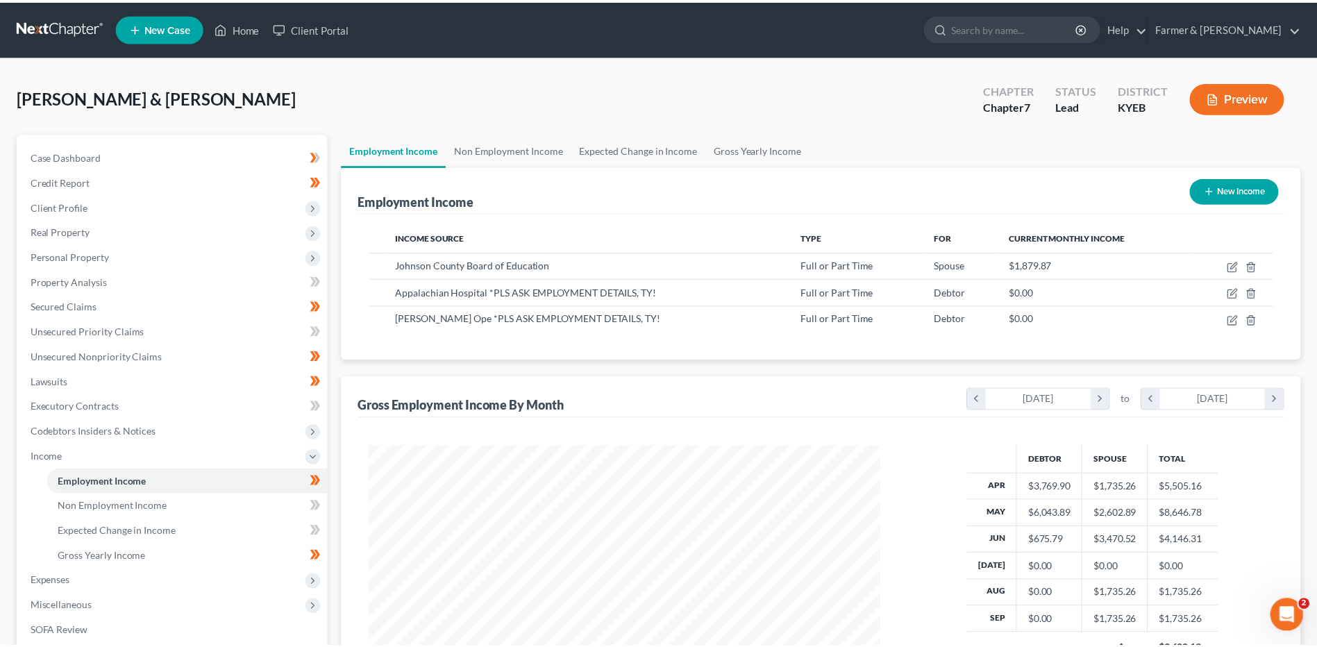
scroll to position [693824, 693538]
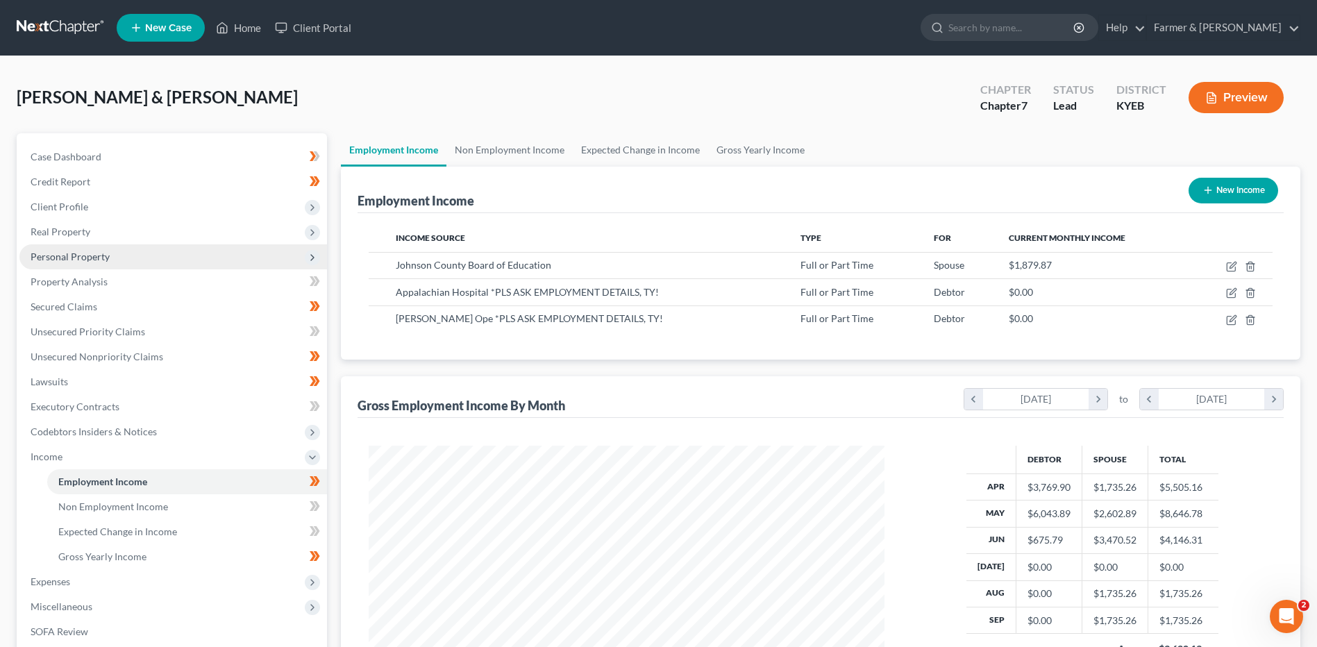
drag, startPoint x: 107, startPoint y: 219, endPoint x: 119, endPoint y: 262, distance: 44.6
click at [107, 219] on span "Real Property" at bounding box center [172, 231] width 307 height 25
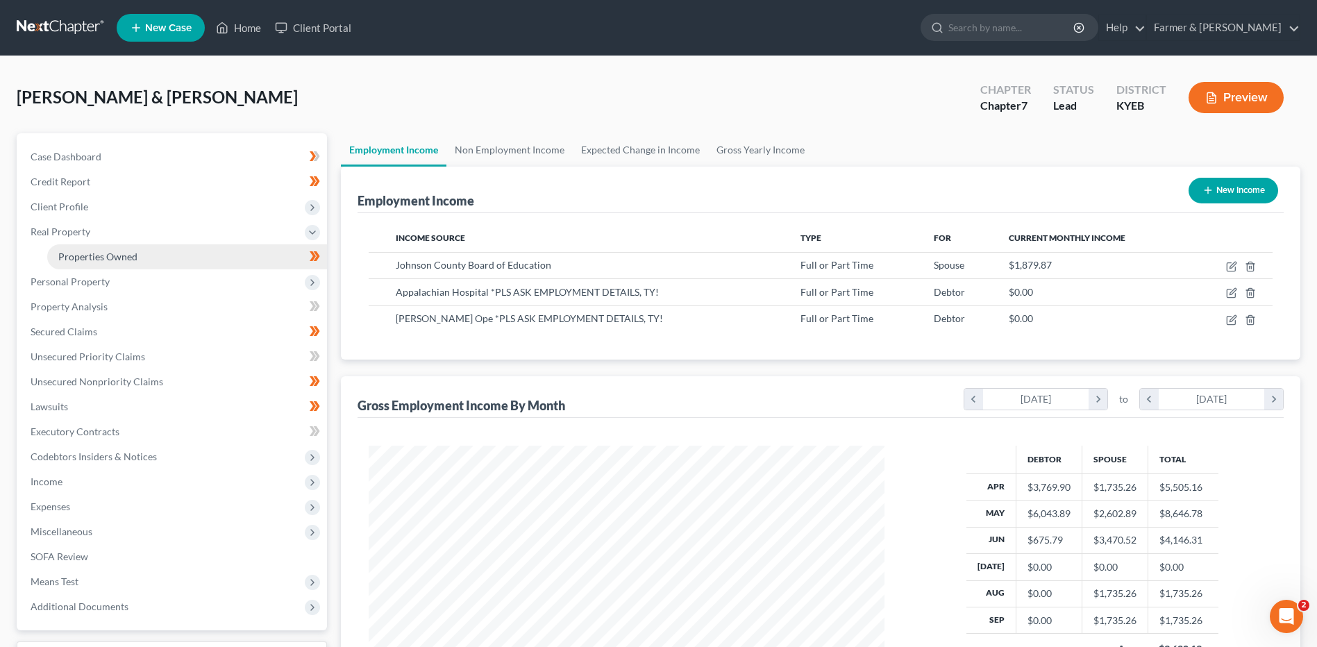
click at [158, 258] on link "Properties Owned" at bounding box center [187, 256] width 280 height 25
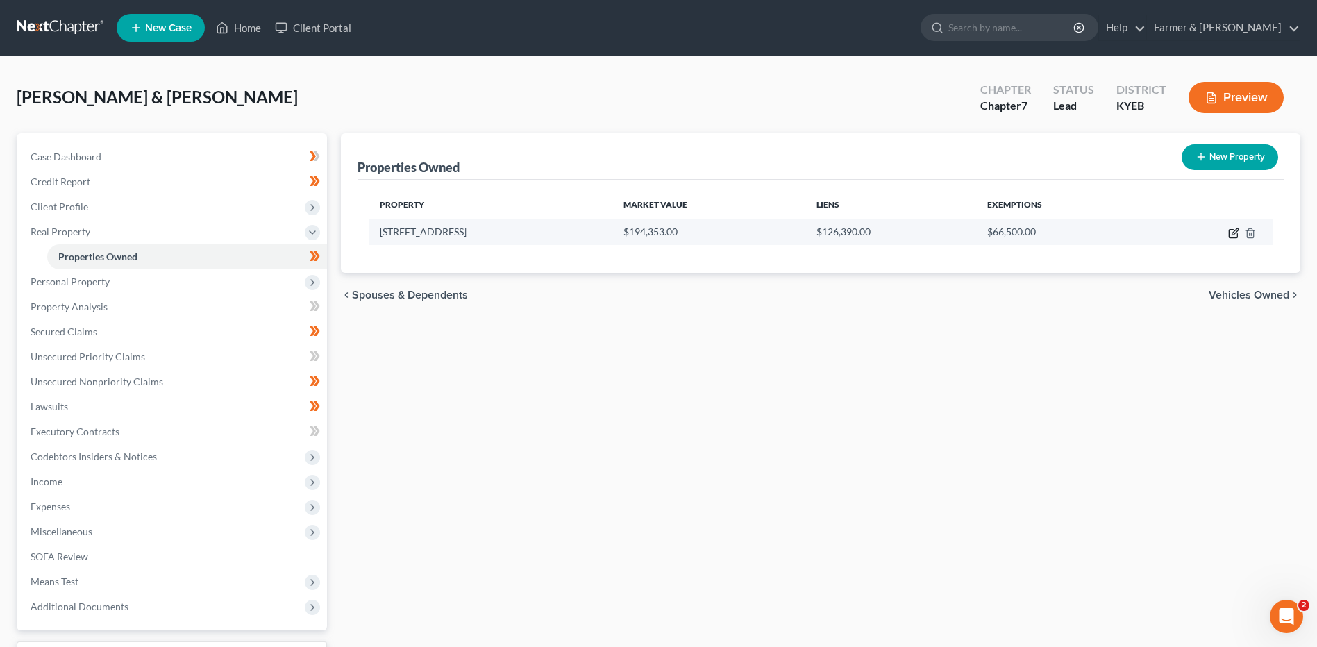
click at [1234, 235] on icon "button" at bounding box center [1233, 233] width 11 height 11
select select "18"
select select "57"
select select "2"
select select "1"
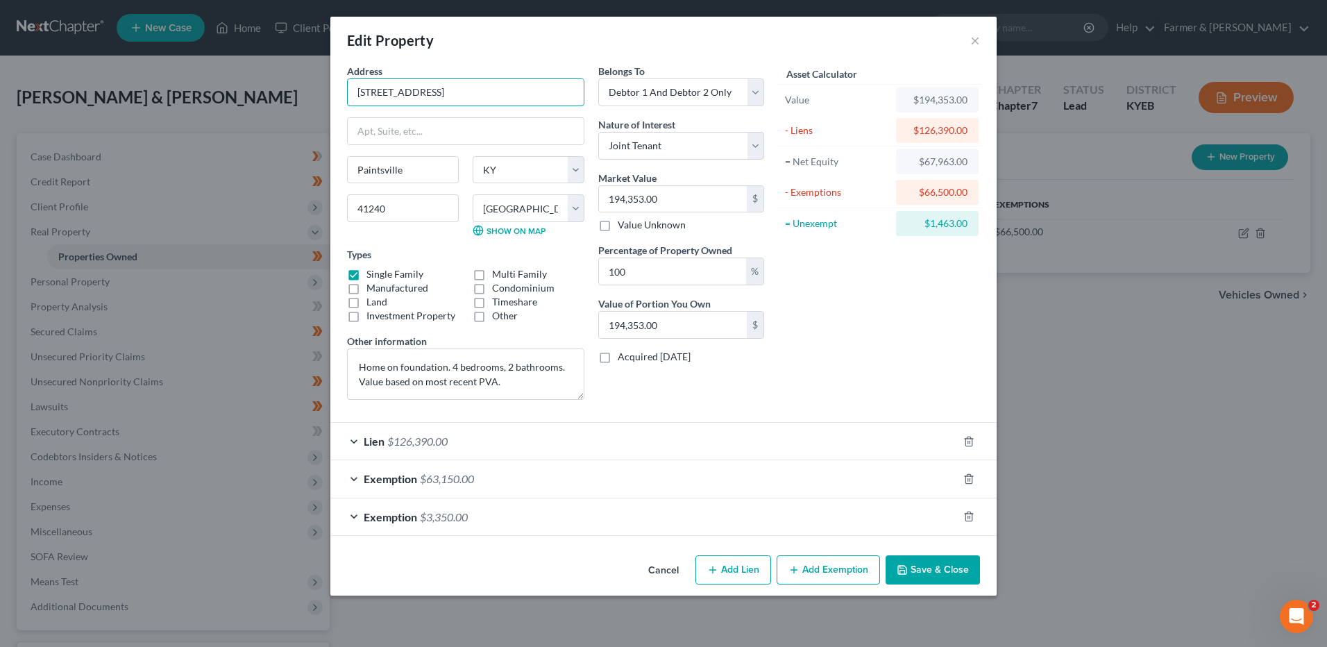
drag, startPoint x: 471, startPoint y: 85, endPoint x: 330, endPoint y: 103, distance: 141.4
click at [330, 103] on div "Address * 919 Dogwood Lane Paintsville State AL AK AR AZ CA CO CT DE DC FL GA G…" at bounding box center [663, 307] width 666 height 486
click at [526, 384] on textarea "Home on foundation. 4 bedrooms, 2 bathrooms. Value based on most recent PVA." at bounding box center [465, 373] width 237 height 51
drag, startPoint x: 516, startPoint y: 382, endPoint x: 339, endPoint y: 340, distance: 182.0
click at [339, 341] on div "Address * 919 Dogwood Lane Paintsville State AL AK AR AZ CA CO CT DE DC FL GA G…" at bounding box center [663, 307] width 666 height 486
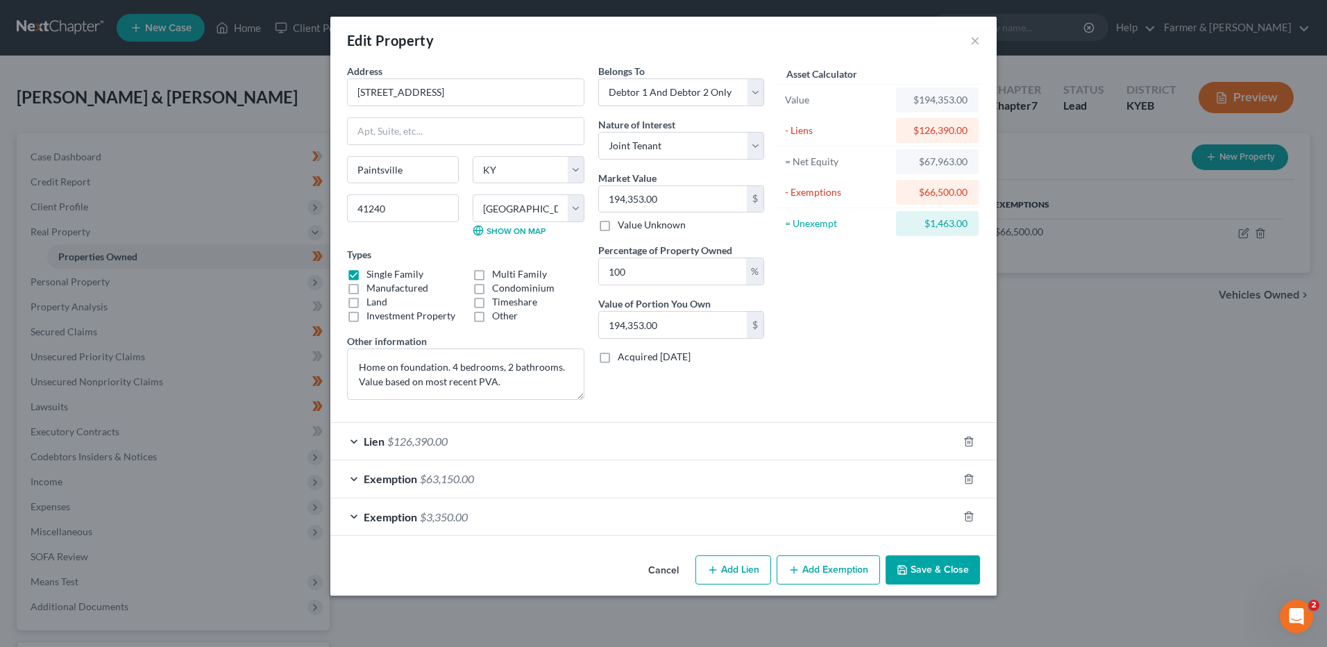
click at [463, 403] on div "Address * 919 Dogwood Lane Paintsville State AL AK AR AZ CA CO CT DE DC FL GA G…" at bounding box center [465, 237] width 251 height 347
drag, startPoint x: 355, startPoint y: 382, endPoint x: 355, endPoint y: 360, distance: 22.2
click at [355, 360] on textarea "Home on foundation. 4 bedrooms, 2 bathrooms. Value based on most recent PVA." at bounding box center [465, 373] width 237 height 51
click at [518, 366] on textarea "Value based on most recent PVA." at bounding box center [465, 373] width 237 height 51
type textarea "Value based on most recent PVA. ?????Value????? Zillow - $140,000????"
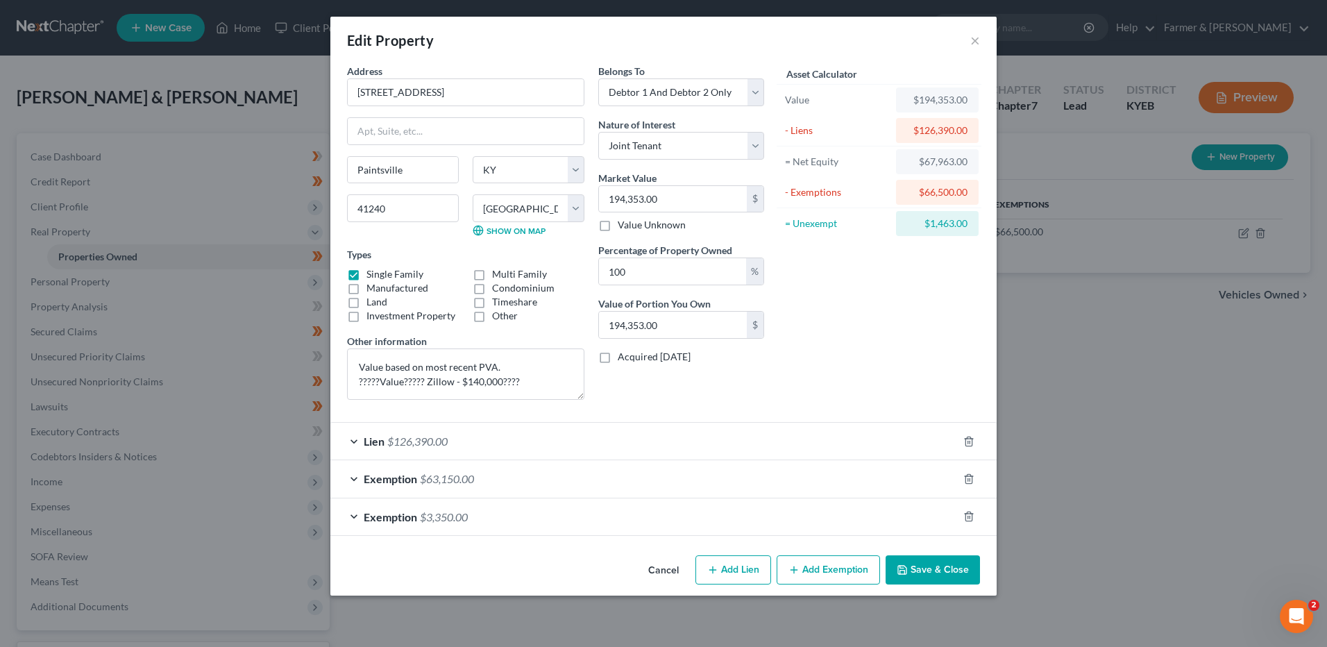
click at [899, 566] on icon "button" at bounding box center [902, 569] width 11 height 11
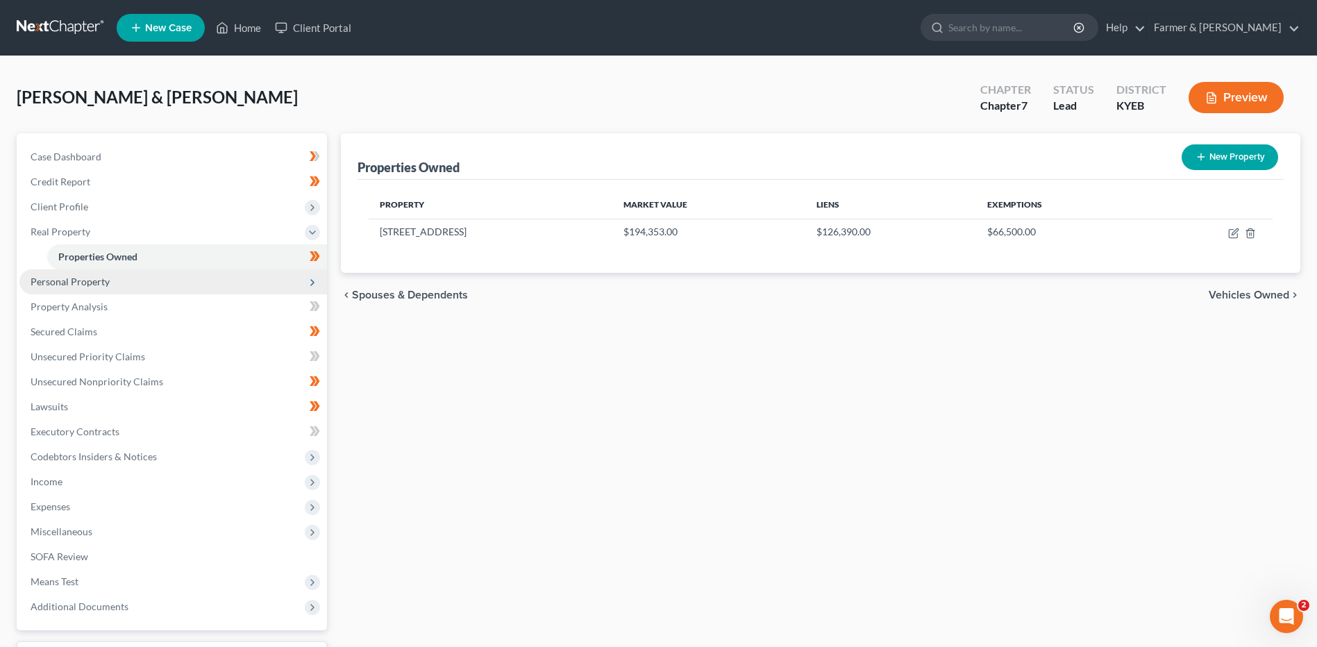
click at [85, 287] on span "Personal Property" at bounding box center [172, 281] width 307 height 25
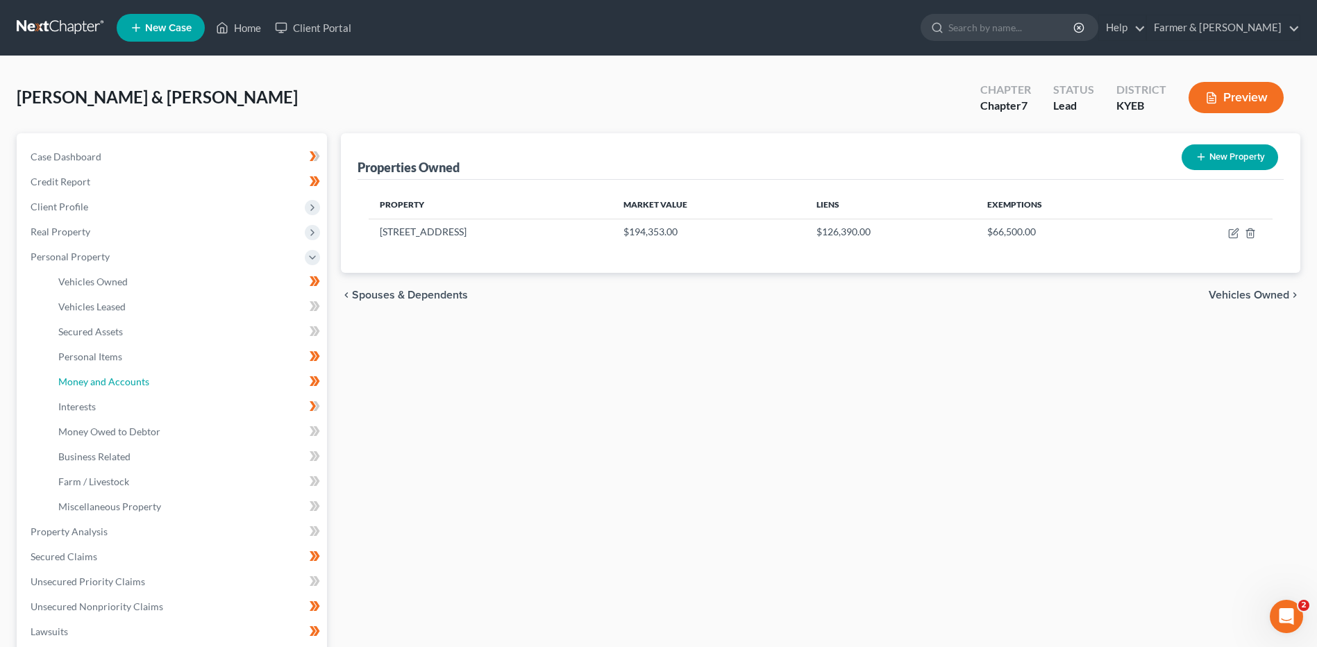
drag, startPoint x: 108, startPoint y: 385, endPoint x: 579, endPoint y: 380, distance: 471.3
click at [108, 385] on span "Money and Accounts" at bounding box center [103, 381] width 91 height 12
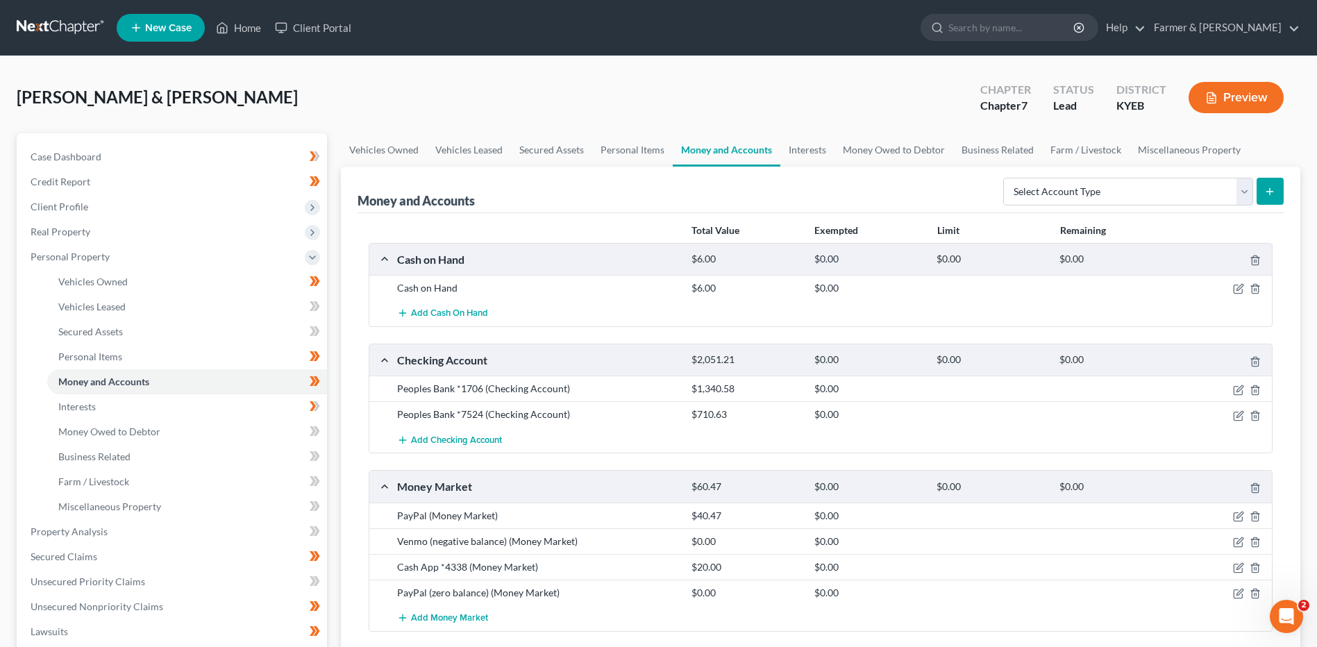
click at [100, 142] on div "Case Dashboard Payments Invoices Payments Payments Credit Report Client Profile…" at bounding box center [172, 494] width 310 height 722
click at [97, 146] on link "Case Dashboard" at bounding box center [172, 156] width 307 height 25
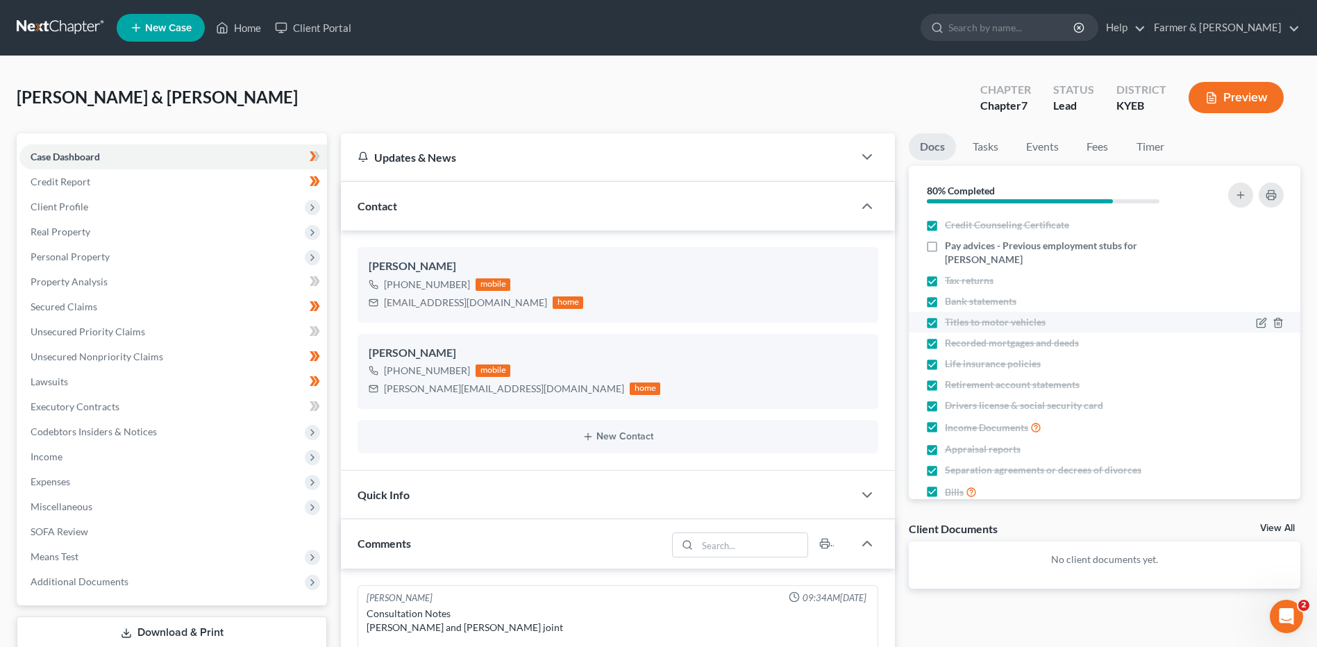
scroll to position [539, 0]
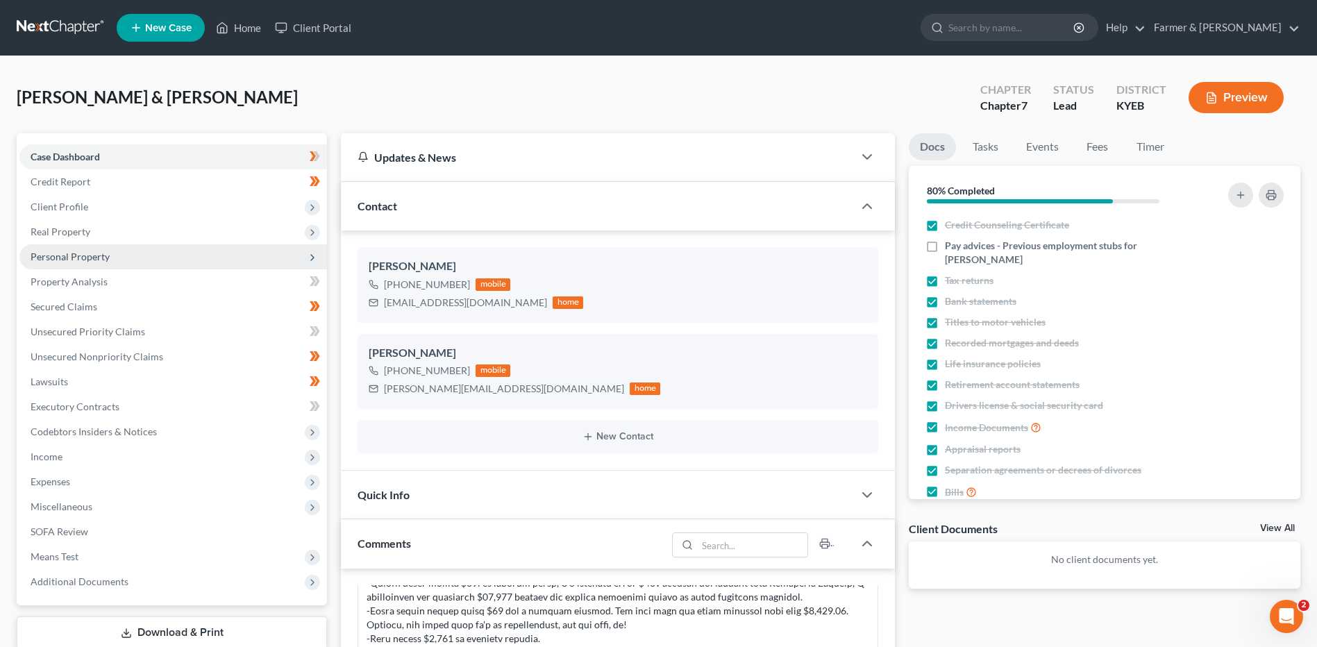
drag, startPoint x: 115, startPoint y: 233, endPoint x: 121, endPoint y: 260, distance: 28.5
click at [115, 233] on span "Real Property" at bounding box center [172, 231] width 307 height 25
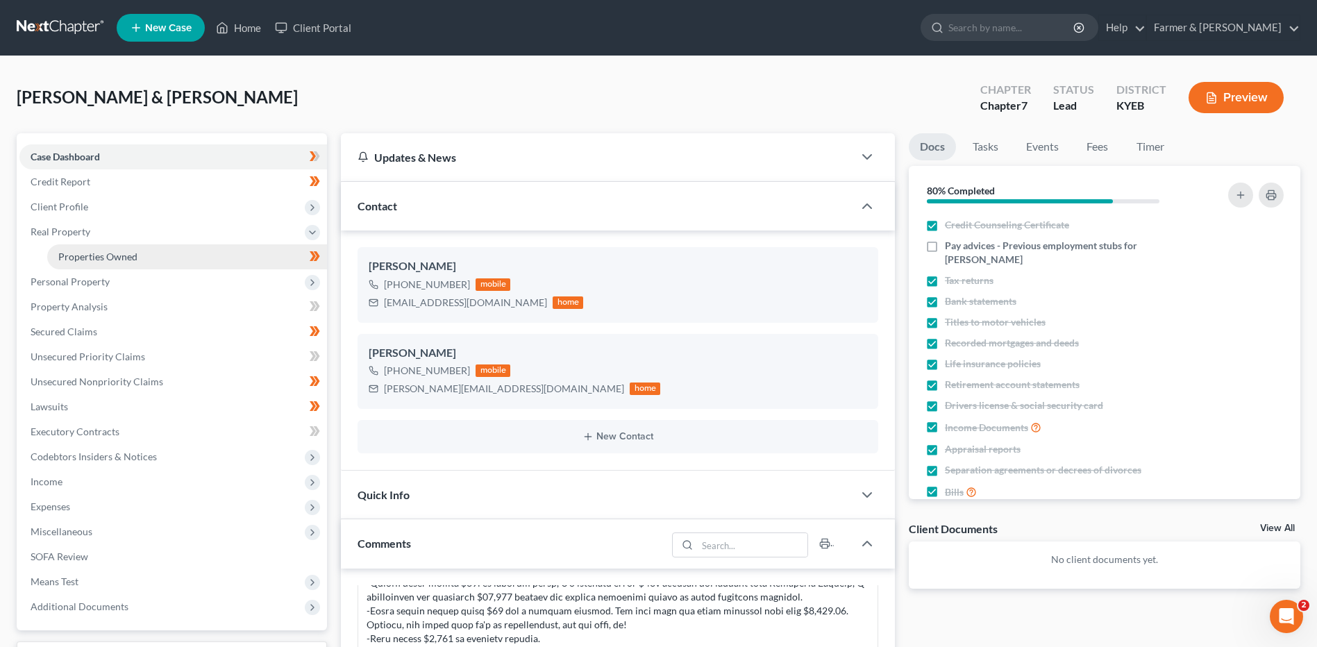
click at [121, 260] on span "Properties Owned" at bounding box center [97, 257] width 79 height 12
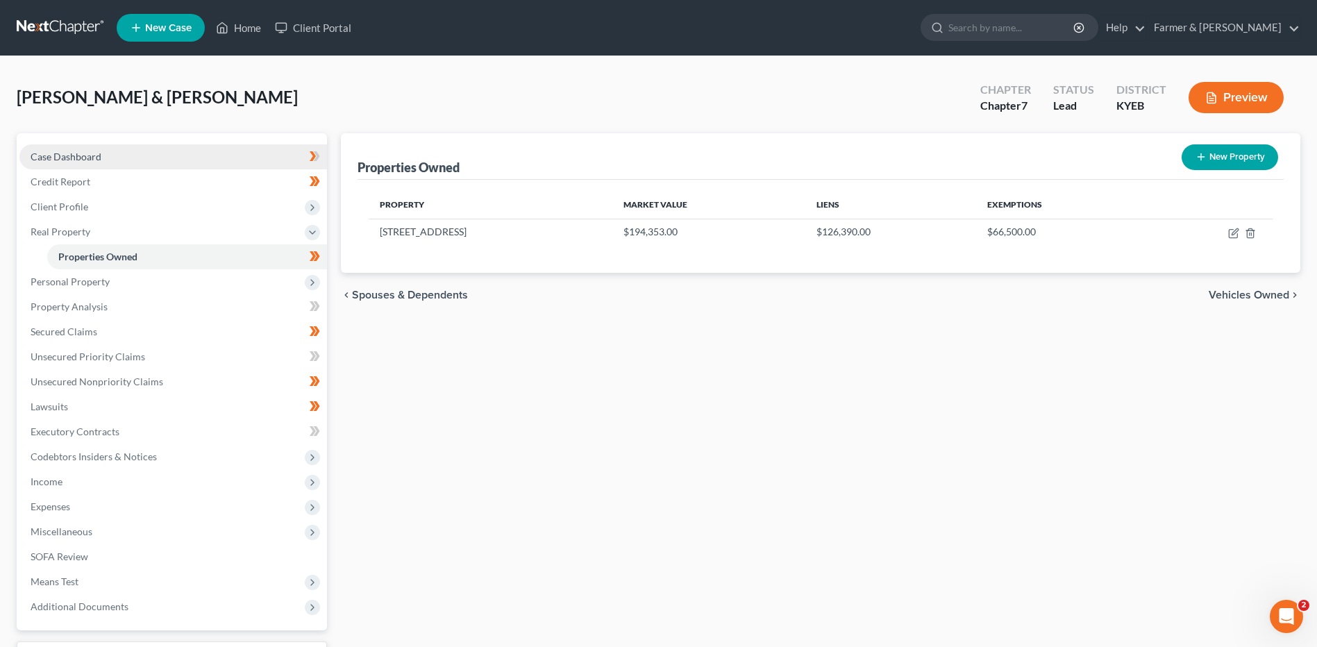
drag, startPoint x: 80, startPoint y: 162, endPoint x: 301, endPoint y: 160, distance: 220.7
click at [81, 162] on span "Case Dashboard" at bounding box center [66, 157] width 71 height 12
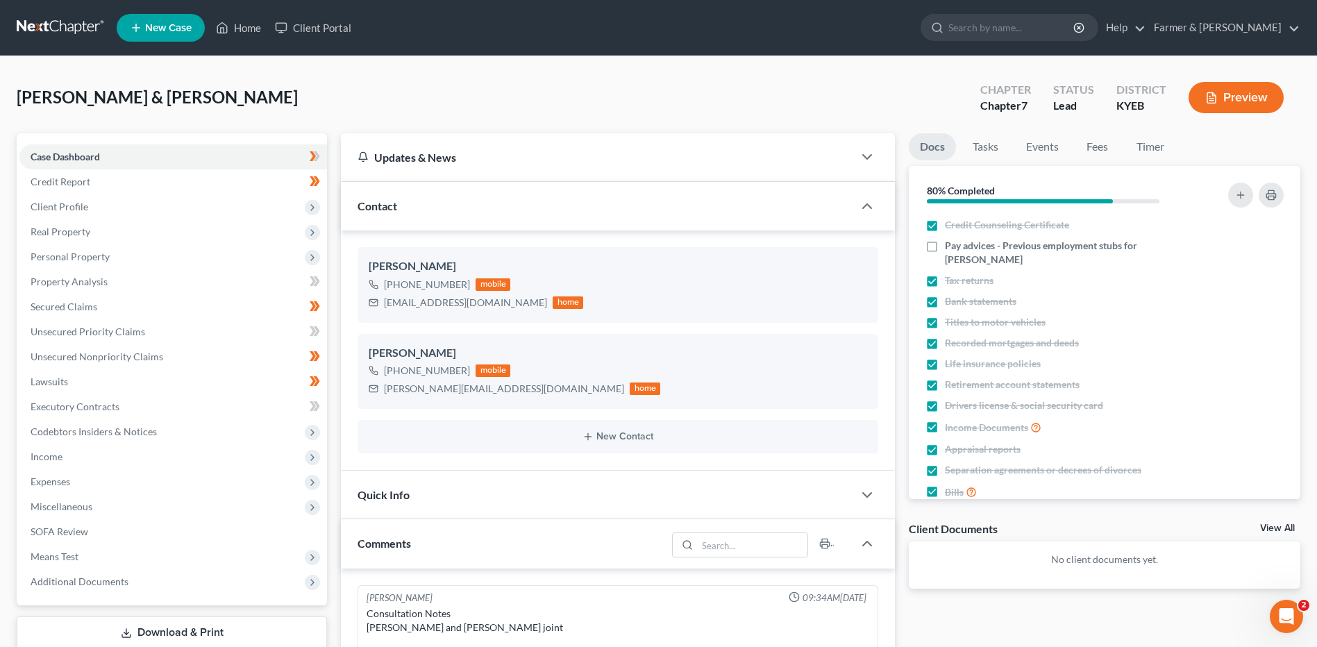
scroll to position [539, 0]
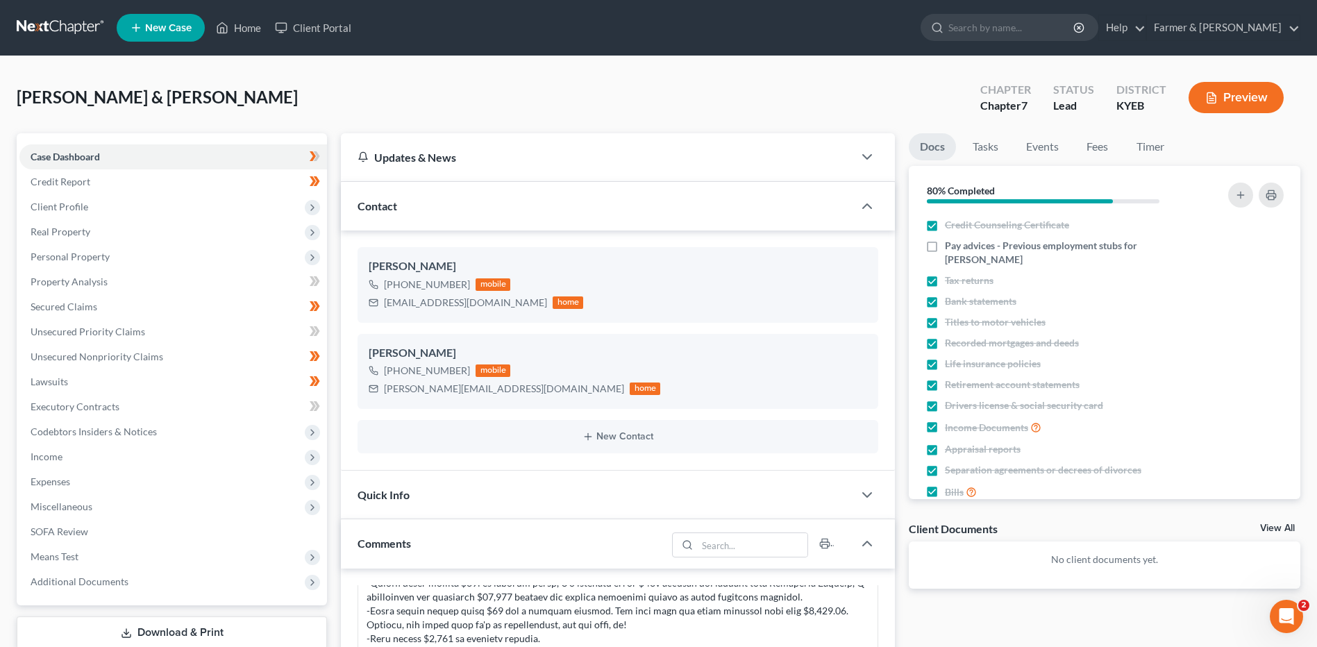
click at [68, 25] on link at bounding box center [61, 27] width 89 height 25
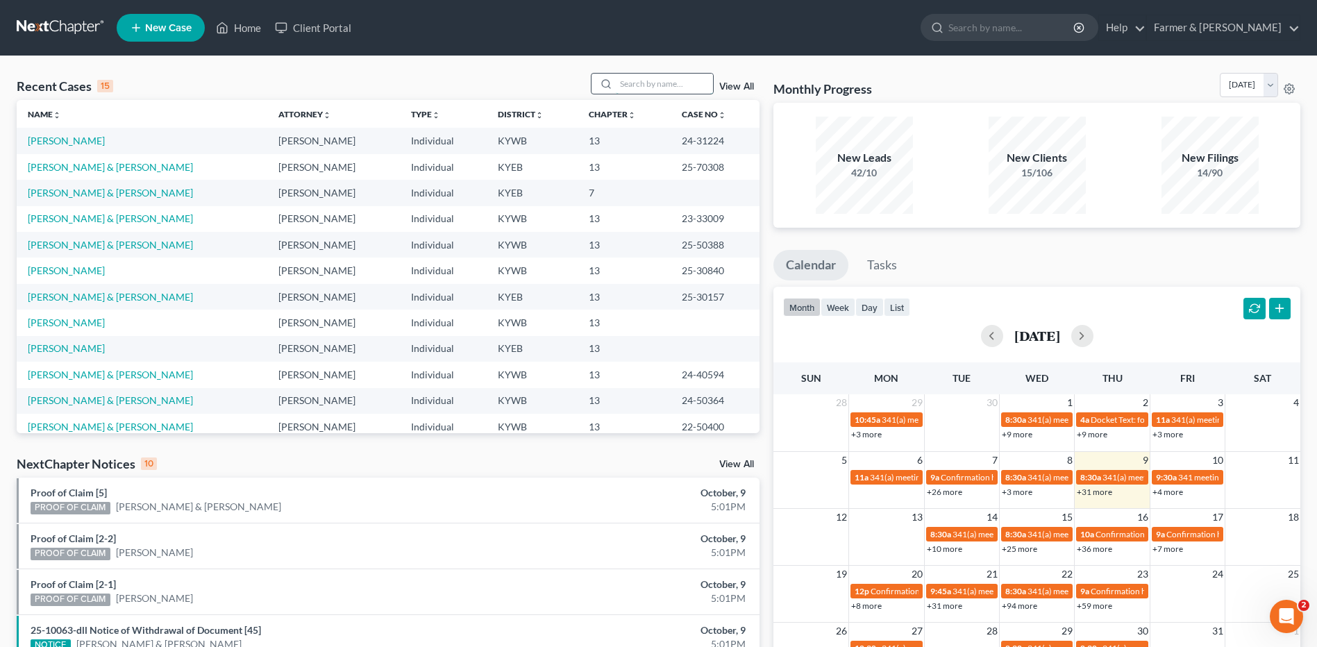
click at [628, 84] on input "search" at bounding box center [664, 84] width 97 height 20
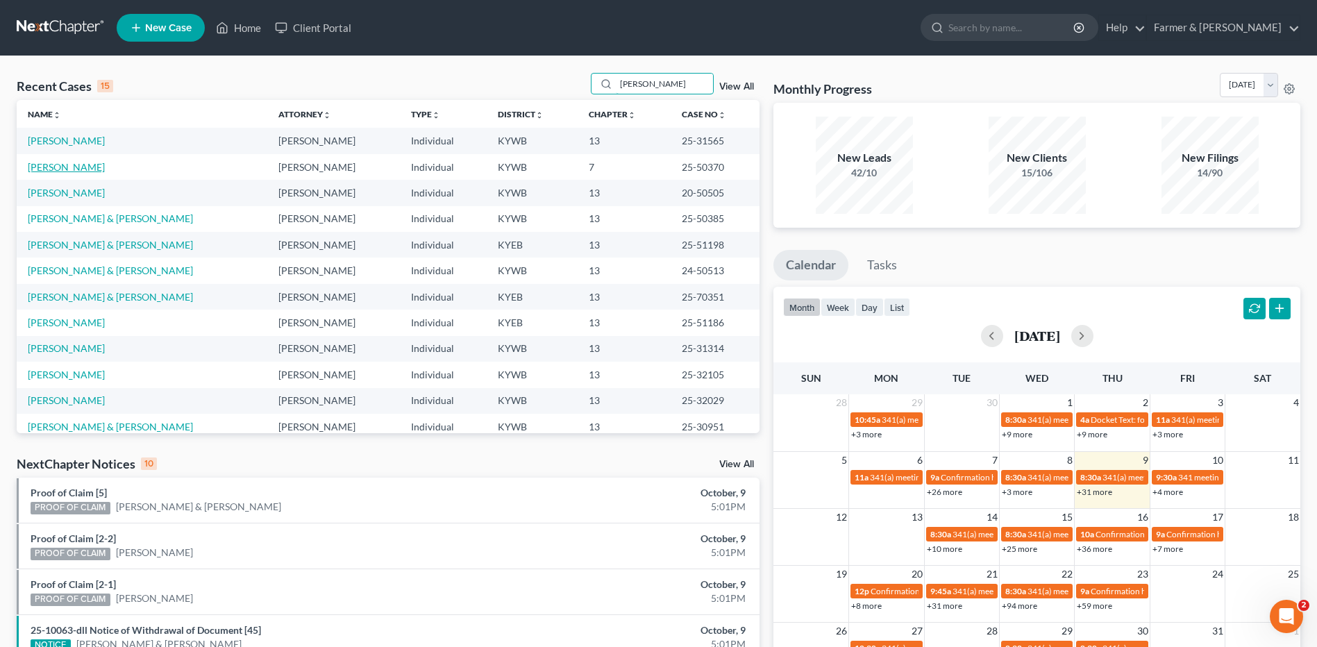
type input "[PERSON_NAME]"
click at [65, 170] on link "[PERSON_NAME]" at bounding box center [66, 167] width 77 height 12
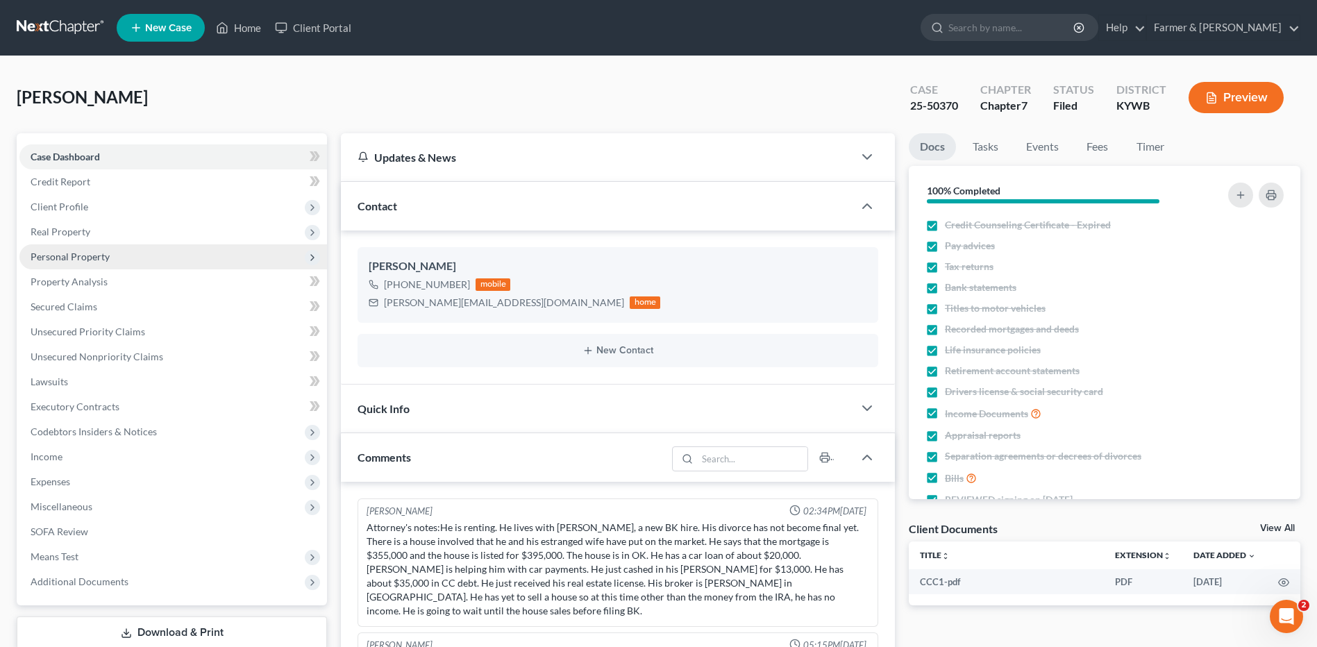
click at [76, 255] on span "Personal Property" at bounding box center [70, 257] width 79 height 12
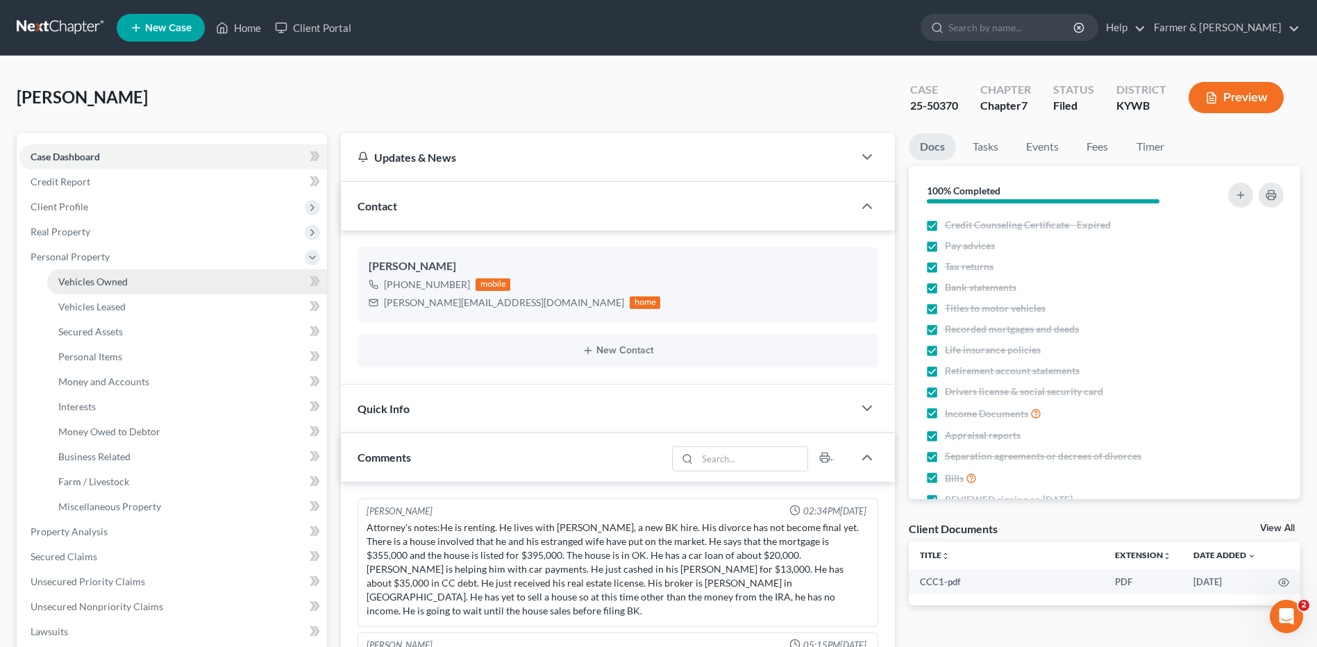
scroll to position [765, 0]
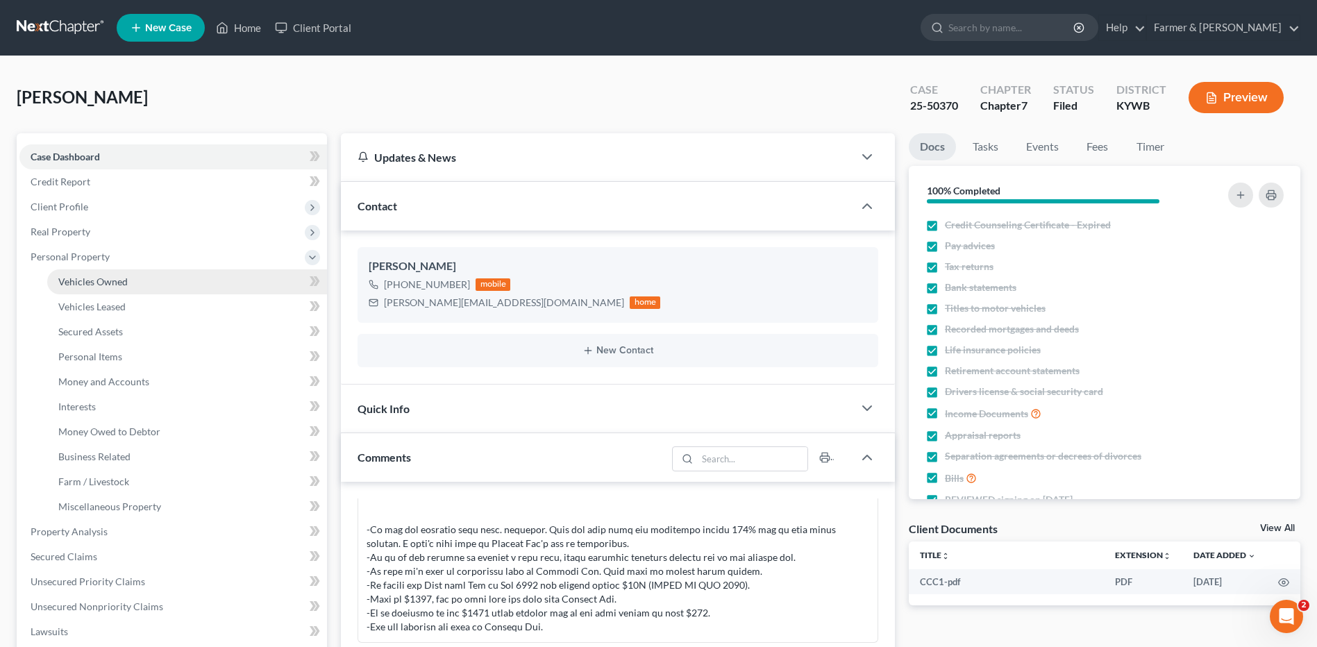
click at [86, 285] on span "Vehicles Owned" at bounding box center [92, 282] width 69 height 12
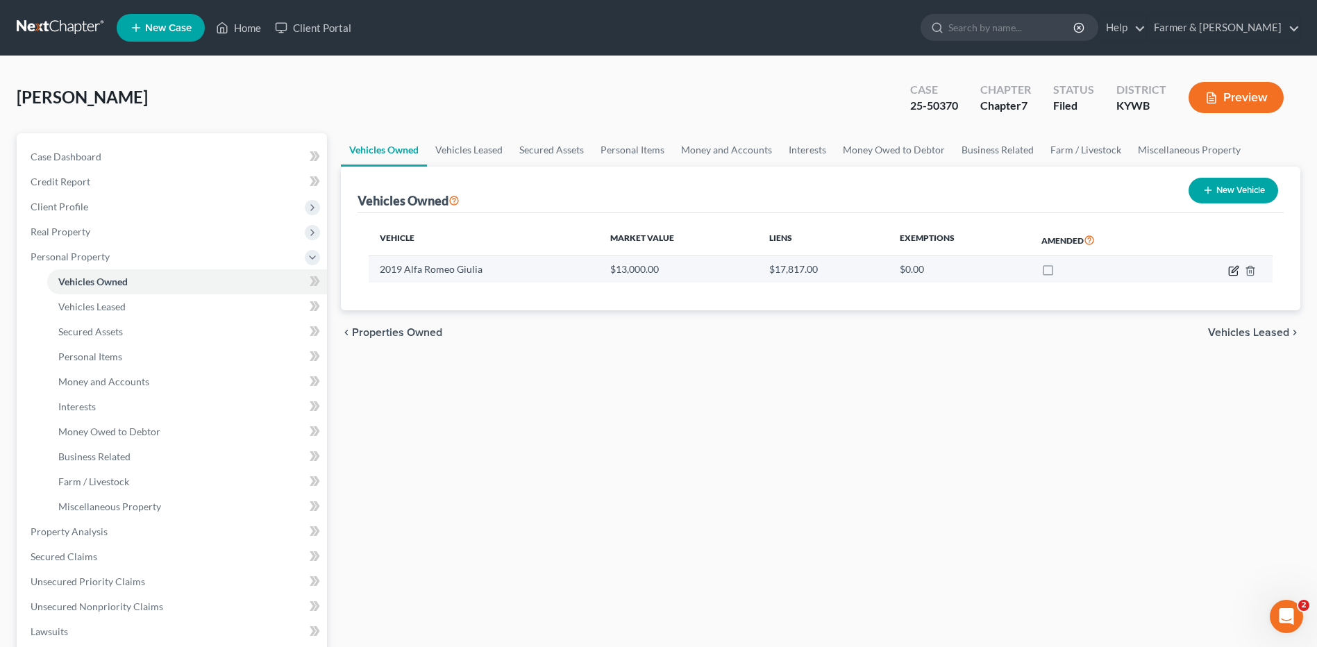
click at [1230, 267] on icon "button" at bounding box center [1233, 271] width 8 height 8
select select "0"
select select "7"
select select "2"
select select "0"
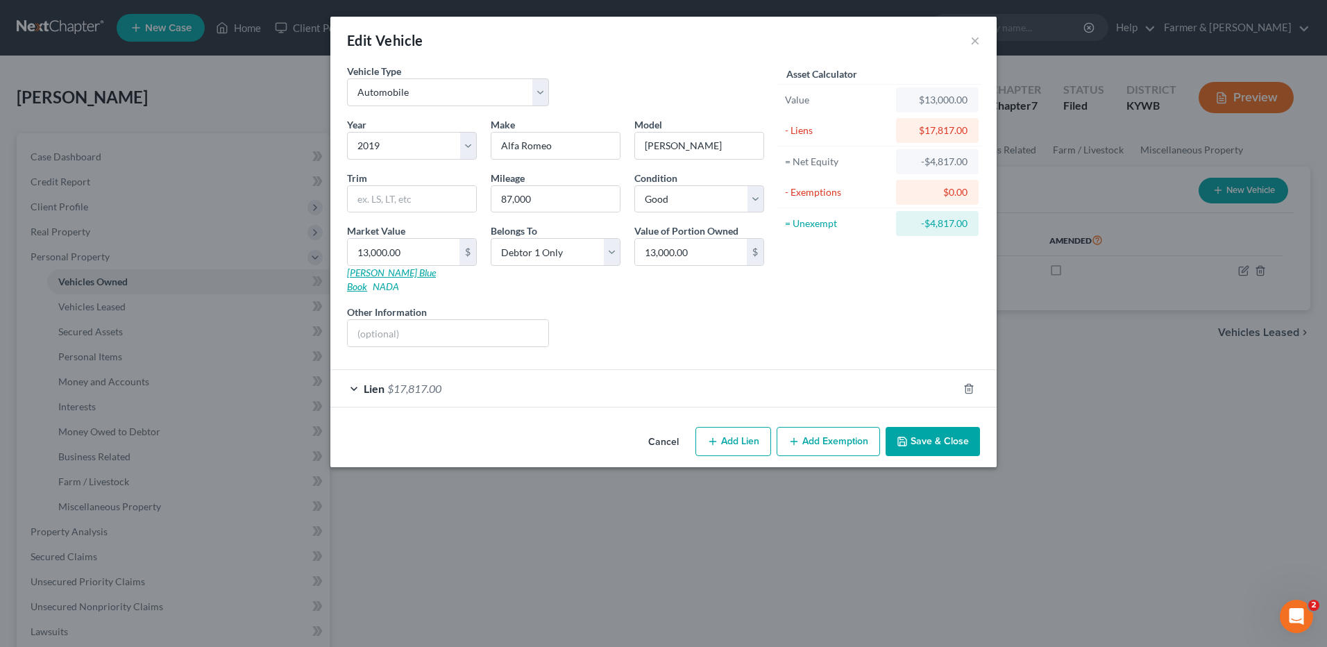
click at [378, 274] on link "Kelly Blue Book" at bounding box center [391, 280] width 89 height 26
click at [399, 280] on link "NADA" at bounding box center [386, 286] width 26 height 12
click at [654, 428] on button "Cancel" at bounding box center [663, 442] width 53 height 28
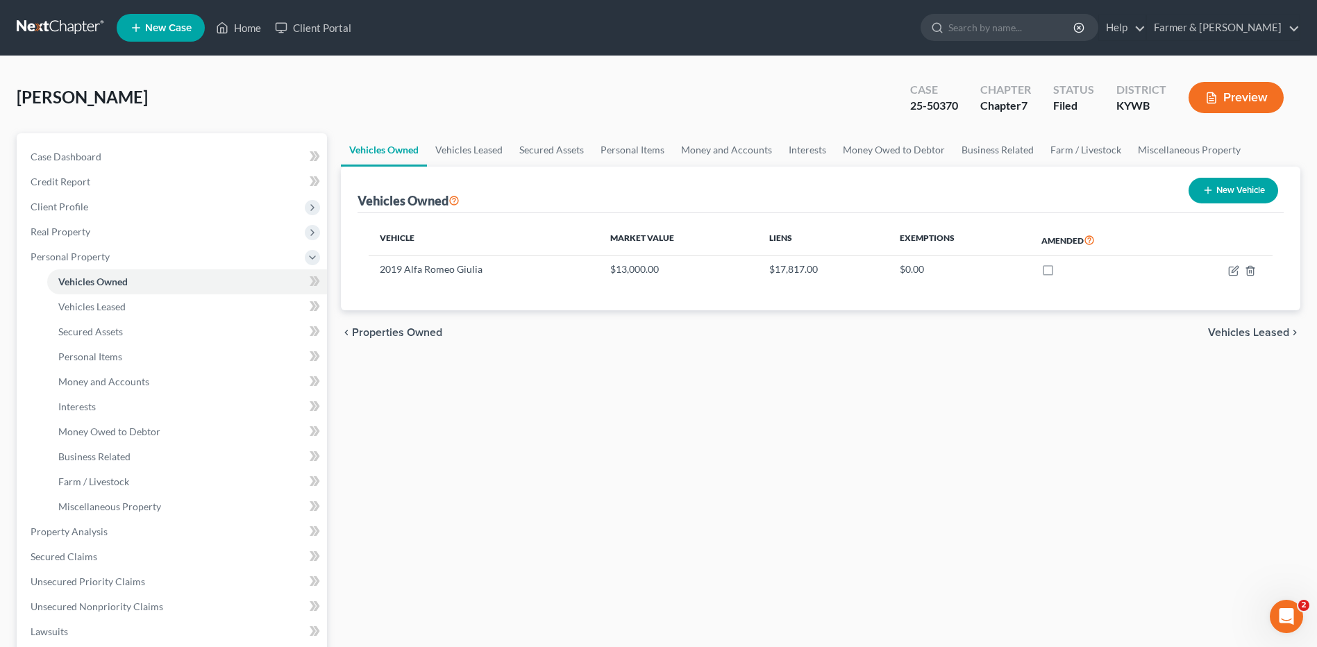
click at [70, 30] on link at bounding box center [61, 27] width 89 height 25
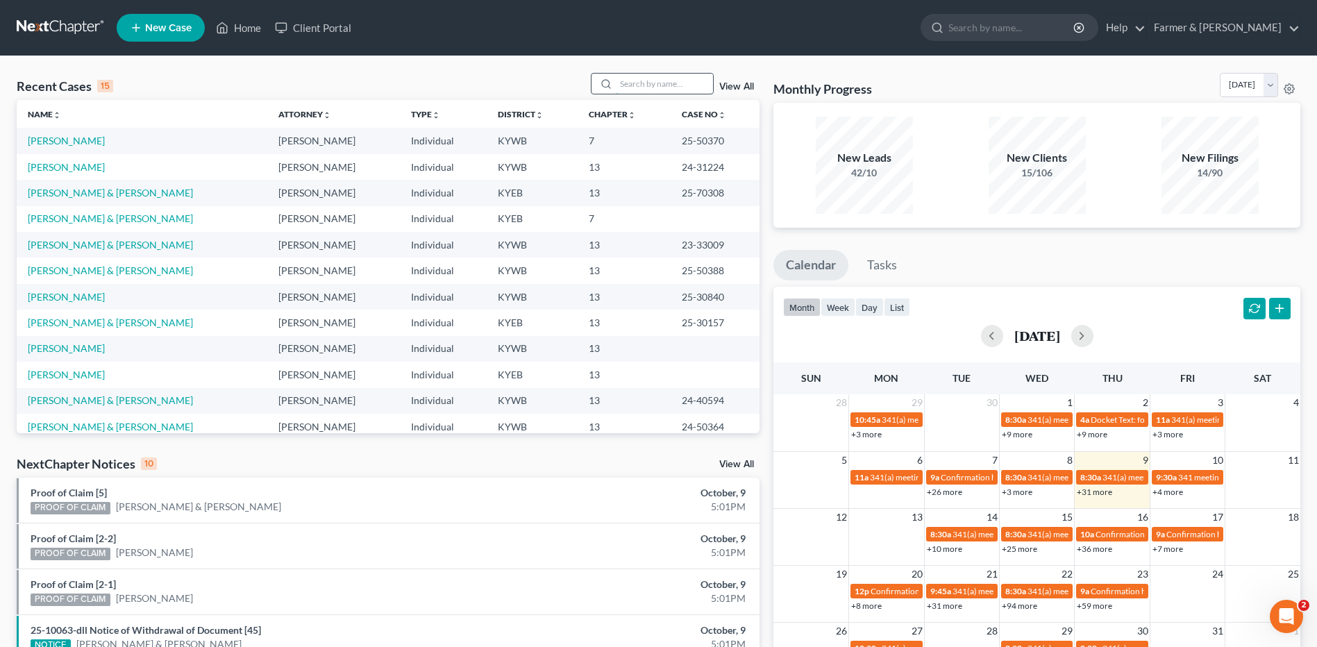
click at [686, 88] on input "search" at bounding box center [664, 84] width 97 height 20
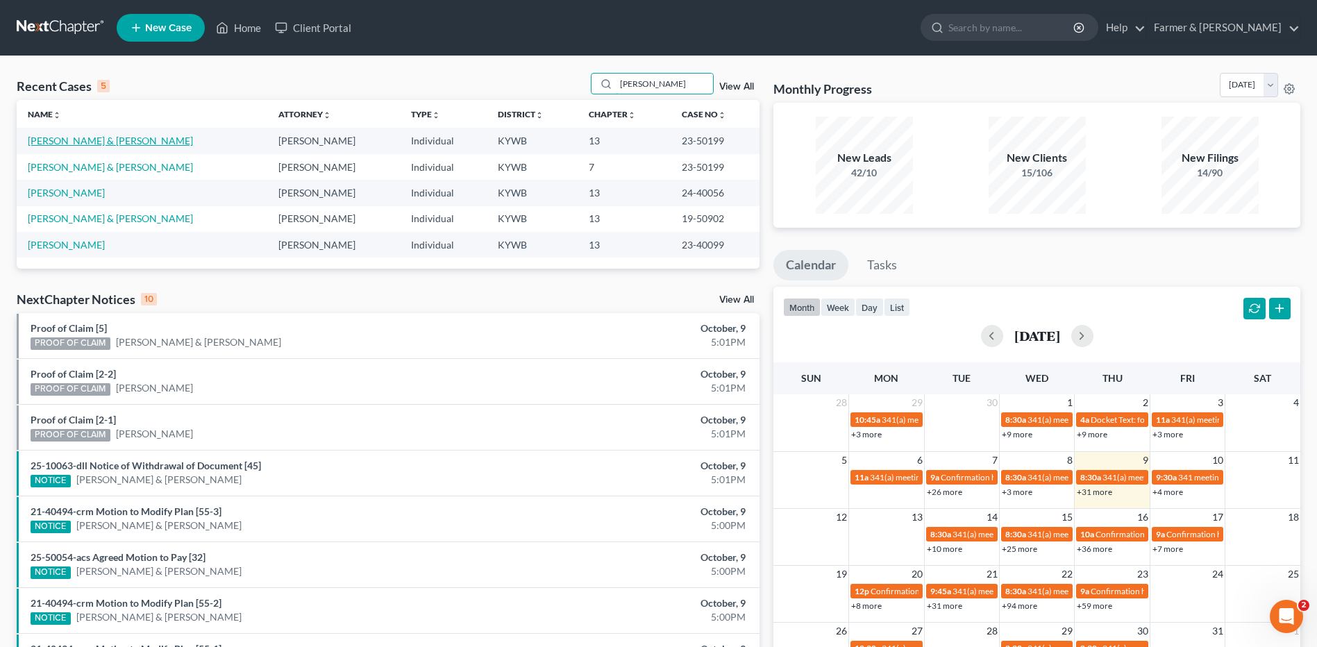
type input "[PERSON_NAME]"
click at [58, 146] on link "[PERSON_NAME] & [PERSON_NAME]" at bounding box center [110, 141] width 165 height 12
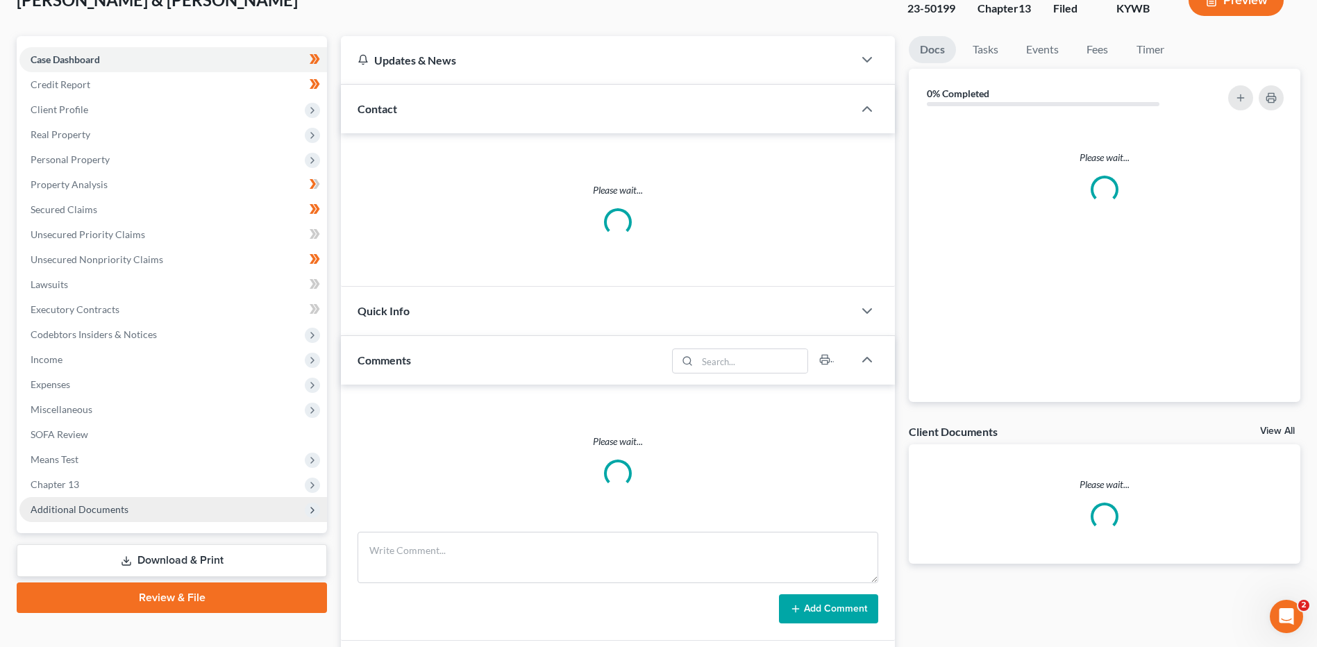
click at [109, 497] on span "Additional Documents" at bounding box center [172, 509] width 307 height 25
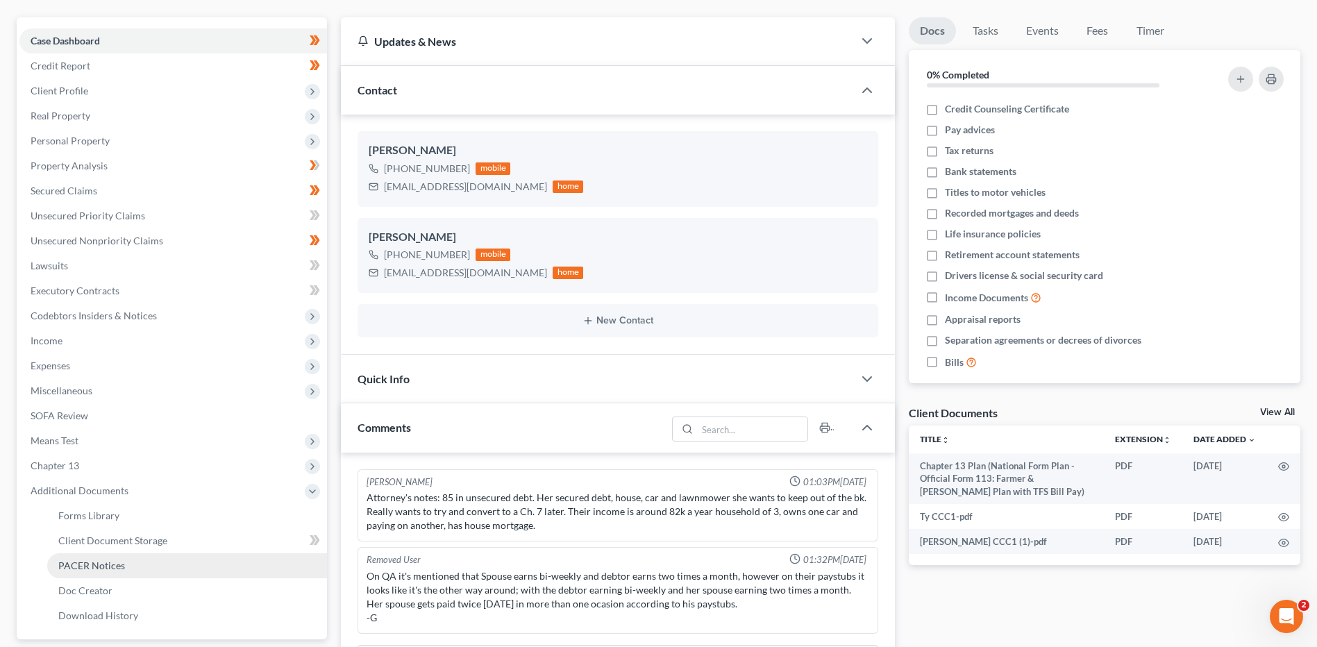
click at [105, 570] on span "PACER Notices" at bounding box center [91, 565] width 67 height 12
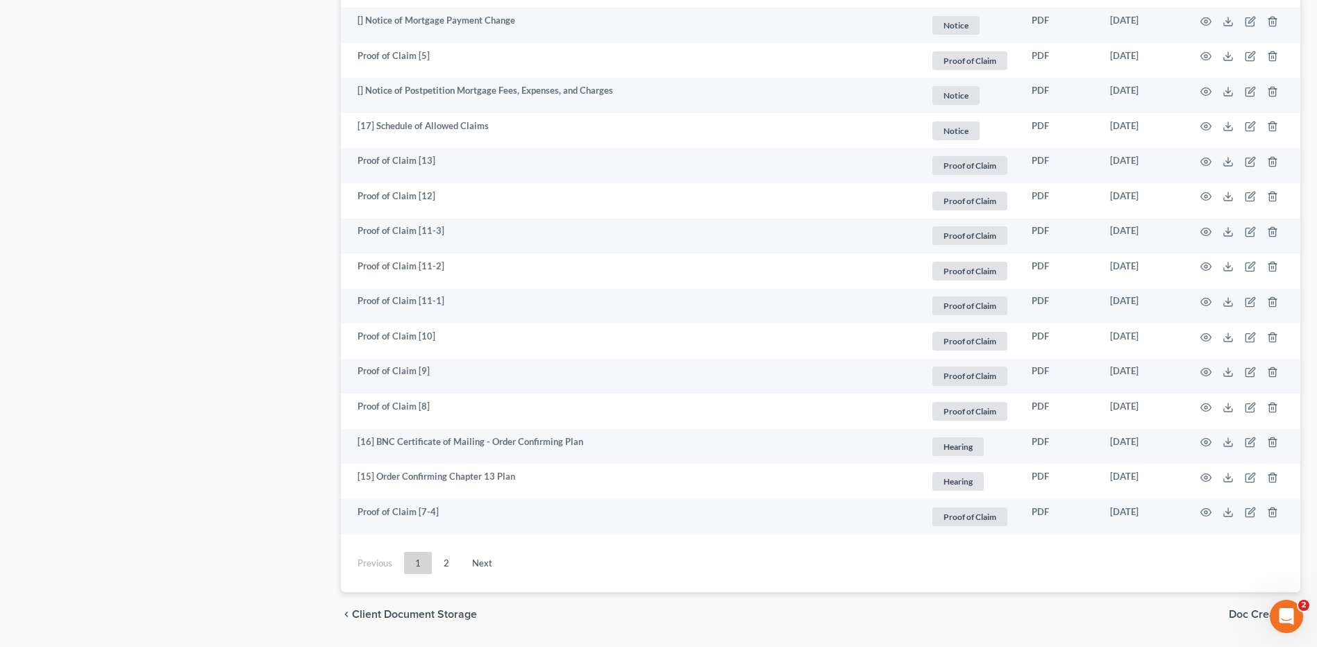
scroll to position [2472, 0]
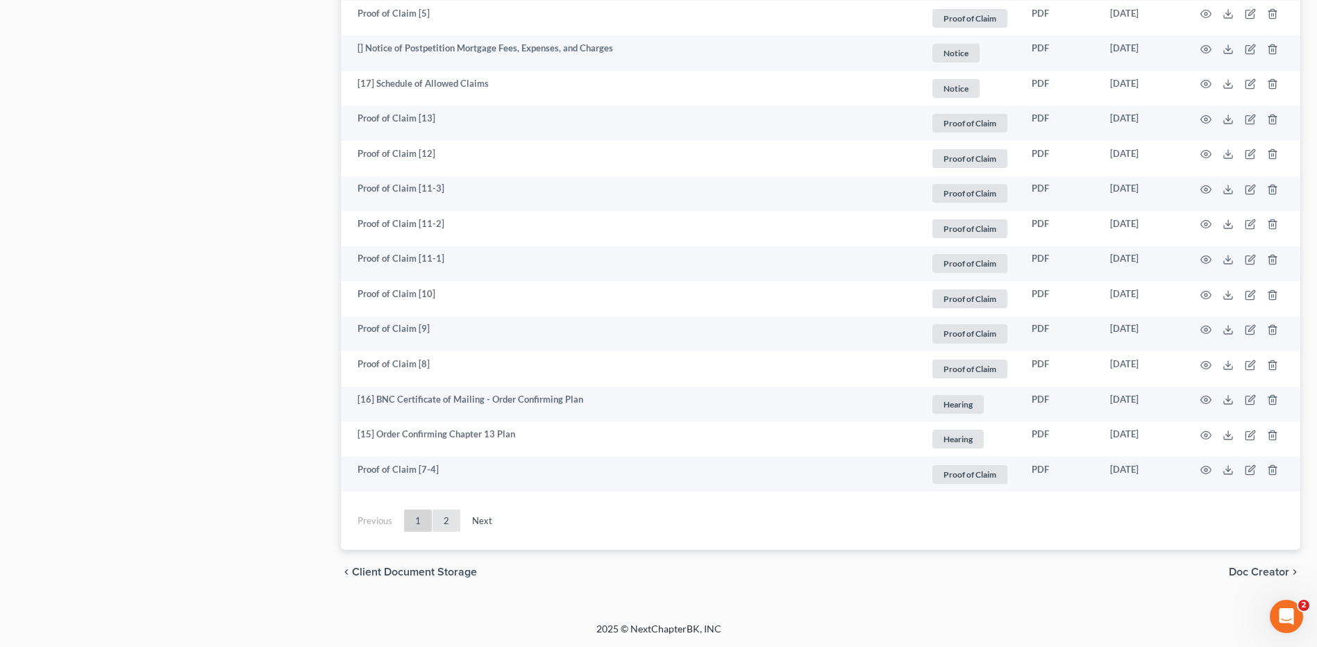
click at [441, 509] on link "2" at bounding box center [446, 520] width 28 height 22
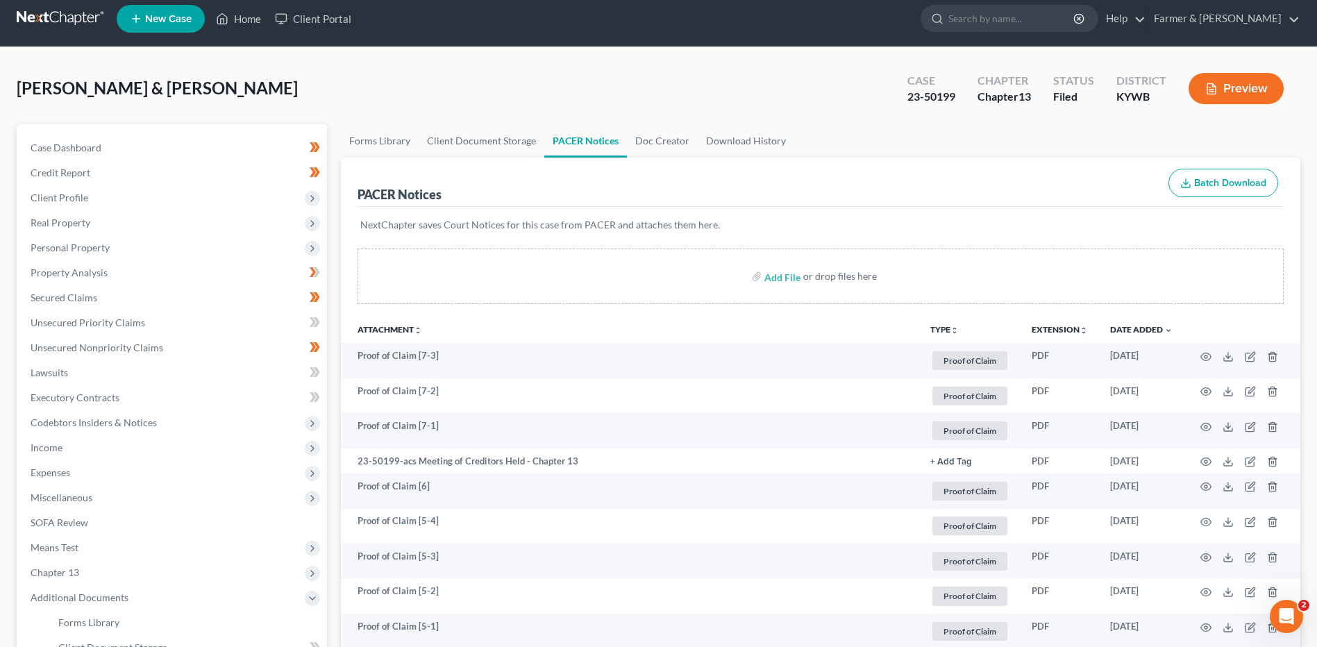
scroll to position [0, 0]
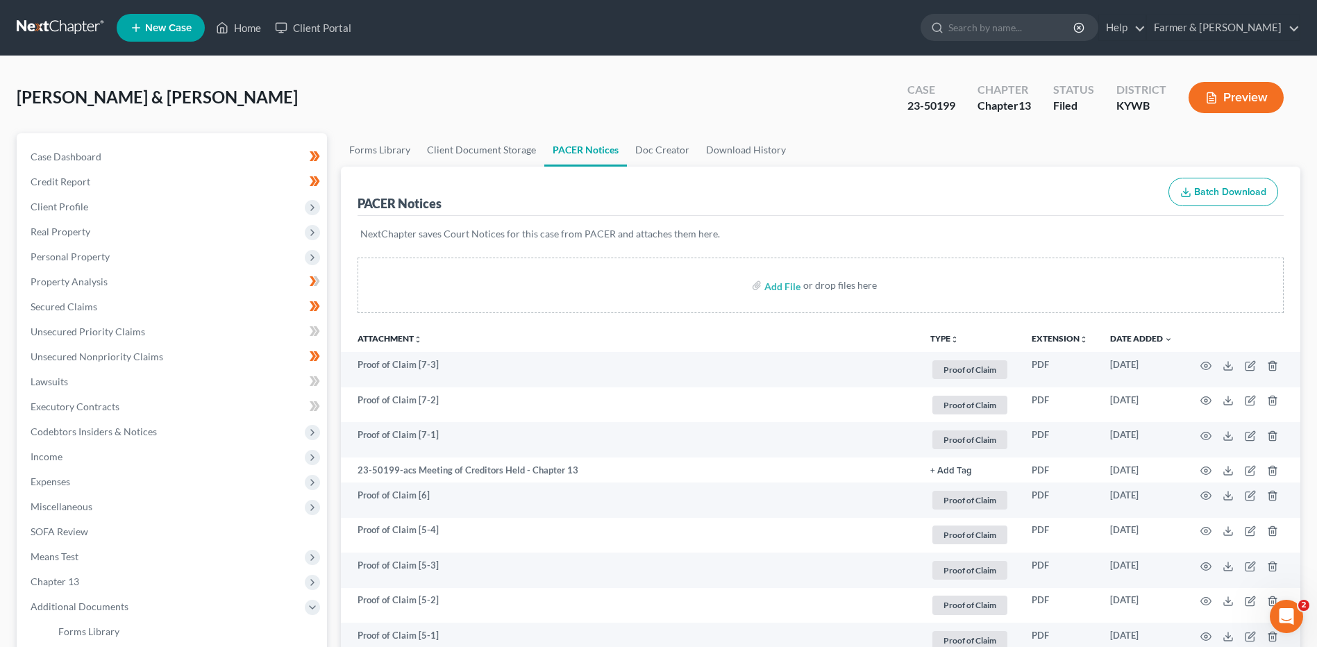
click at [67, 19] on link at bounding box center [61, 27] width 89 height 25
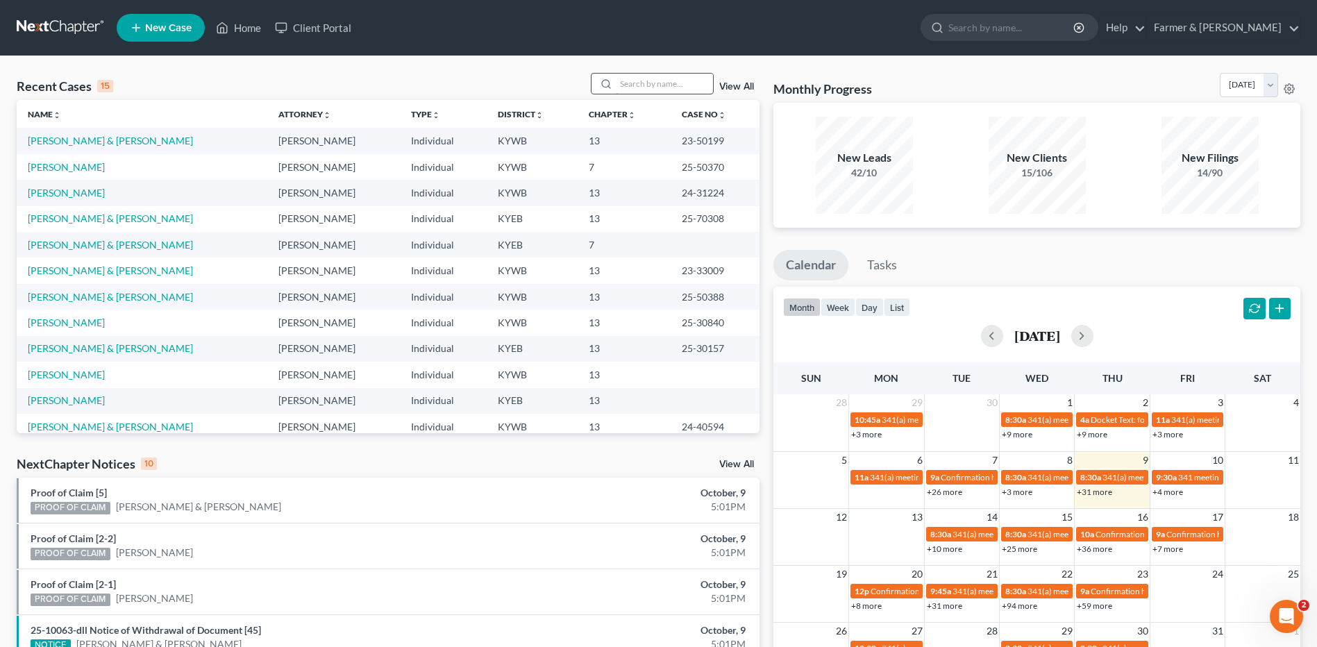
click at [689, 90] on input "search" at bounding box center [664, 84] width 97 height 20
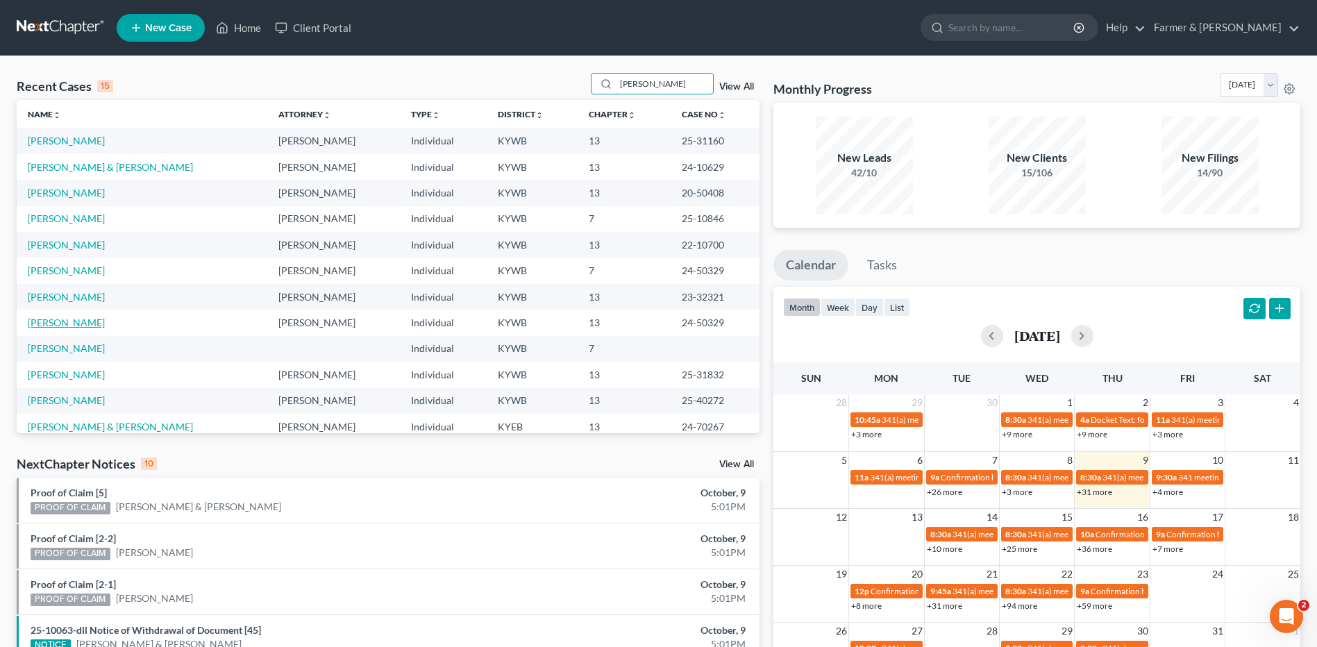
type input "[PERSON_NAME]"
click at [96, 320] on link "[PERSON_NAME]" at bounding box center [66, 323] width 77 height 12
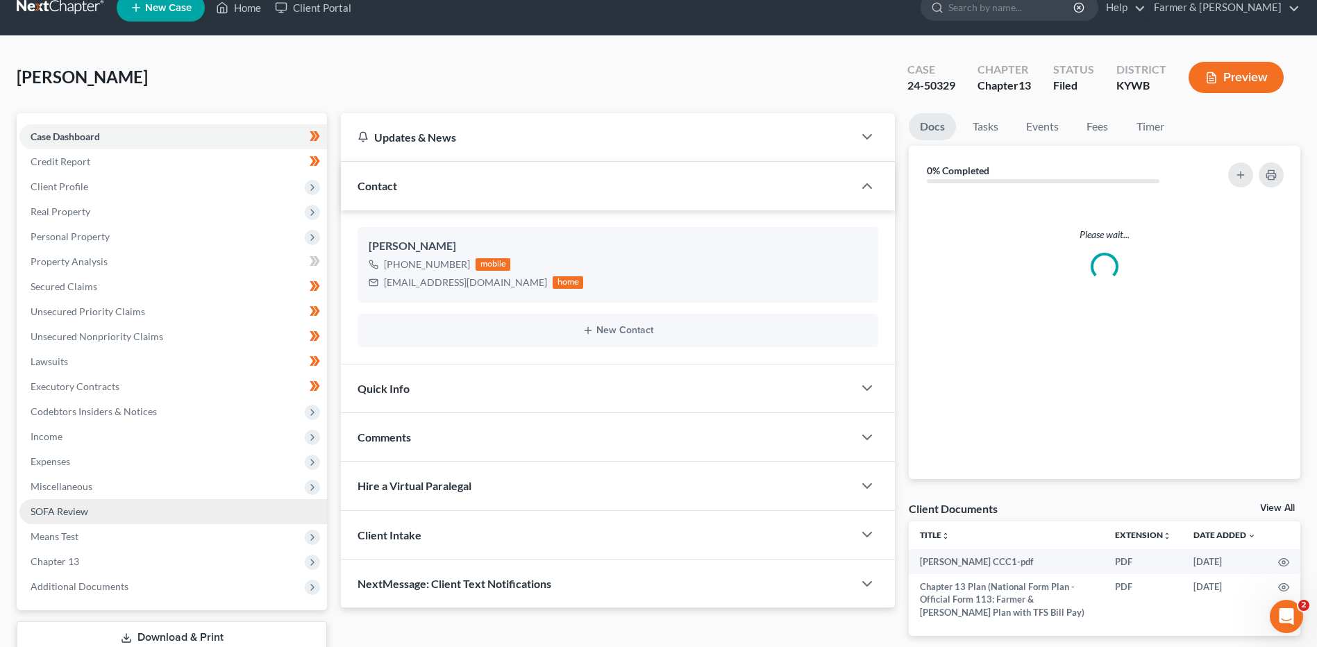
scroll to position [116, 0]
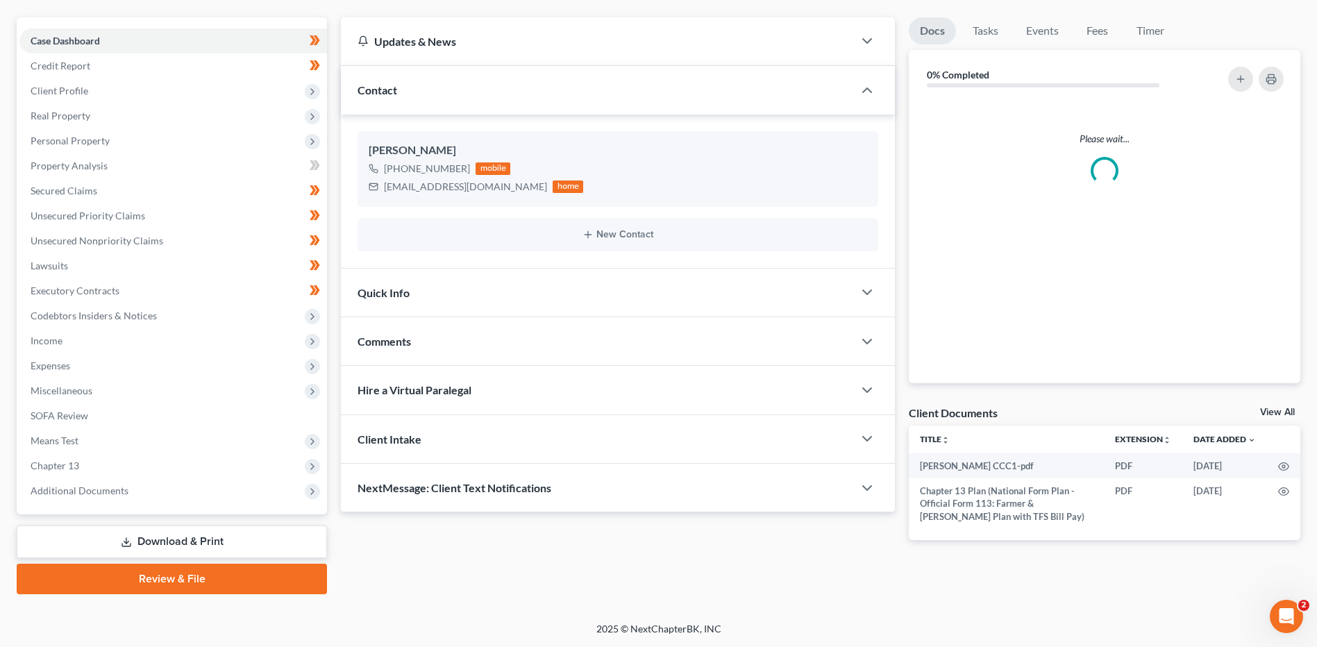
drag, startPoint x: 108, startPoint y: 487, endPoint x: 120, endPoint y: 507, distance: 23.9
click at [109, 486] on span "Additional Documents" at bounding box center [80, 490] width 98 height 12
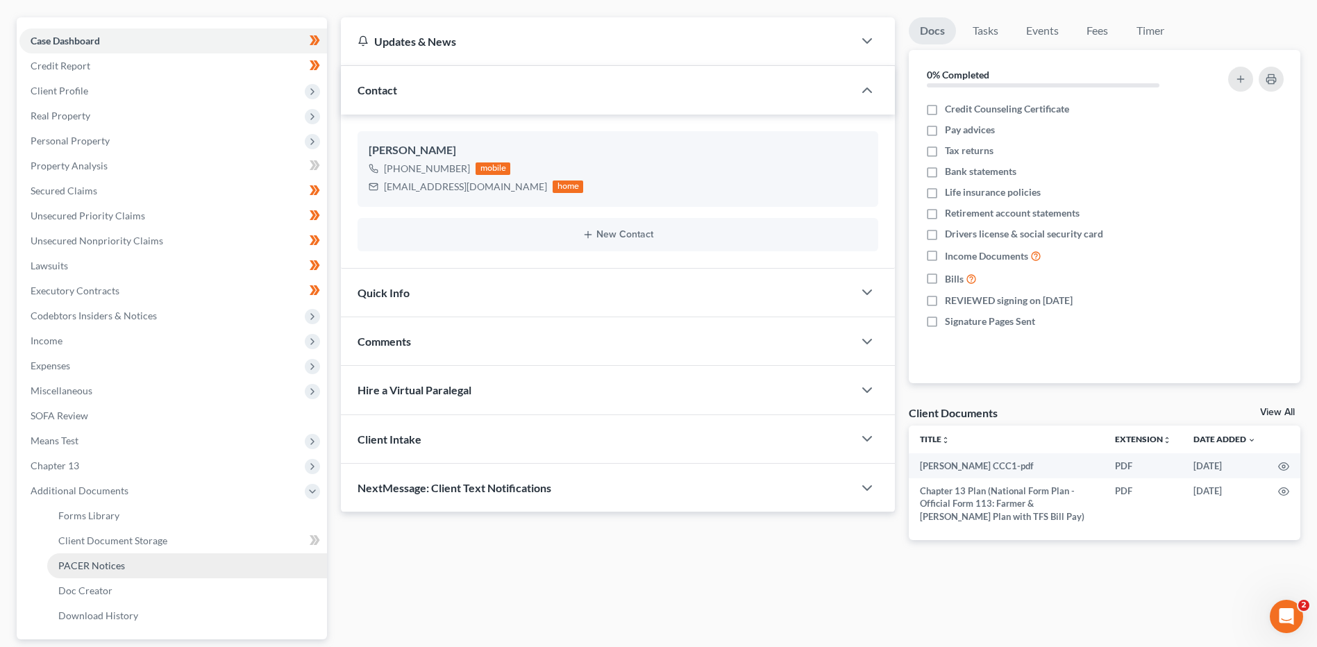
click at [126, 564] on link "PACER Notices" at bounding box center [187, 565] width 280 height 25
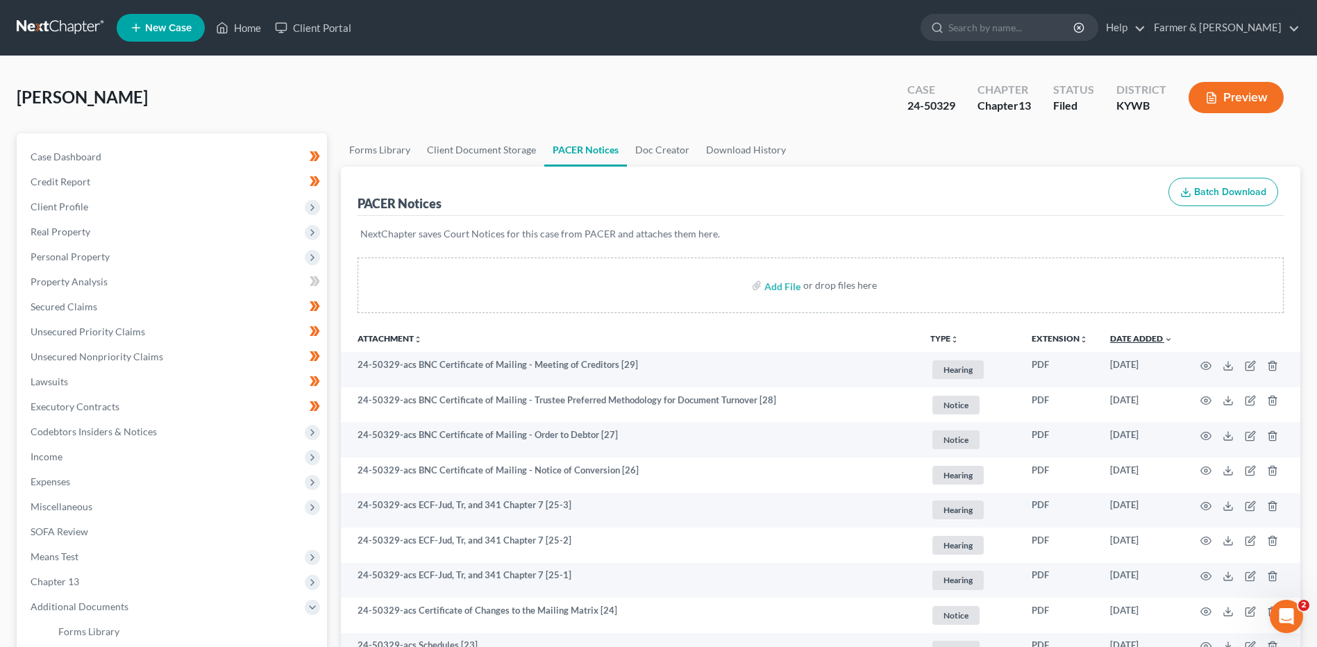
click at [1147, 343] on link "Date Added unfold_more expand_more expand_less" at bounding box center [1141, 338] width 62 height 10
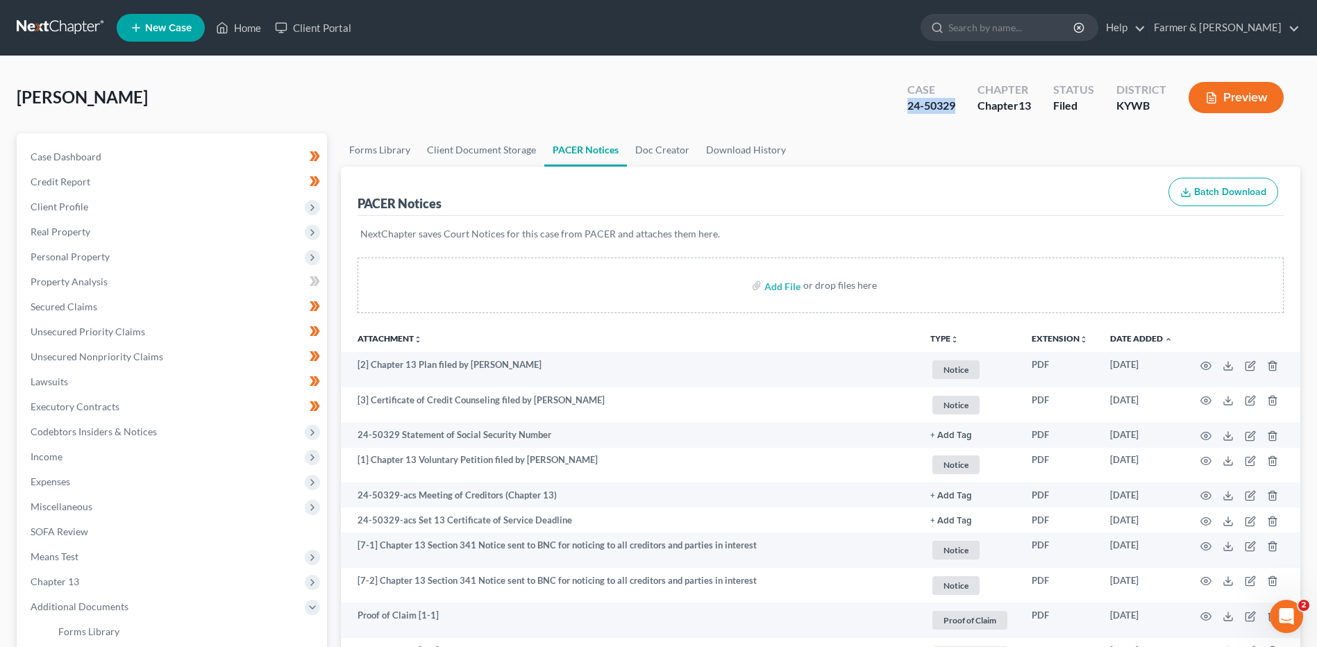
drag, startPoint x: 959, startPoint y: 109, endPoint x: 907, endPoint y: 108, distance: 52.1
click at [907, 108] on div "Case 24-50329" at bounding box center [931, 98] width 70 height 41
copy div "24-50329"
click at [72, 26] on link at bounding box center [61, 27] width 89 height 25
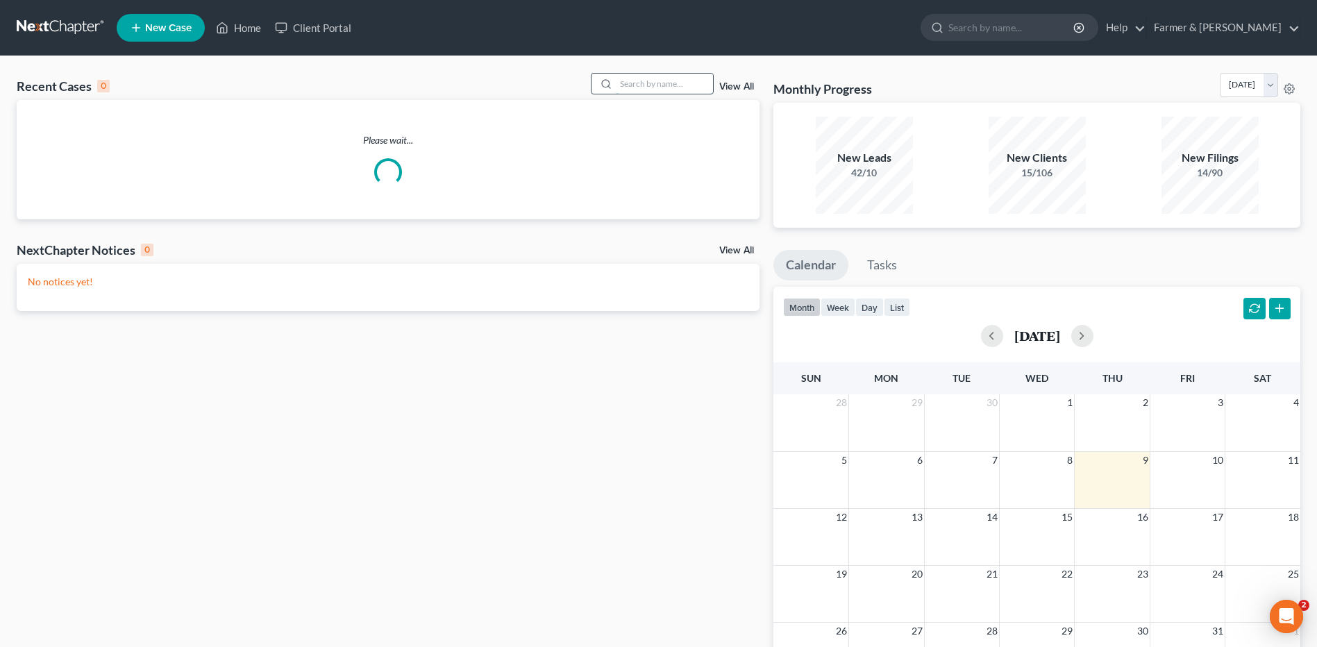
click at [645, 76] on input "search" at bounding box center [664, 84] width 97 height 20
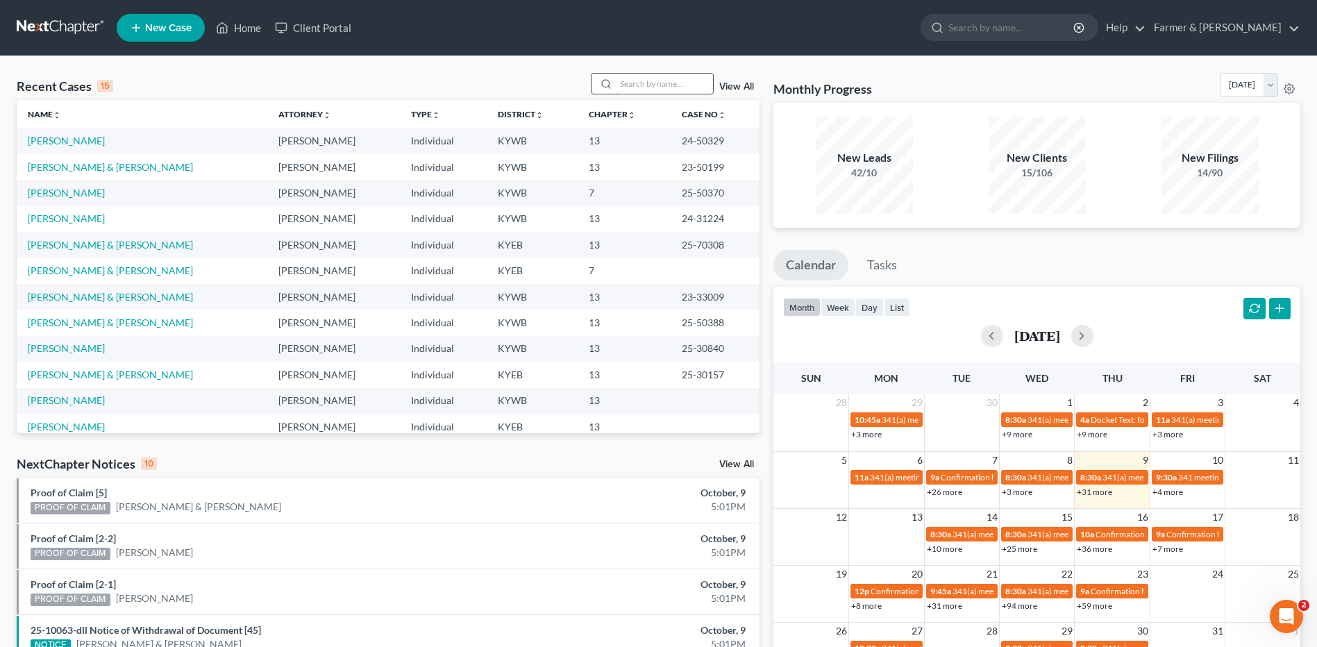
paste input "24-50329"
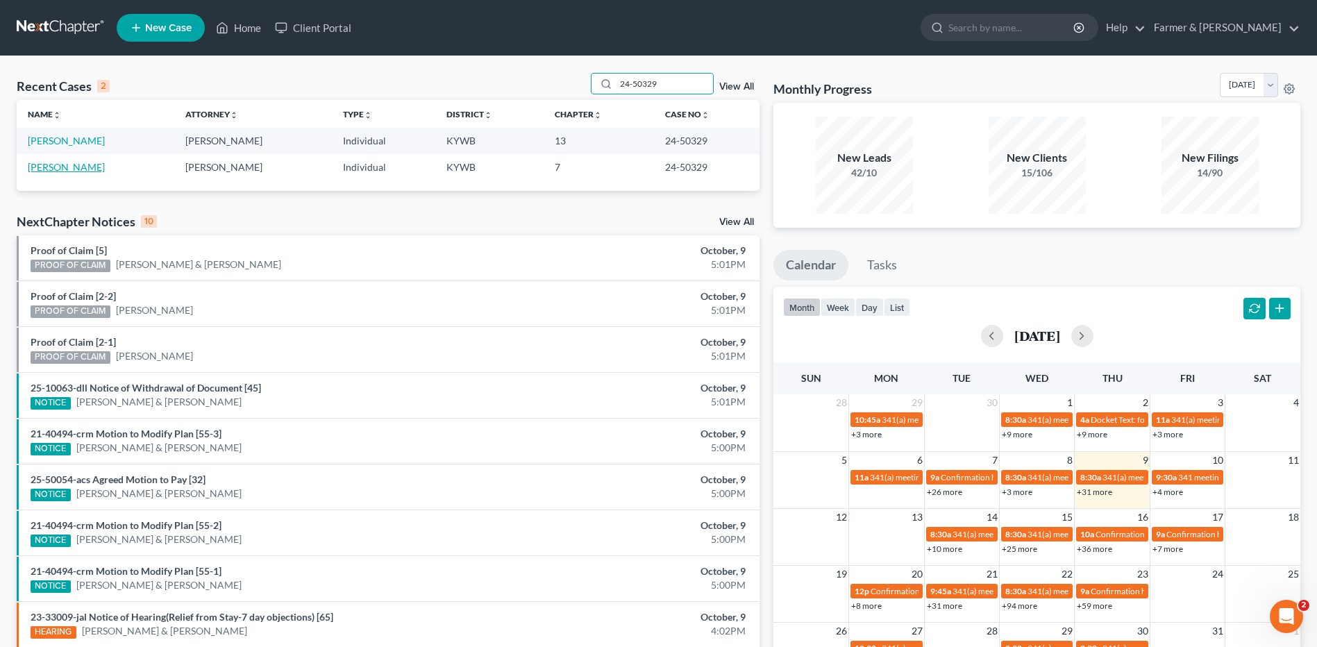
type input "24-50329"
click at [81, 167] on link "[PERSON_NAME]" at bounding box center [66, 167] width 77 height 12
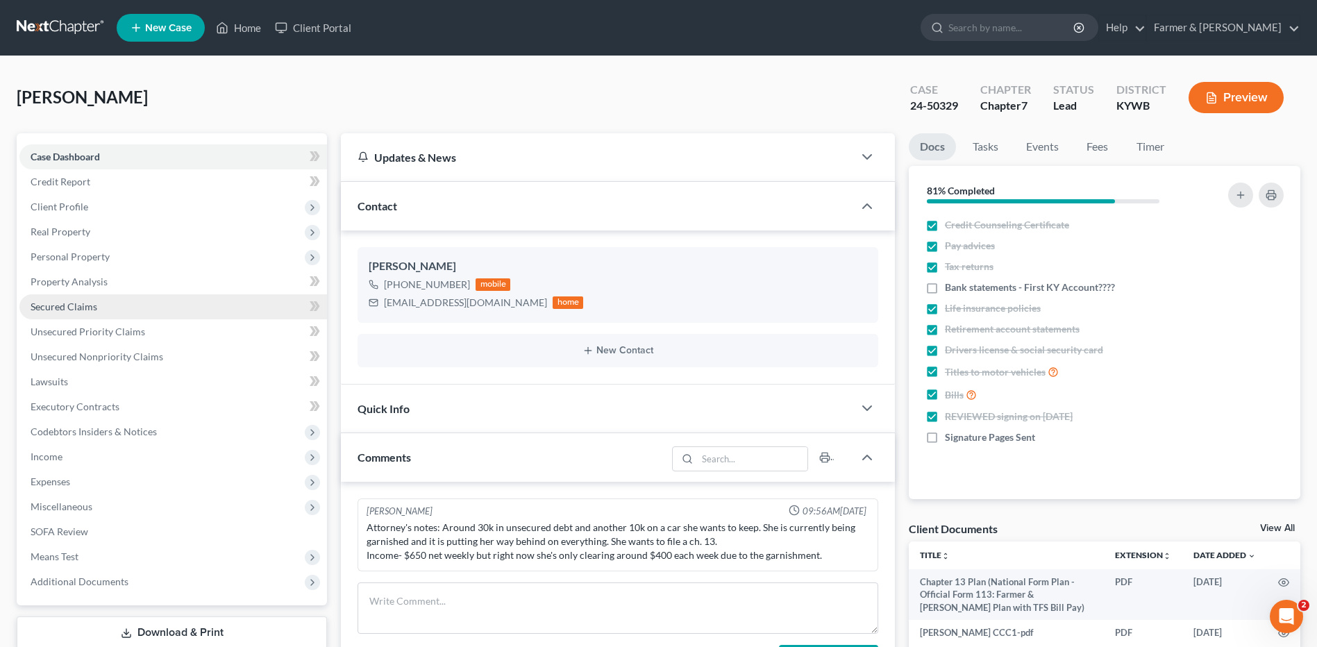
click at [85, 312] on span "Secured Claims" at bounding box center [64, 307] width 67 height 12
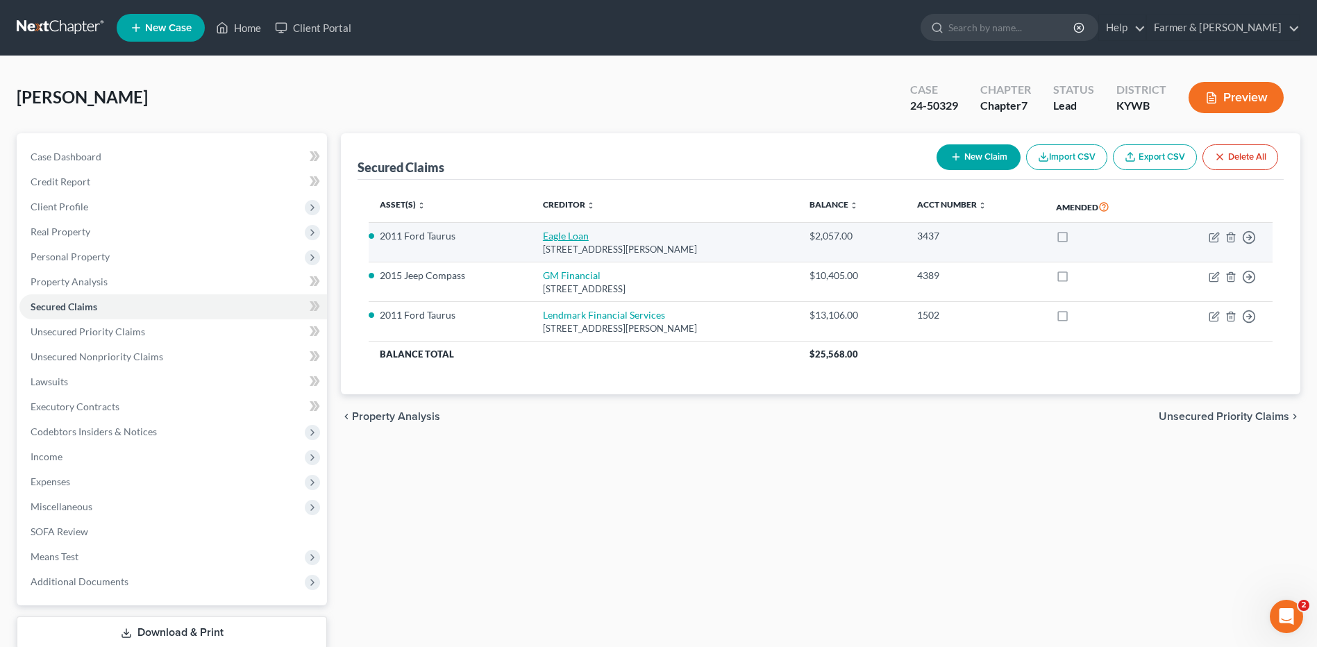
click at [569, 237] on link "Eagle Loan" at bounding box center [566, 236] width 46 height 12
select select "18"
select select "0"
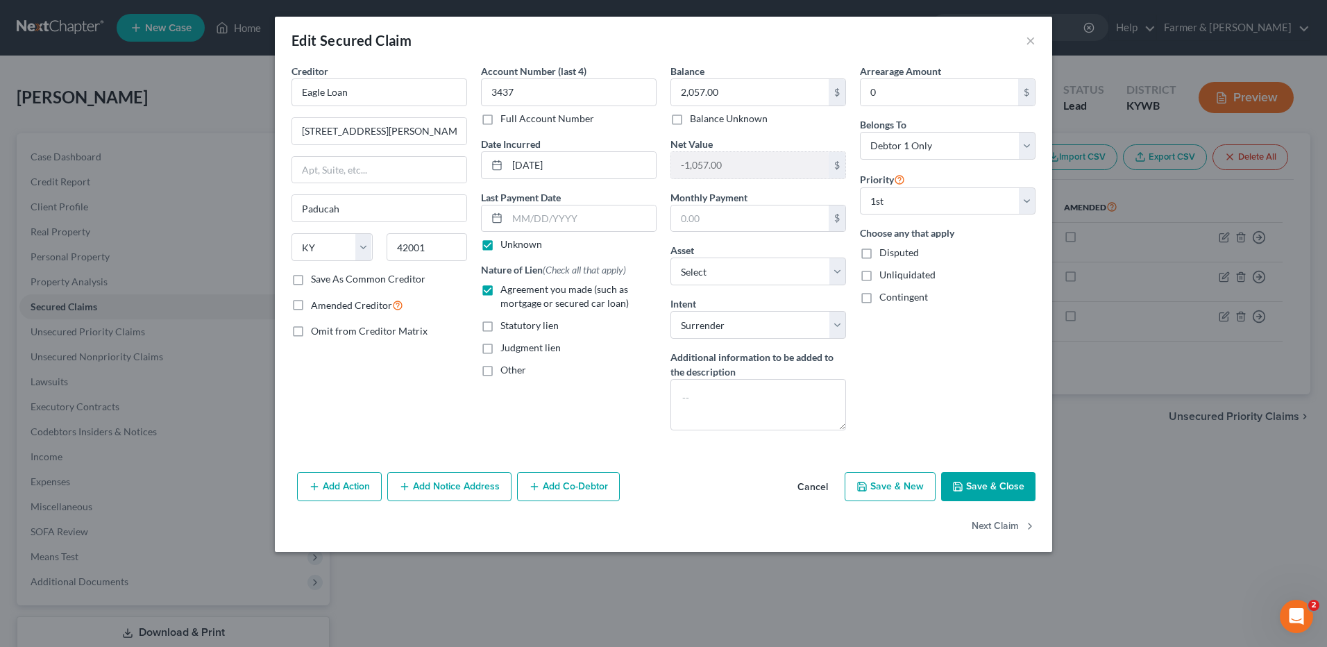
click at [813, 491] on button "Cancel" at bounding box center [812, 487] width 53 height 28
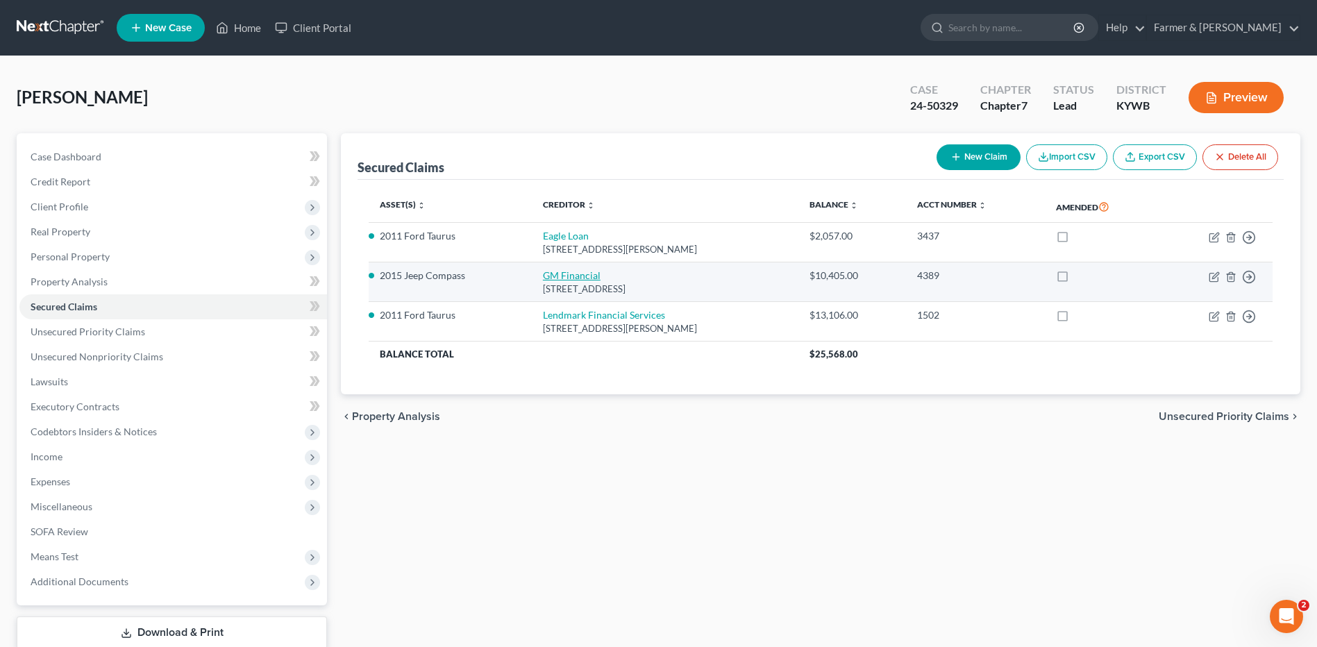
click at [572, 279] on link "GM Financial" at bounding box center [572, 275] width 58 height 12
select select "45"
select select "11"
select select "0"
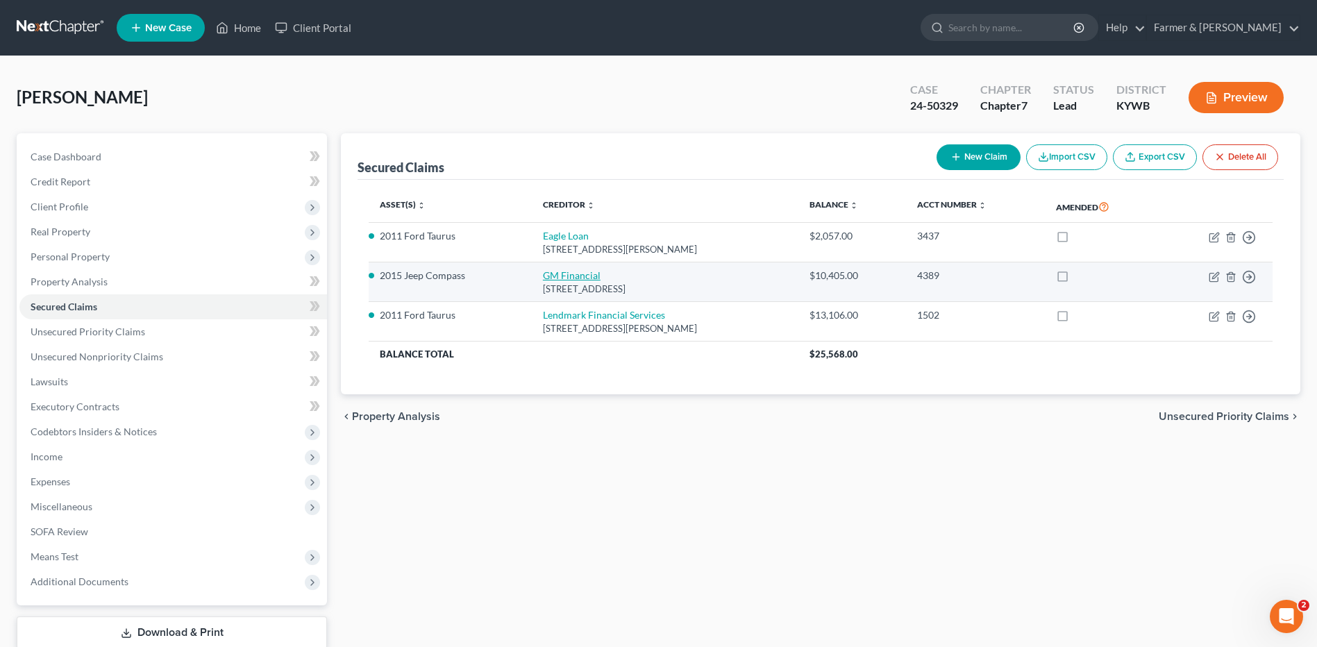
select select "0"
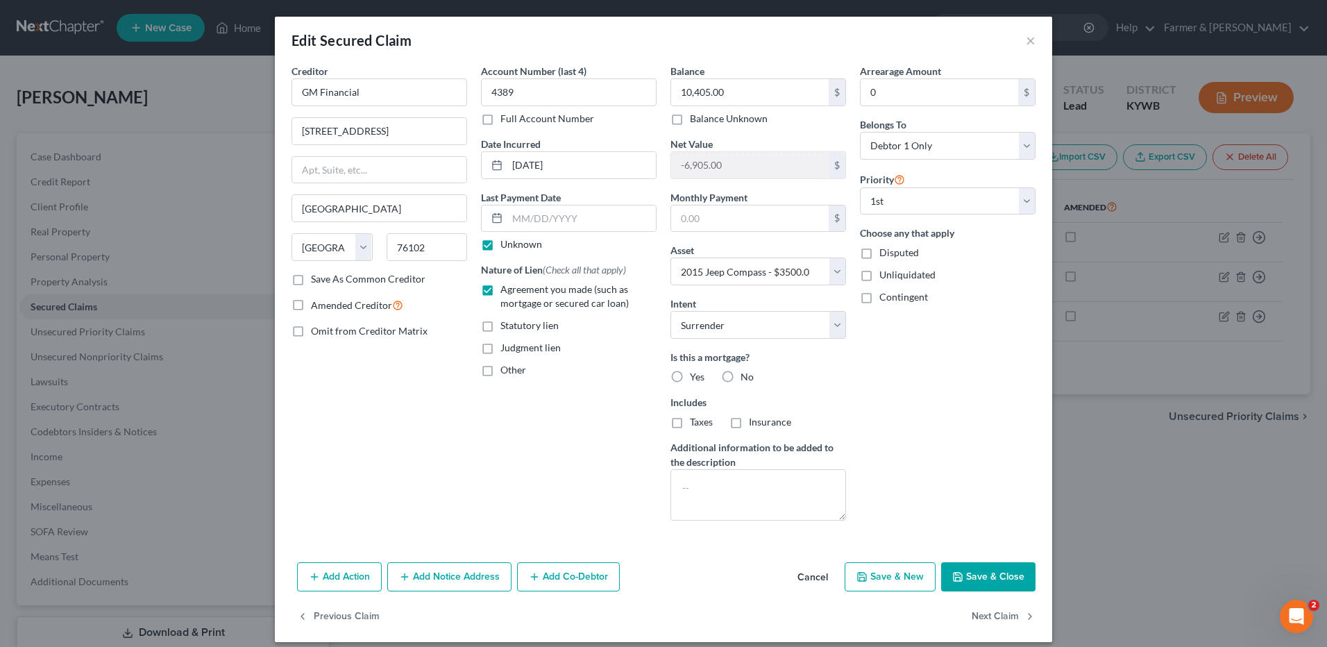
click at [801, 571] on button "Cancel" at bounding box center [812, 578] width 53 height 28
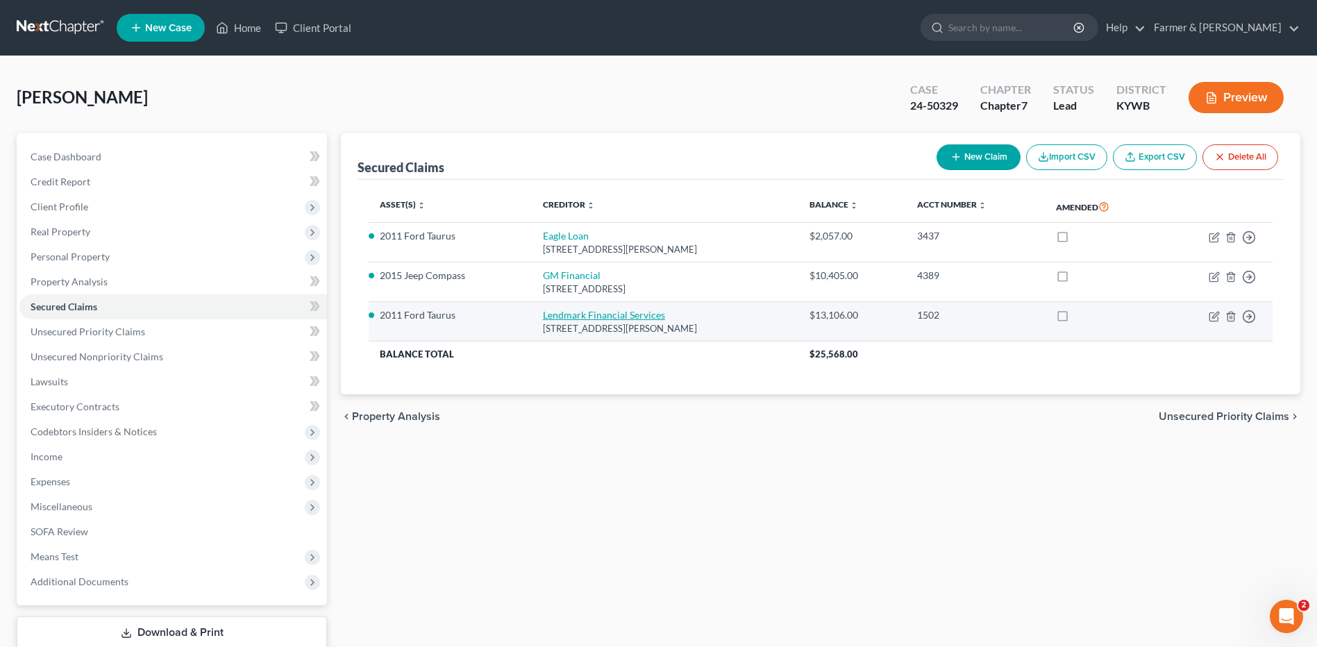
click at [567, 317] on link "Lendmark Financial Services" at bounding box center [604, 315] width 122 height 12
select select "10"
select select "12"
select select "0"
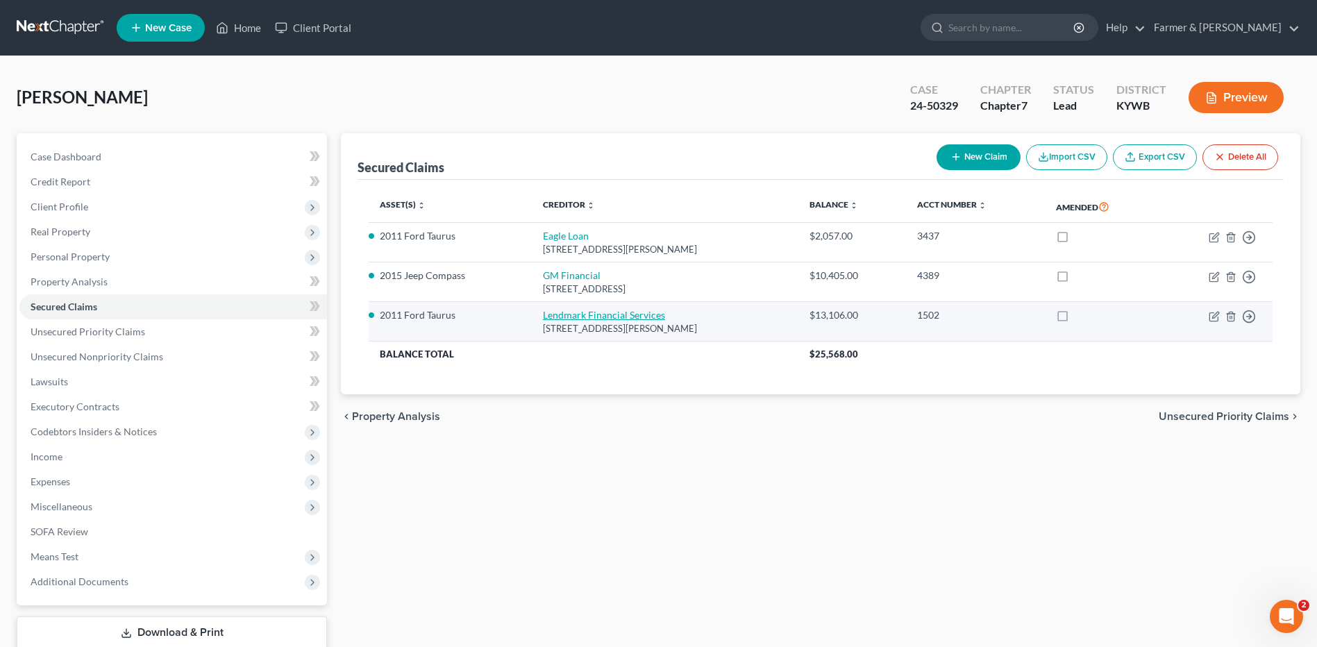
select select "0"
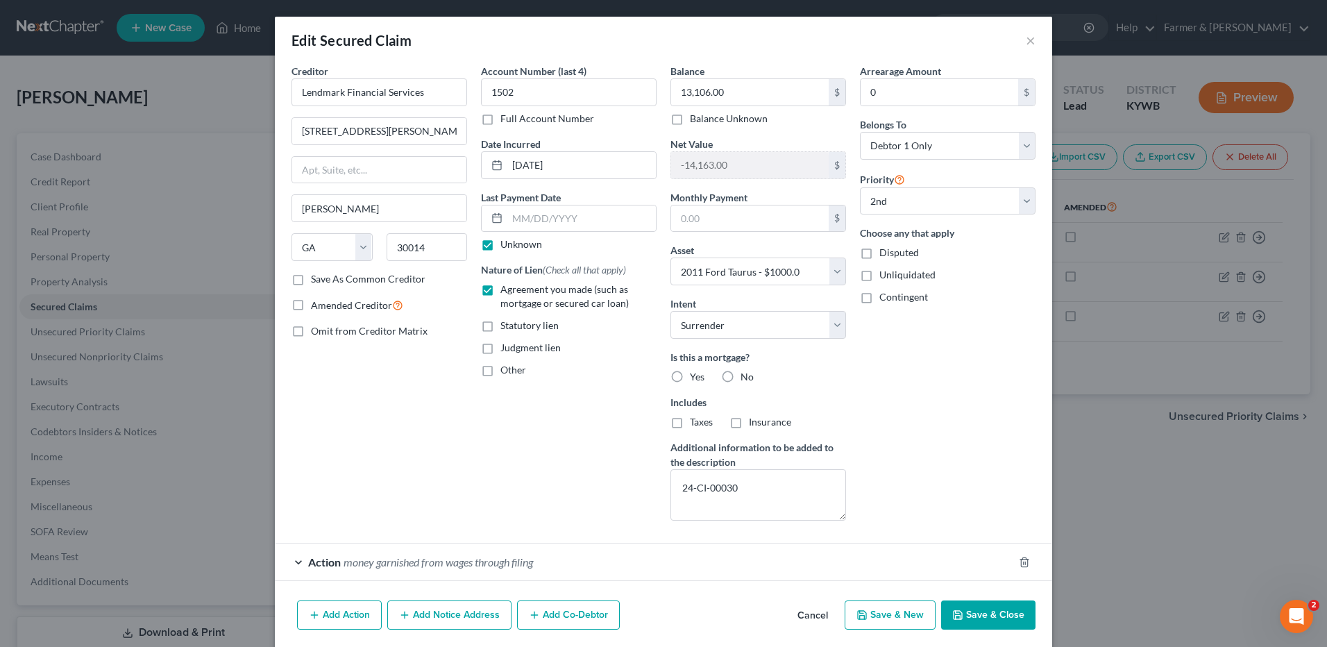
click at [809, 617] on button "Cancel" at bounding box center [812, 616] width 53 height 28
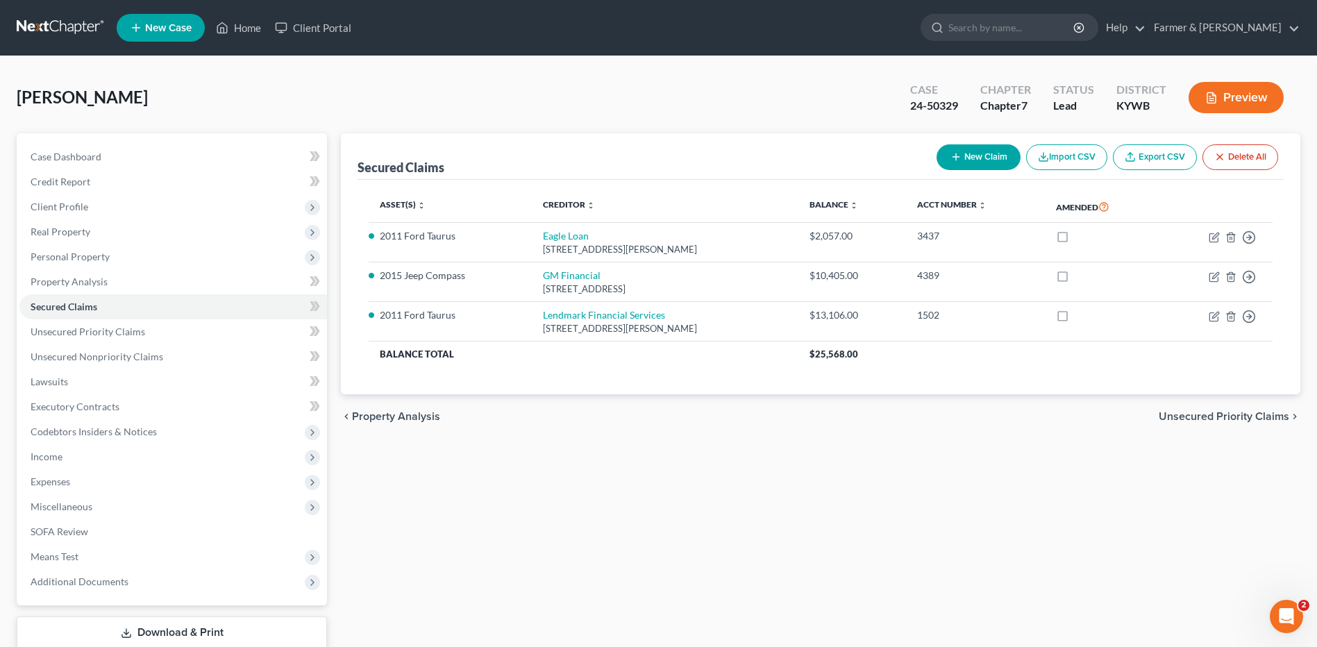
drag, startPoint x: 28, startPoint y: 22, endPoint x: 580, endPoint y: 24, distance: 551.1
click at [28, 22] on link at bounding box center [61, 27] width 89 height 25
